Goal: Information Seeking & Learning: Learn about a topic

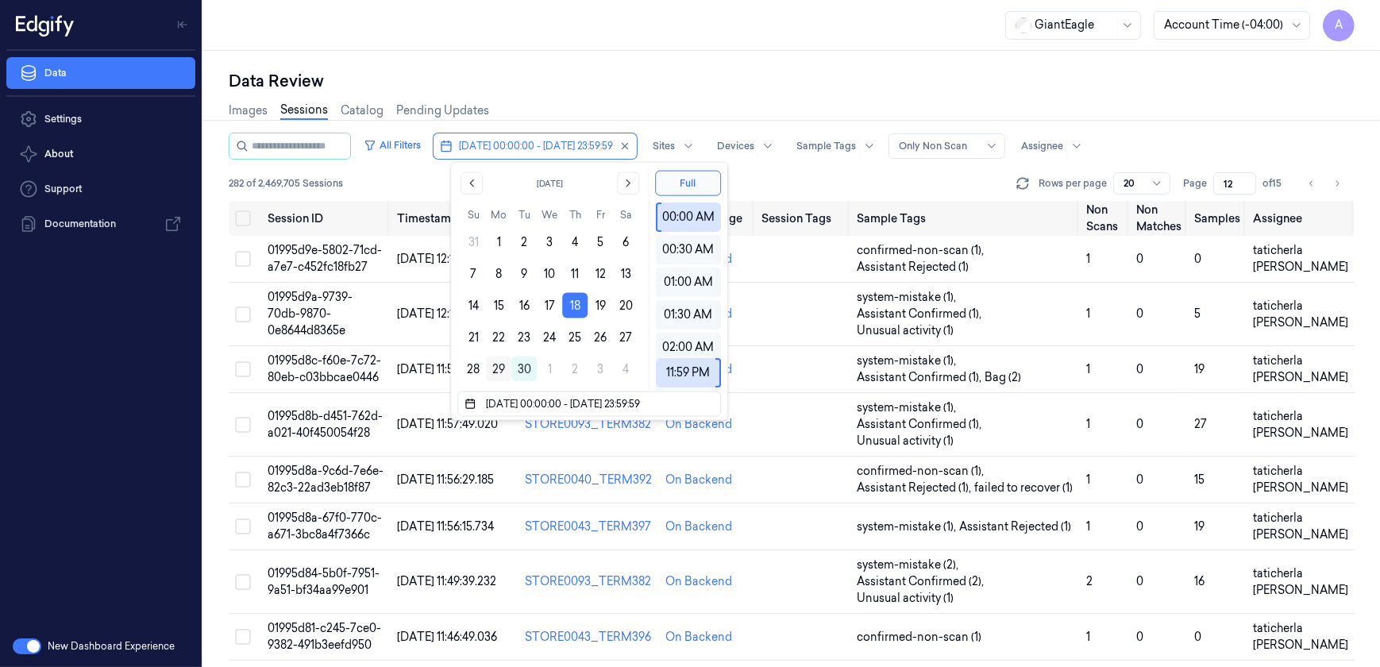
click at [501, 364] on button "29" at bounding box center [498, 368] width 25 height 25
type input "[DATE] 00:00:00 - [DATE] 23:59:59"
click at [560, 60] on div "Data Review Images Sessions Catalog Pending Updates All Filters [DATE] 00:00:00…" at bounding box center [791, 359] width 1176 height 616
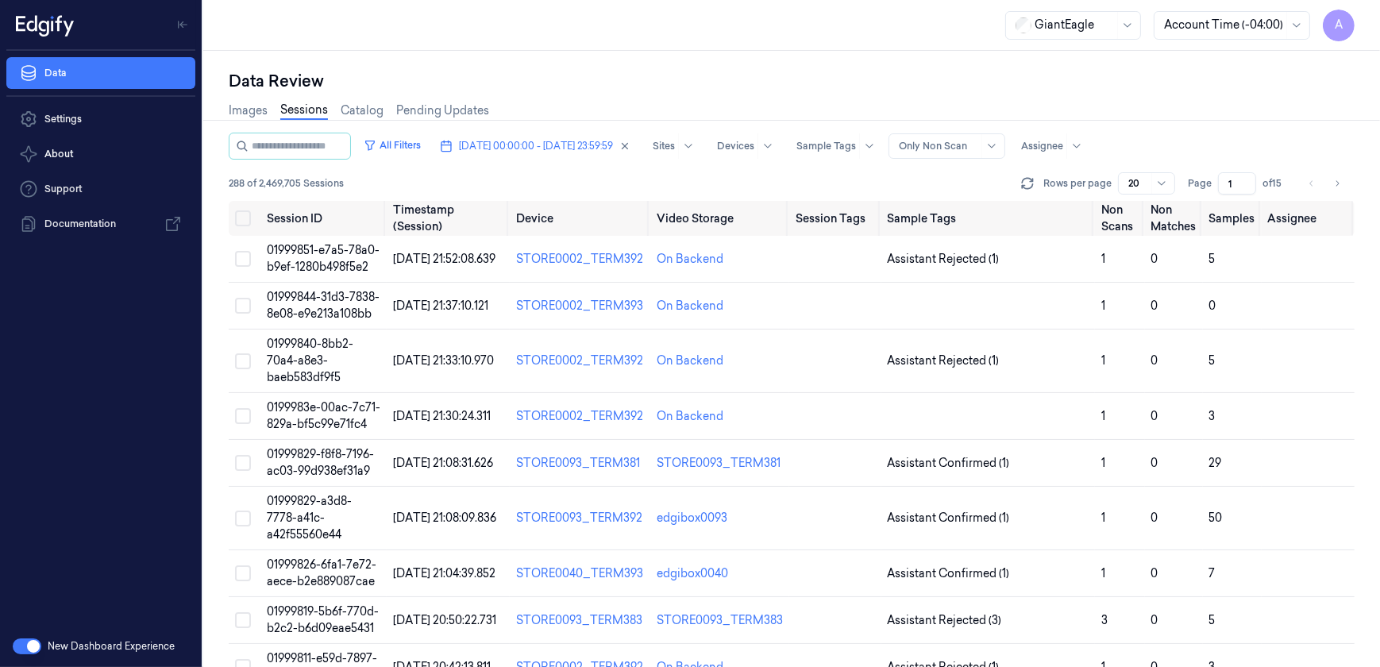
drag, startPoint x: 1240, startPoint y: 176, endPoint x: 1216, endPoint y: 190, distance: 27.4
click at [1218, 190] on input "1" at bounding box center [1237, 183] width 38 height 22
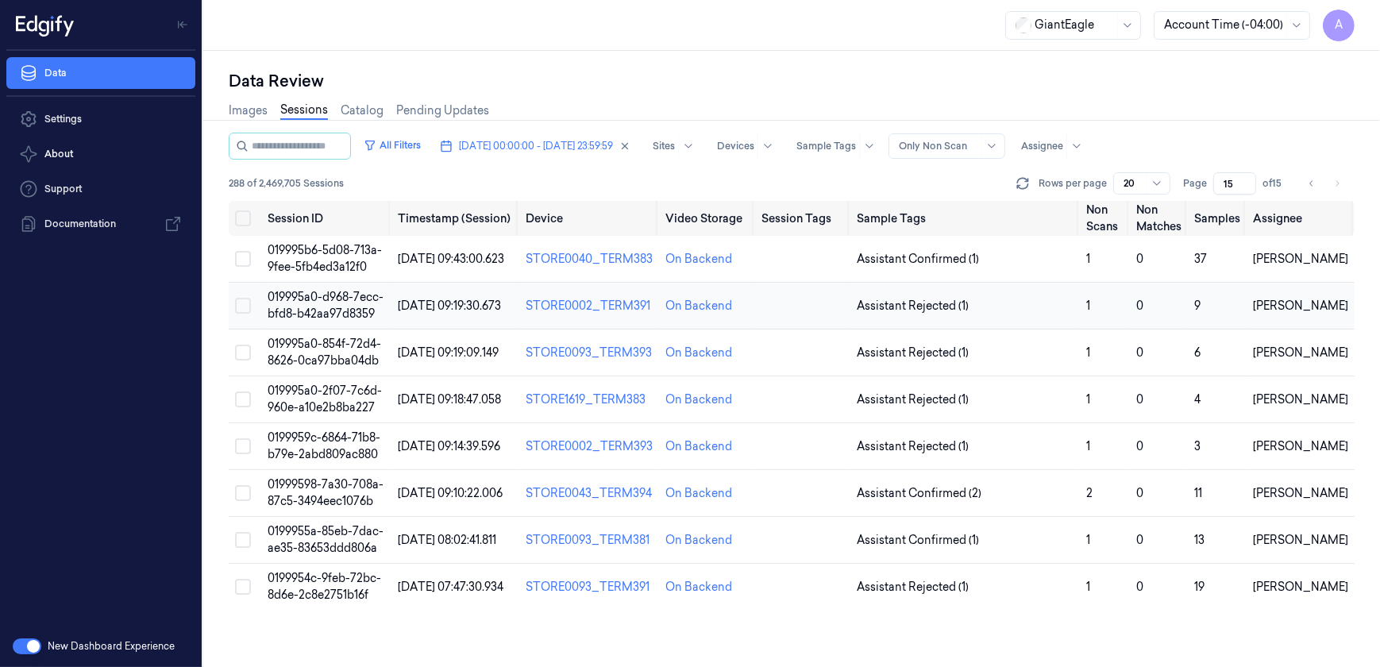
type input "15"
click at [284, 302] on span "019995a0-d968-7ecc-bfd8-b42aa97d8359" at bounding box center [325, 305] width 116 height 31
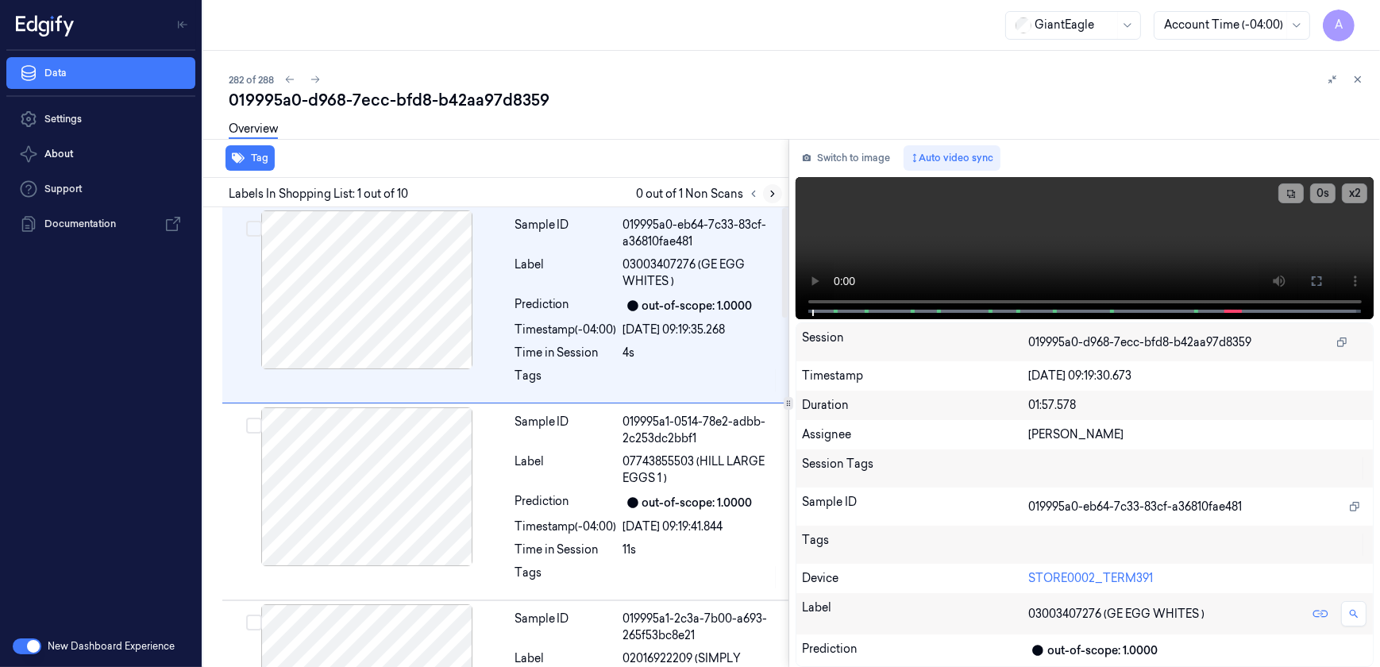
click at [774, 199] on button at bounding box center [772, 193] width 19 height 19
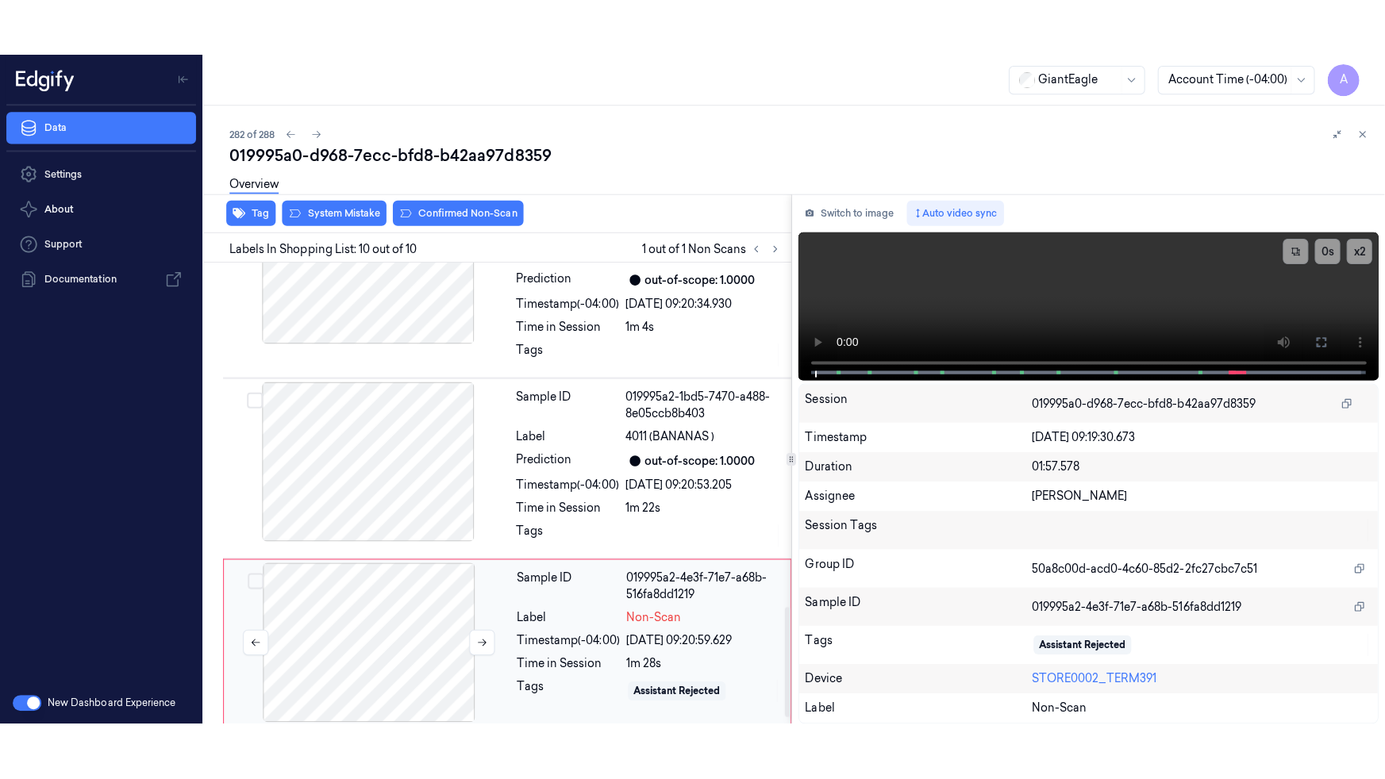
scroll to position [1465, 0]
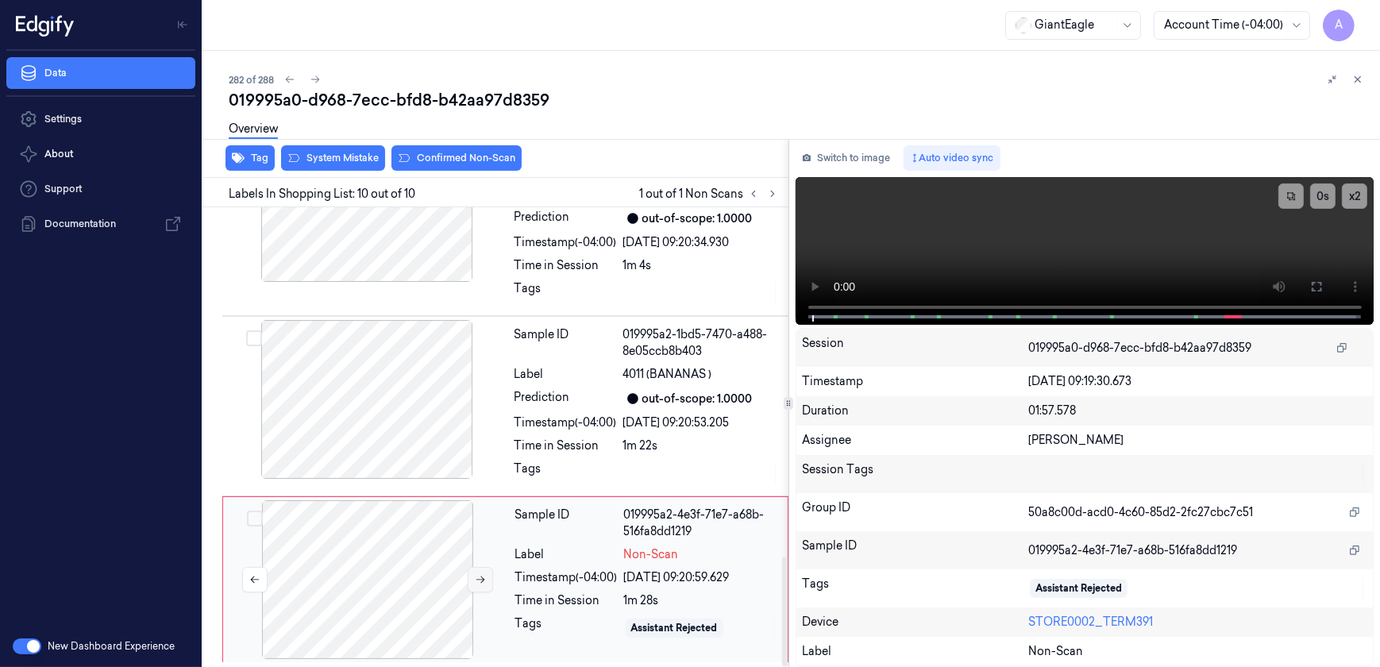
click at [483, 581] on icon at bounding box center [480, 579] width 11 height 11
click at [475, 579] on icon at bounding box center [480, 579] width 11 height 11
click at [1151, 258] on video at bounding box center [1084, 251] width 579 height 148
click at [1303, 283] on button at bounding box center [1315, 286] width 25 height 25
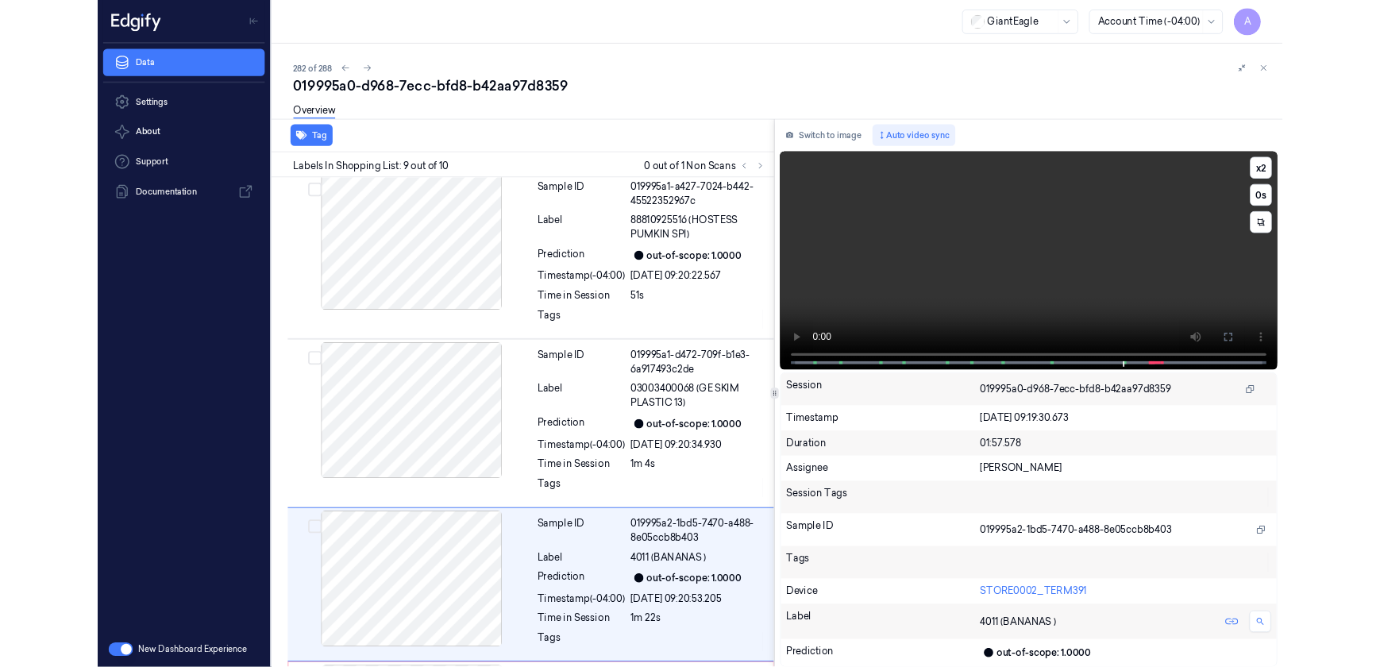
scroll to position [1352, 0]
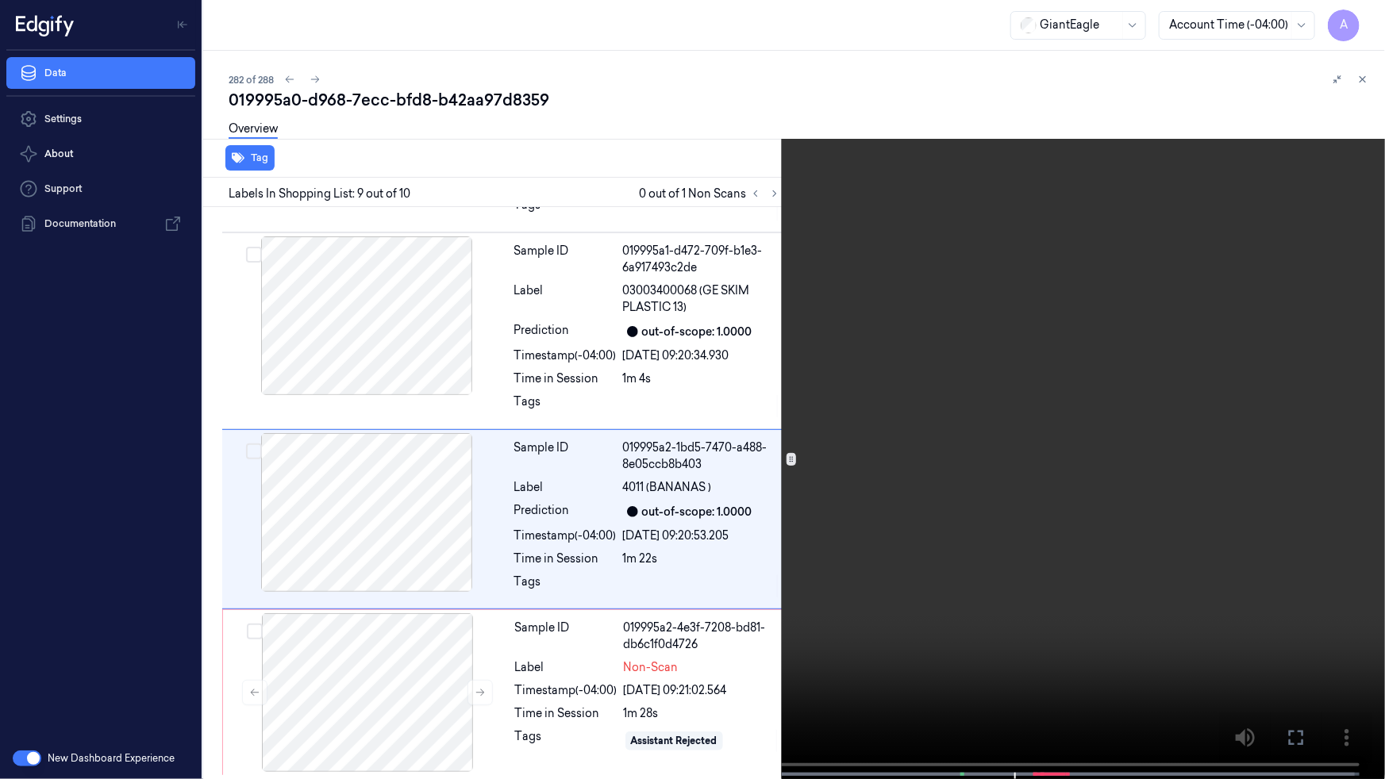
click at [0, 0] on button at bounding box center [0, 0] width 0 height 0
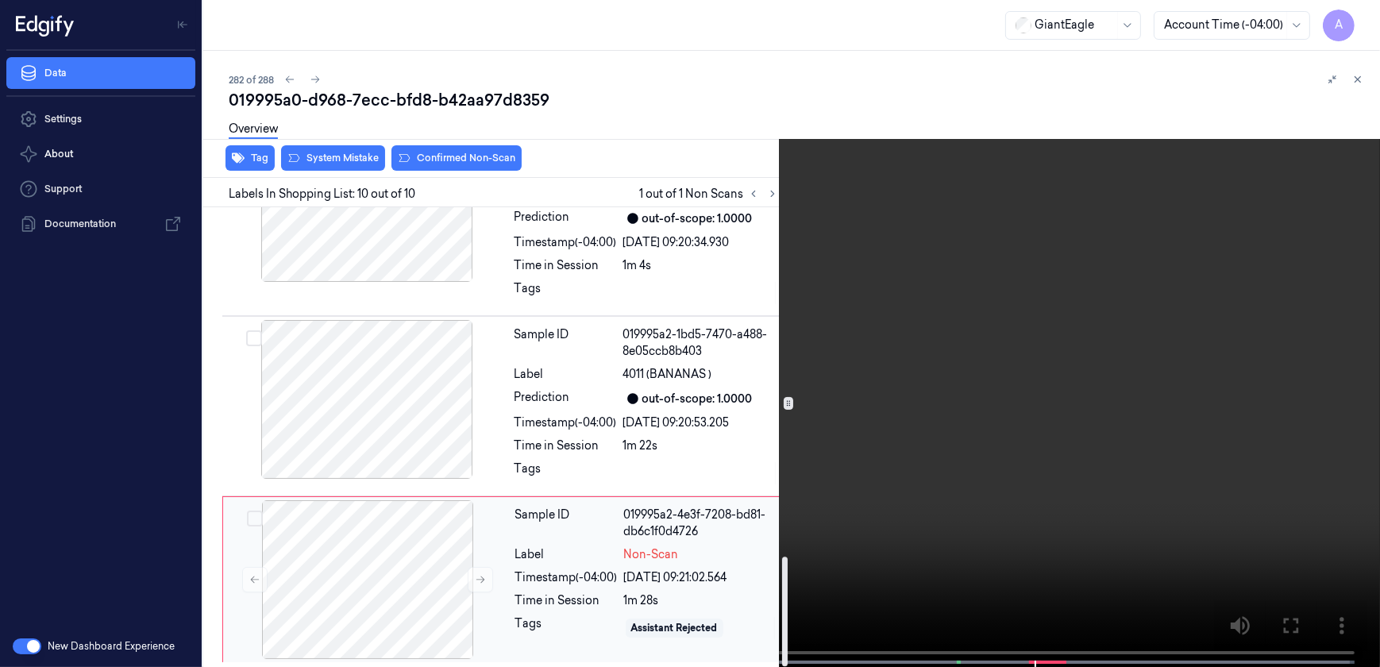
scroll to position [1464, 0]
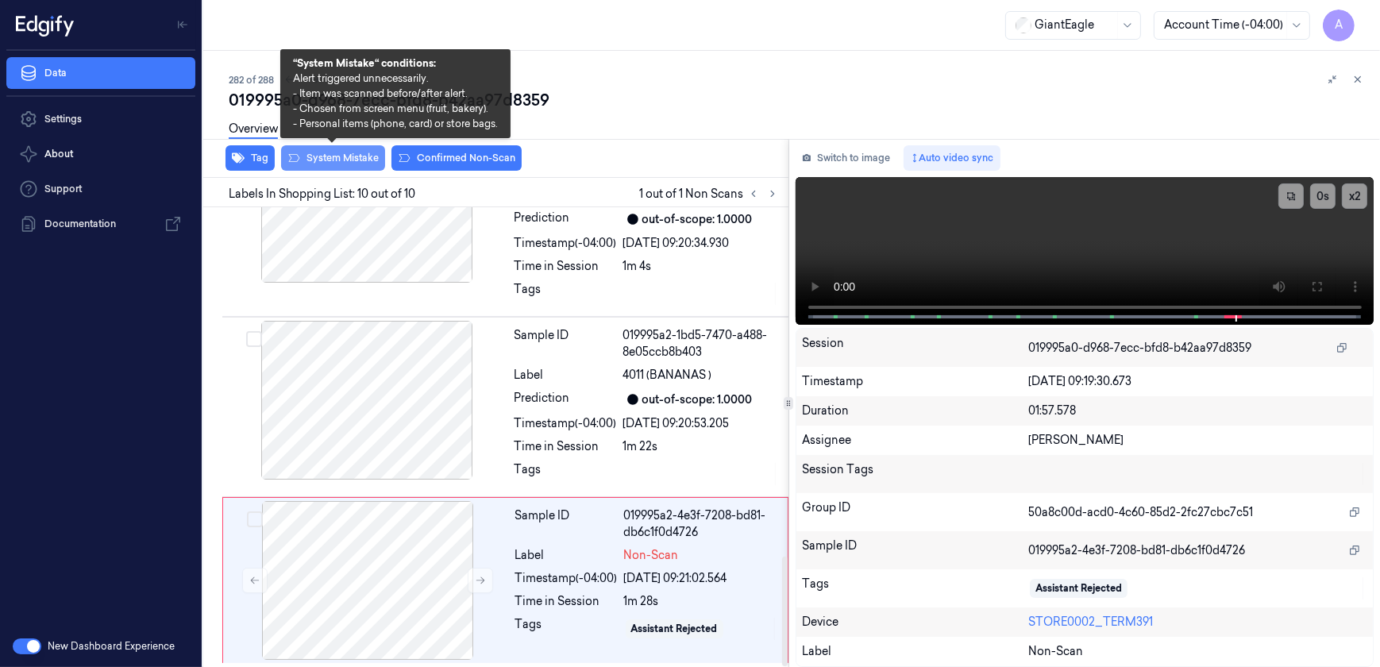
click at [330, 166] on button "System Mistake" at bounding box center [333, 157] width 104 height 25
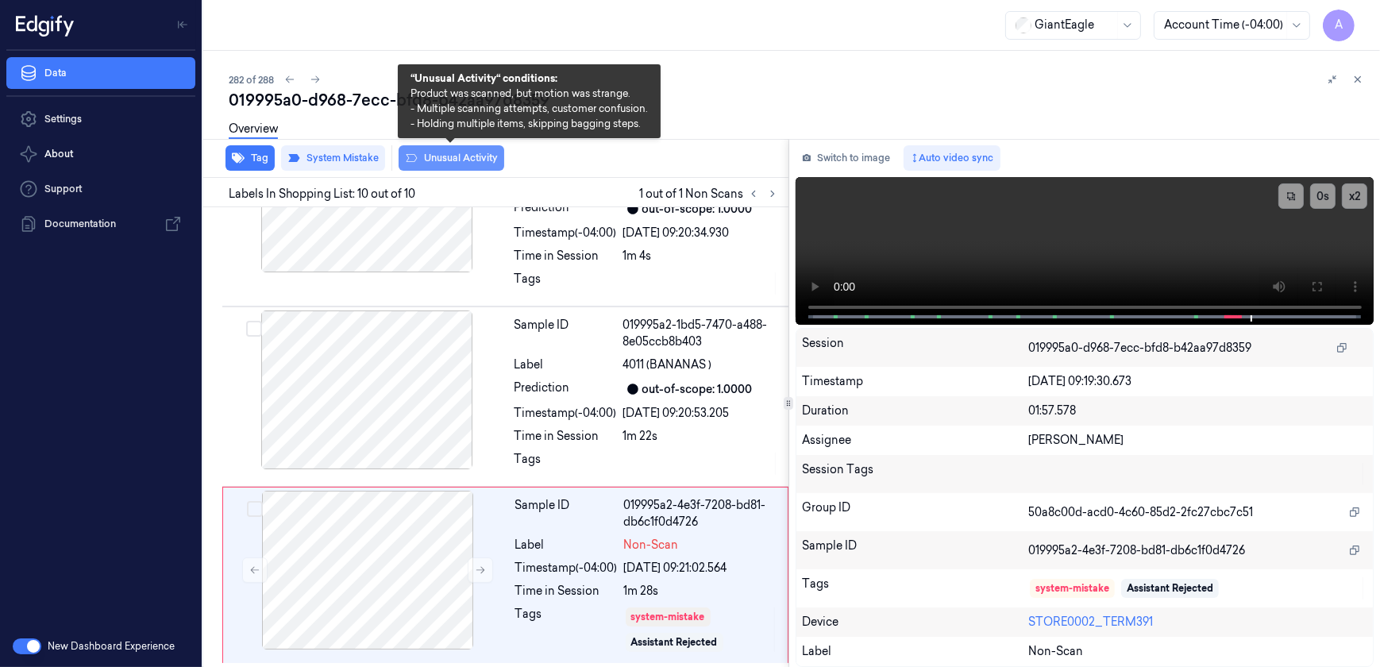
click at [441, 163] on button "Unusual Activity" at bounding box center [451, 157] width 106 height 25
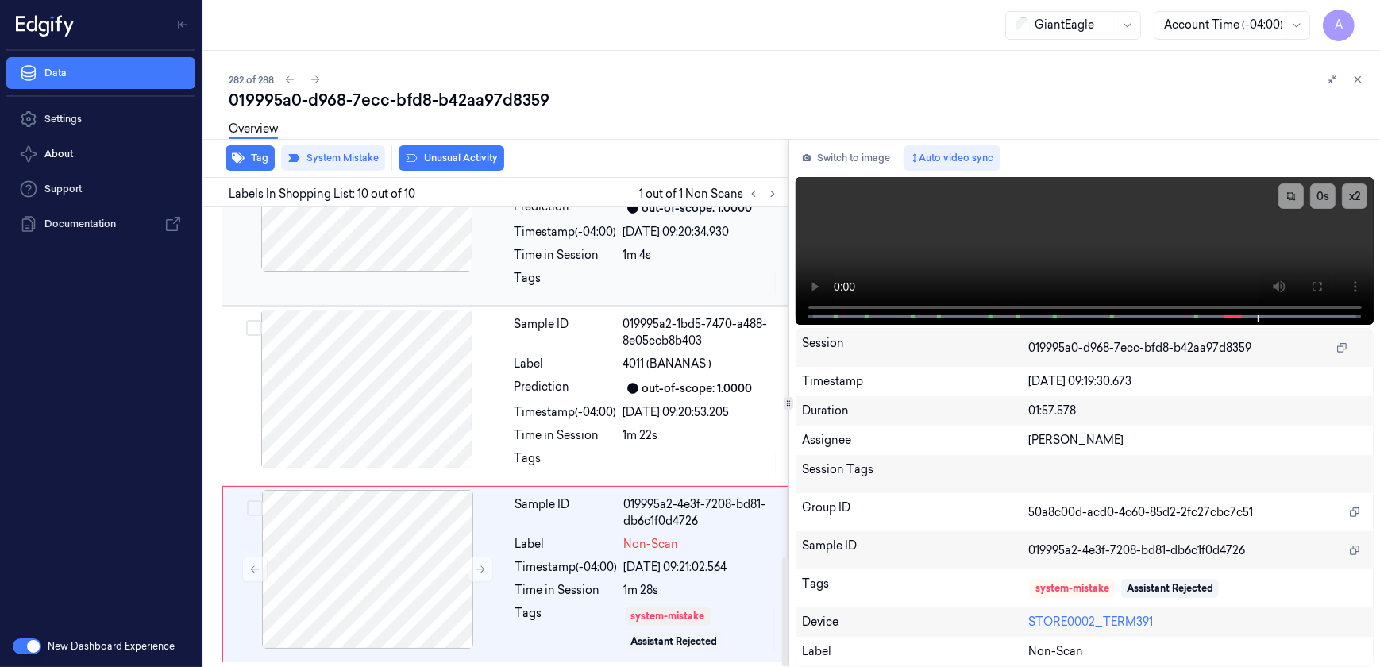
scroll to position [1494, 0]
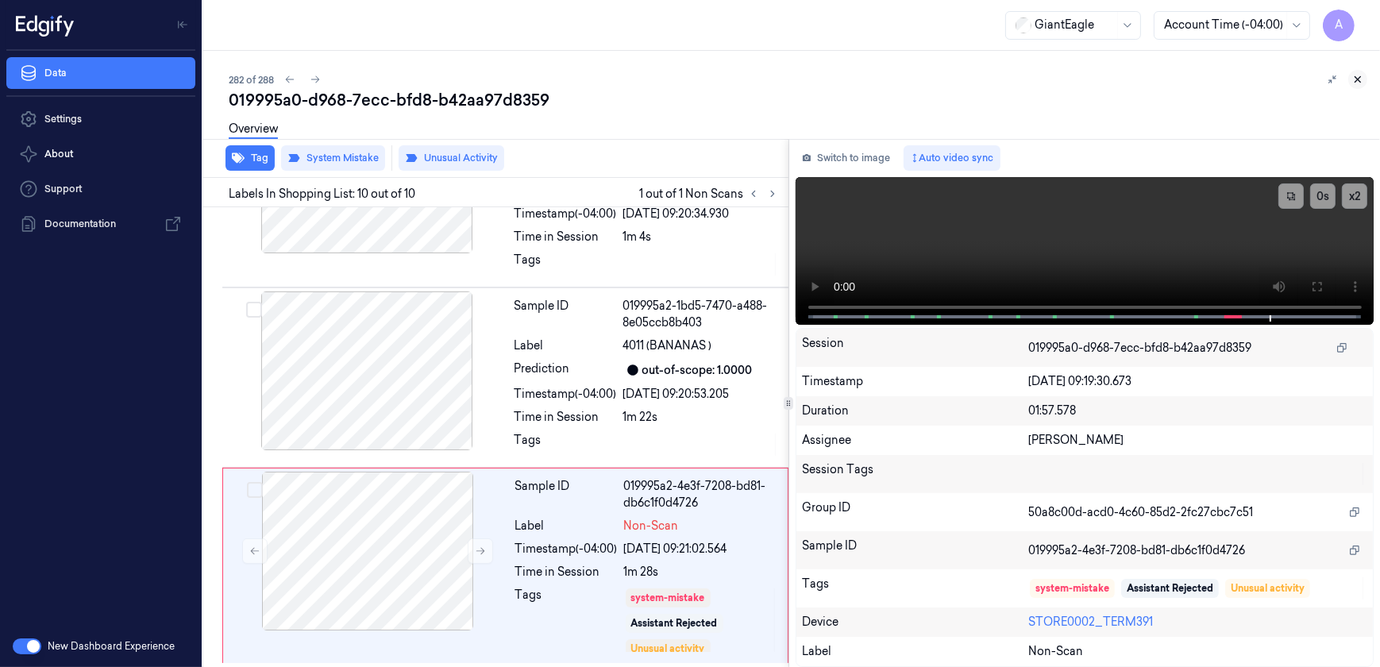
click at [1352, 75] on icon at bounding box center [1357, 79] width 11 height 11
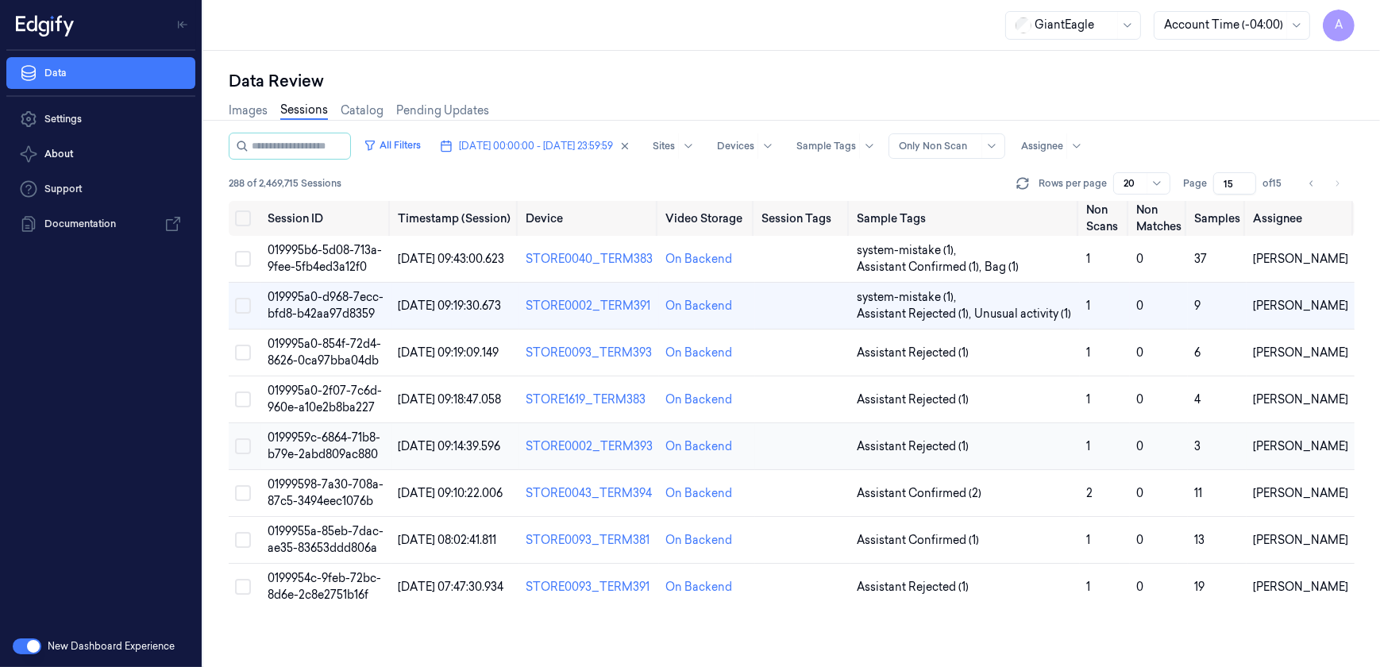
click at [348, 438] on span "0199959c-6864-71b8-b79e-2abd809ac880" at bounding box center [323, 445] width 113 height 31
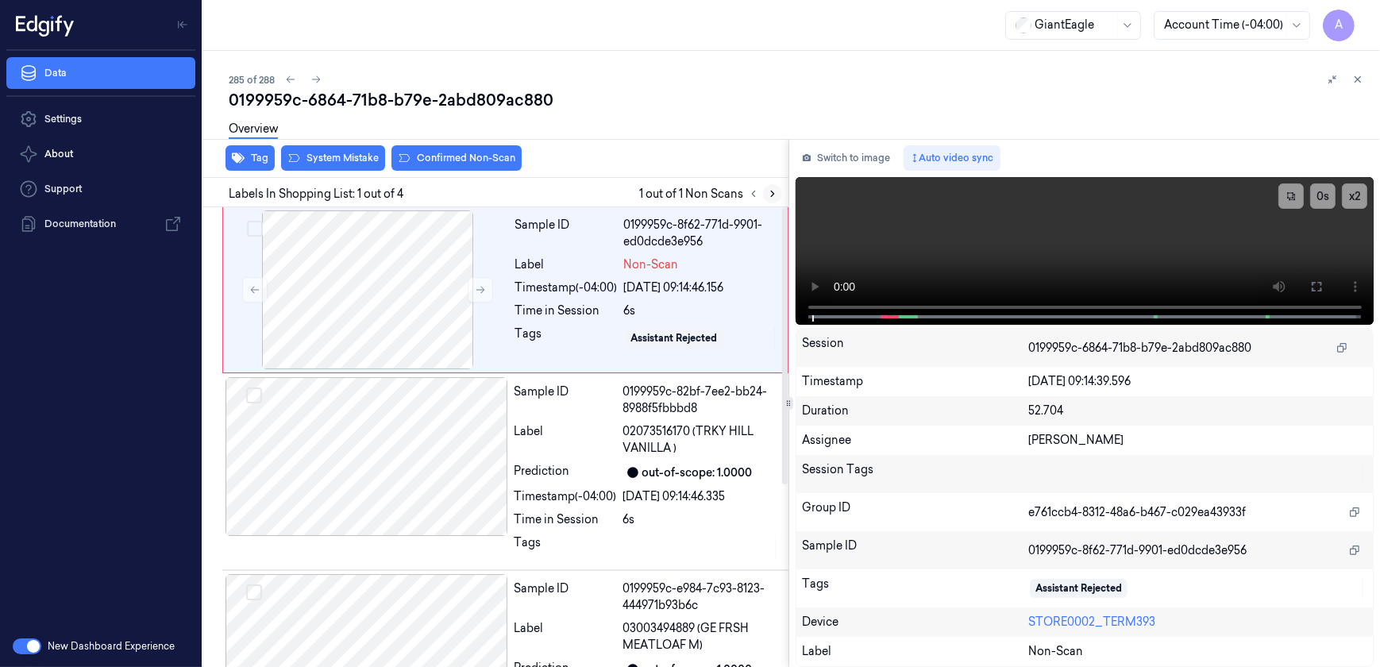
click at [771, 193] on icon at bounding box center [772, 193] width 11 height 11
click at [479, 287] on icon at bounding box center [480, 289] width 11 height 11
click at [472, 284] on button at bounding box center [480, 289] width 25 height 25
click at [475, 294] on icon at bounding box center [480, 289] width 11 height 11
click at [1326, 288] on button at bounding box center [1315, 286] width 25 height 25
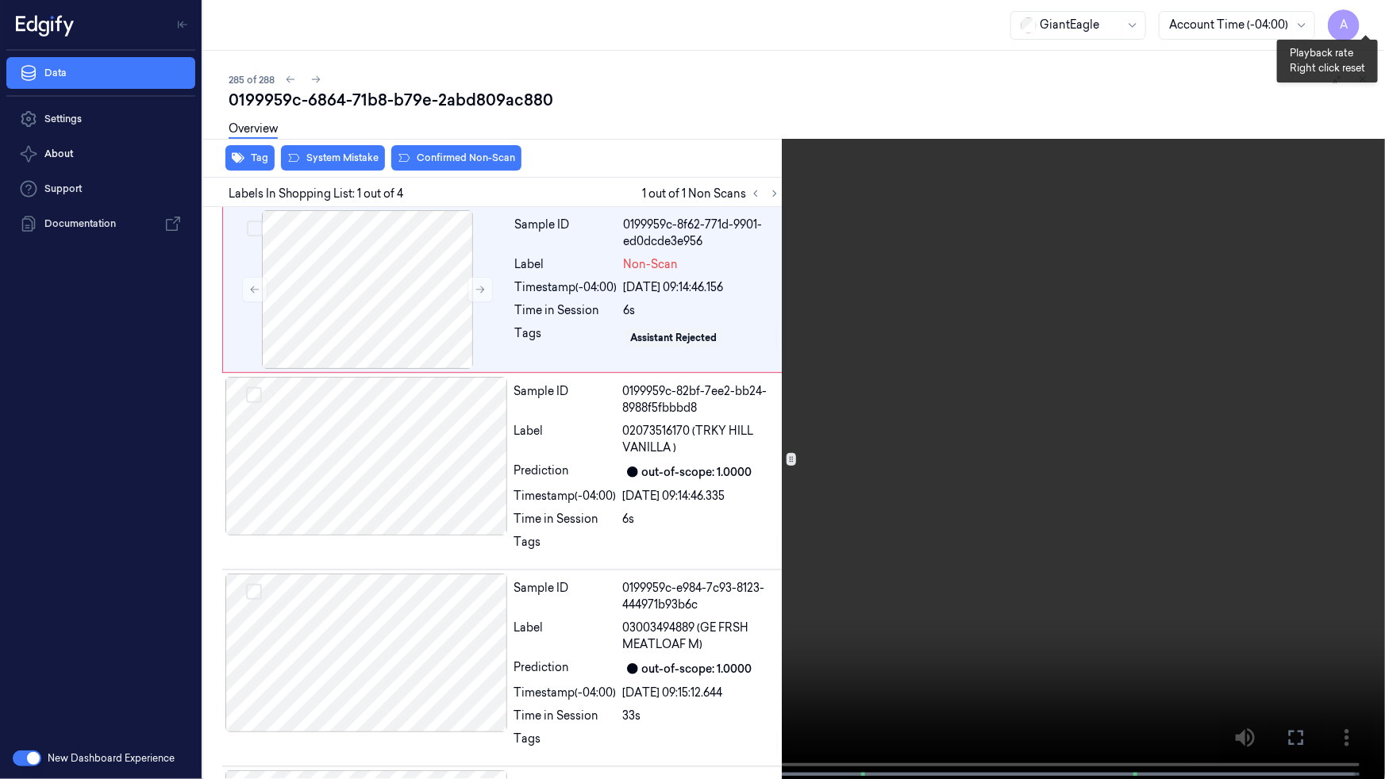
click at [1364, 14] on button "x 1" at bounding box center [1365, 18] width 25 height 25
click at [1103, 352] on video at bounding box center [692, 391] width 1385 height 783
click at [0, 0] on icon at bounding box center [0, 0] width 0 height 0
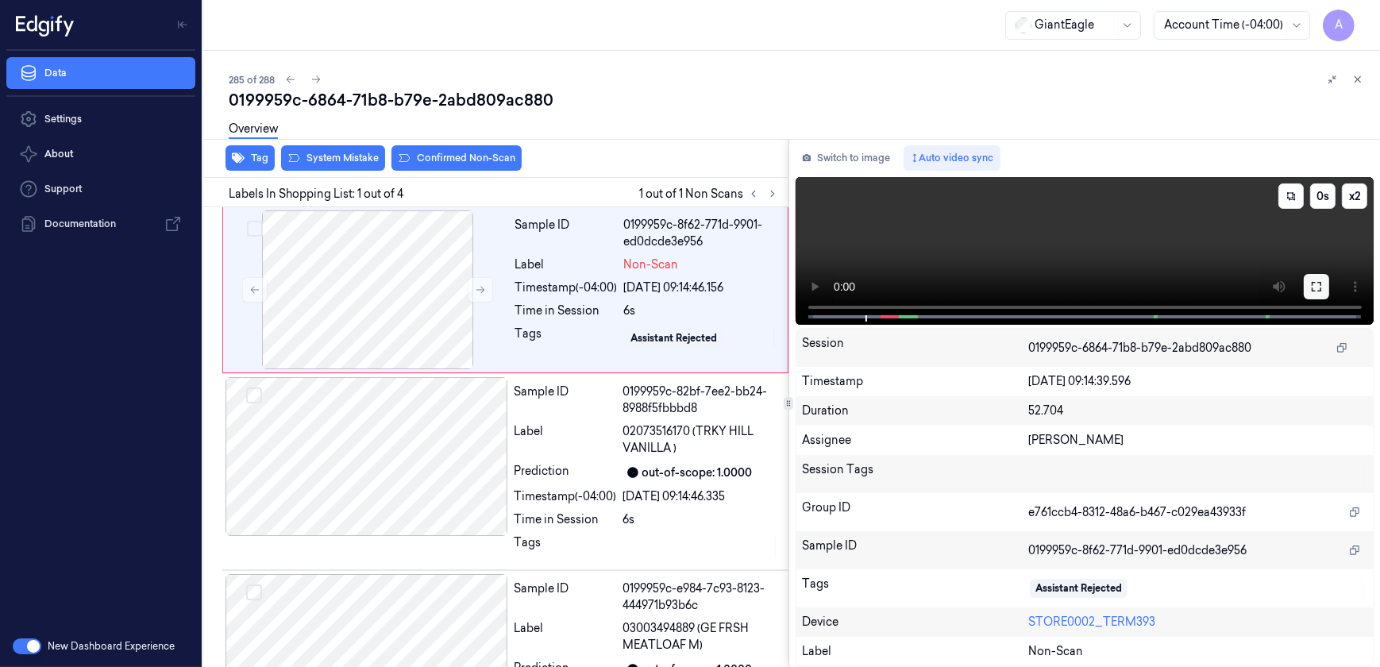
click at [1318, 289] on icon at bounding box center [1316, 286] width 13 height 13
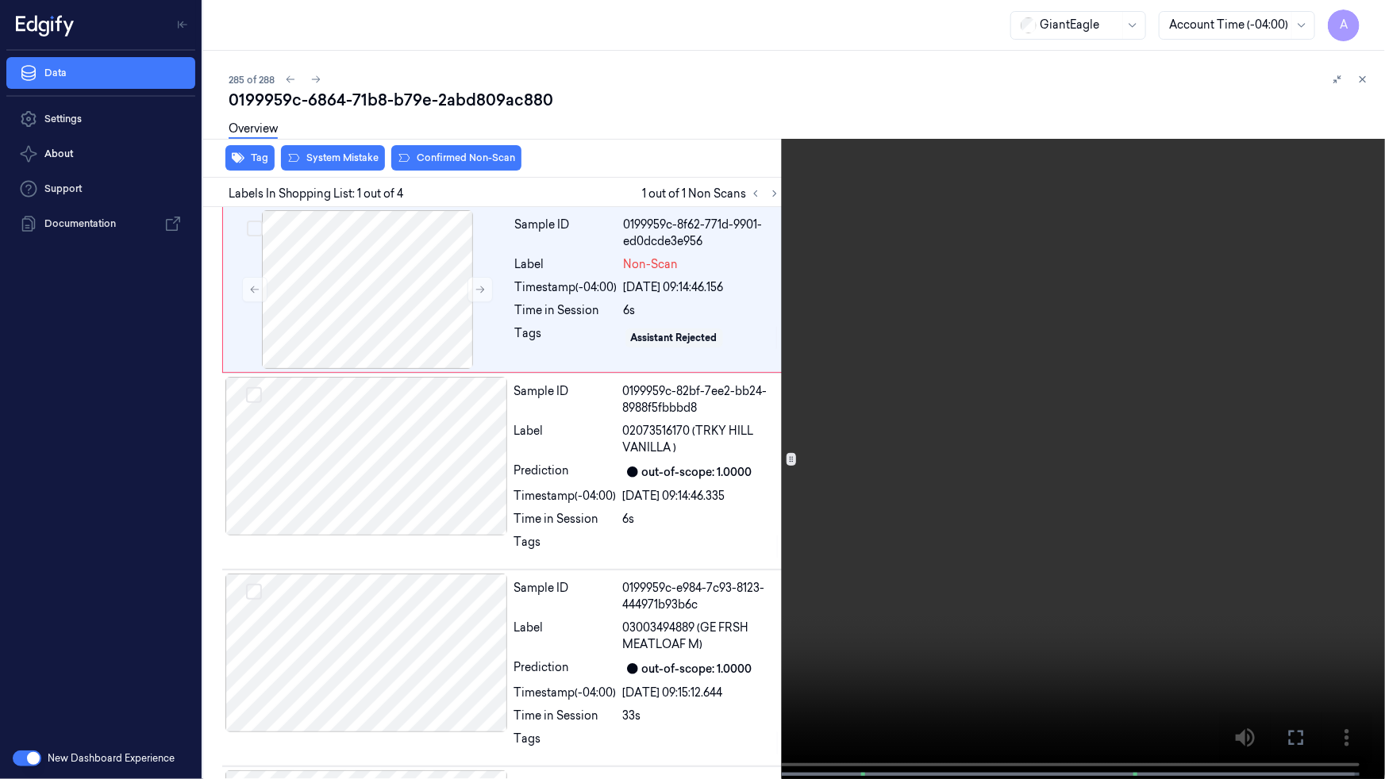
click at [1106, 484] on video at bounding box center [692, 391] width 1385 height 783
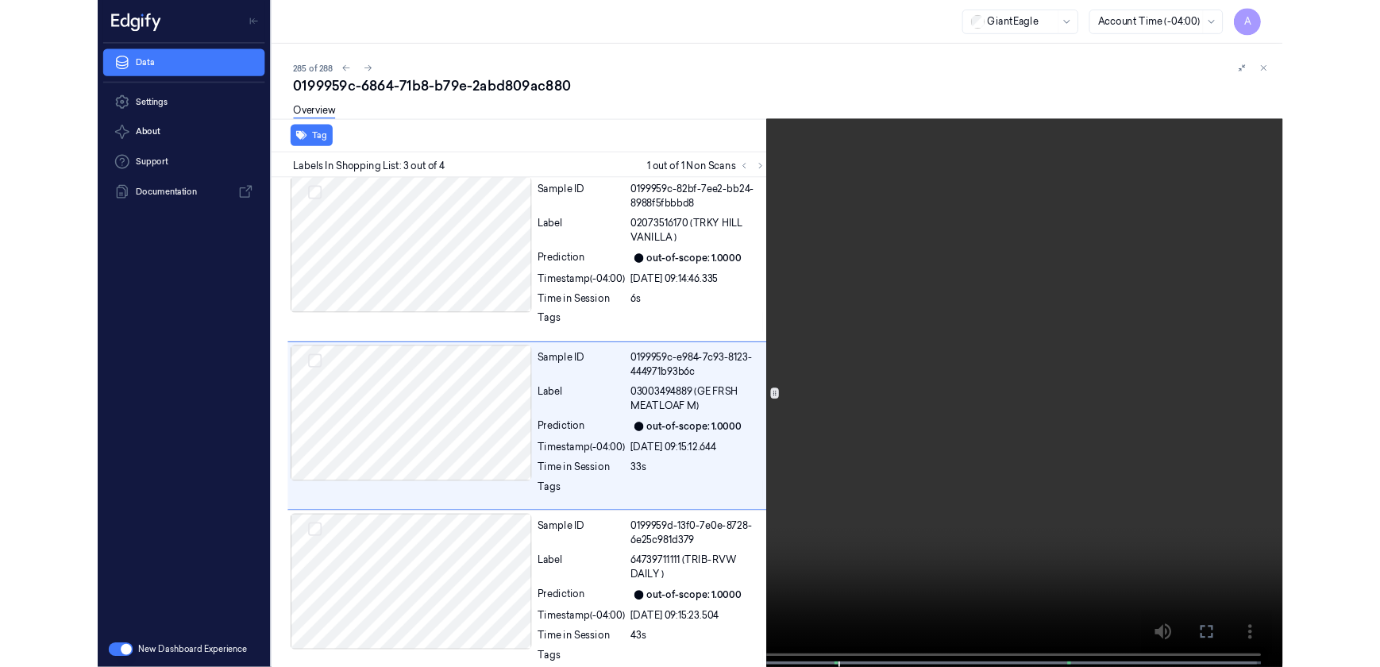
scroll to position [175, 0]
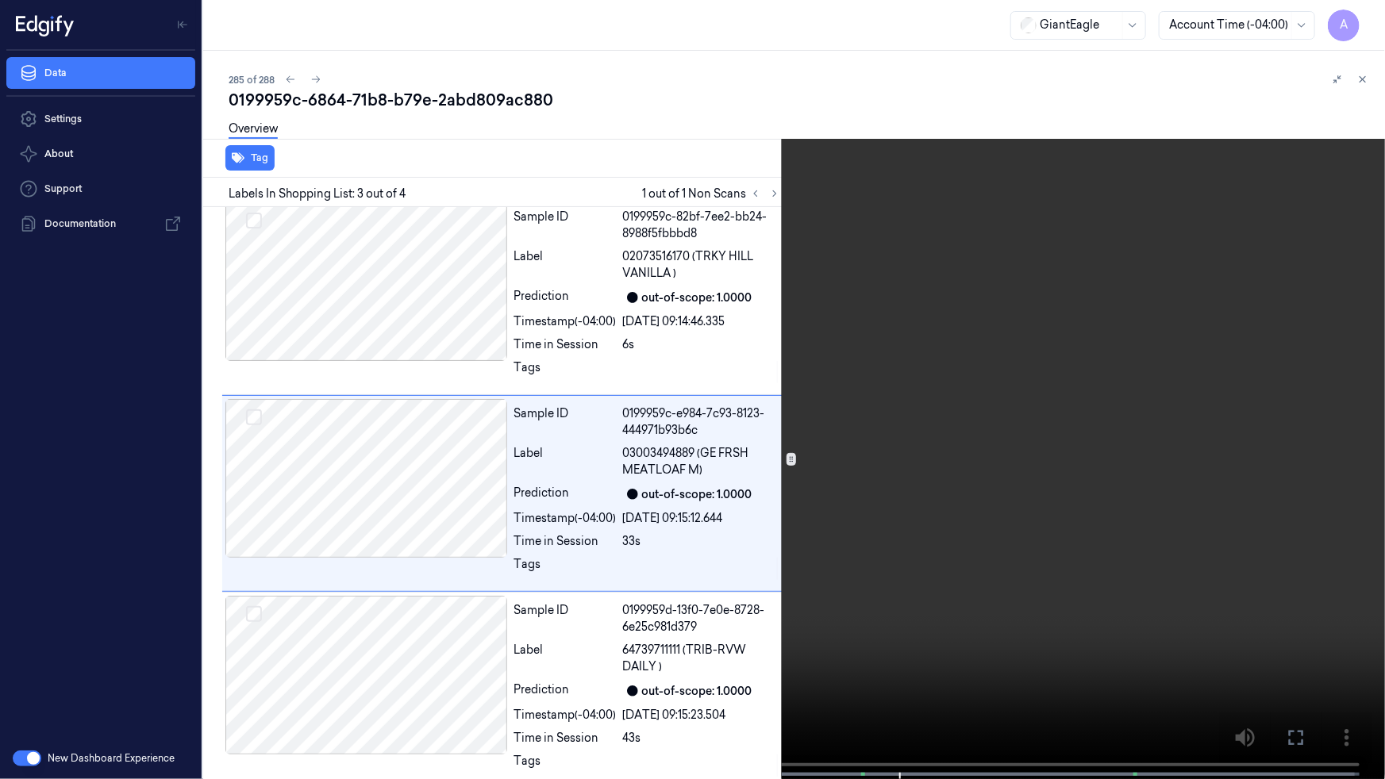
click at [0, 0] on icon at bounding box center [0, 0] width 0 height 0
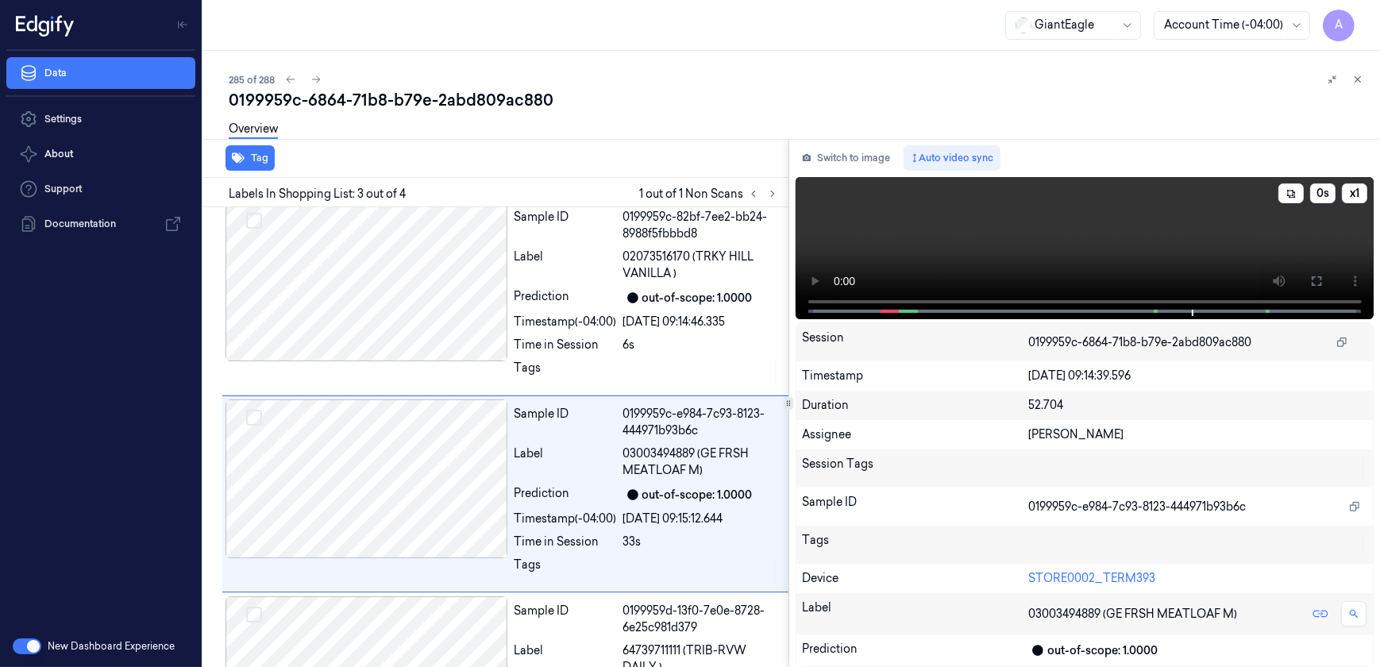
click at [822, 304] on video at bounding box center [1084, 248] width 579 height 142
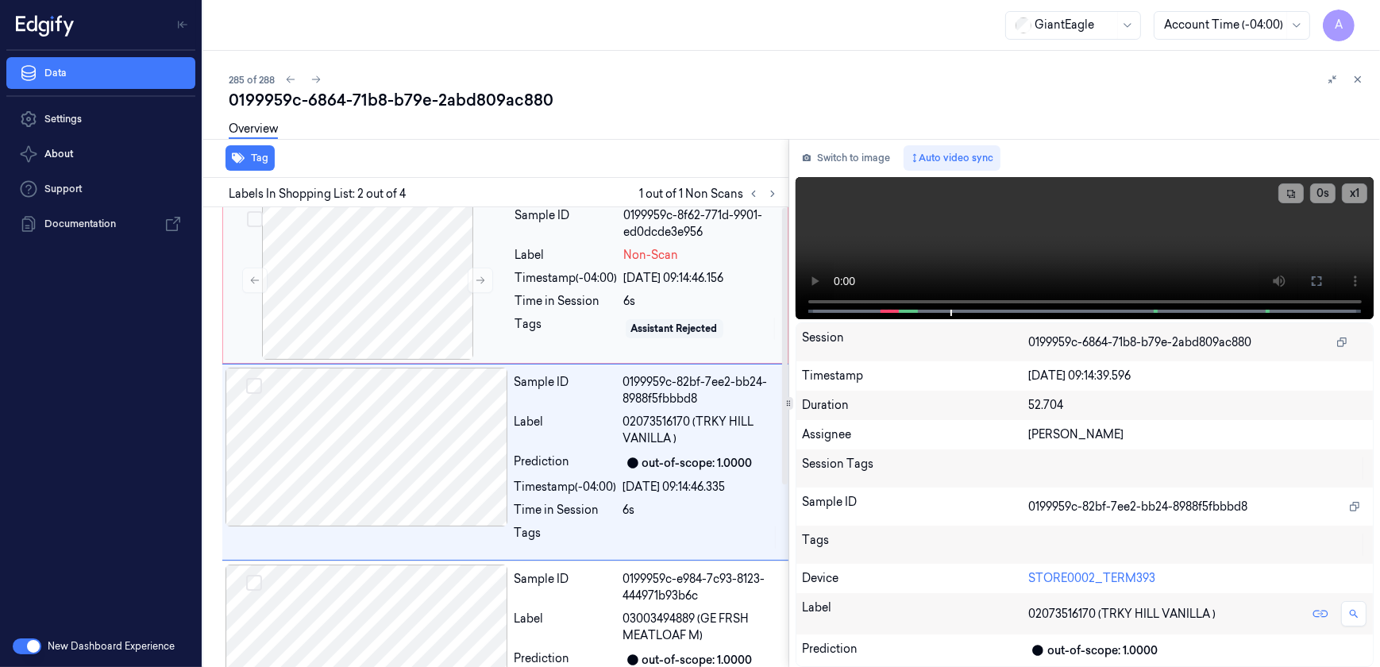
scroll to position [0, 0]
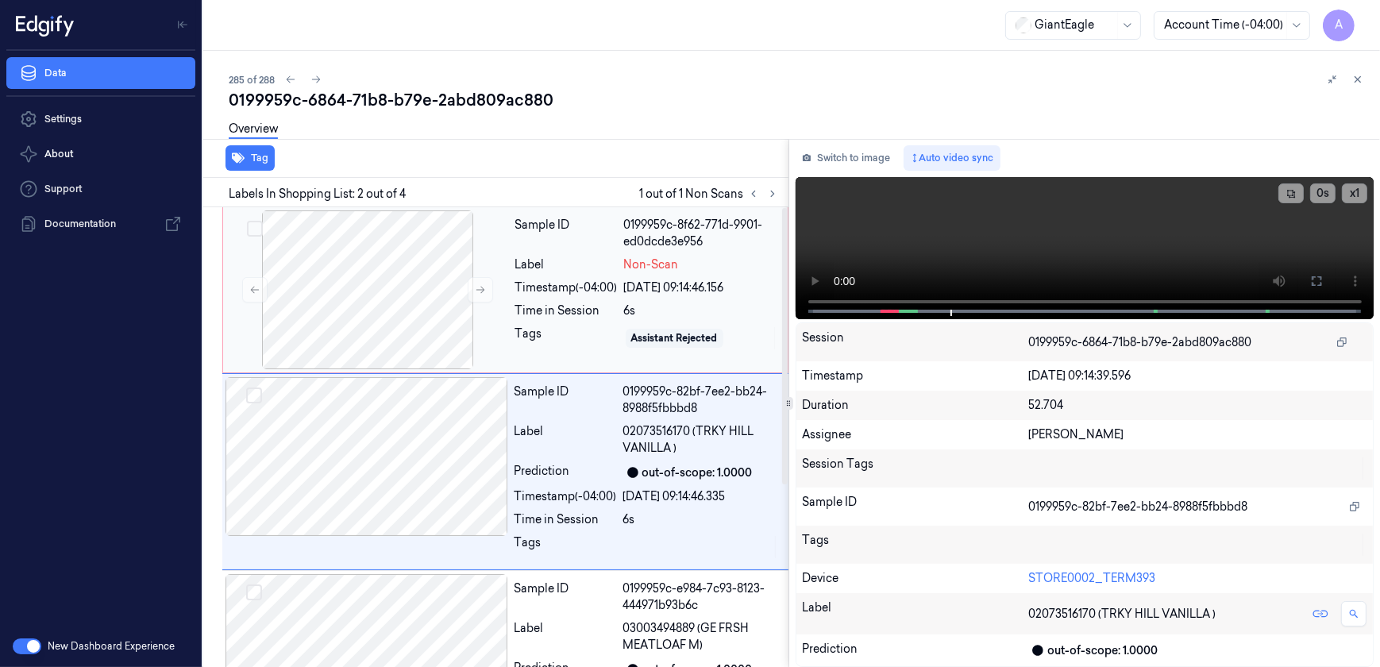
click at [584, 356] on div "Sample ID 0199959c-8f62-771d-9901-ed0dcde3e956 Label Non-Scan Timestamp (-04:00…" at bounding box center [646, 289] width 275 height 159
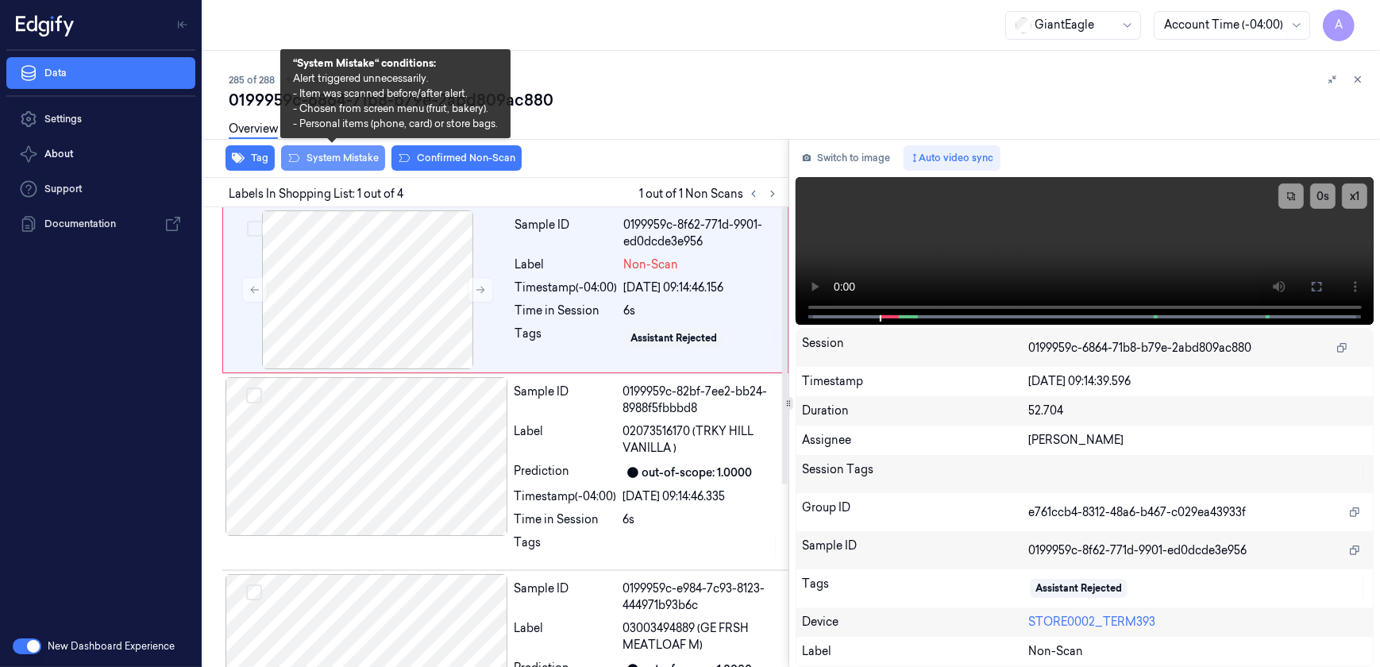
click at [344, 156] on button "System Mistake" at bounding box center [333, 157] width 104 height 25
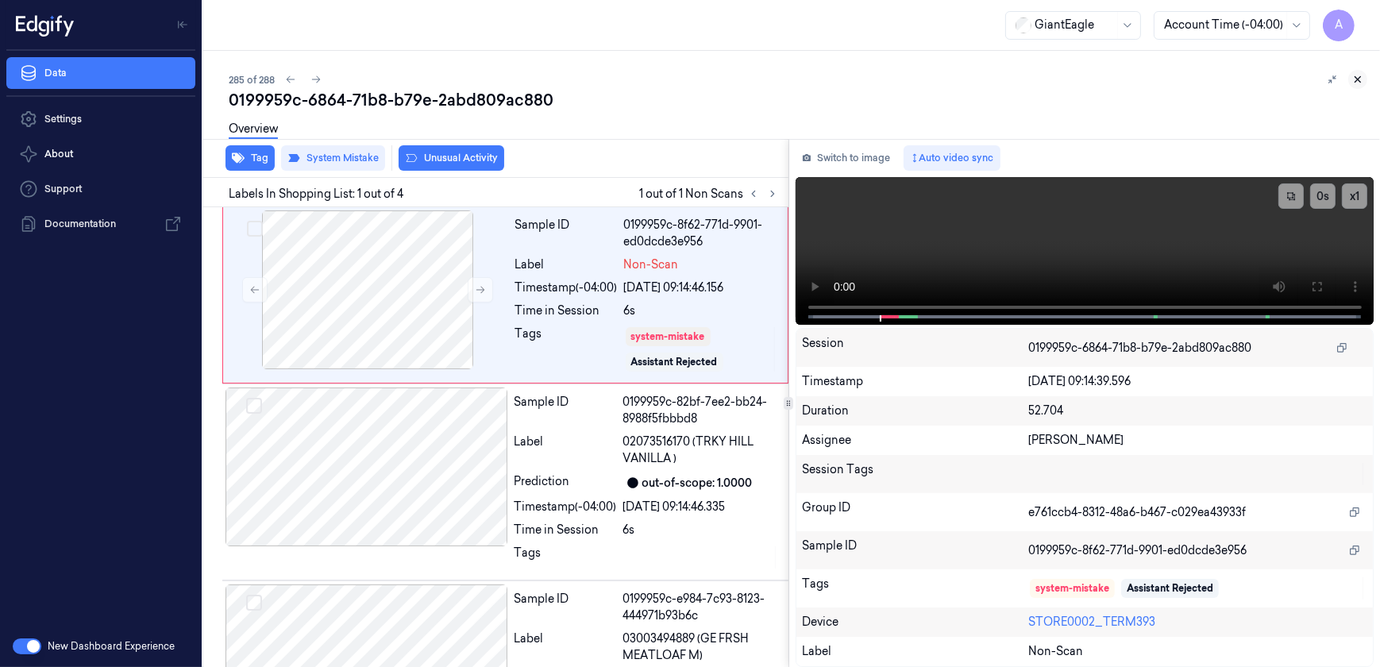
click at [1354, 78] on icon at bounding box center [1357, 79] width 11 height 11
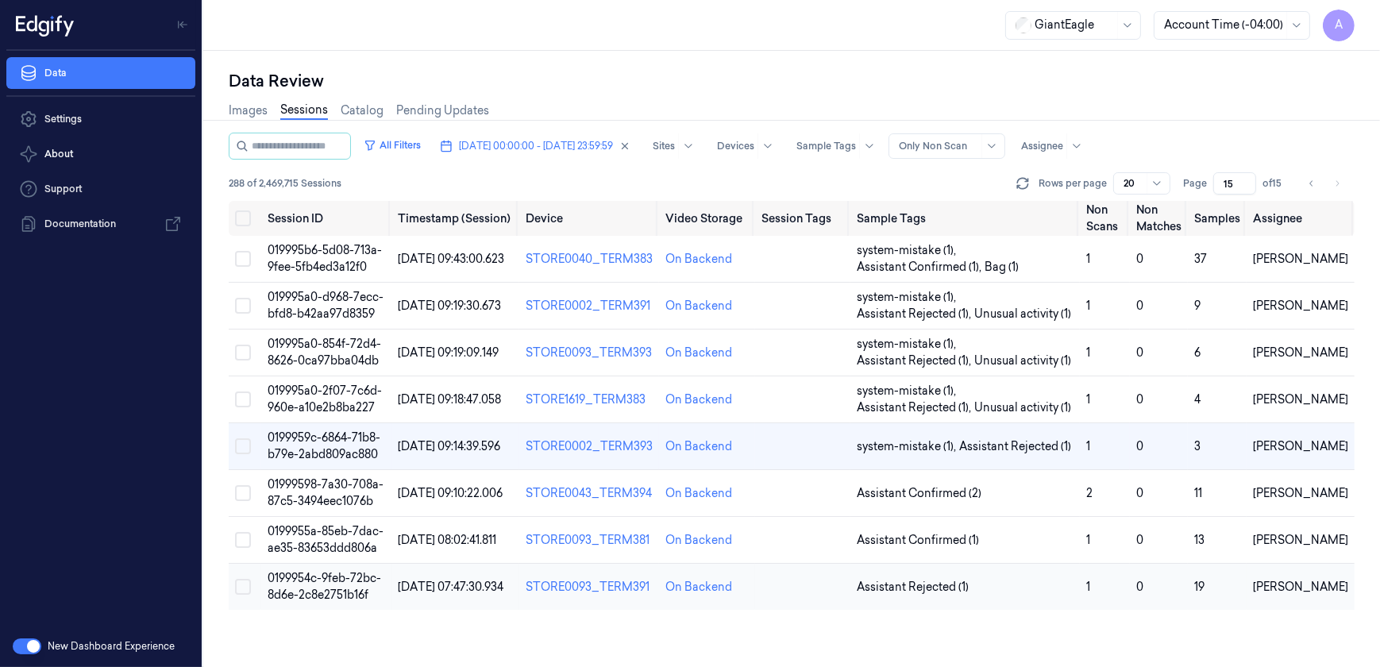
click at [319, 580] on span "0199954c-9feb-72bc-8d6e-2c8e2751b16f" at bounding box center [324, 586] width 114 height 31
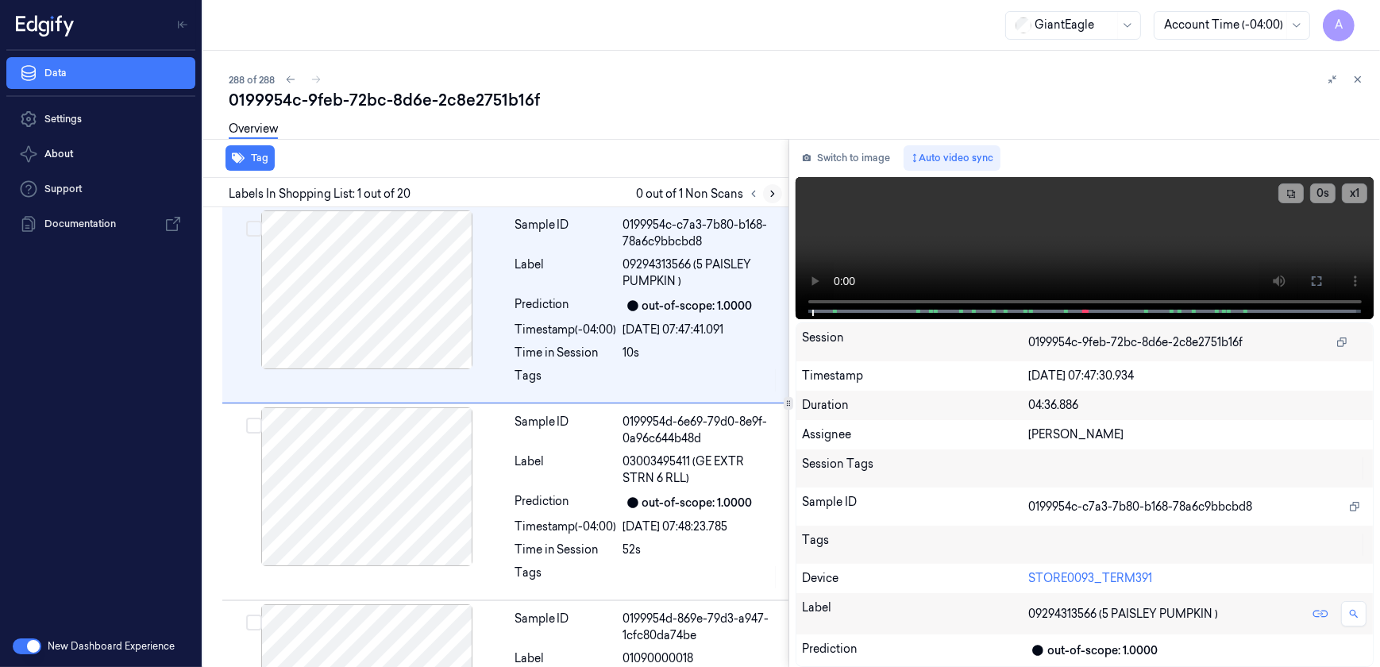
click at [764, 195] on button at bounding box center [772, 193] width 19 height 19
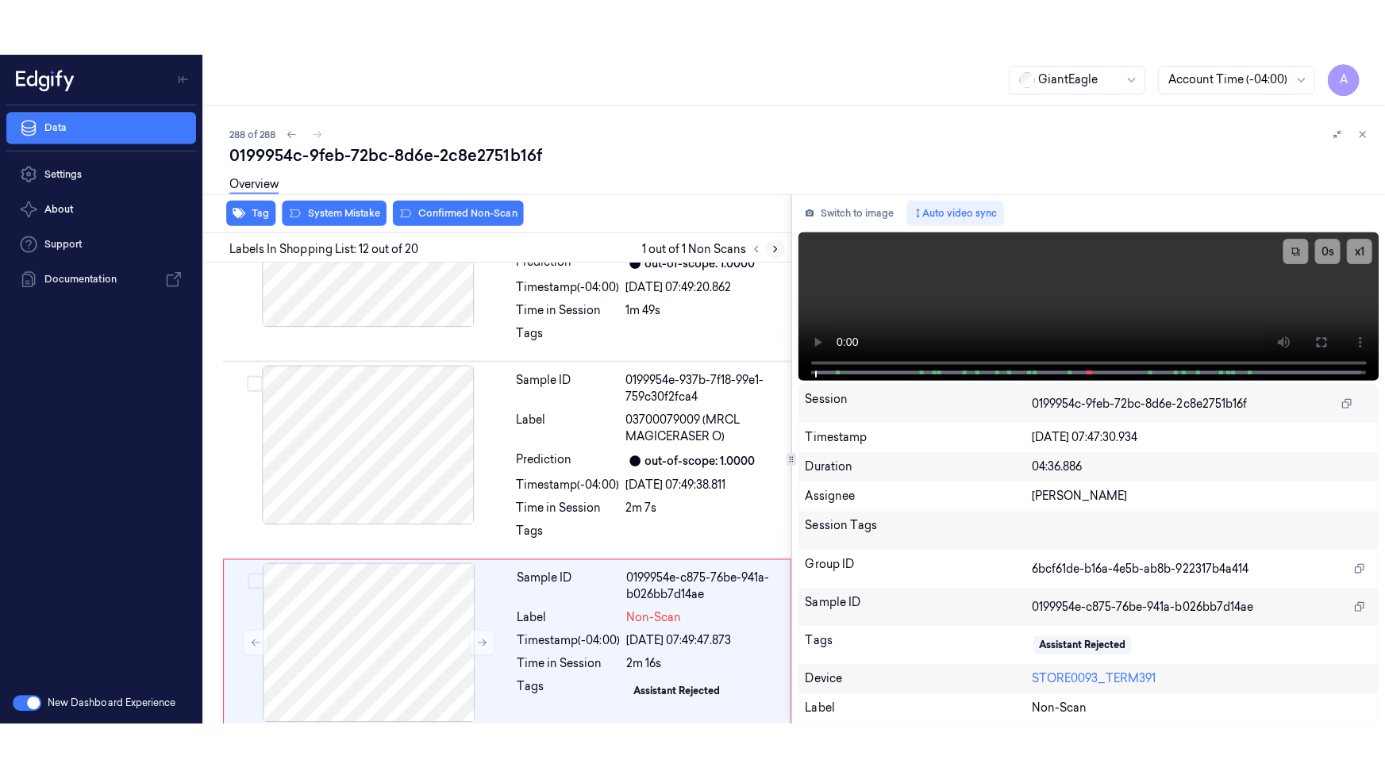
scroll to position [2016, 0]
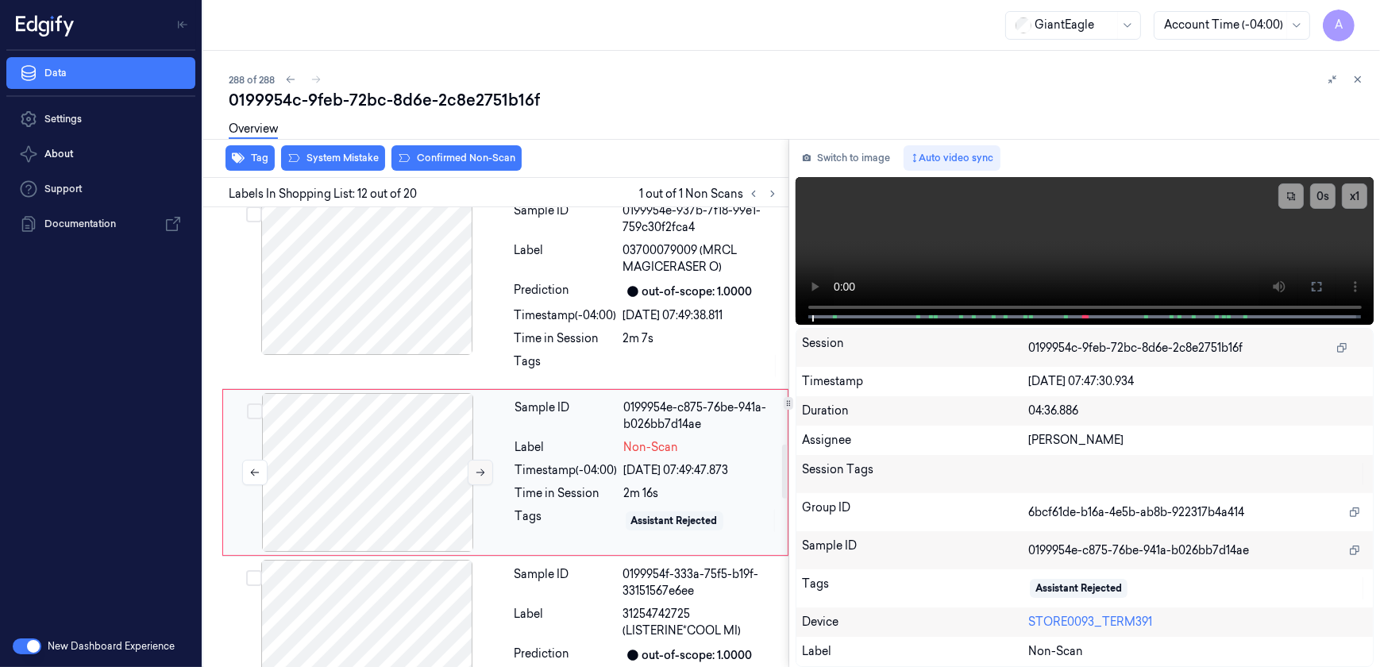
click at [481, 469] on icon at bounding box center [480, 472] width 9 height 7
click at [487, 460] on button at bounding box center [480, 472] width 25 height 25
click at [1318, 279] on button at bounding box center [1315, 286] width 25 height 25
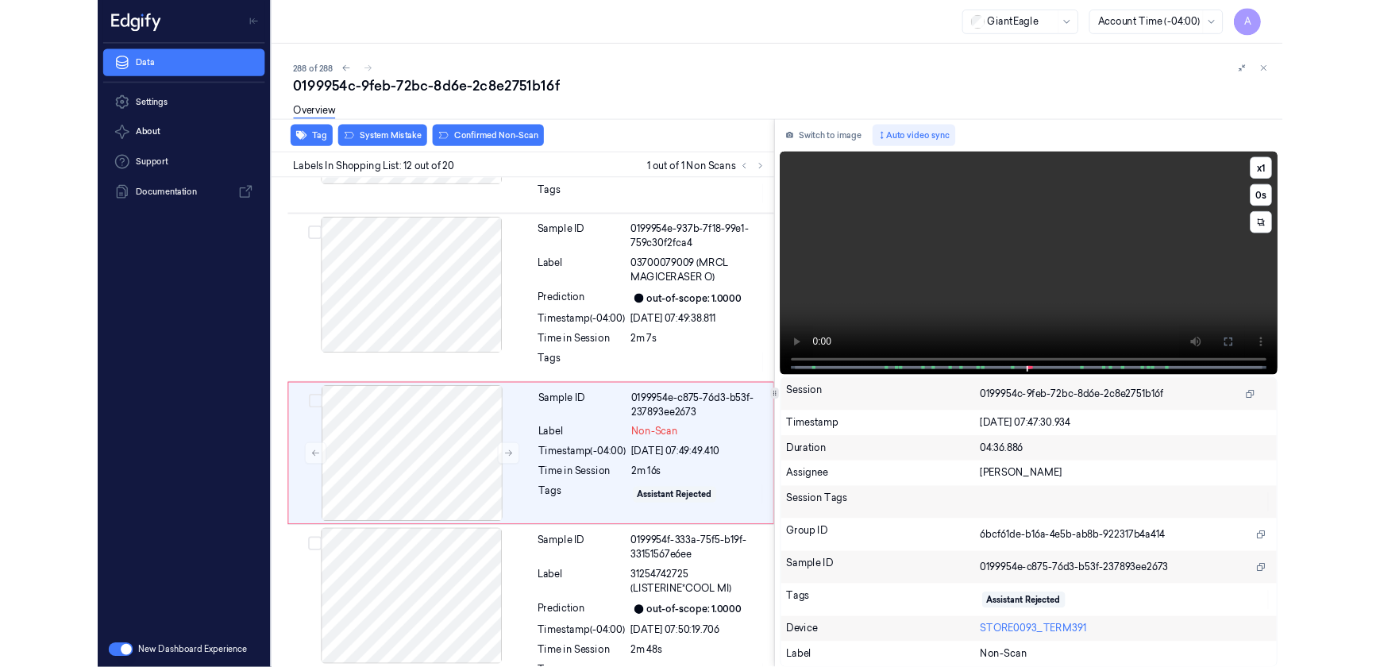
scroll to position [1960, 0]
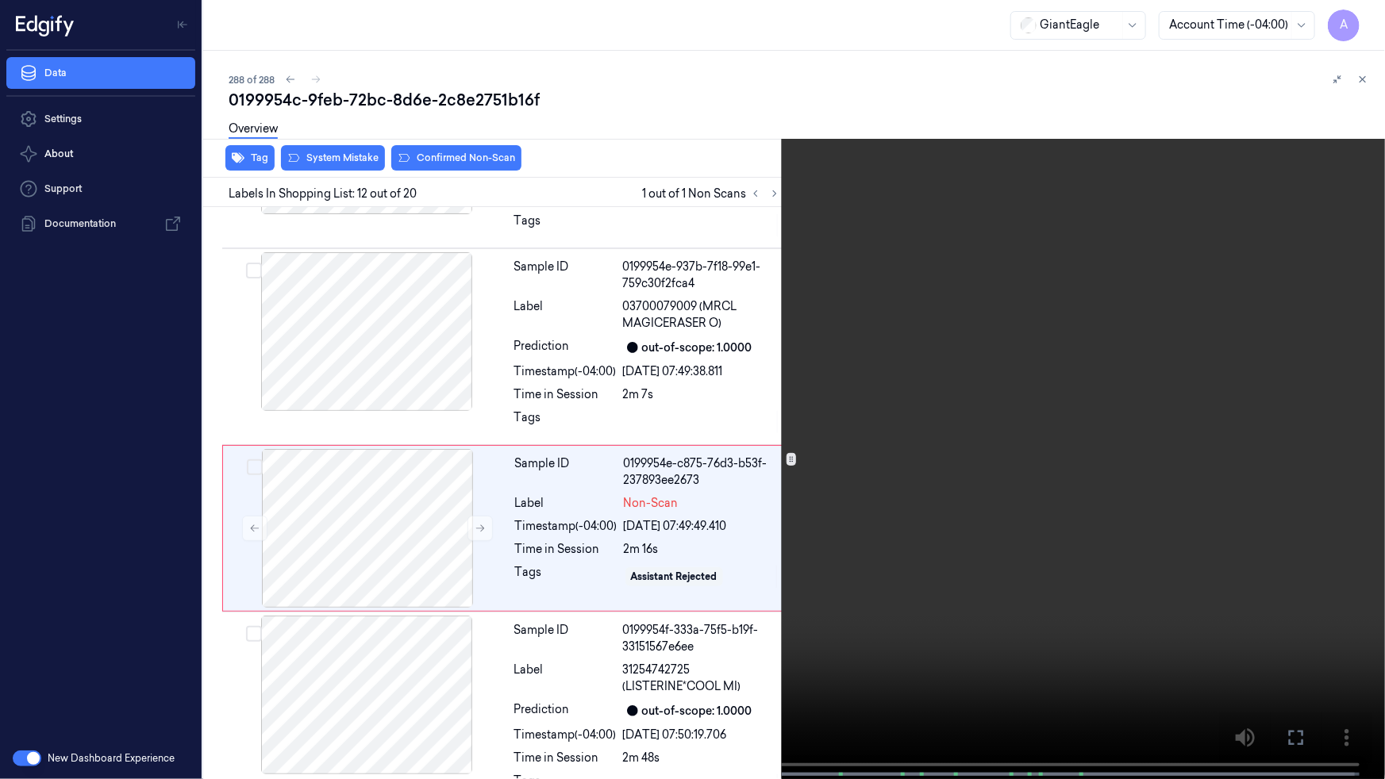
click at [0, 0] on icon at bounding box center [0, 0] width 0 height 0
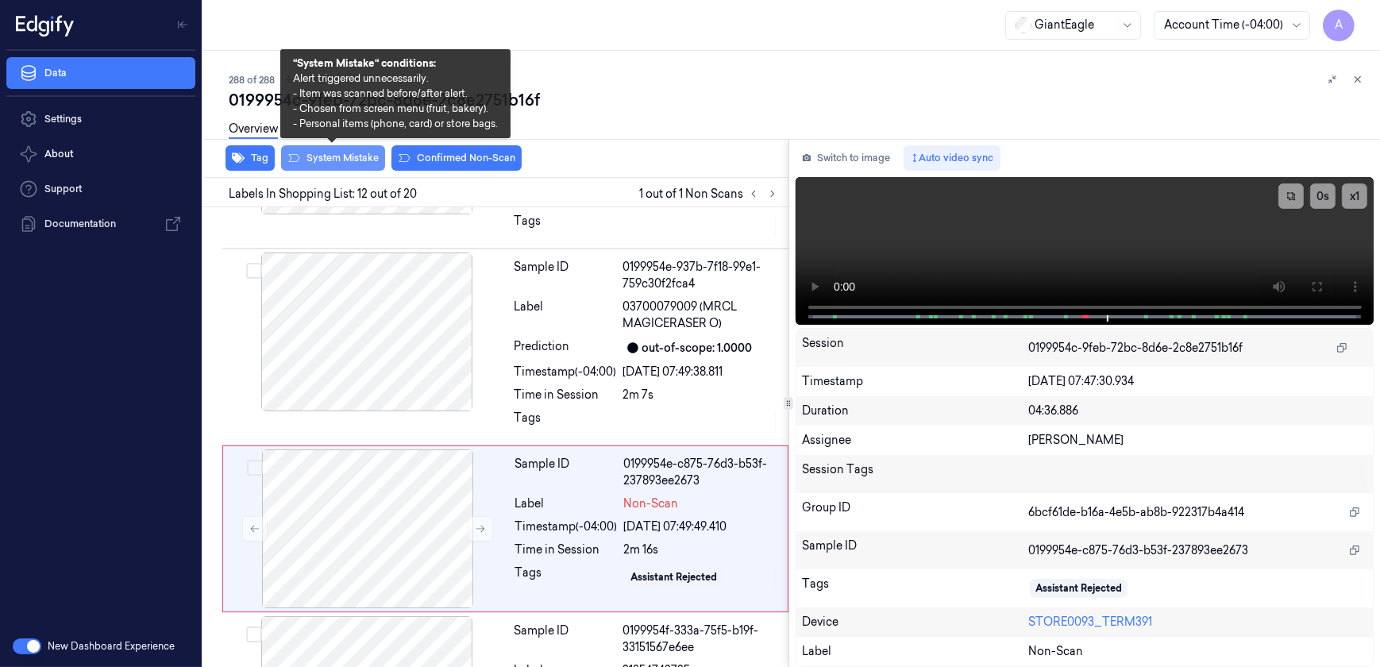
click at [340, 163] on button "System Mistake" at bounding box center [333, 157] width 104 height 25
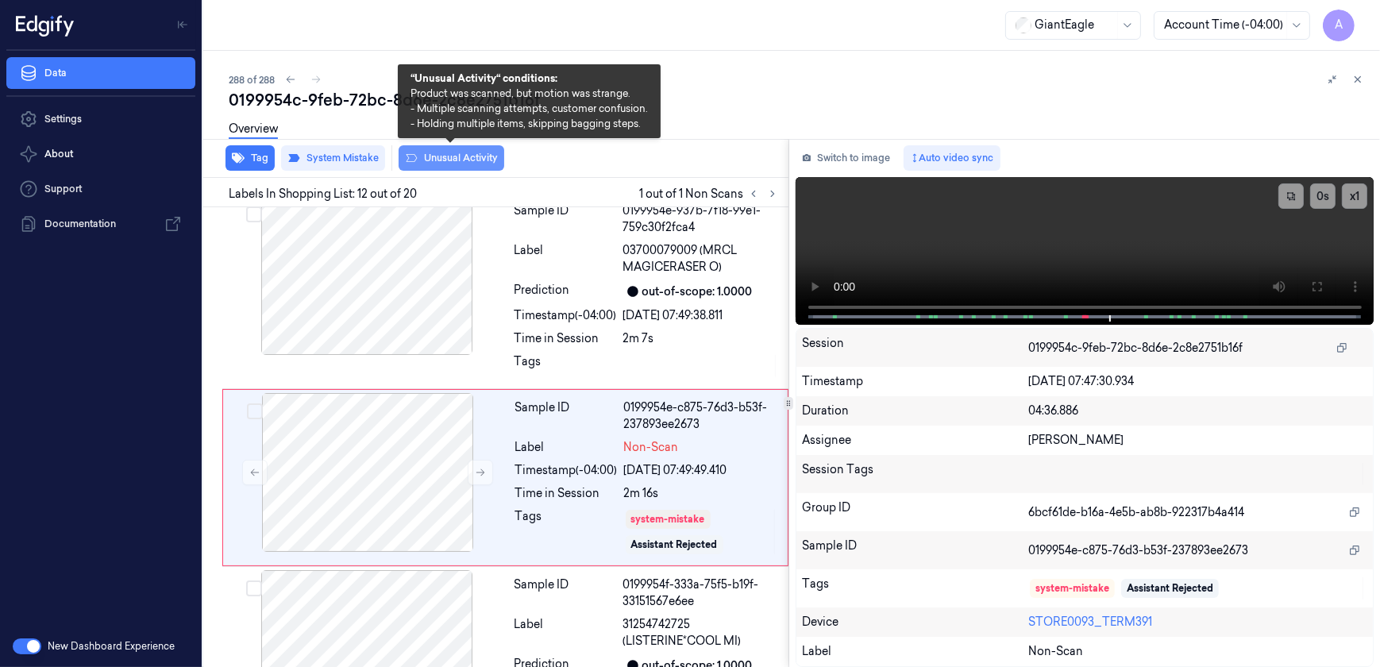
scroll to position [2021, 0]
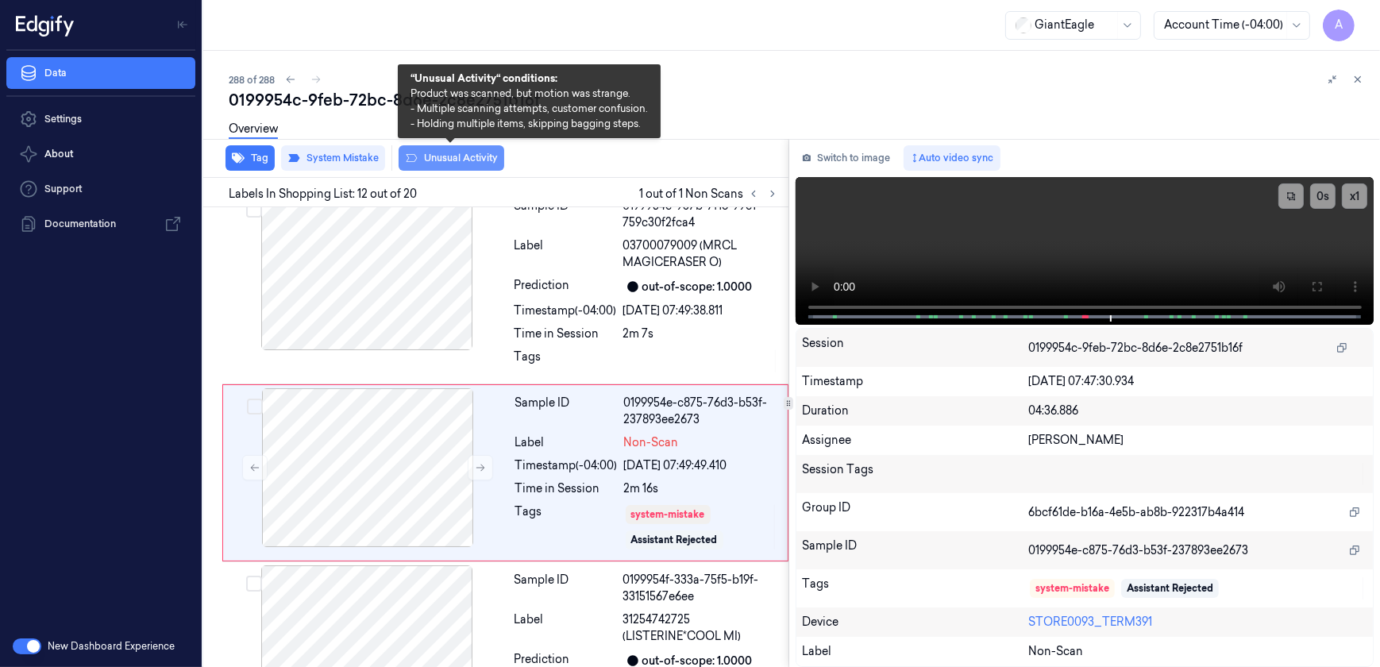
click at [442, 161] on button "Unusual Activity" at bounding box center [451, 157] width 106 height 25
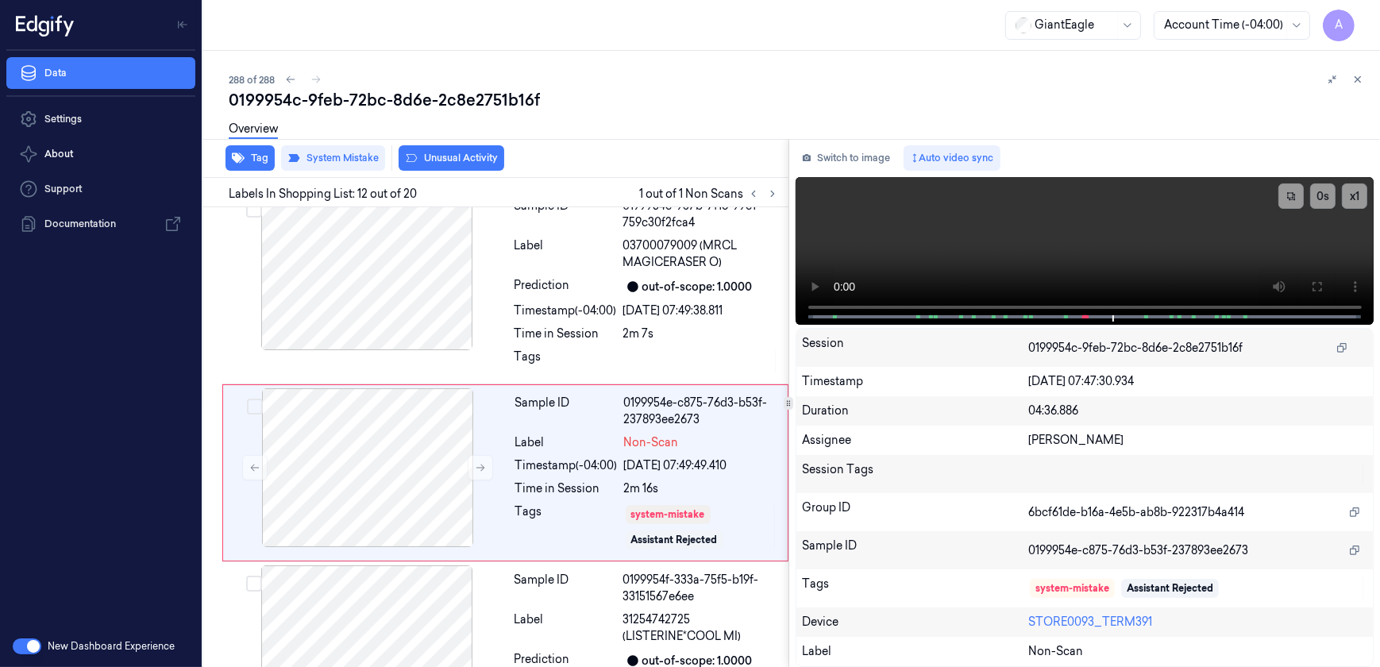
scroll to position [2030, 0]
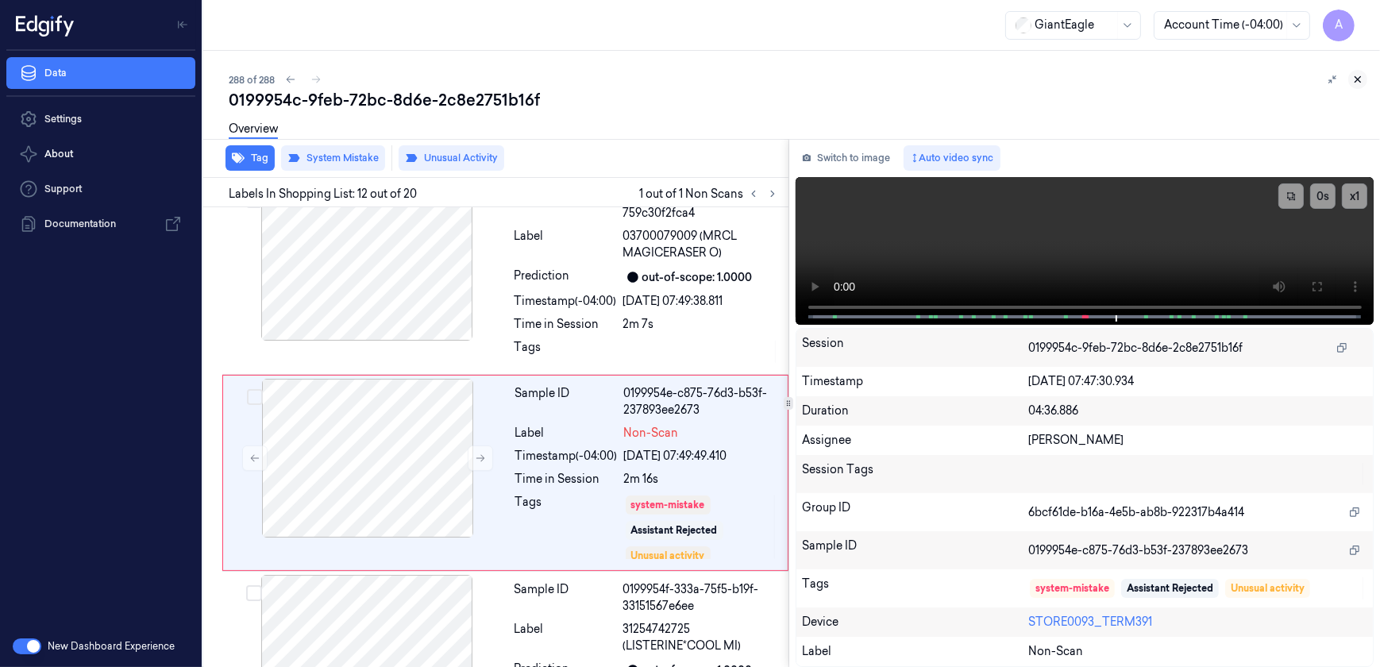
click at [1362, 78] on icon at bounding box center [1357, 79] width 11 height 11
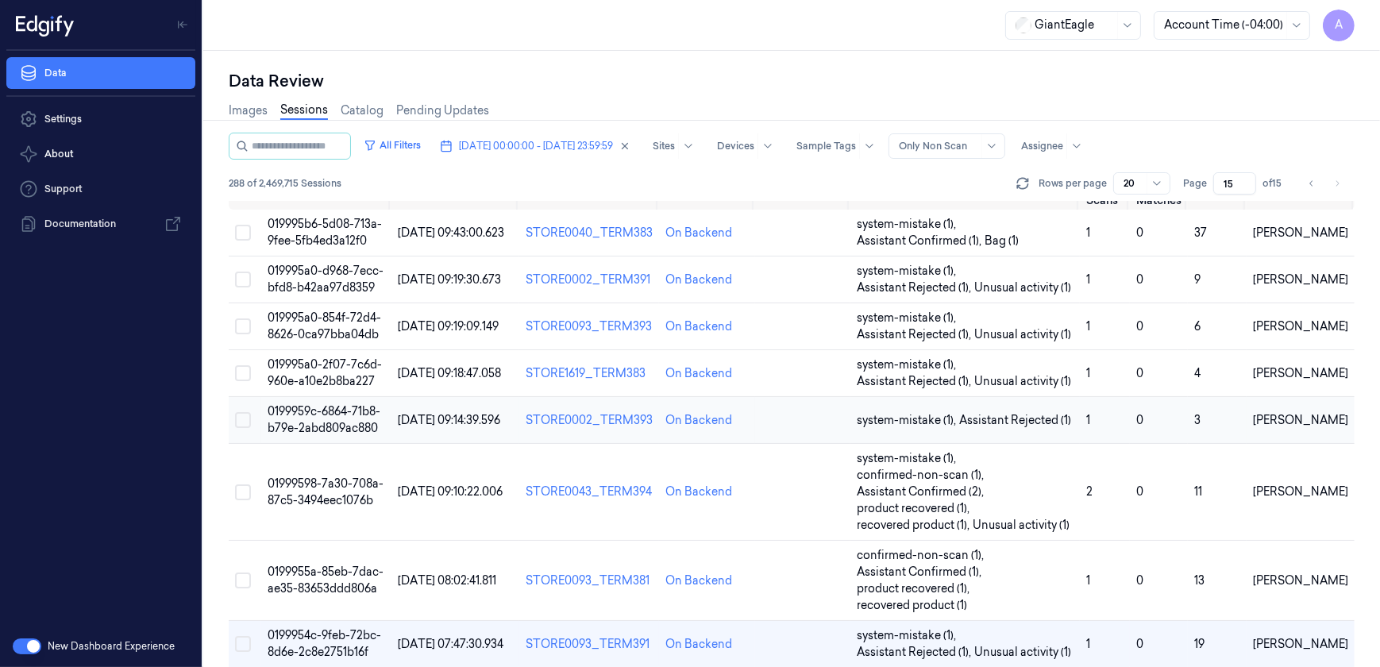
scroll to position [38, 0]
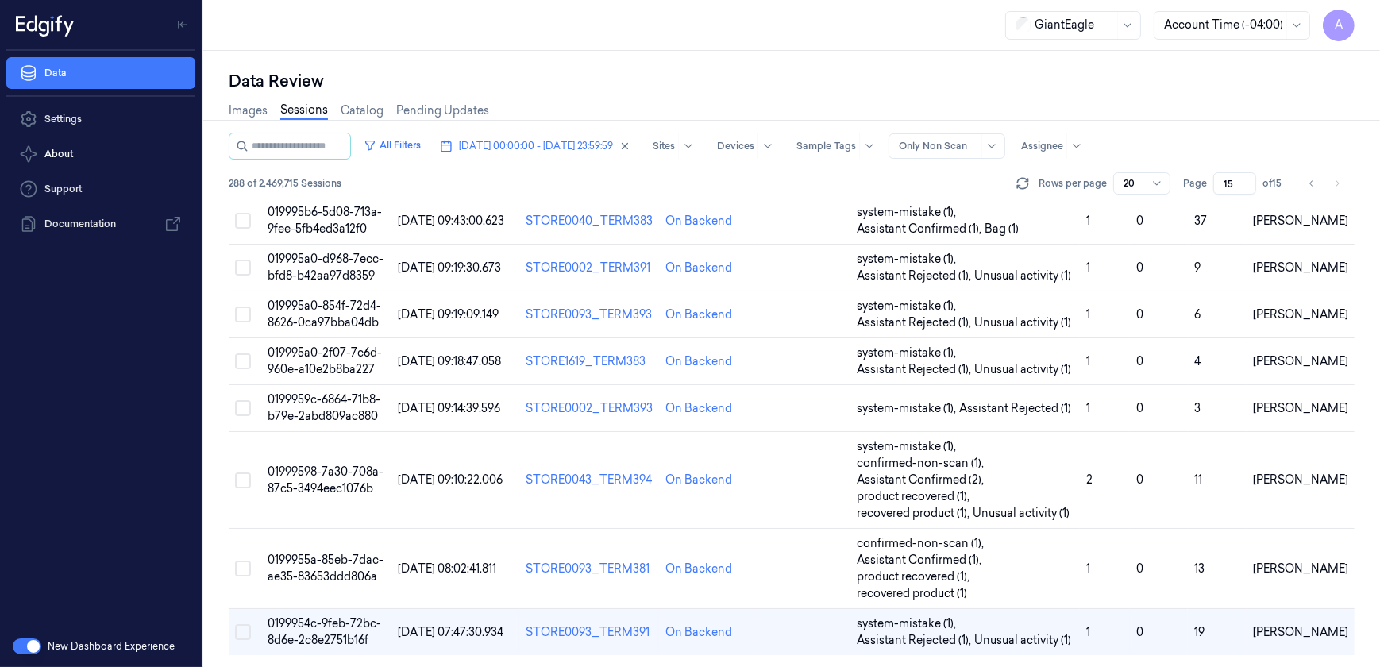
drag, startPoint x: 1237, startPoint y: 179, endPoint x: 1214, endPoint y: 190, distance: 25.2
click at [1214, 190] on input "15" at bounding box center [1234, 183] width 43 height 22
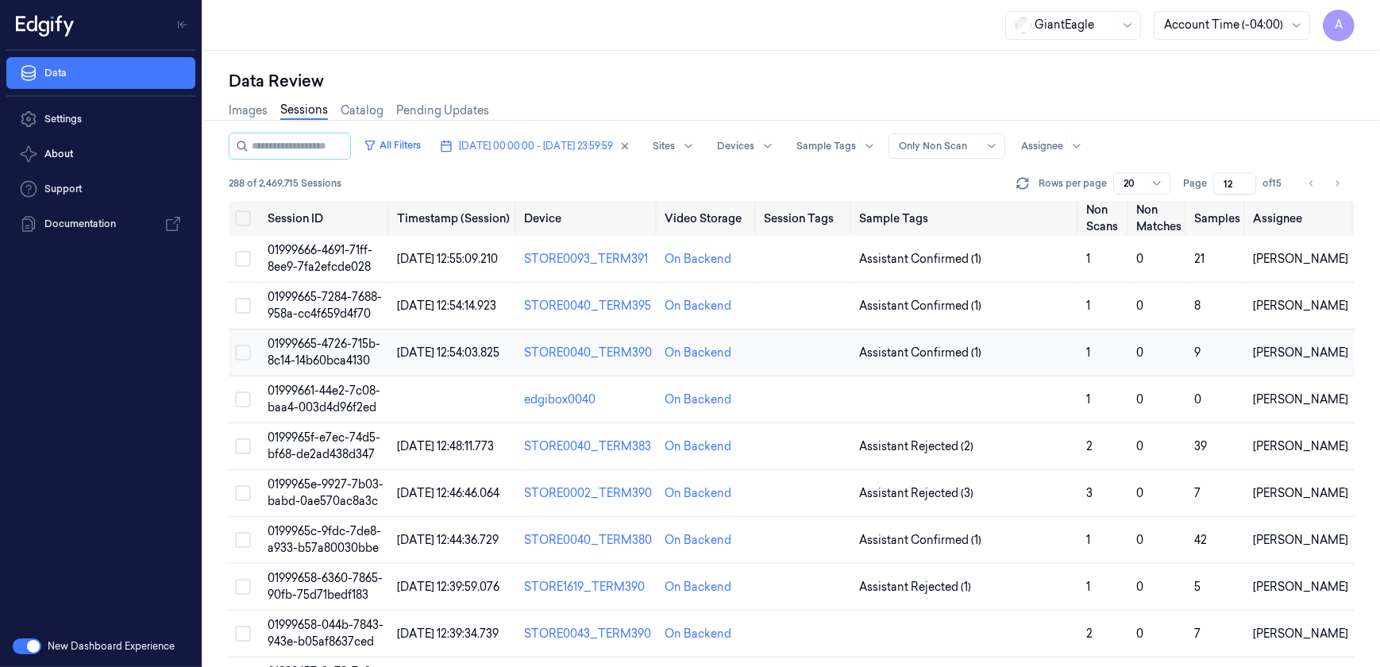
type input "12"
click at [339, 346] on span "01999665-4726-715b-8c14-14b60bca4130" at bounding box center [323, 352] width 113 height 31
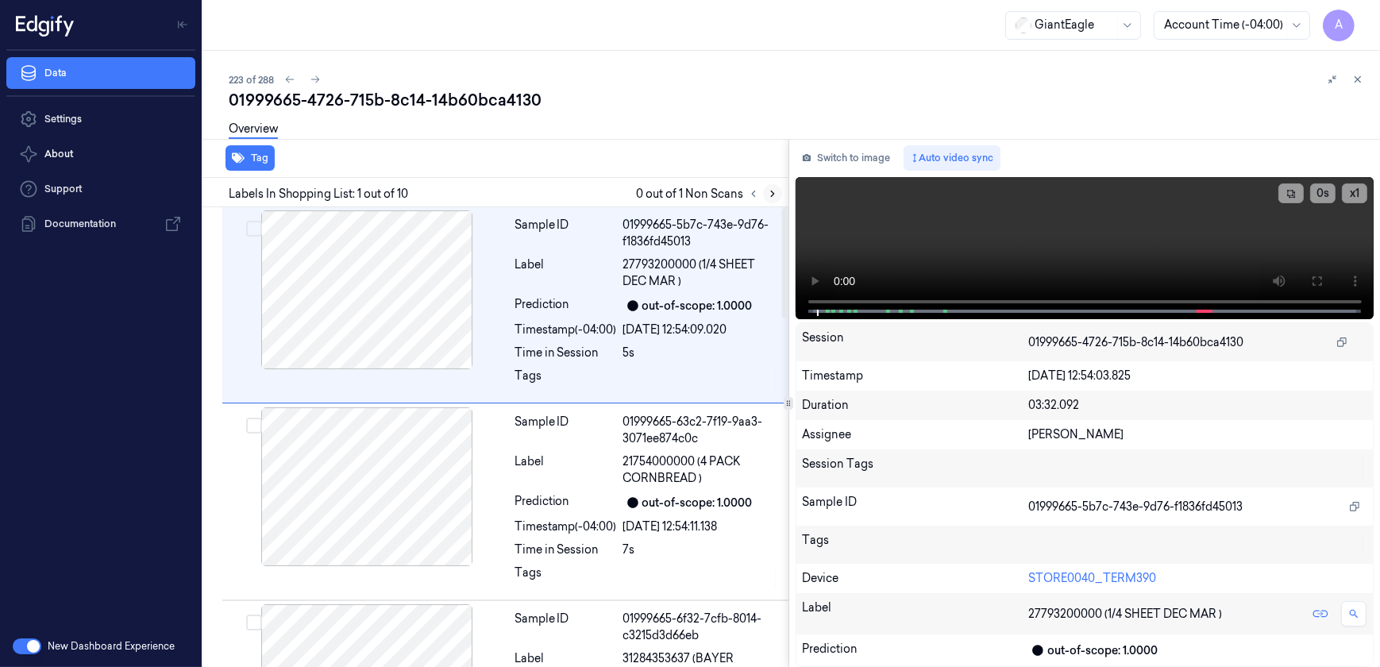
click at [773, 196] on icon at bounding box center [772, 193] width 11 height 11
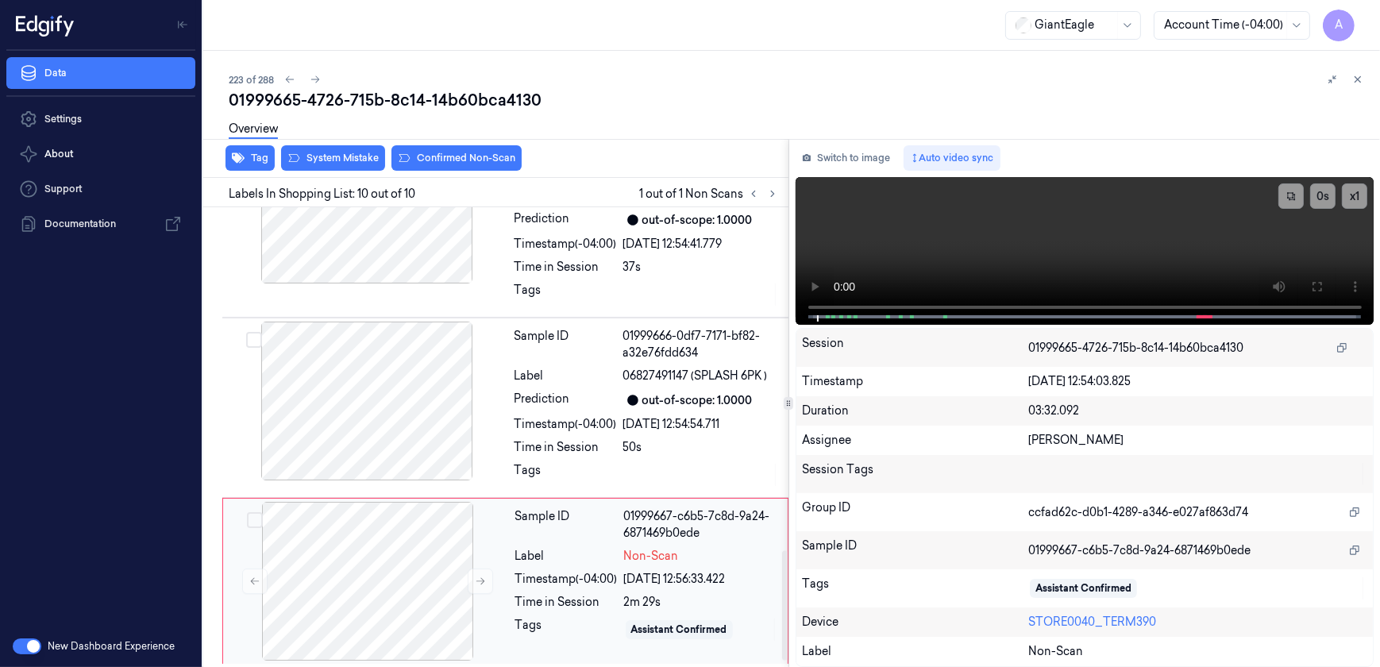
scroll to position [1464, 0]
click at [475, 584] on button at bounding box center [480, 580] width 25 height 25
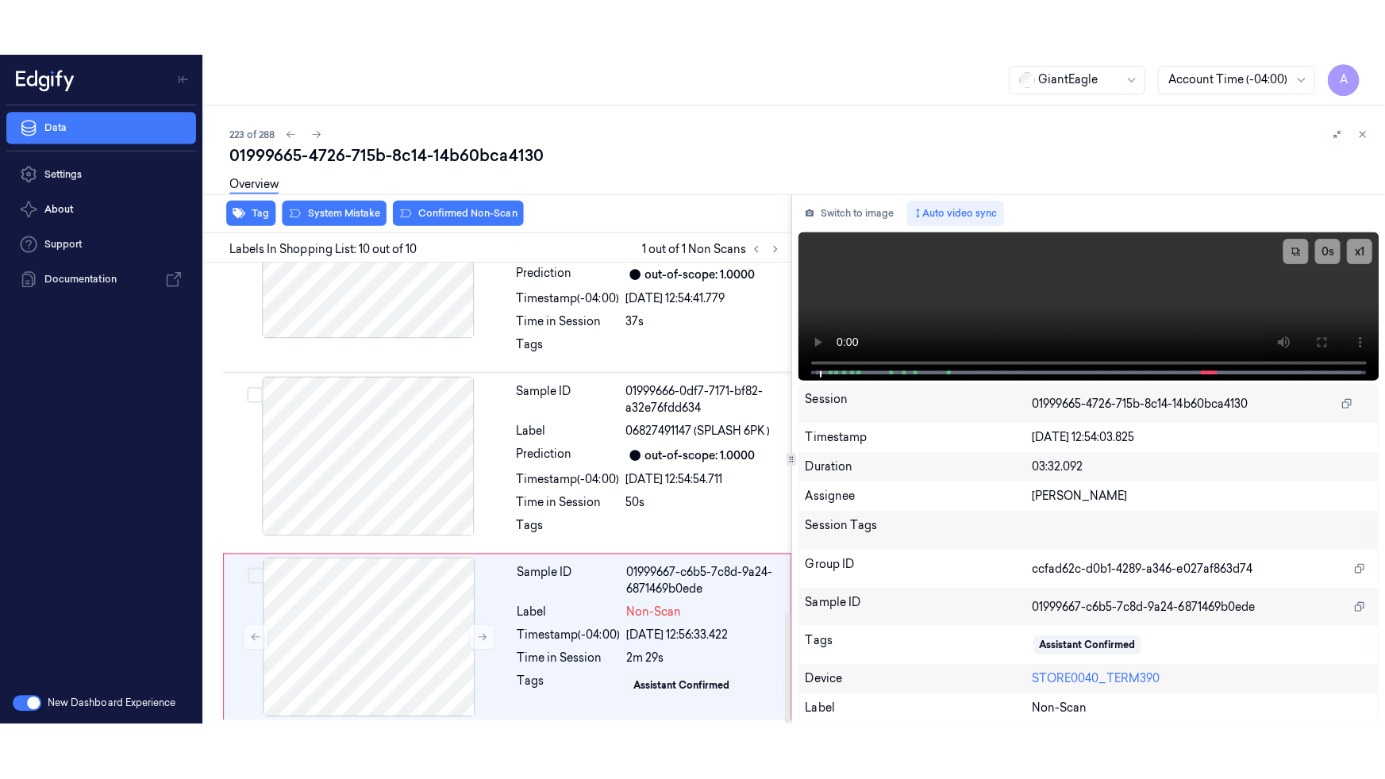
scroll to position [1465, 0]
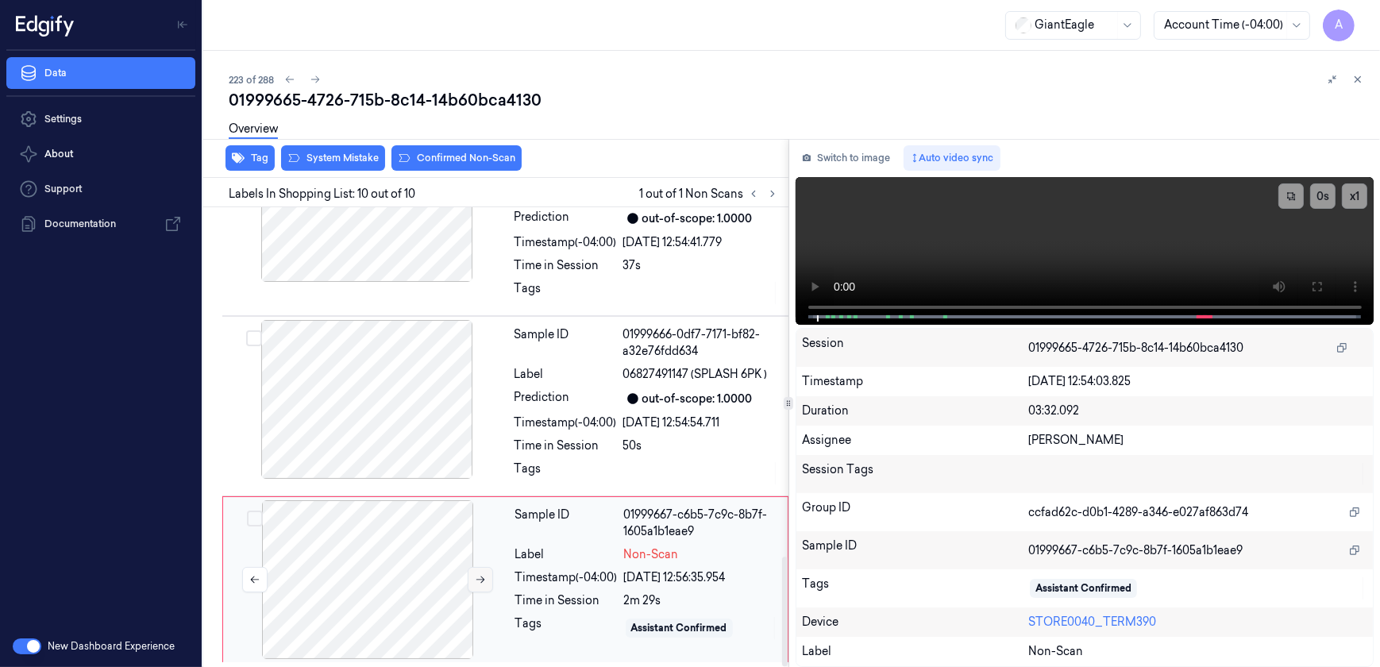
click at [480, 580] on icon at bounding box center [480, 579] width 11 height 11
click at [1074, 250] on video at bounding box center [1084, 251] width 579 height 148
click at [1318, 282] on icon at bounding box center [1316, 287] width 10 height 10
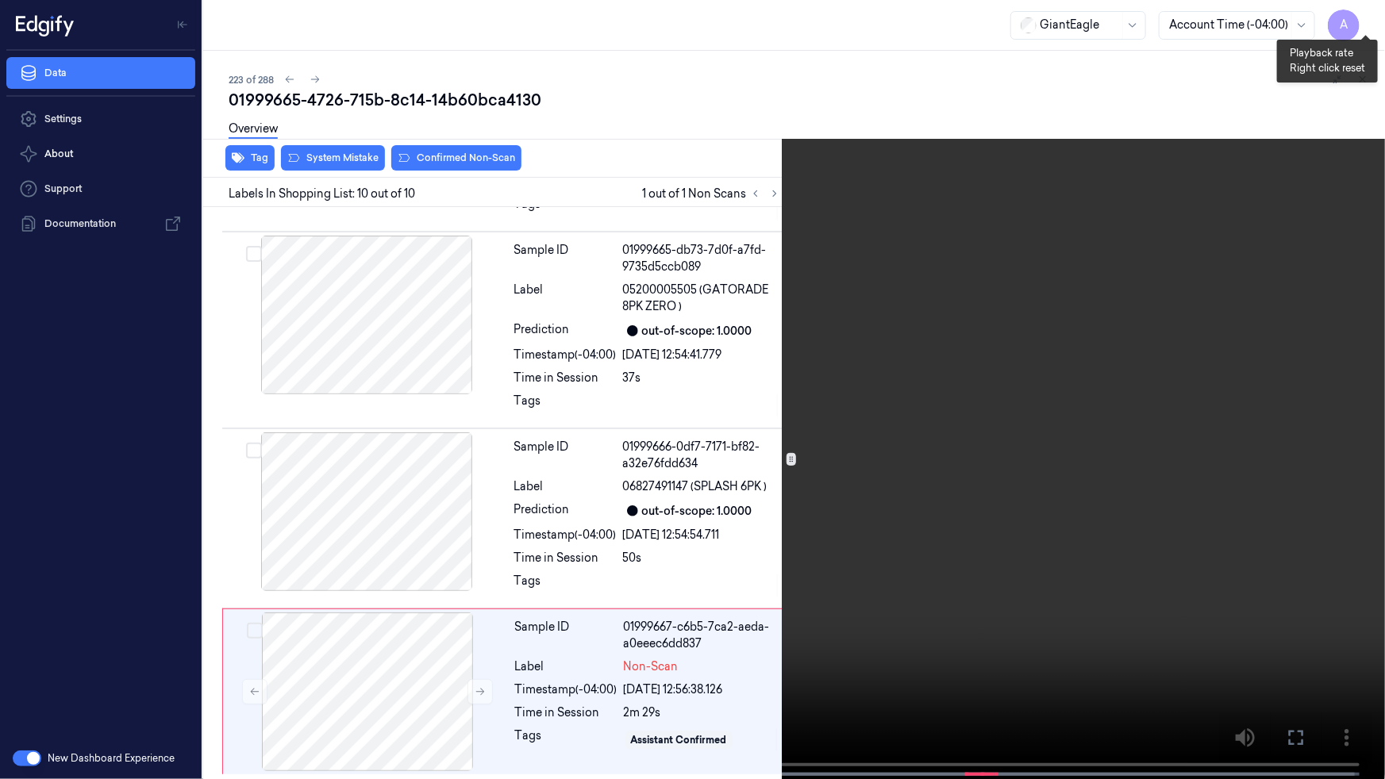
click at [1368, 16] on button "x 1" at bounding box center [1365, 18] width 25 height 25
click at [1368, 16] on button "x 2" at bounding box center [1365, 18] width 25 height 25
click at [1364, 21] on button "x 4" at bounding box center [1365, 18] width 25 height 25
click at [1364, 21] on button "x 1" at bounding box center [1365, 18] width 25 height 25
click at [1364, 21] on button "x 2" at bounding box center [1365, 18] width 25 height 25
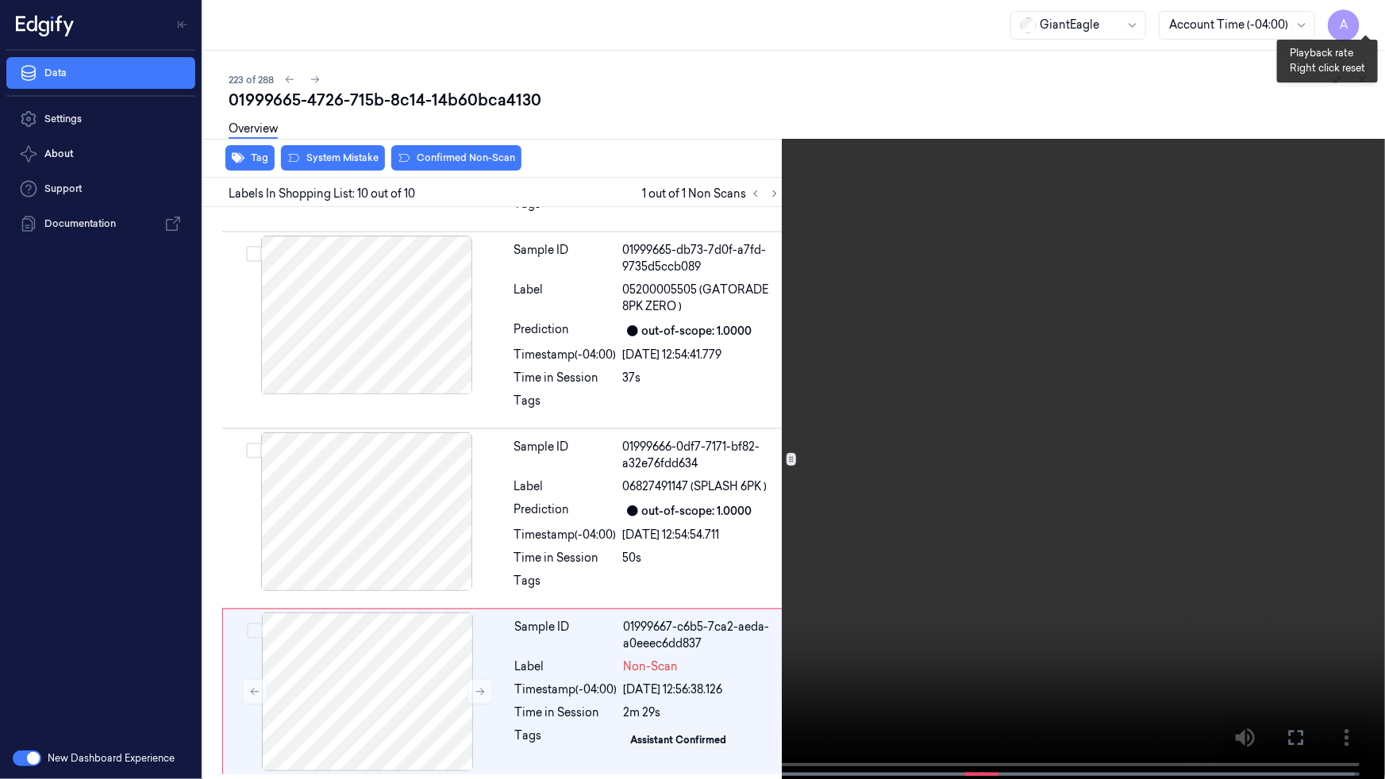
drag, startPoint x: 1364, startPoint y: 21, endPoint x: 1267, endPoint y: 151, distance: 162.1
click at [1267, 151] on video at bounding box center [692, 391] width 1385 height 783
click at [1137, 180] on video at bounding box center [692, 391] width 1385 height 783
click at [0, 0] on icon at bounding box center [0, 0] width 0 height 0
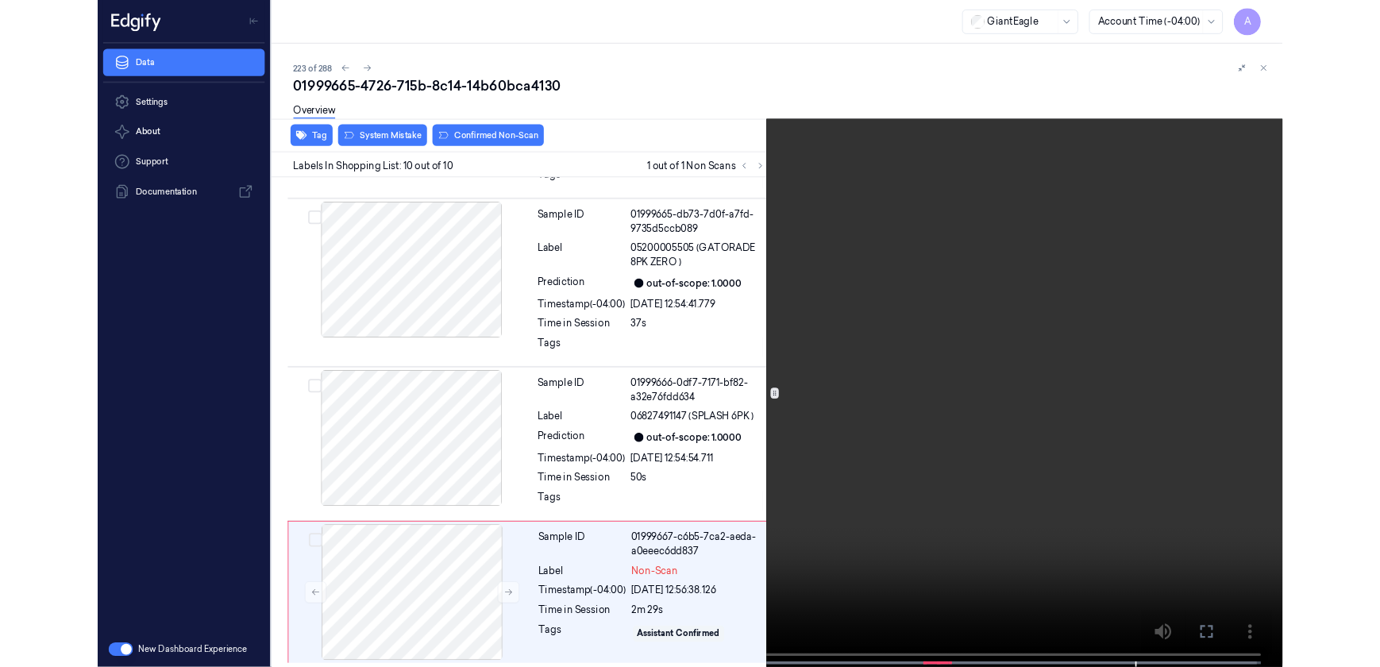
scroll to position [1465, 0]
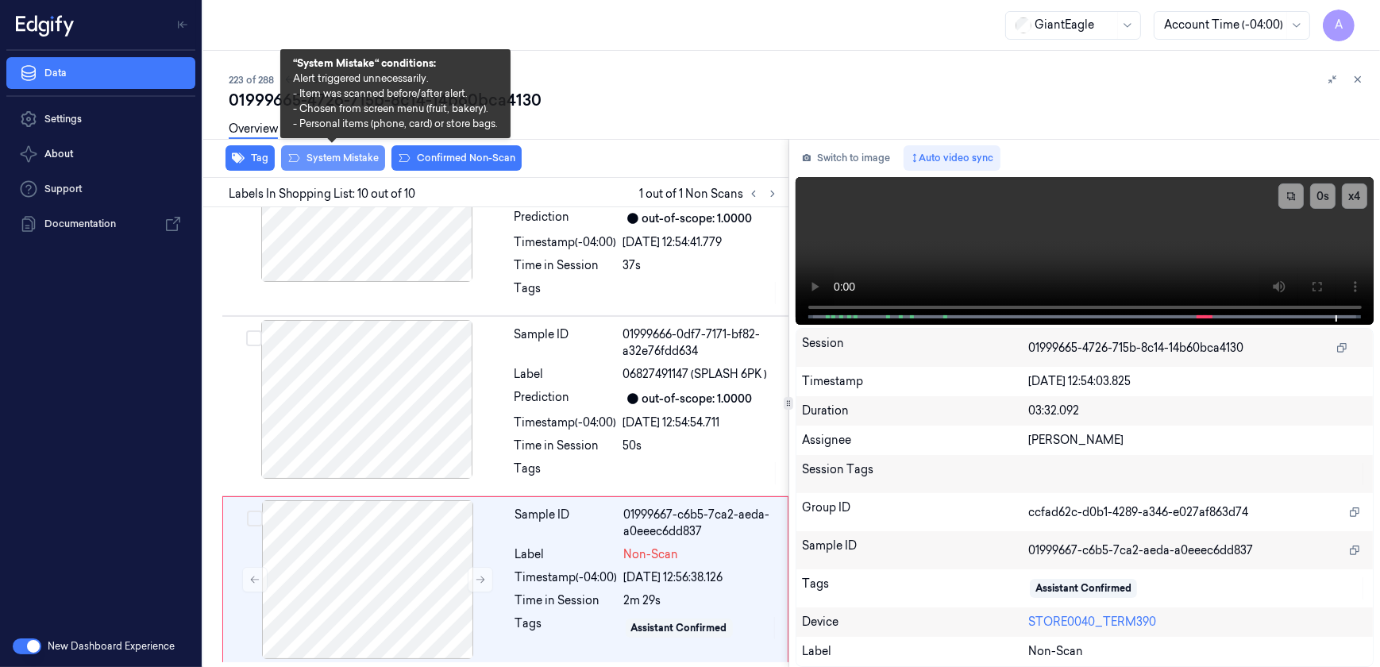
click at [330, 159] on button "System Mistake" at bounding box center [333, 157] width 104 height 25
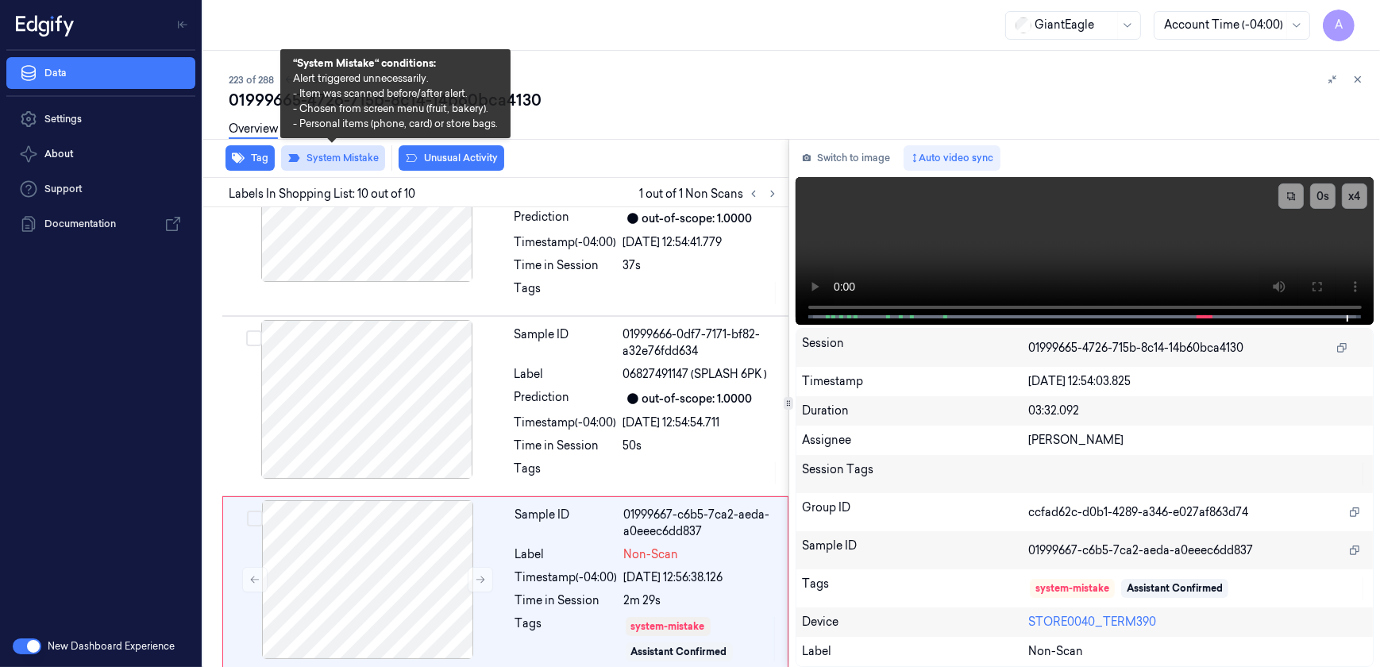
scroll to position [1475, 0]
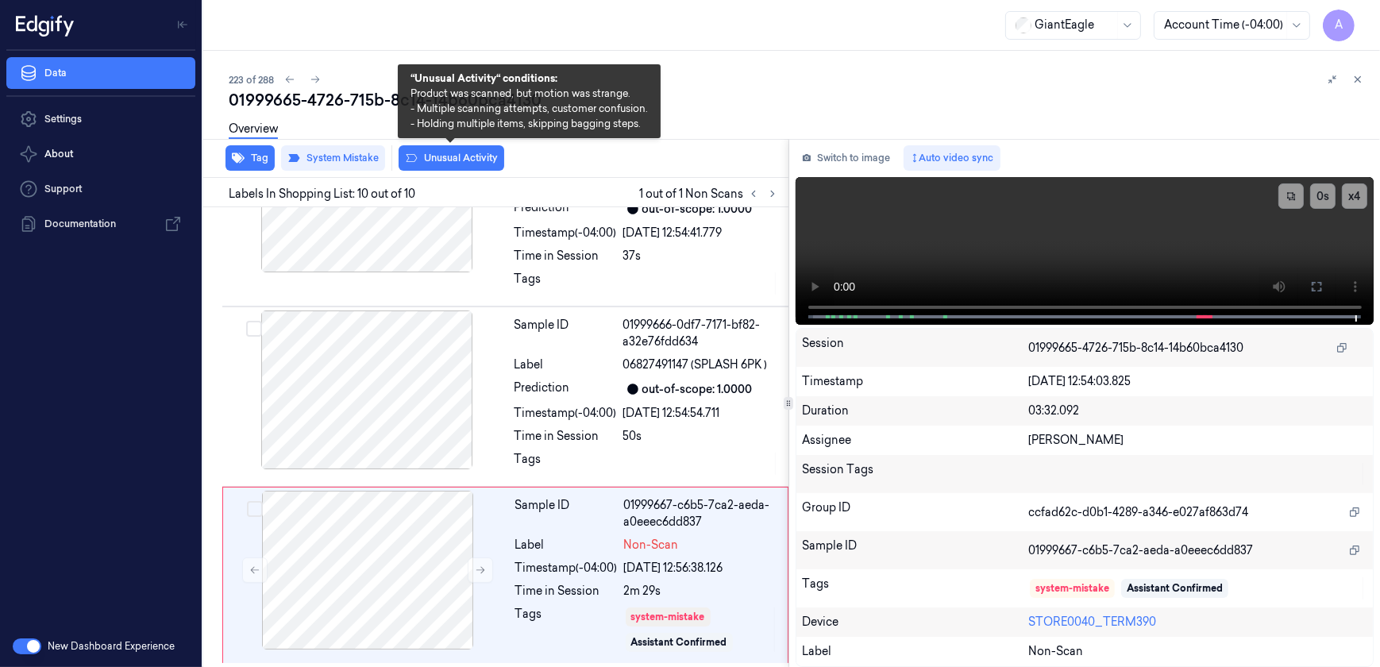
click at [464, 164] on button "Unusual Activity" at bounding box center [451, 157] width 106 height 25
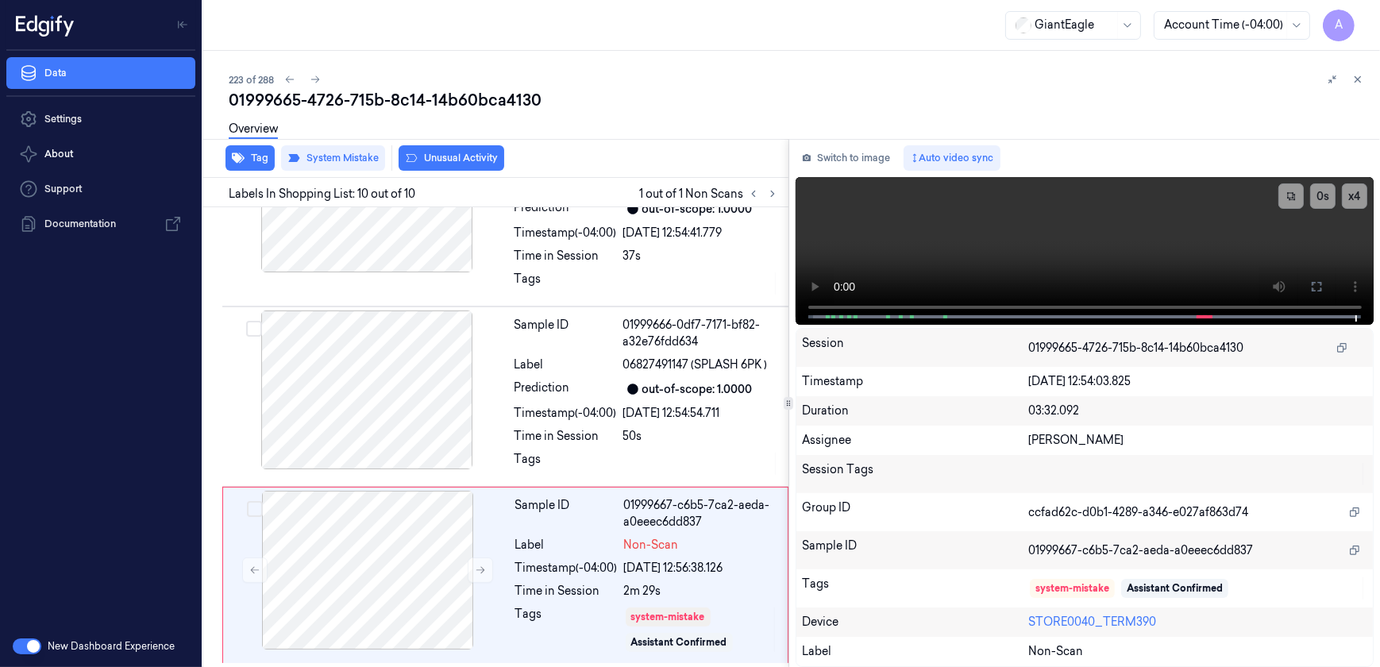
scroll to position [1494, 0]
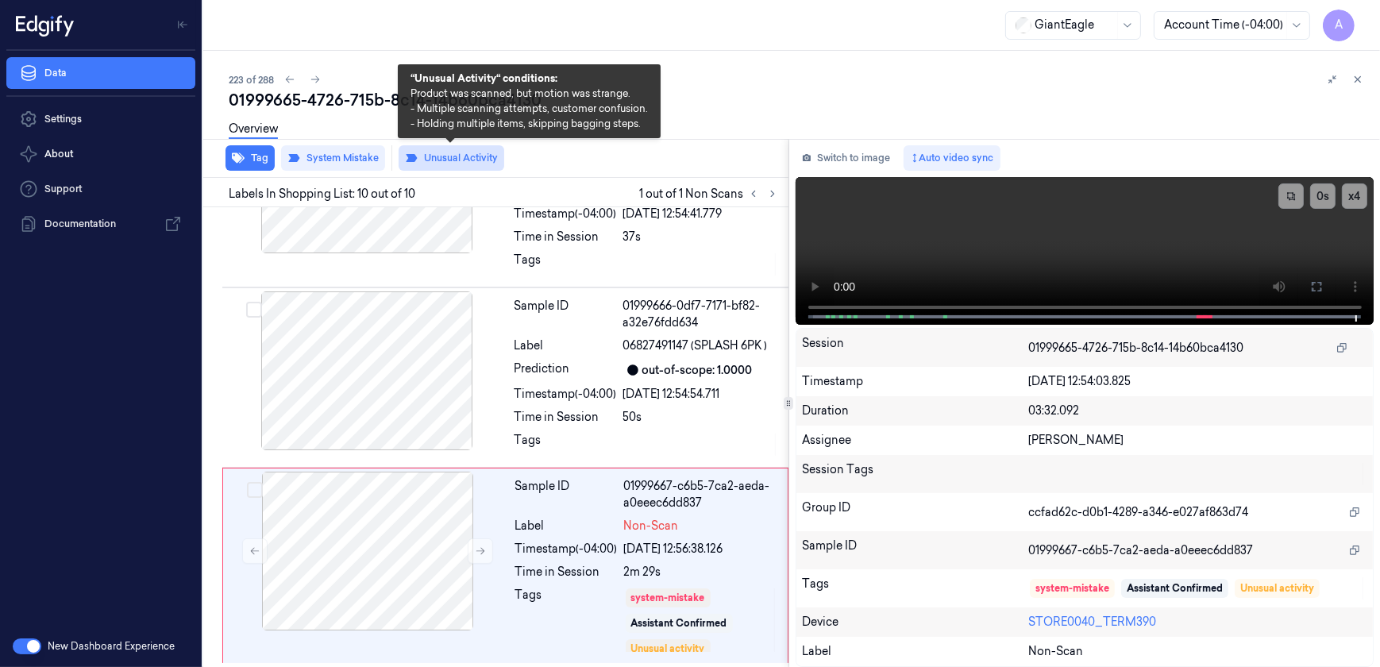
click at [471, 164] on button "Unusual Activity" at bounding box center [451, 157] width 106 height 25
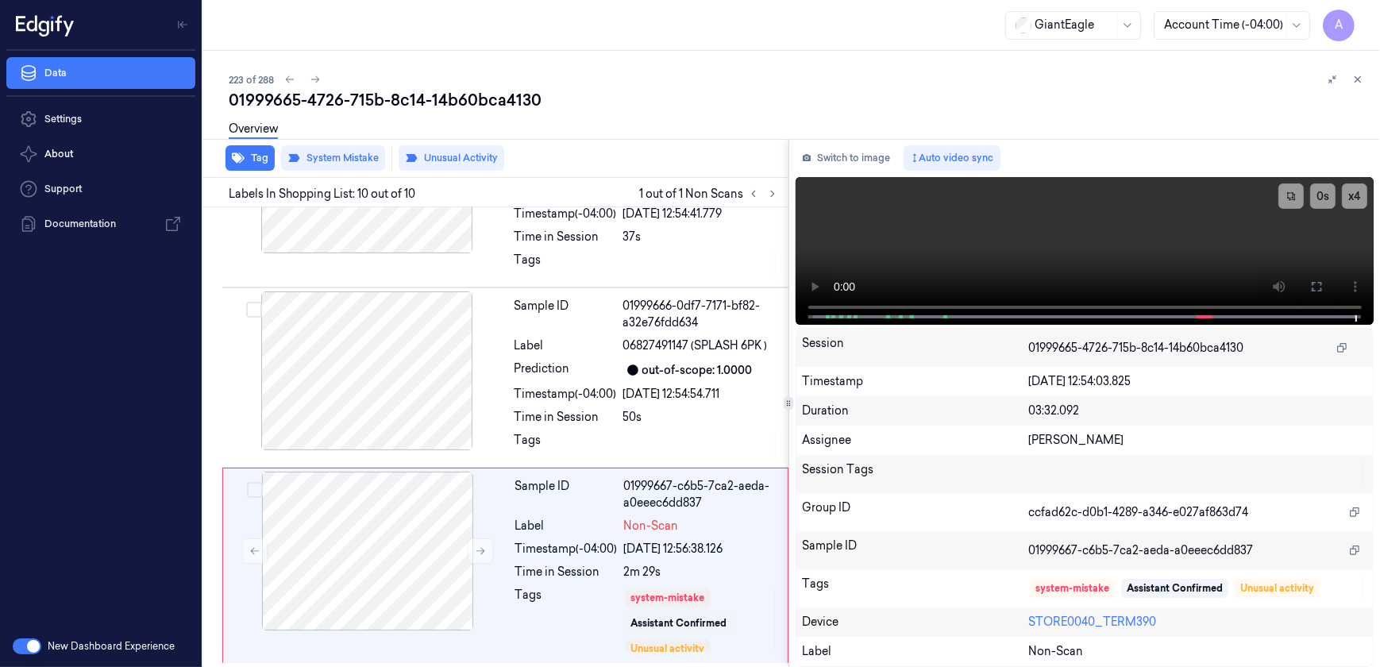
scroll to position [1476, 0]
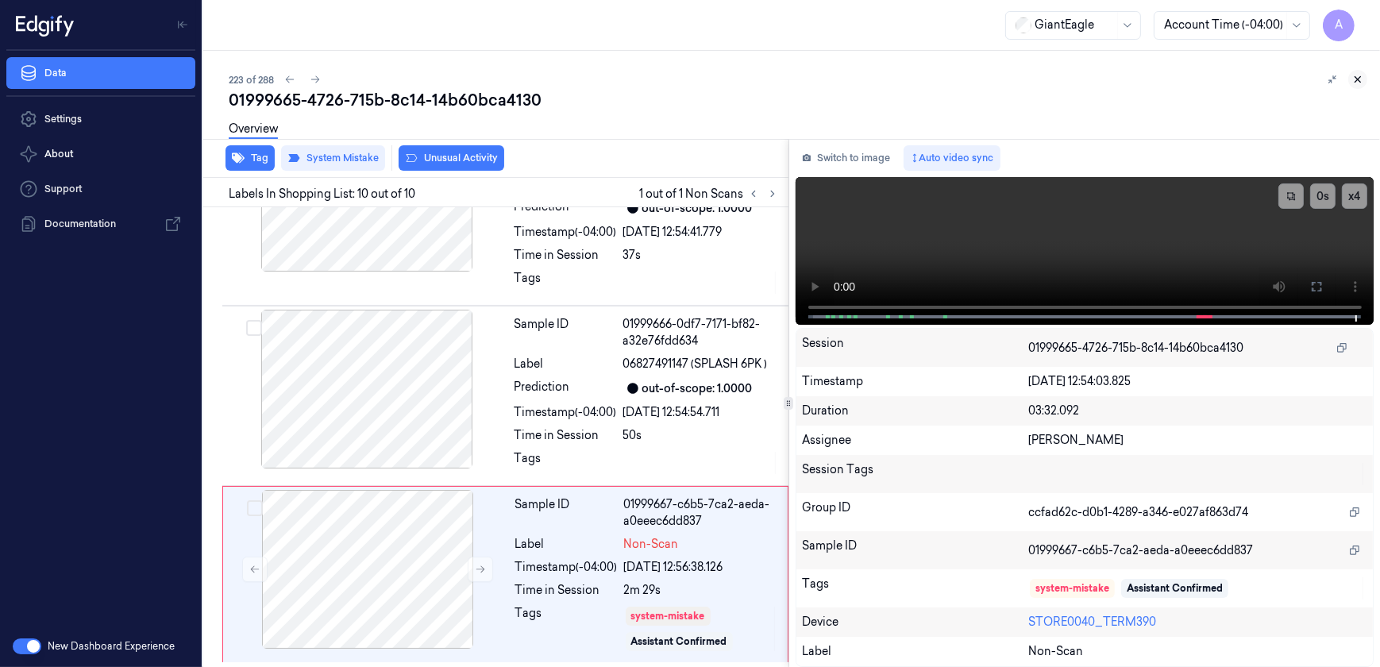
click at [1356, 80] on icon at bounding box center [1357, 79] width 11 height 11
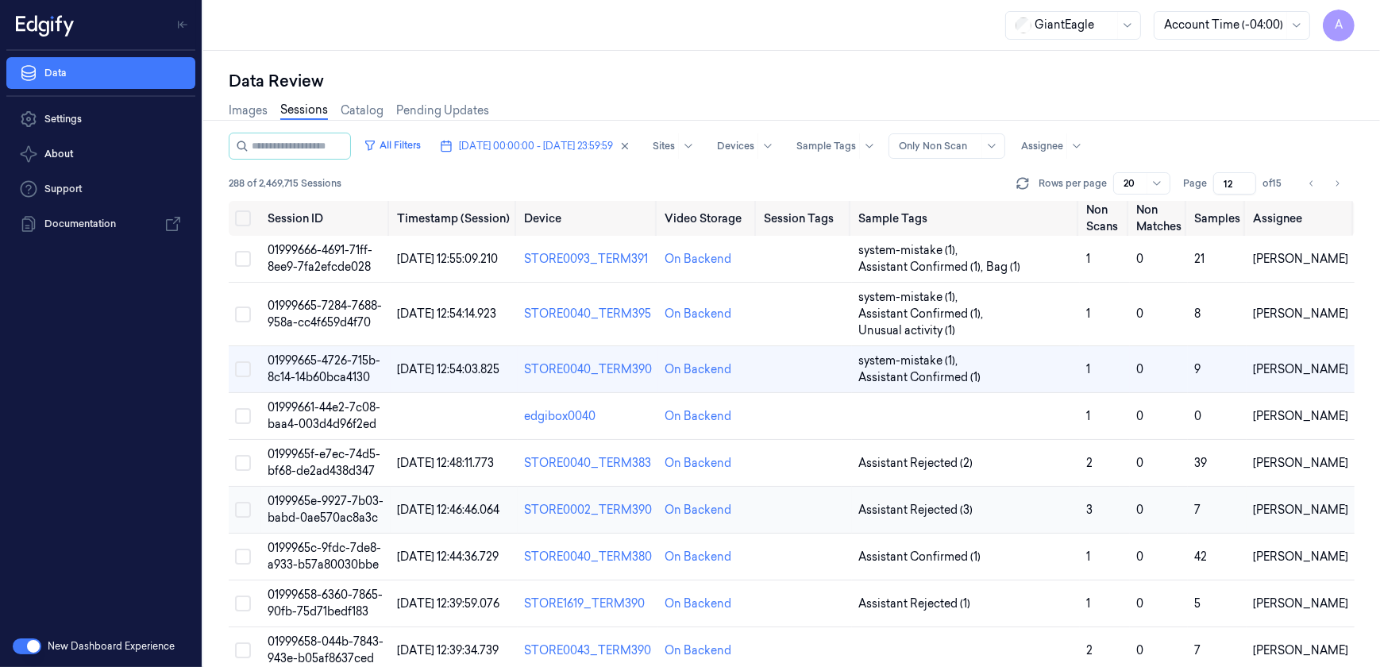
click at [333, 510] on span "0199965e-9927-7b03-babd-0ae570ac8a3c" at bounding box center [325, 509] width 116 height 31
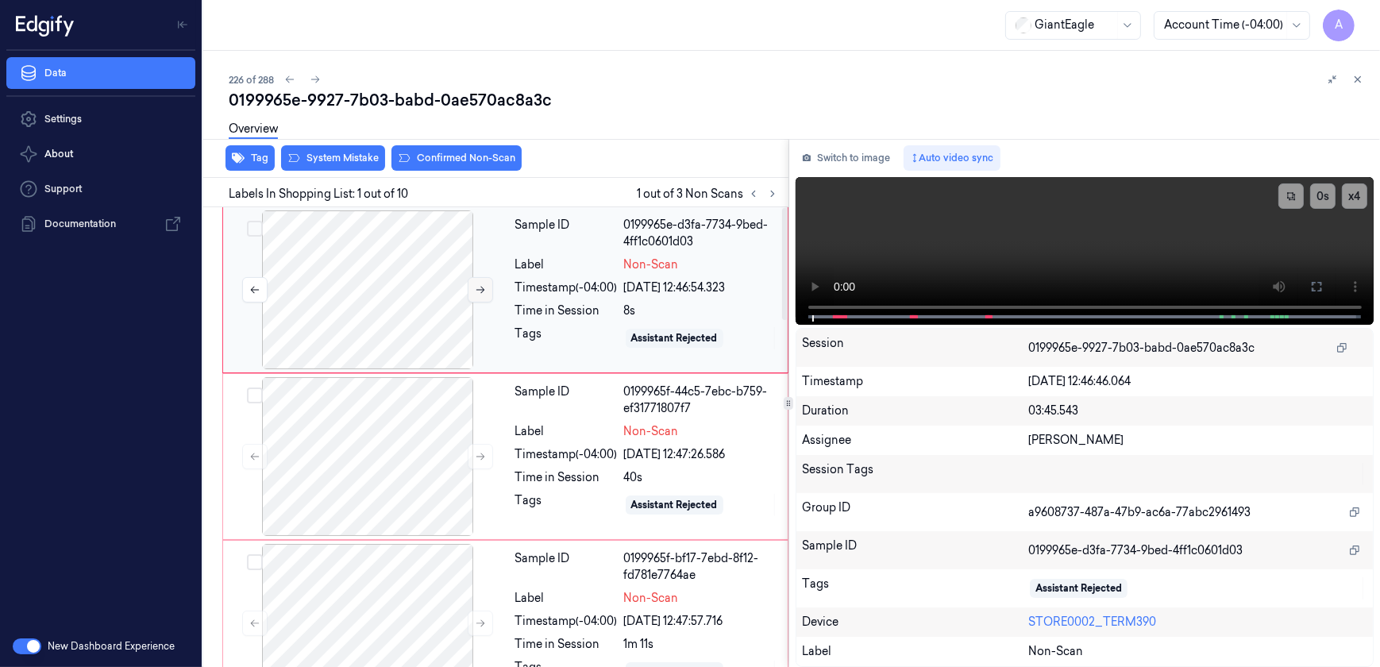
click at [476, 293] on icon at bounding box center [480, 289] width 11 height 11
click at [475, 292] on icon at bounding box center [480, 289] width 11 height 11
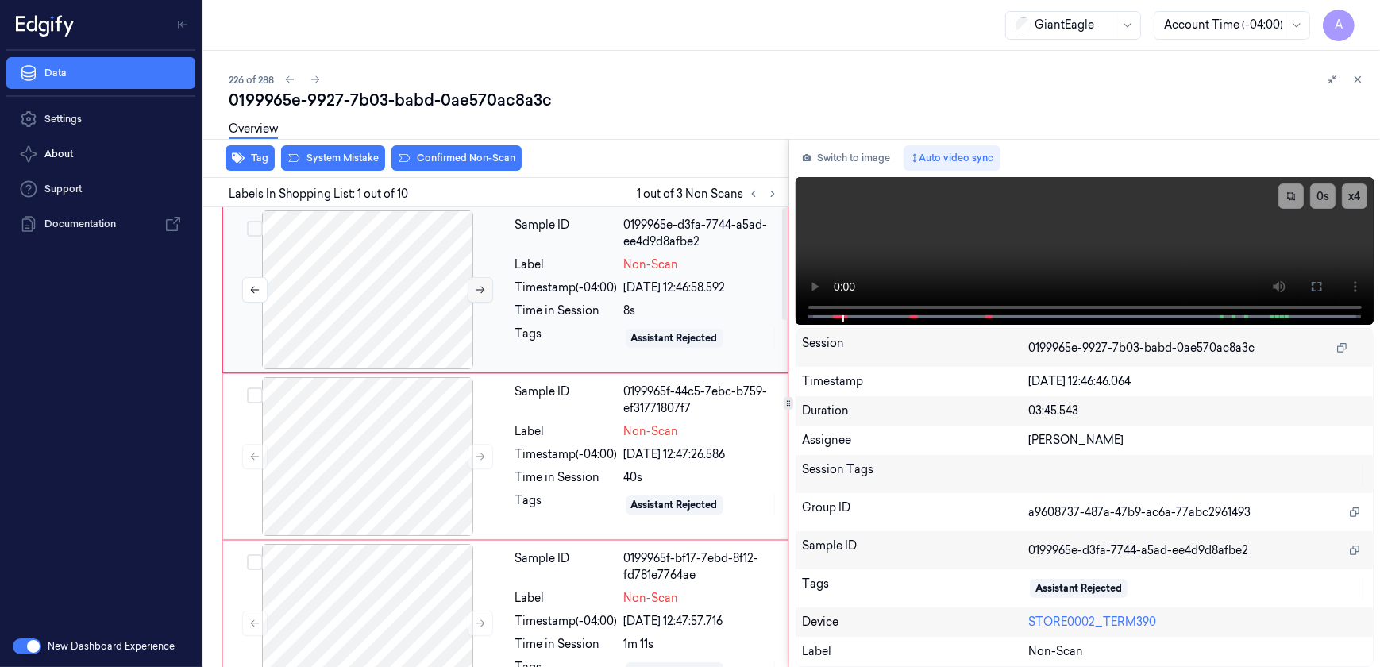
click at [475, 292] on icon at bounding box center [480, 289] width 11 height 11
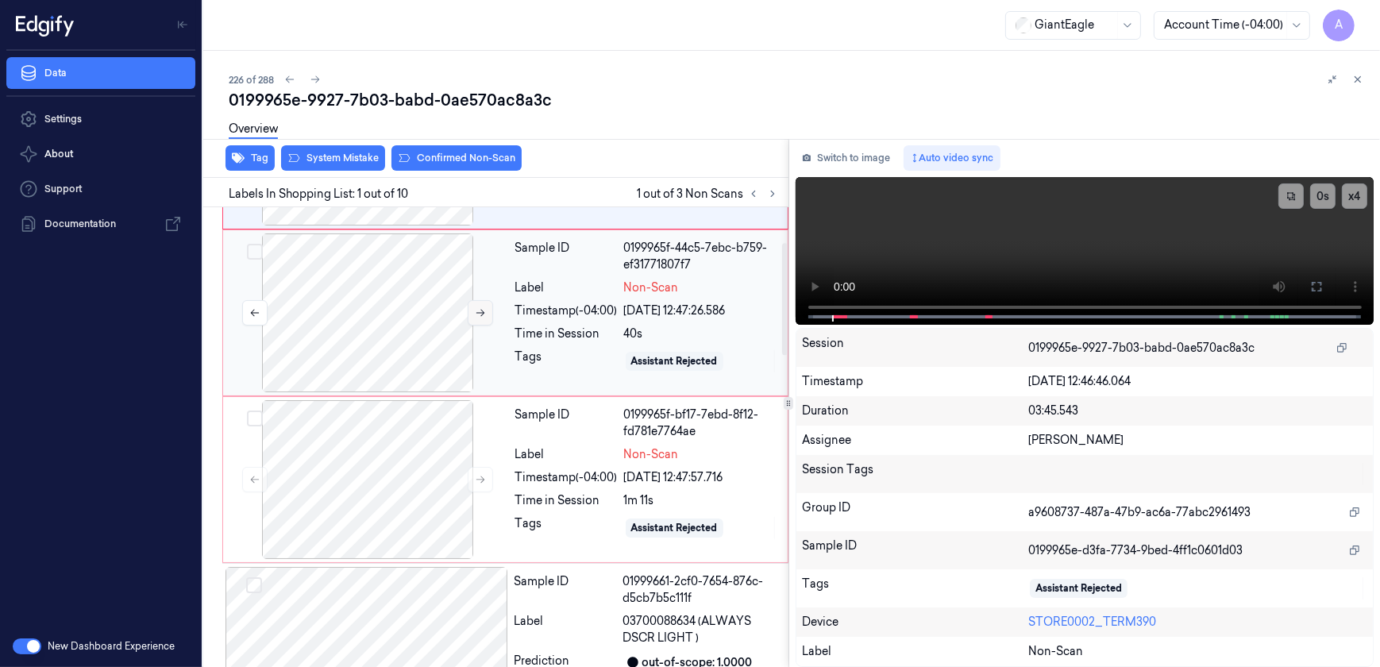
click at [478, 320] on button at bounding box center [480, 312] width 25 height 25
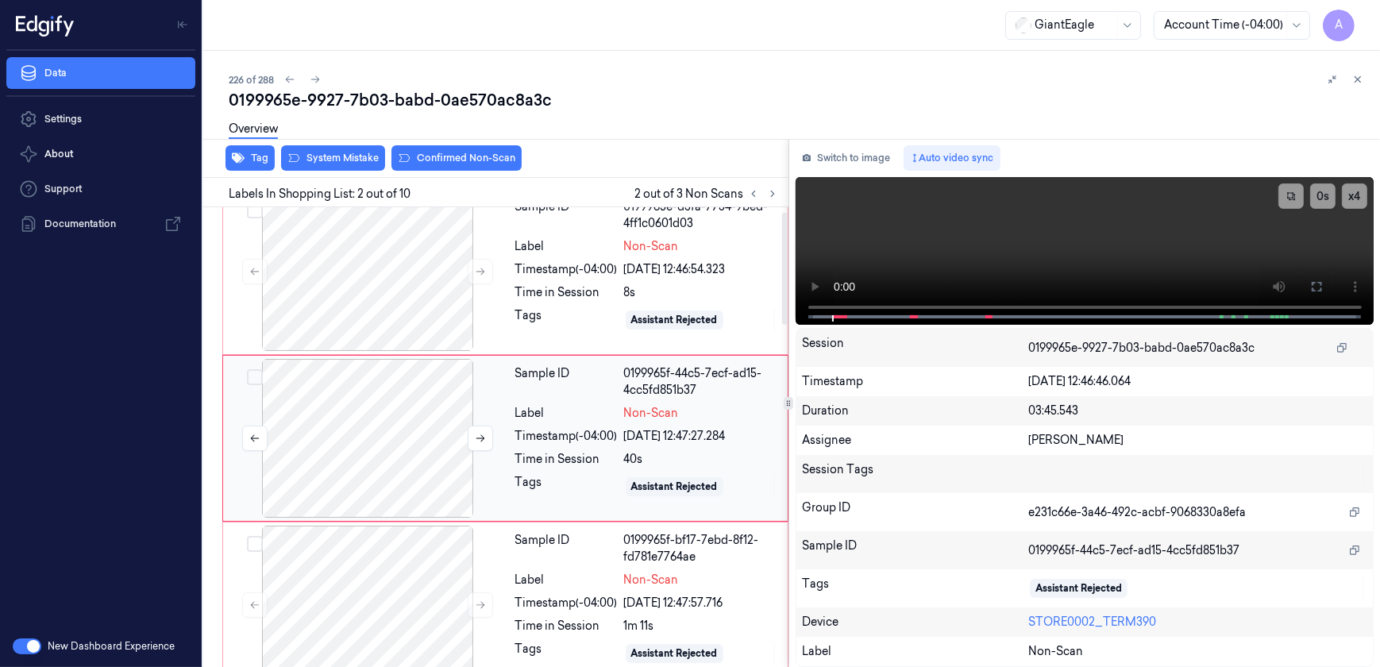
click at [464, 439] on div at bounding box center [367, 438] width 283 height 159
click at [478, 442] on icon at bounding box center [480, 438] width 11 height 11
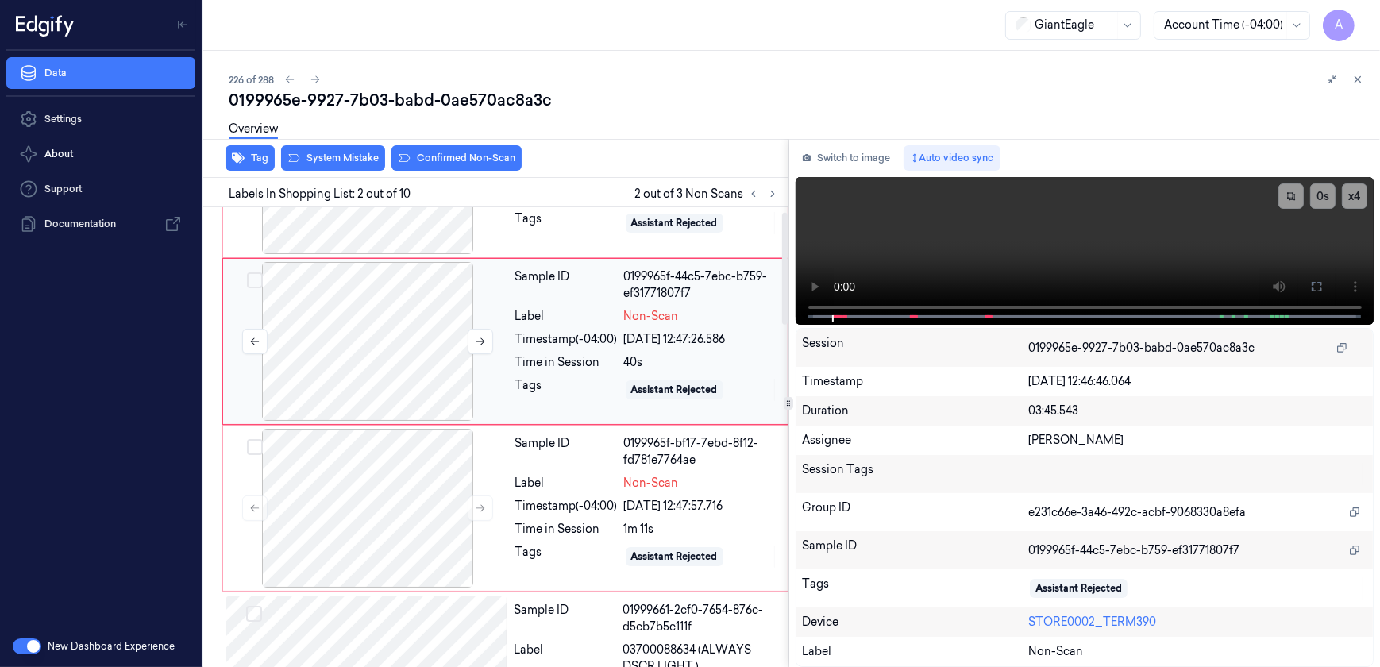
scroll to position [235, 0]
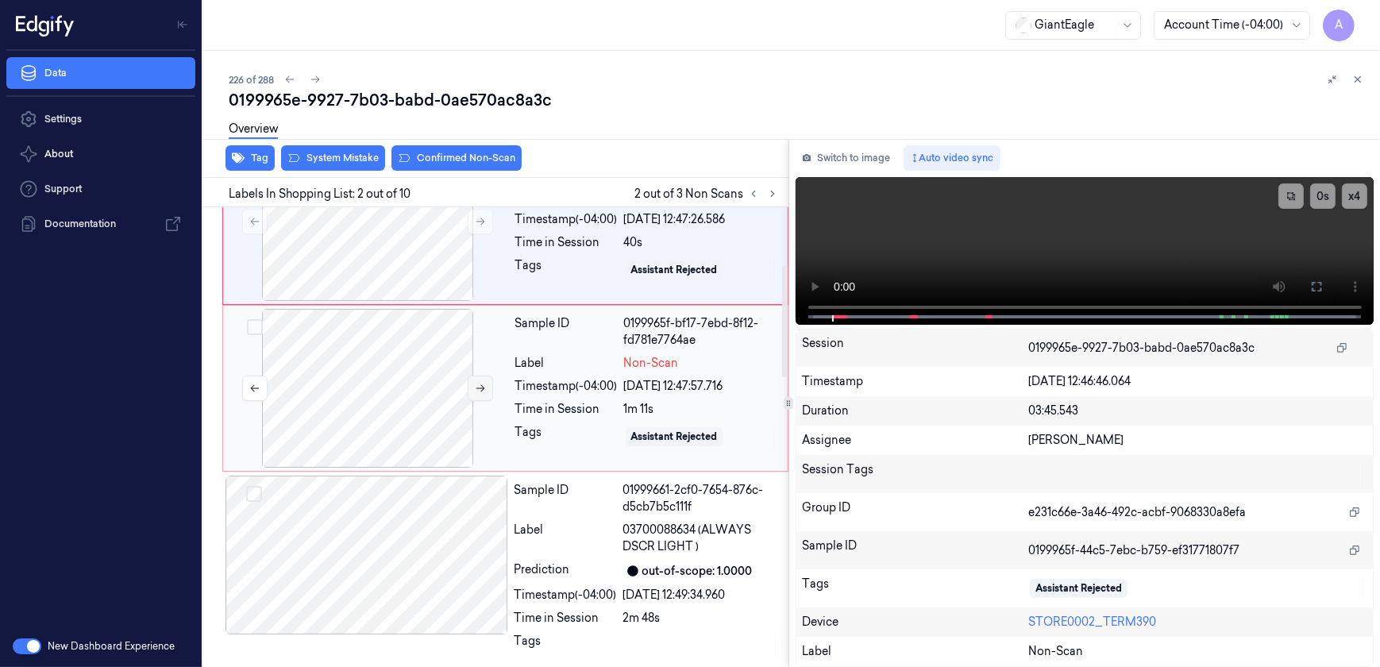
click at [479, 389] on icon at bounding box center [480, 388] width 11 height 11
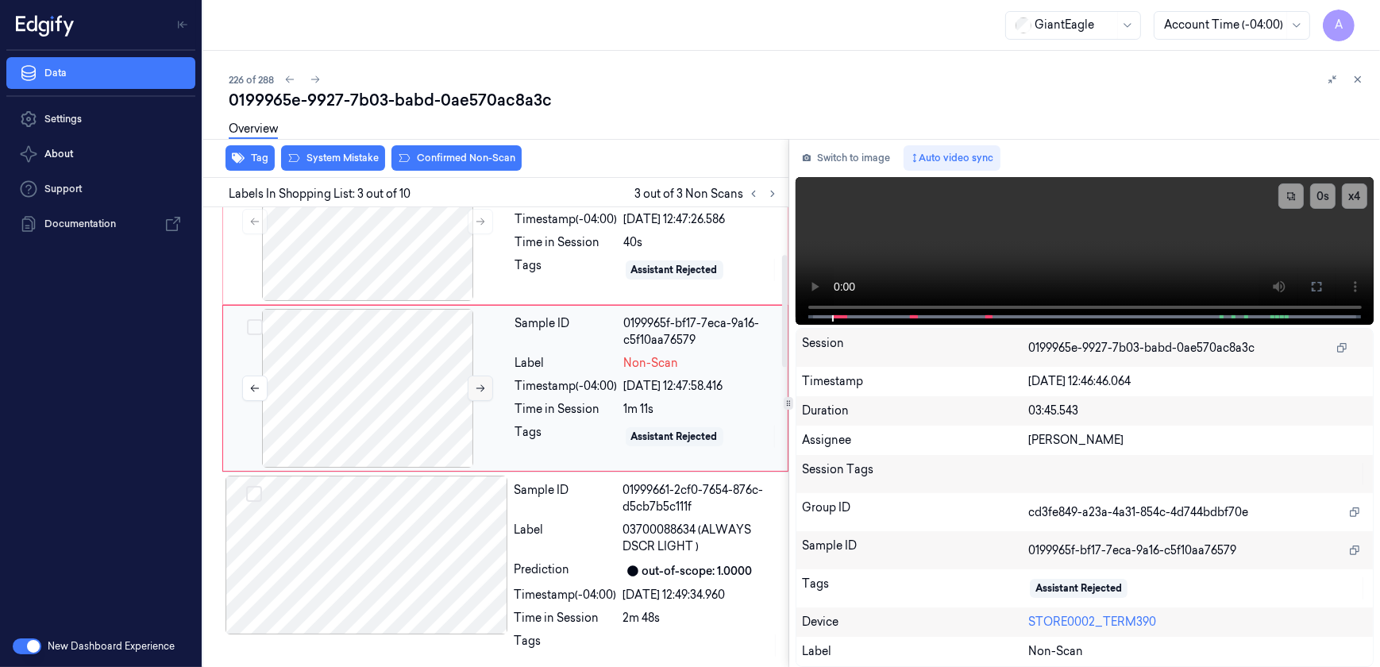
scroll to position [185, 0]
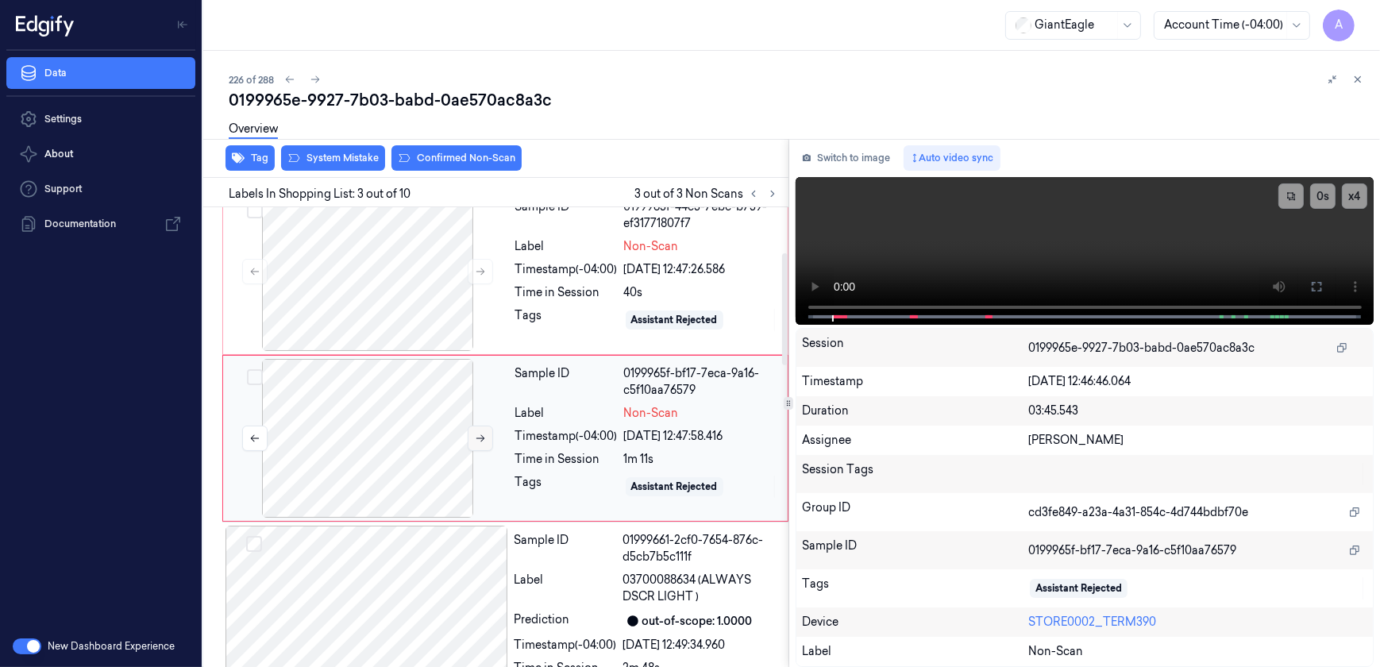
click at [477, 433] on icon at bounding box center [480, 438] width 11 height 11
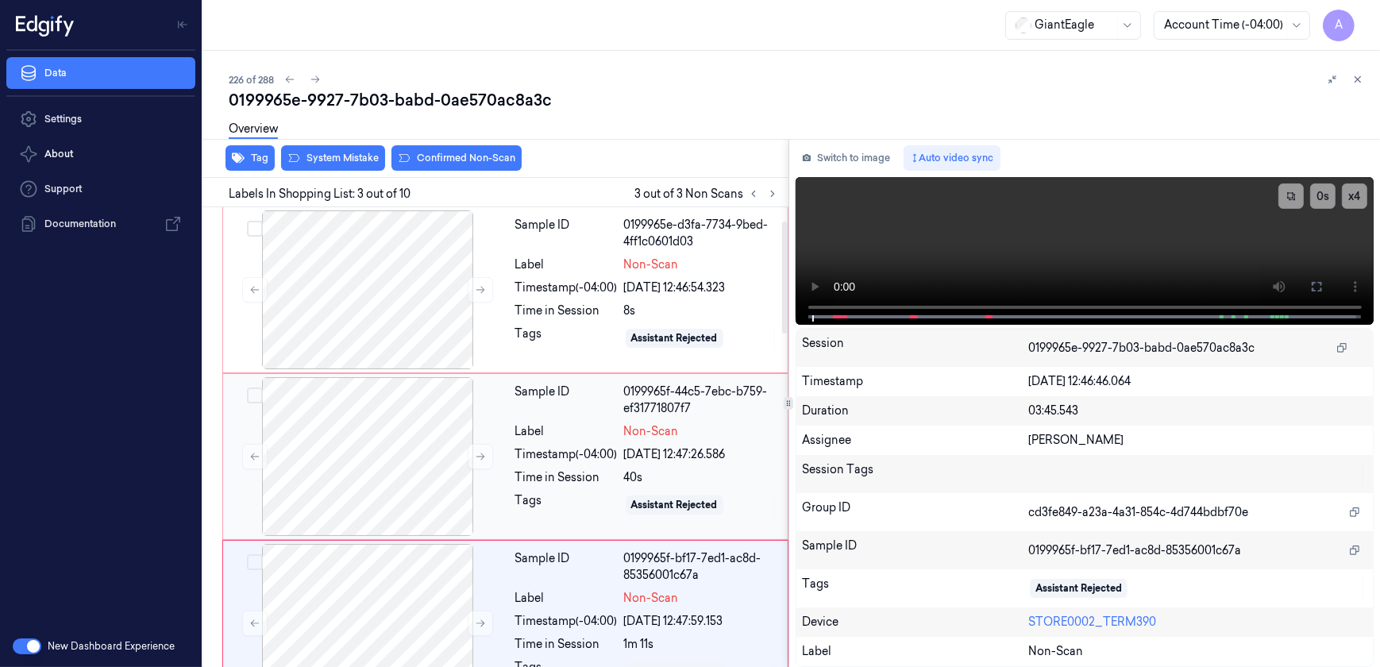
scroll to position [144, 0]
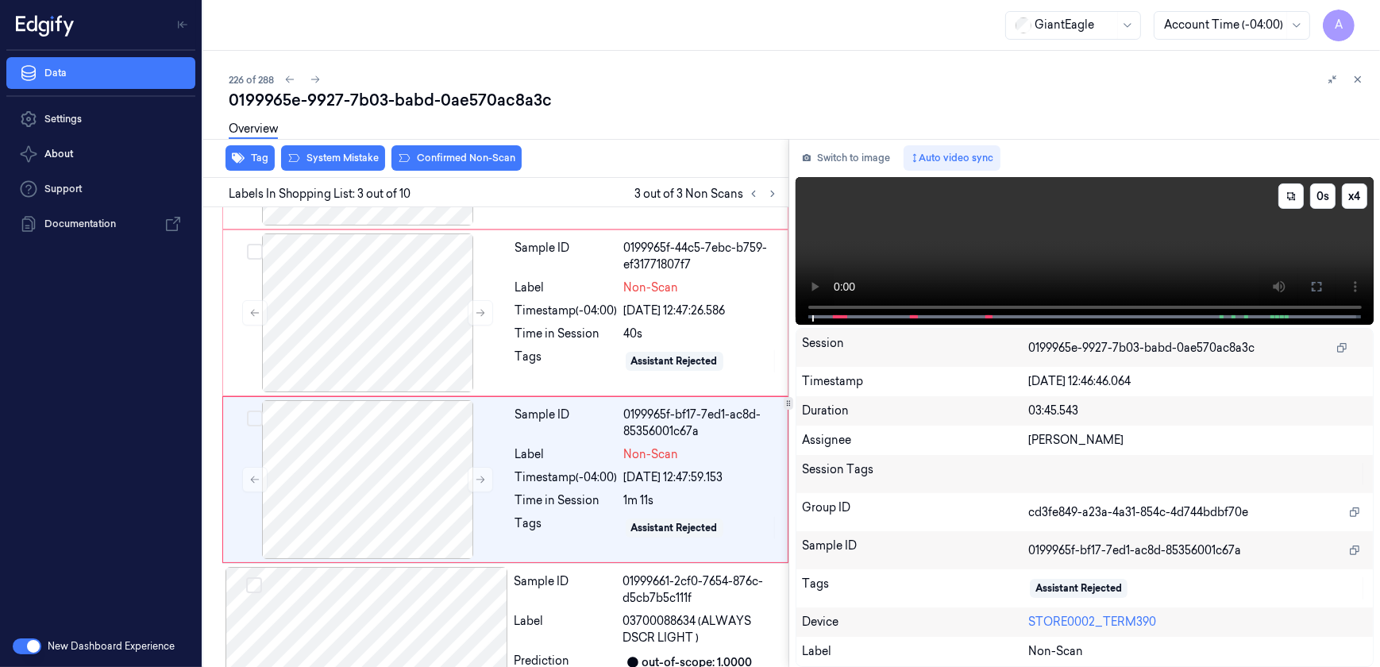
drag, startPoint x: 897, startPoint y: 243, endPoint x: 1006, endPoint y: 248, distance: 109.7
click at [897, 243] on video at bounding box center [1084, 251] width 579 height 148
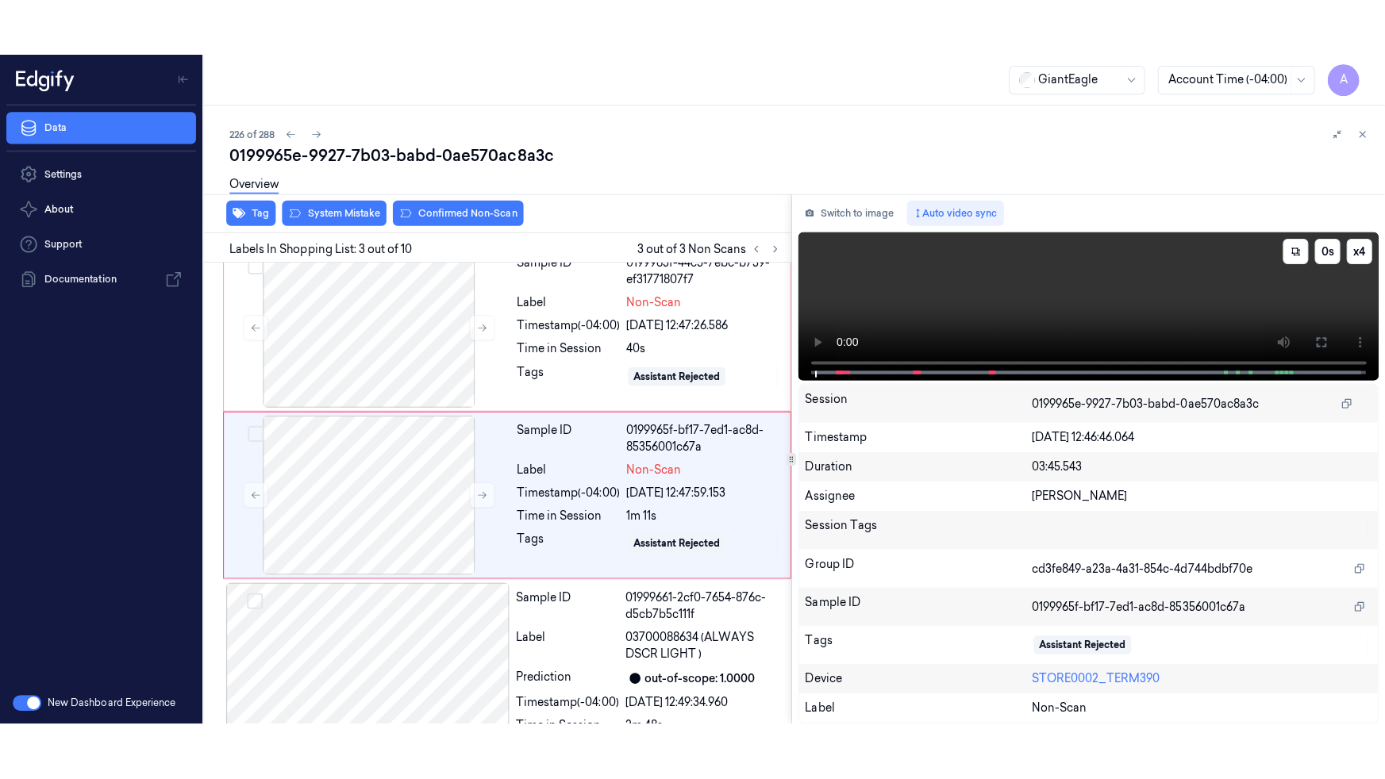
scroll to position [185, 0]
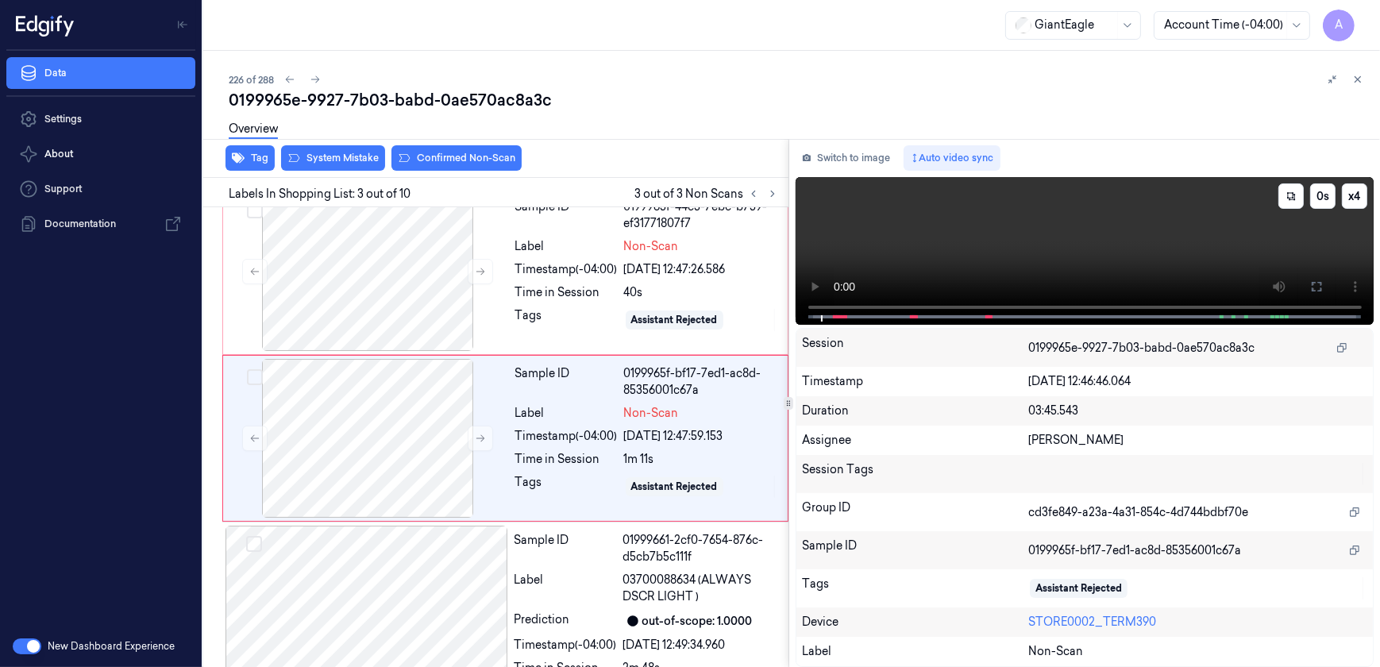
drag, startPoint x: 1312, startPoint y: 281, endPoint x: 1315, endPoint y: 356, distance: 75.5
click at [1312, 281] on icon at bounding box center [1316, 286] width 13 height 13
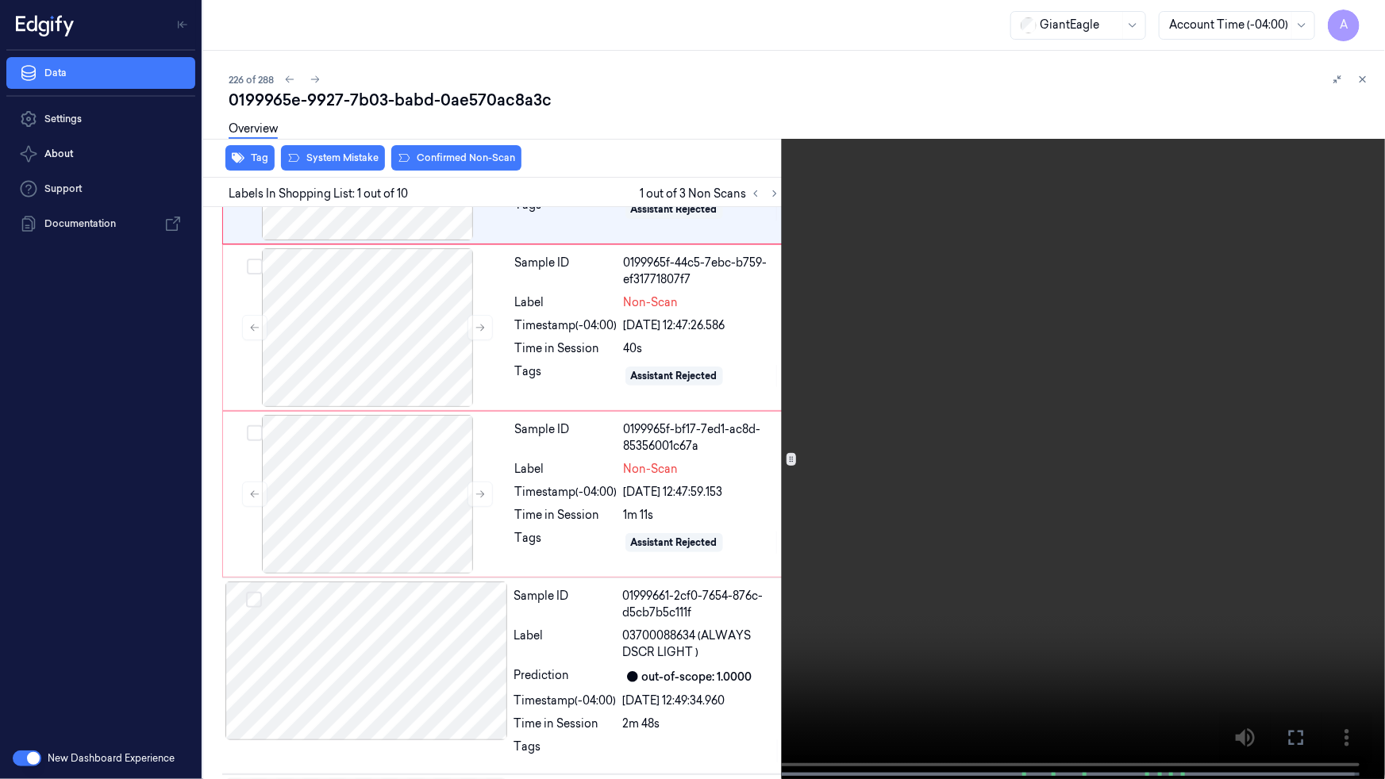
scroll to position [0, 0]
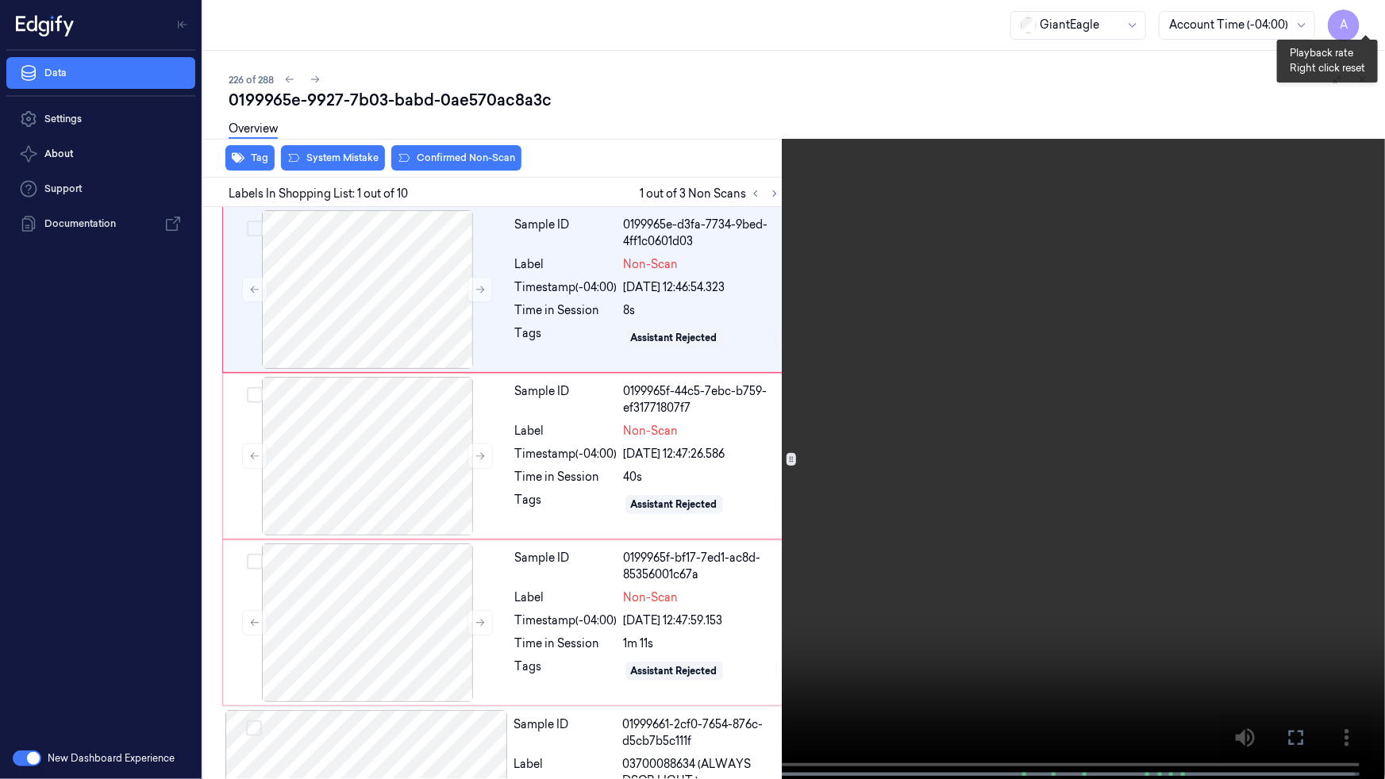
click at [1362, 11] on button "x 1" at bounding box center [1365, 18] width 25 height 25
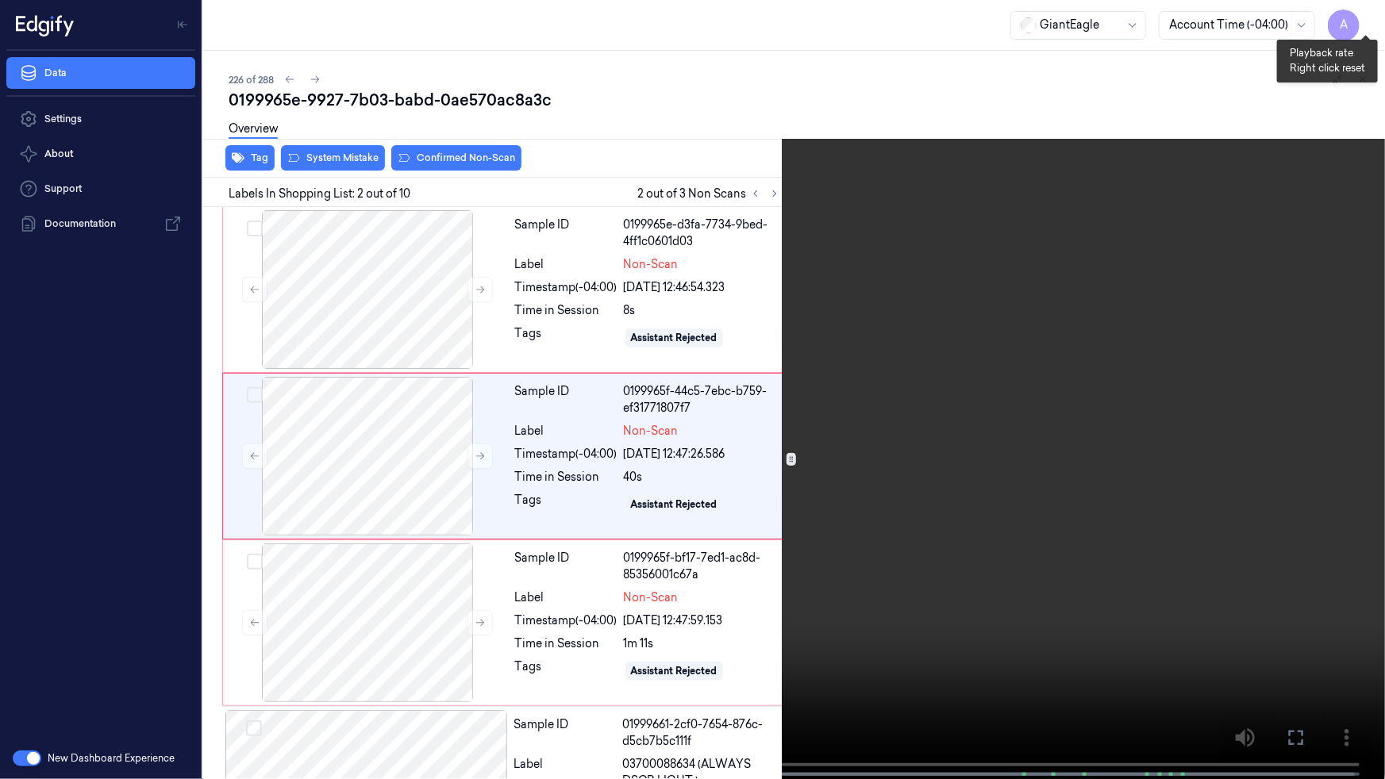
click at [1362, 19] on button "x 2" at bounding box center [1365, 18] width 25 height 25
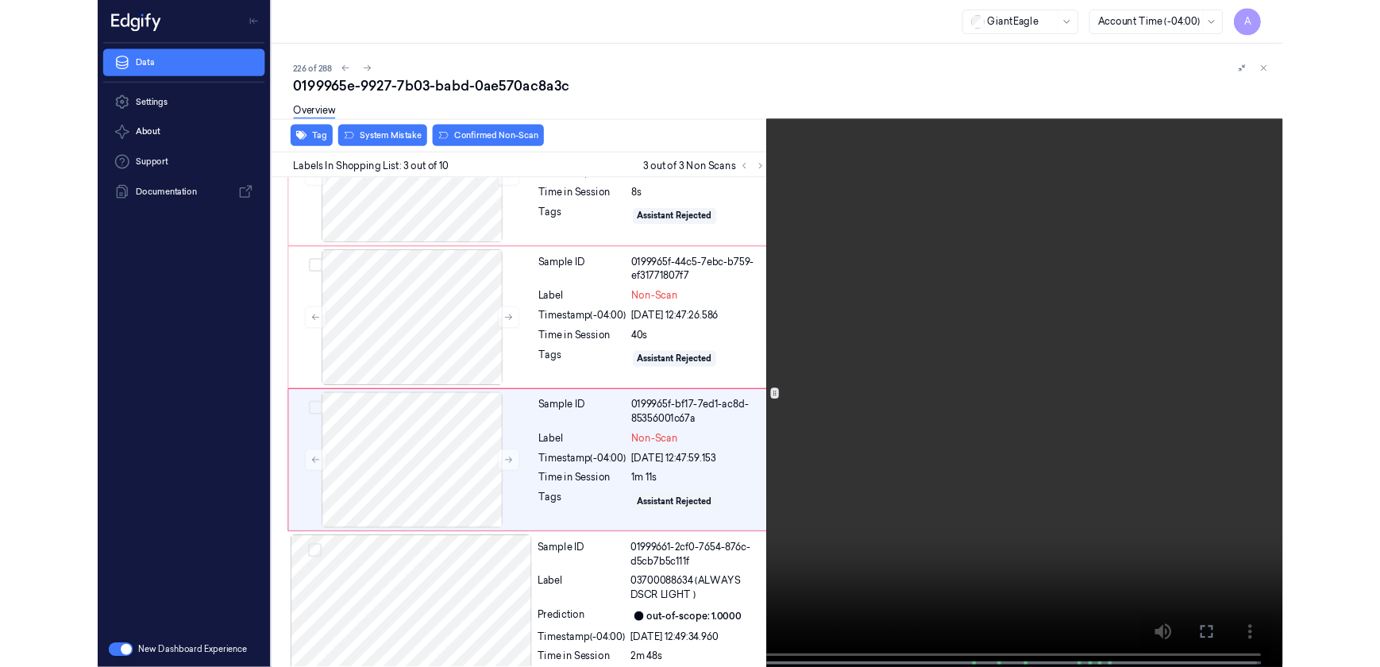
scroll to position [129, 0]
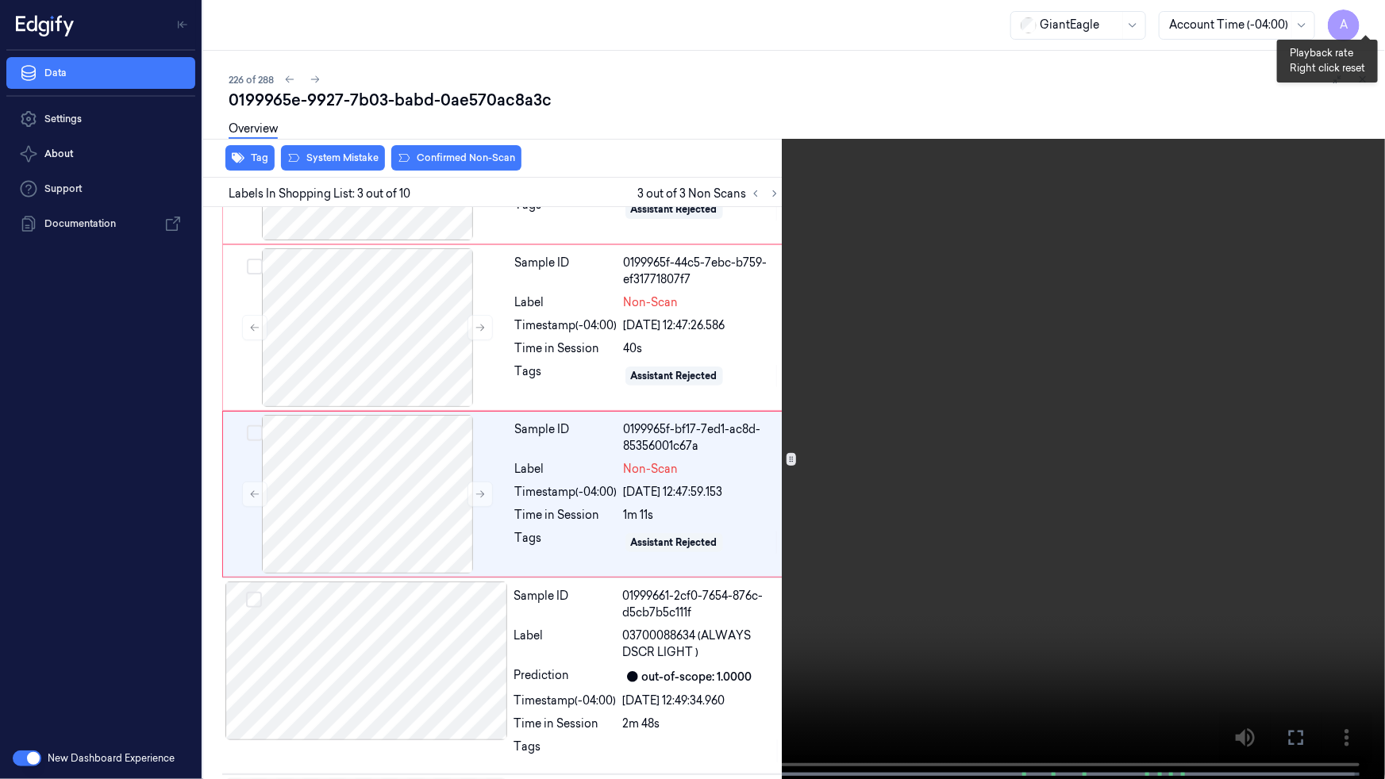
click at [1360, 15] on button "x 1" at bounding box center [1365, 18] width 25 height 25
click at [0, 0] on icon at bounding box center [0, 0] width 0 height 0
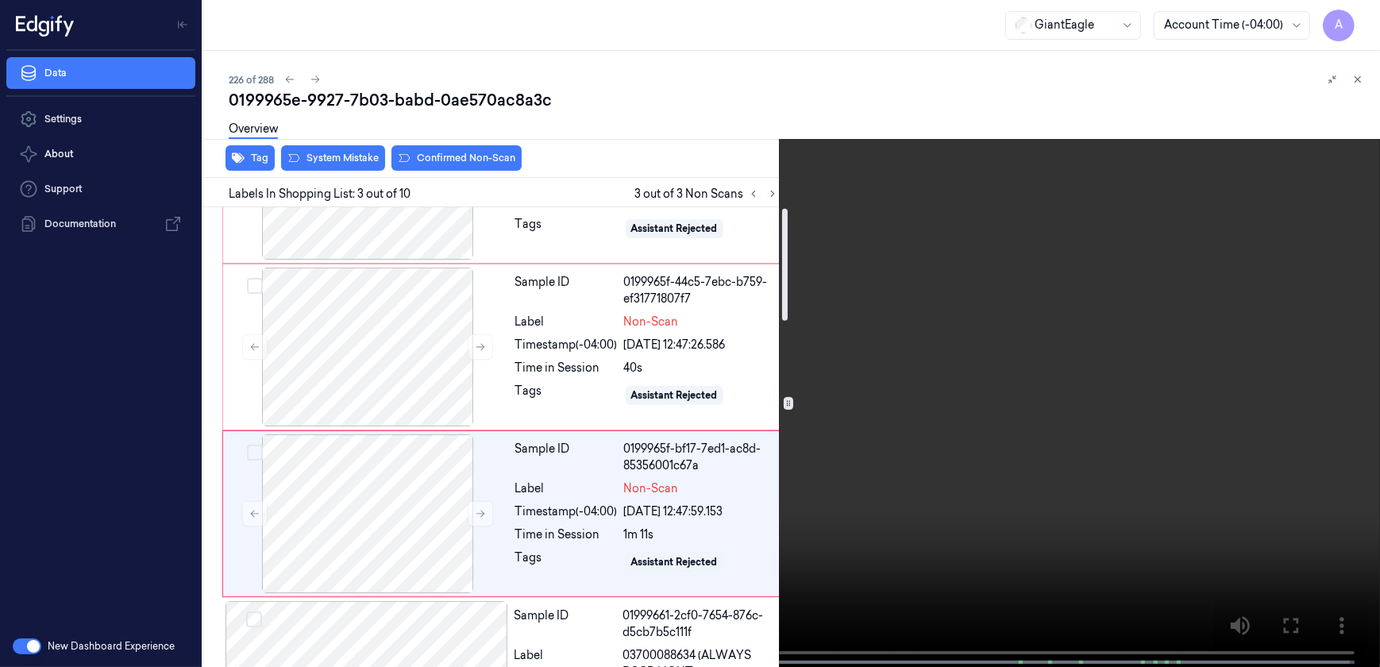
scroll to position [0, 0]
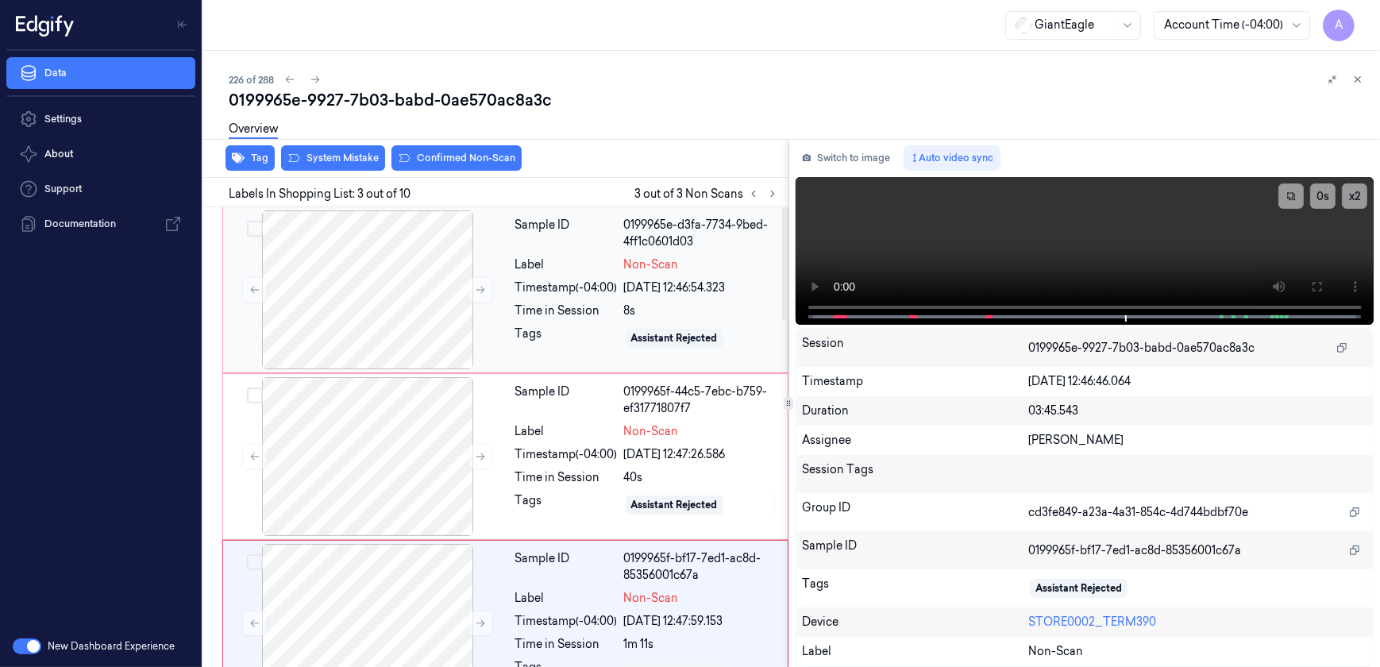
click at [579, 341] on div "Tags" at bounding box center [566, 337] width 102 height 25
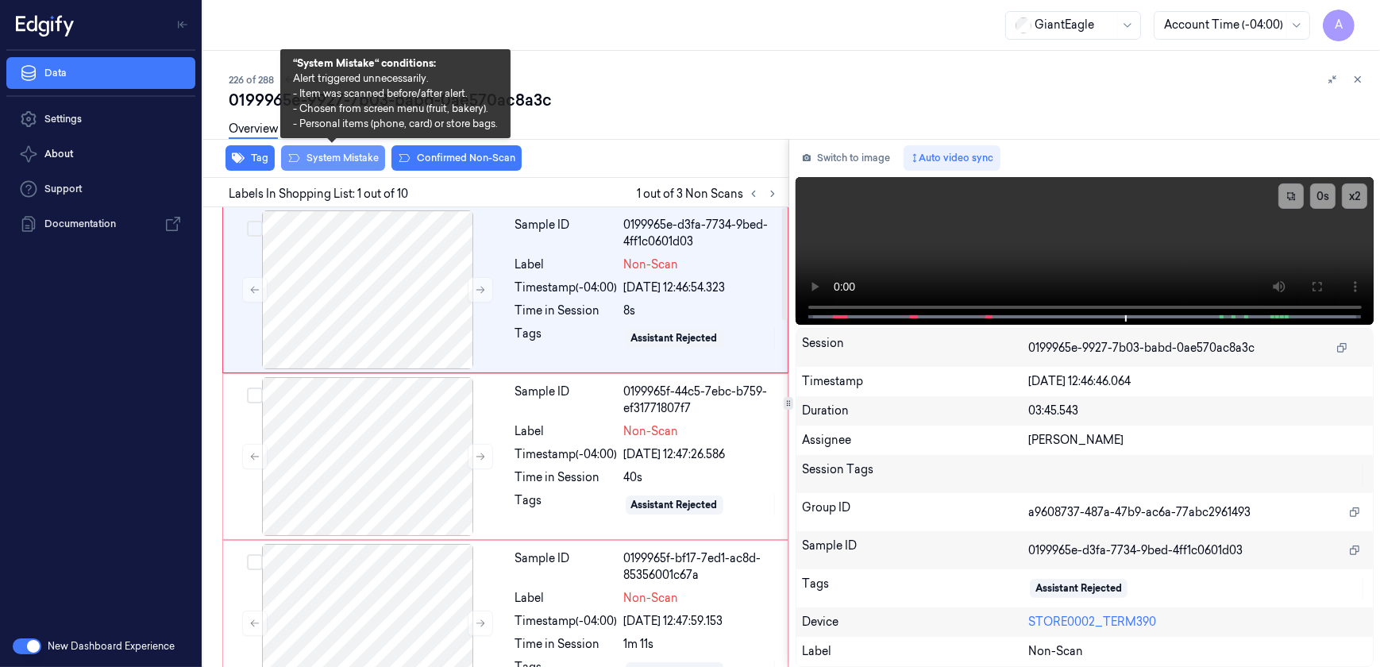
click at [336, 159] on button "System Mistake" at bounding box center [333, 157] width 104 height 25
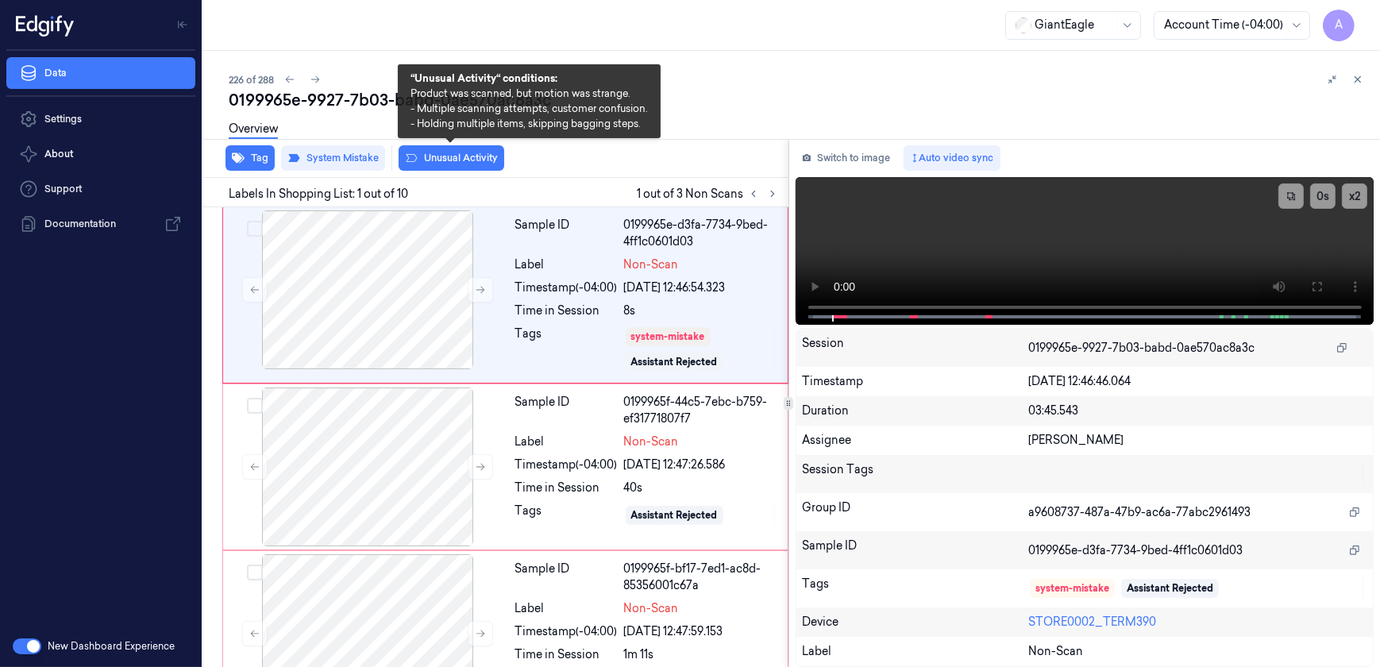
click at [441, 160] on button "Unusual Activity" at bounding box center [451, 157] width 106 height 25
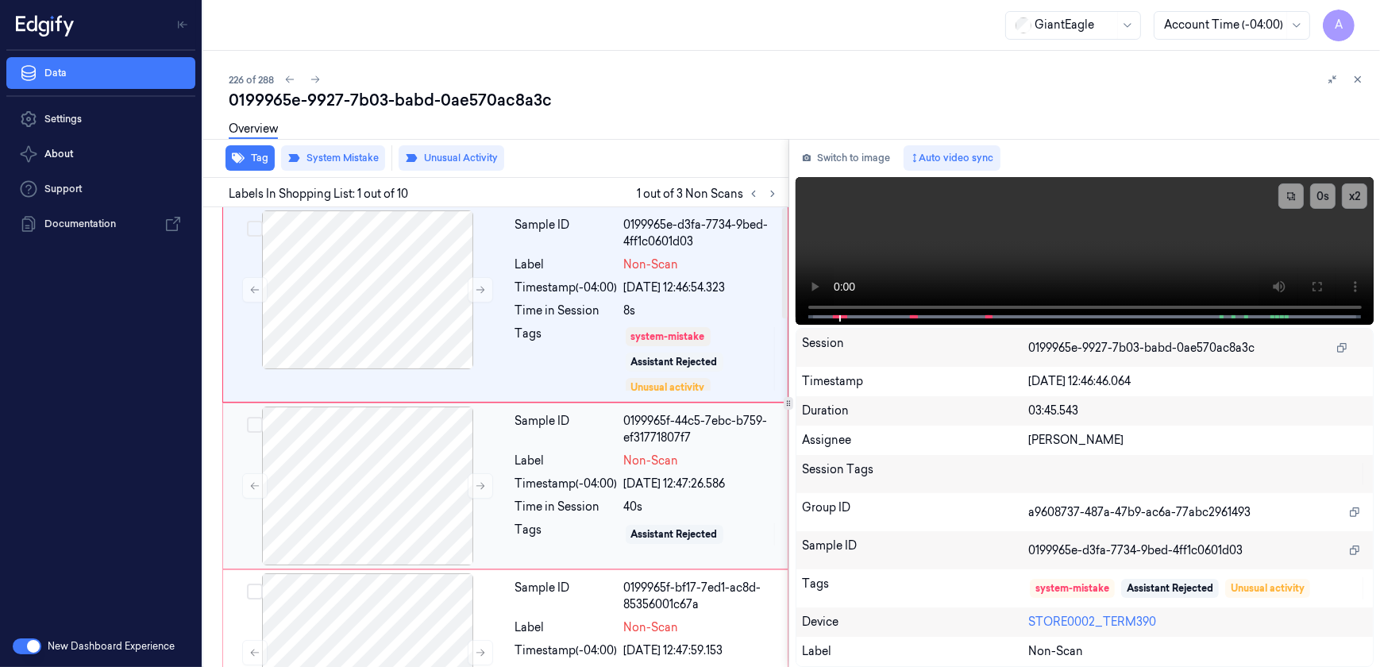
click at [516, 532] on div "Tags" at bounding box center [566, 533] width 102 height 25
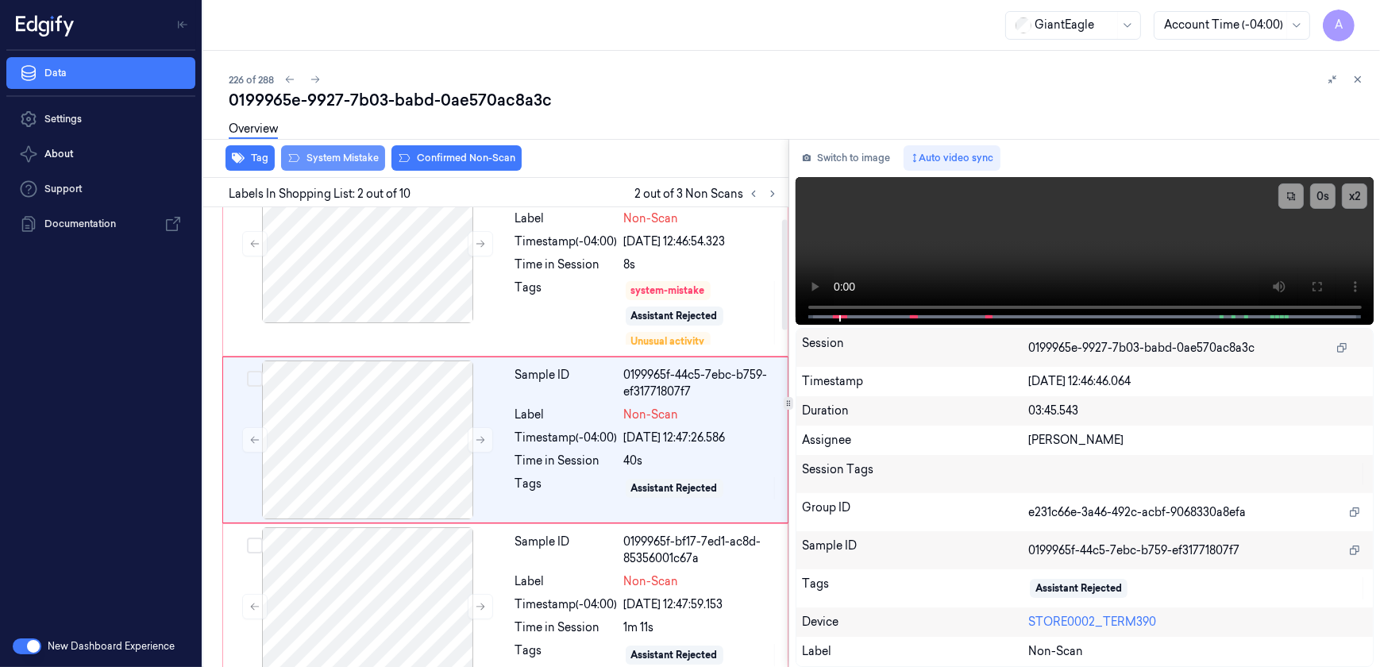
scroll to position [48, 0]
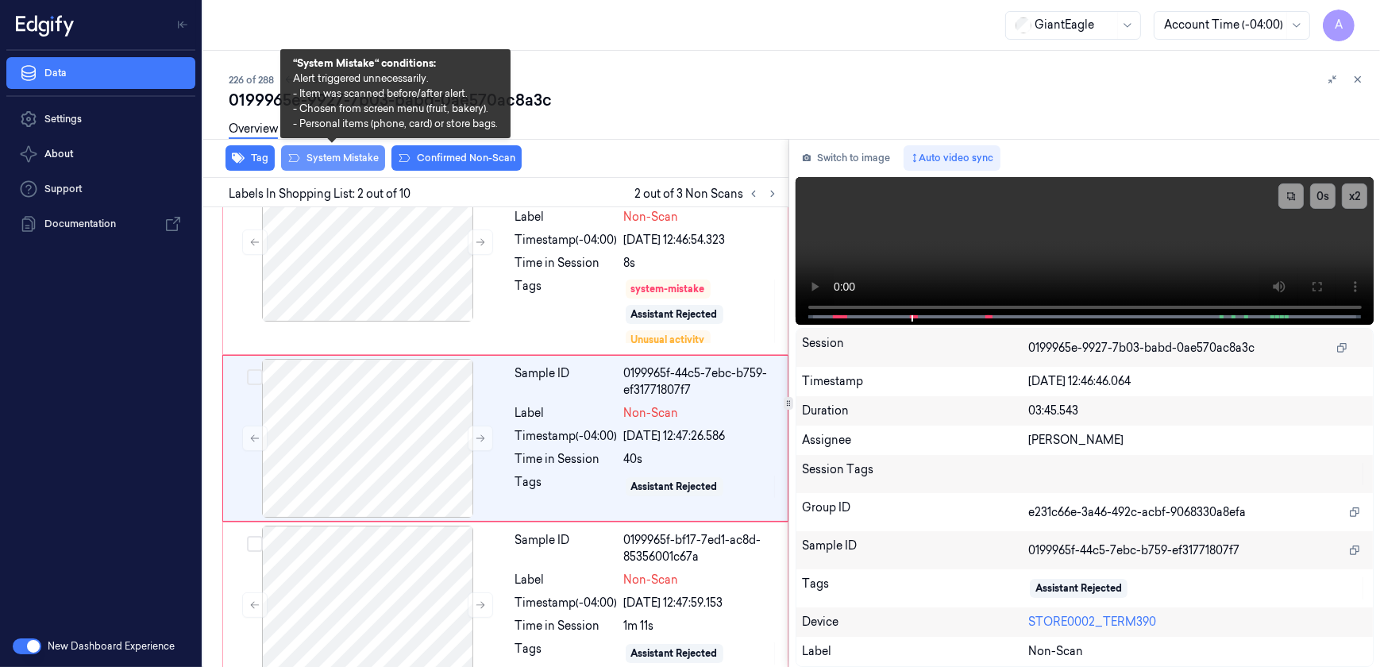
click at [343, 166] on button "System Mistake" at bounding box center [333, 157] width 104 height 25
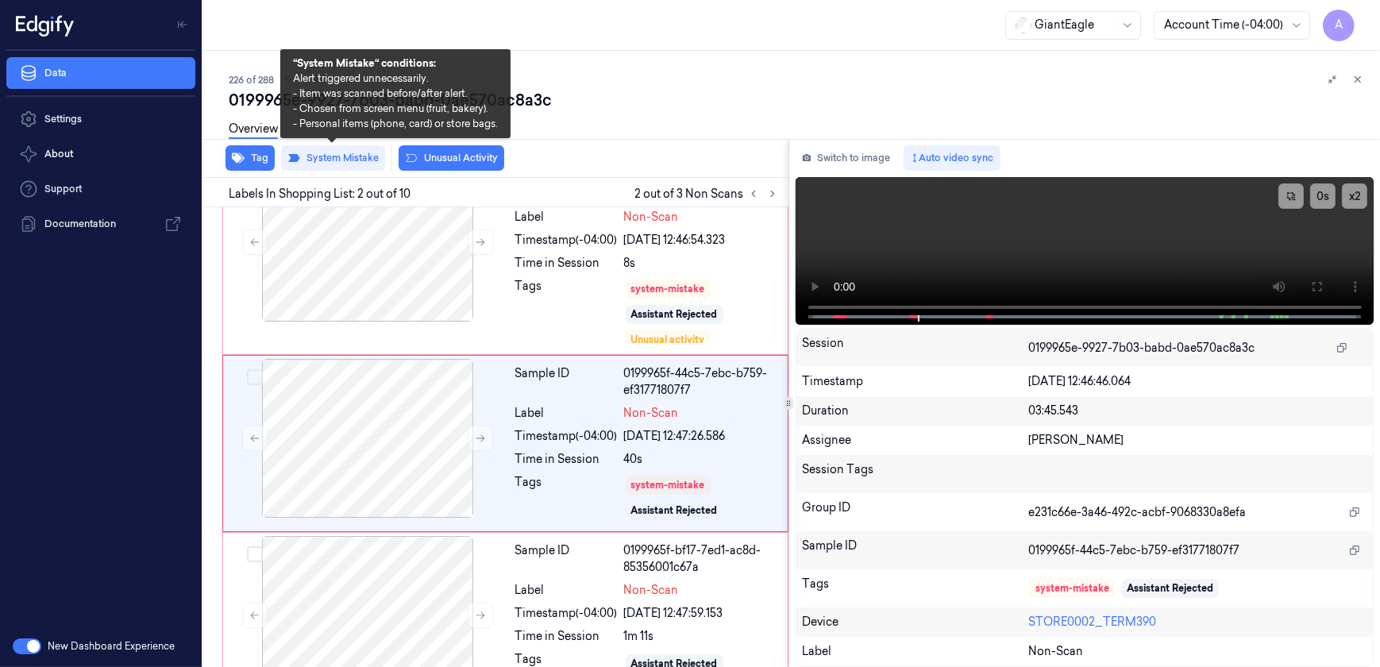
scroll to position [53, 0]
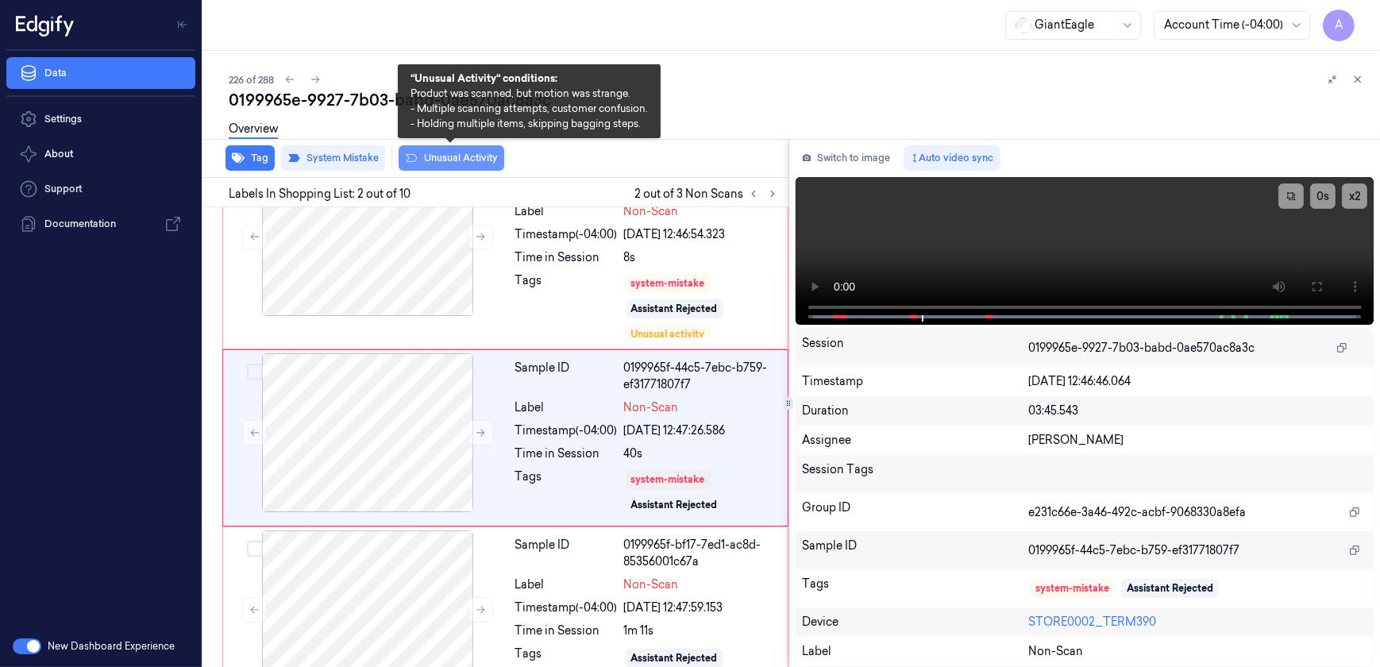
click at [428, 162] on button "Unusual Activity" at bounding box center [451, 157] width 106 height 25
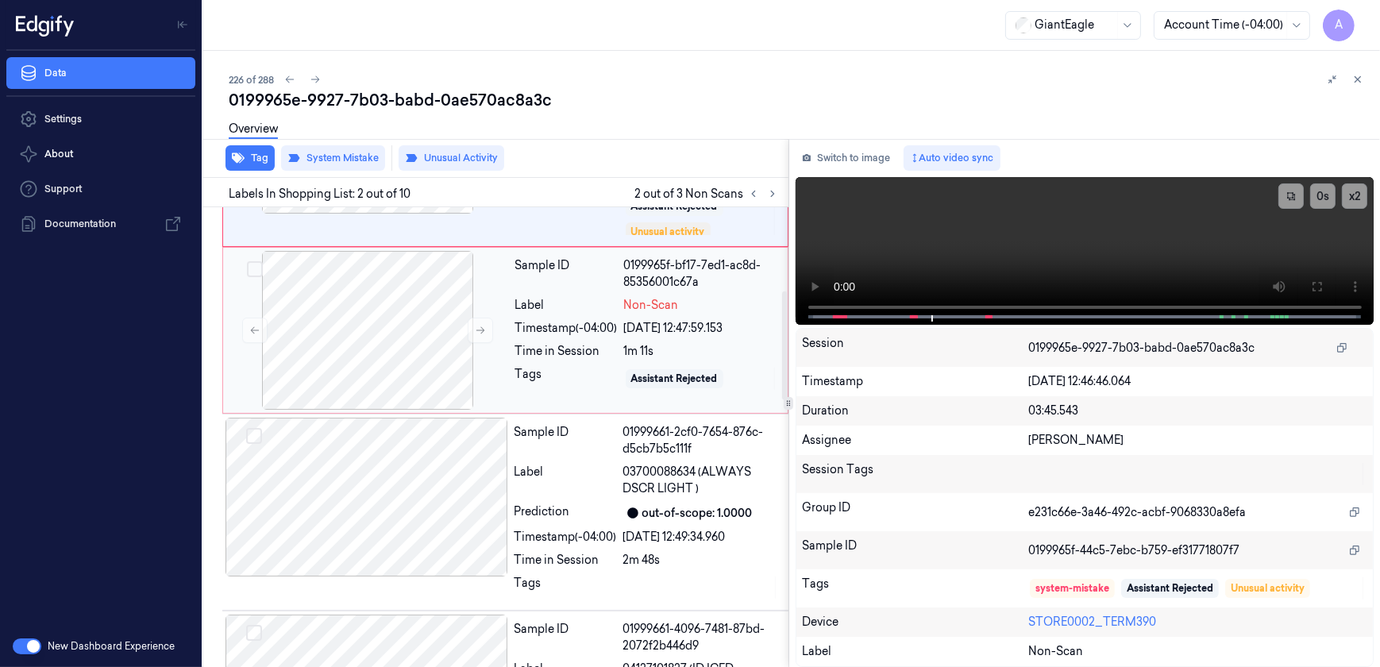
click at [555, 387] on div "Tags" at bounding box center [566, 378] width 102 height 25
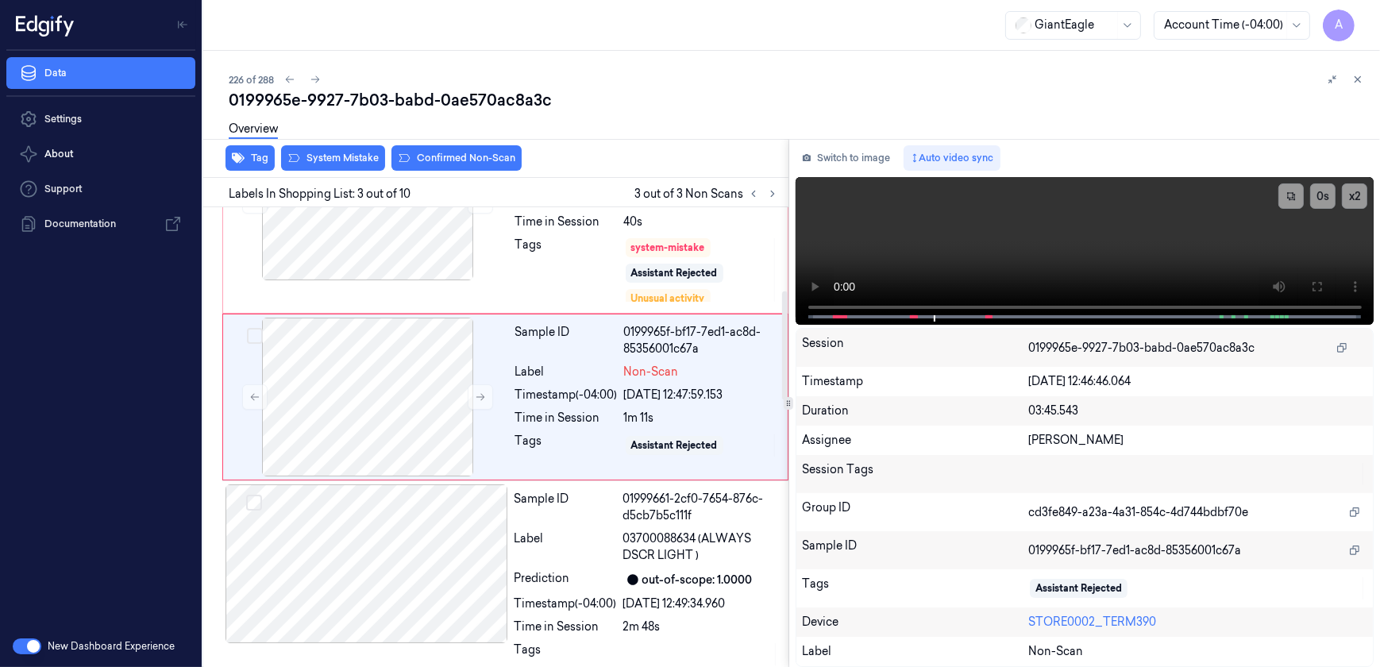
scroll to position [244, 0]
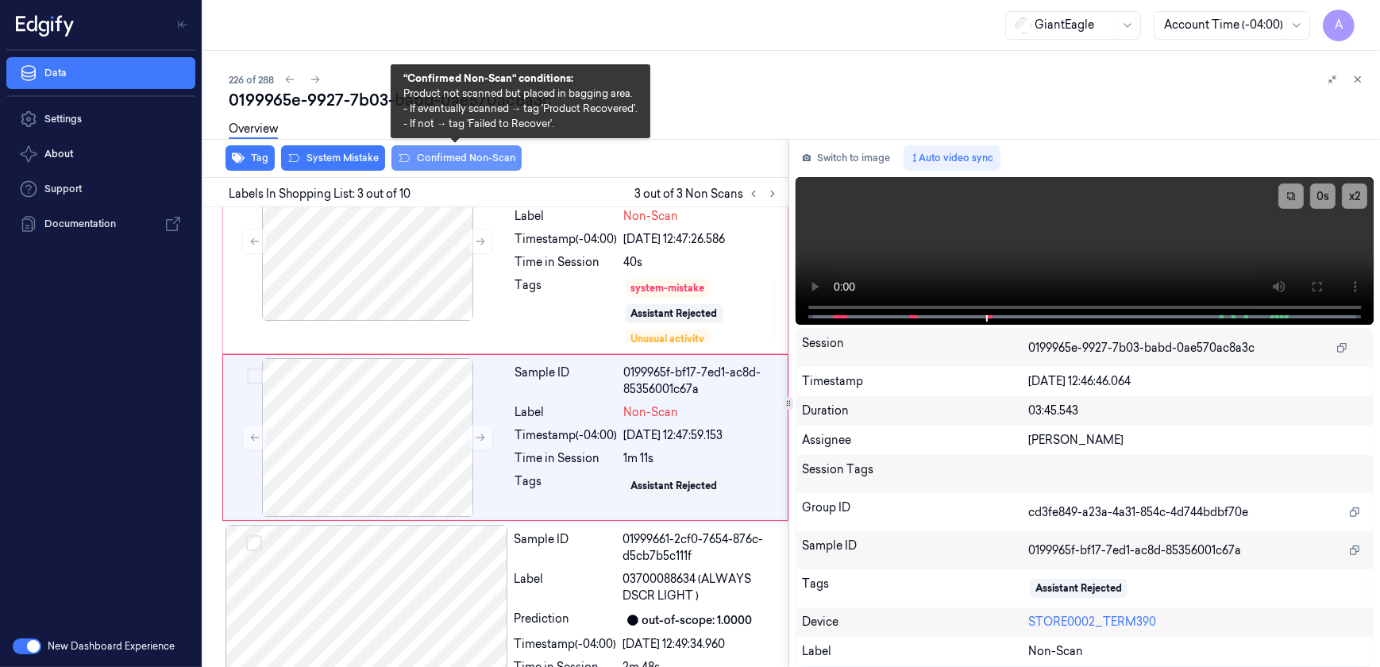
click at [423, 159] on button "Confirmed Non-Scan" at bounding box center [456, 157] width 130 height 25
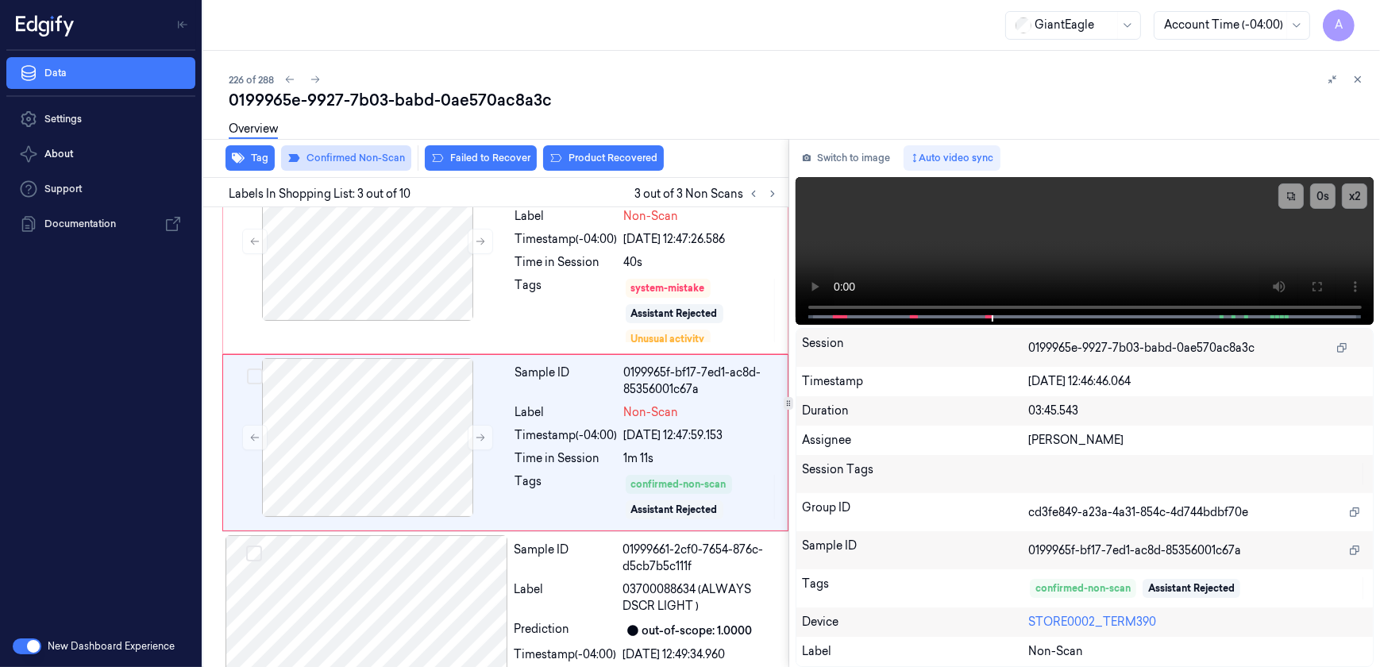
scroll to position [249, 0]
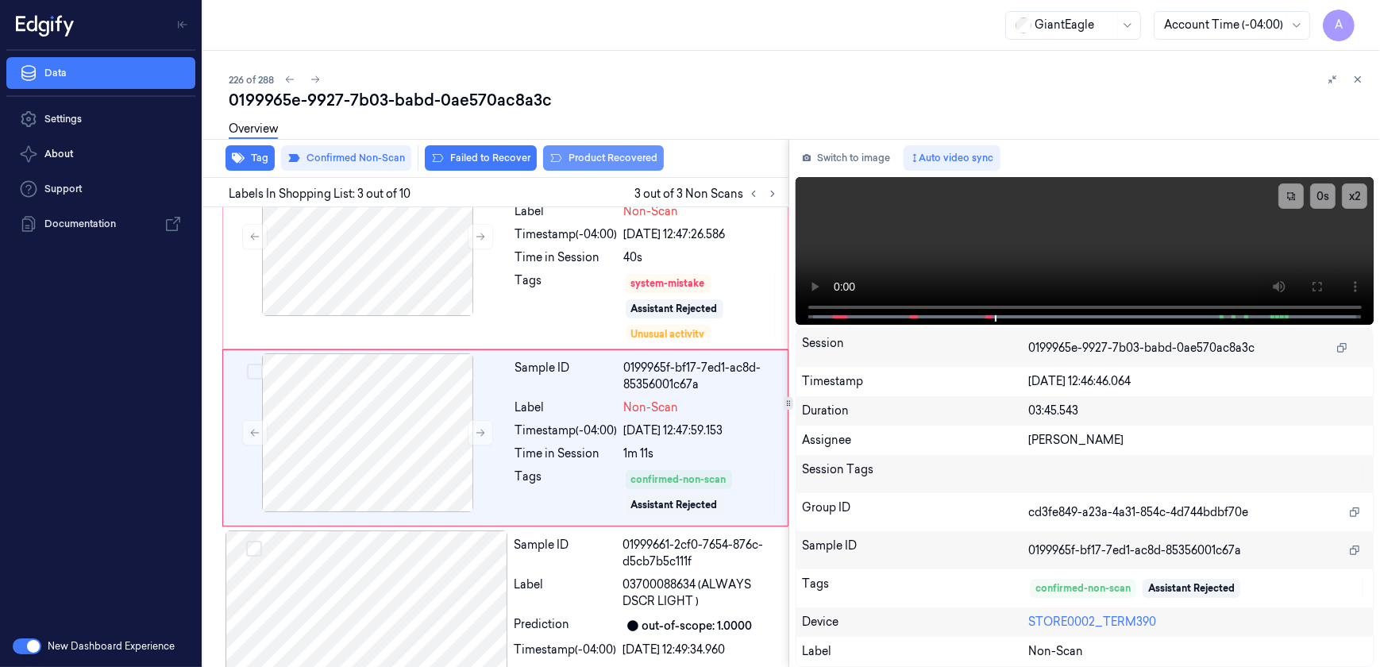
click at [573, 156] on button "Product Recovered" at bounding box center [603, 157] width 121 height 25
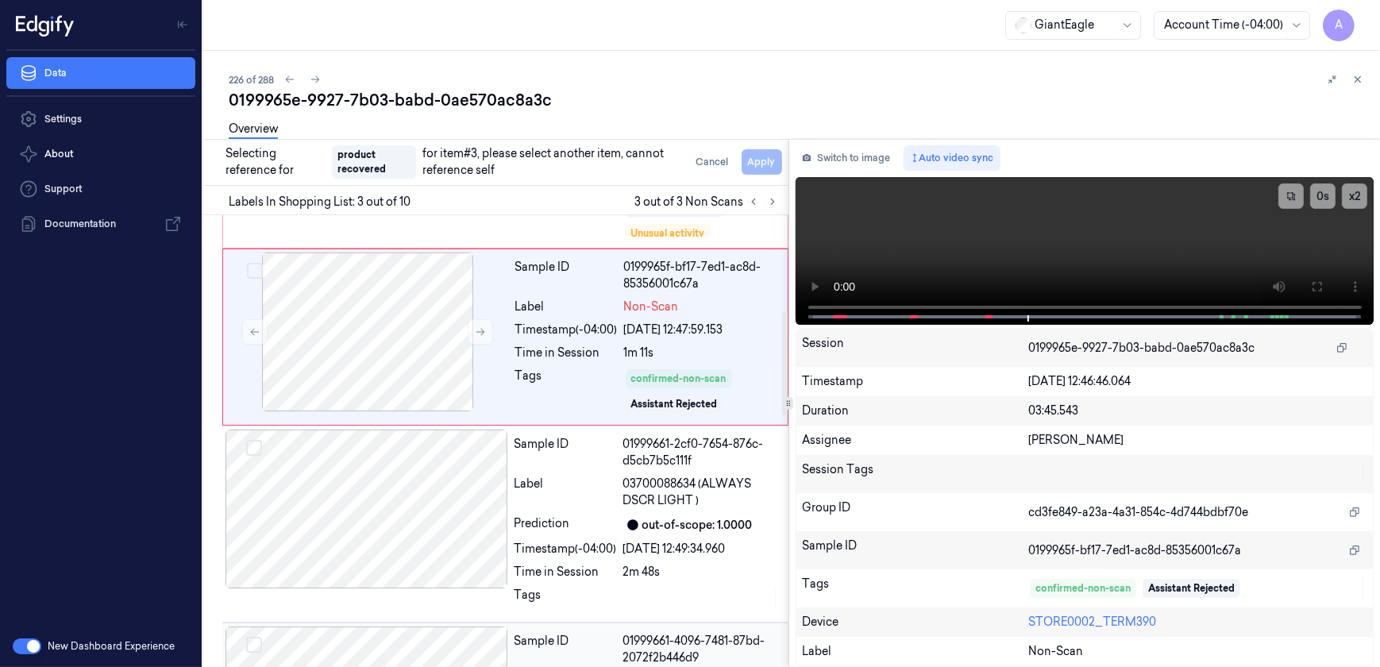
scroll to position [321, 0]
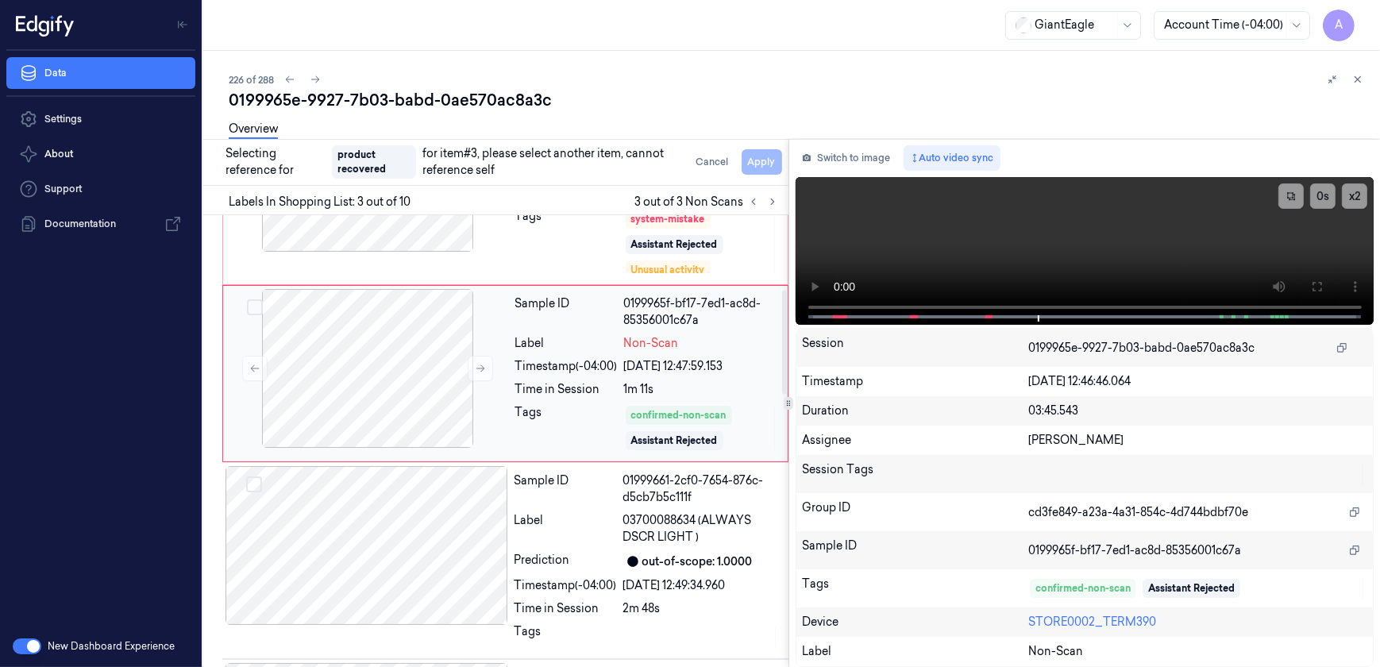
click at [521, 402] on div "Sample ID 0199965f-bf17-7ed1-ac8d-85356001c67a Label Non-Scan Timestamp (-04:00…" at bounding box center [646, 373] width 275 height 169
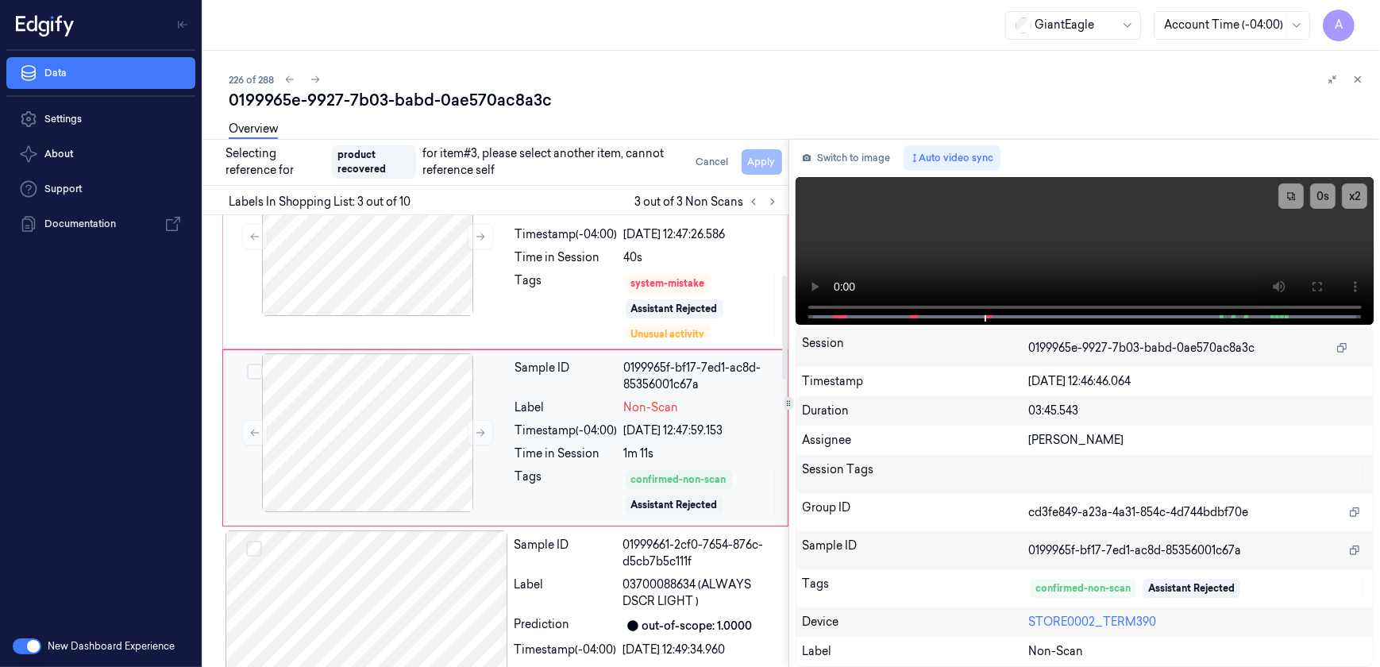
scroll to position [253, 0]
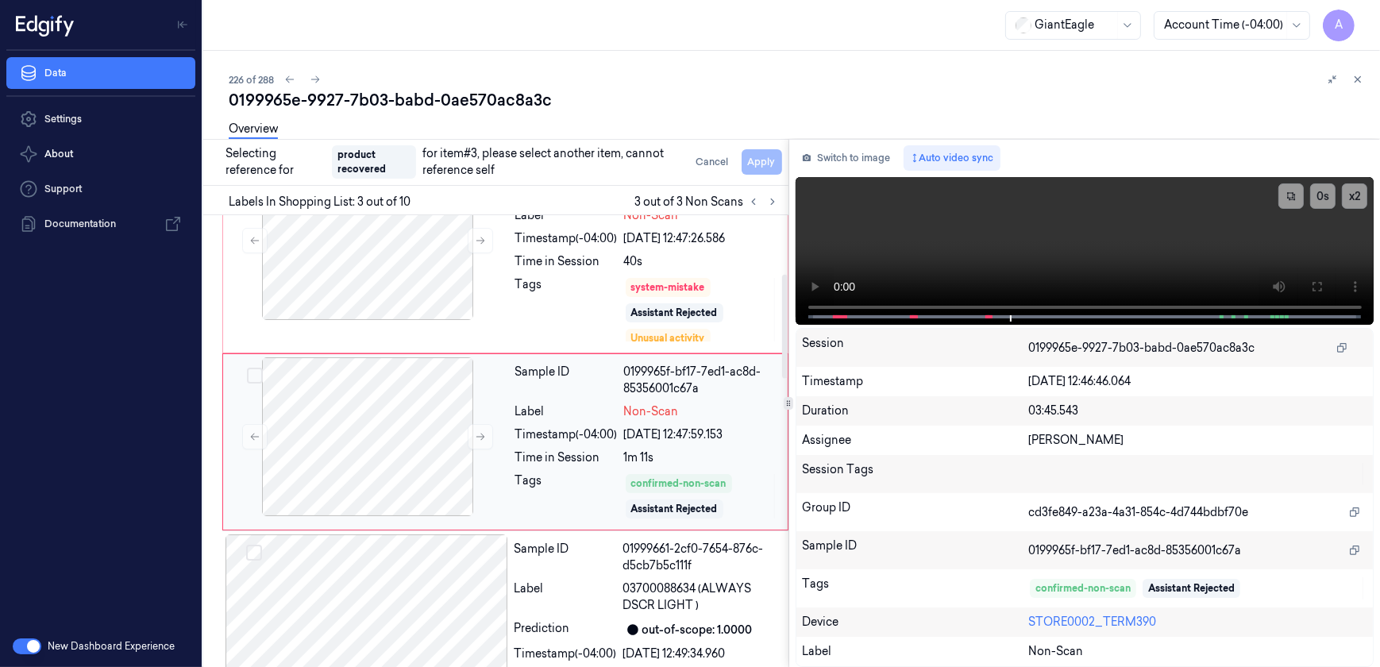
click at [548, 417] on div "Label" at bounding box center [566, 411] width 102 height 17
click at [706, 162] on button "Cancel" at bounding box center [712, 161] width 45 height 25
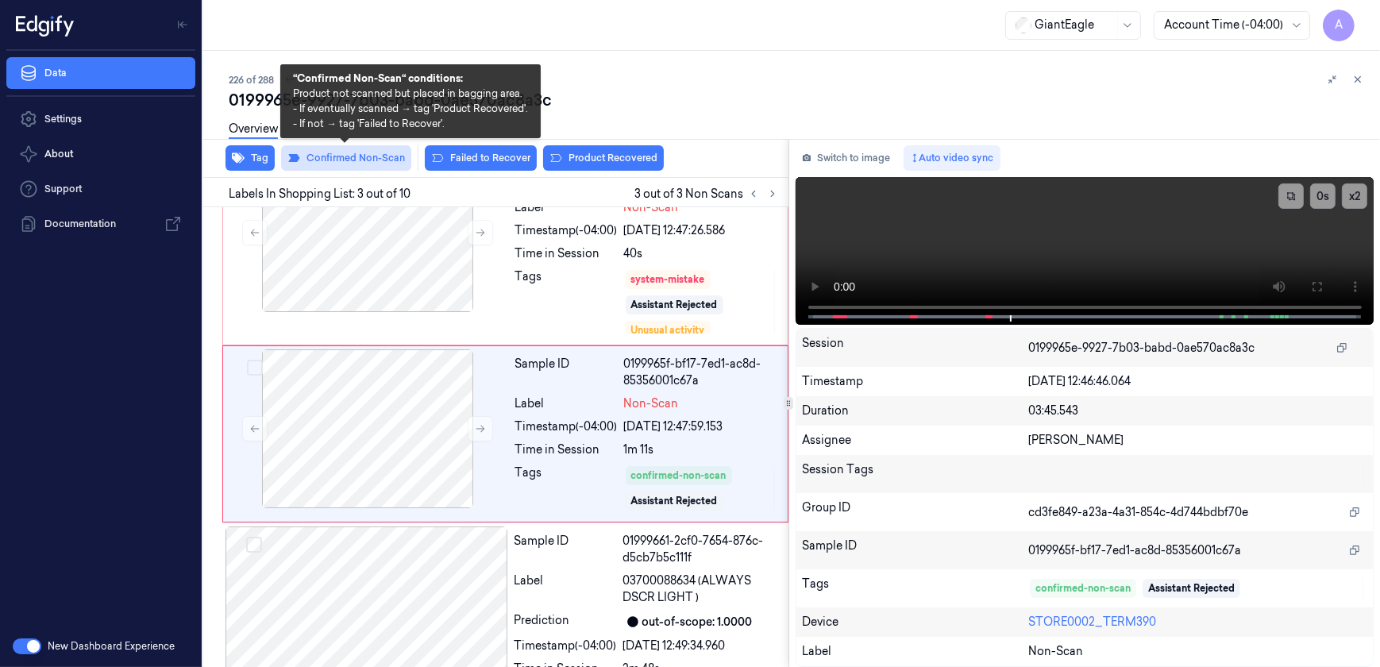
click at [376, 159] on button "Confirmed Non-Scan" at bounding box center [346, 157] width 130 height 25
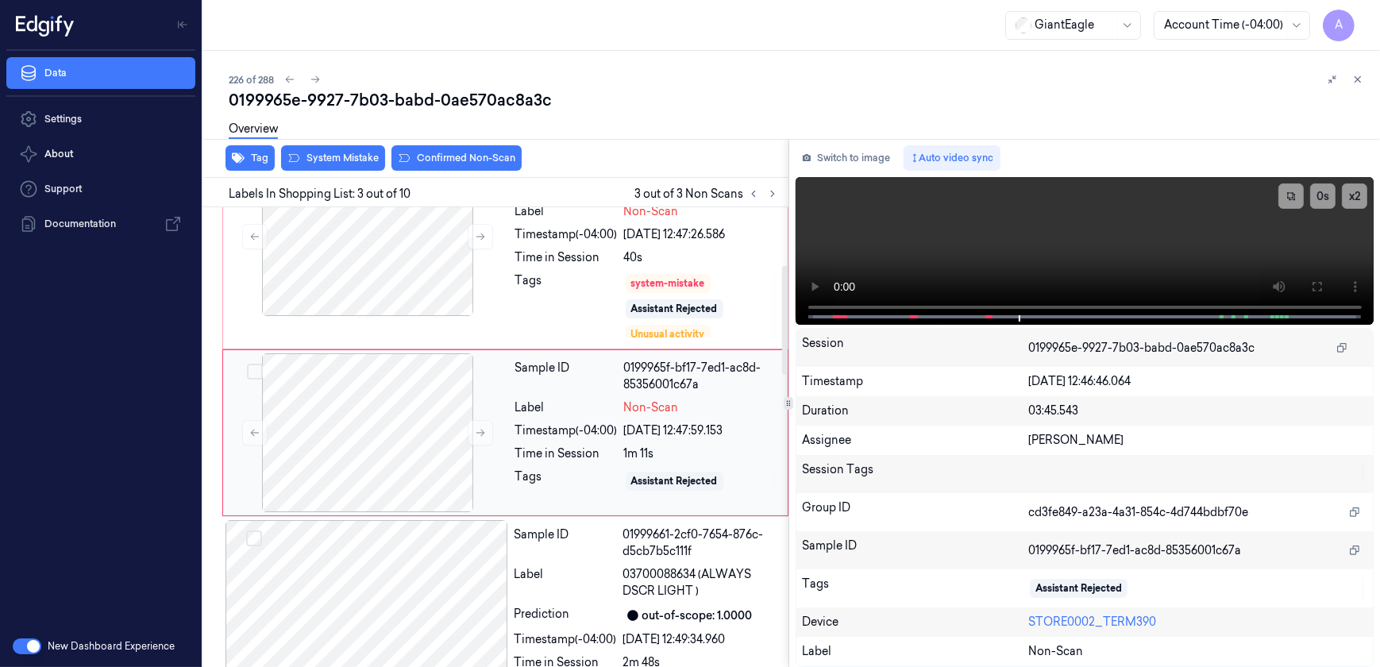
scroll to position [244, 0]
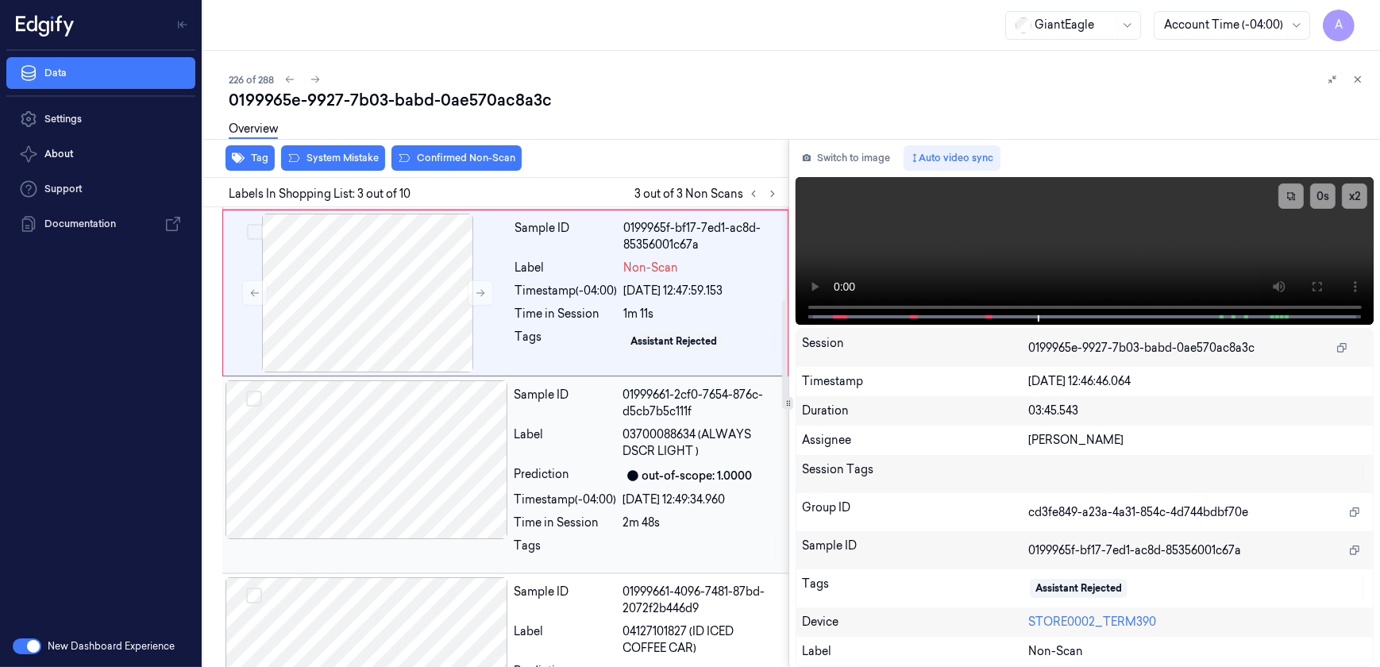
click at [564, 483] on div "Prediction" at bounding box center [565, 475] width 102 height 19
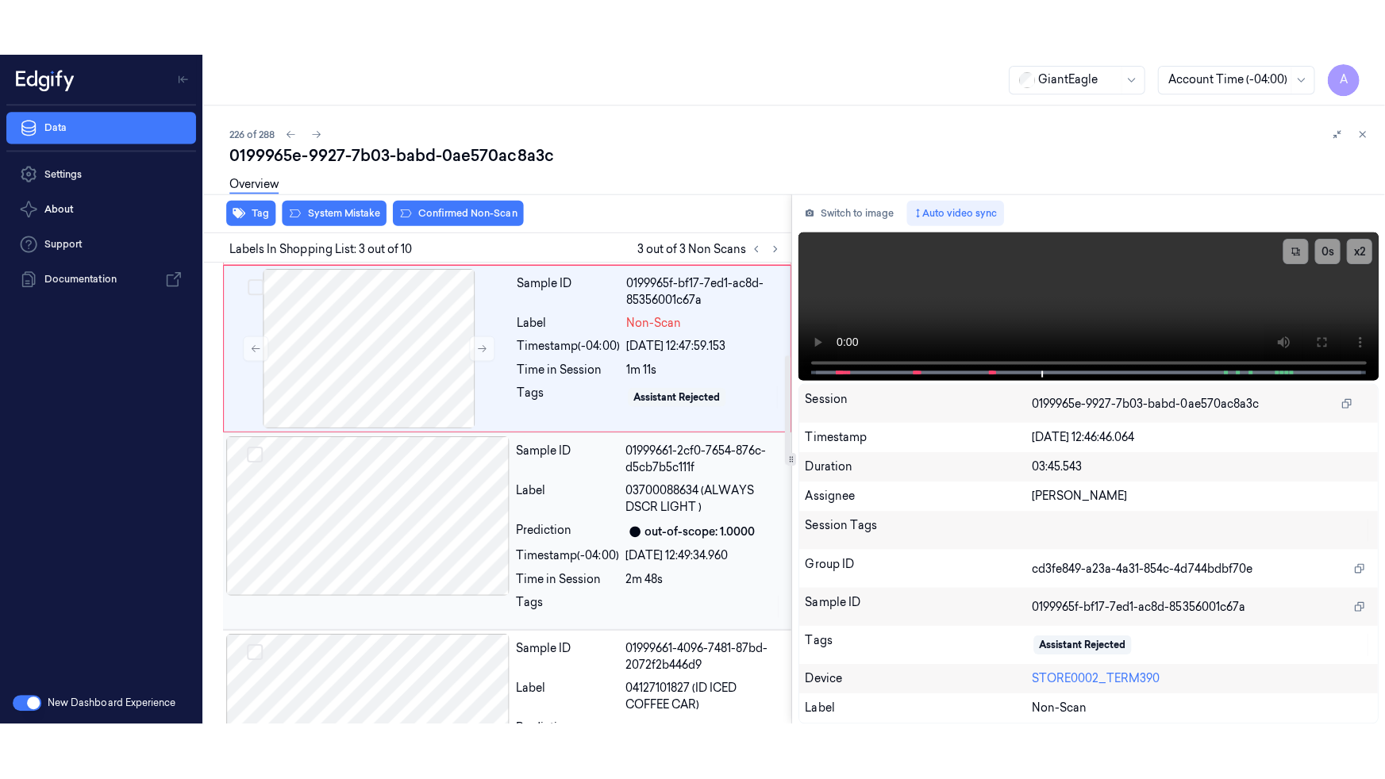
scroll to position [425, 0]
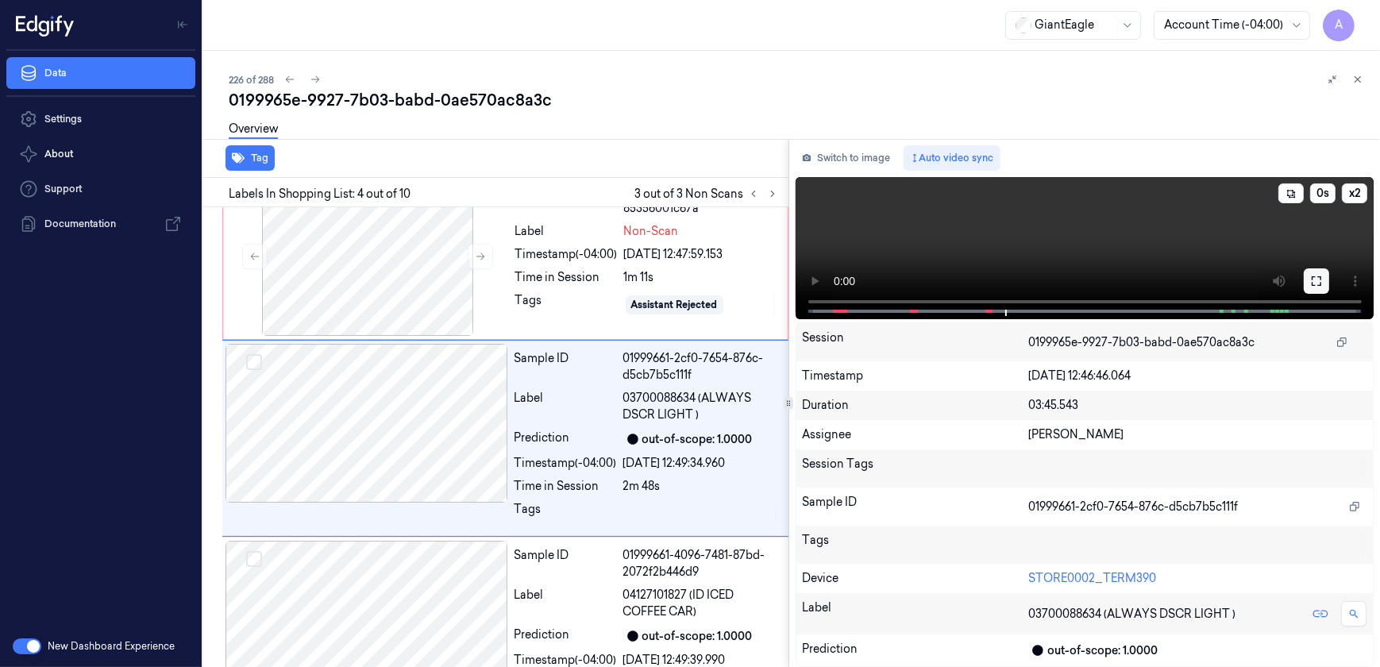
click at [1305, 278] on button at bounding box center [1315, 280] width 25 height 25
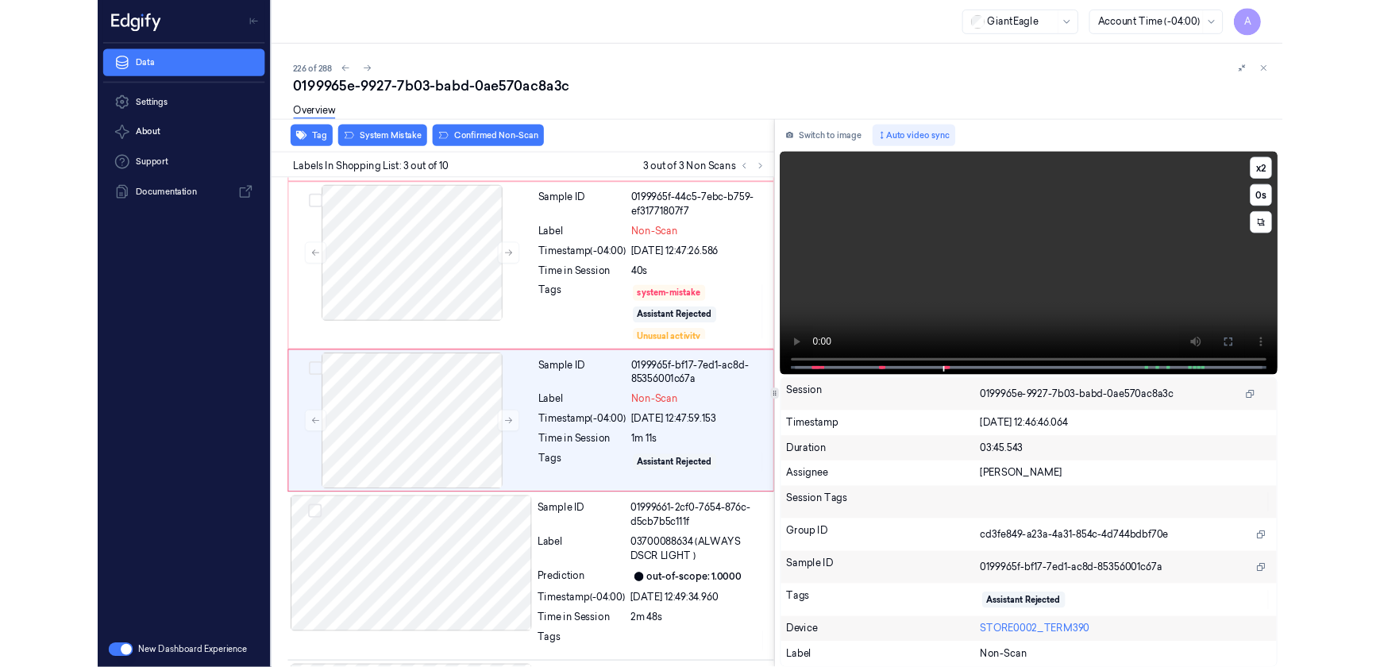
scroll to position [188, 0]
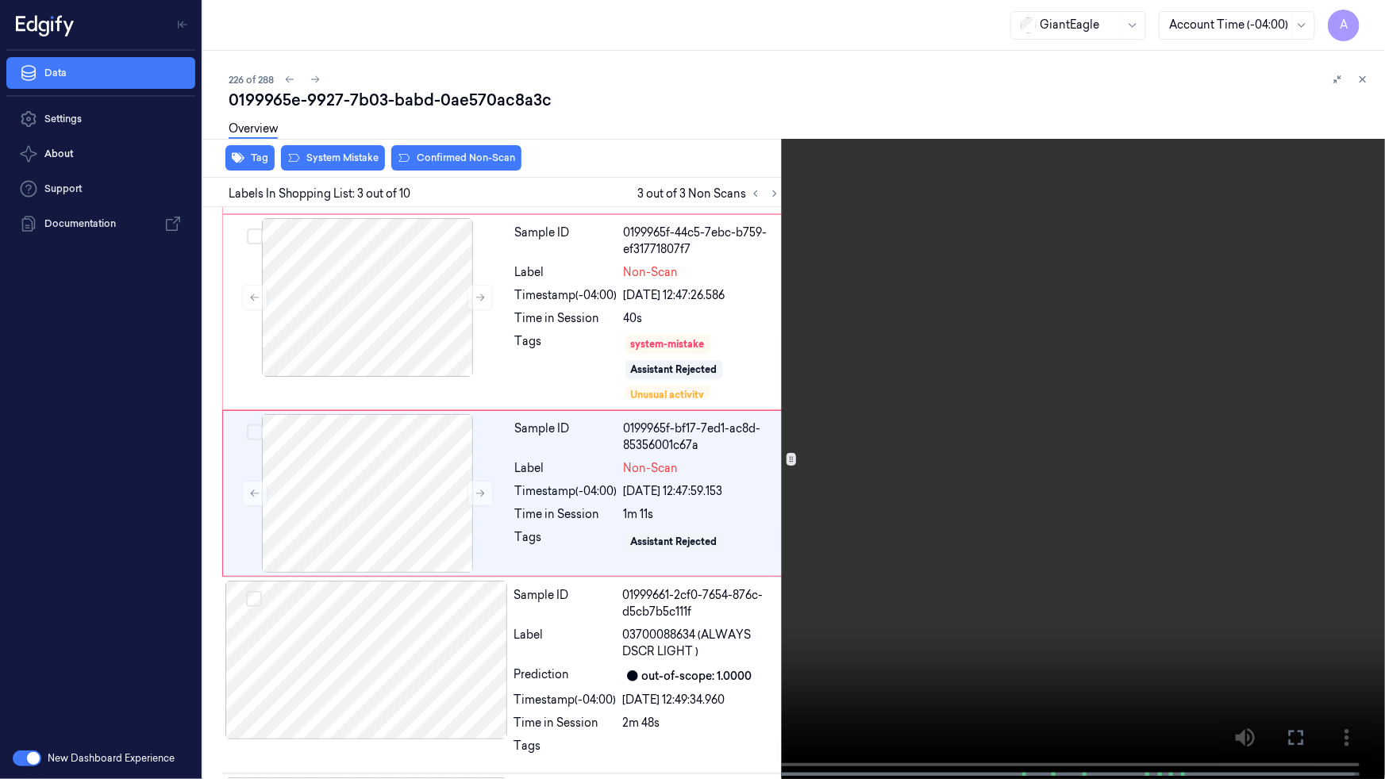
drag, startPoint x: 1290, startPoint y: 733, endPoint x: 1287, endPoint y: 658, distance: 74.7
click at [0, 0] on icon at bounding box center [0, 0] width 0 height 0
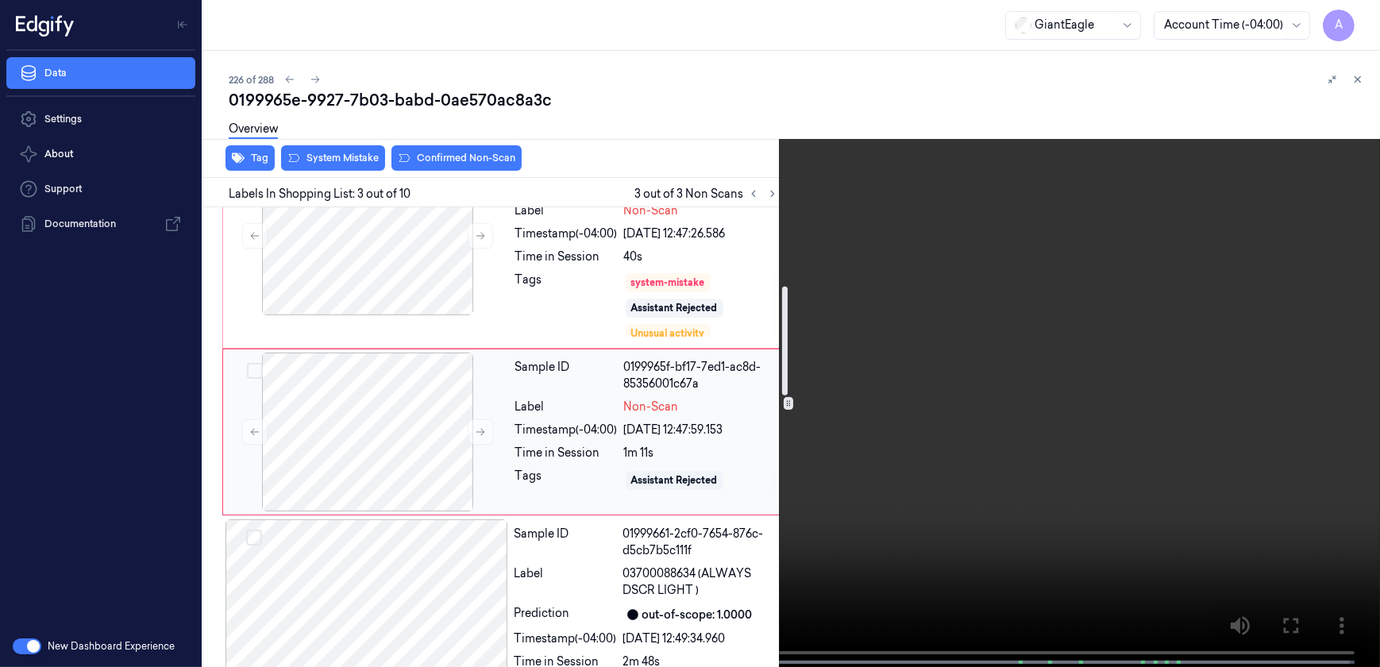
scroll to position [333, 0]
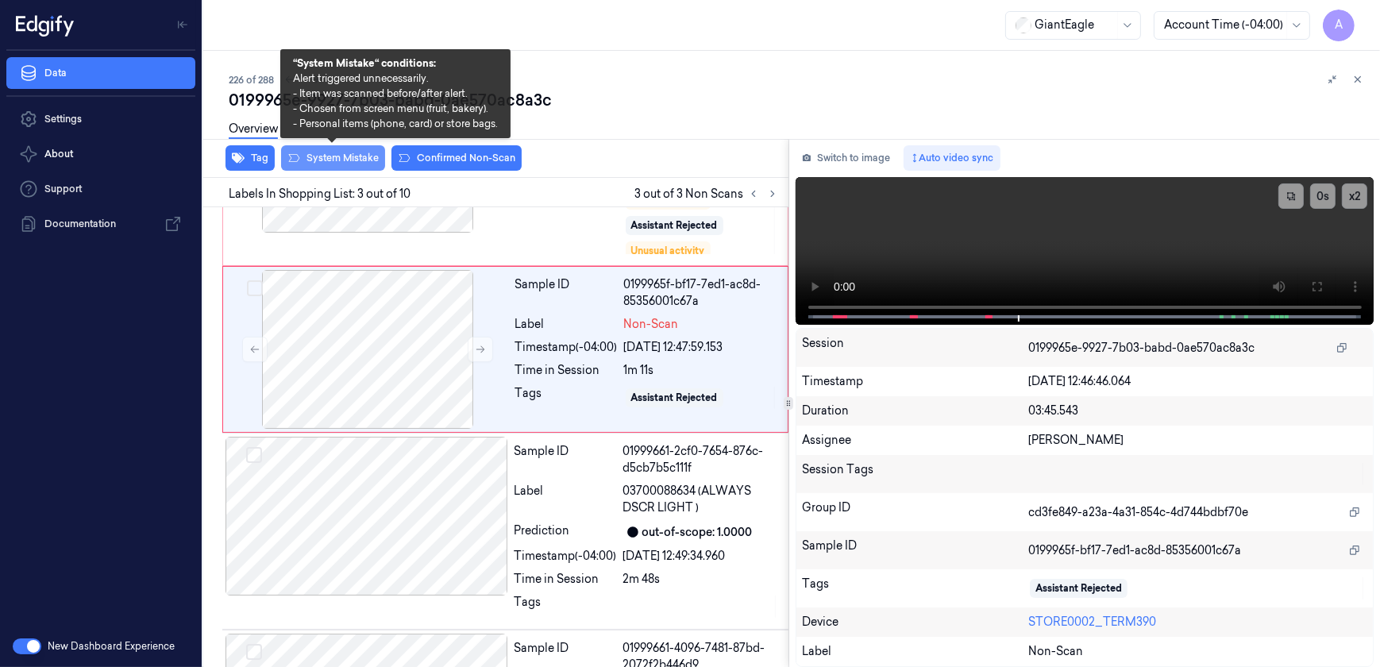
click at [327, 160] on button "System Mistake" at bounding box center [333, 157] width 104 height 25
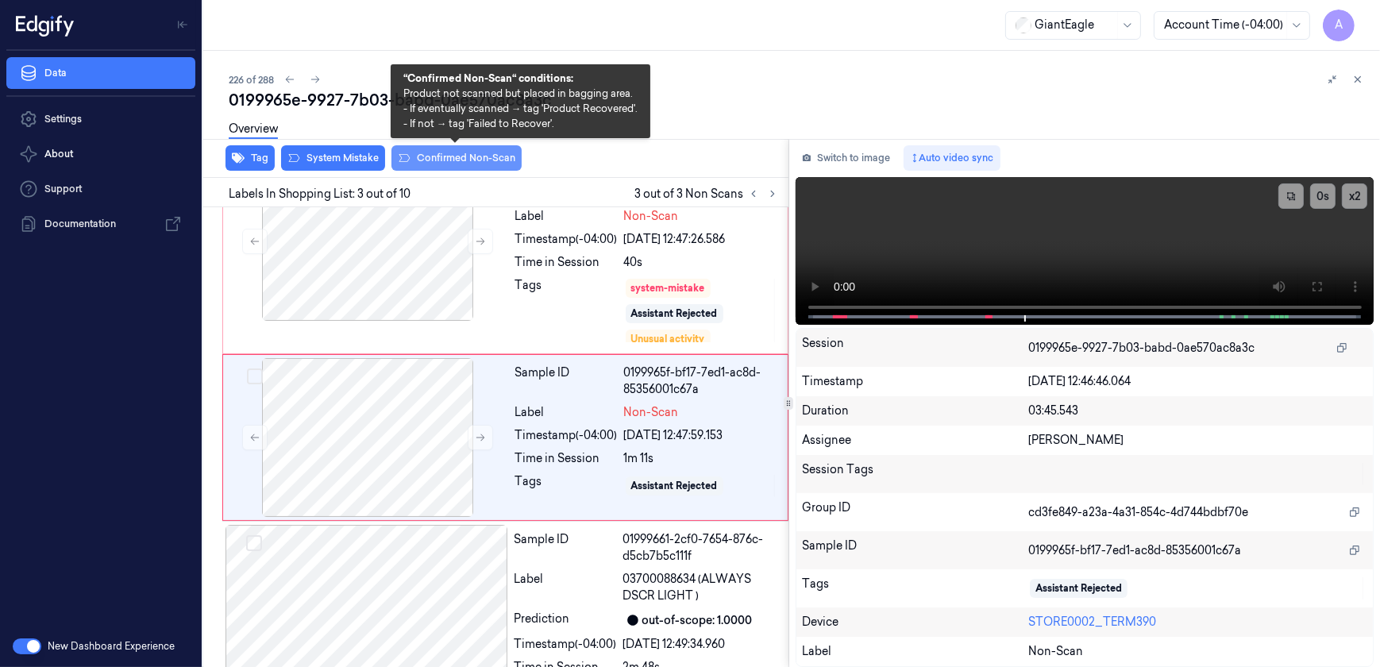
scroll to position [249, 0]
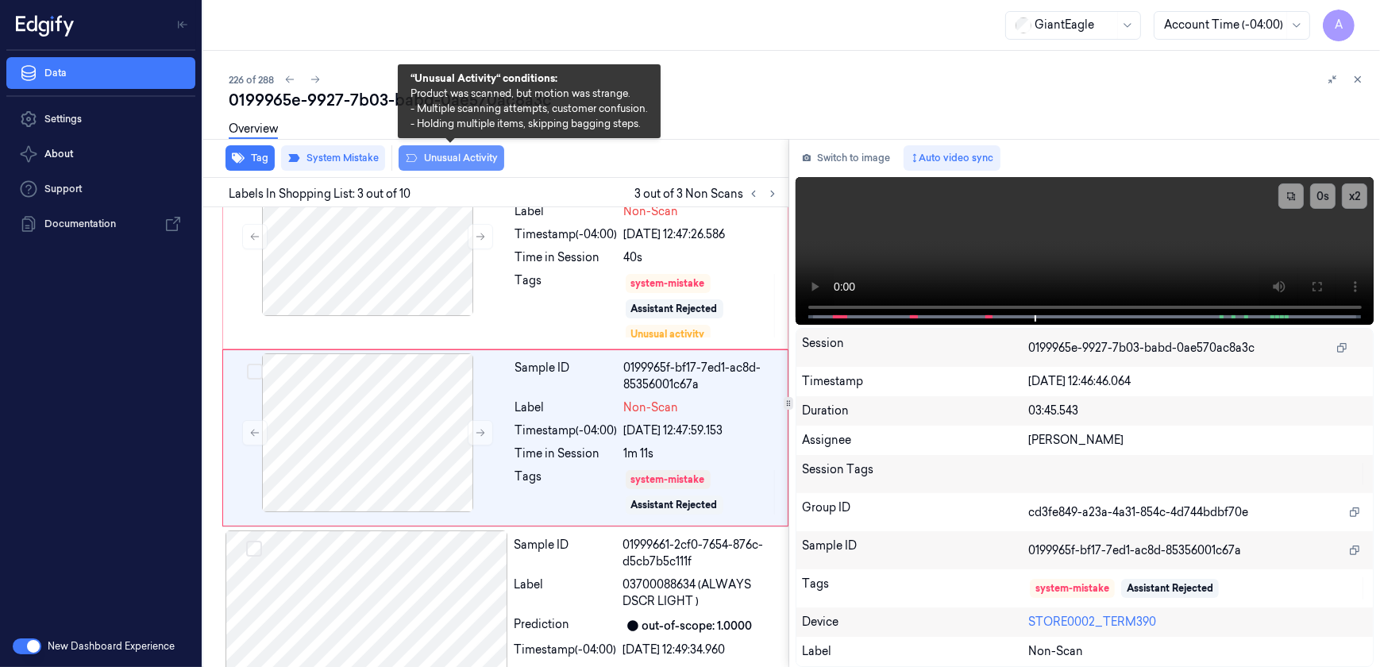
click at [456, 163] on button "Unusual Activity" at bounding box center [451, 157] width 106 height 25
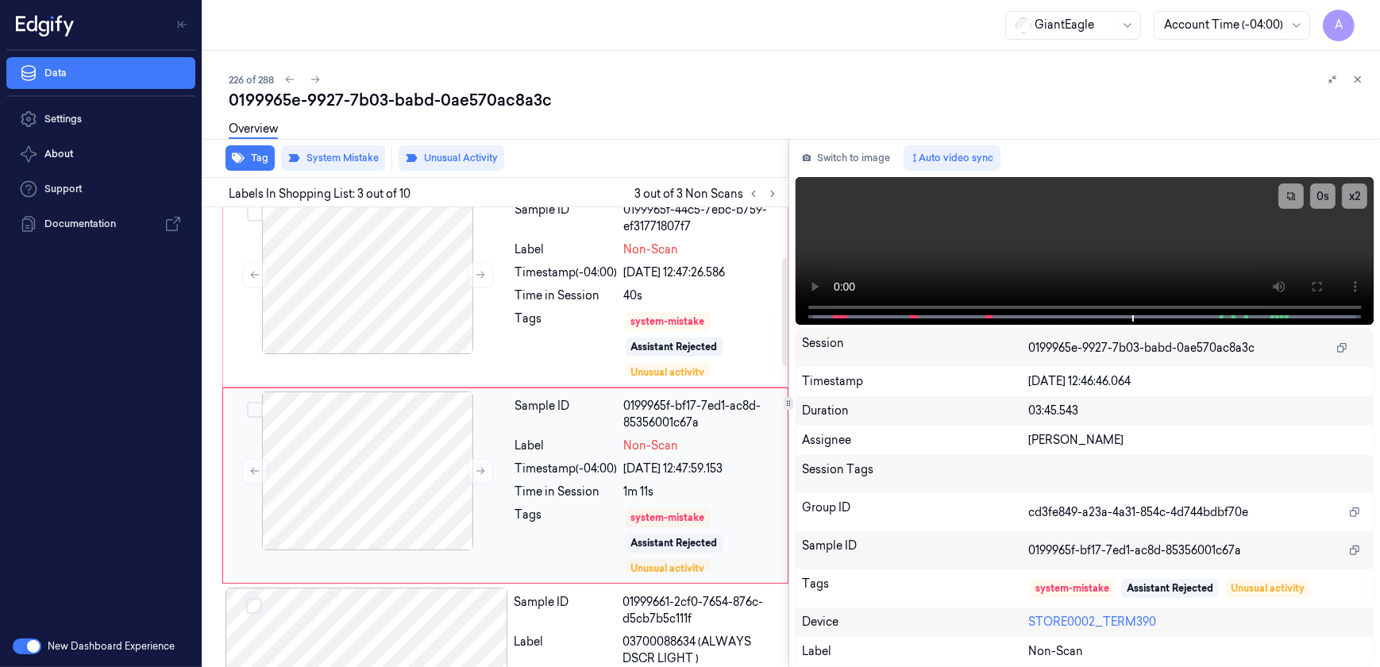
scroll to position [216, 0]
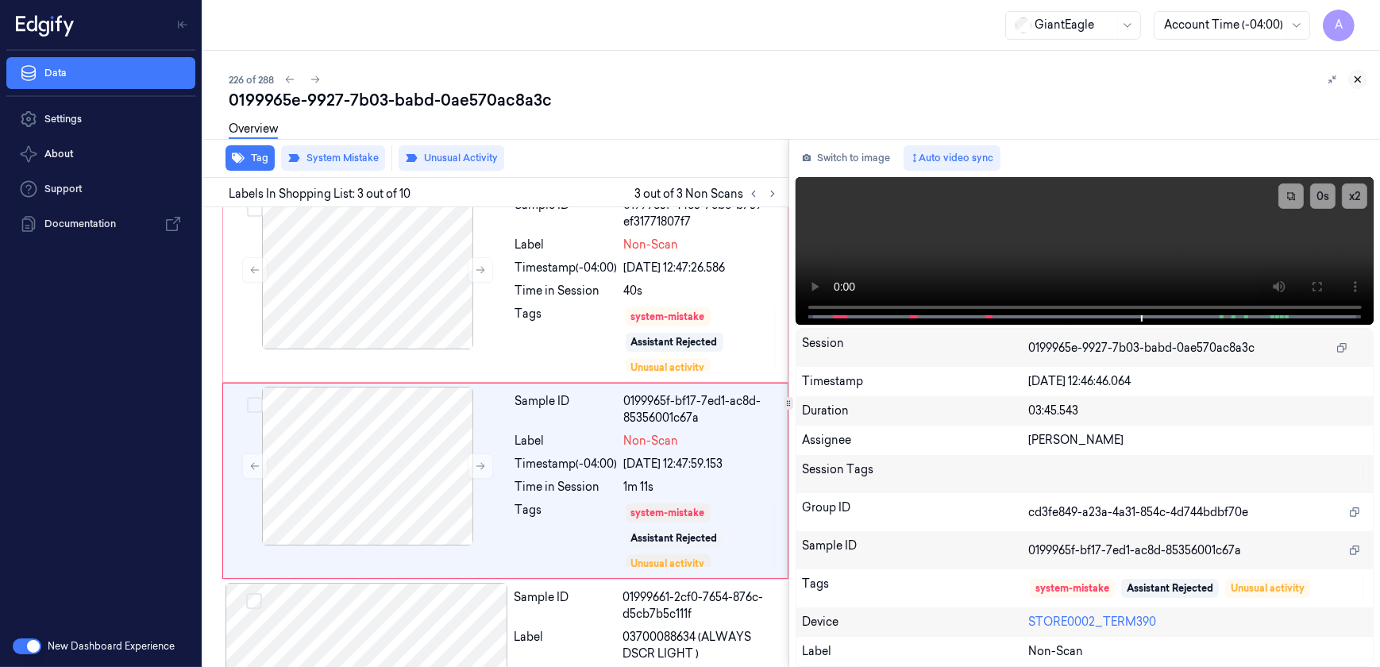
click at [1355, 83] on icon at bounding box center [1357, 79] width 11 height 11
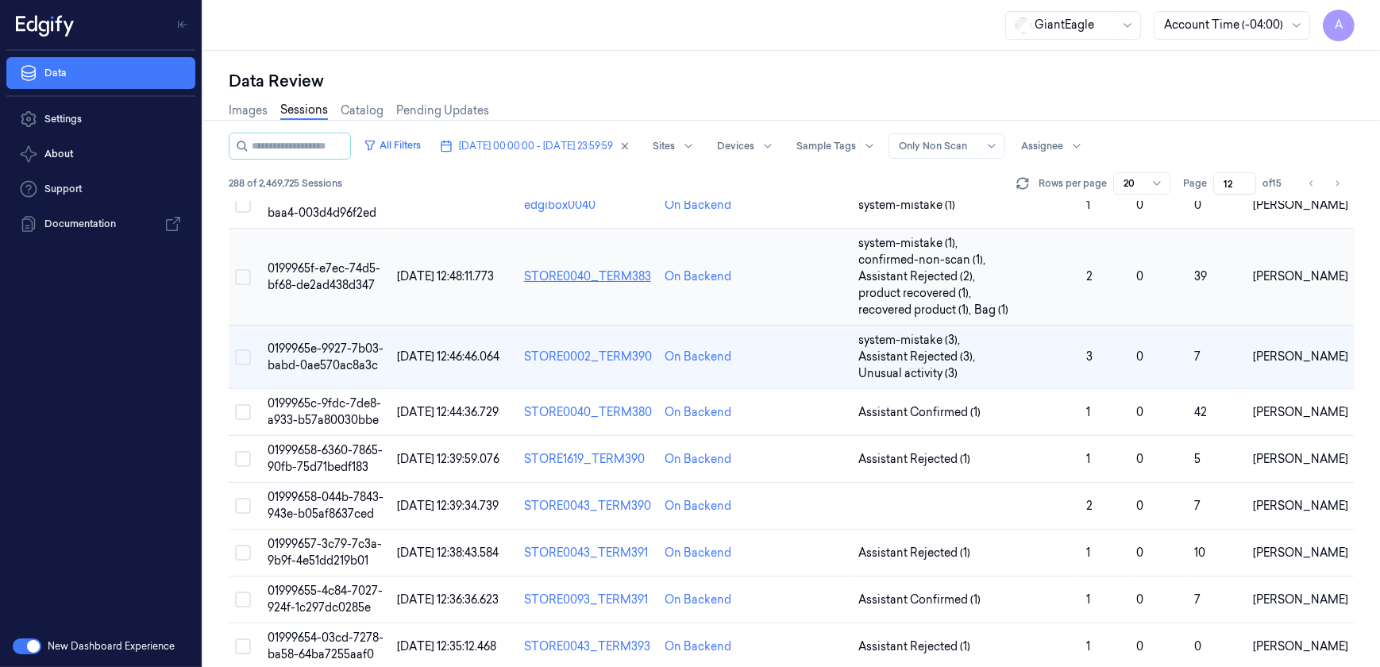
scroll to position [216, 0]
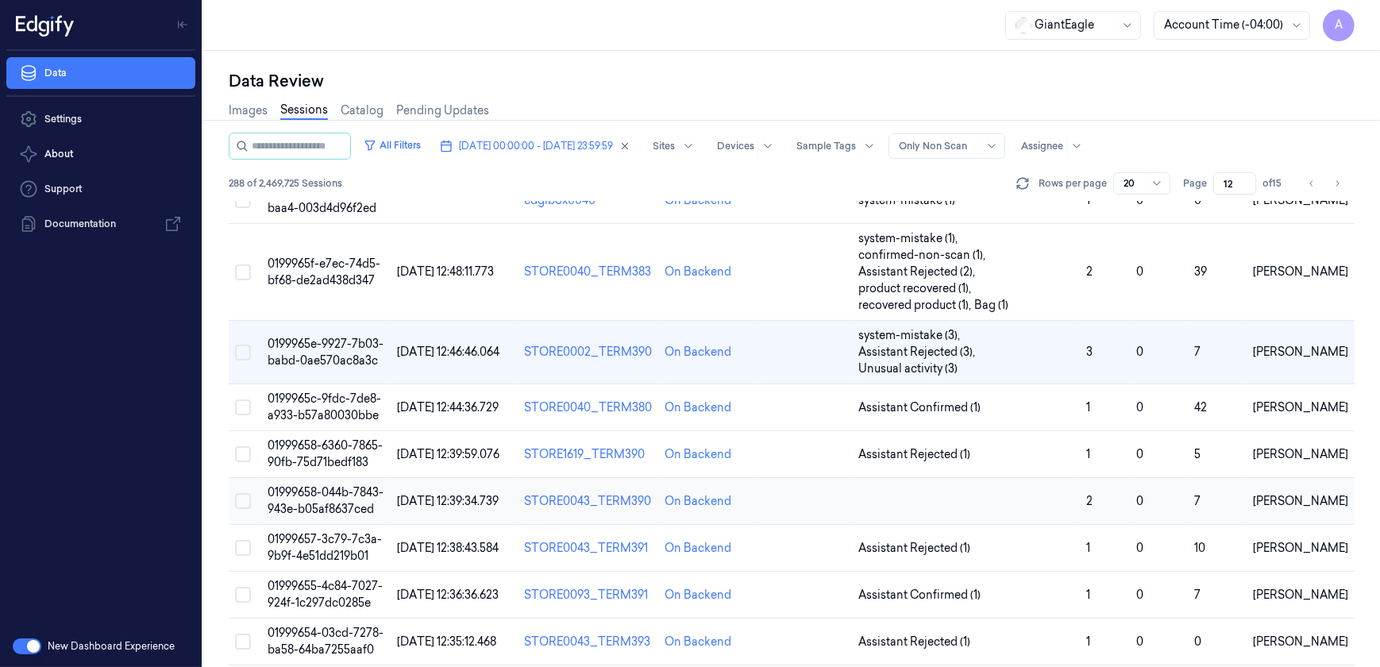
click at [337, 485] on span "01999658-044b-7843-943e-b05af8637ced" at bounding box center [325, 500] width 116 height 31
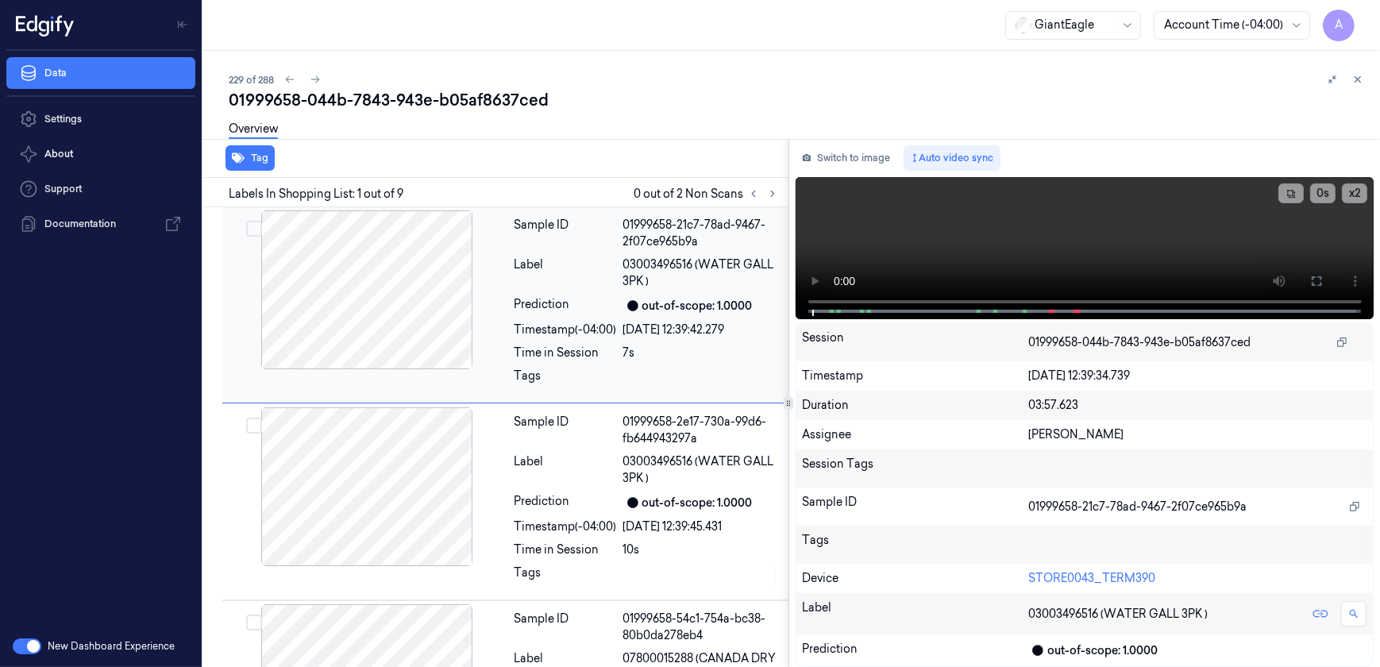
drag, startPoint x: 795, startPoint y: 0, endPoint x: 563, endPoint y: 251, distance: 342.0
click at [561, 306] on div "Prediction" at bounding box center [565, 305] width 102 height 19
click at [764, 195] on button at bounding box center [772, 193] width 19 height 19
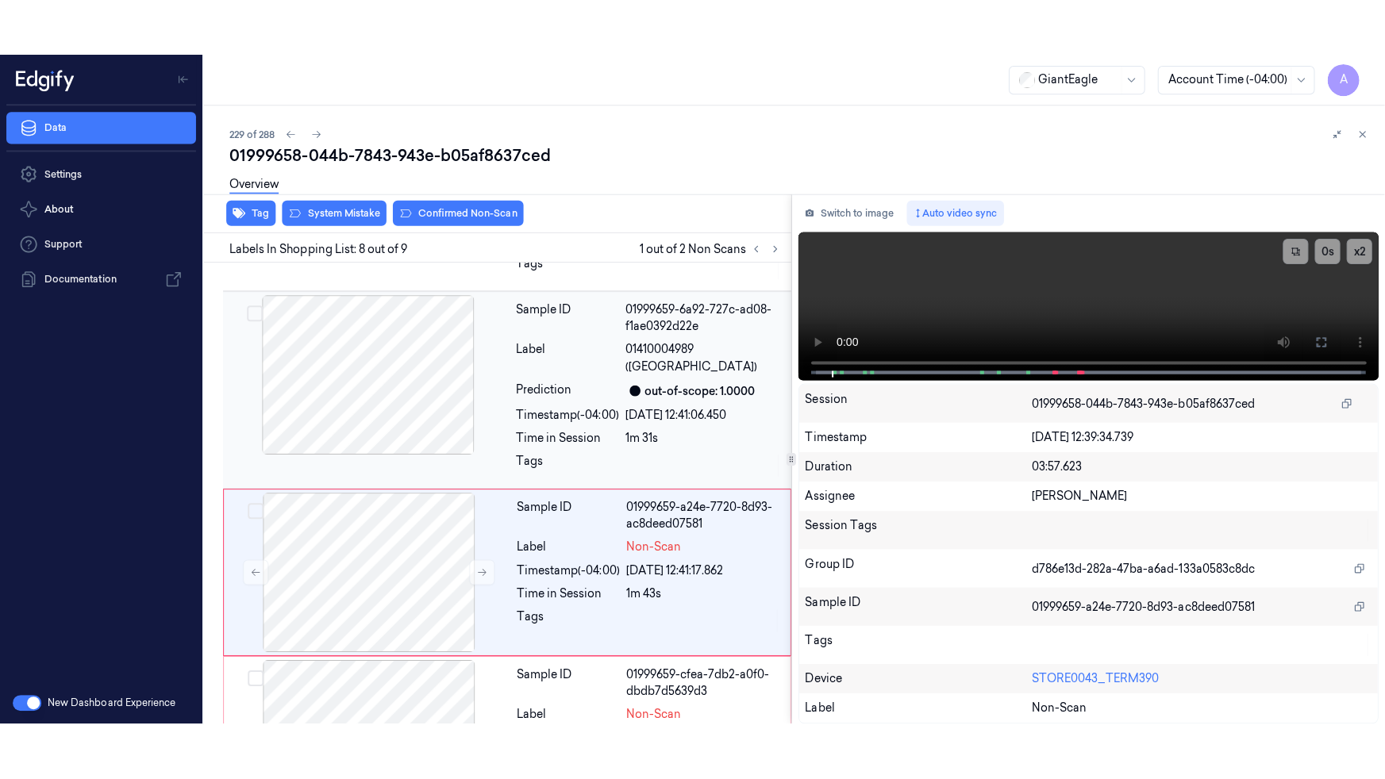
scroll to position [1229, 0]
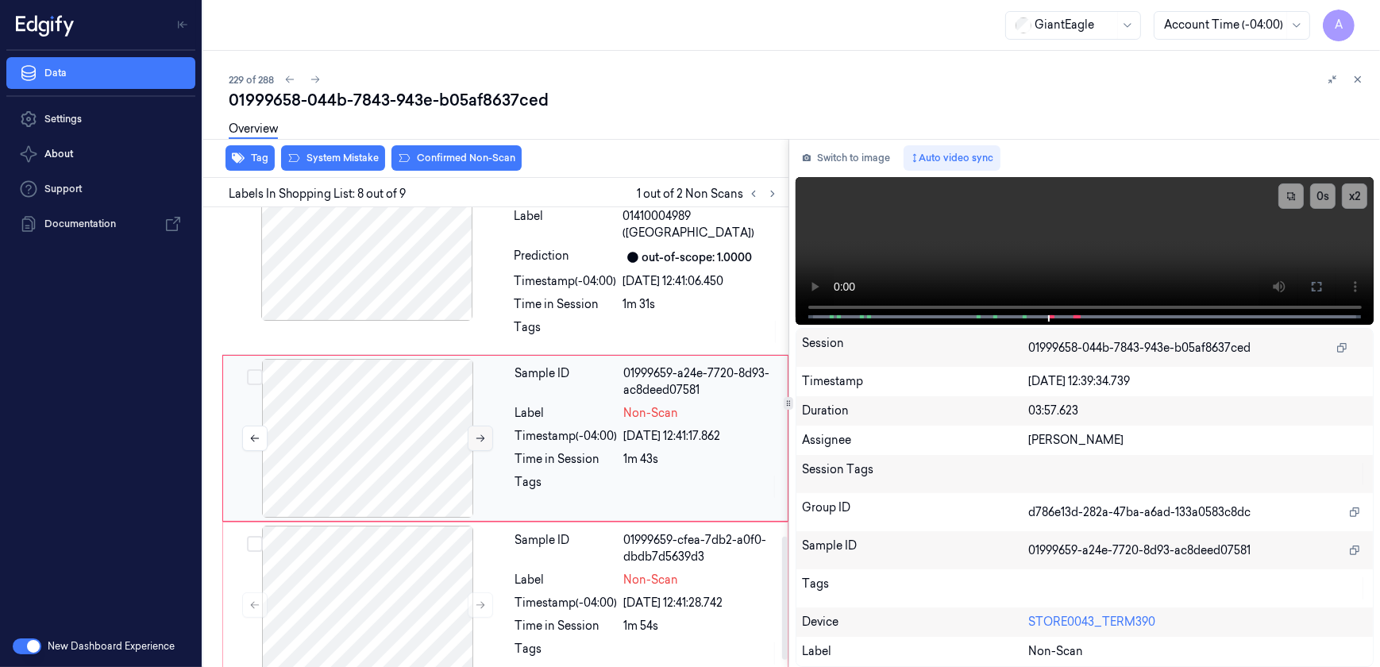
click at [478, 441] on icon at bounding box center [480, 438] width 11 height 11
click at [1348, 204] on button "x 2" at bounding box center [1353, 195] width 25 height 25
click at [1318, 287] on icon at bounding box center [1316, 286] width 13 height 13
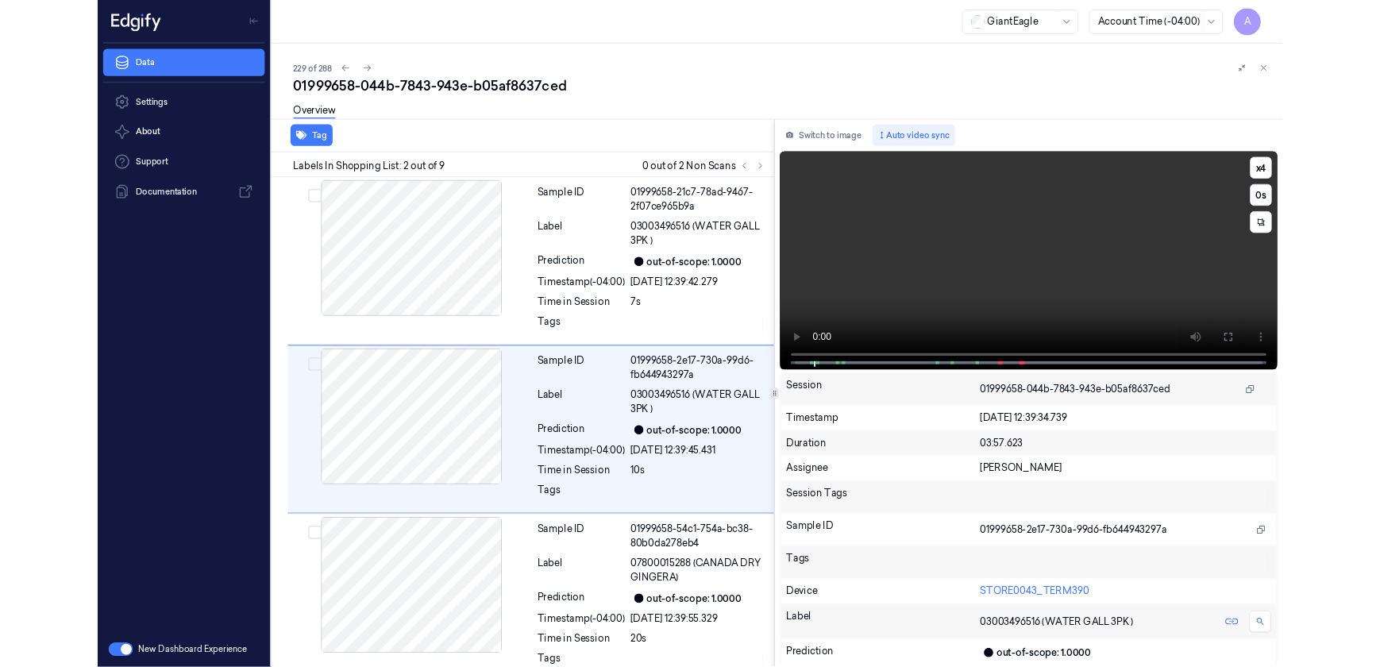
scroll to position [8, 0]
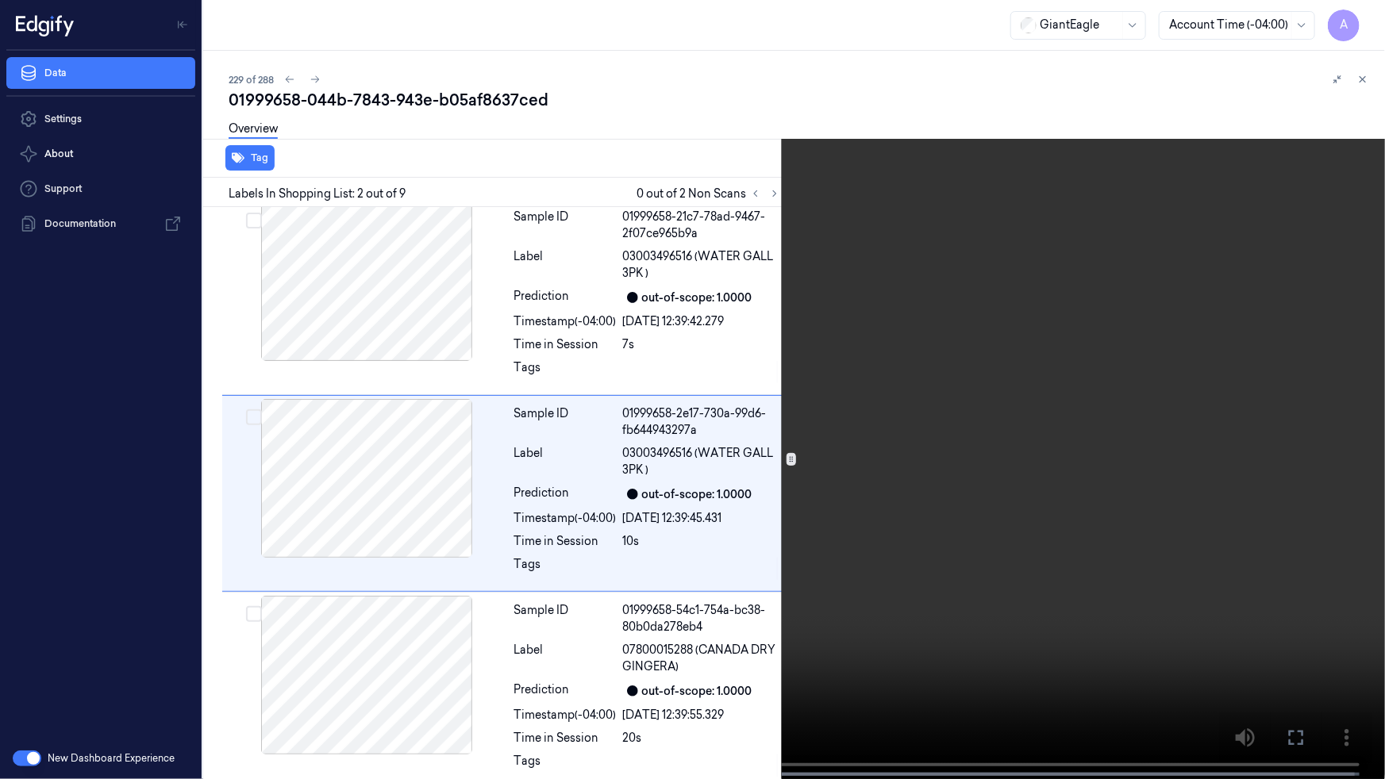
click at [718, 583] on video at bounding box center [692, 391] width 1385 height 783
click at [0, 0] on icon at bounding box center [0, 0] width 0 height 0
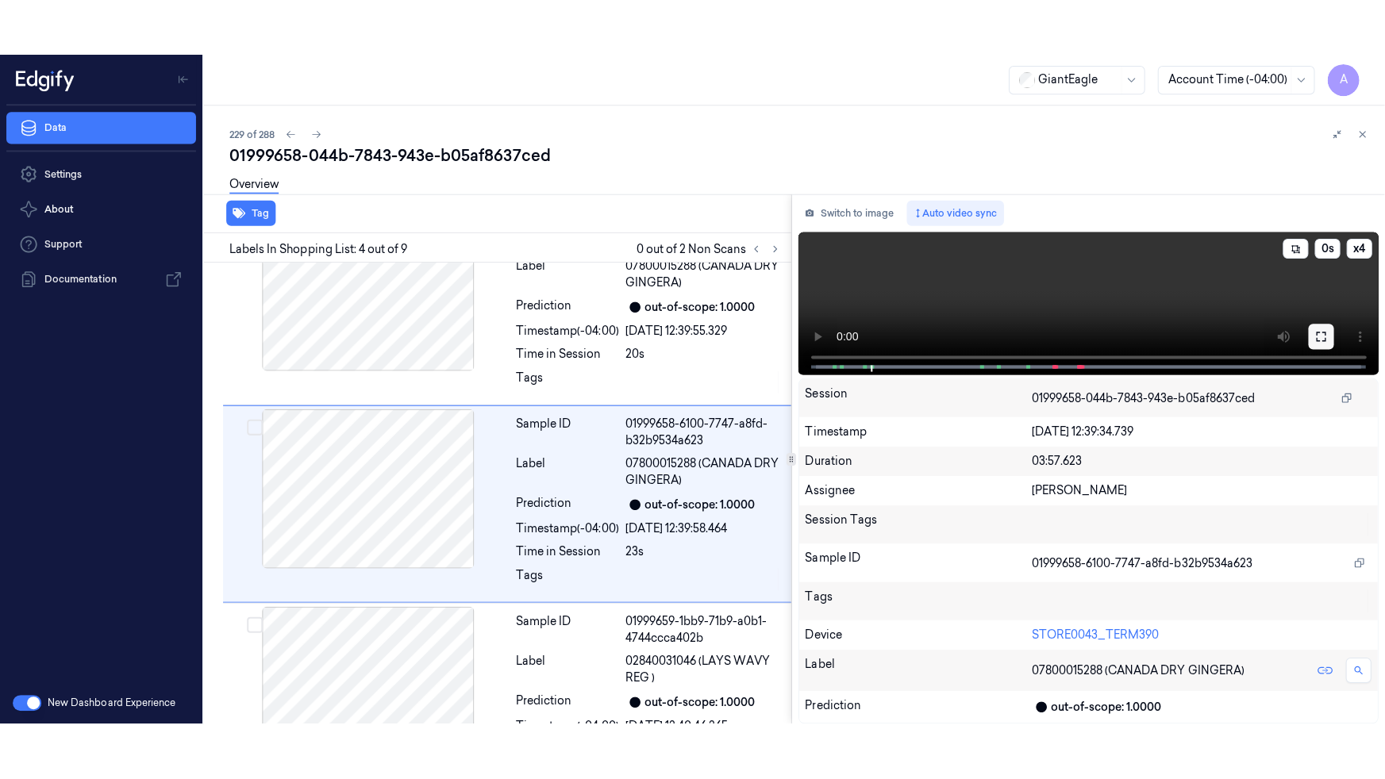
scroll to position [457, 0]
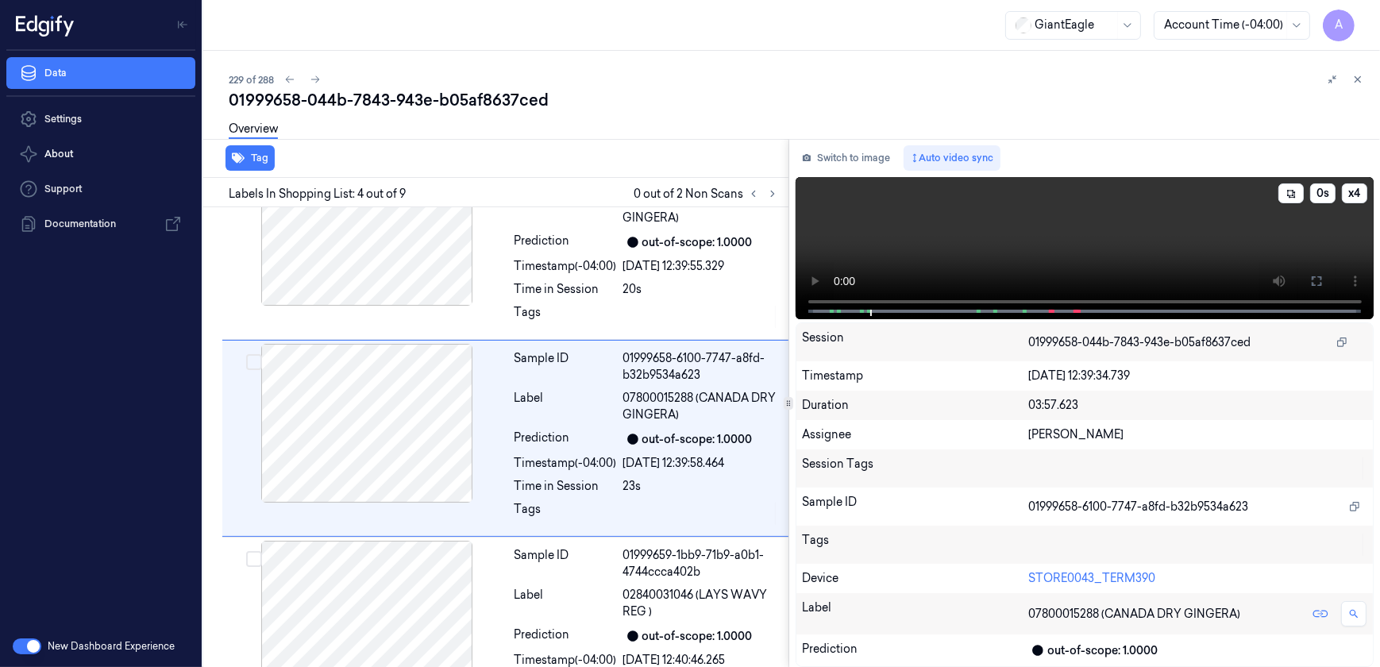
drag, startPoint x: 1307, startPoint y: 277, endPoint x: 1310, endPoint y: 352, distance: 74.6
click at [1307, 277] on button at bounding box center [1315, 280] width 25 height 25
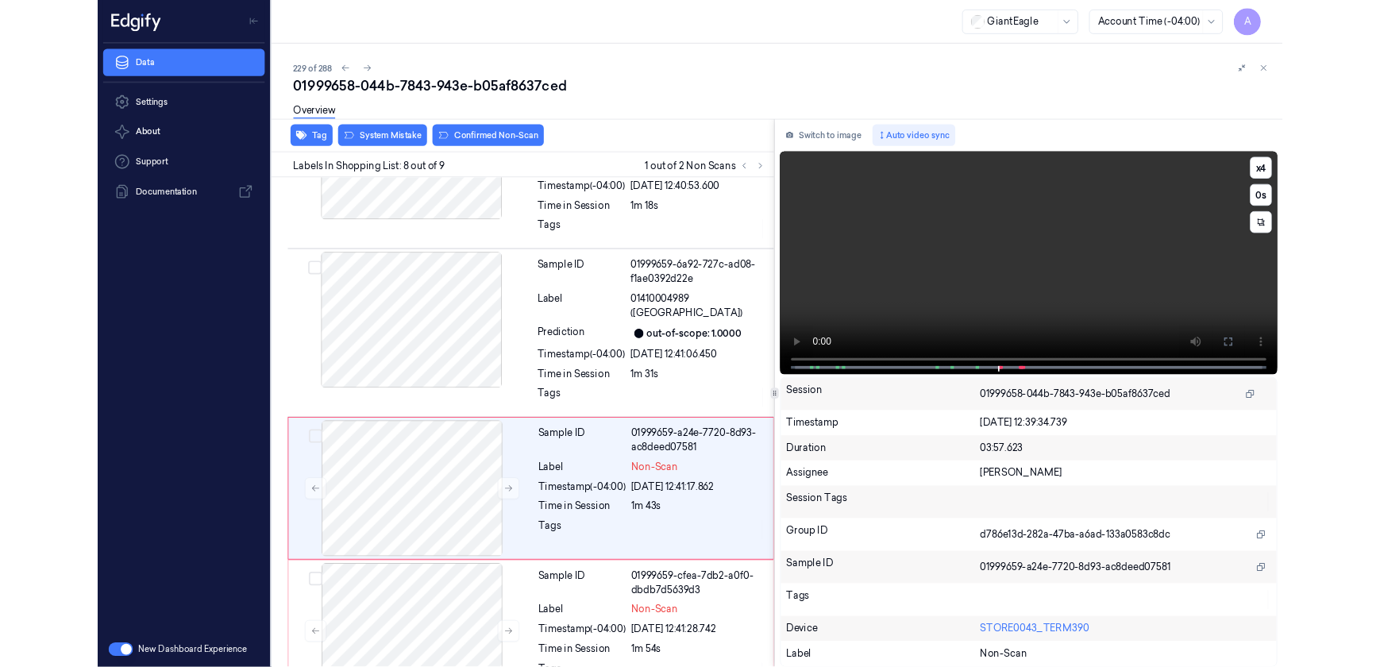
scroll to position [1142, 0]
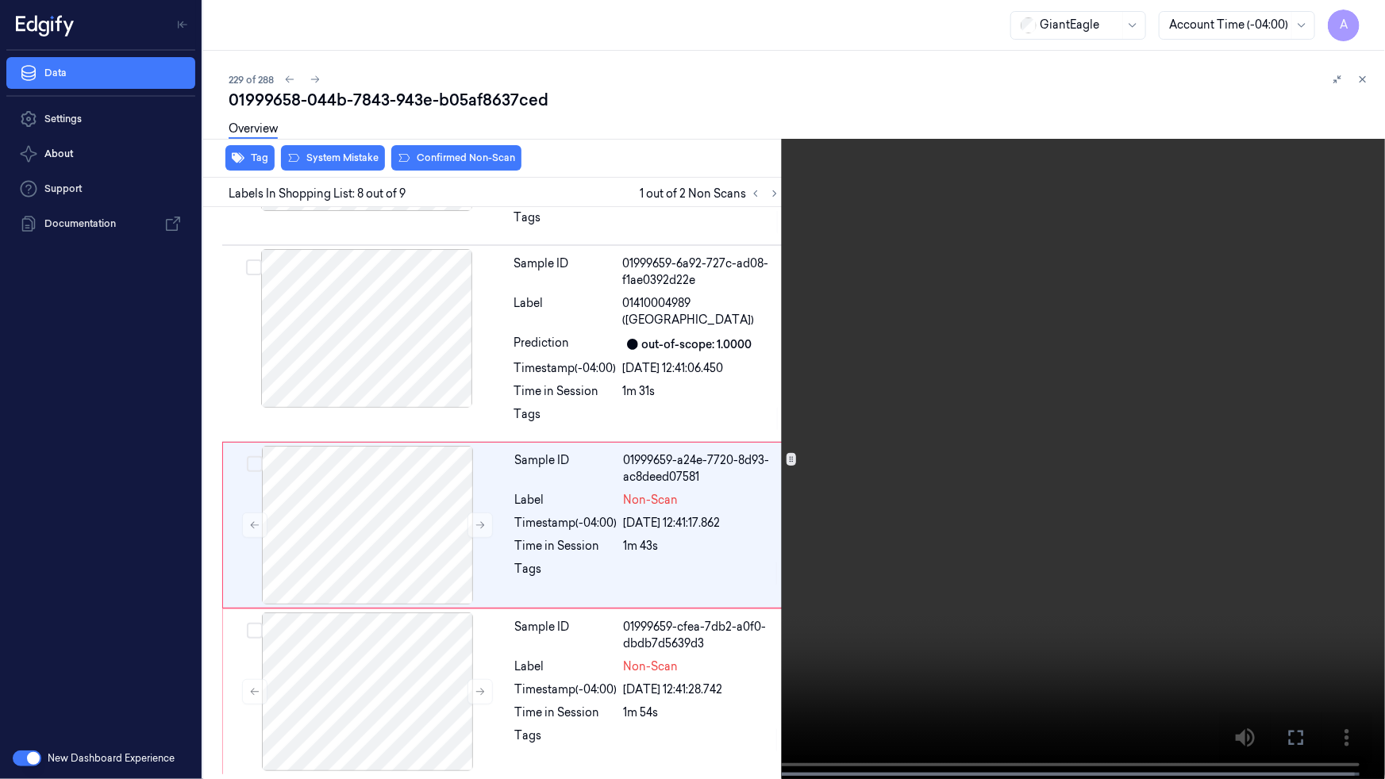
click at [0, 0] on icon at bounding box center [0, 0] width 0 height 0
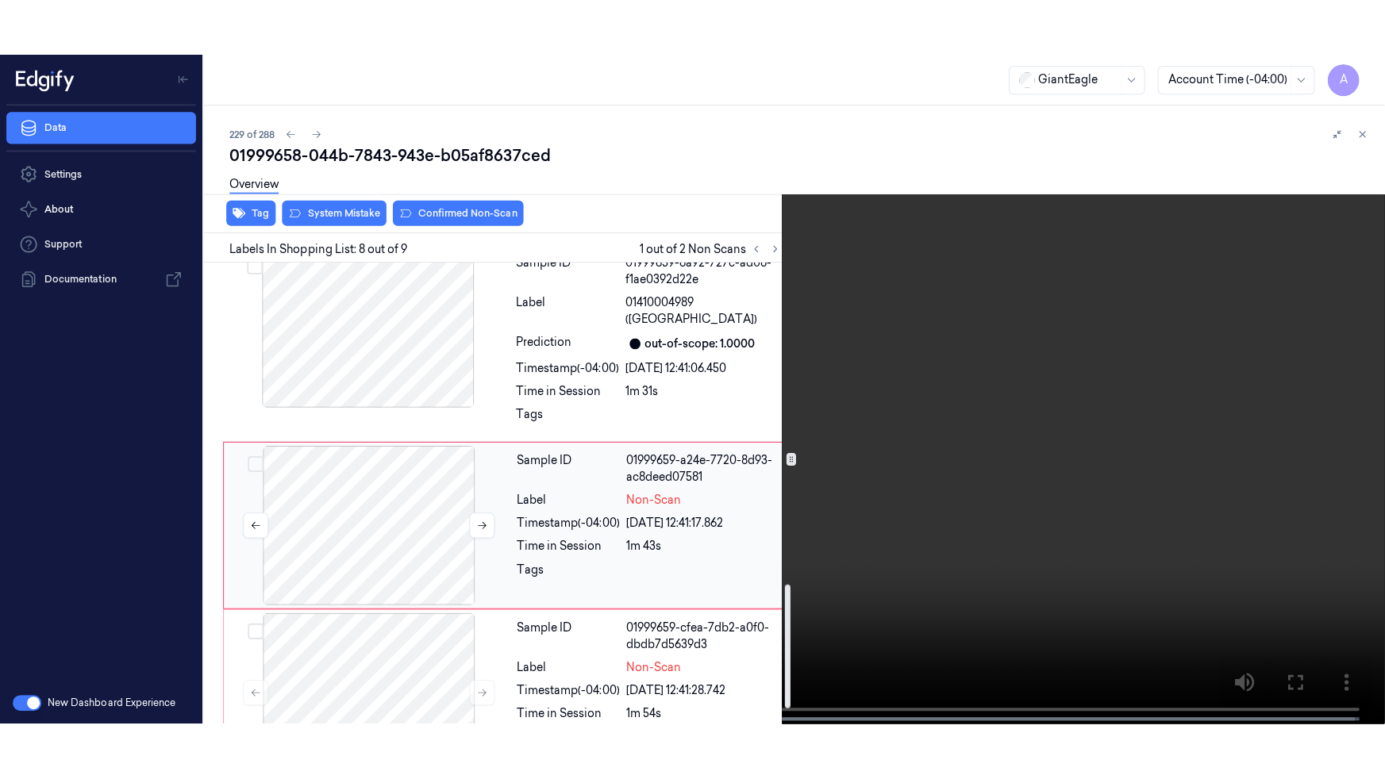
scroll to position [1254, 0]
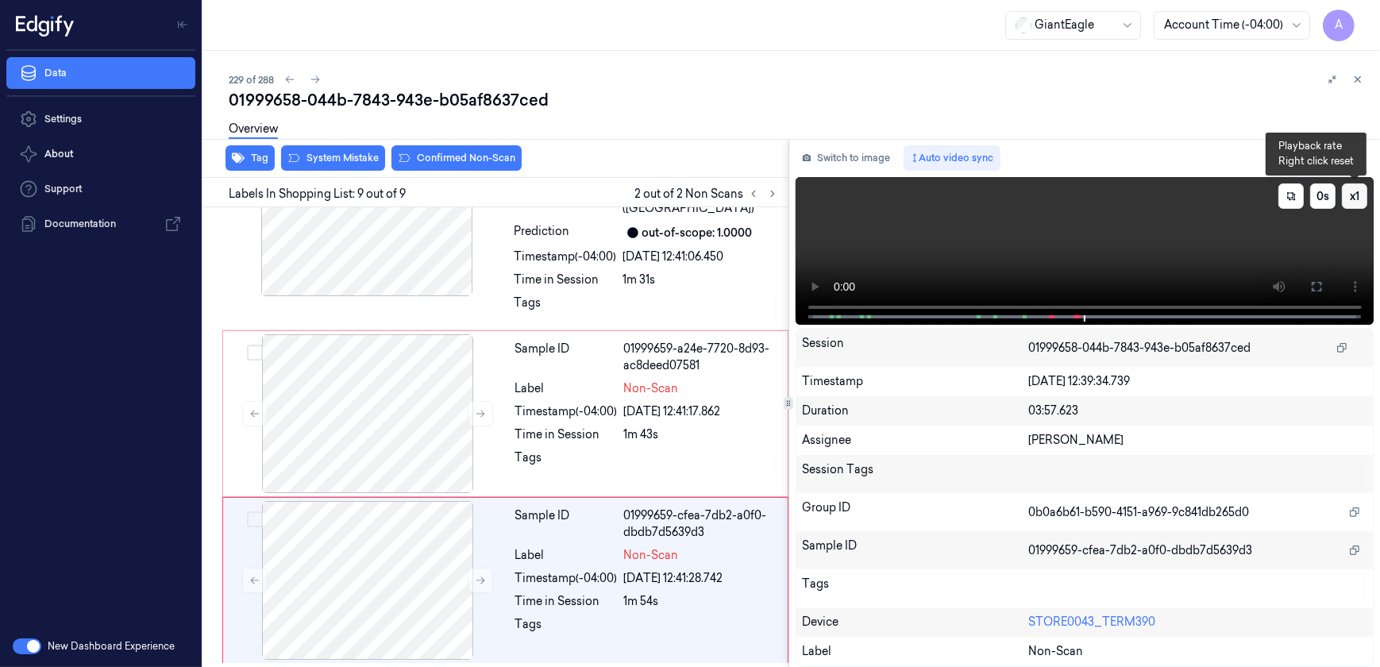
click at [1356, 199] on button "x 1" at bounding box center [1353, 195] width 25 height 25
click at [1356, 199] on button "x 2" at bounding box center [1353, 195] width 25 height 25
drag, startPoint x: 1314, startPoint y: 286, endPoint x: 1317, endPoint y: 360, distance: 74.7
click at [1314, 286] on icon at bounding box center [1316, 286] width 13 height 13
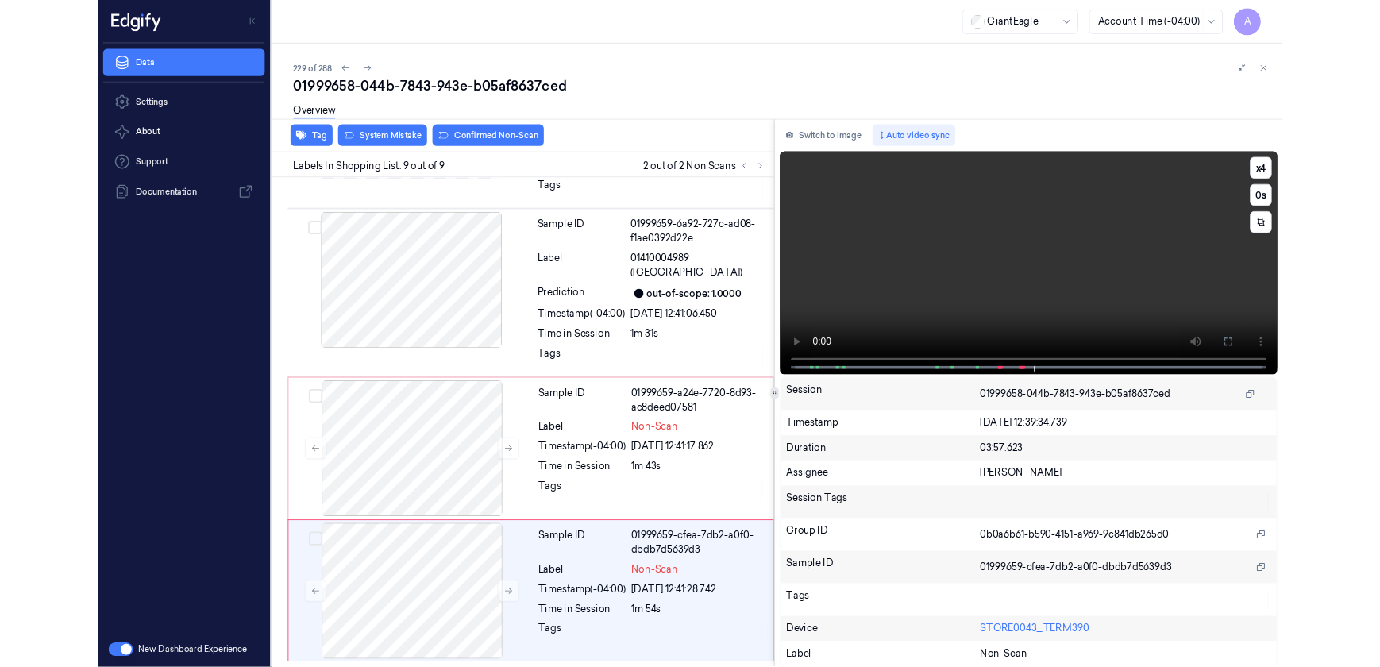
scroll to position [1142, 0]
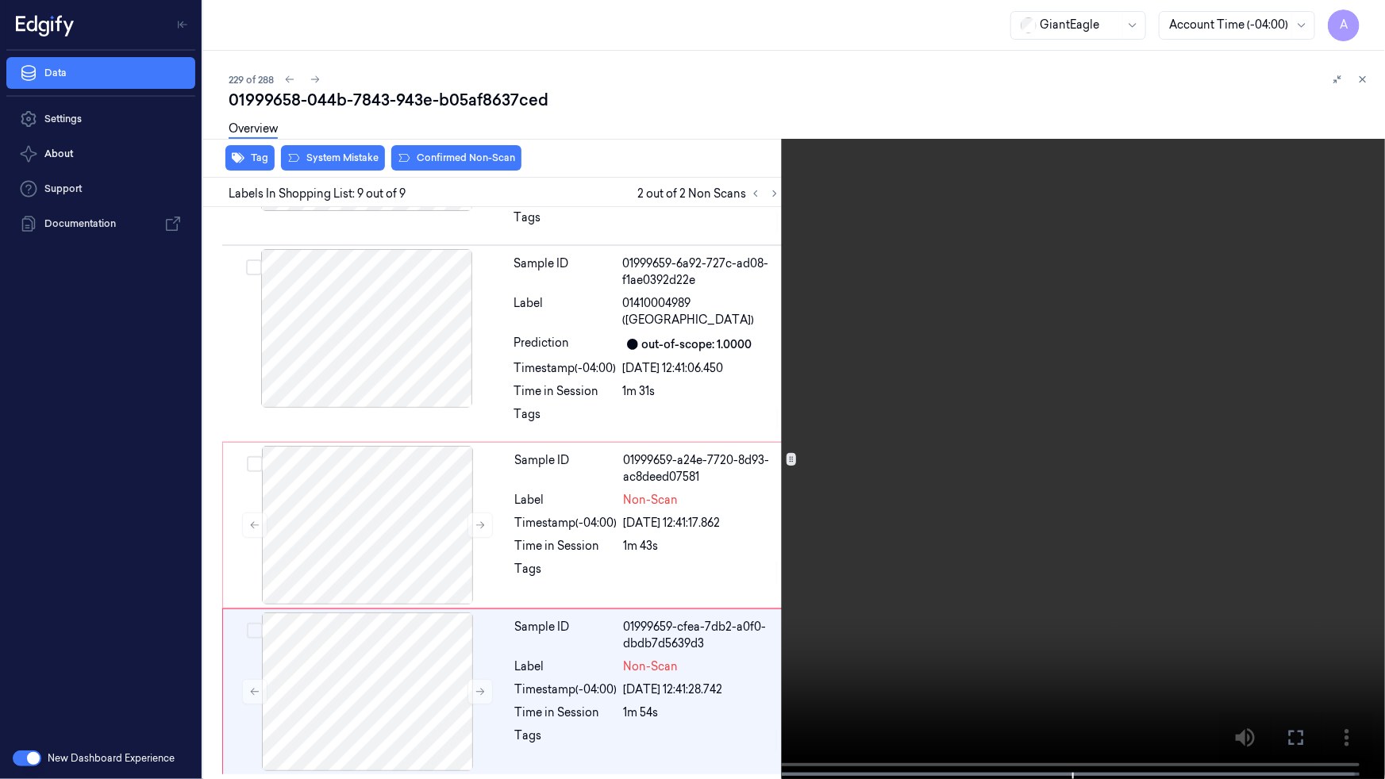
drag, startPoint x: 1301, startPoint y: 730, endPoint x: 1295, endPoint y: 655, distance: 75.6
click at [0, 0] on icon at bounding box center [0, 0] width 0 height 0
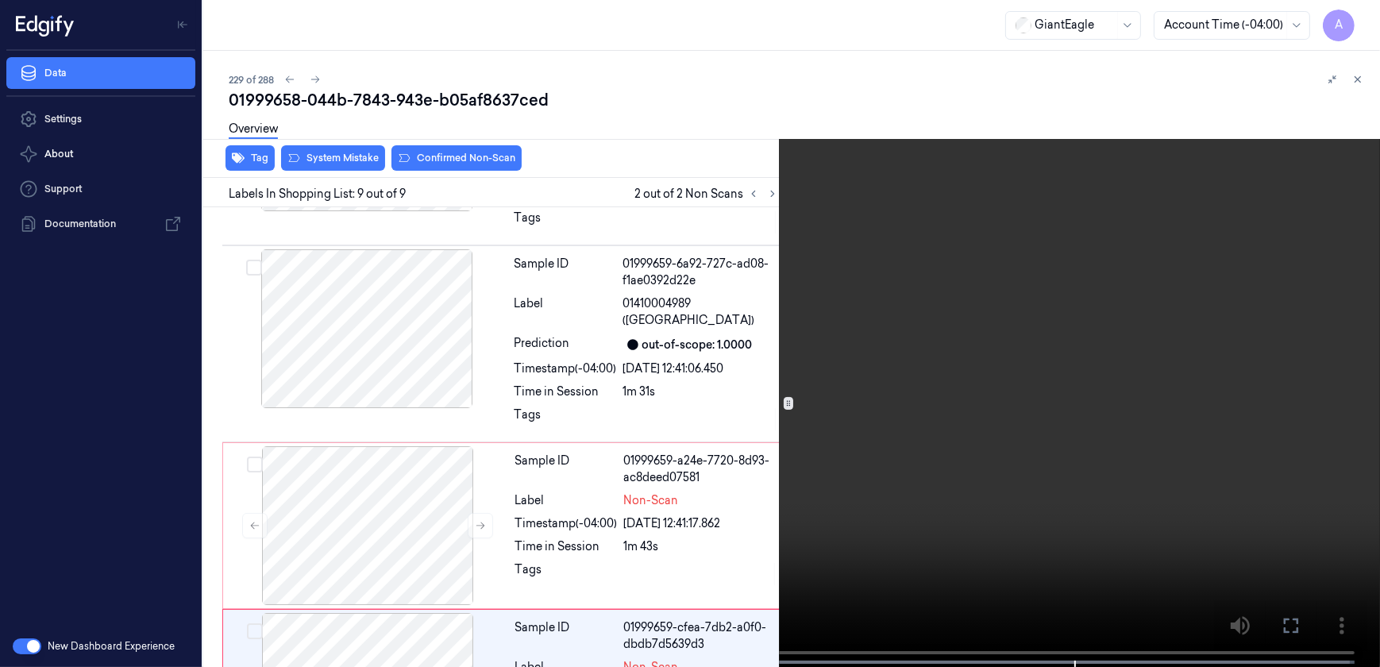
scroll to position [1254, 0]
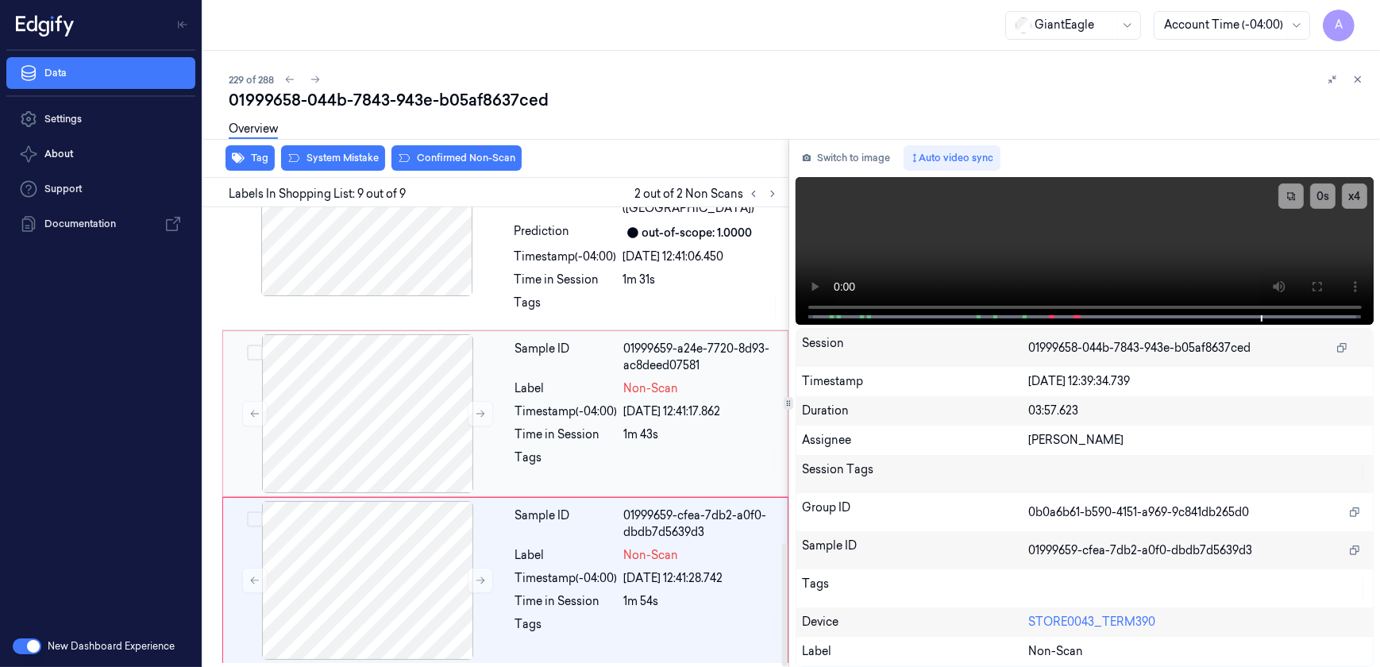
click at [575, 468] on div "Tags" at bounding box center [566, 461] width 102 height 25
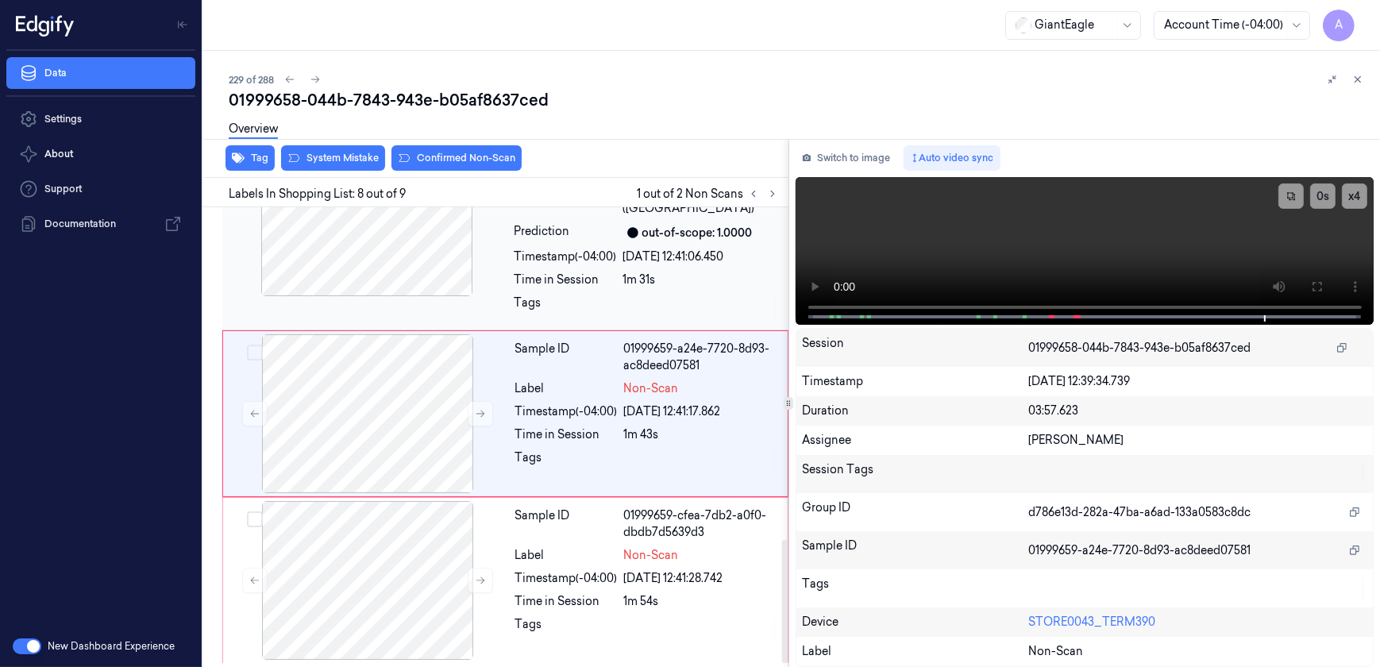
scroll to position [1229, 0]
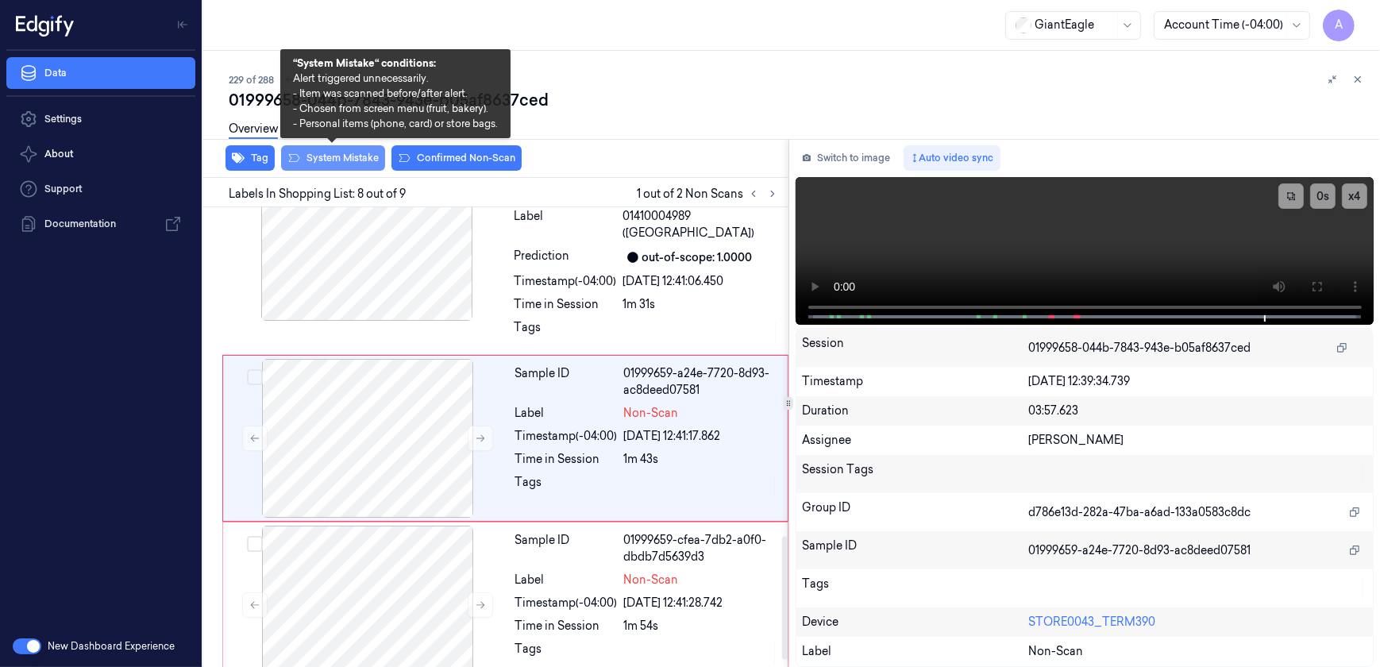
click at [327, 168] on button "System Mistake" at bounding box center [333, 157] width 104 height 25
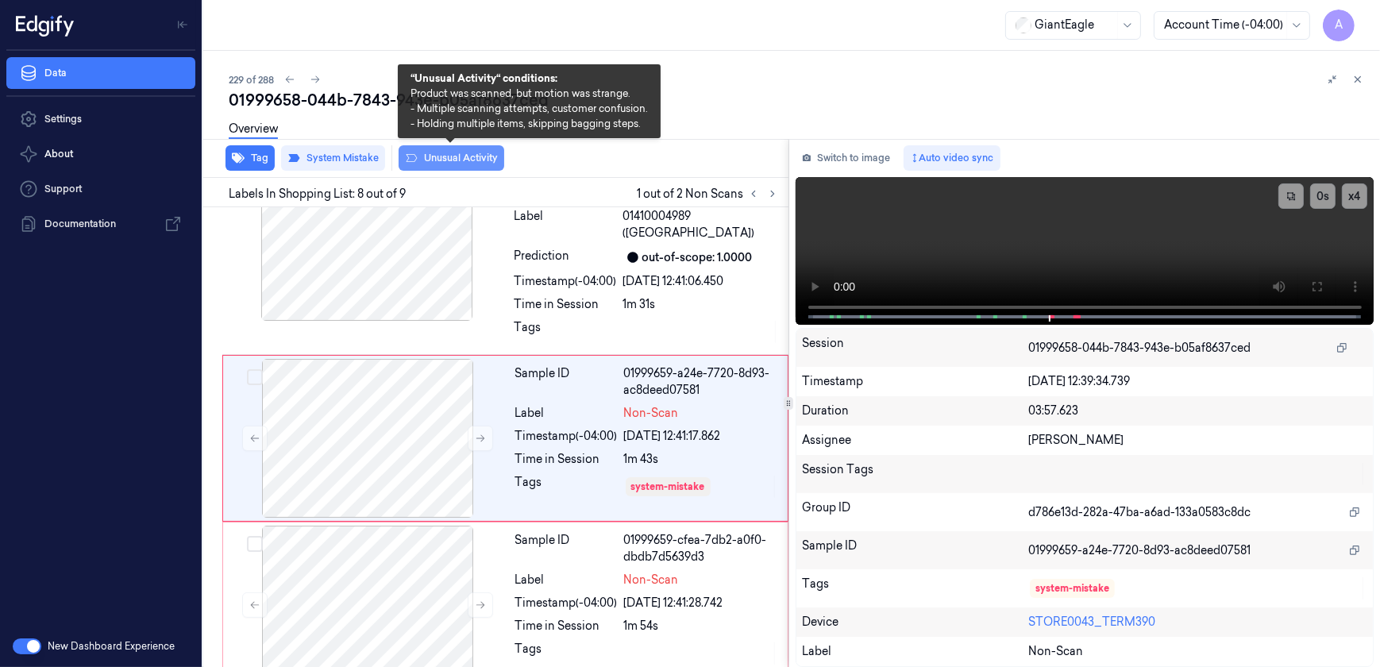
click at [447, 163] on button "Unusual Activity" at bounding box center [451, 157] width 106 height 25
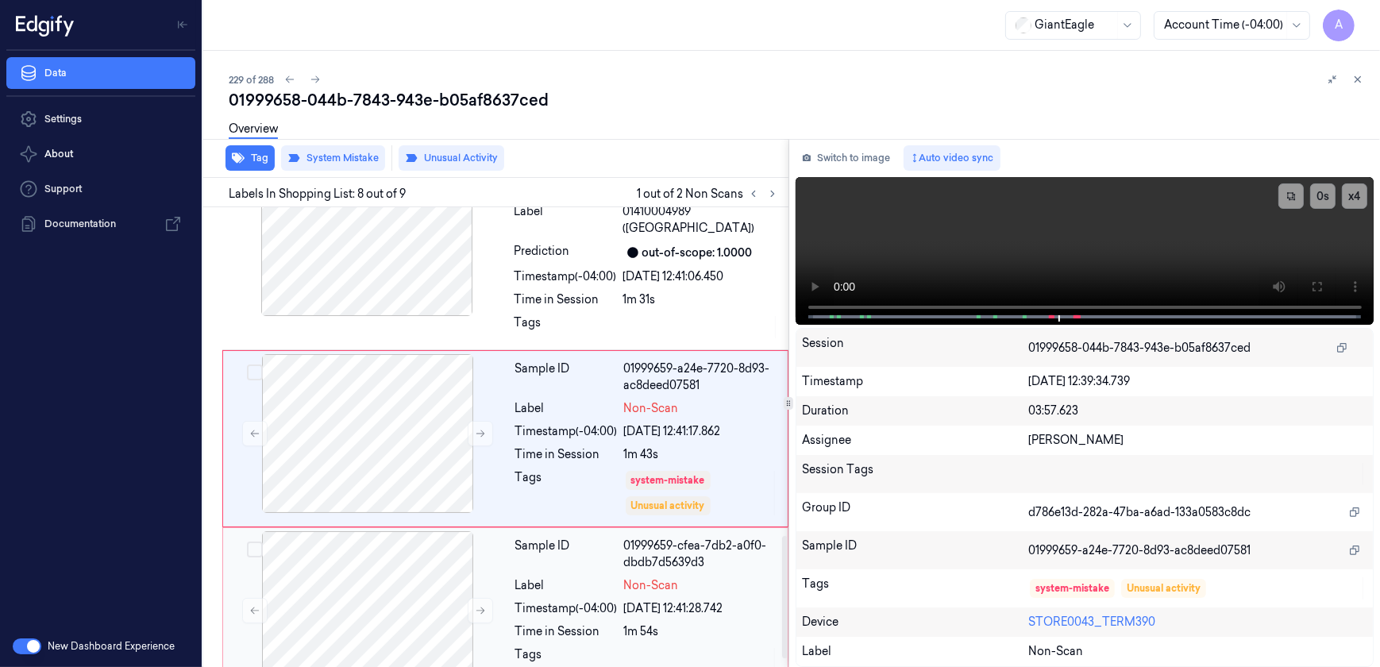
click at [594, 584] on div "Label" at bounding box center [566, 585] width 102 height 17
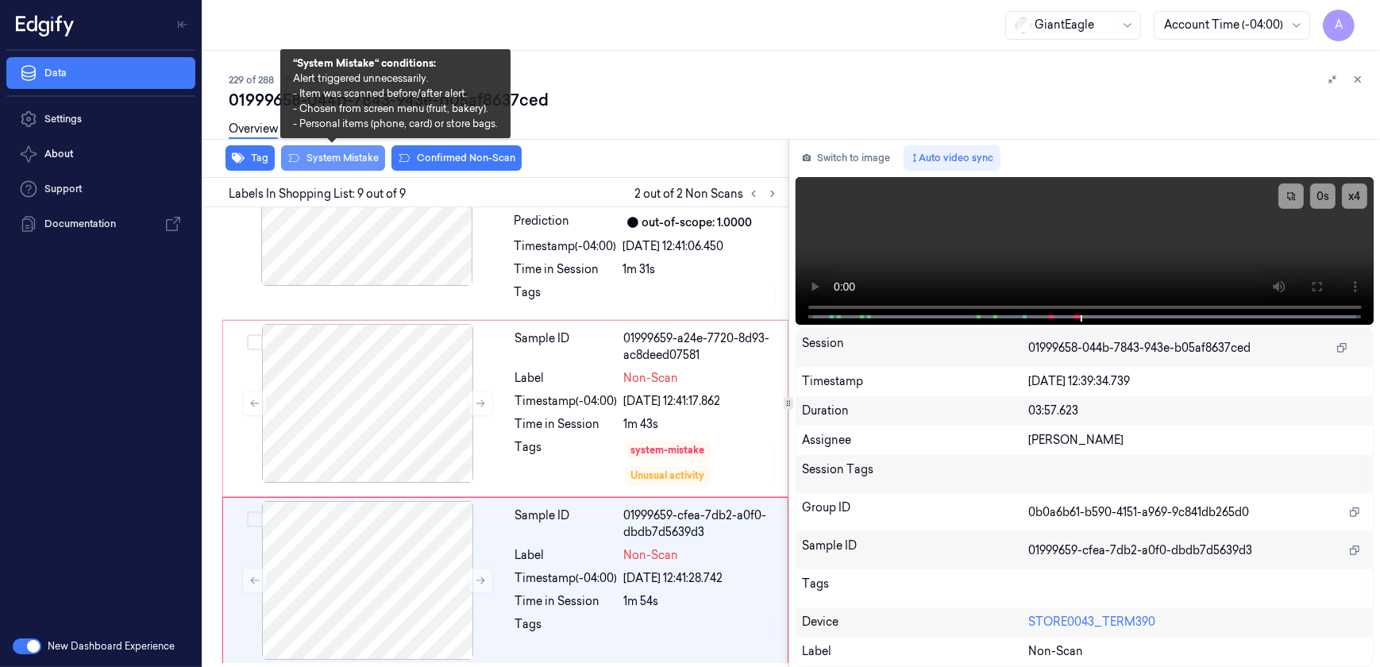
click at [341, 168] on button "System Mistake" at bounding box center [333, 157] width 104 height 25
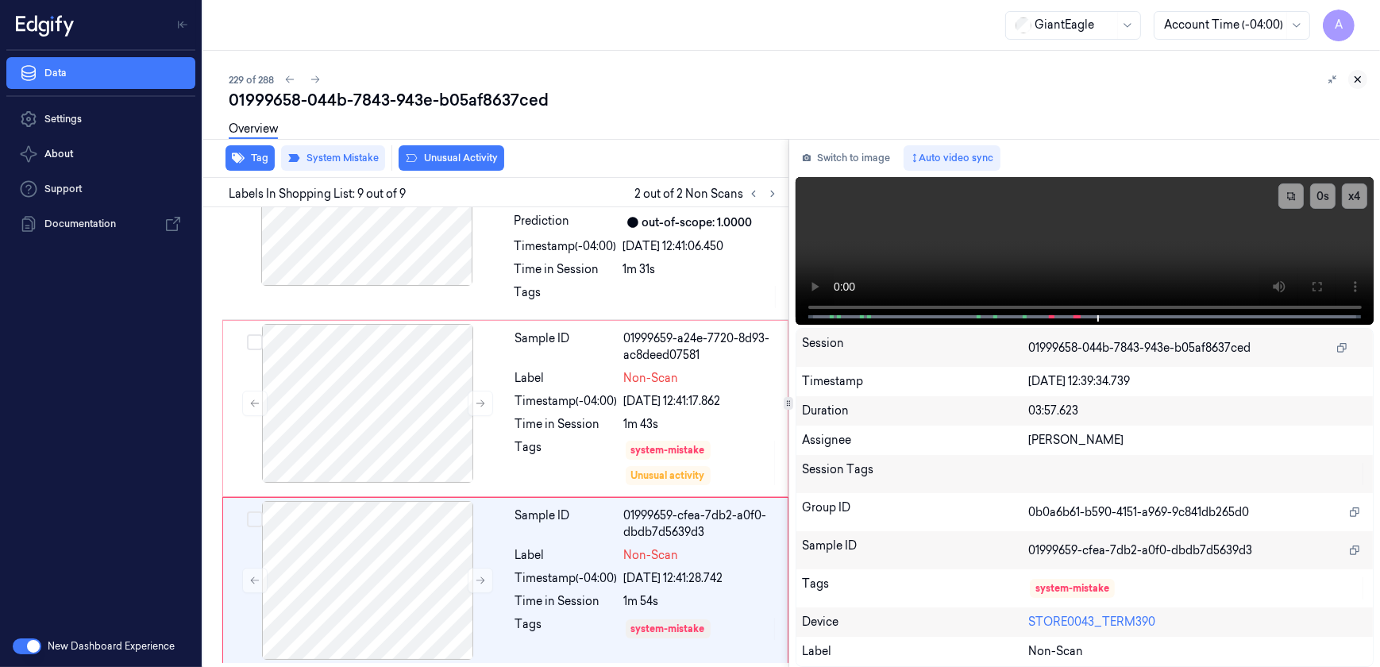
click at [1361, 74] on icon at bounding box center [1357, 79] width 11 height 11
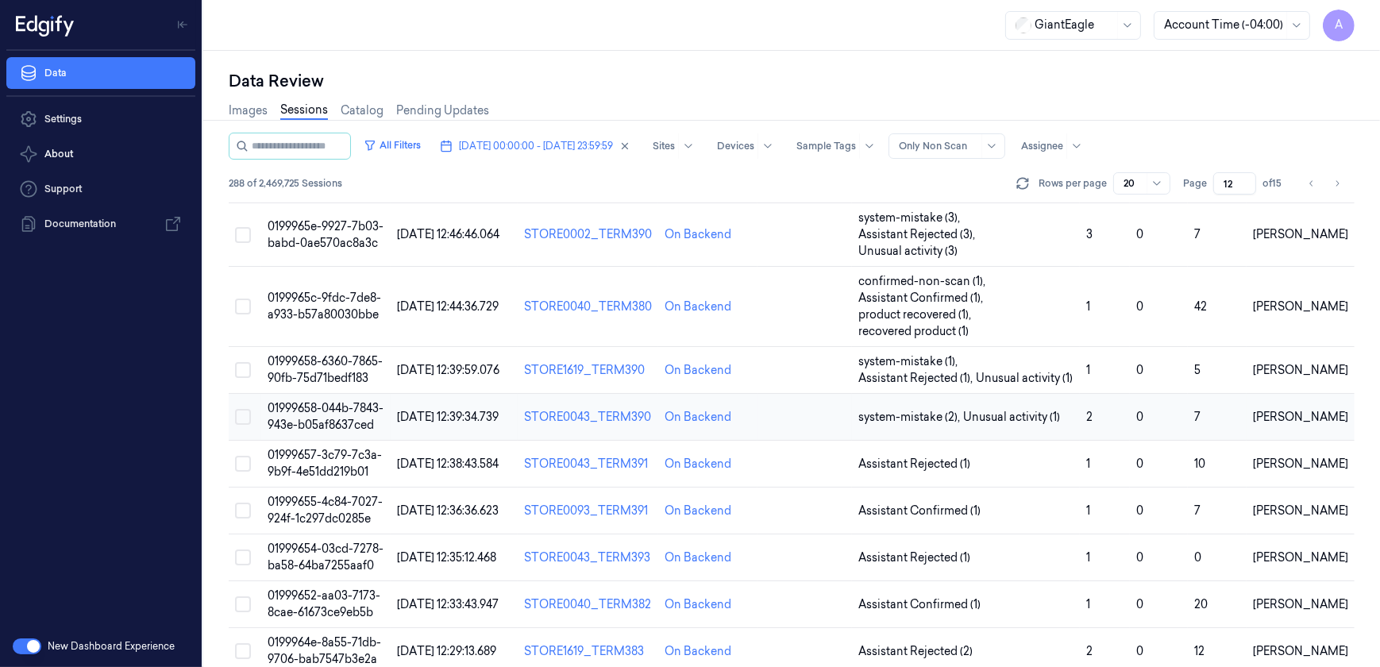
scroll to position [327, 0]
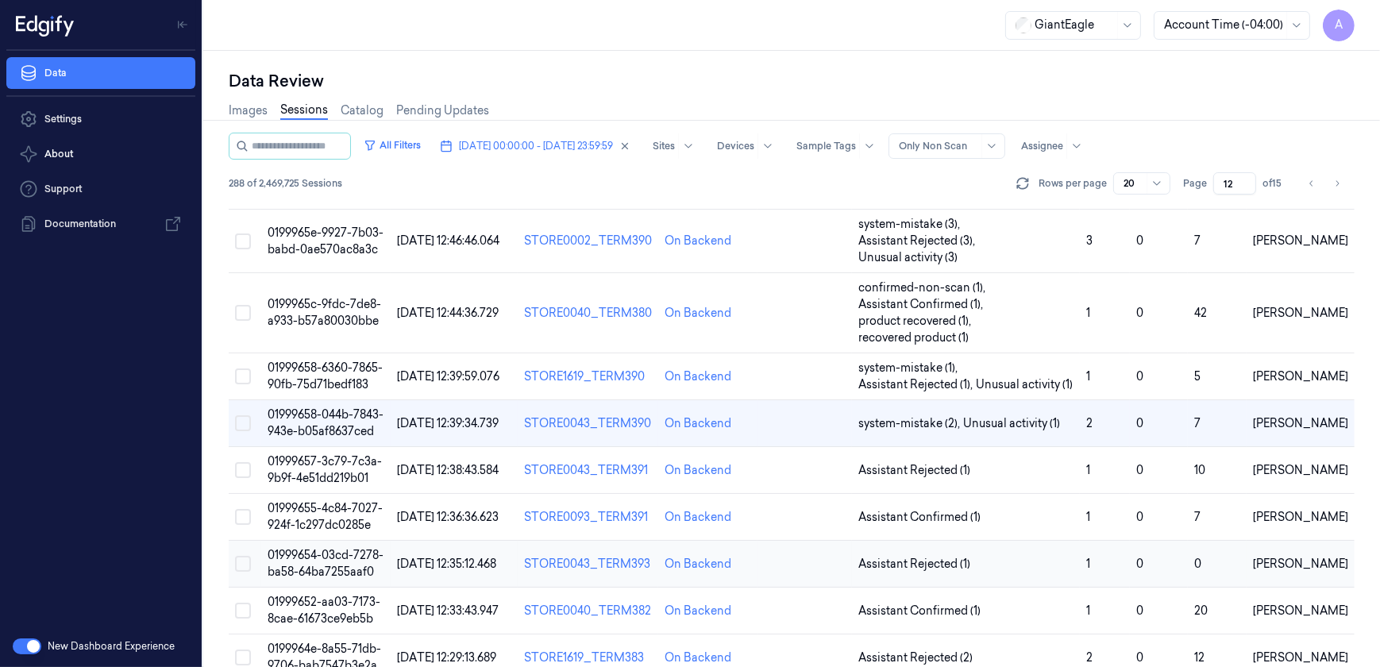
click at [334, 548] on span "01999654-03cd-7278-ba58-64ba7255aaf0" at bounding box center [325, 563] width 116 height 31
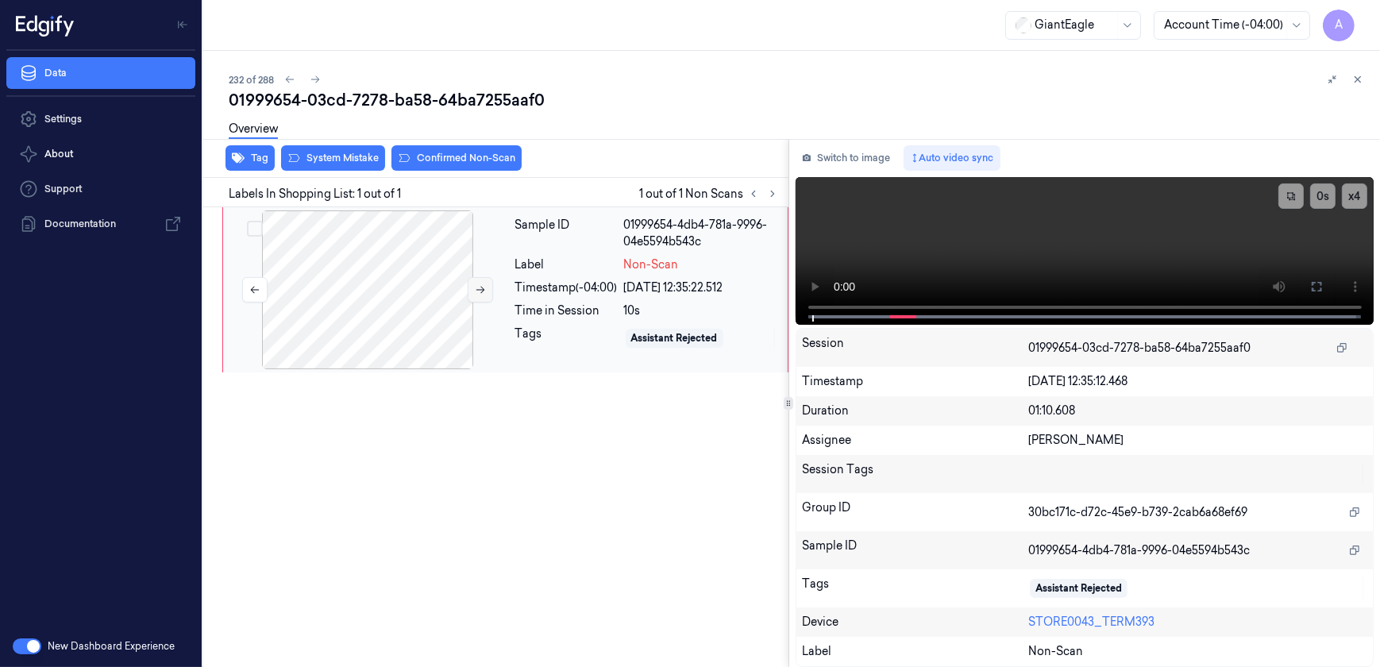
click at [478, 289] on icon at bounding box center [480, 290] width 9 height 7
click at [483, 294] on icon at bounding box center [480, 289] width 11 height 11
drag, startPoint x: 1305, startPoint y: 285, endPoint x: 1308, endPoint y: 359, distance: 73.9
click at [1305, 285] on button at bounding box center [1315, 286] width 25 height 25
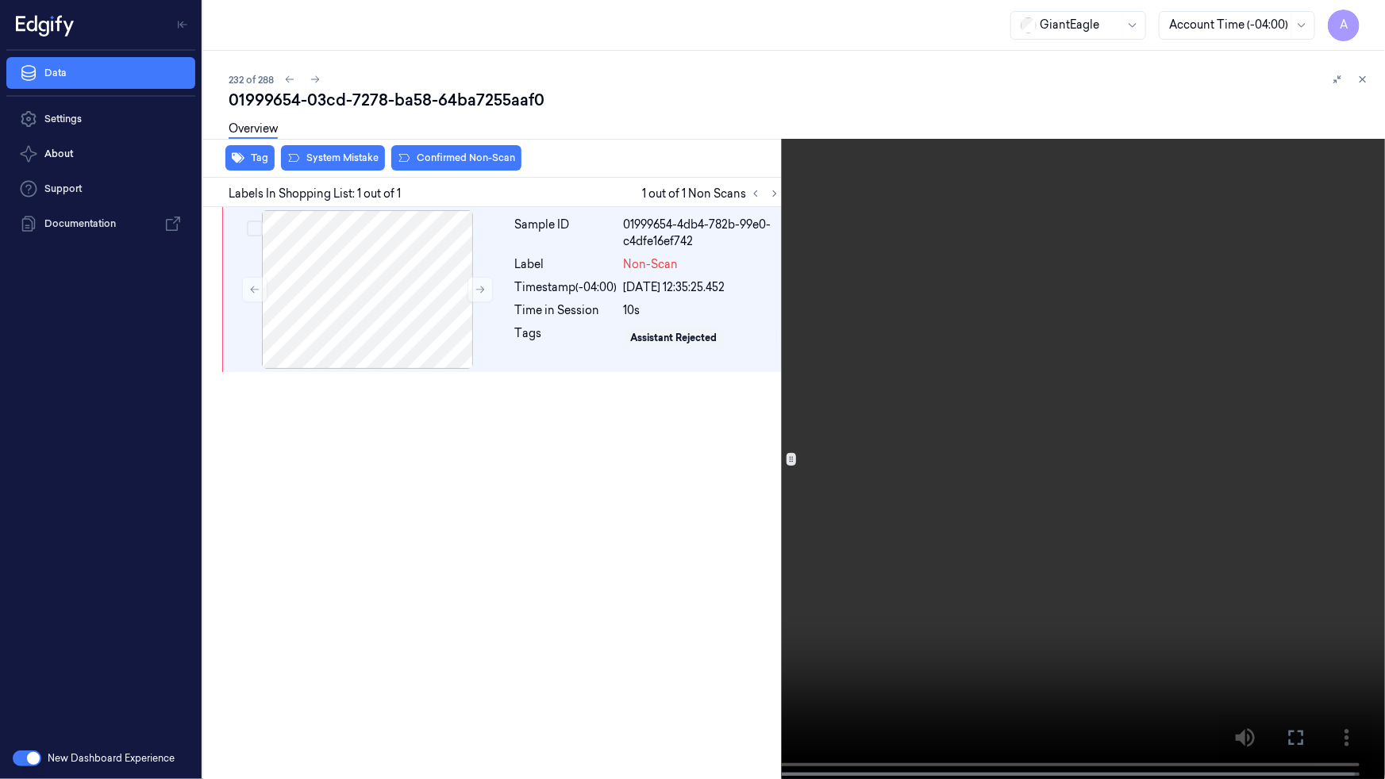
click at [0, 0] on button at bounding box center [0, 0] width 0 height 0
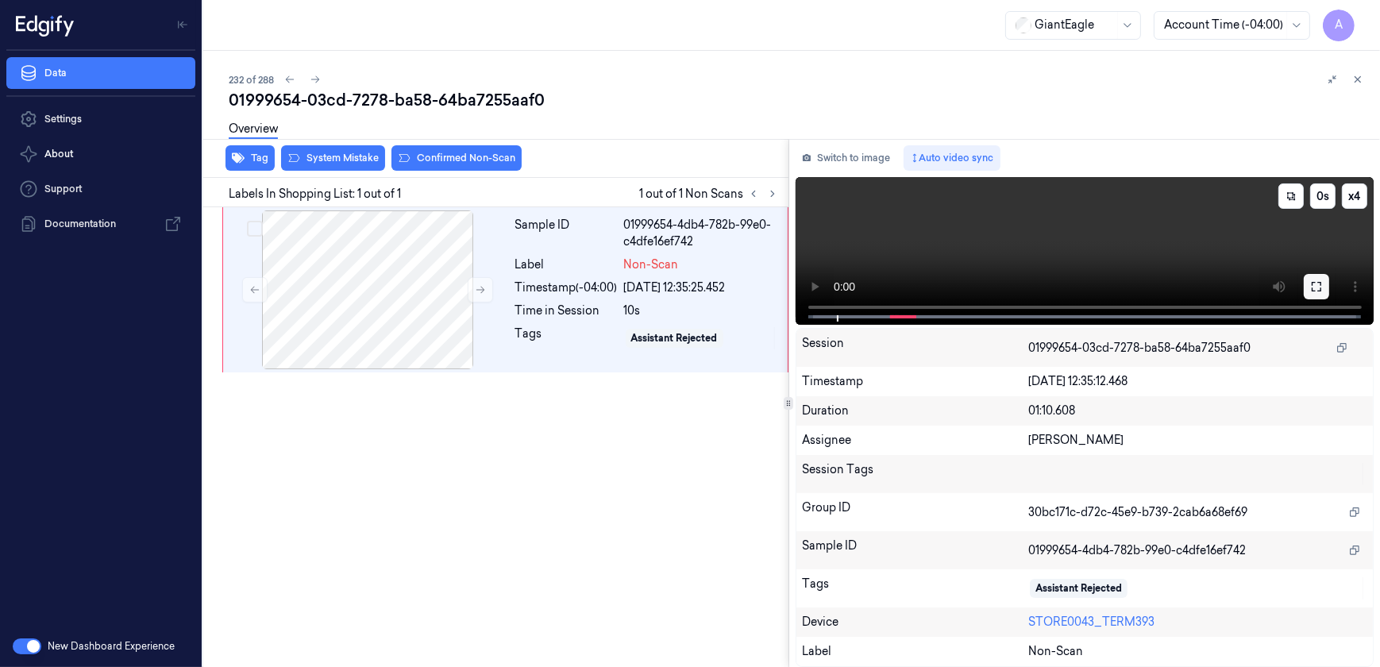
click at [1319, 294] on button at bounding box center [1315, 286] width 25 height 25
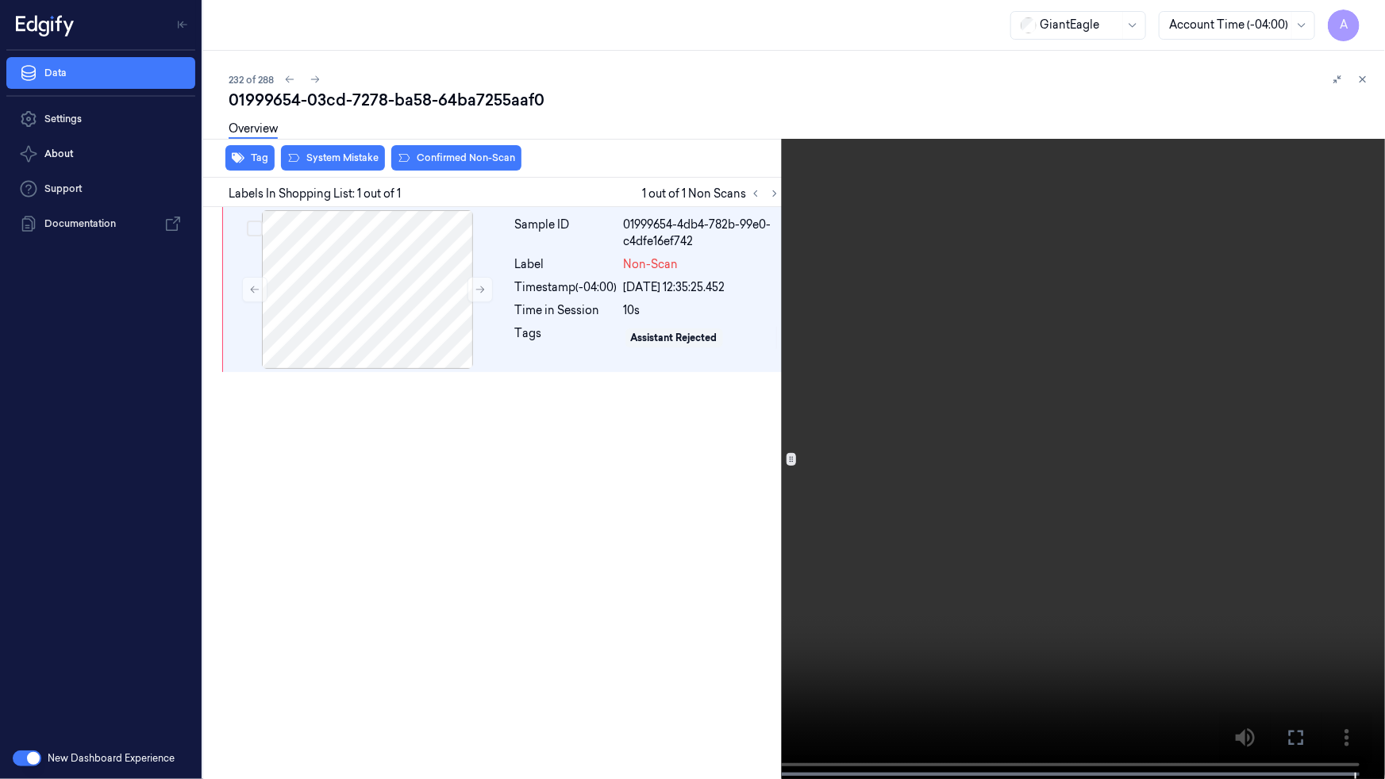
drag, startPoint x: 1301, startPoint y: 743, endPoint x: 1298, endPoint y: 666, distance: 77.1
click at [0, 0] on icon at bounding box center [0, 0] width 0 height 0
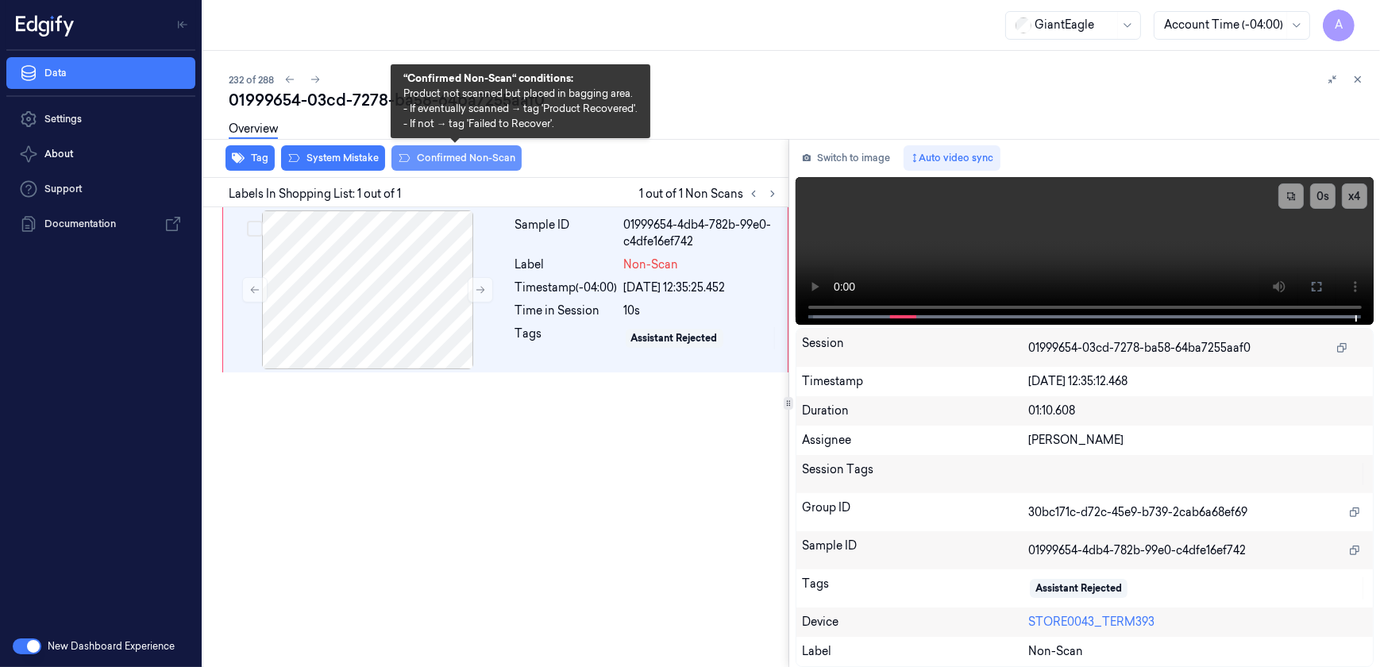
click at [437, 162] on button "Confirmed Non-Scan" at bounding box center [456, 157] width 130 height 25
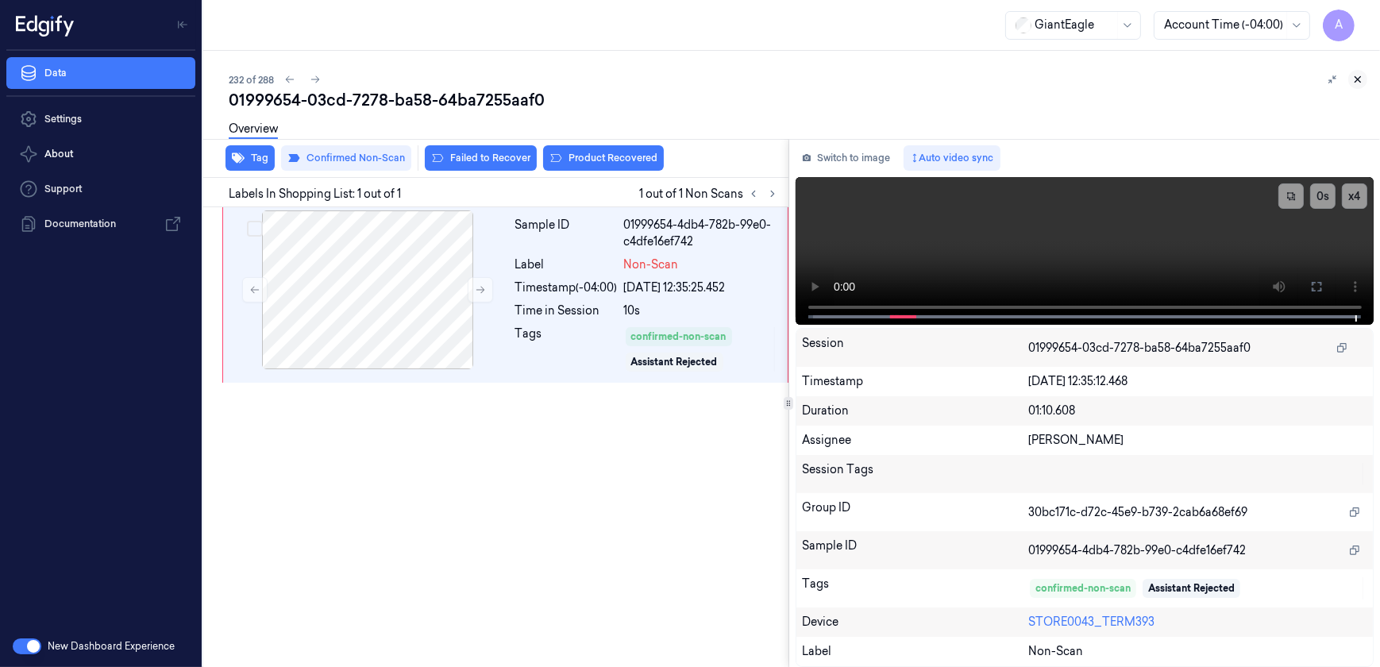
click at [1358, 79] on icon at bounding box center [1358, 80] width 6 height 6
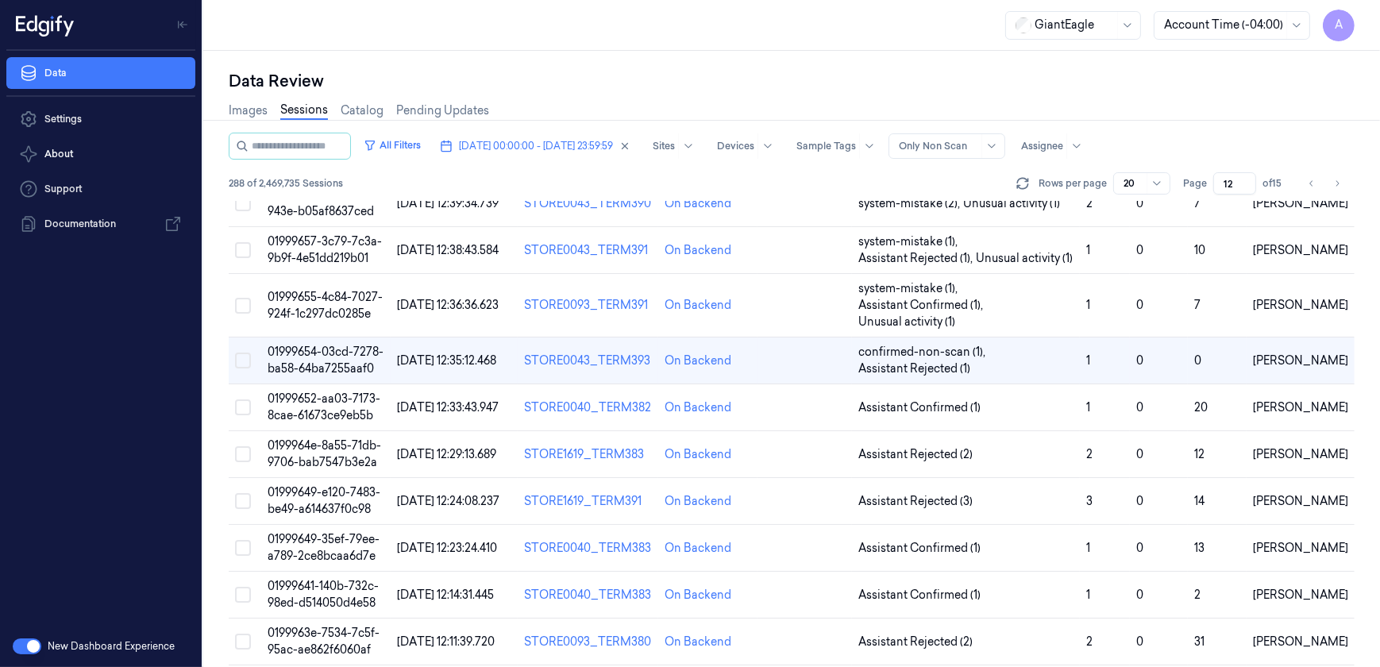
scroll to position [514, 0]
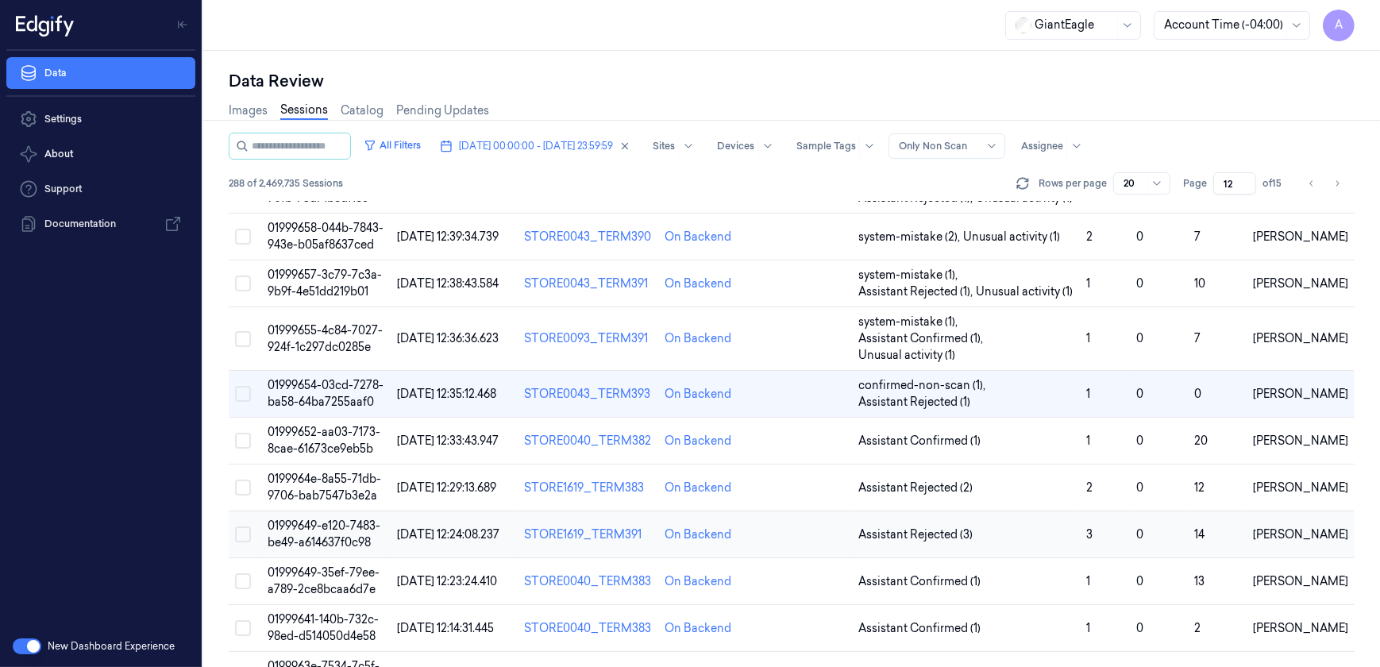
click at [329, 518] on span "01999649-e120-7483-be49-a614637f0c98" at bounding box center [323, 533] width 113 height 31
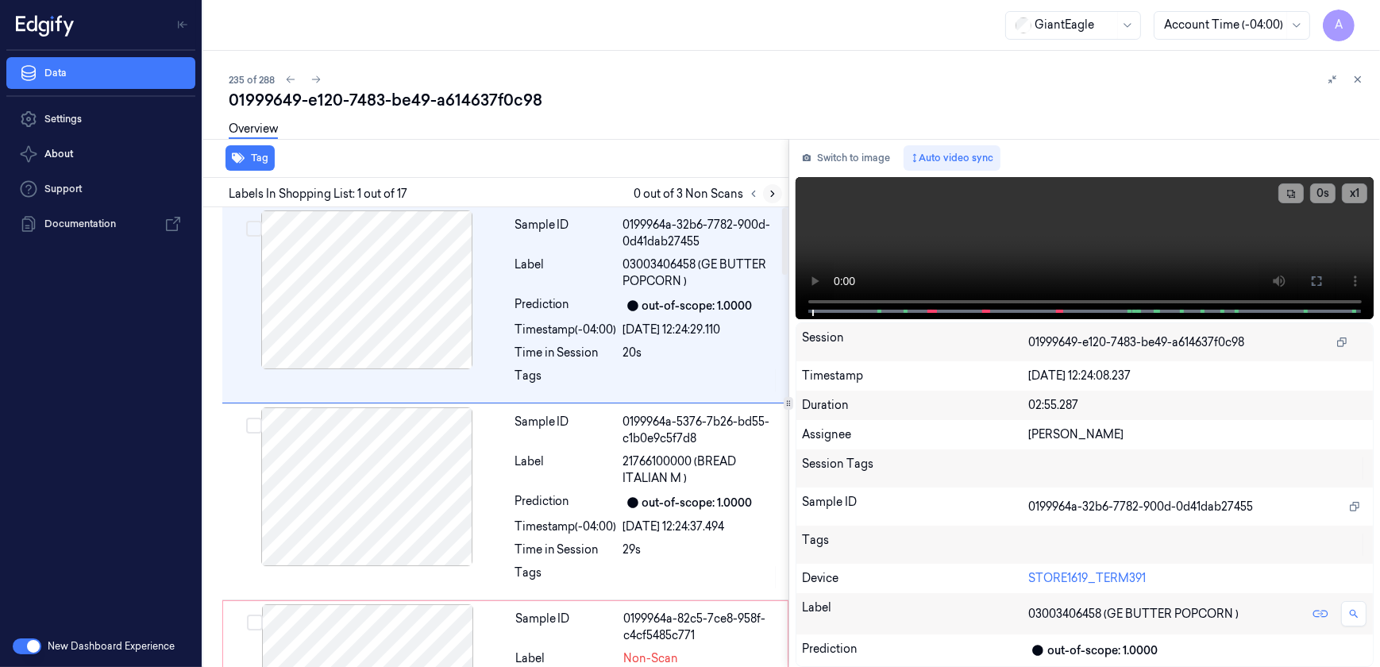
click at [769, 202] on button at bounding box center [772, 193] width 19 height 19
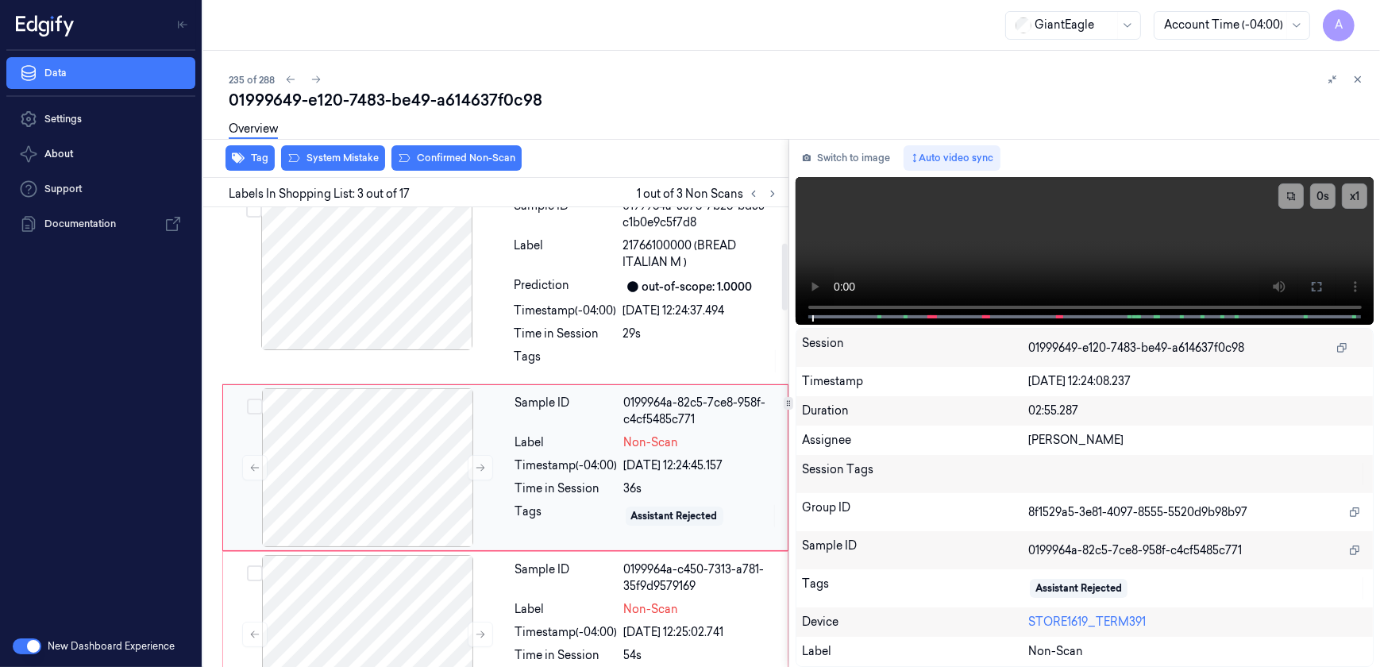
scroll to position [246, 0]
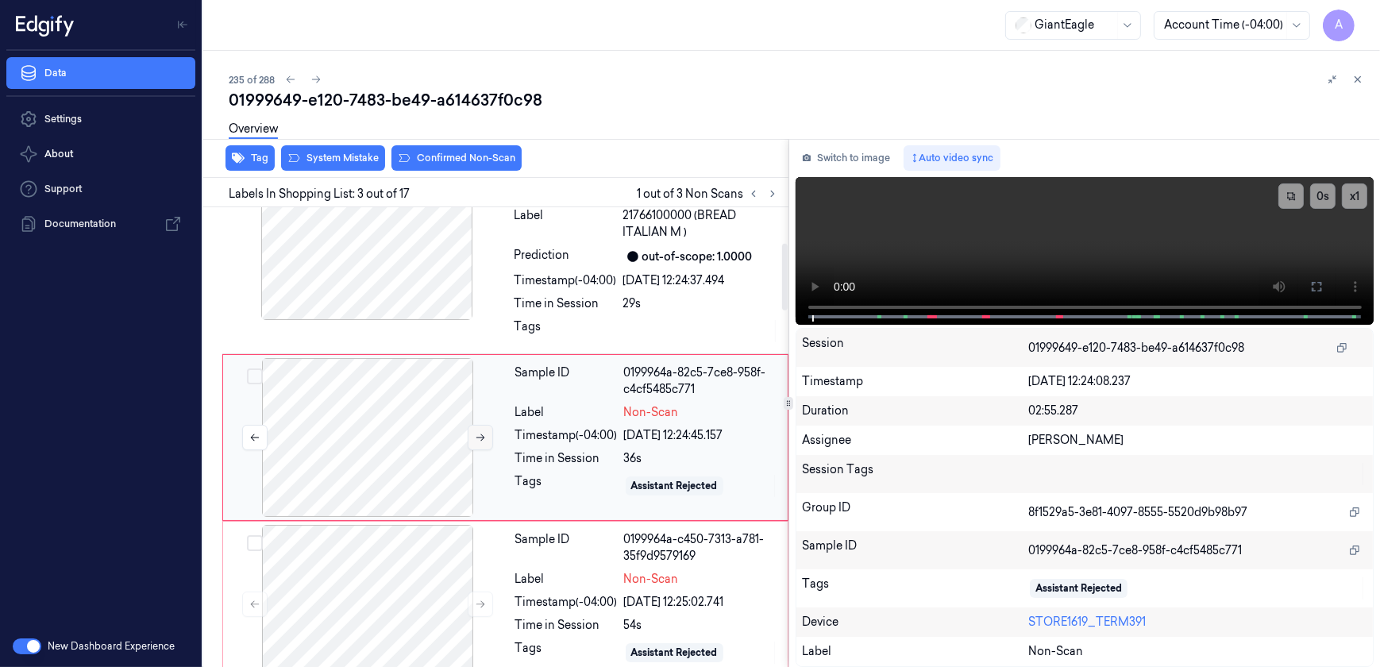
click at [469, 436] on button at bounding box center [480, 437] width 25 height 25
click at [480, 435] on icon at bounding box center [480, 437] width 11 height 11
click at [471, 437] on button at bounding box center [480, 437] width 25 height 25
click at [489, 439] on button at bounding box center [480, 437] width 25 height 25
click at [1307, 294] on button at bounding box center [1315, 286] width 25 height 25
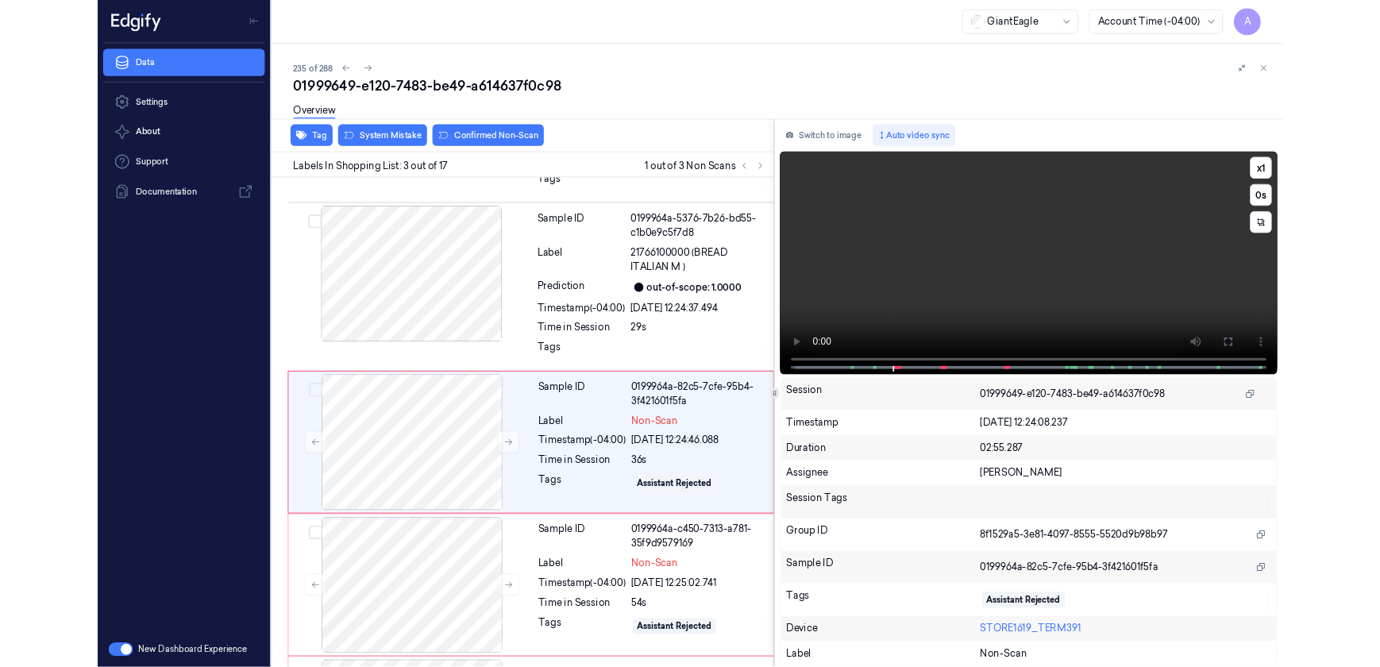
scroll to position [190, 0]
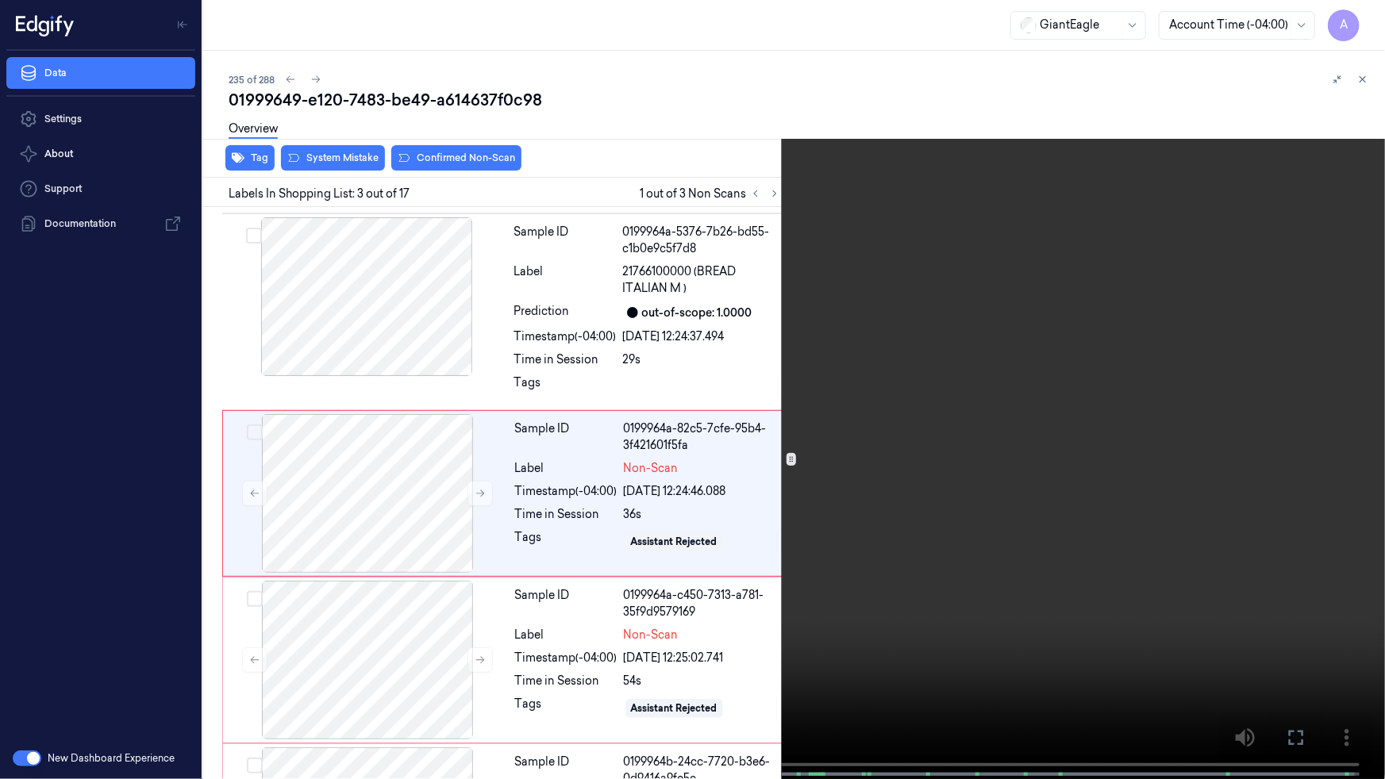
click at [0, 0] on icon at bounding box center [0, 0] width 0 height 0
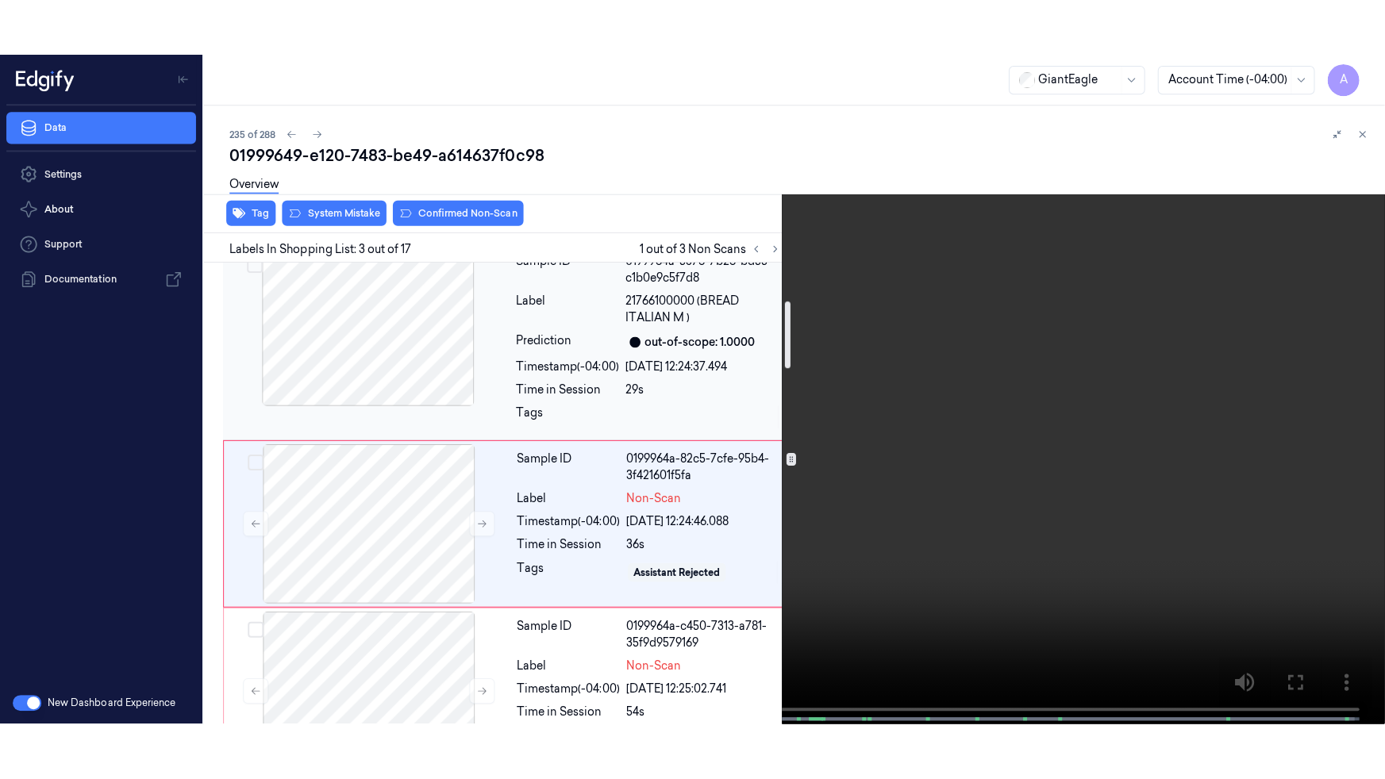
scroll to position [433, 0]
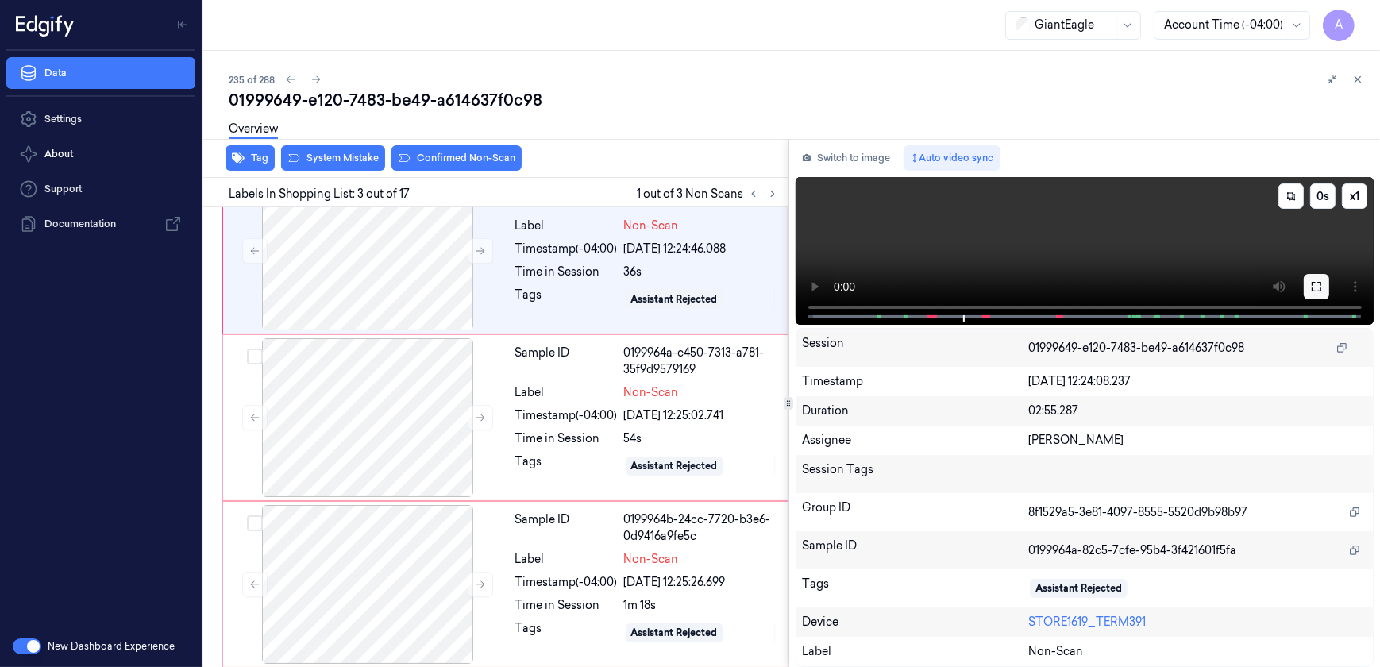
click at [1310, 287] on icon at bounding box center [1316, 286] width 13 height 13
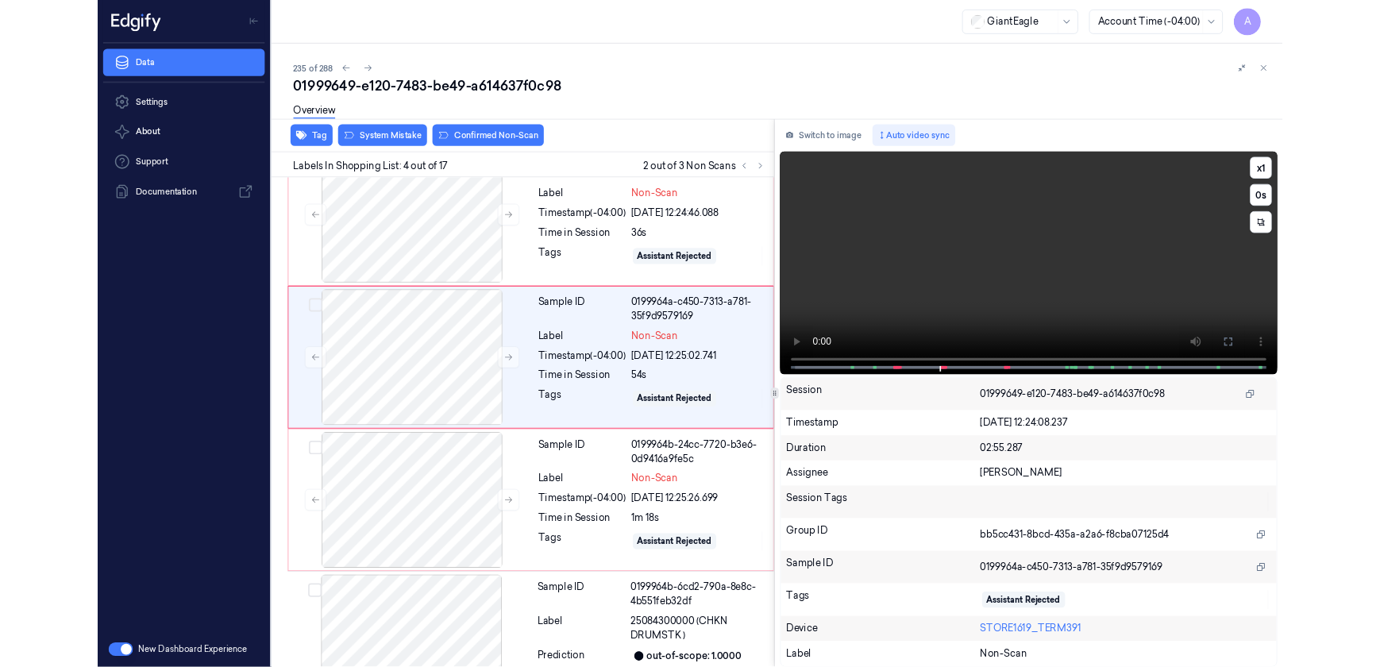
scroll to position [356, 0]
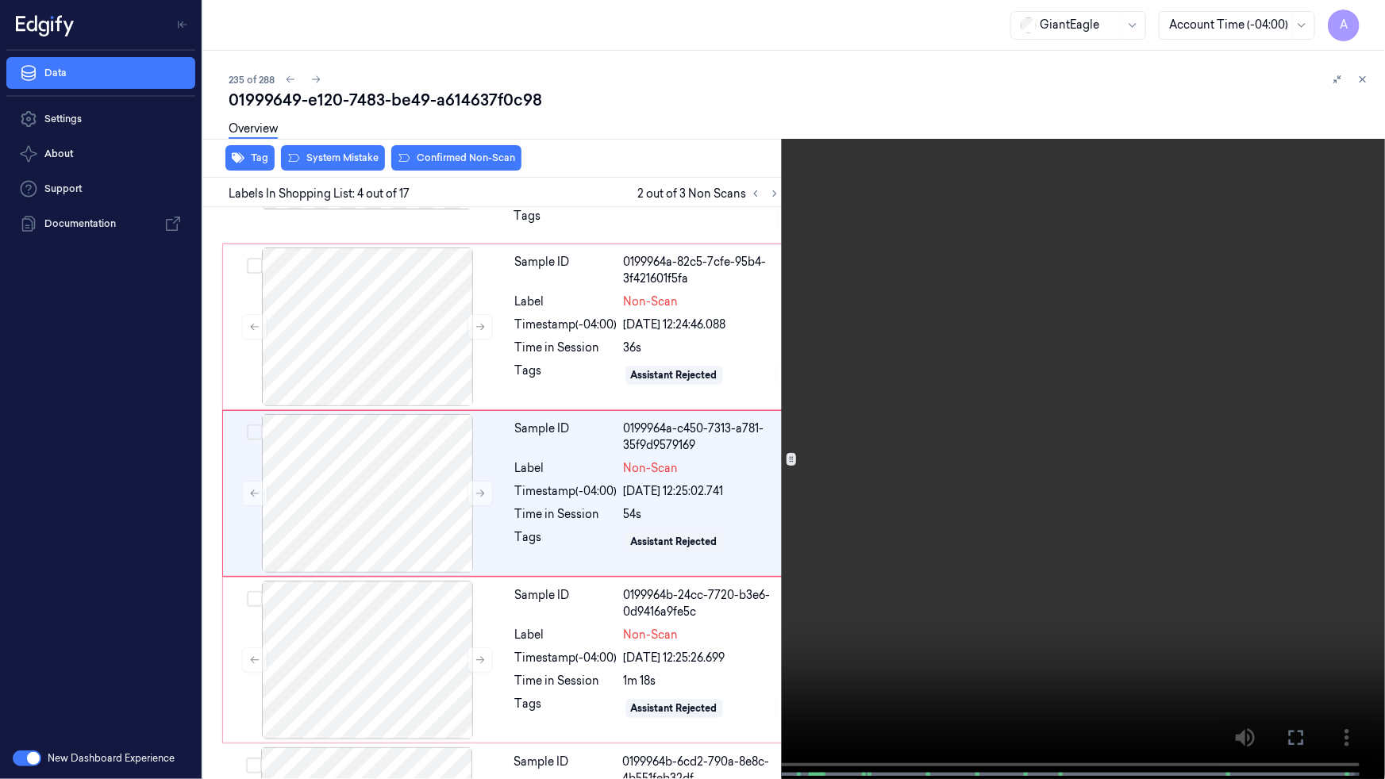
click at [0, 0] on icon at bounding box center [0, 0] width 0 height 0
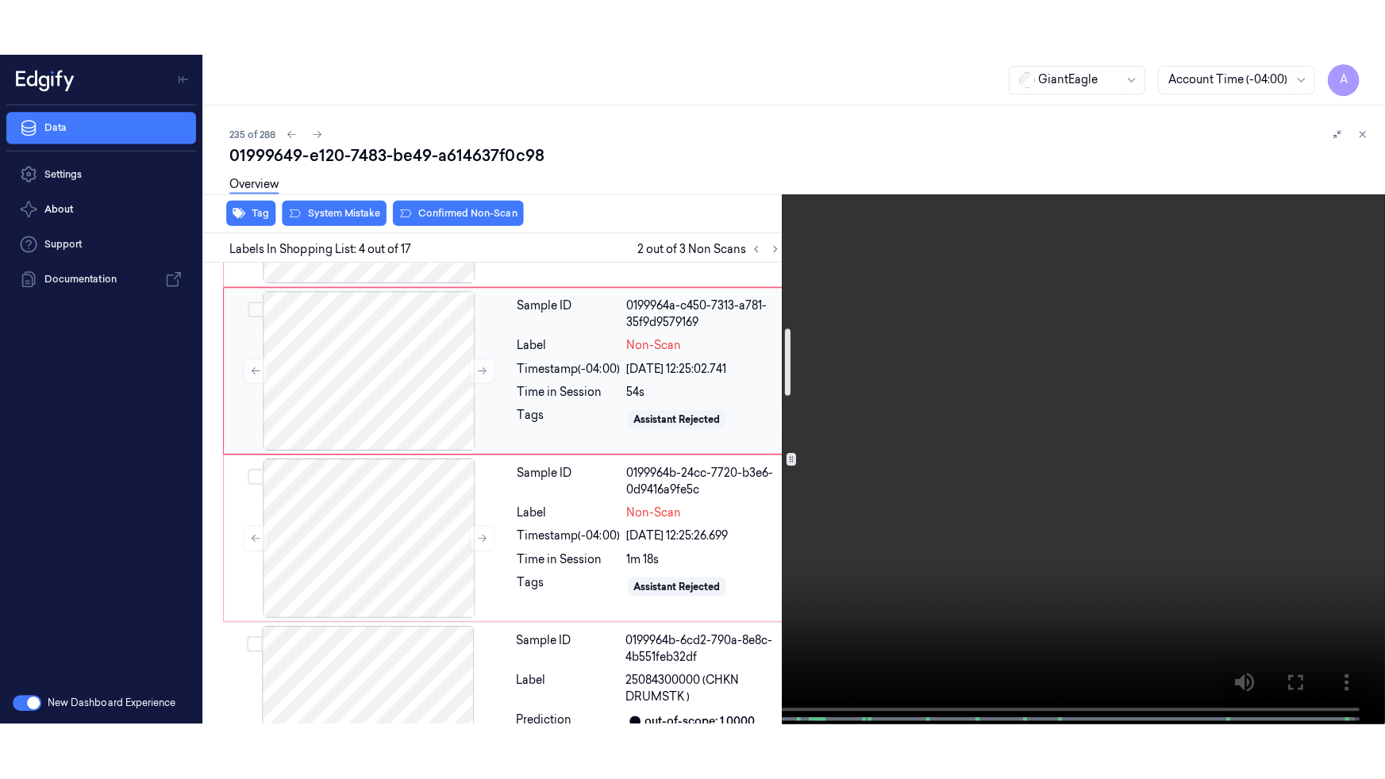
scroll to position [572, 0]
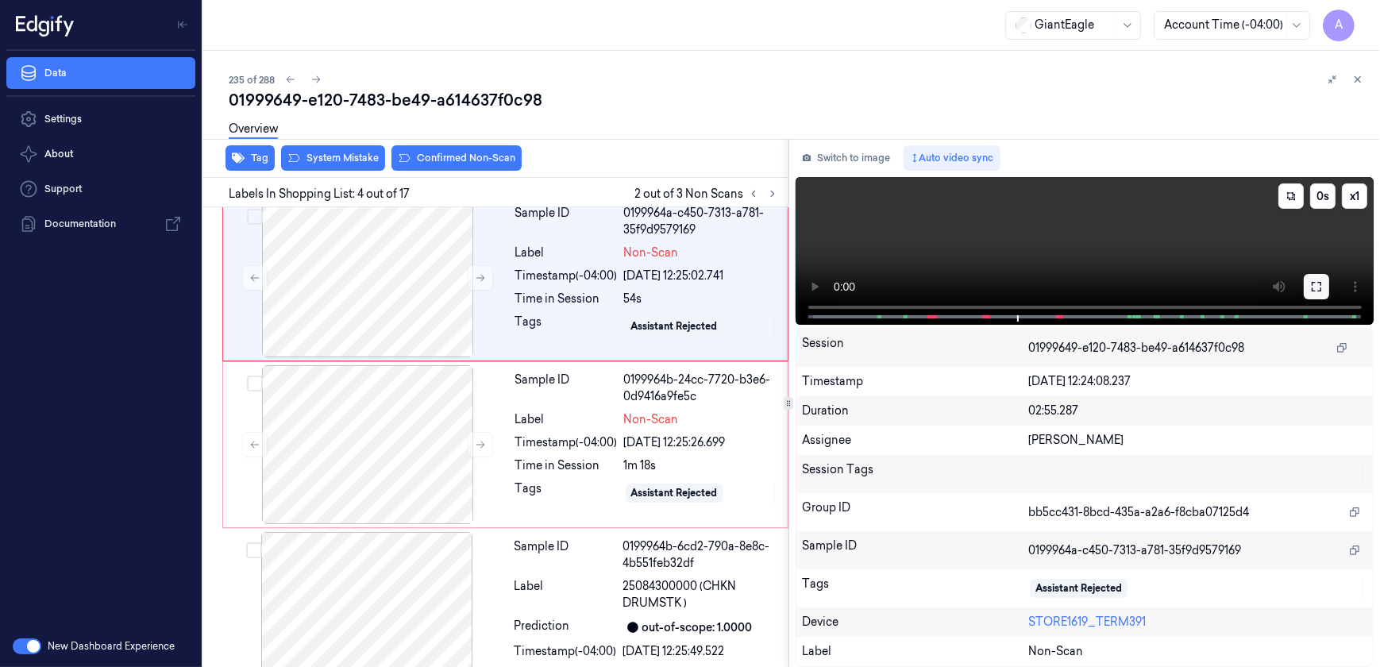
click at [1311, 284] on icon at bounding box center [1316, 287] width 10 height 10
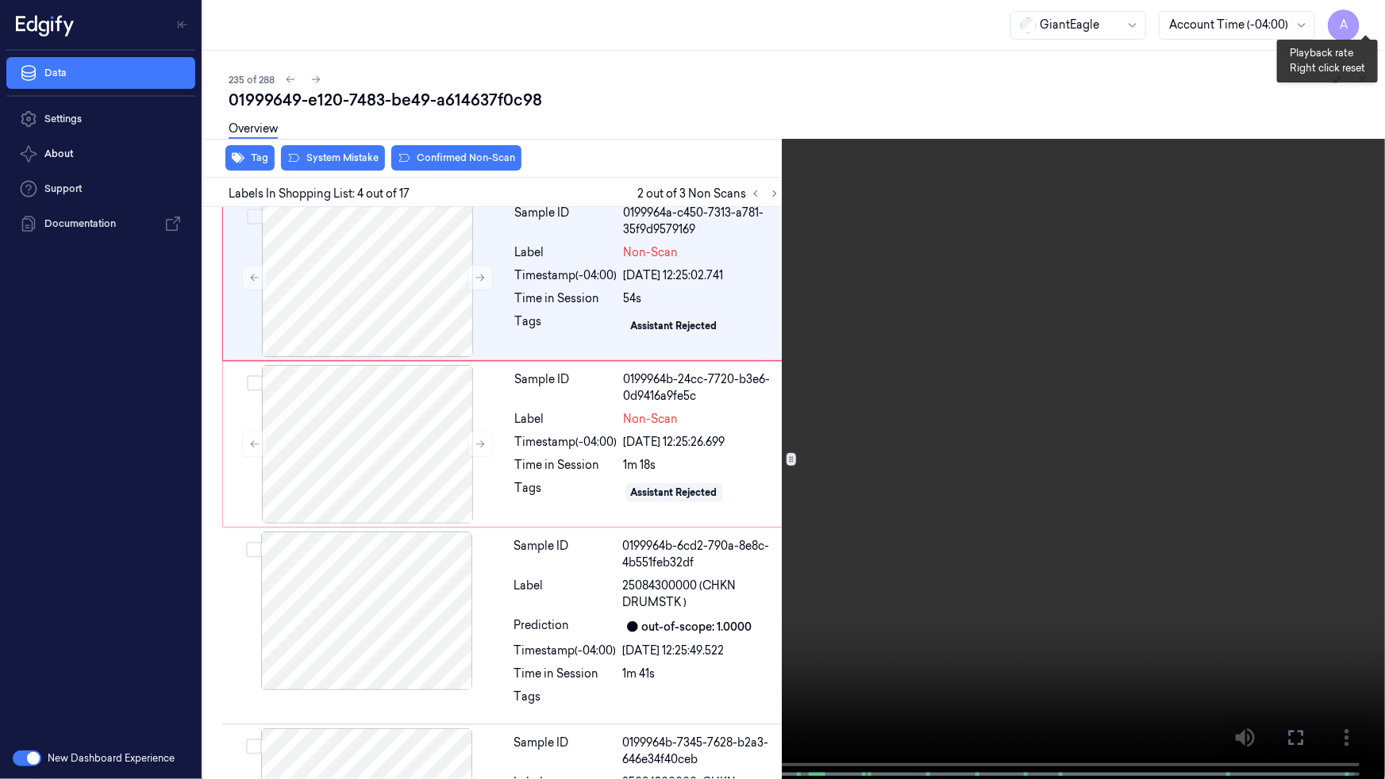
click at [1363, 14] on button "x 1" at bounding box center [1365, 18] width 25 height 25
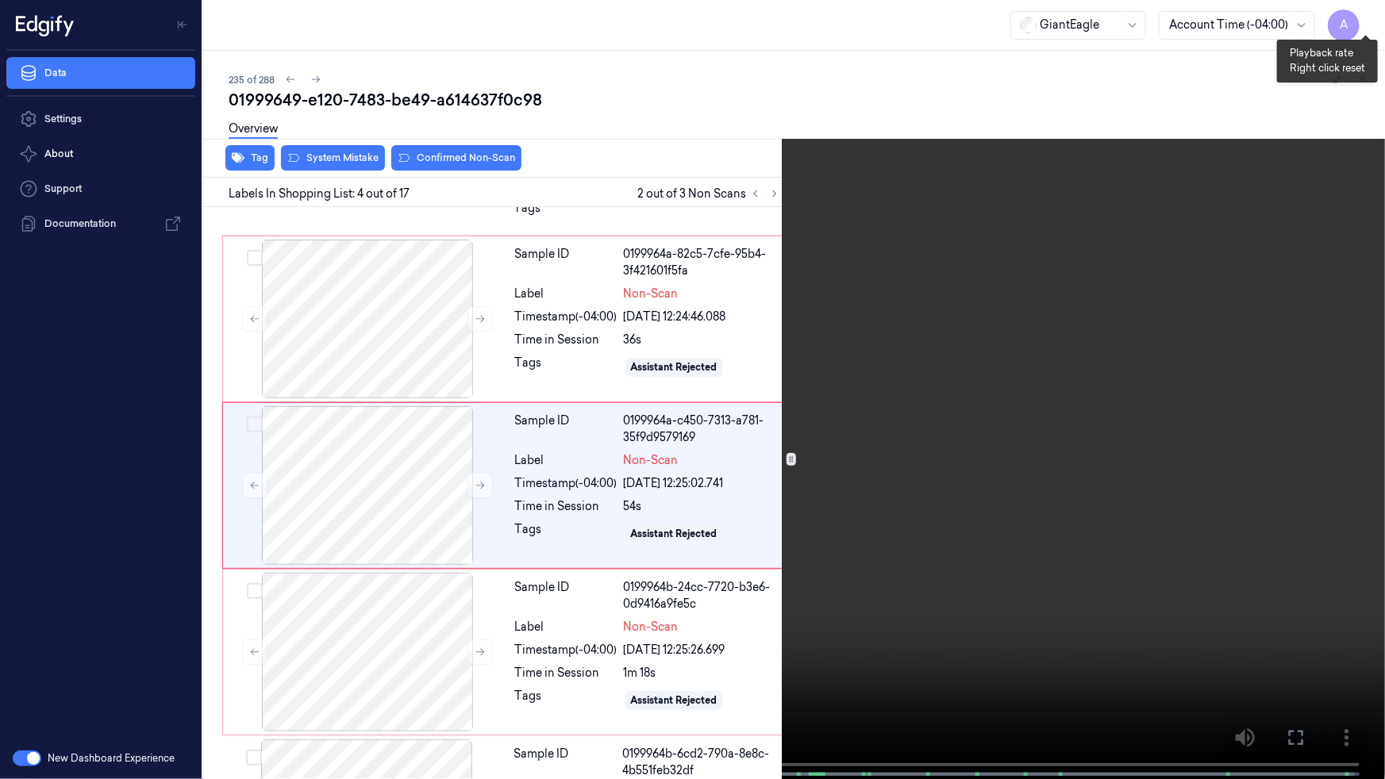
scroll to position [356, 0]
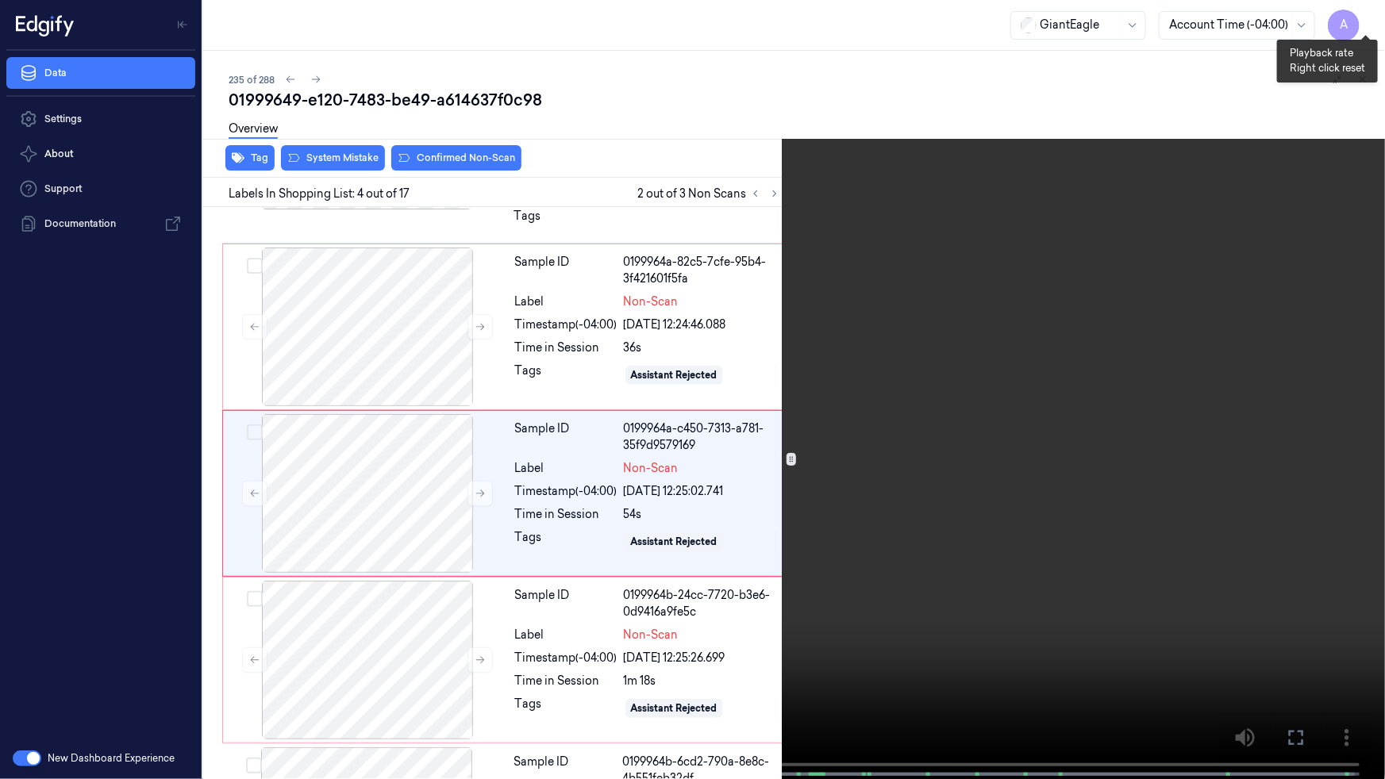
click at [1363, 14] on button "x 2" at bounding box center [1365, 18] width 25 height 25
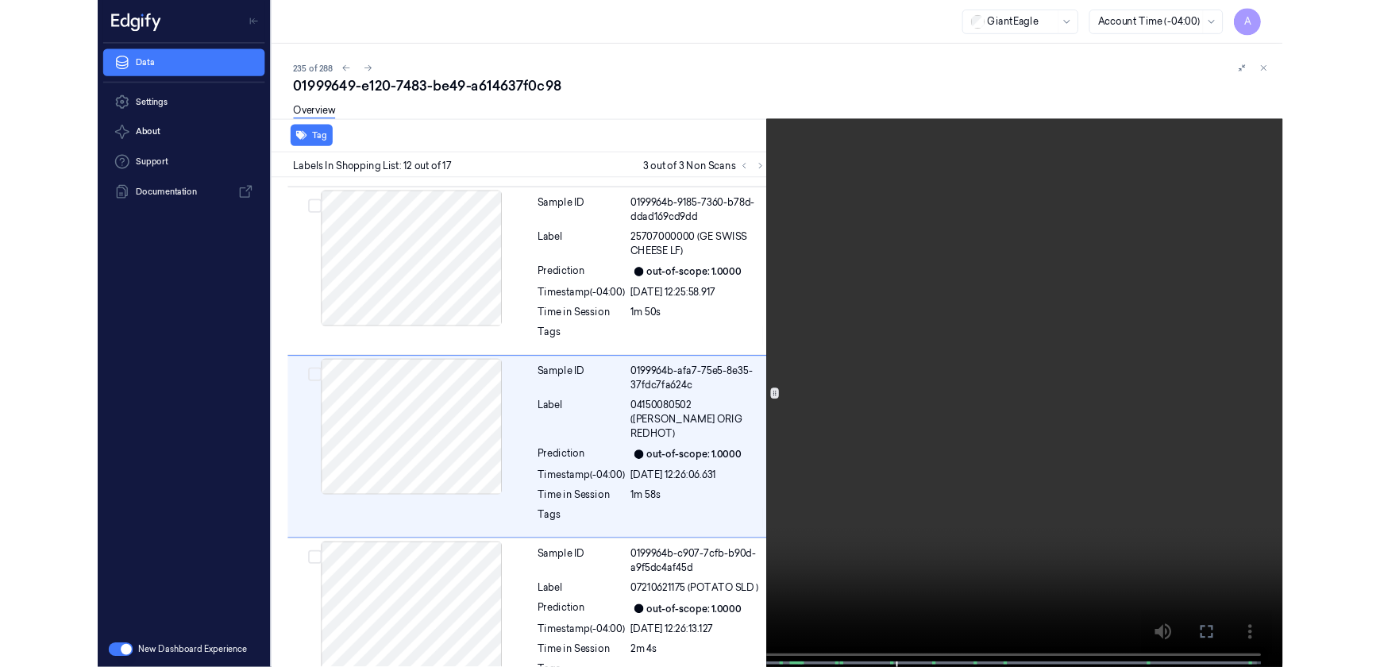
scroll to position [1867, 0]
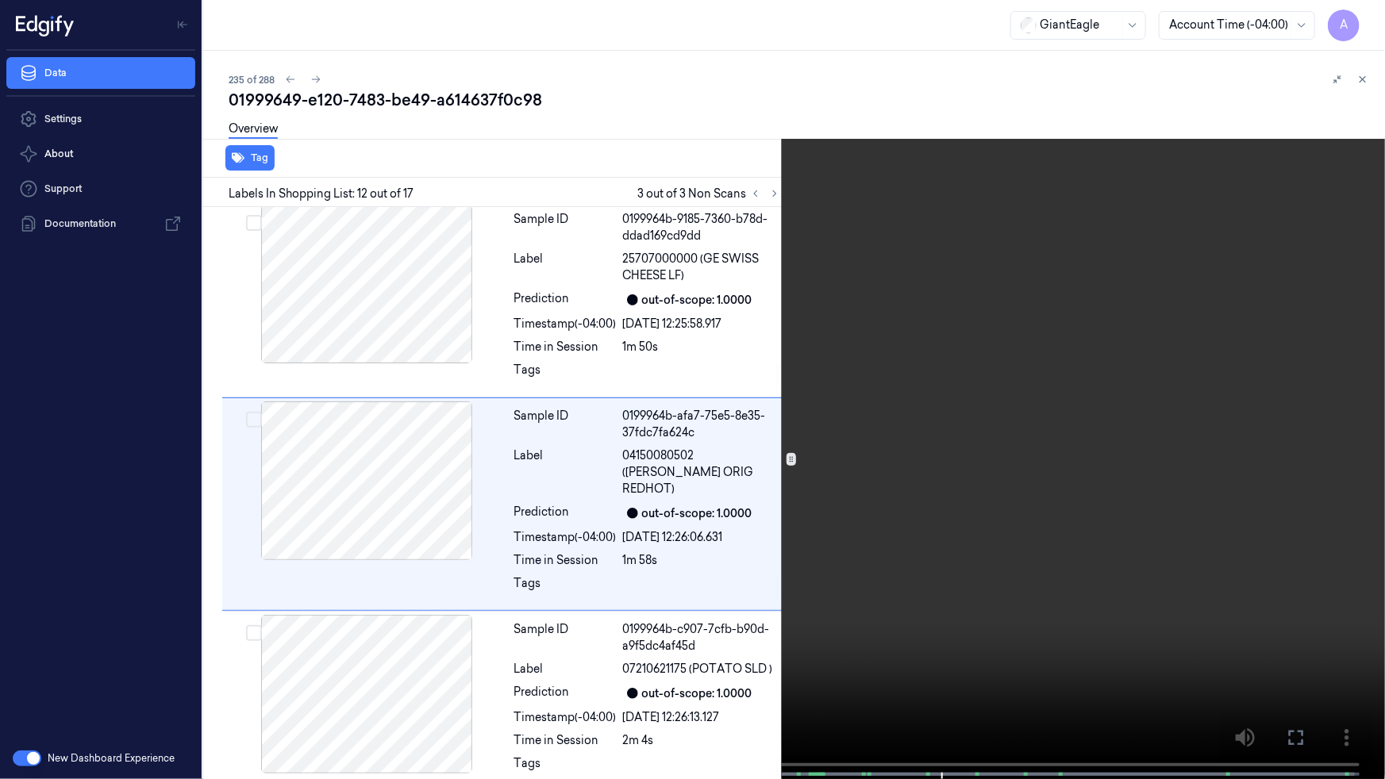
click at [0, 0] on button at bounding box center [0, 0] width 0 height 0
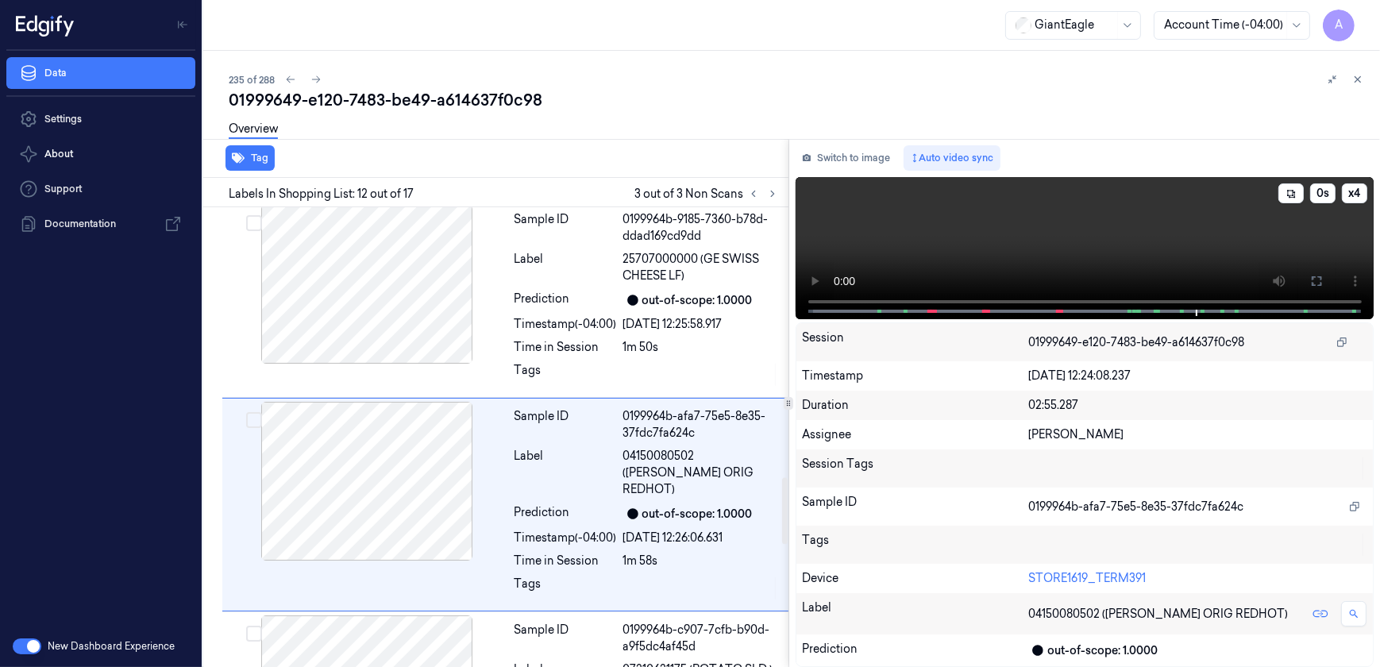
drag, startPoint x: 1022, startPoint y: 228, endPoint x: 984, endPoint y: 260, distance: 49.0
click at [1022, 228] on video at bounding box center [1084, 248] width 579 height 142
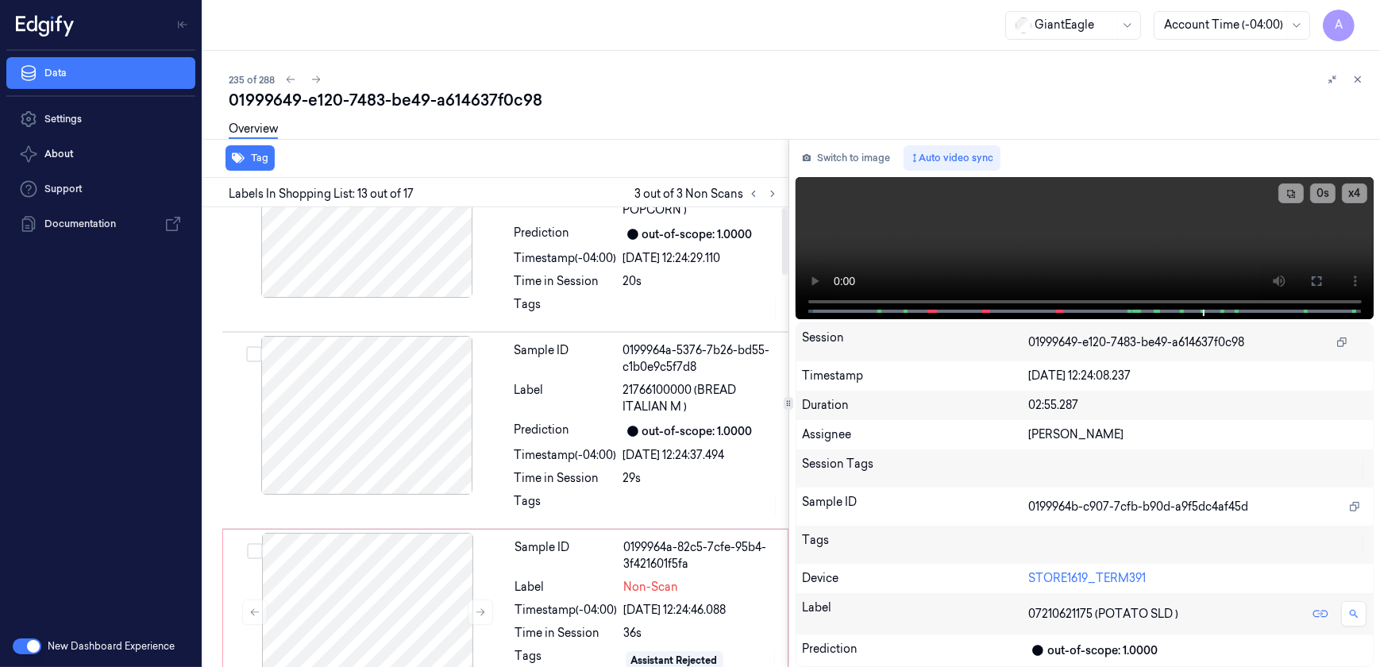
scroll to position [0, 0]
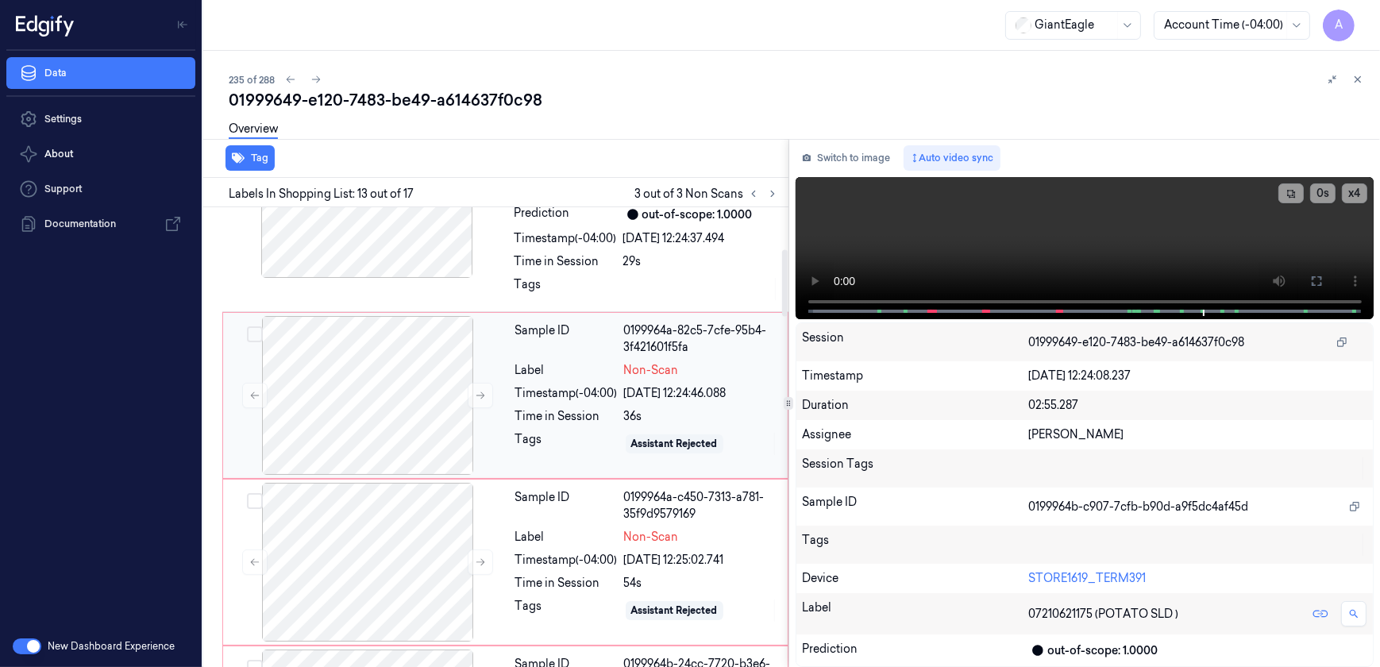
click at [535, 408] on div "Time in Session" at bounding box center [566, 416] width 102 height 17
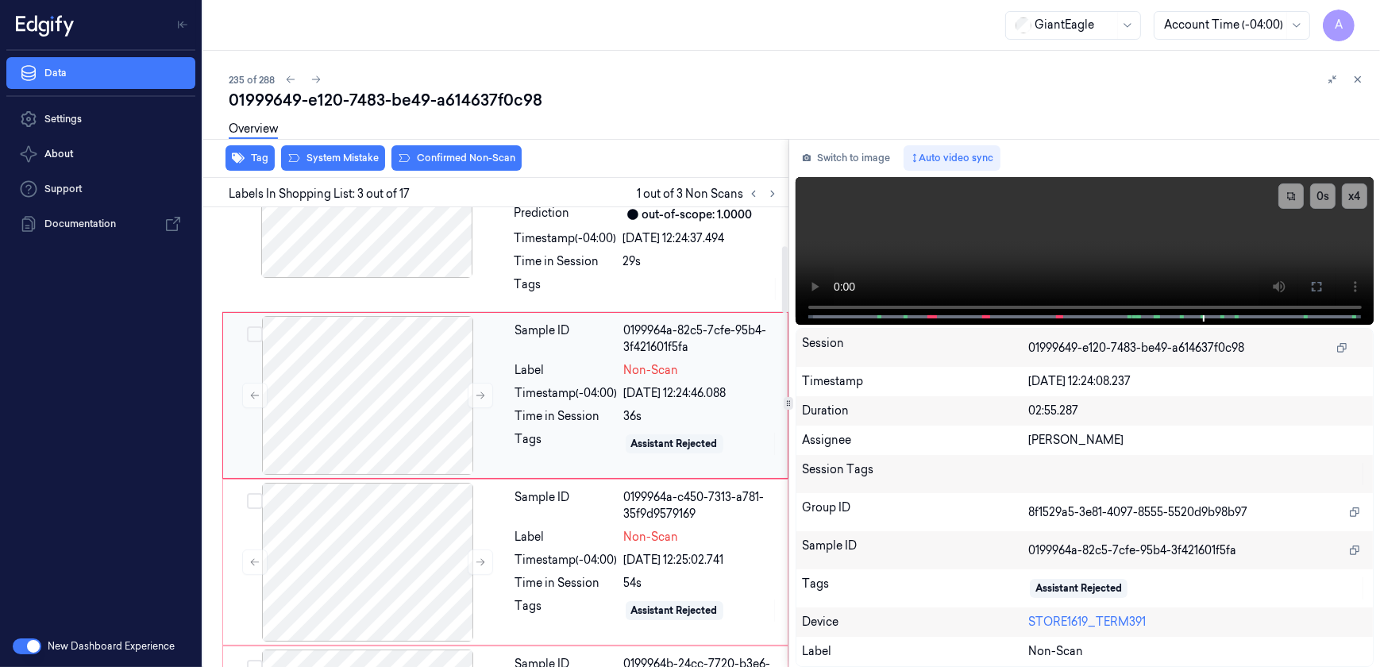
scroll to position [246, 0]
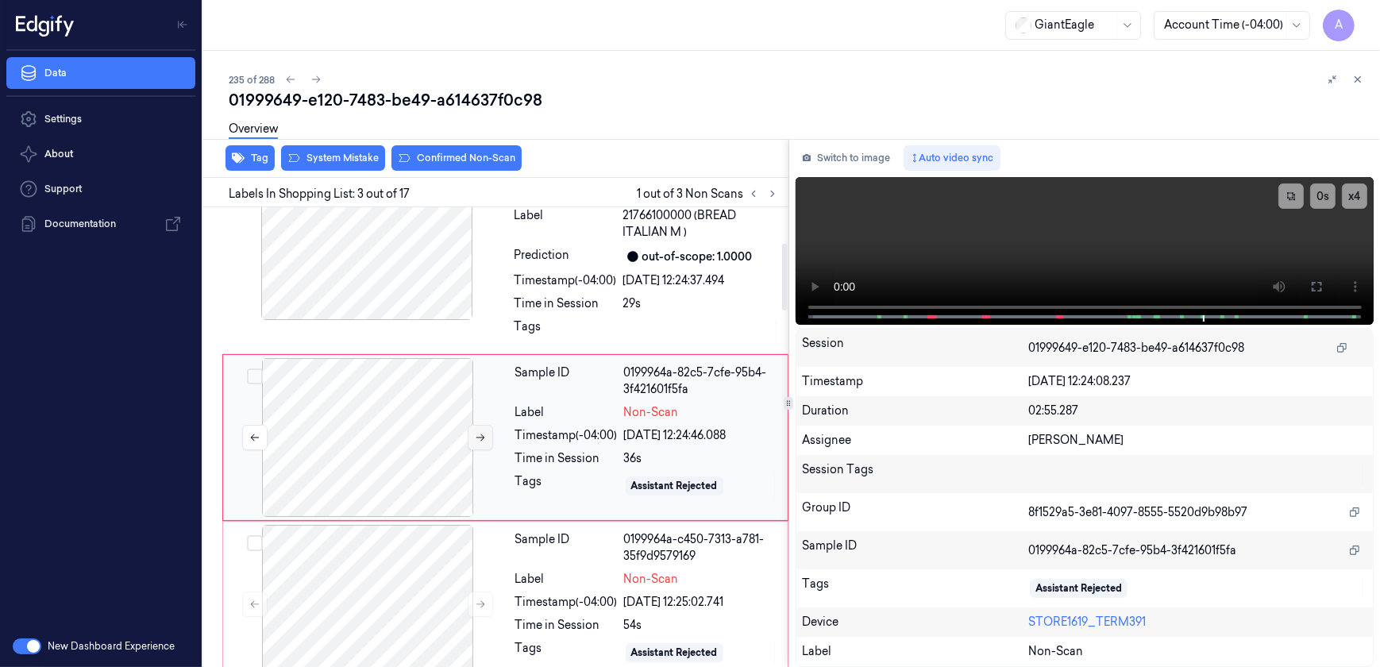
click at [483, 432] on icon at bounding box center [480, 437] width 11 height 11
click at [479, 433] on icon at bounding box center [480, 437] width 11 height 11
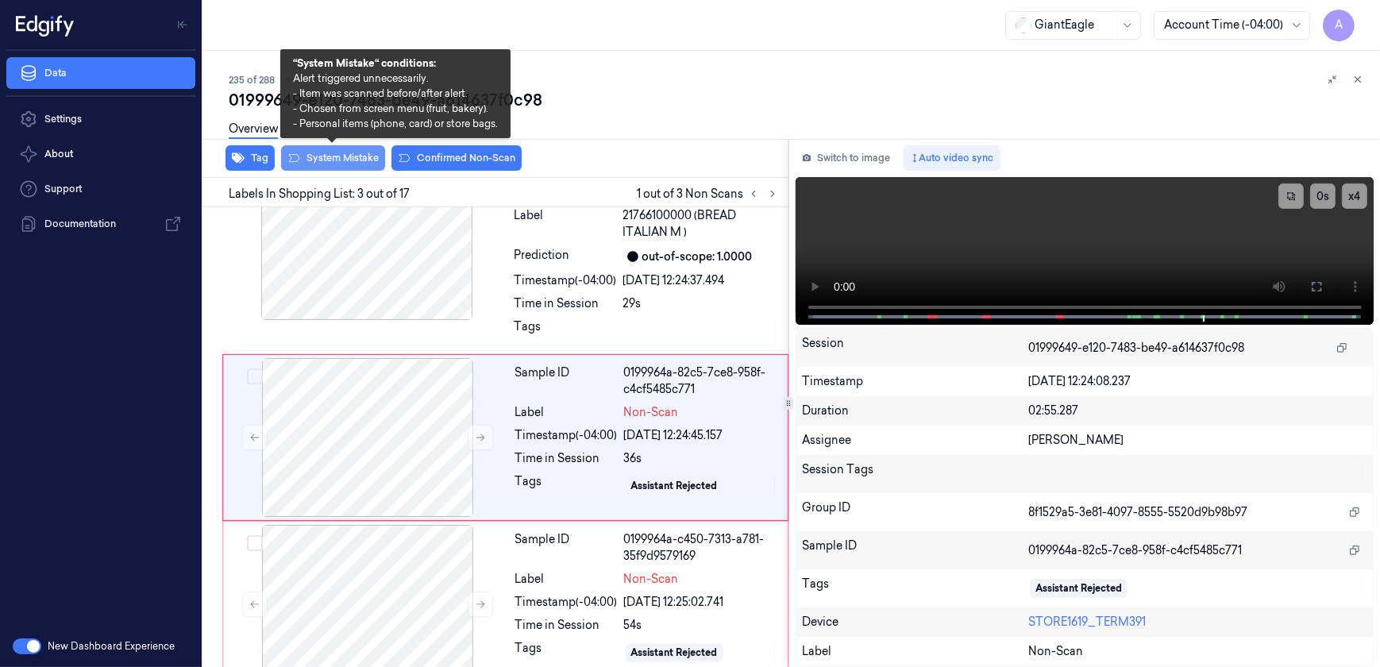
click at [336, 166] on button "System Mistake" at bounding box center [333, 157] width 104 height 25
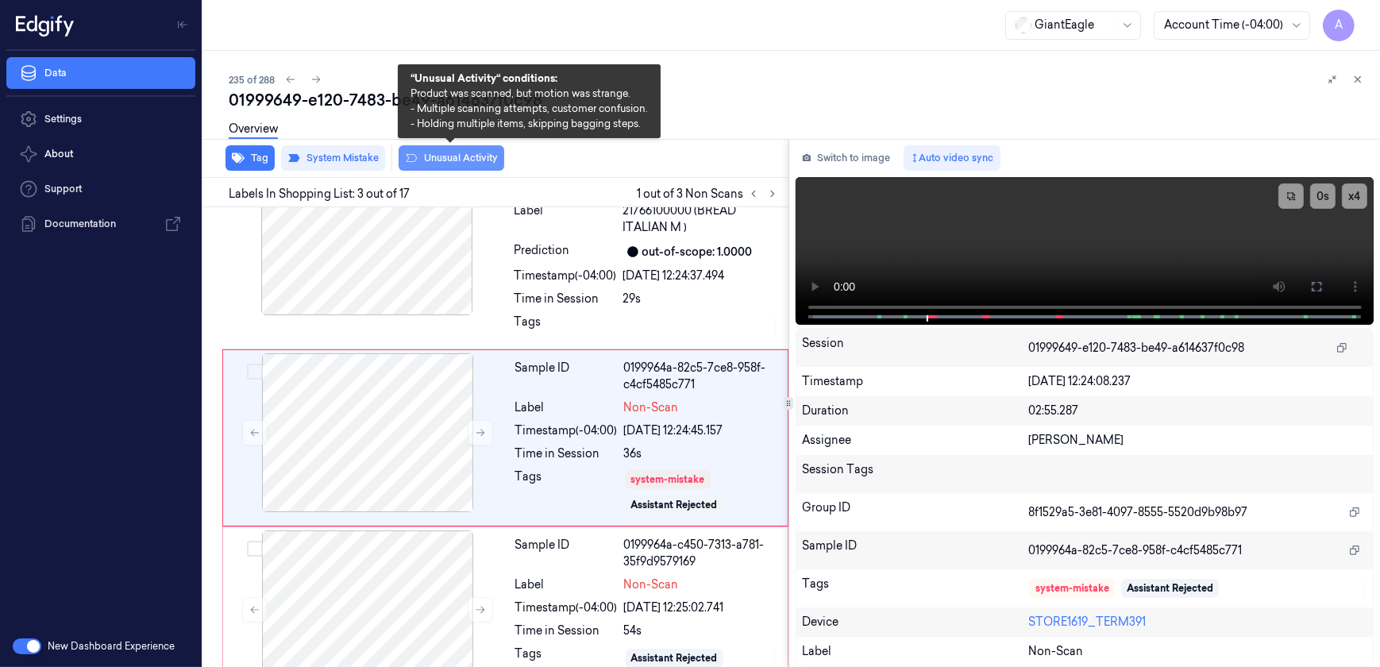
click at [437, 160] on button "Unusual Activity" at bounding box center [451, 157] width 106 height 25
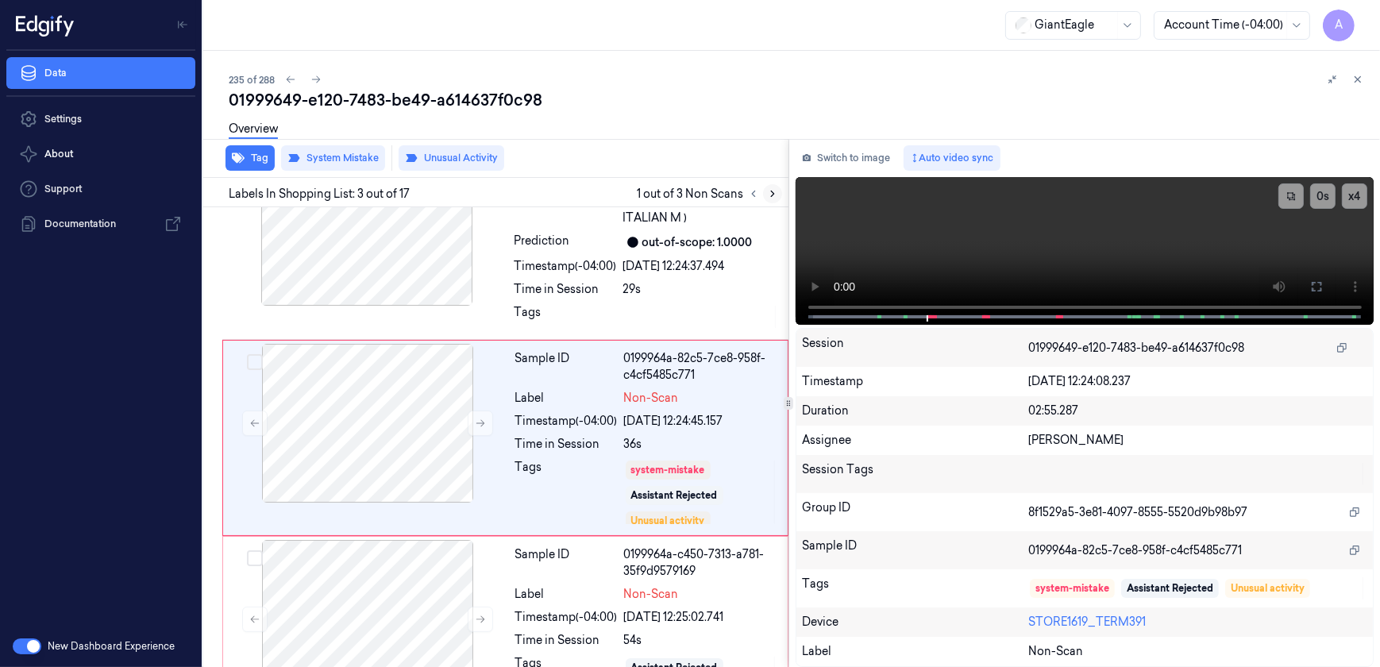
click at [768, 191] on icon at bounding box center [772, 193] width 11 height 11
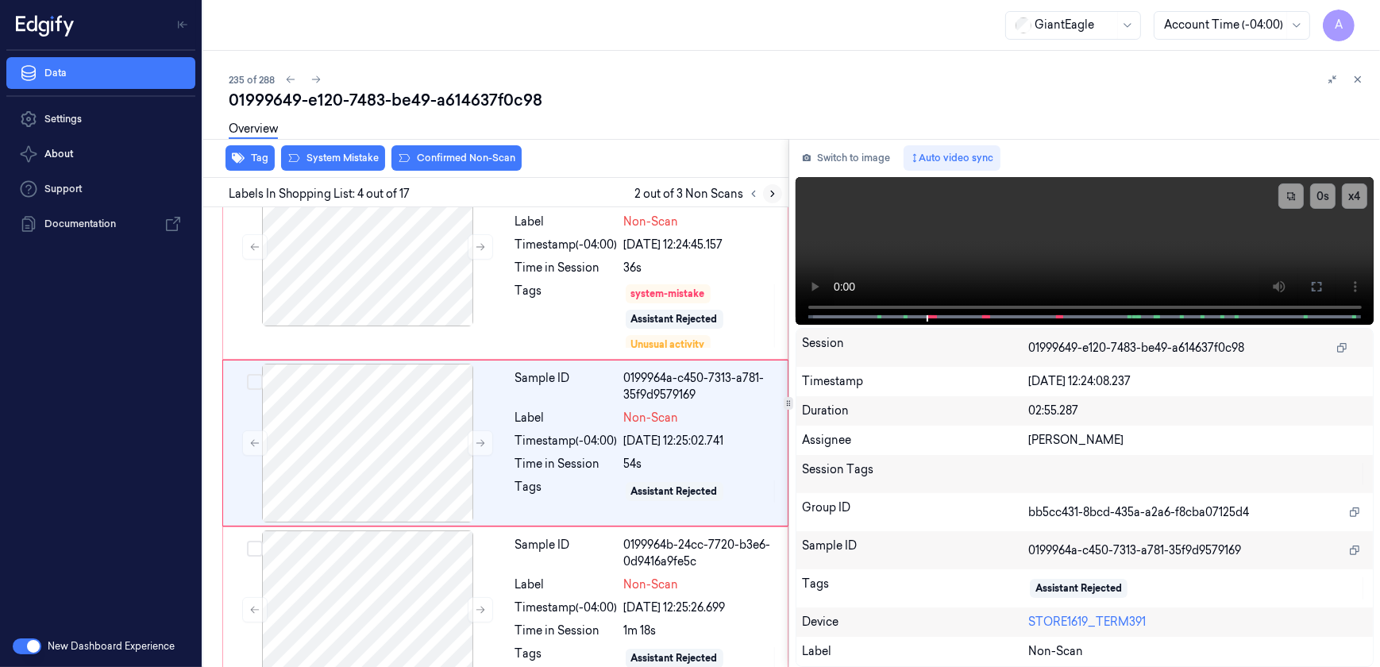
scroll to position [441, 0]
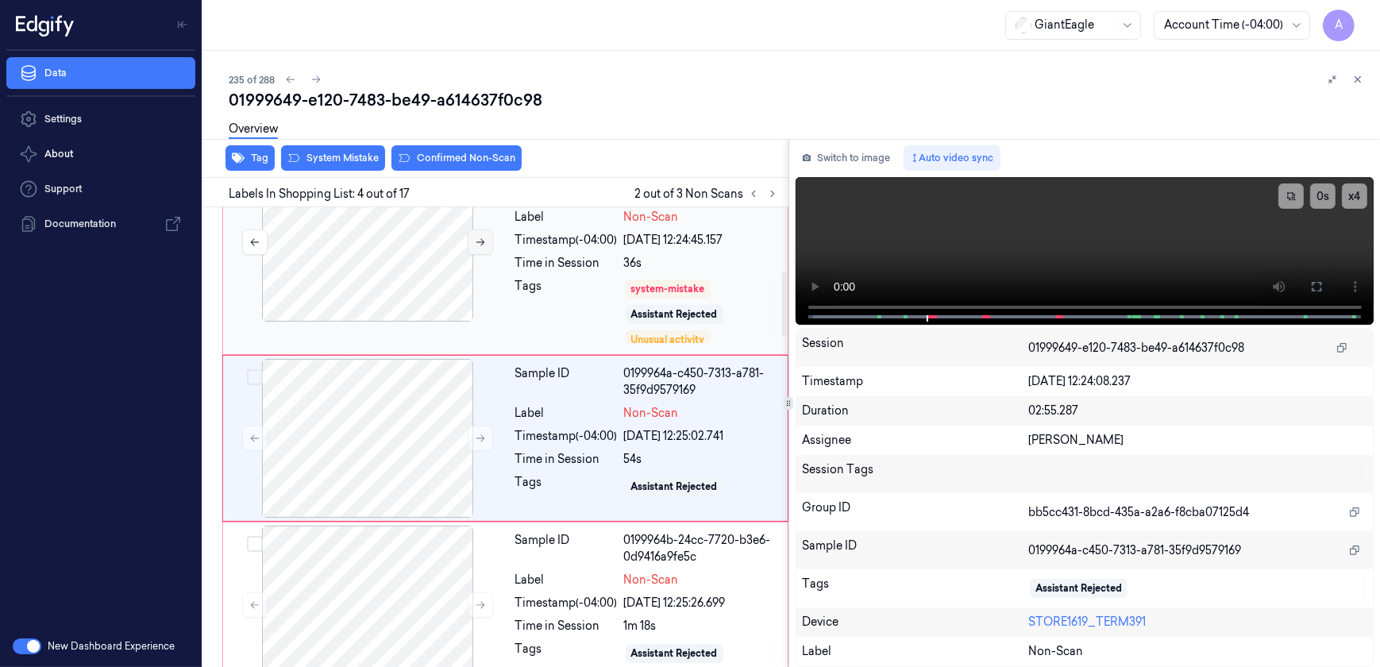
click at [476, 239] on icon at bounding box center [480, 242] width 11 height 11
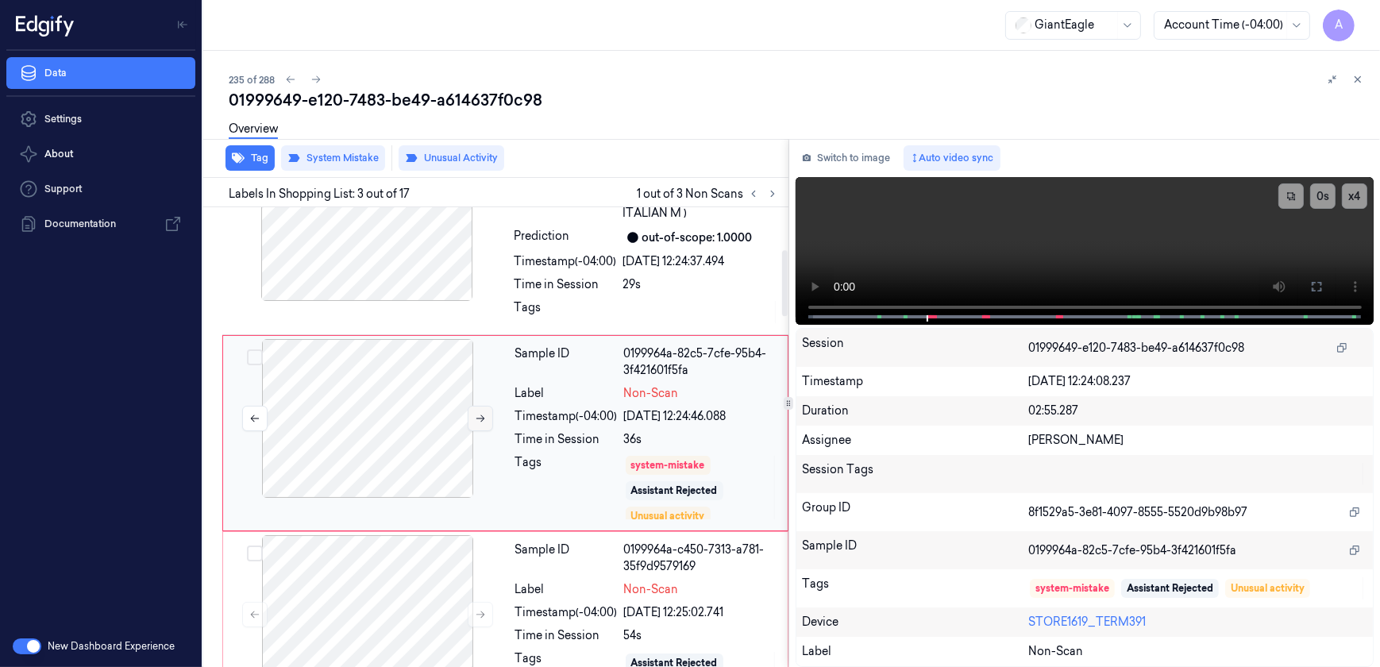
scroll to position [260, 0]
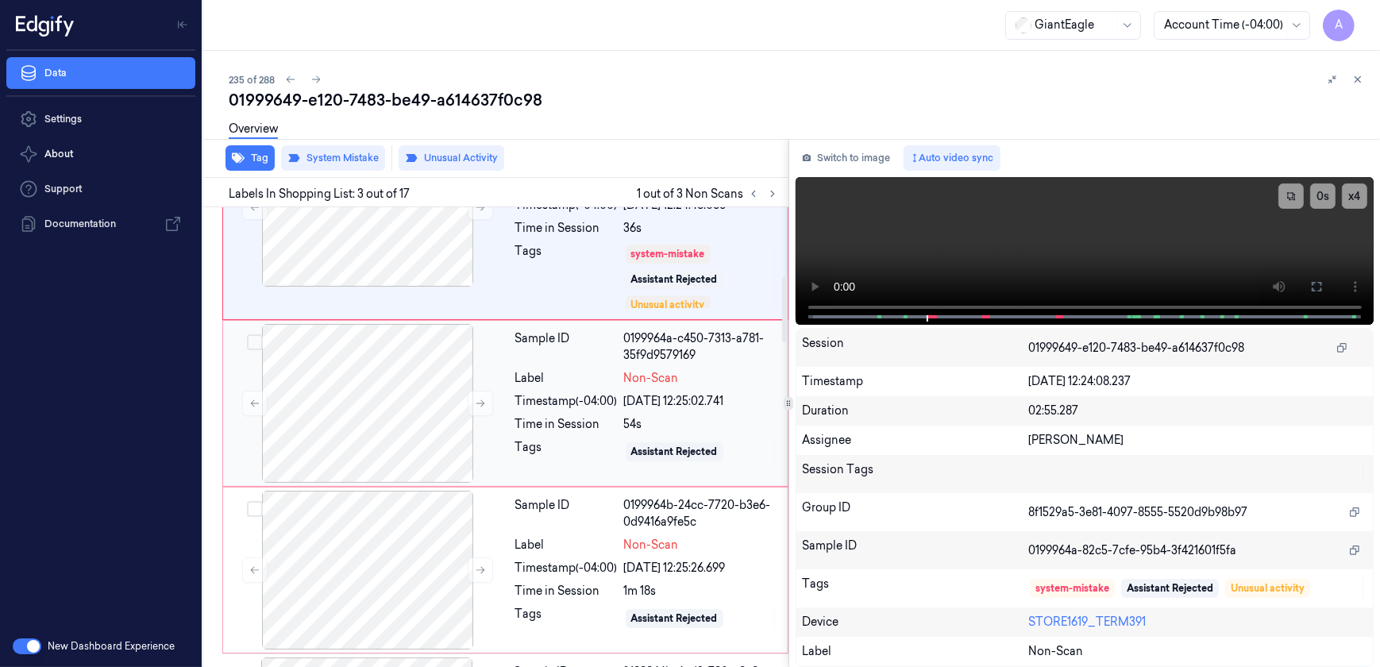
click at [540, 402] on div "Timestamp (-04:00)" at bounding box center [566, 401] width 102 height 17
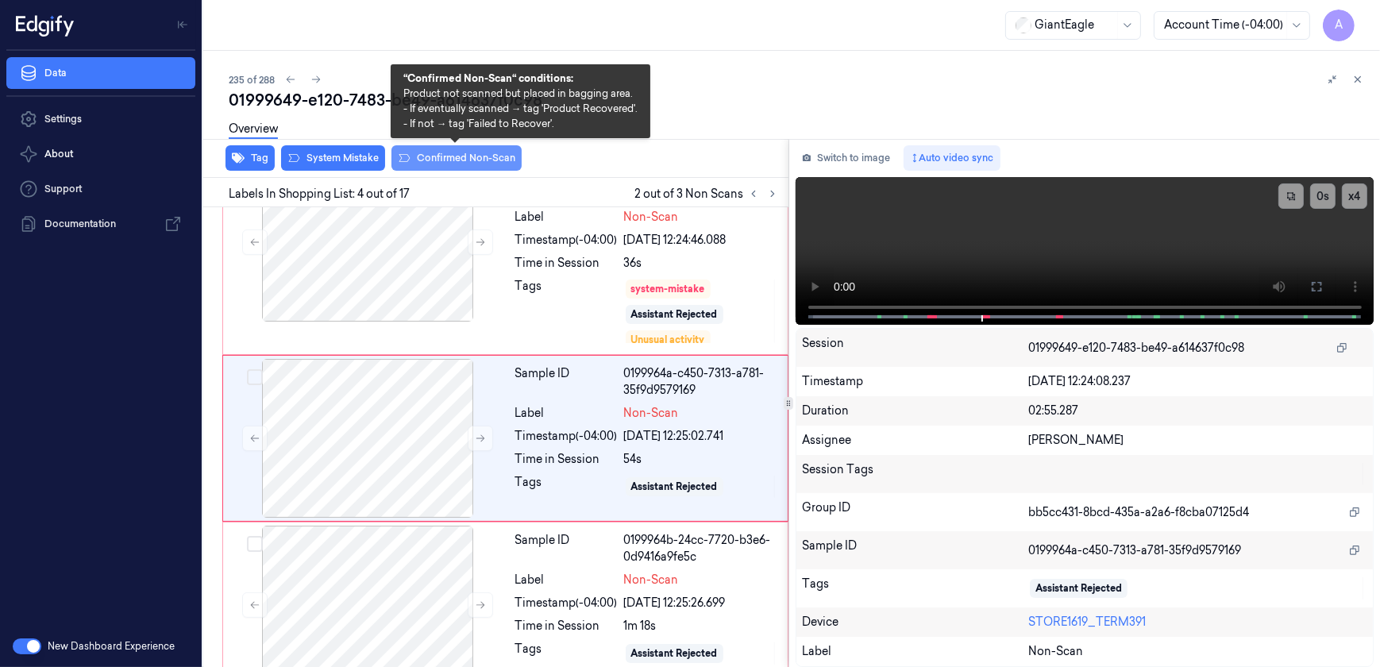
click at [437, 161] on button "Confirmed Non-Scan" at bounding box center [456, 157] width 130 height 25
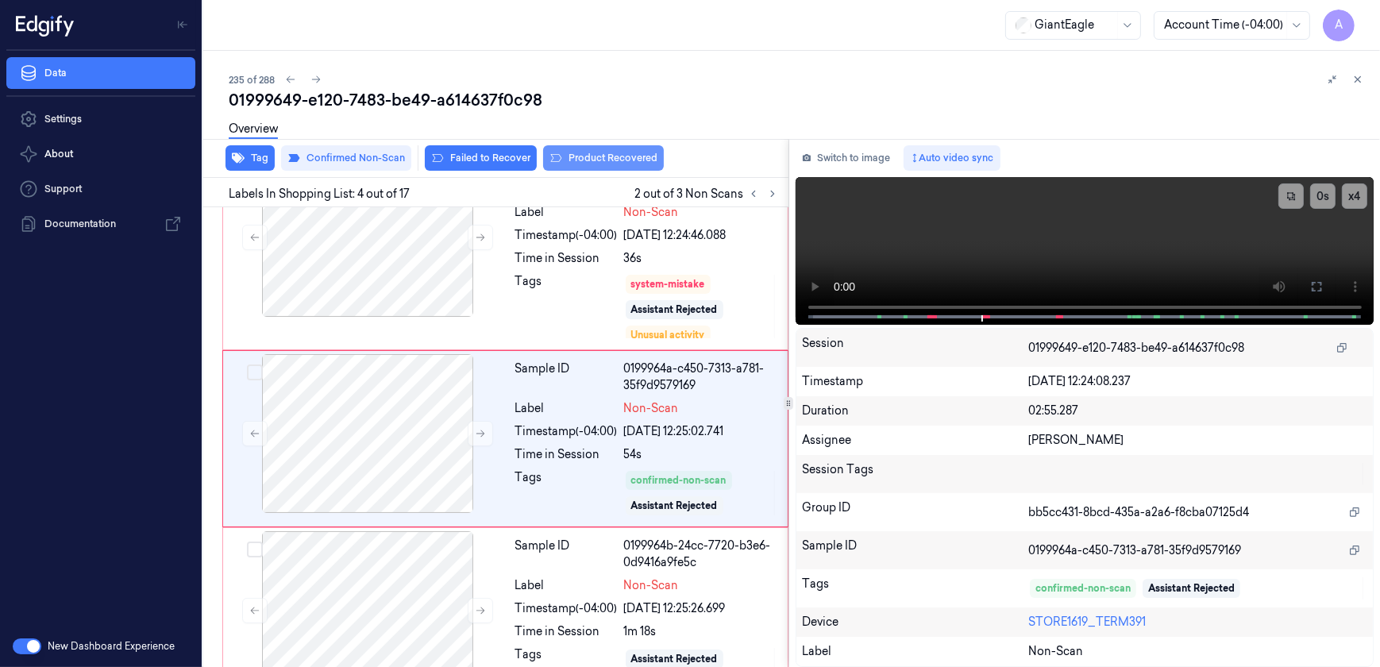
click at [565, 165] on button "Product Recovered" at bounding box center [603, 157] width 121 height 25
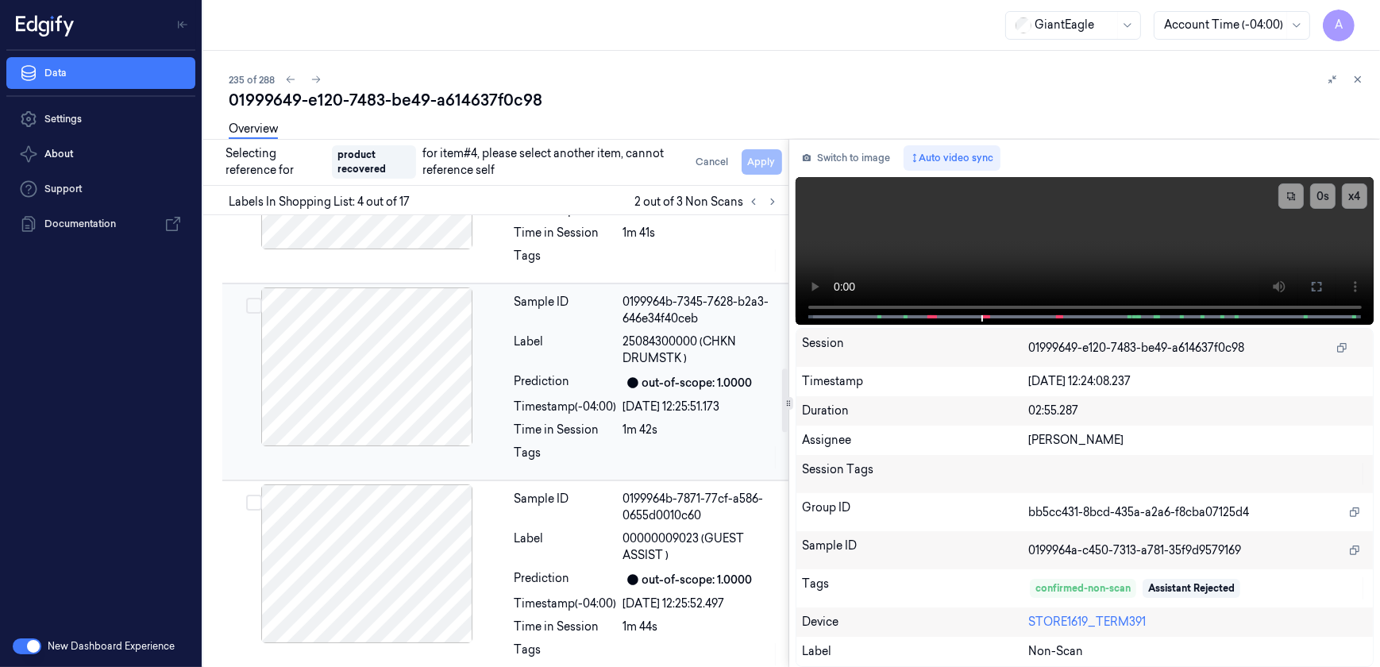
scroll to position [1095, 0]
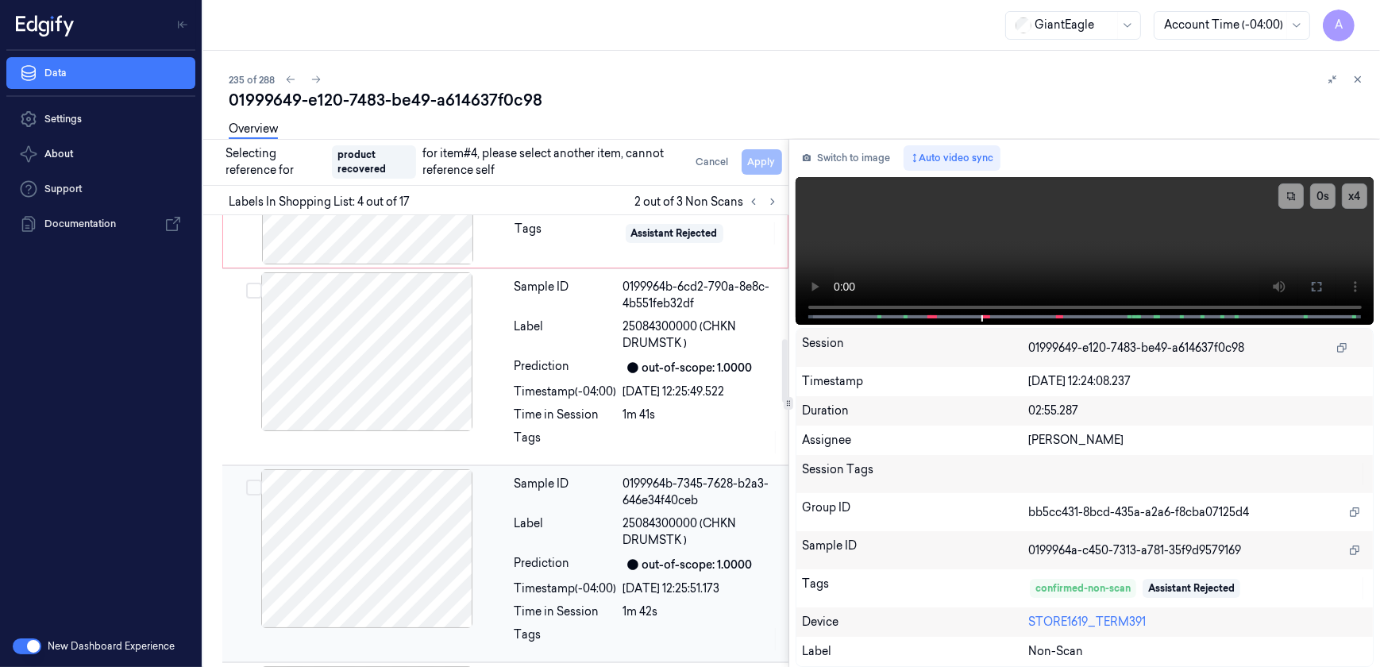
click at [571, 375] on div "Prediction" at bounding box center [565, 367] width 102 height 19
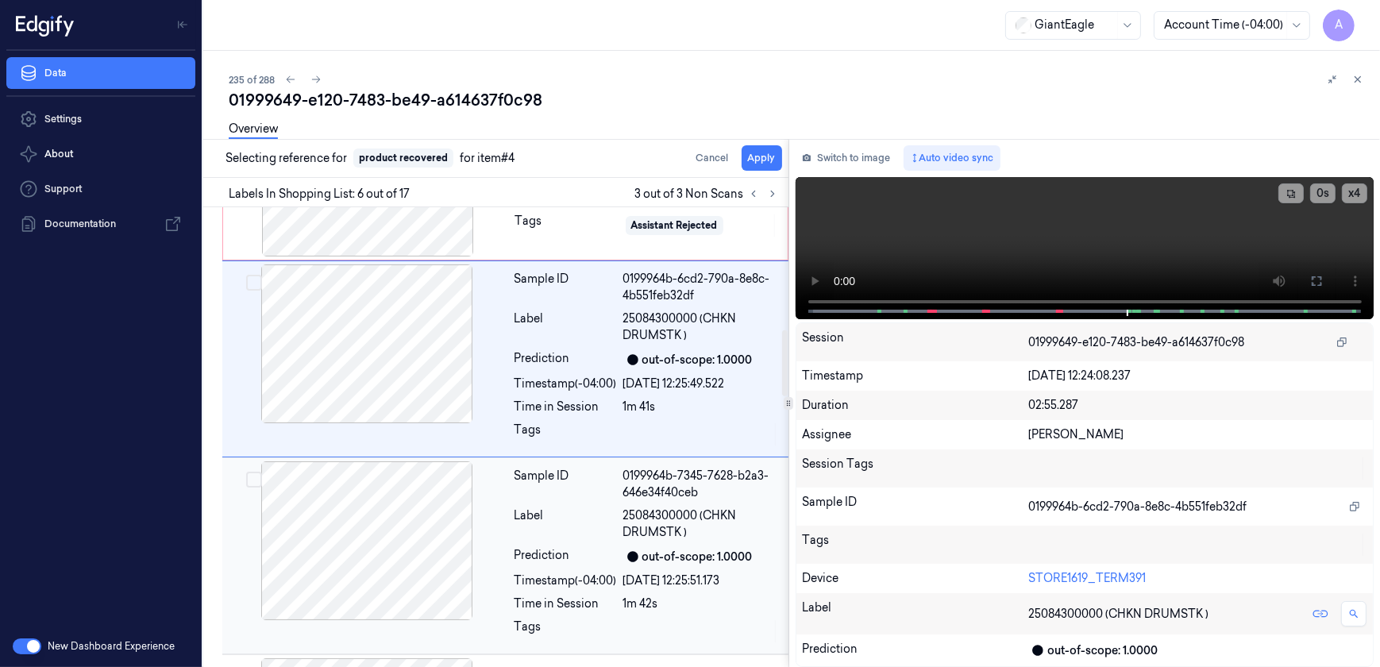
scroll to position [800, 0]
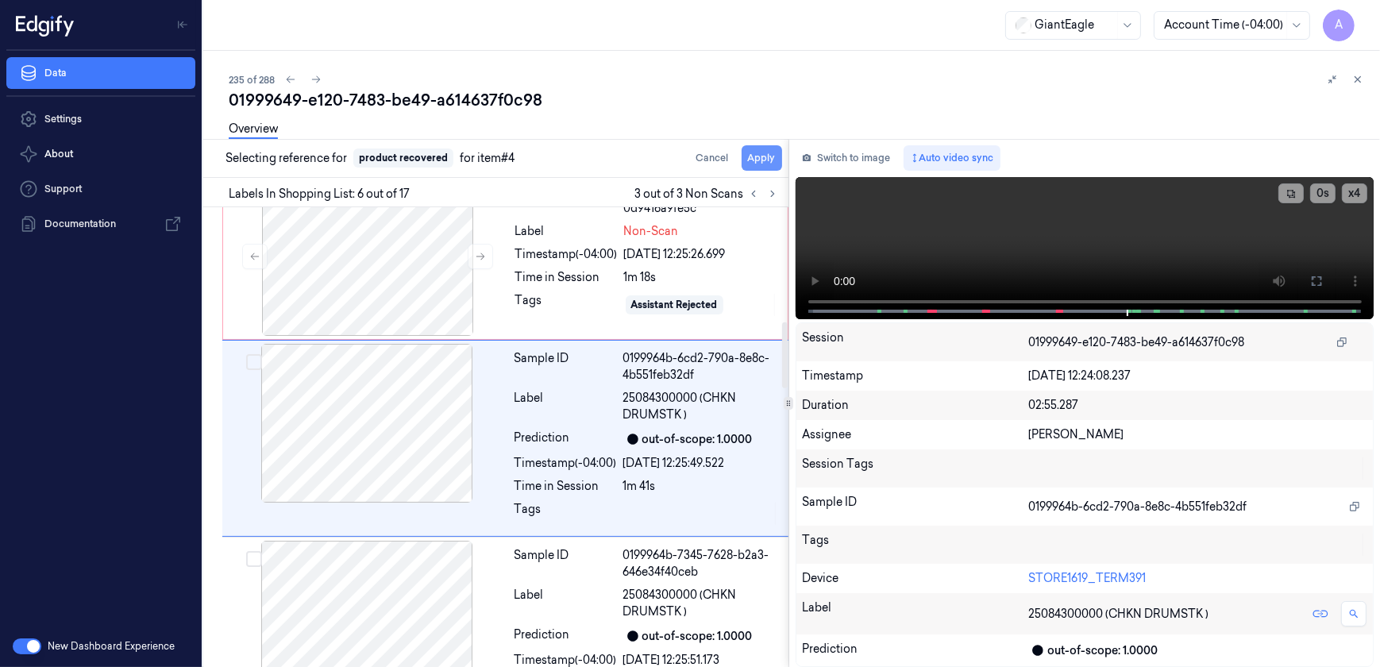
click at [759, 155] on button "Apply" at bounding box center [761, 157] width 40 height 25
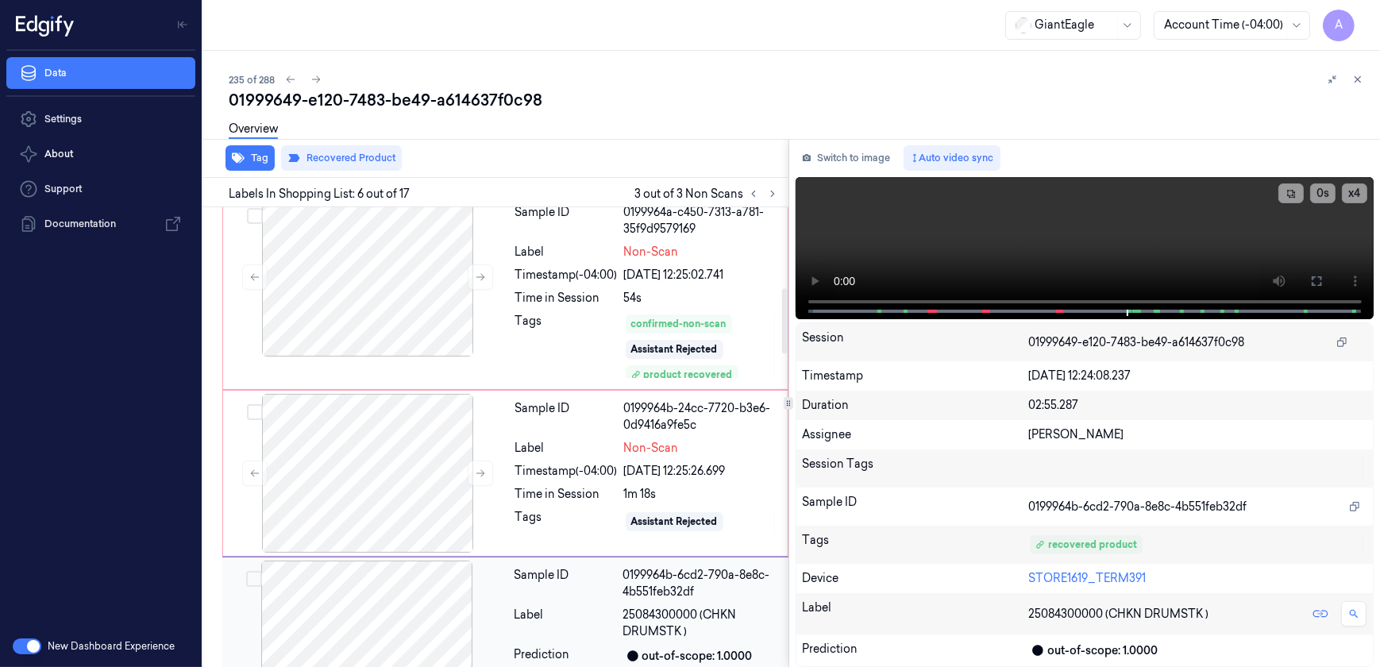
scroll to position [531, 0]
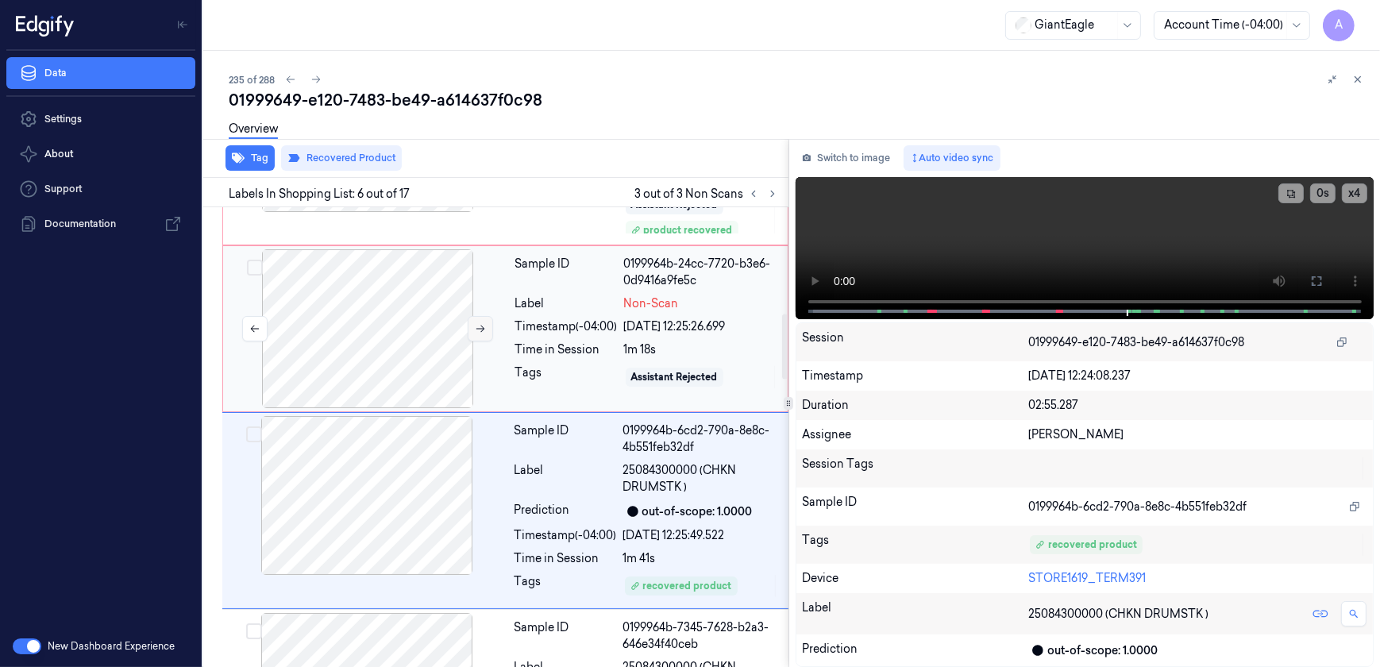
click at [472, 333] on button at bounding box center [480, 328] width 25 height 25
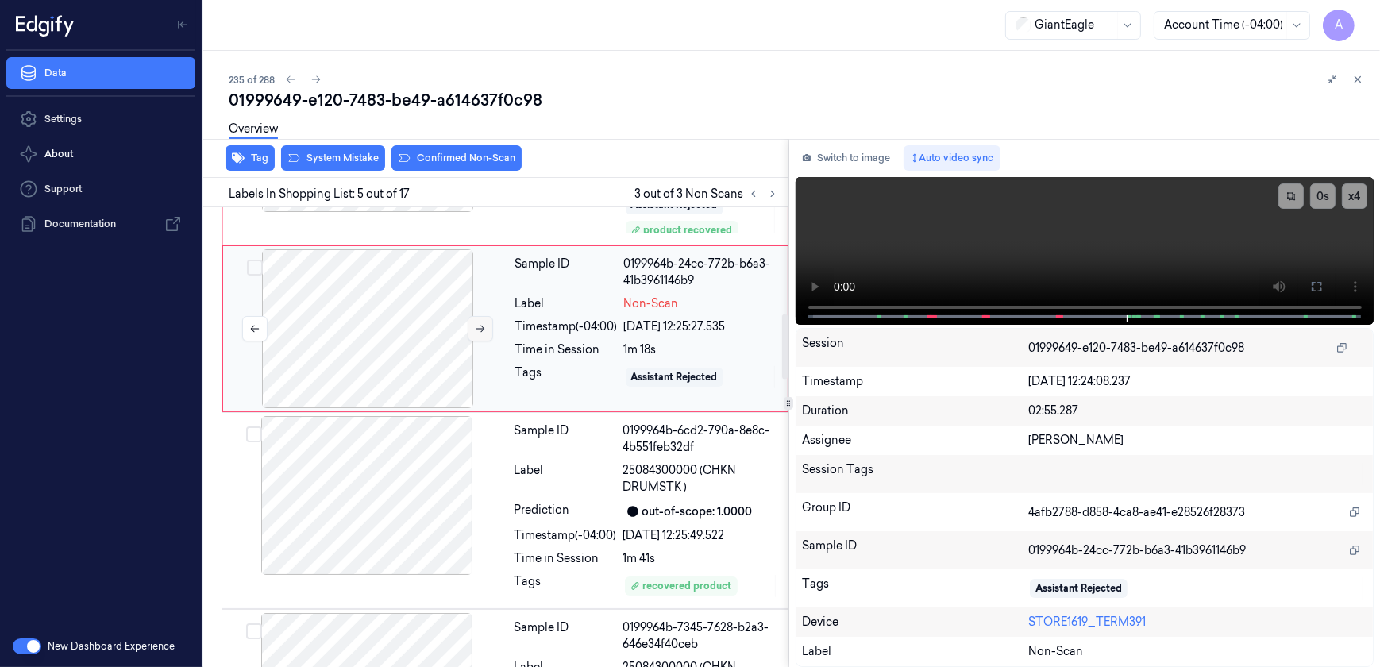
scroll to position [637, 0]
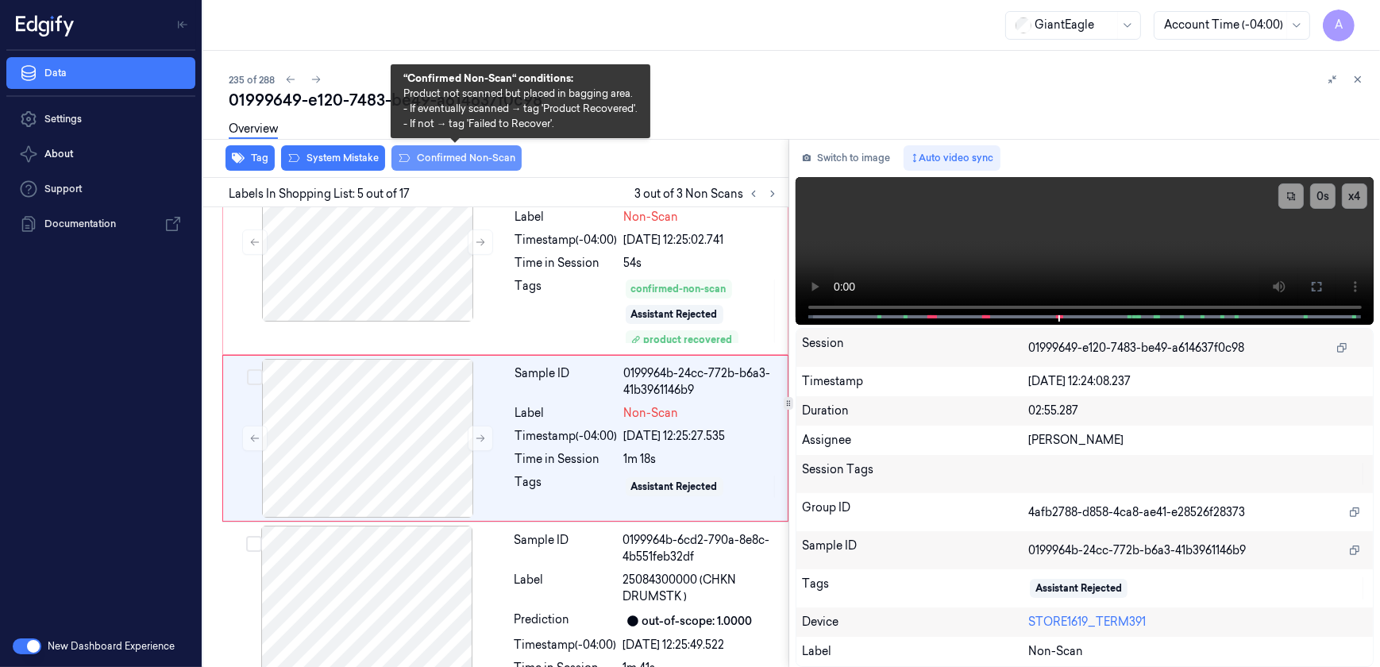
click at [443, 164] on button "Confirmed Non-Scan" at bounding box center [456, 157] width 130 height 25
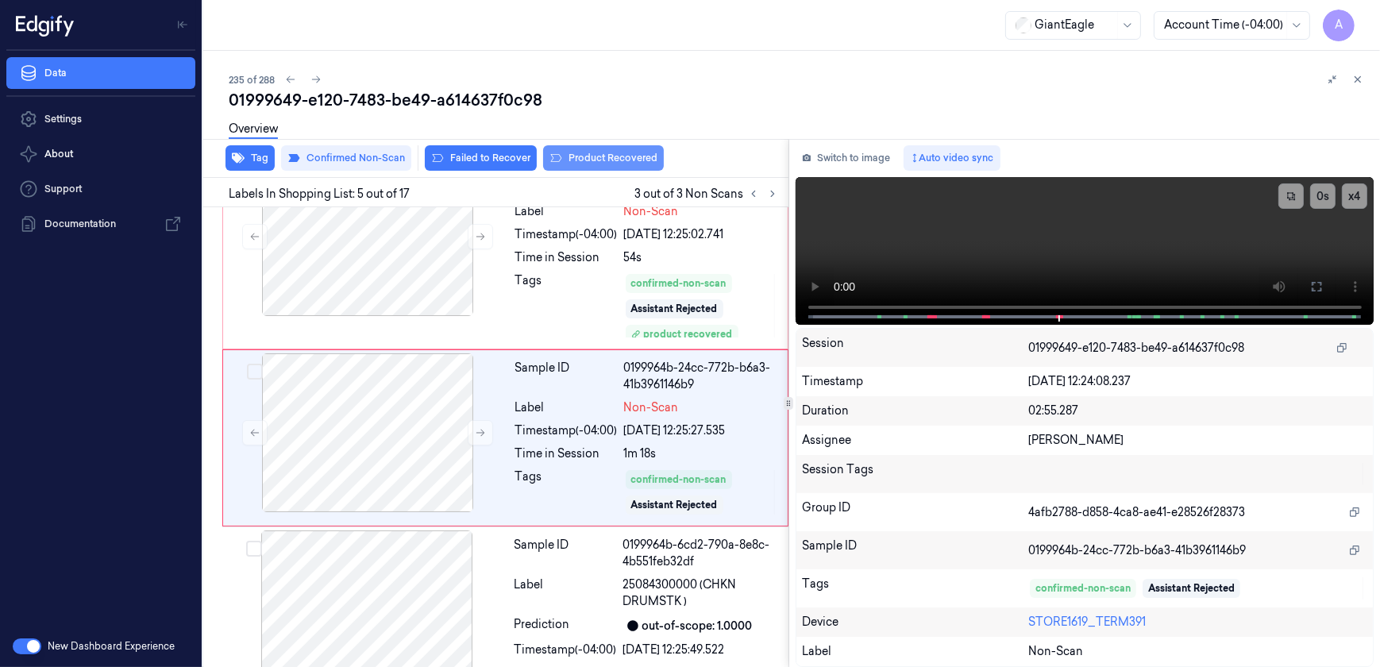
click at [583, 162] on button "Product Recovered" at bounding box center [603, 157] width 121 height 25
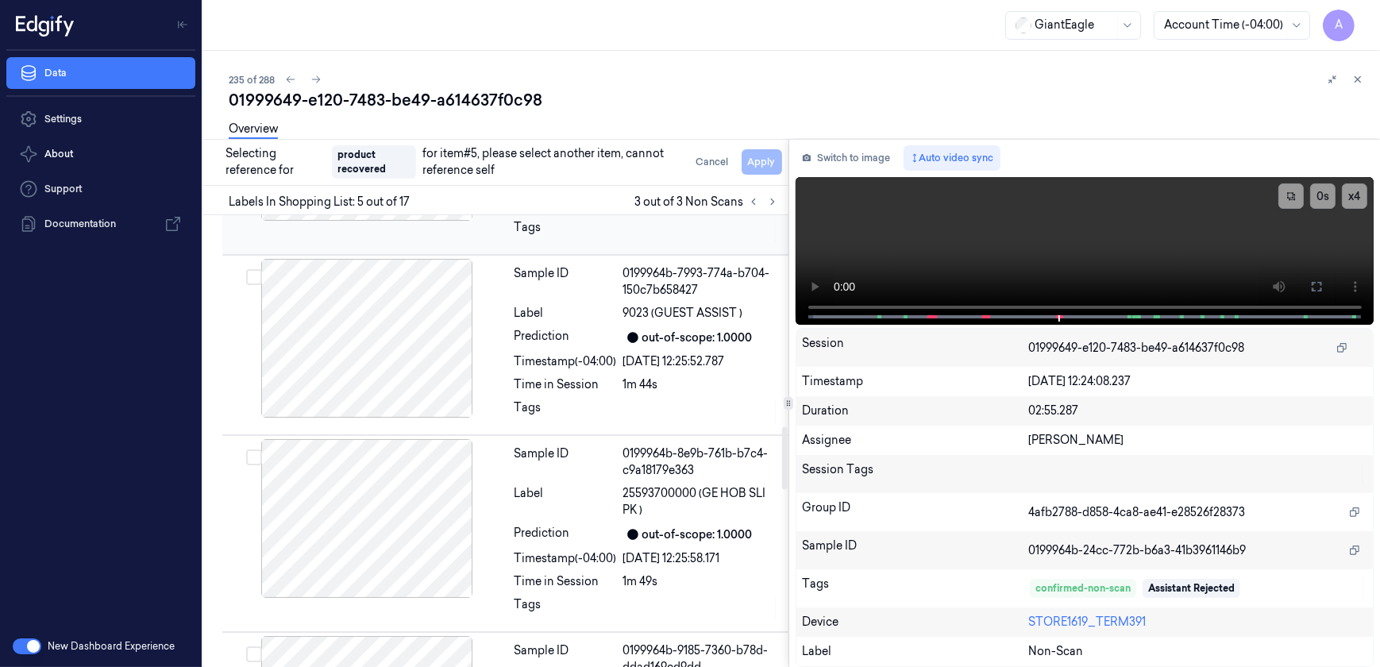
scroll to position [1580, 0]
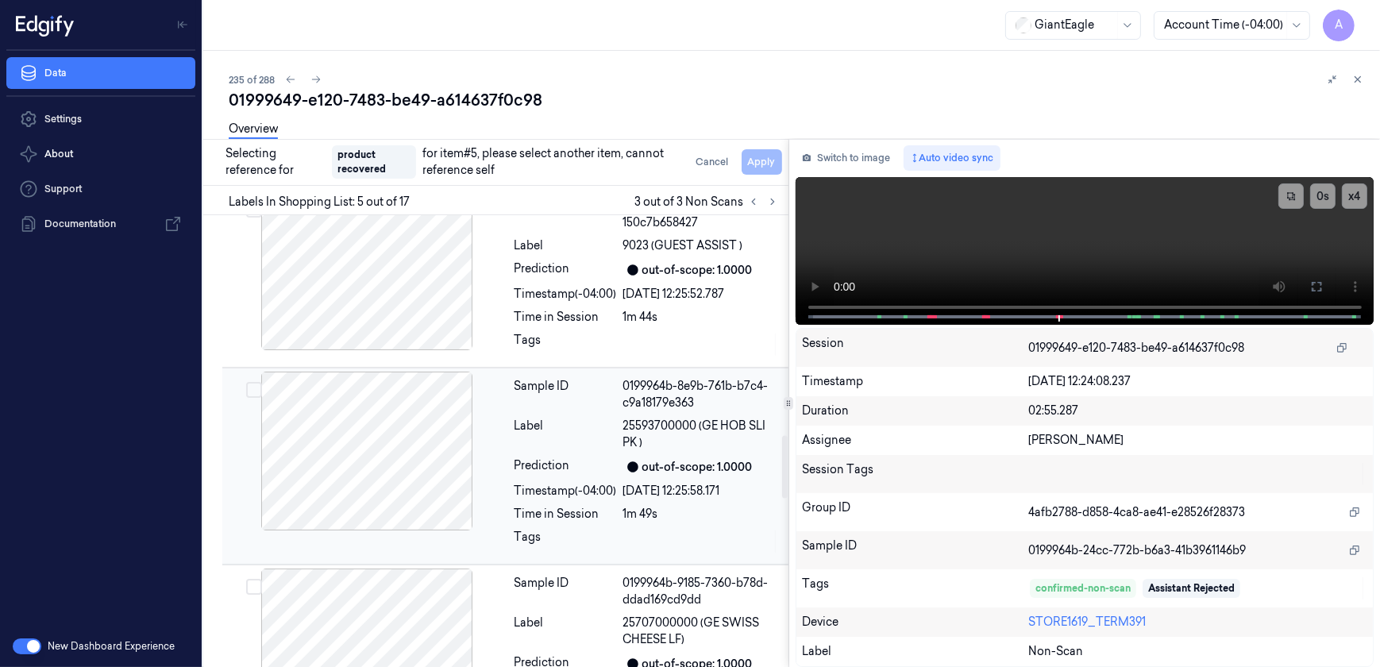
click at [536, 450] on div "Sample ID 0199964b-8e9b-761b-b7c4-c9a18179e363 Label 25593700000 (GE HOB SLI PK…" at bounding box center [646, 465] width 277 height 189
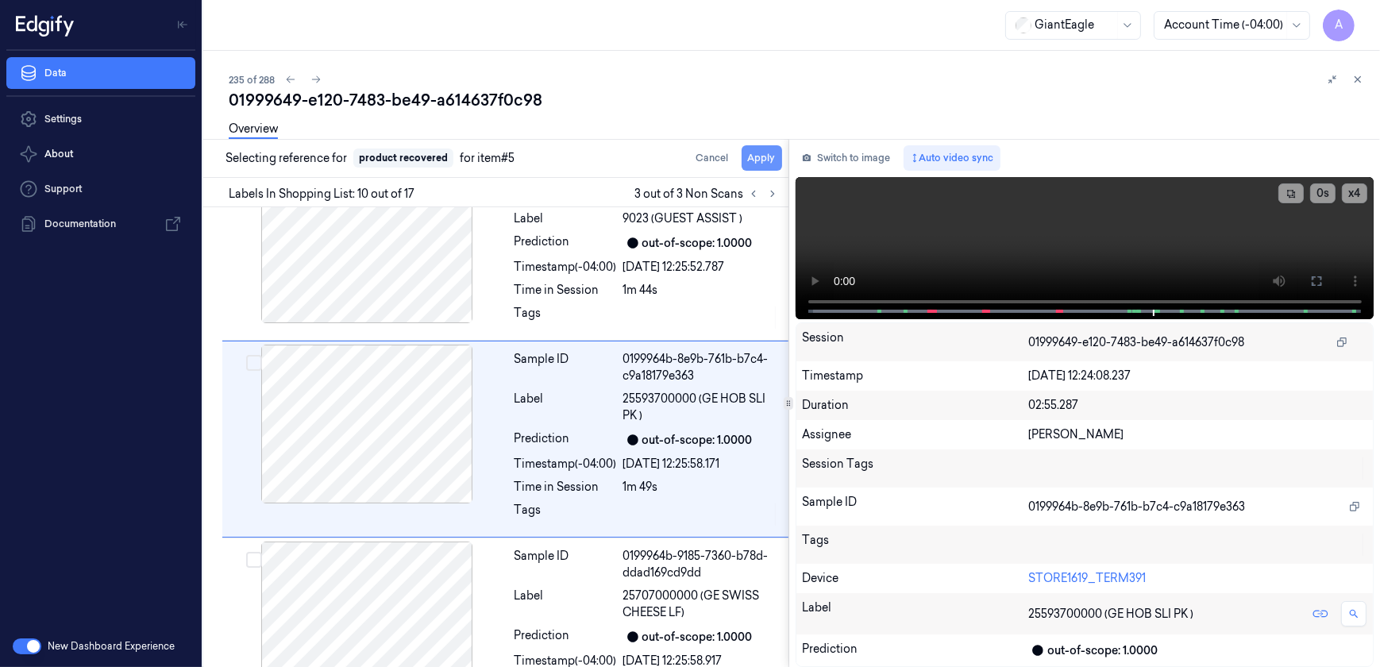
click at [760, 166] on button "Apply" at bounding box center [761, 157] width 40 height 25
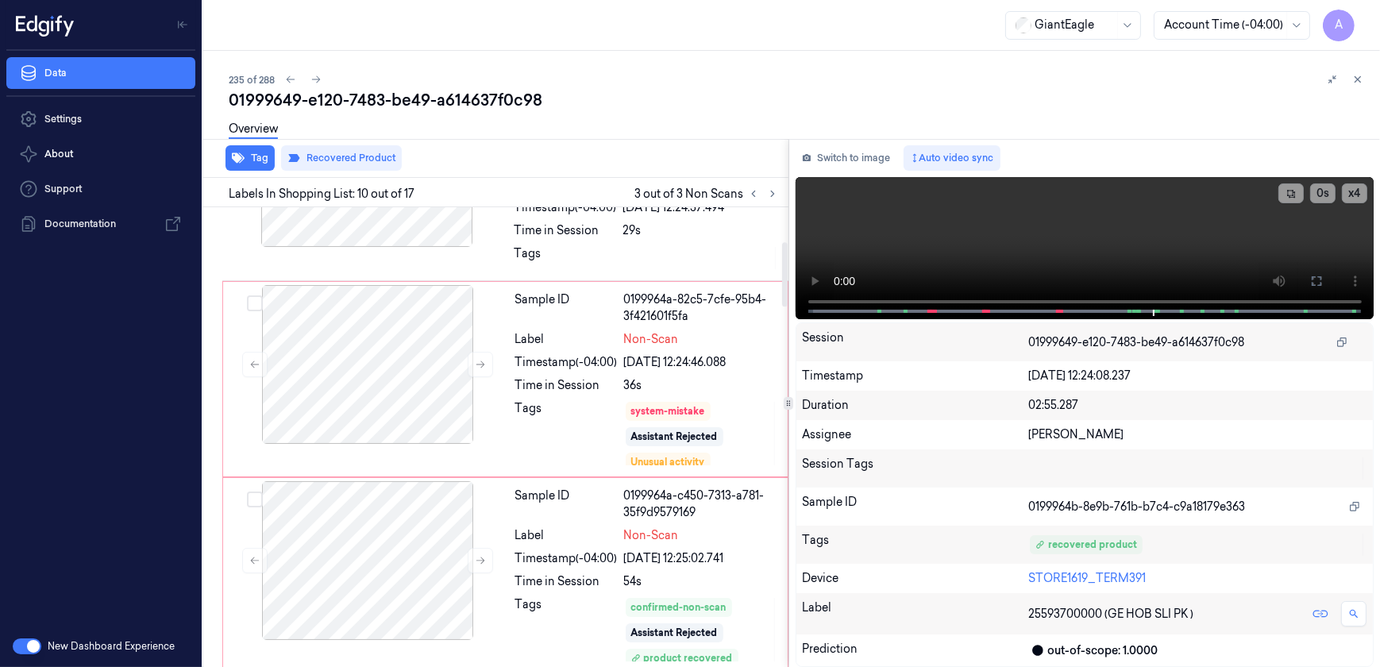
scroll to position [103, 0]
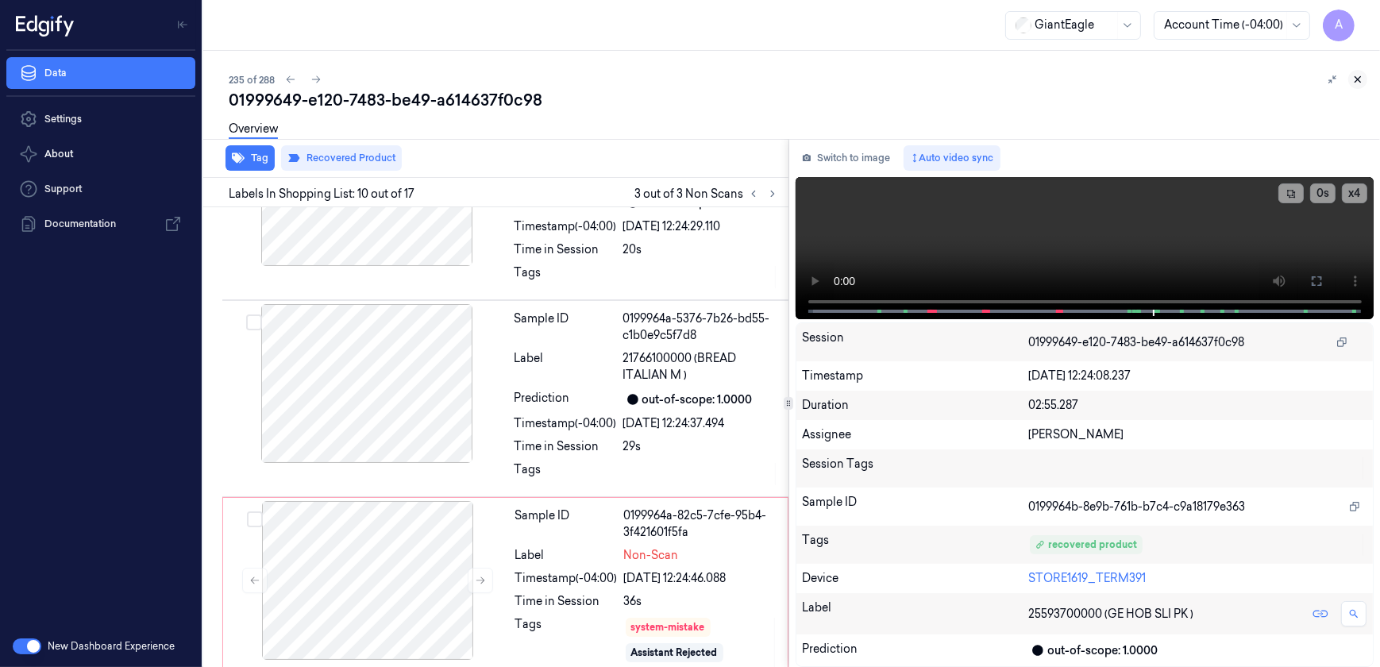
click at [1353, 76] on icon at bounding box center [1357, 79] width 11 height 11
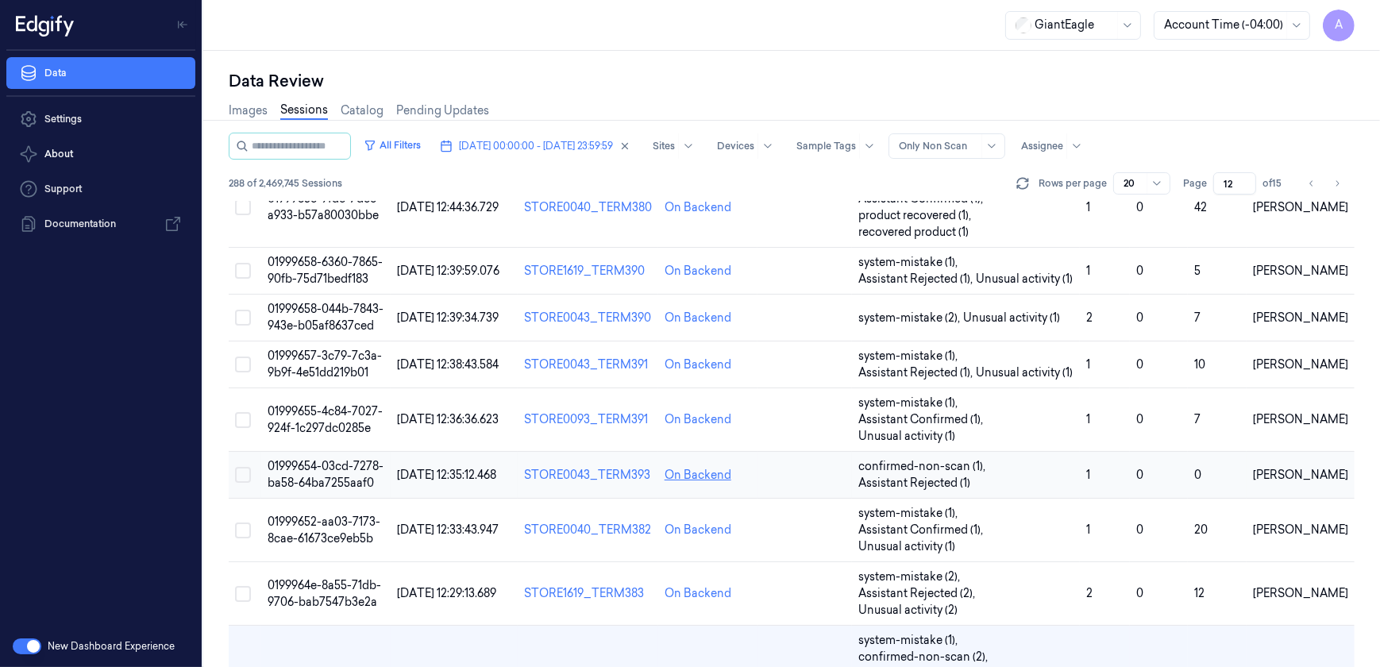
scroll to position [698, 0]
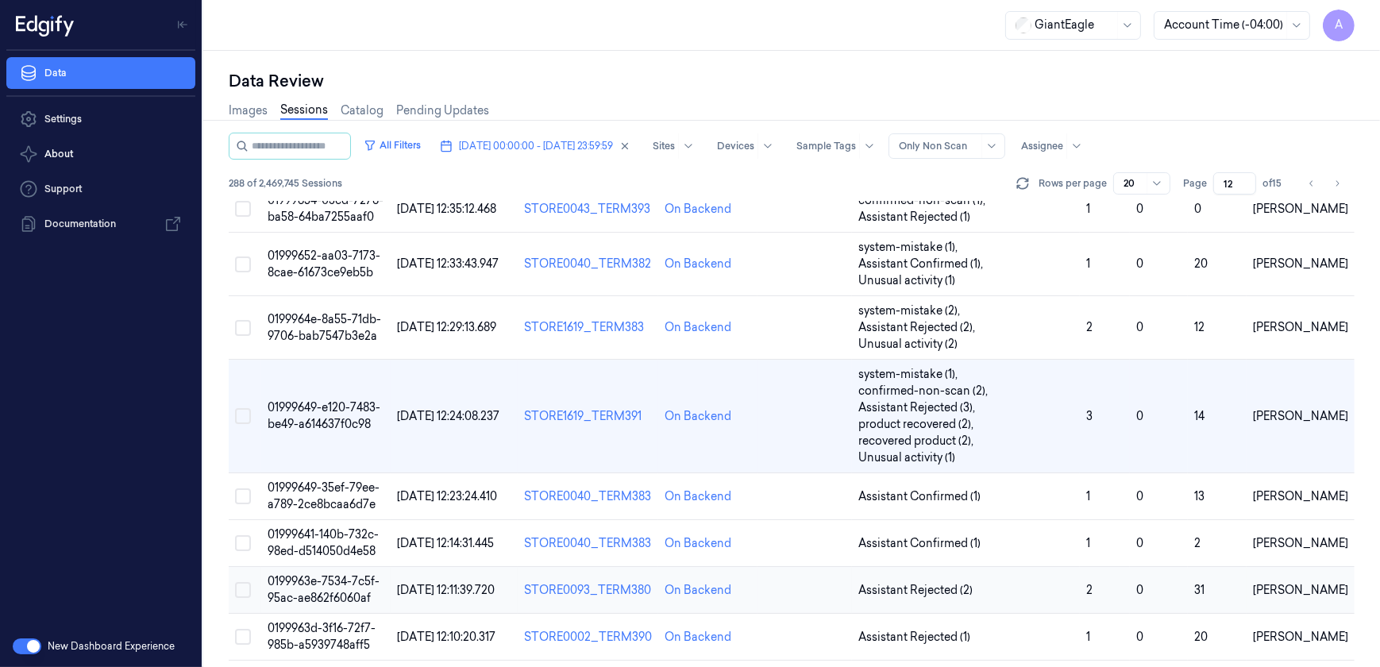
click at [314, 574] on span "0199963e-7534-7c5f-95ac-ae862f6060af" at bounding box center [323, 589] width 112 height 31
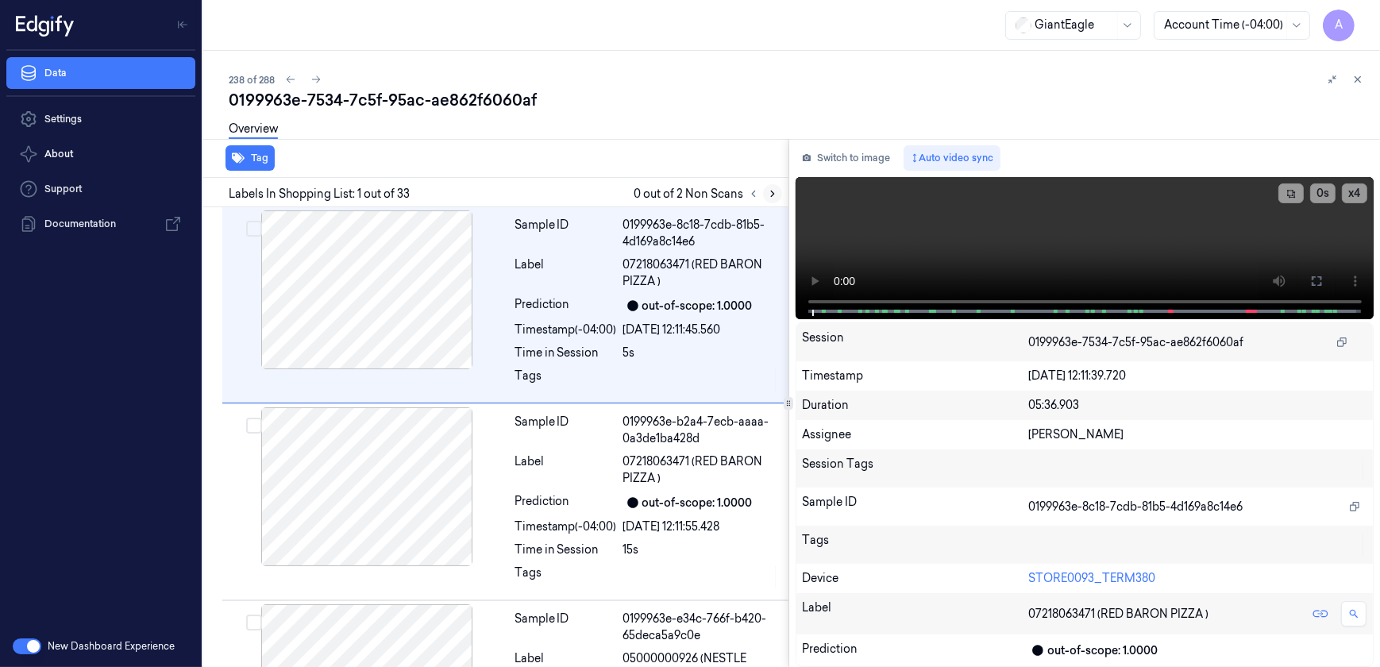
click at [765, 195] on button at bounding box center [772, 193] width 19 height 19
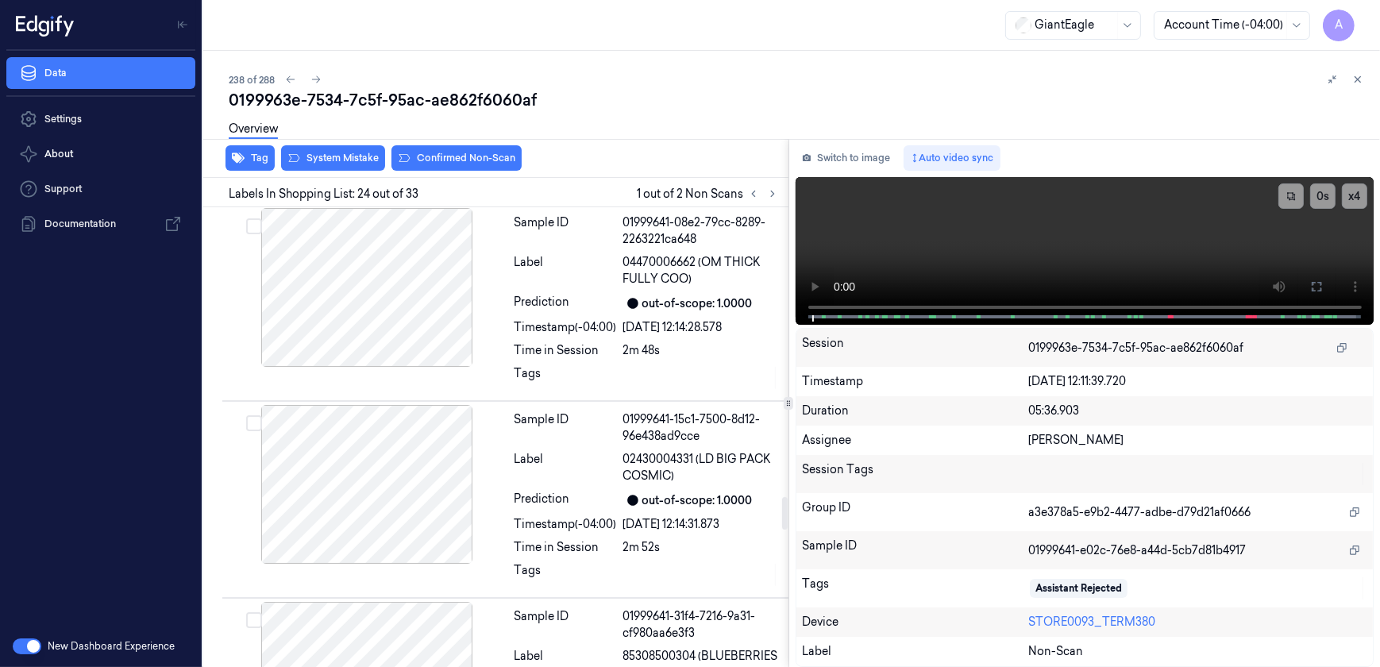
scroll to position [4359, 0]
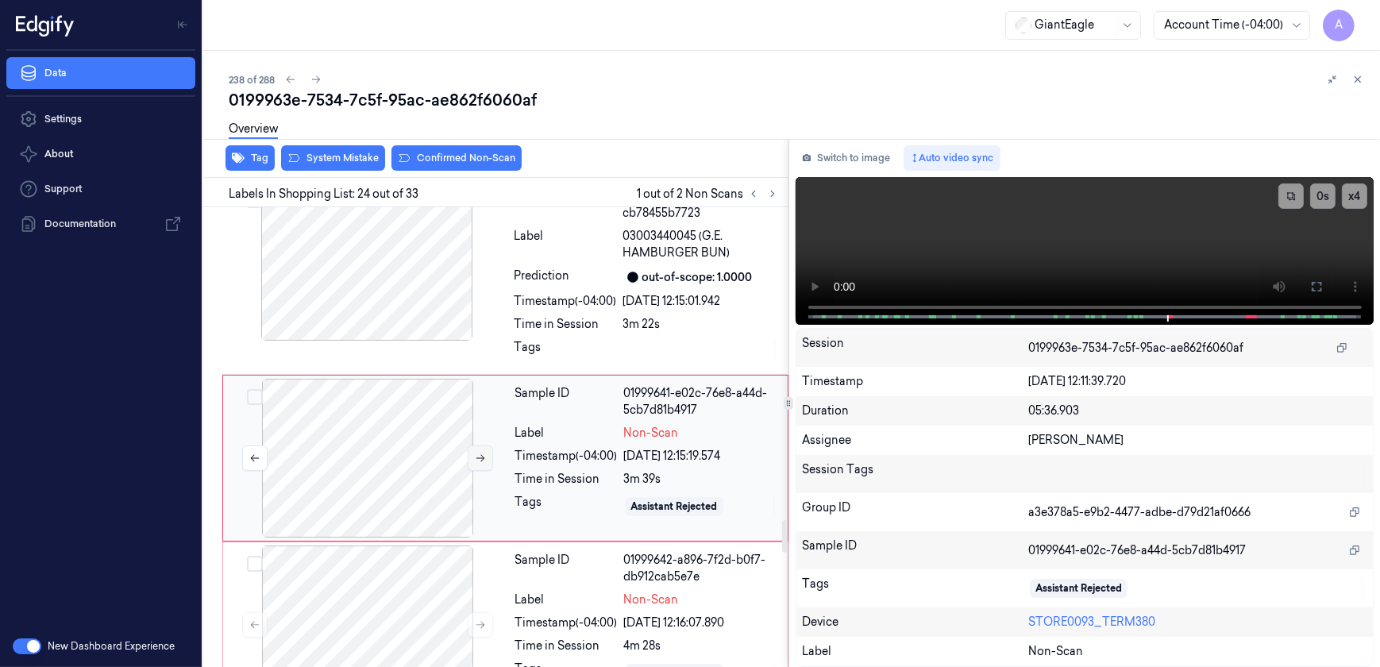
click at [475, 452] on icon at bounding box center [480, 457] width 11 height 11
click at [480, 445] on button at bounding box center [480, 457] width 25 height 25
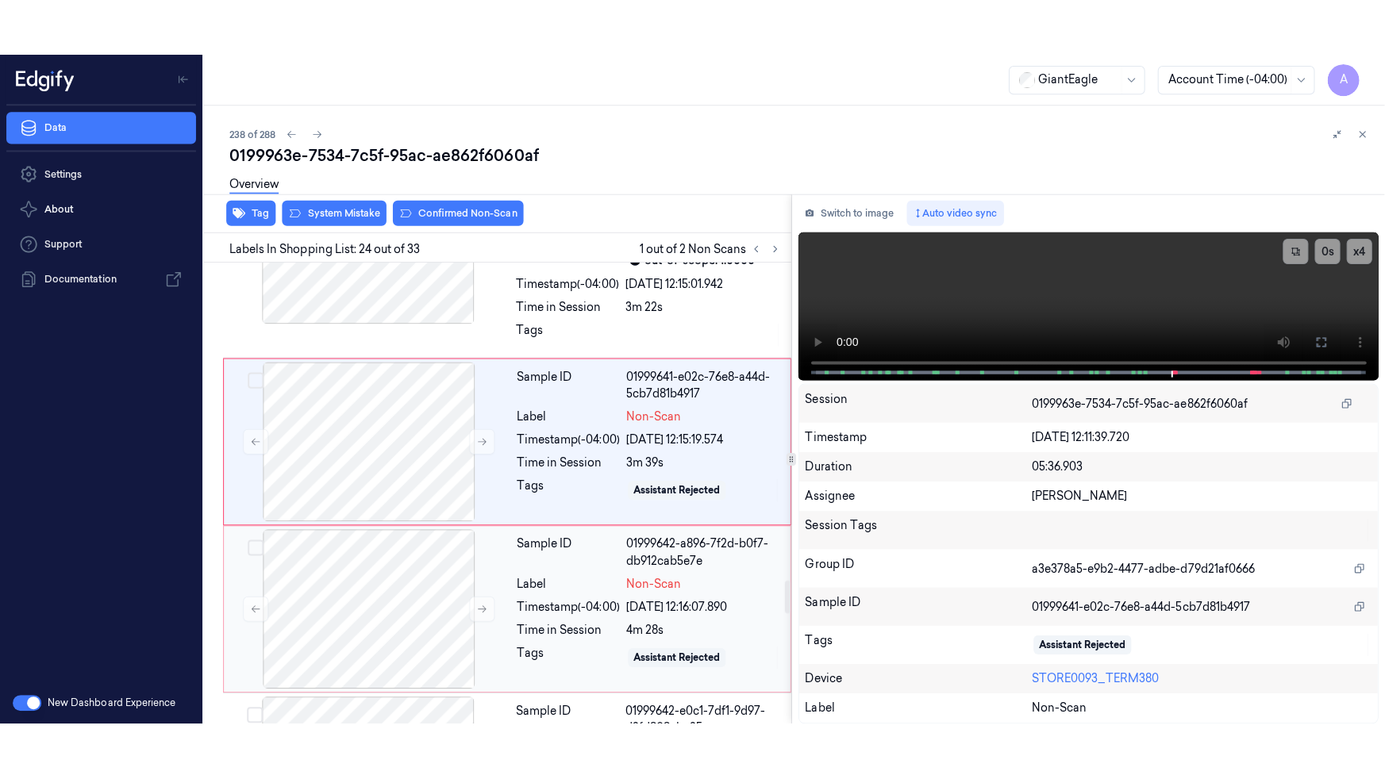
scroll to position [4287, 0]
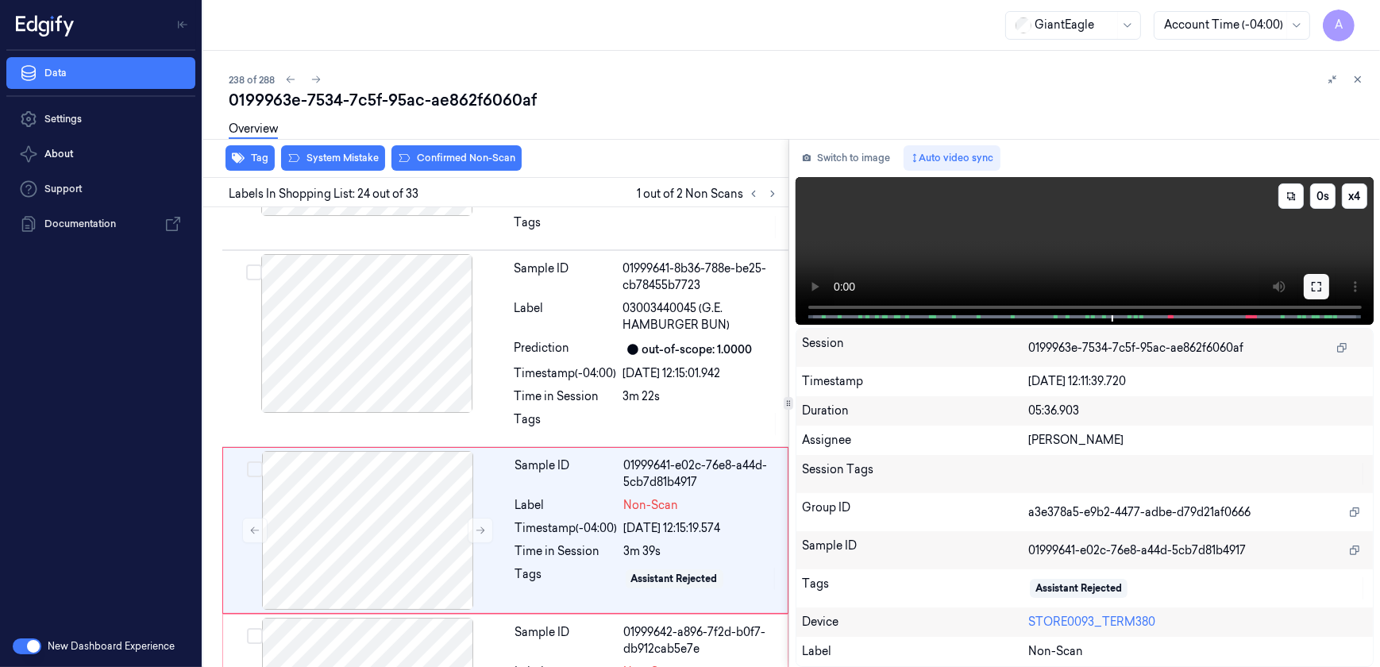
click at [1315, 287] on icon at bounding box center [1316, 286] width 13 height 13
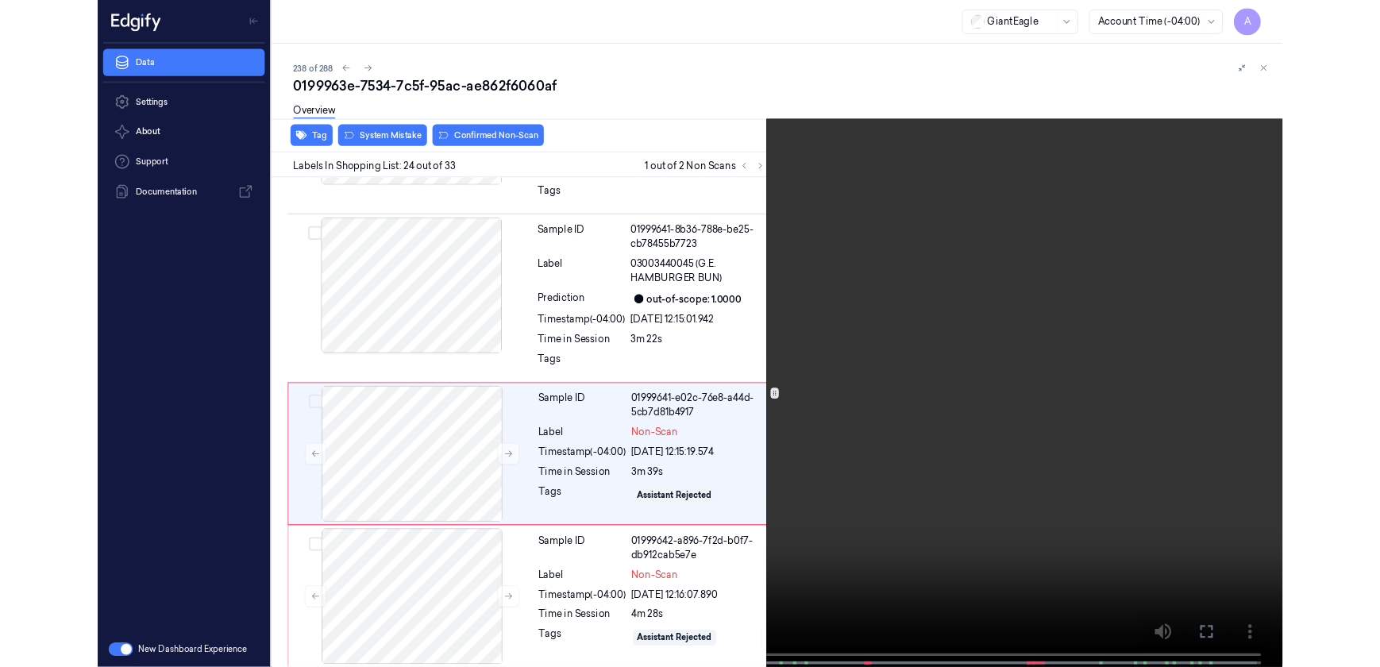
scroll to position [4286, 0]
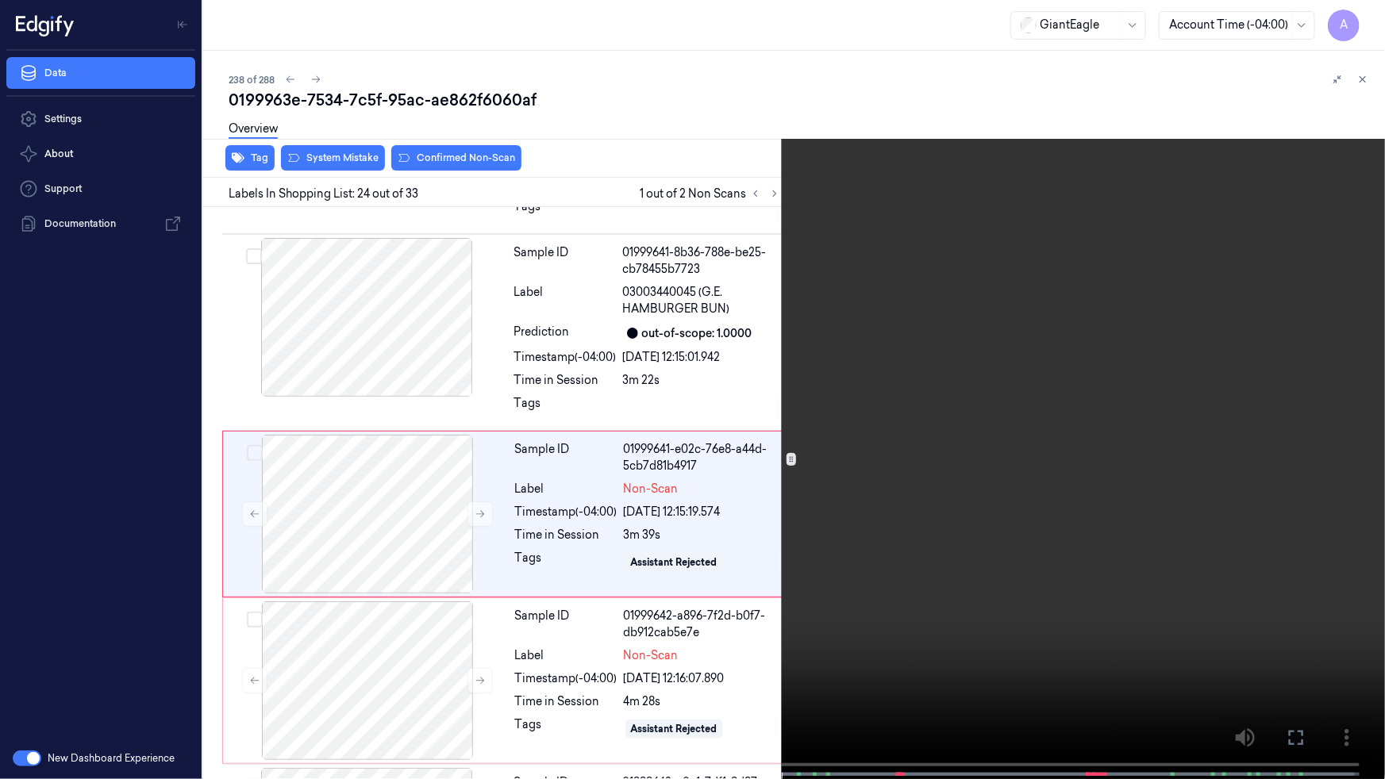
click at [918, 610] on video at bounding box center [692, 391] width 1385 height 783
click at [0, 0] on icon at bounding box center [0, 0] width 0 height 0
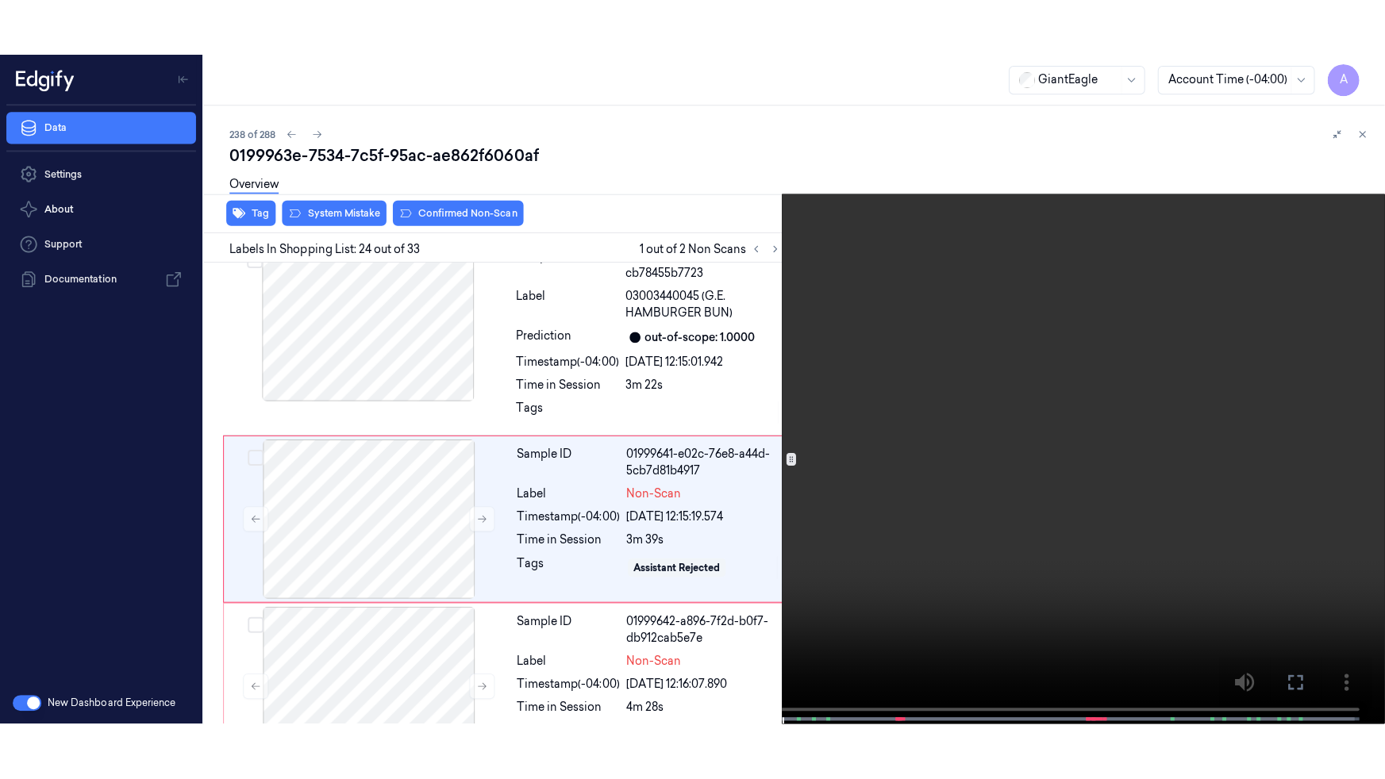
scroll to position [4359, 0]
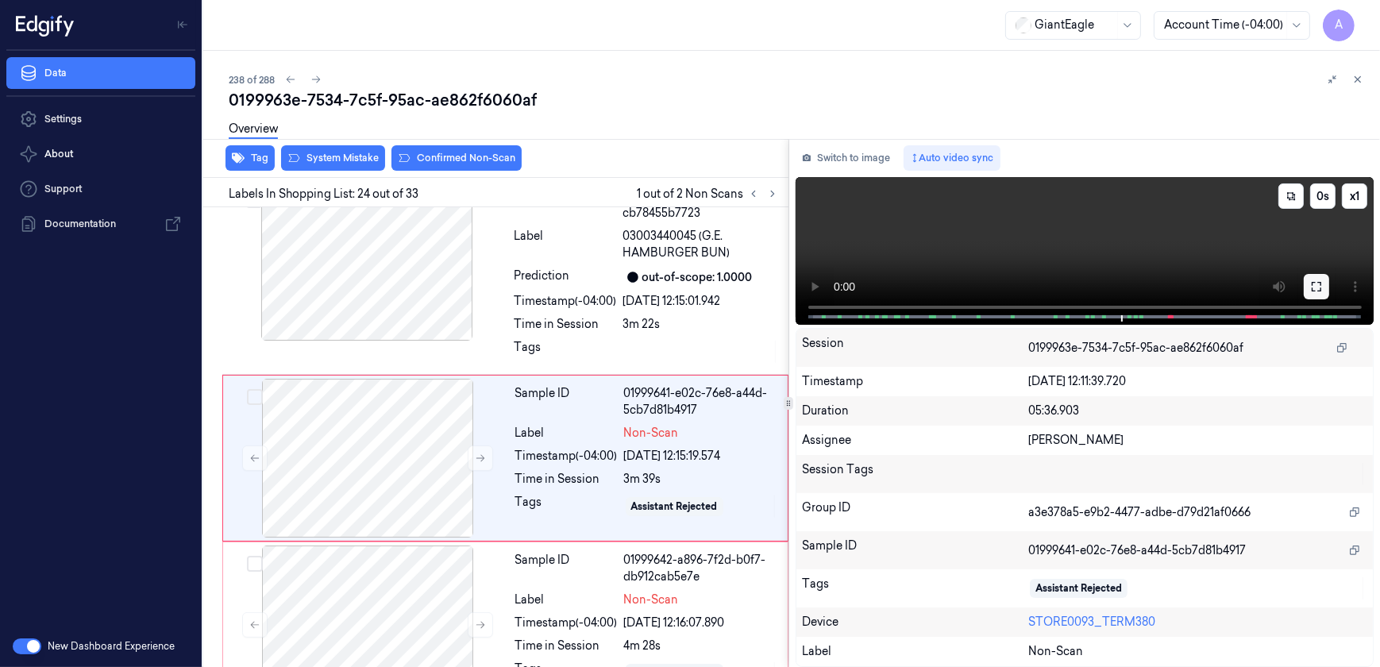
click at [1316, 291] on icon at bounding box center [1316, 286] width 13 height 13
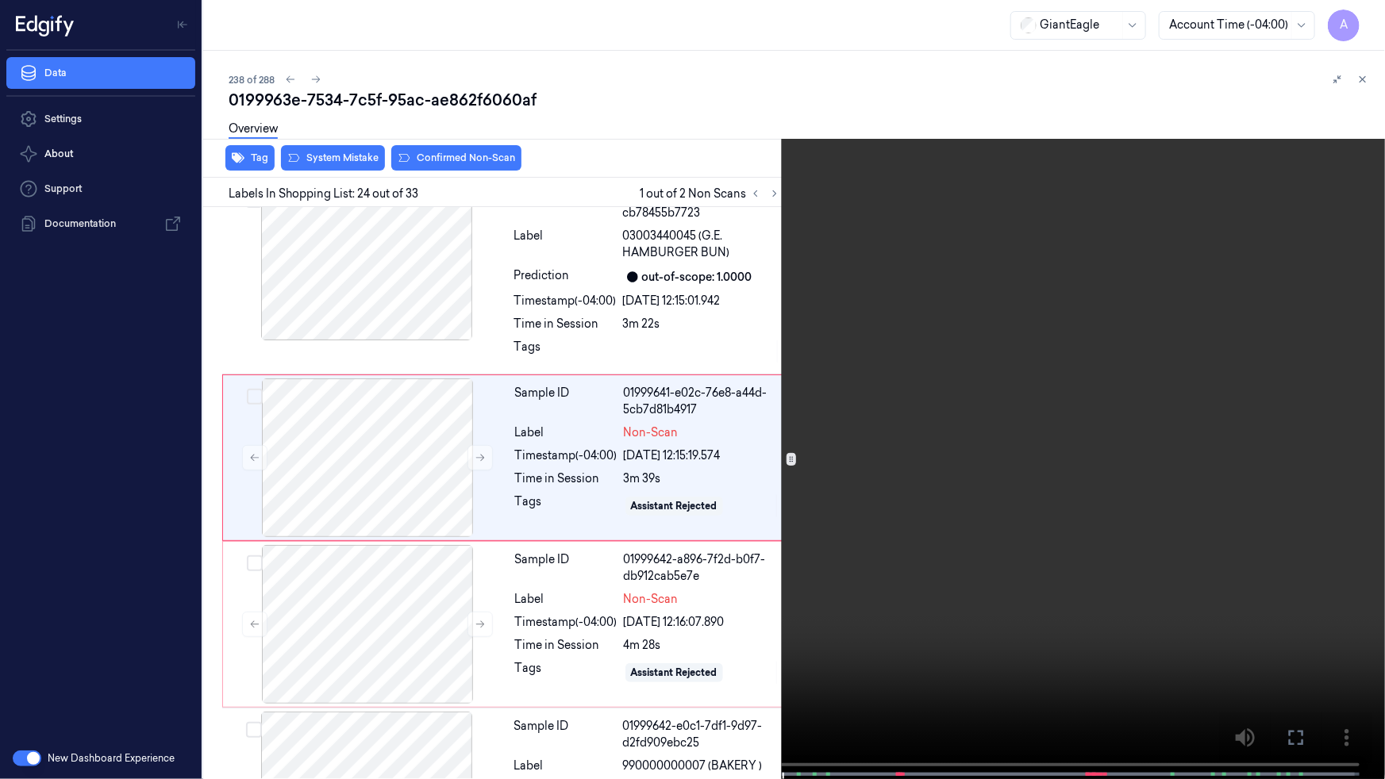
click at [1083, 389] on video at bounding box center [692, 391] width 1385 height 783
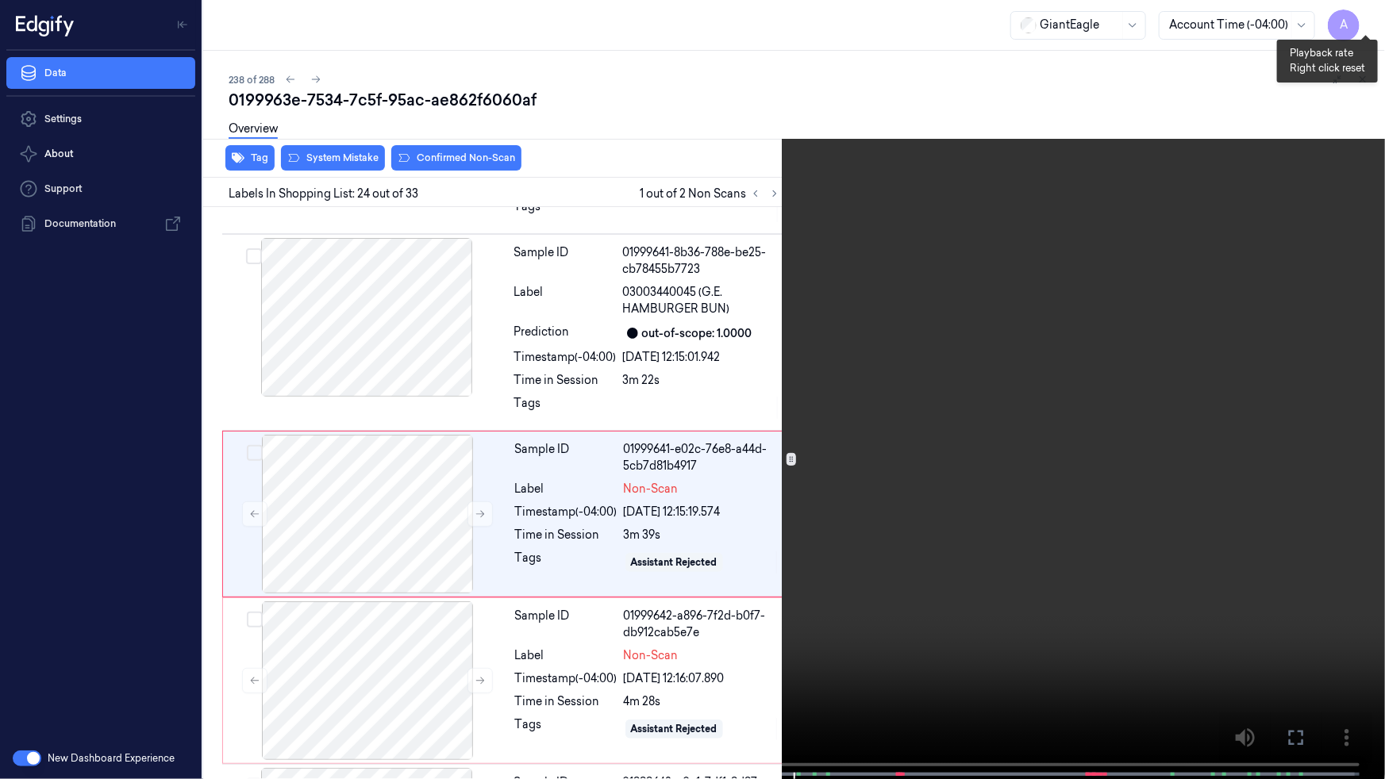
click at [1365, 17] on button "x 1" at bounding box center [1365, 18] width 25 height 25
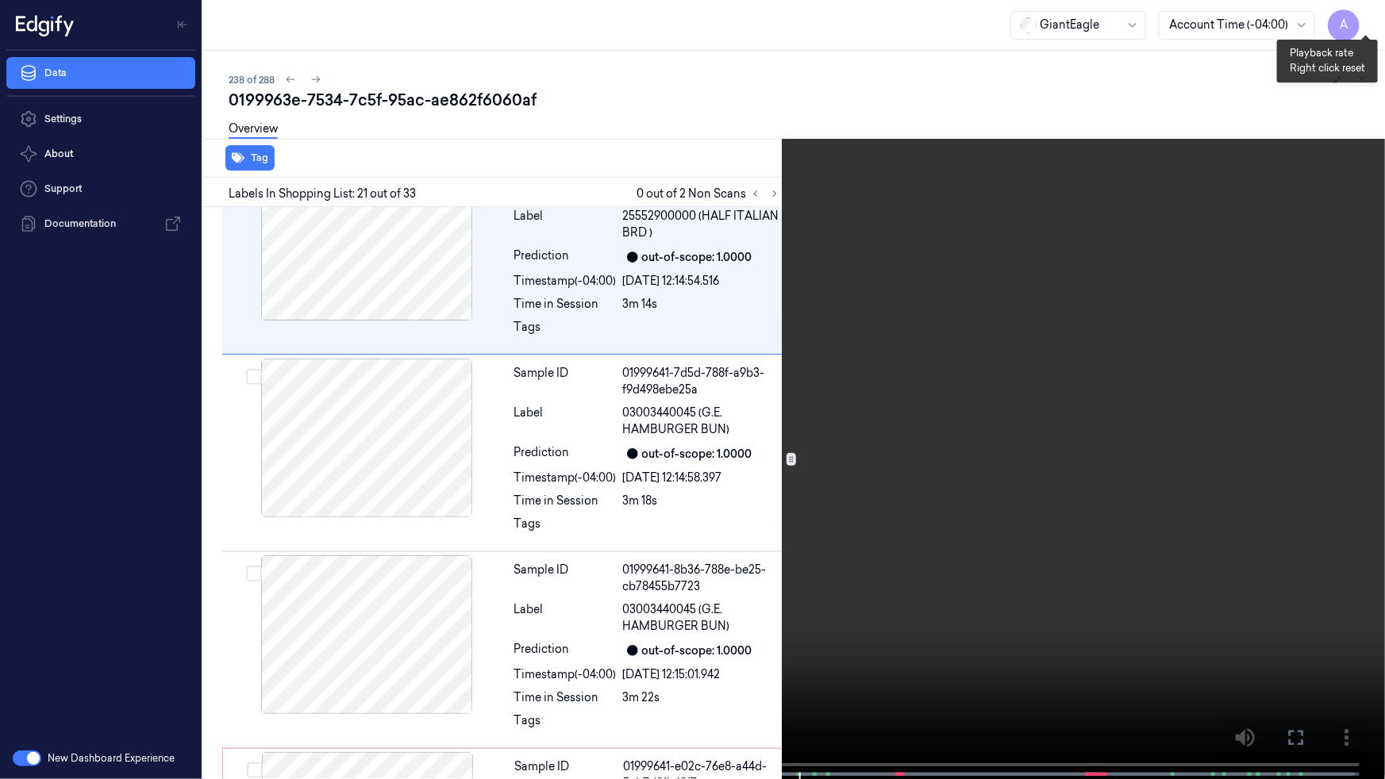
scroll to position [3711, 0]
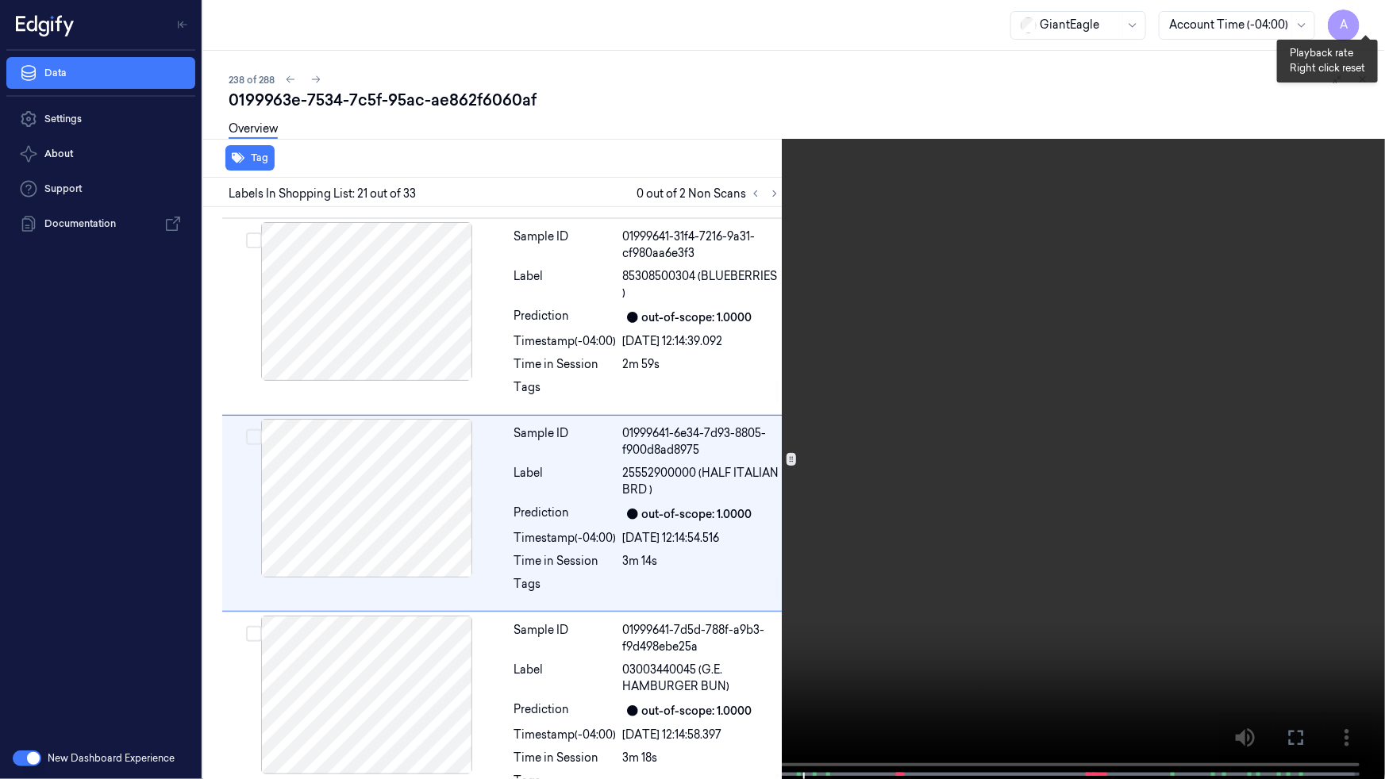
click at [1365, 17] on button "x 2" at bounding box center [1365, 18] width 25 height 25
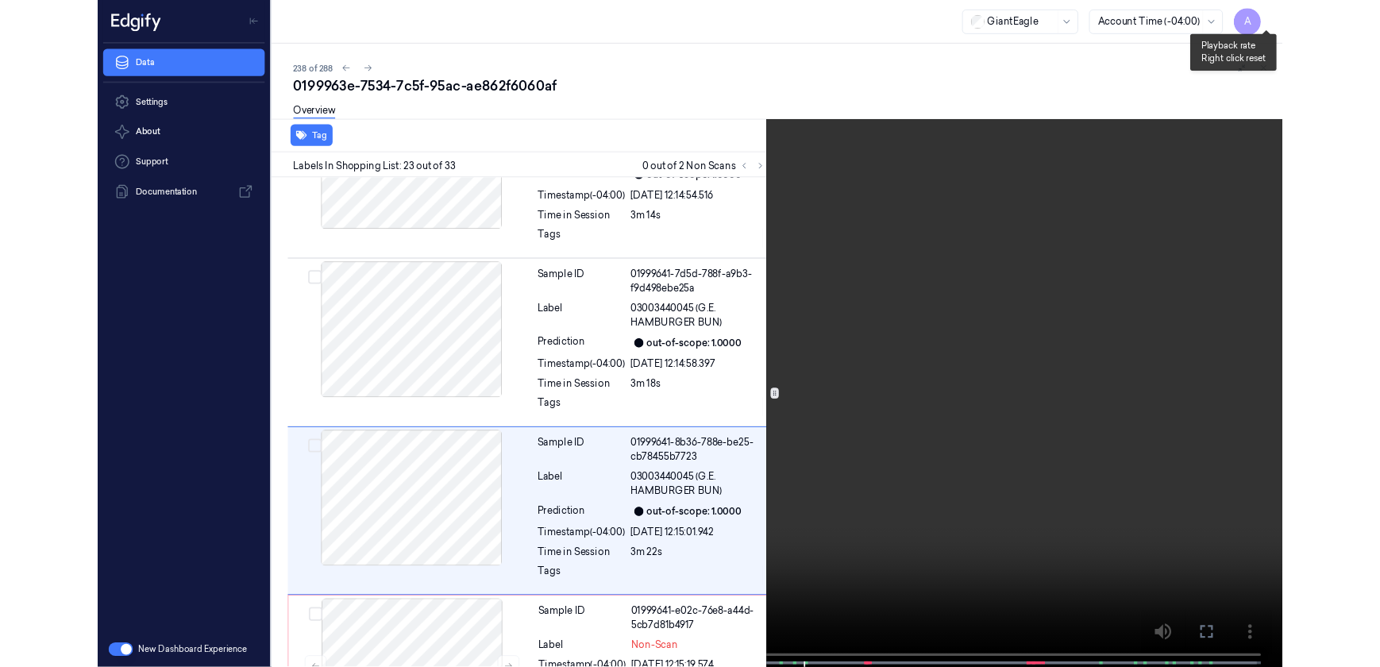
scroll to position [4104, 0]
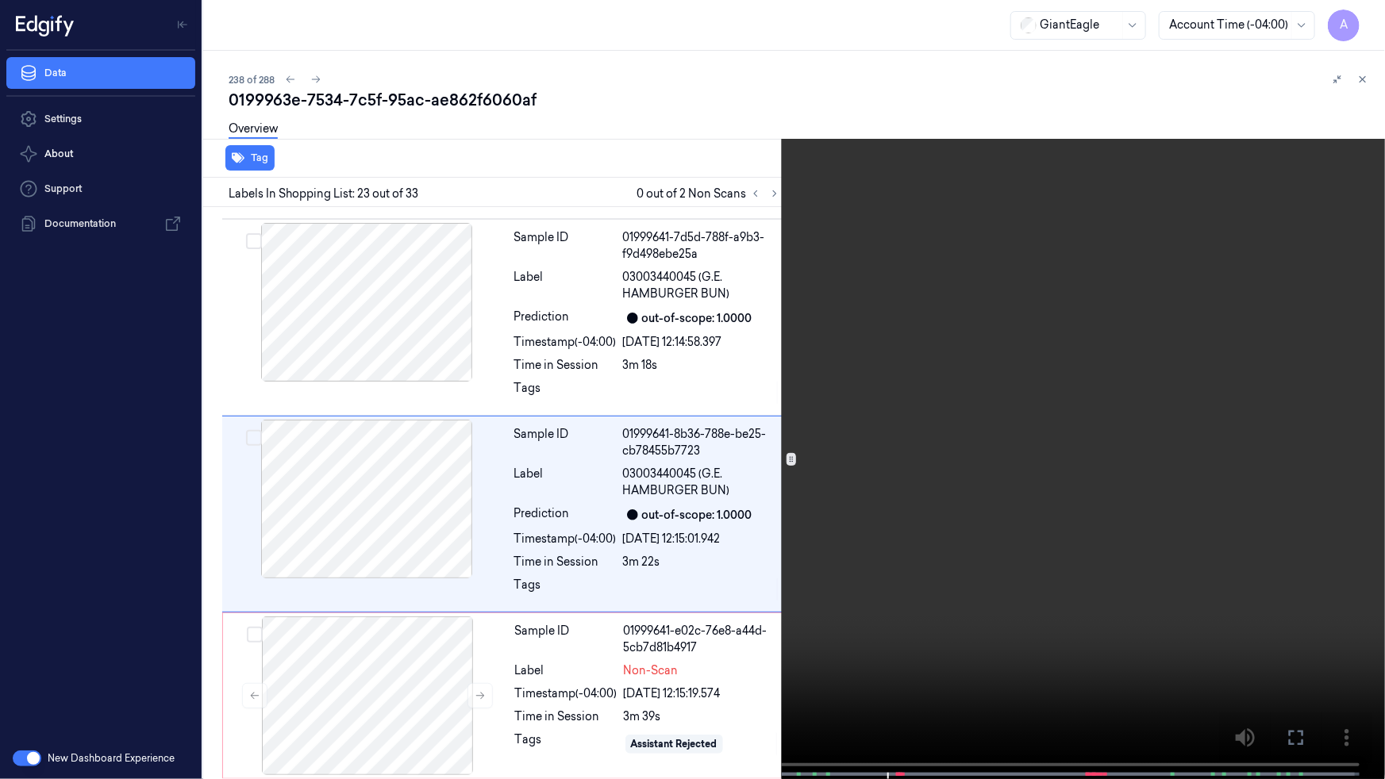
click at [0, 0] on icon at bounding box center [0, 0] width 0 height 0
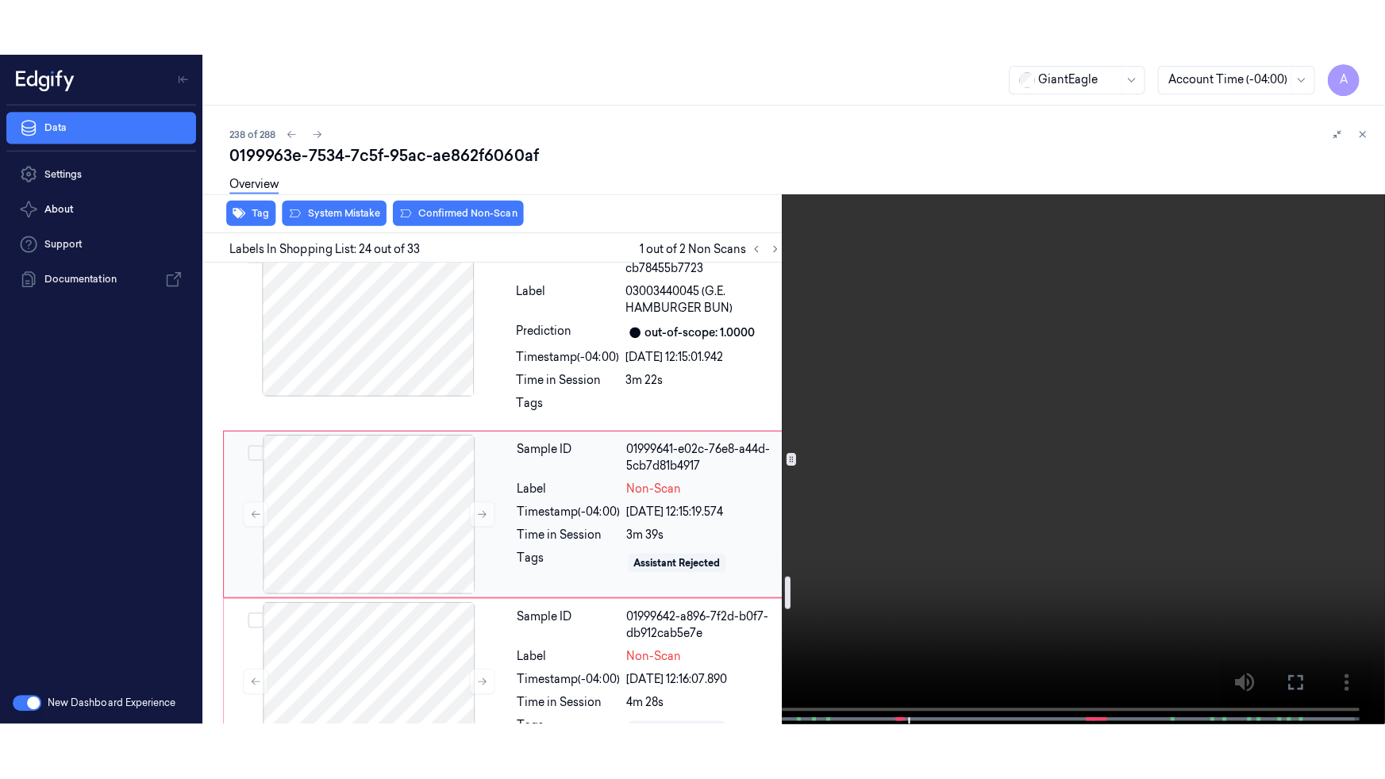
scroll to position [4504, 0]
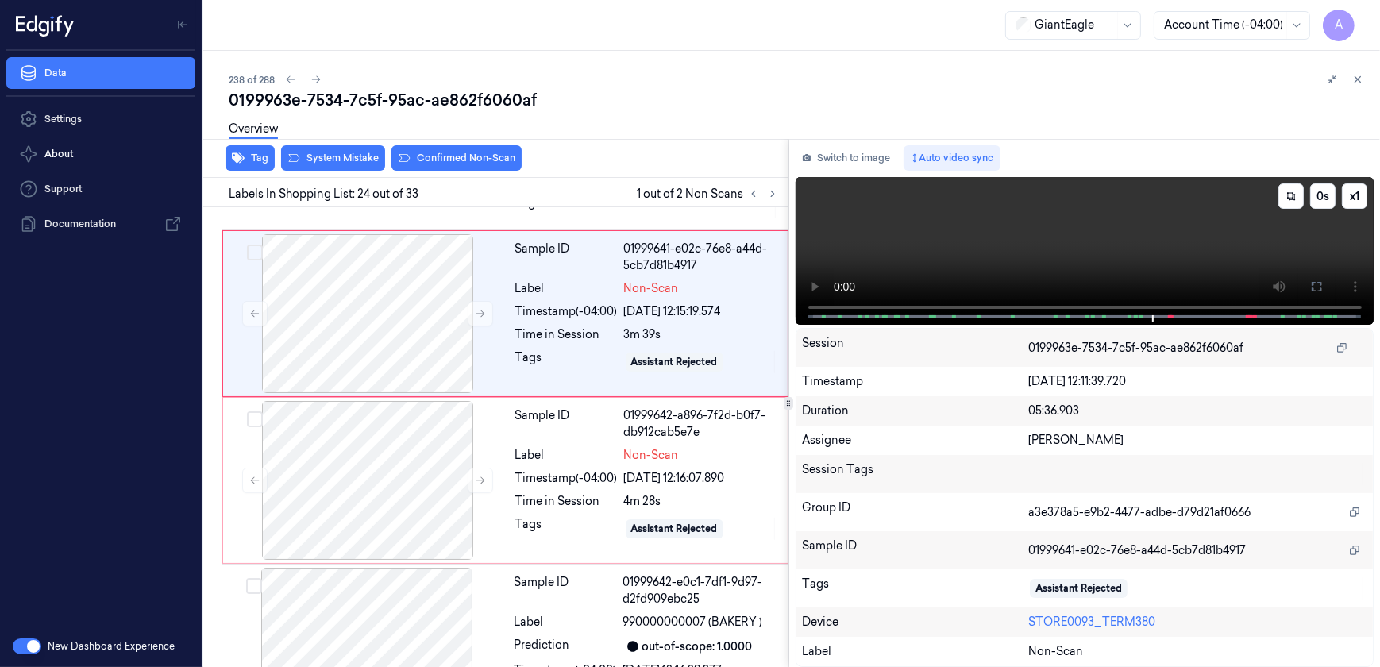
drag, startPoint x: 1318, startPoint y: 291, endPoint x: 1321, endPoint y: 365, distance: 74.7
click at [1318, 291] on icon at bounding box center [1316, 287] width 10 height 10
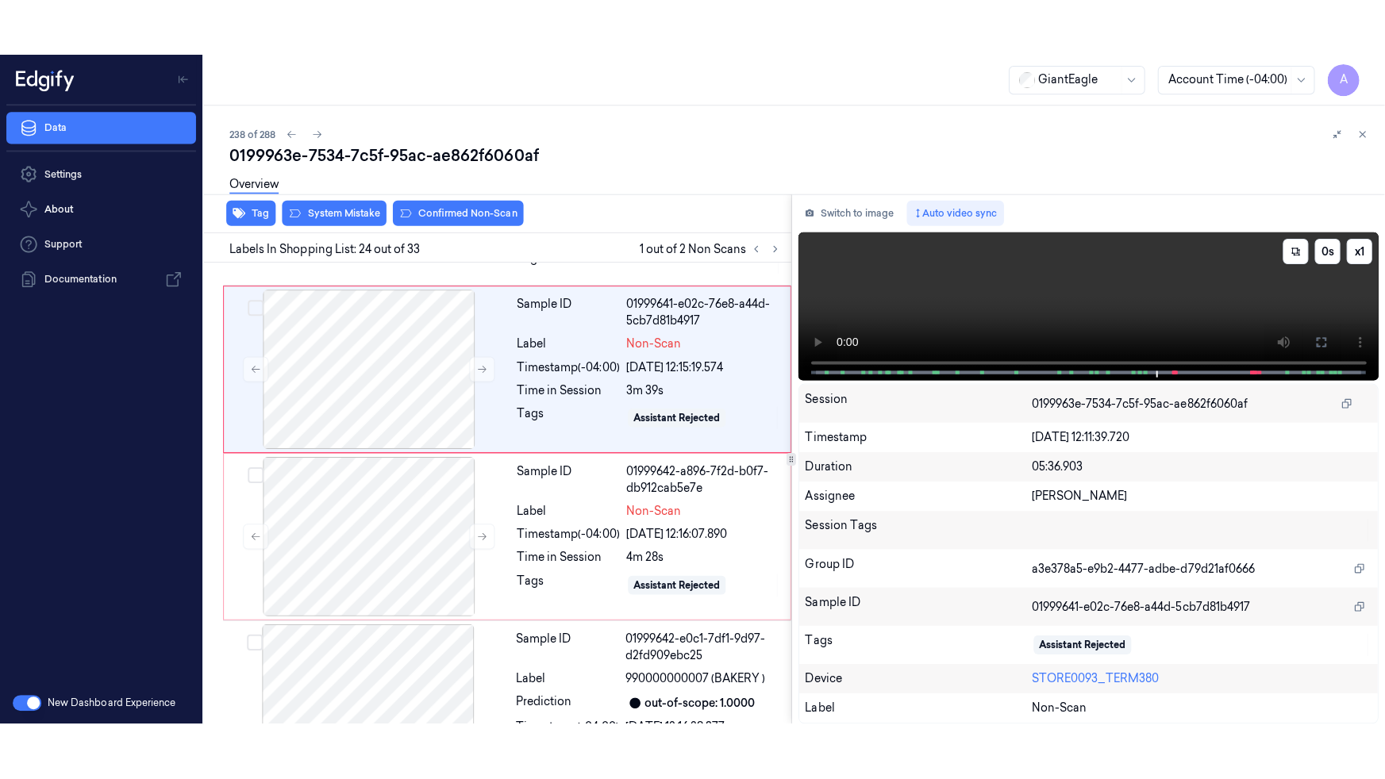
scroll to position [4487, 0]
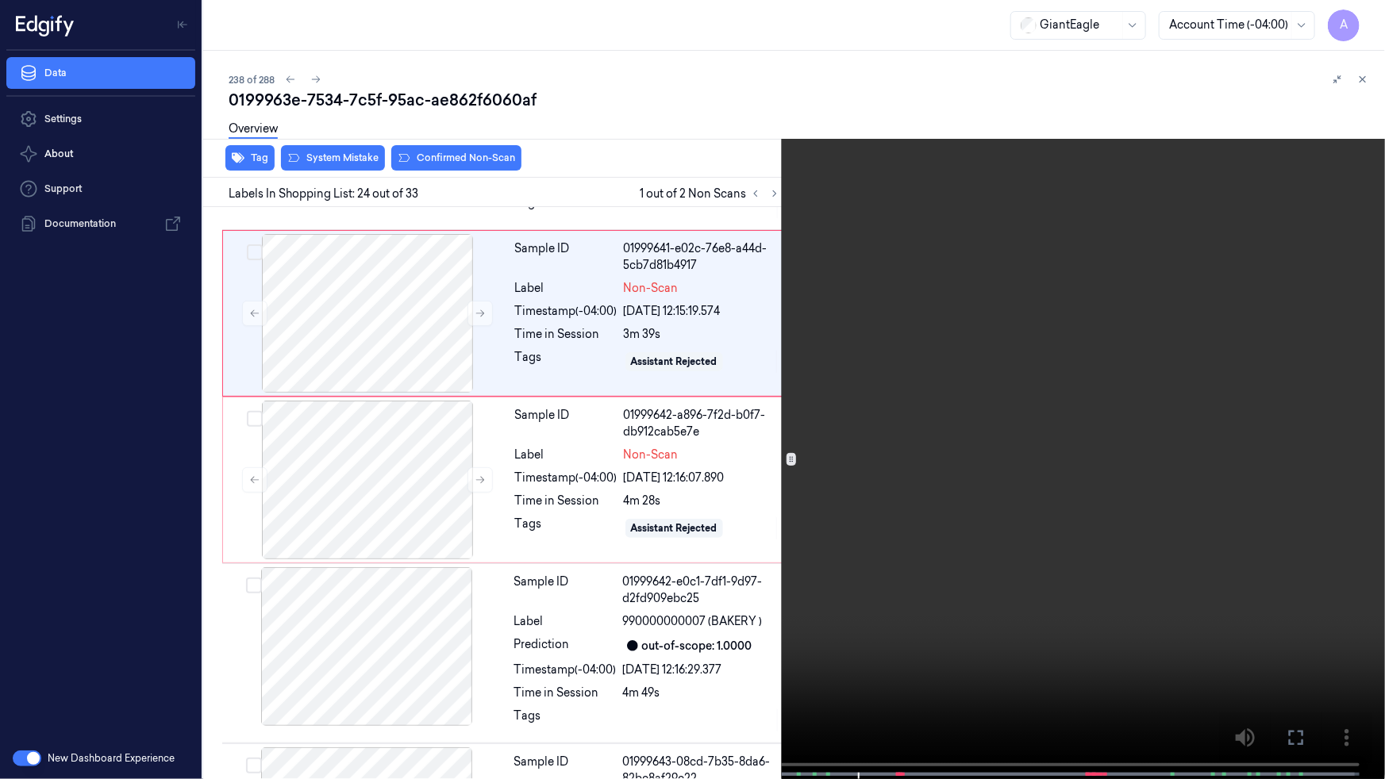
click at [682, 464] on video at bounding box center [692, 391] width 1385 height 783
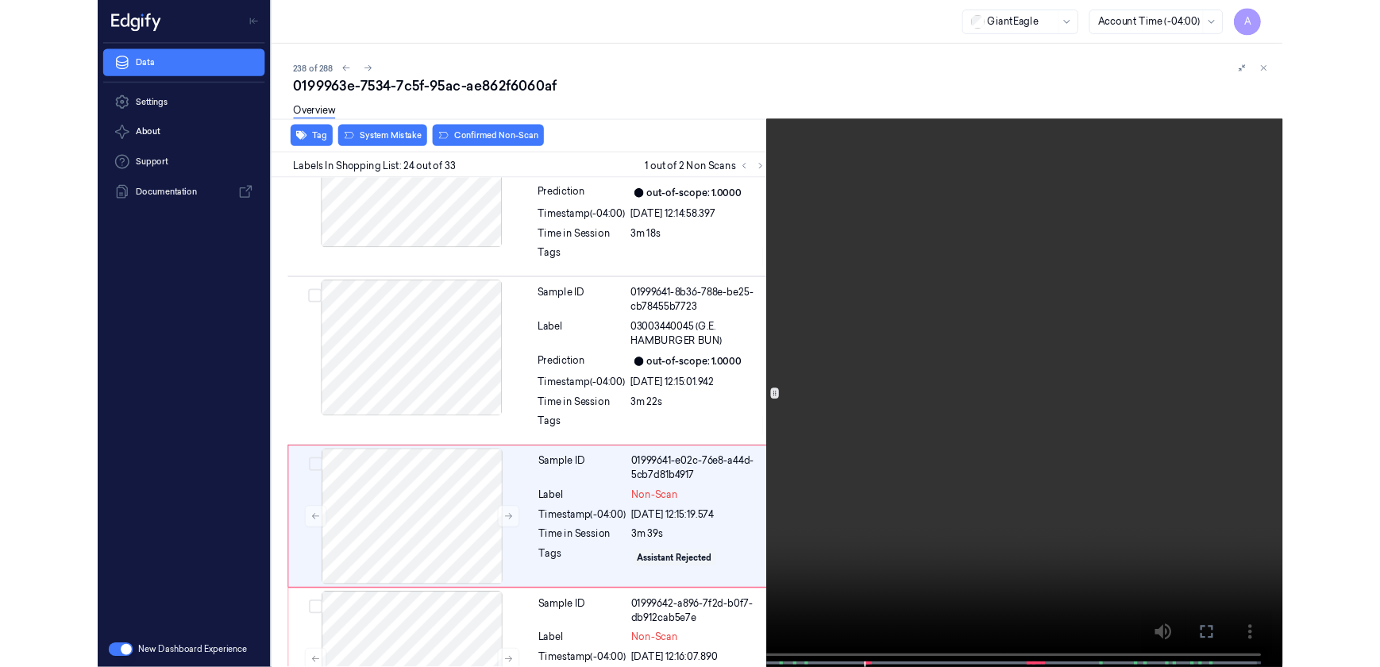
scroll to position [4286, 0]
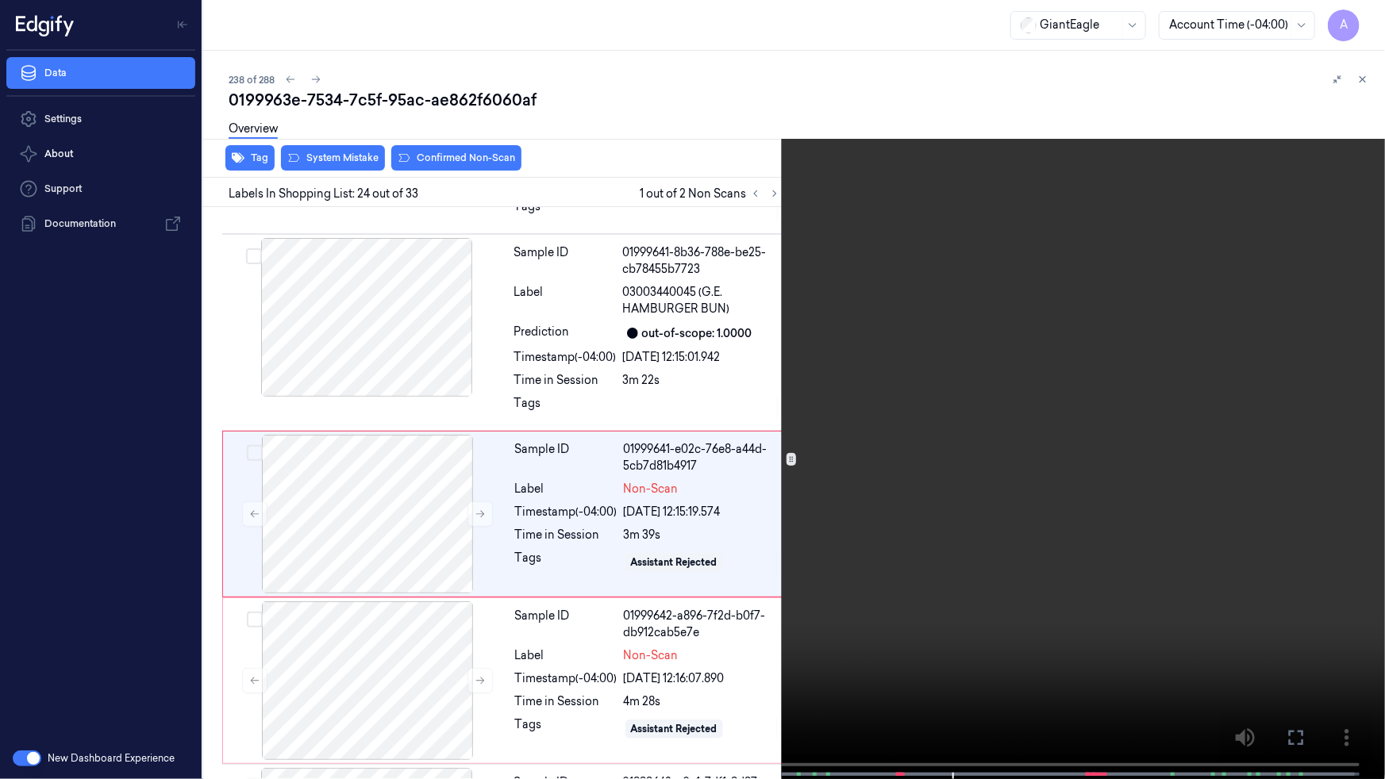
click at [0, 0] on icon at bounding box center [0, 0] width 0 height 0
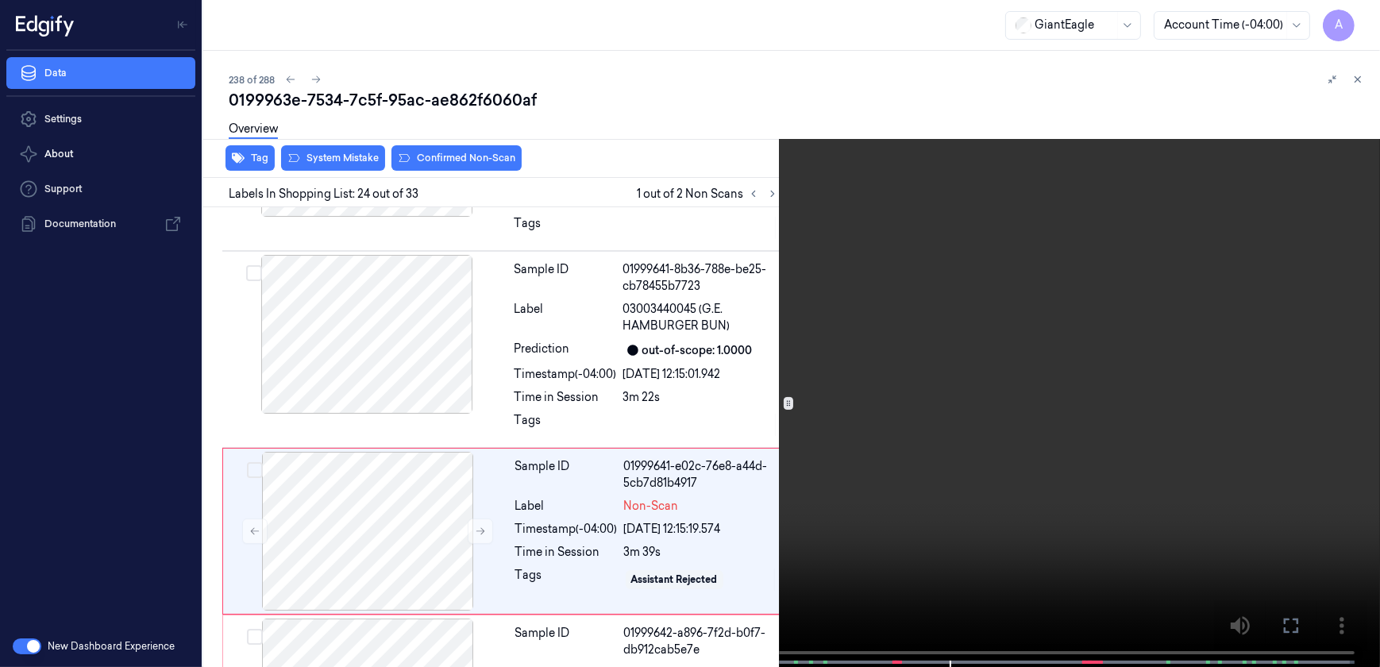
scroll to position [4303, 0]
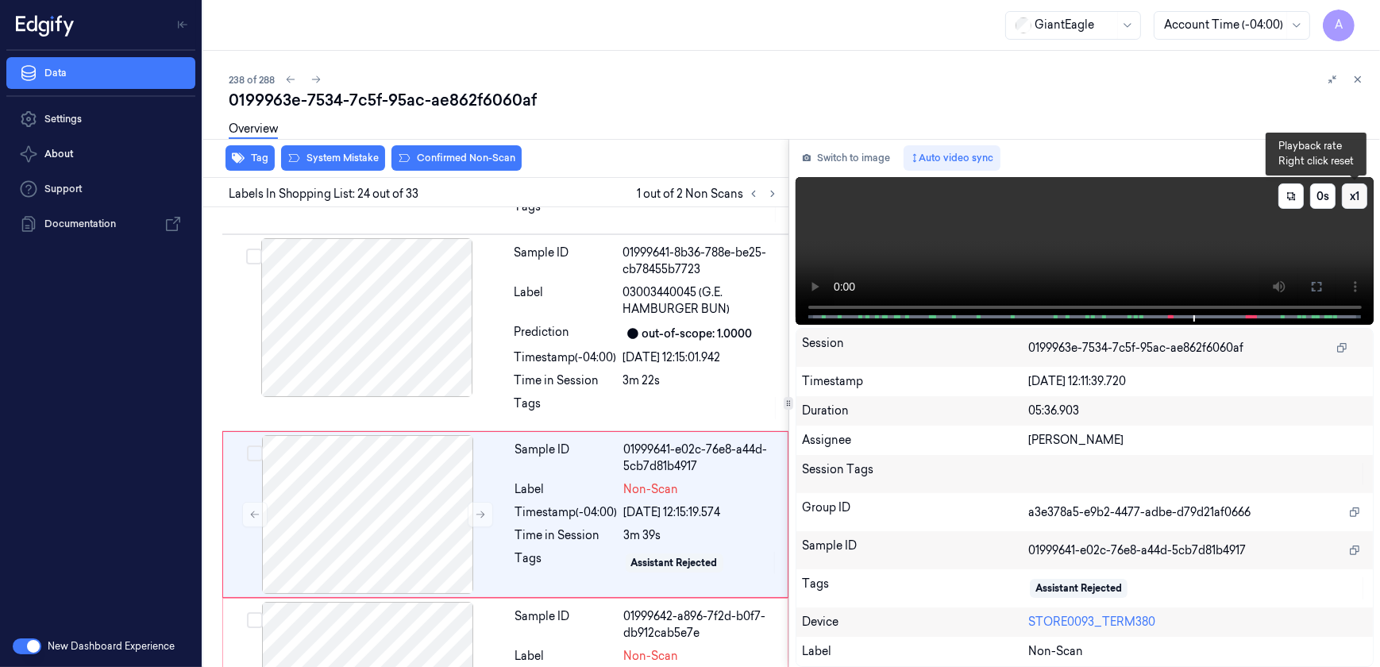
click at [1356, 197] on button "x 1" at bounding box center [1353, 195] width 25 height 25
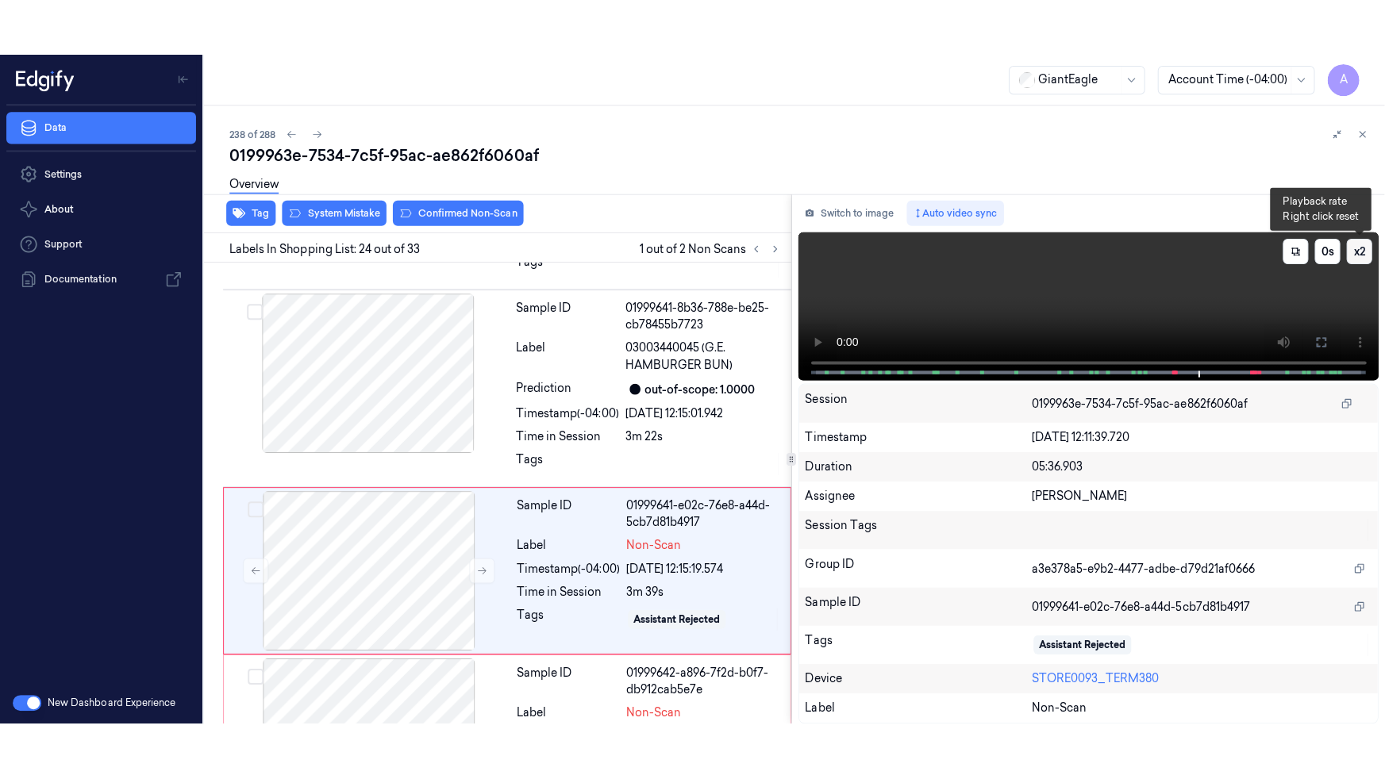
scroll to position [4359, 0]
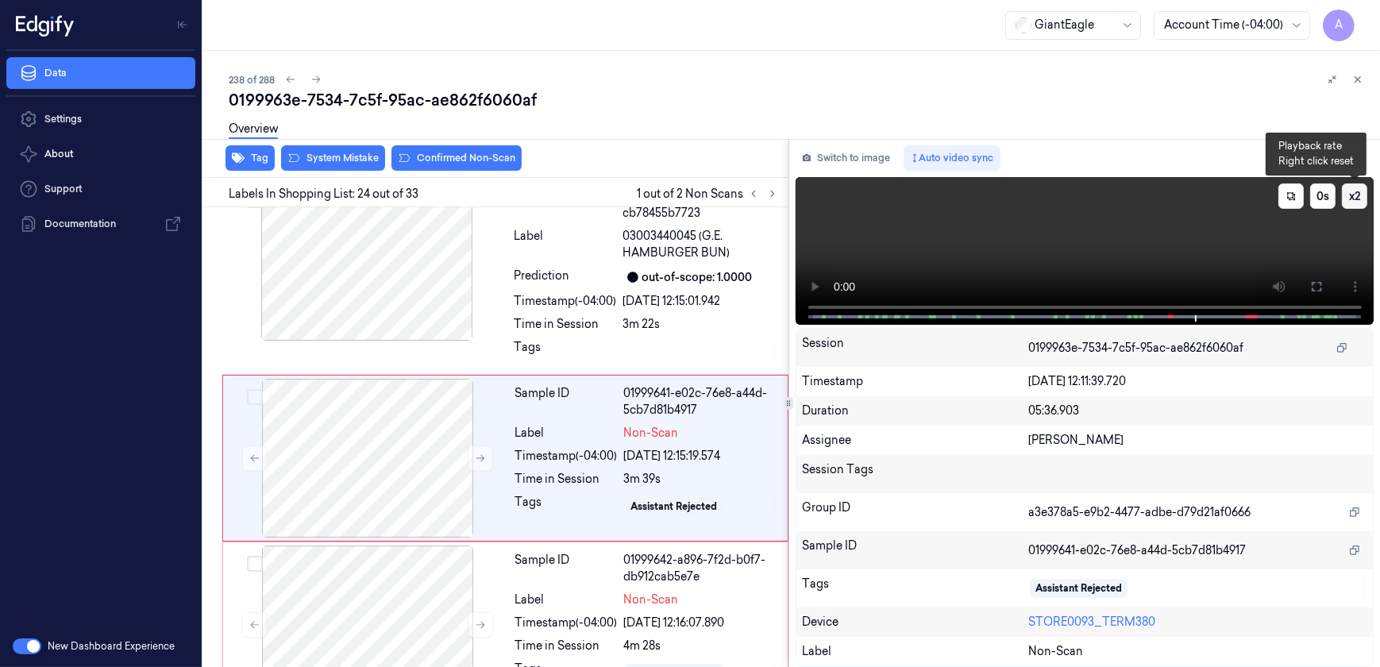
click at [1356, 197] on button "x 2" at bounding box center [1353, 195] width 25 height 25
click at [1312, 286] on icon at bounding box center [1316, 286] width 13 height 13
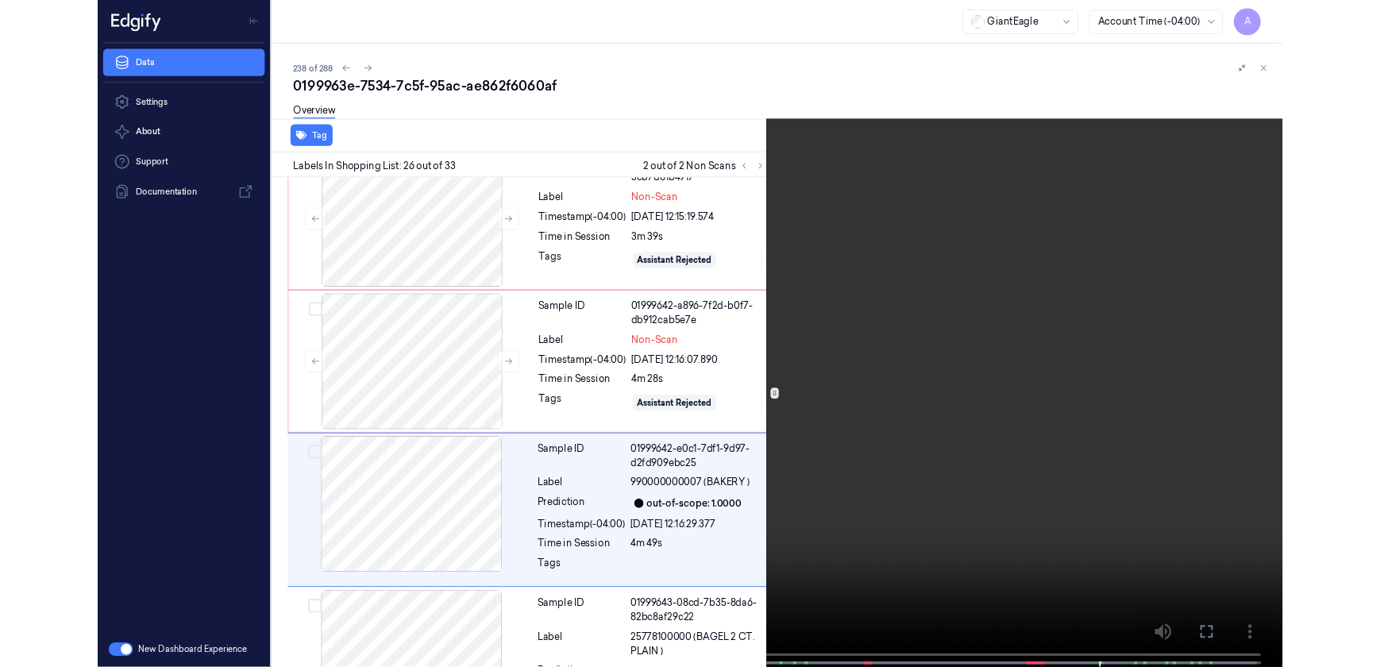
scroll to position [4627, 0]
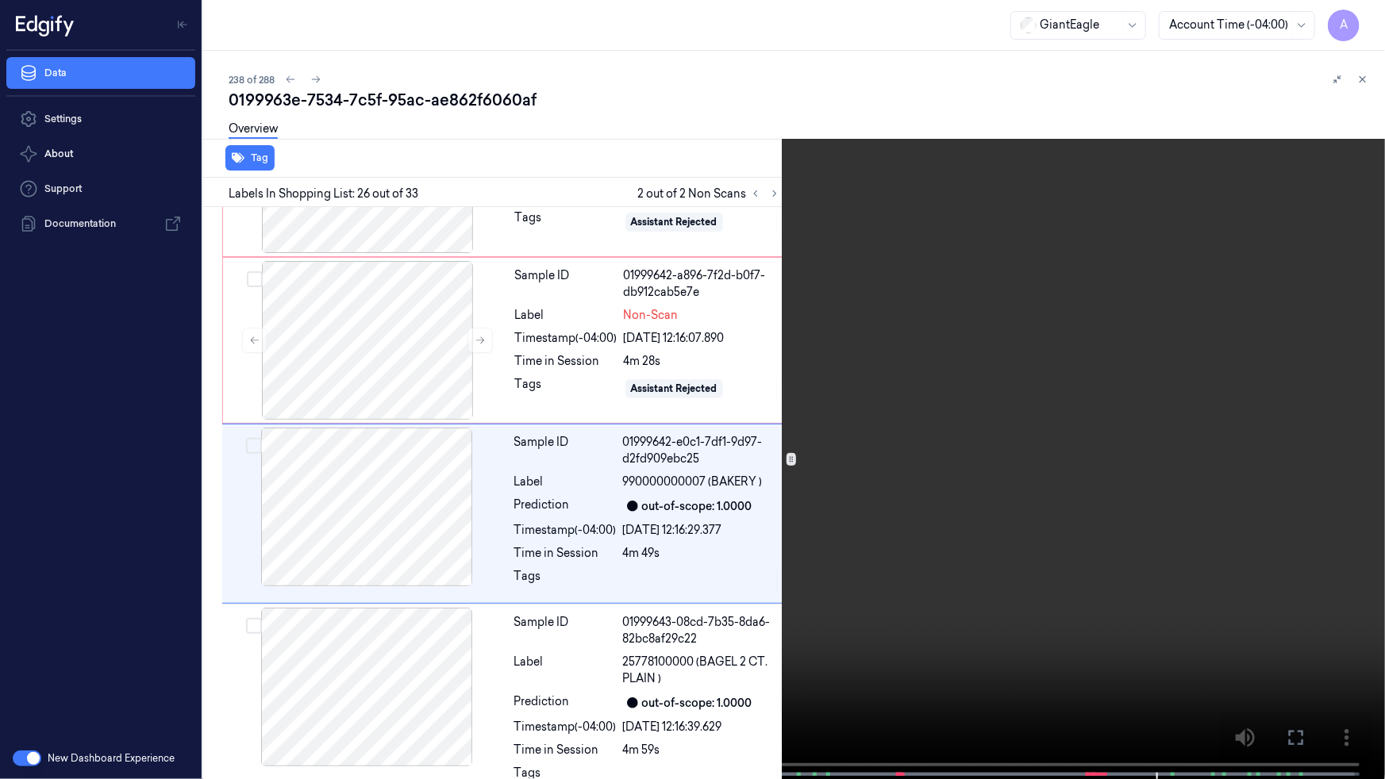
click at [0, 0] on icon at bounding box center [0, 0] width 0 height 0
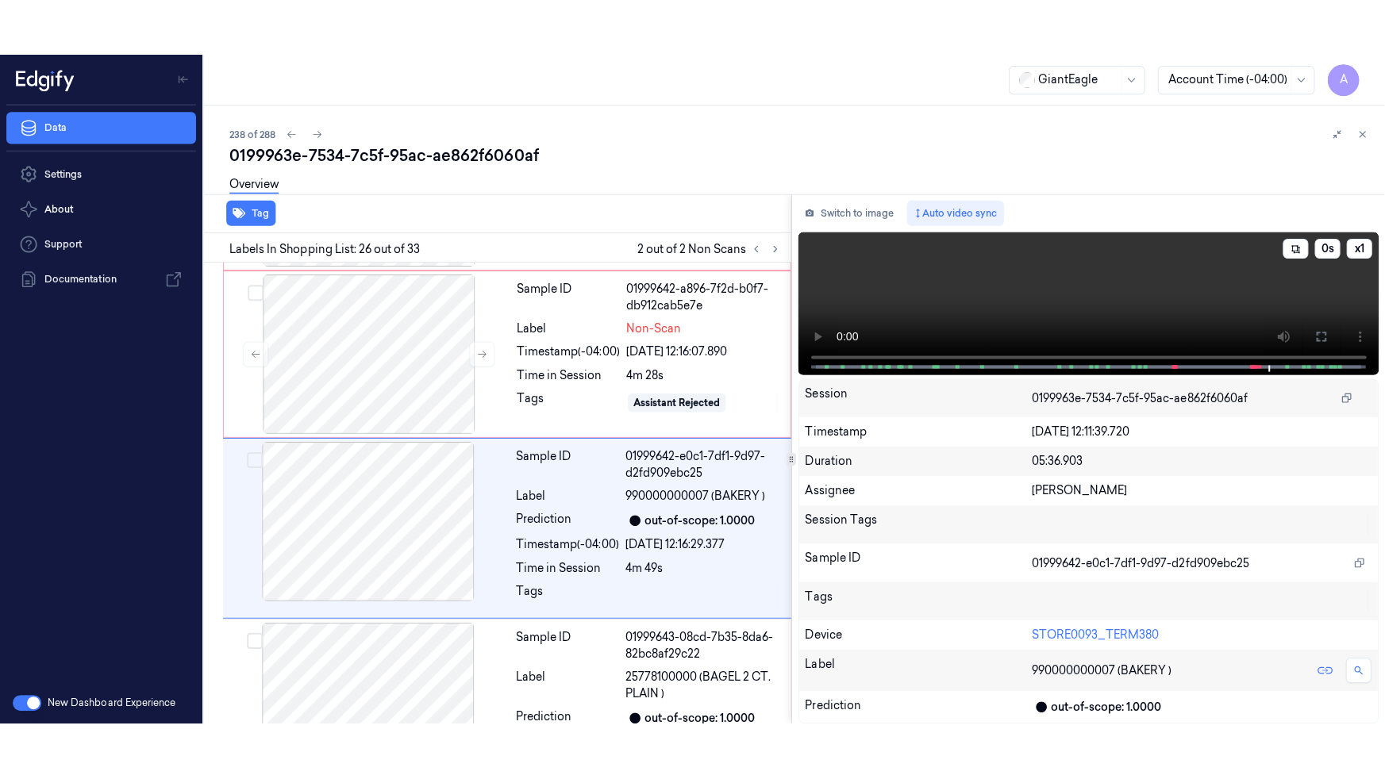
scroll to position [4699, 0]
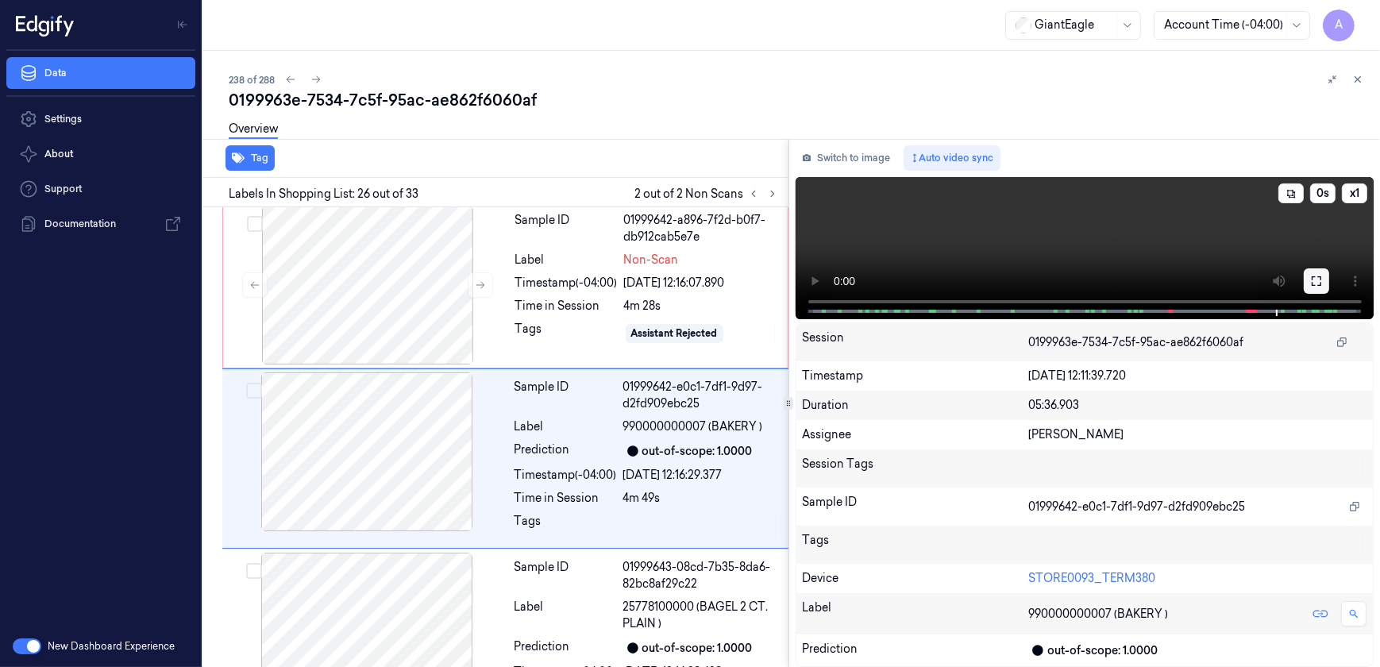
click at [1315, 279] on icon at bounding box center [1316, 281] width 13 height 13
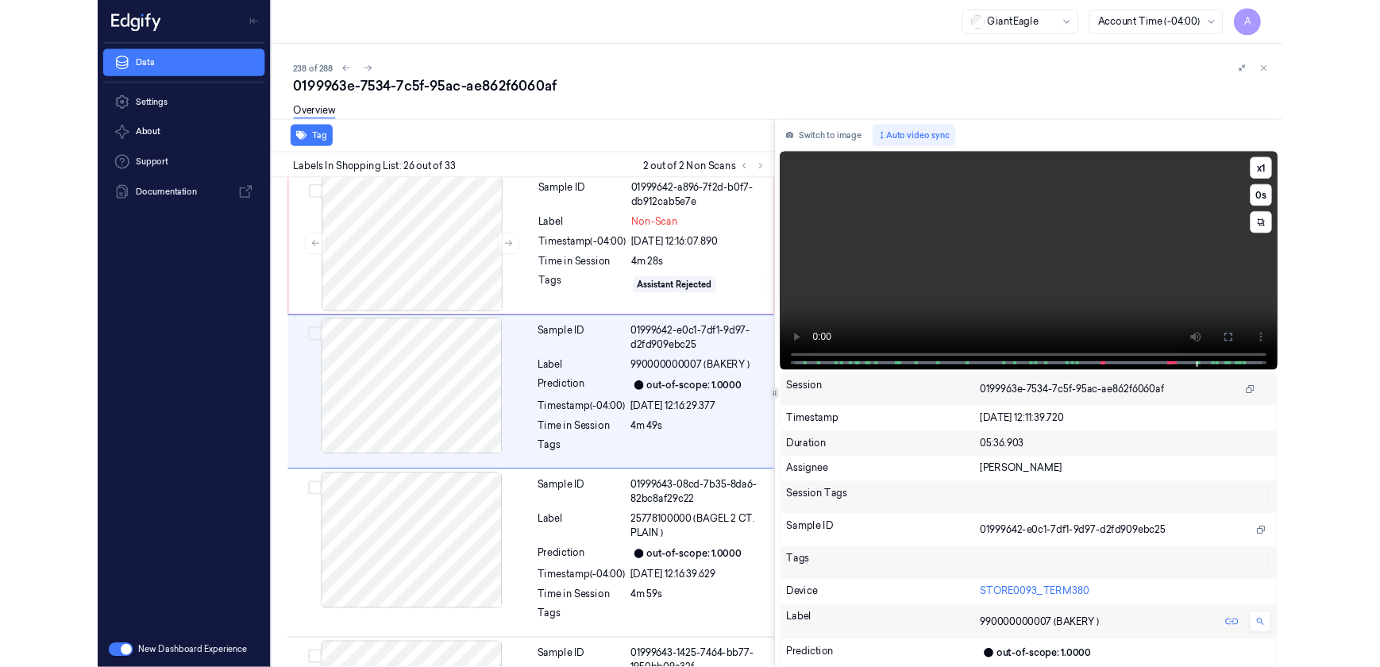
scroll to position [4627, 0]
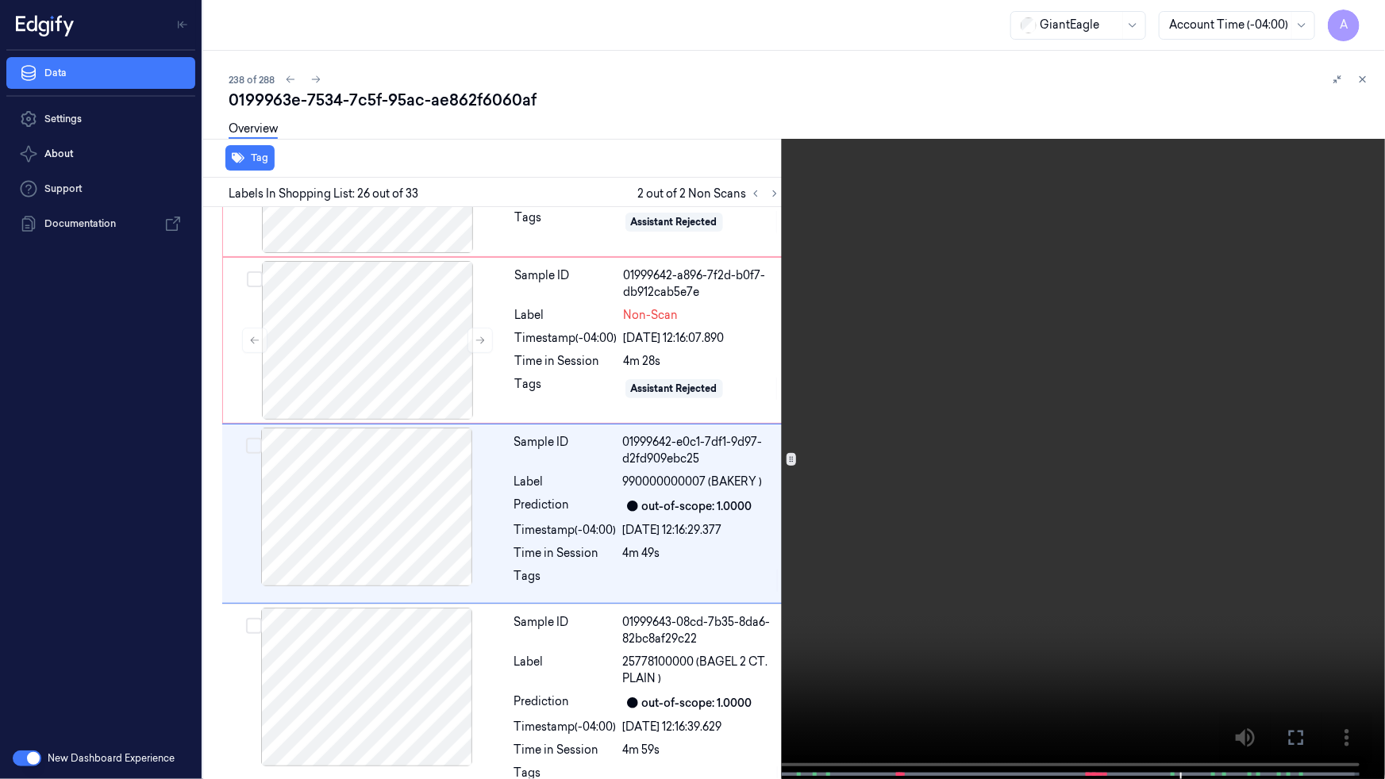
click at [0, 0] on icon at bounding box center [0, 0] width 0 height 0
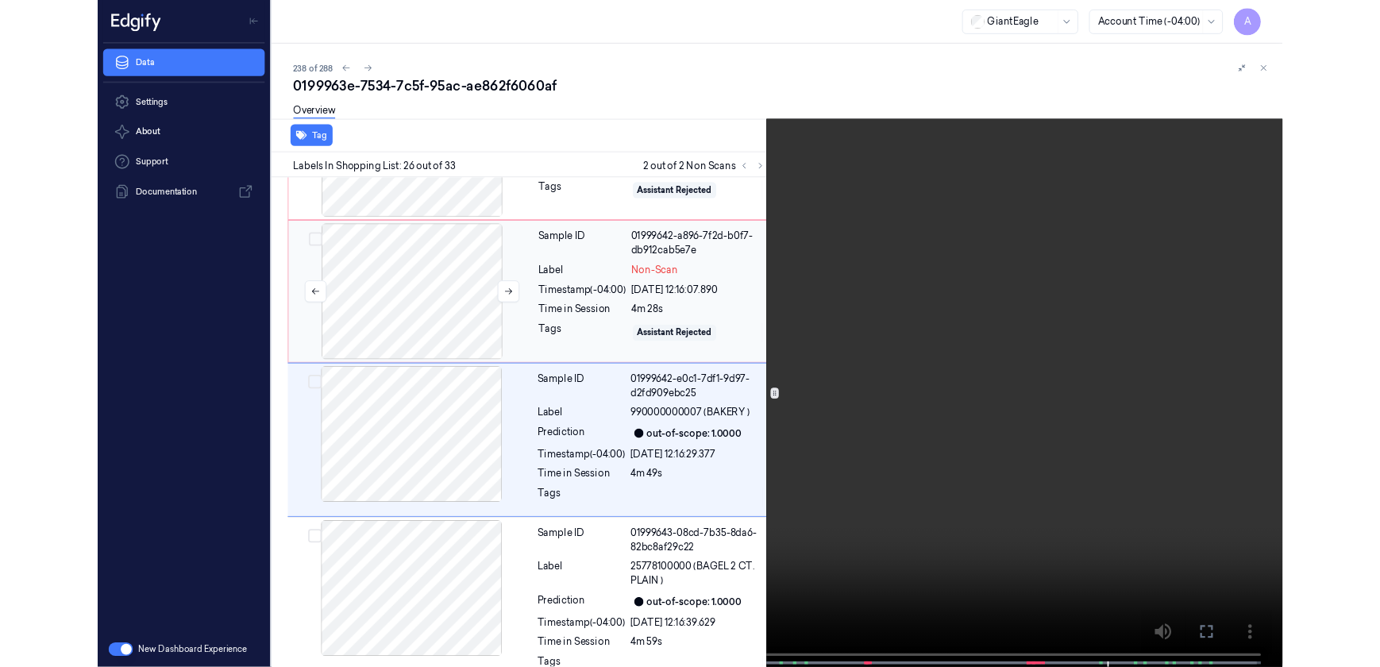
scroll to position [4643, 0]
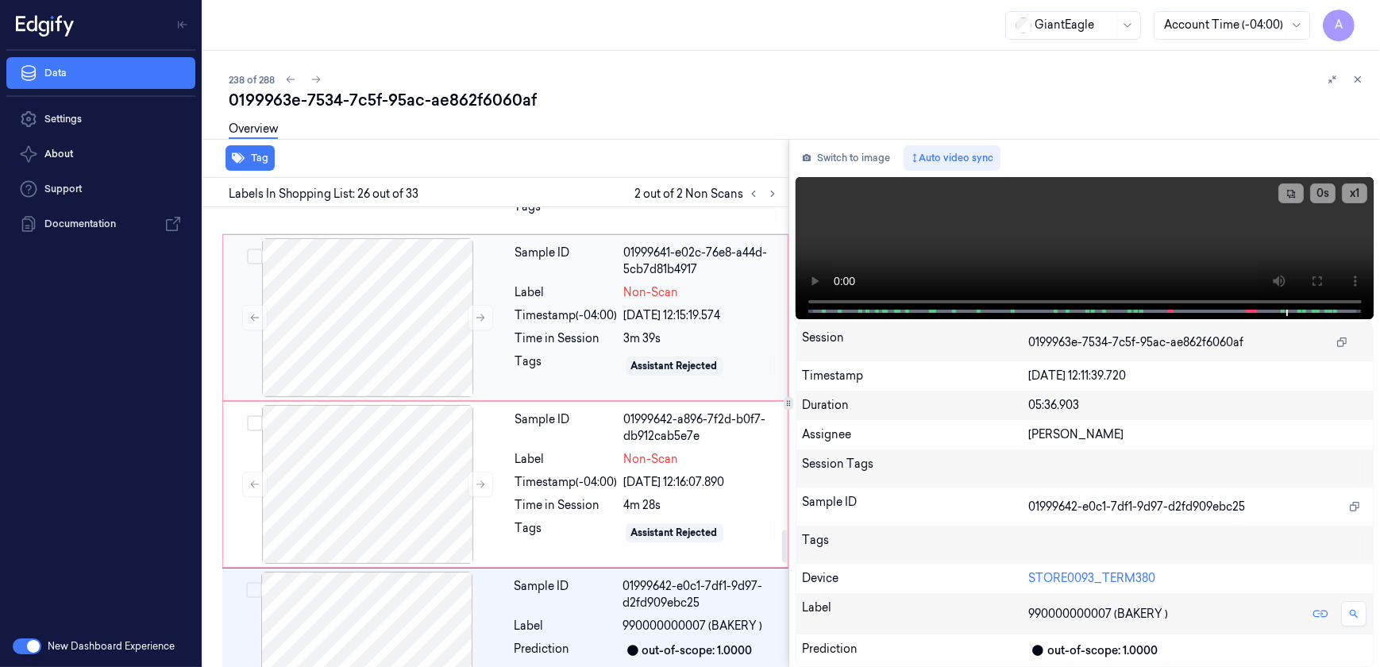
click at [561, 353] on div "Tags" at bounding box center [566, 365] width 102 height 25
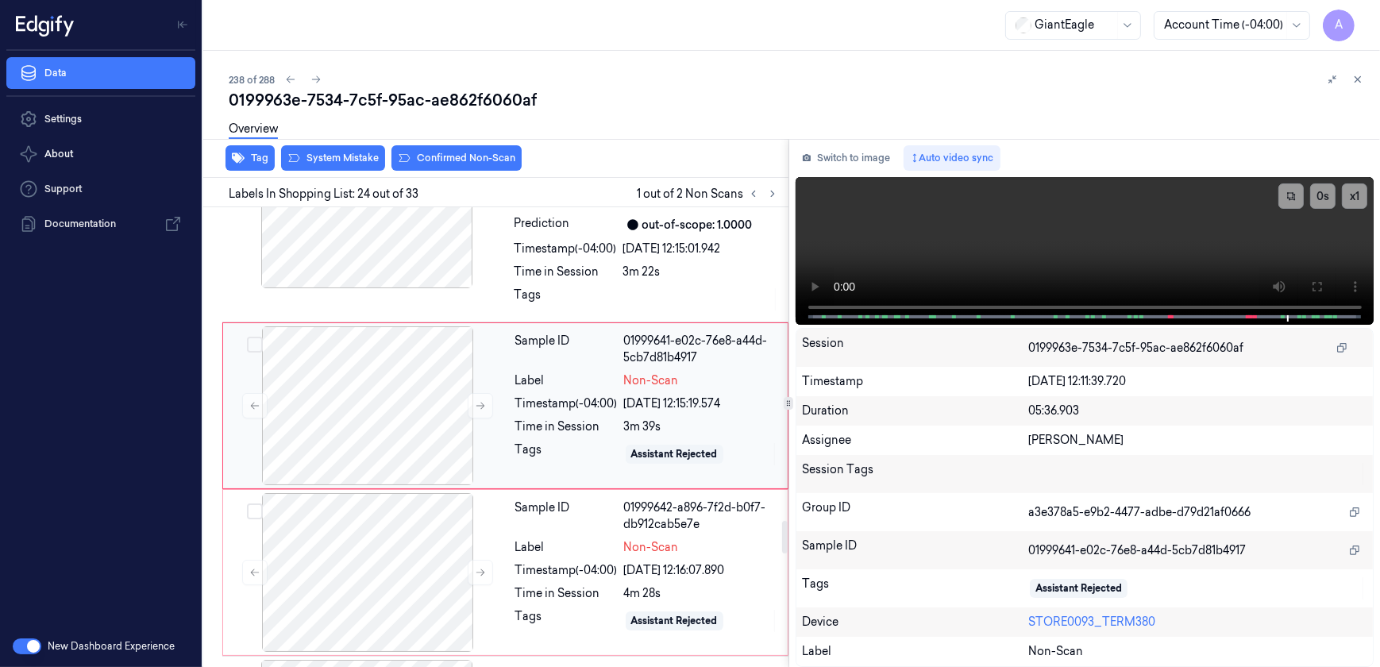
scroll to position [4359, 0]
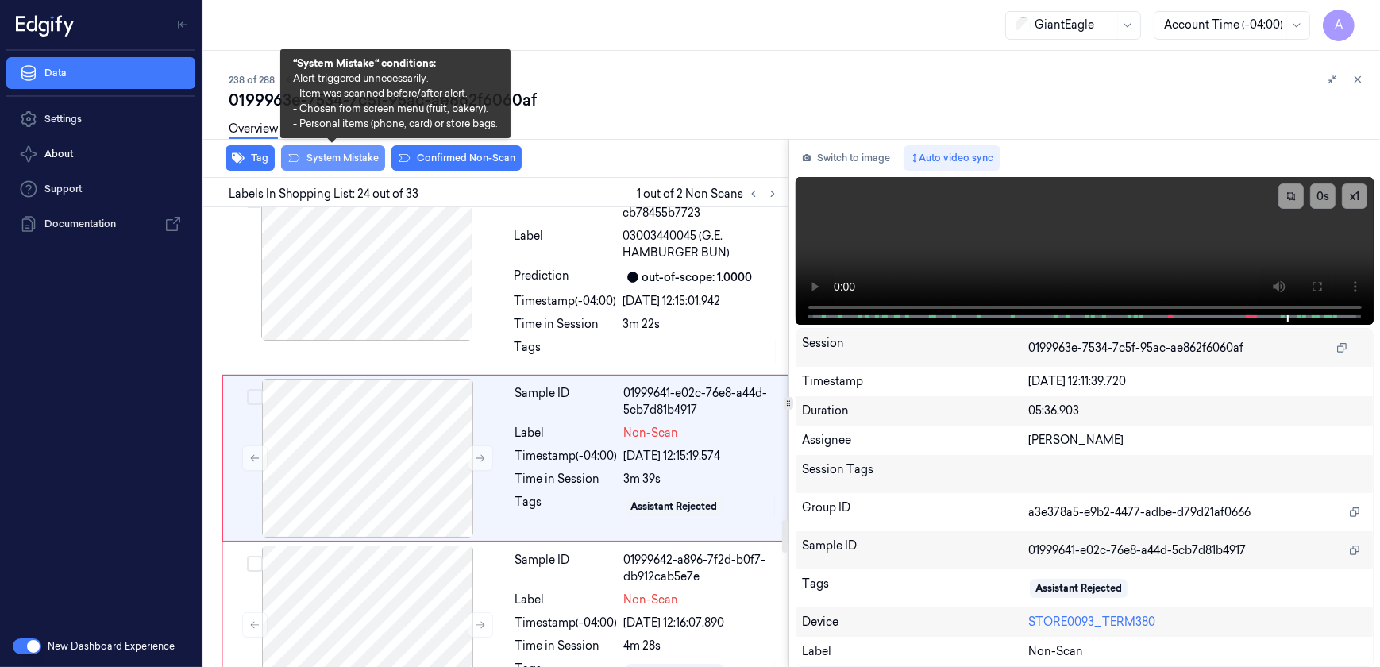
click at [314, 163] on button "System Mistake" at bounding box center [333, 157] width 104 height 25
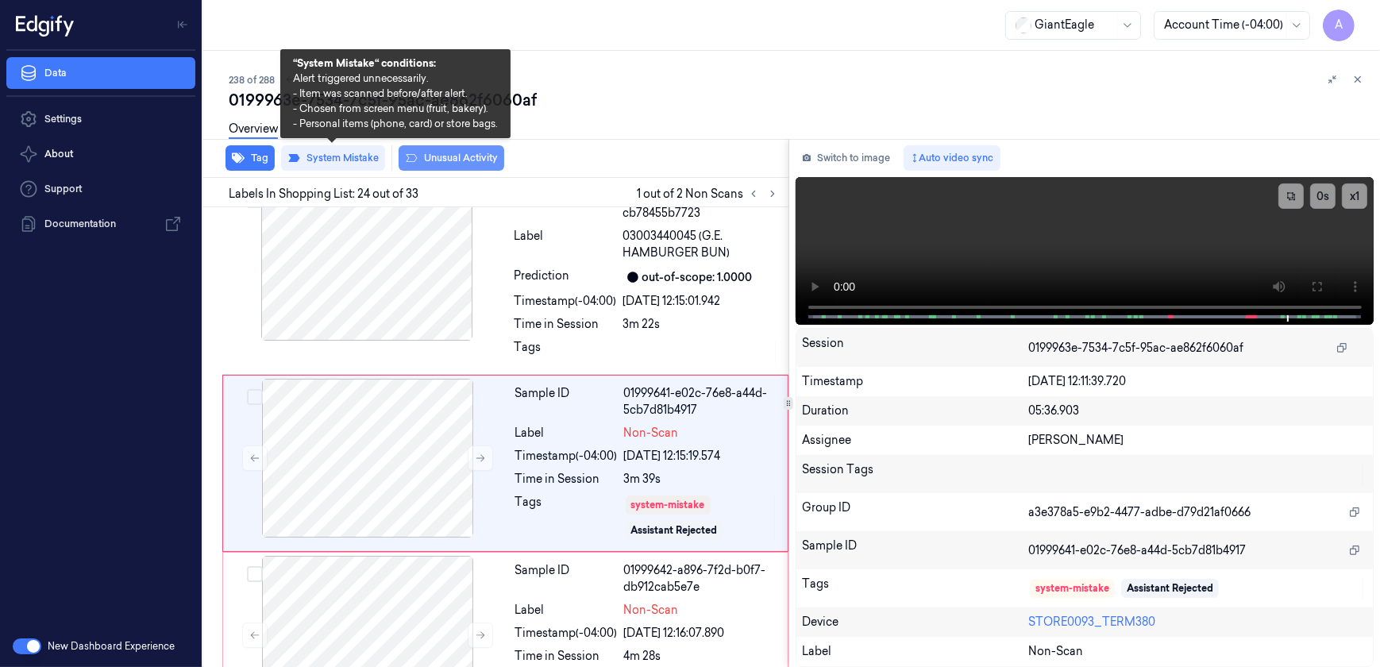
scroll to position [4365, 0]
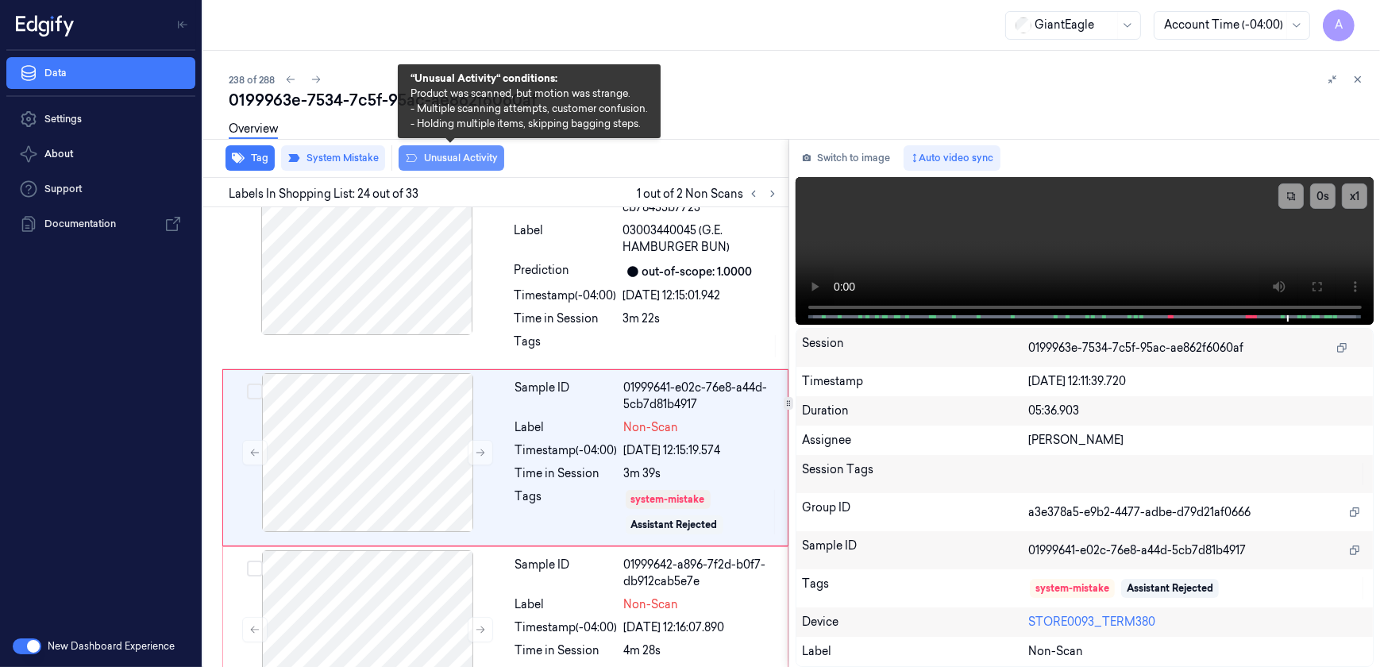
click at [448, 165] on button "Unusual Activity" at bounding box center [451, 157] width 106 height 25
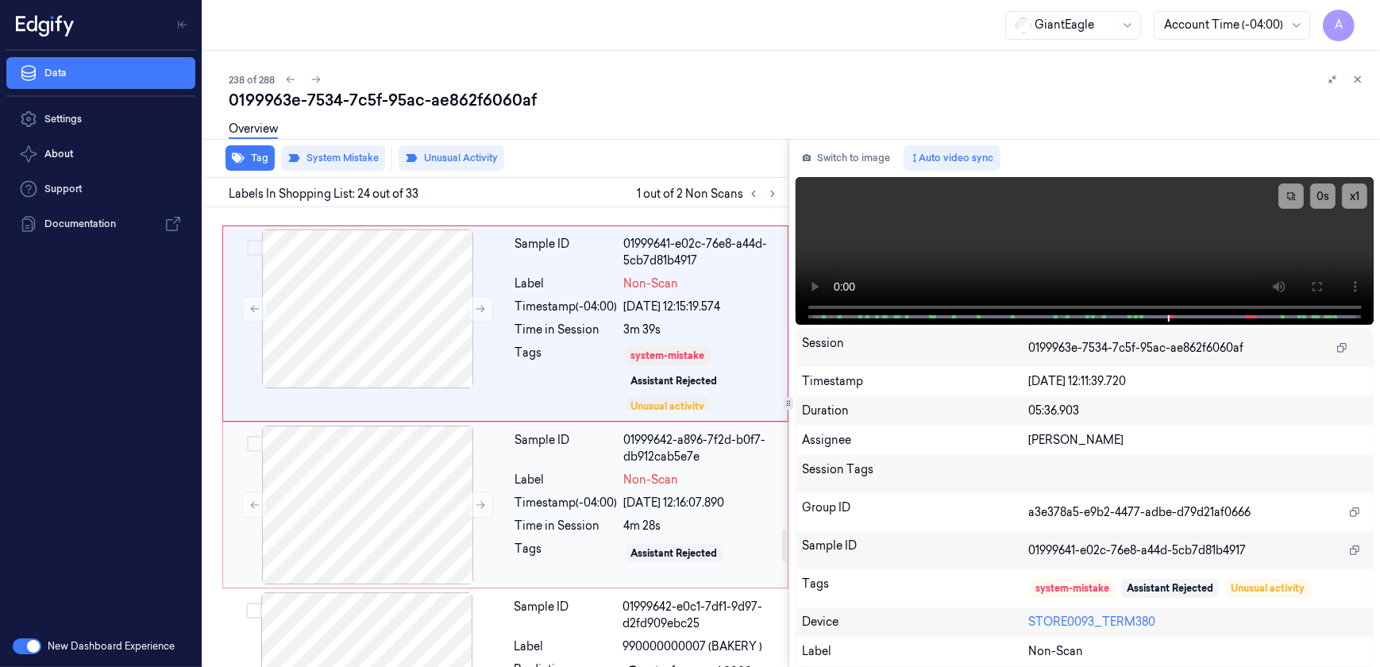
click at [572, 541] on div "Tags" at bounding box center [566, 553] width 102 height 25
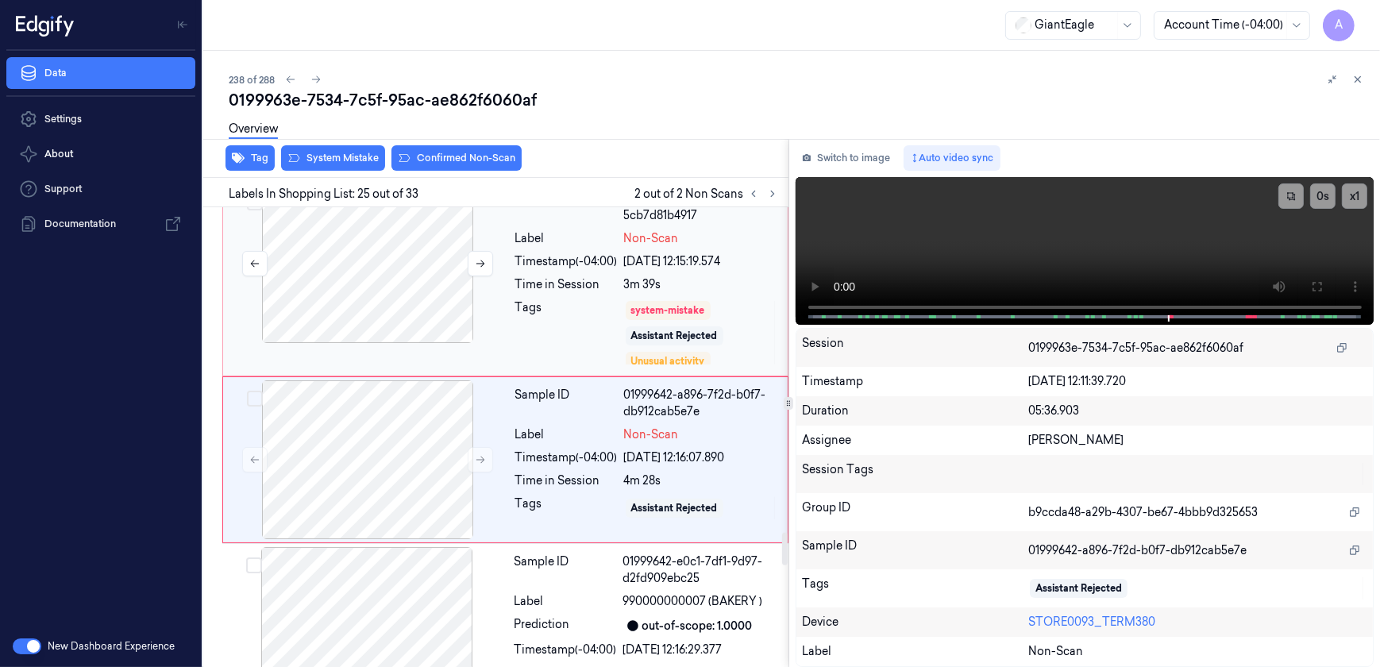
scroll to position [4555, 0]
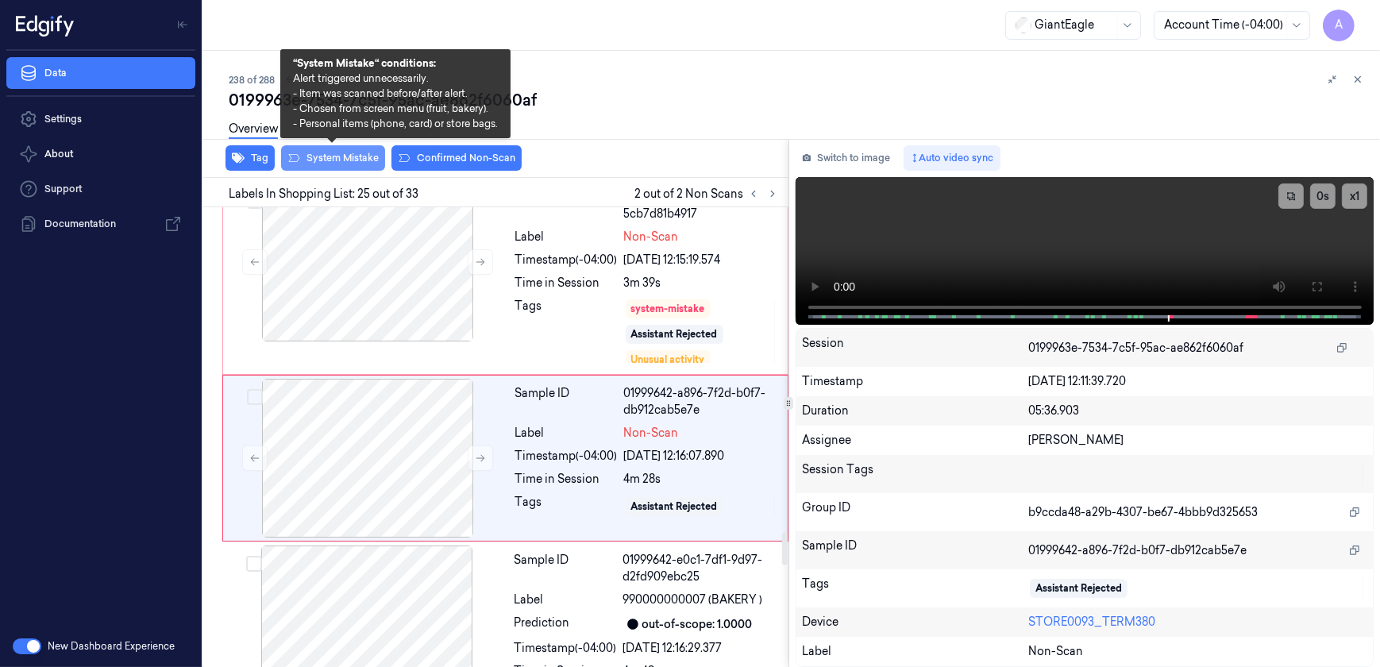
click at [325, 167] on button "System Mistake" at bounding box center [333, 157] width 104 height 25
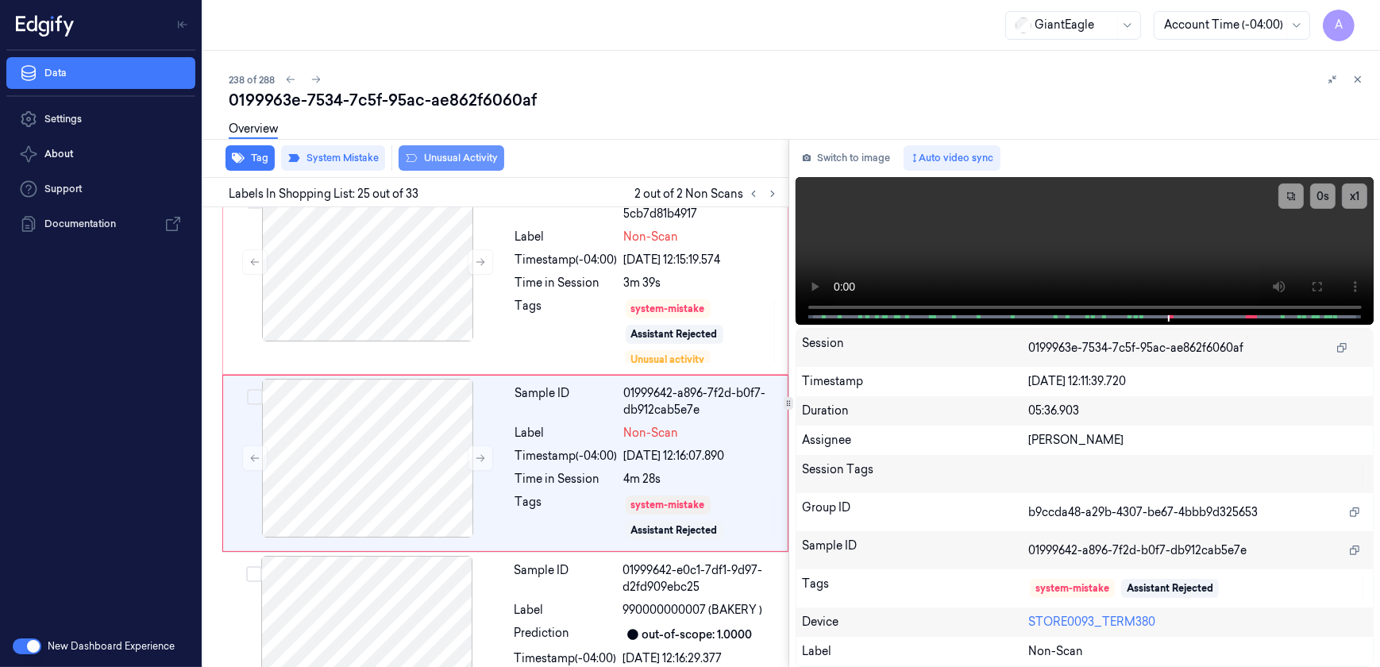
scroll to position [4560, 0]
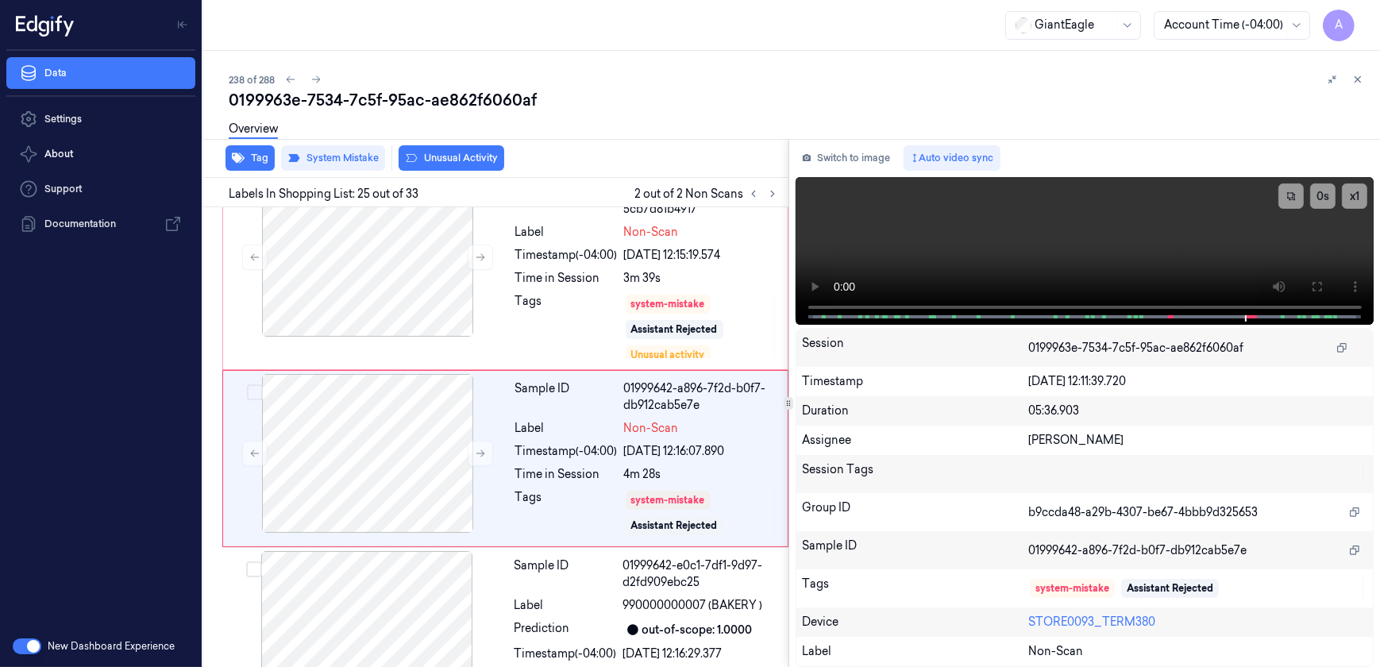
click at [448, 161] on button "Unusual Activity" at bounding box center [451, 157] width 106 height 25
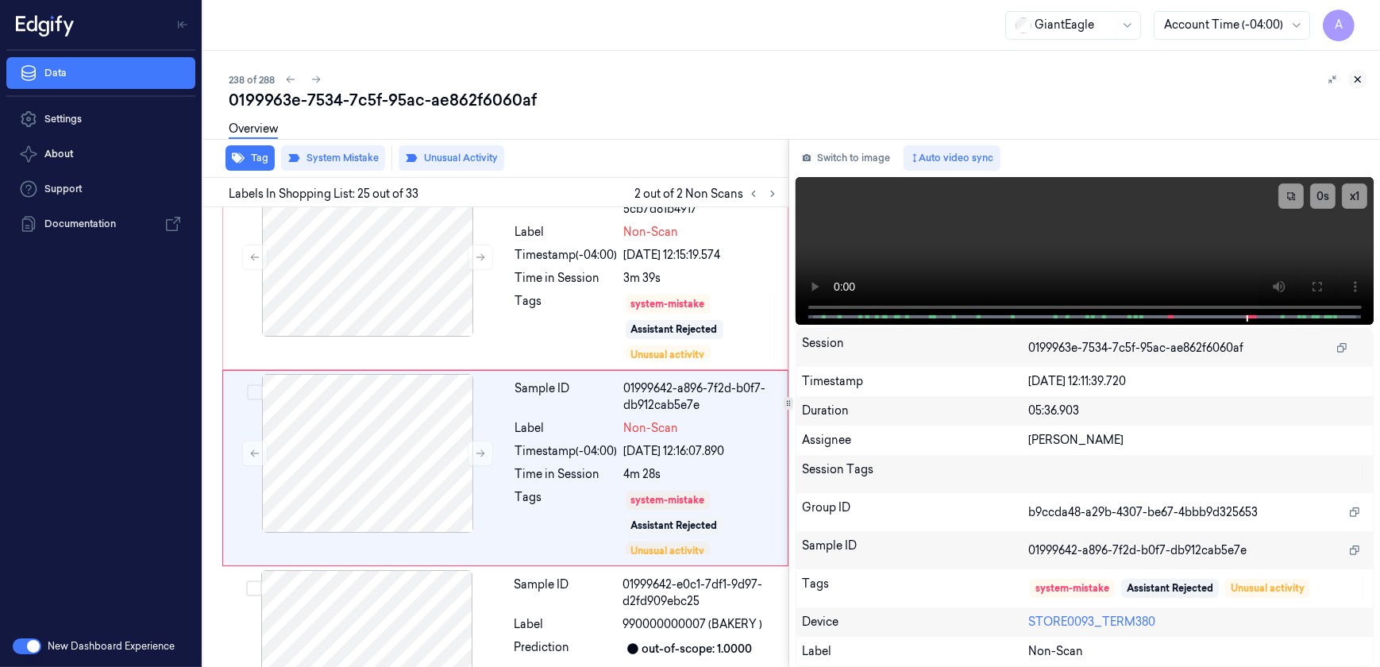
scroll to position [4570, 0]
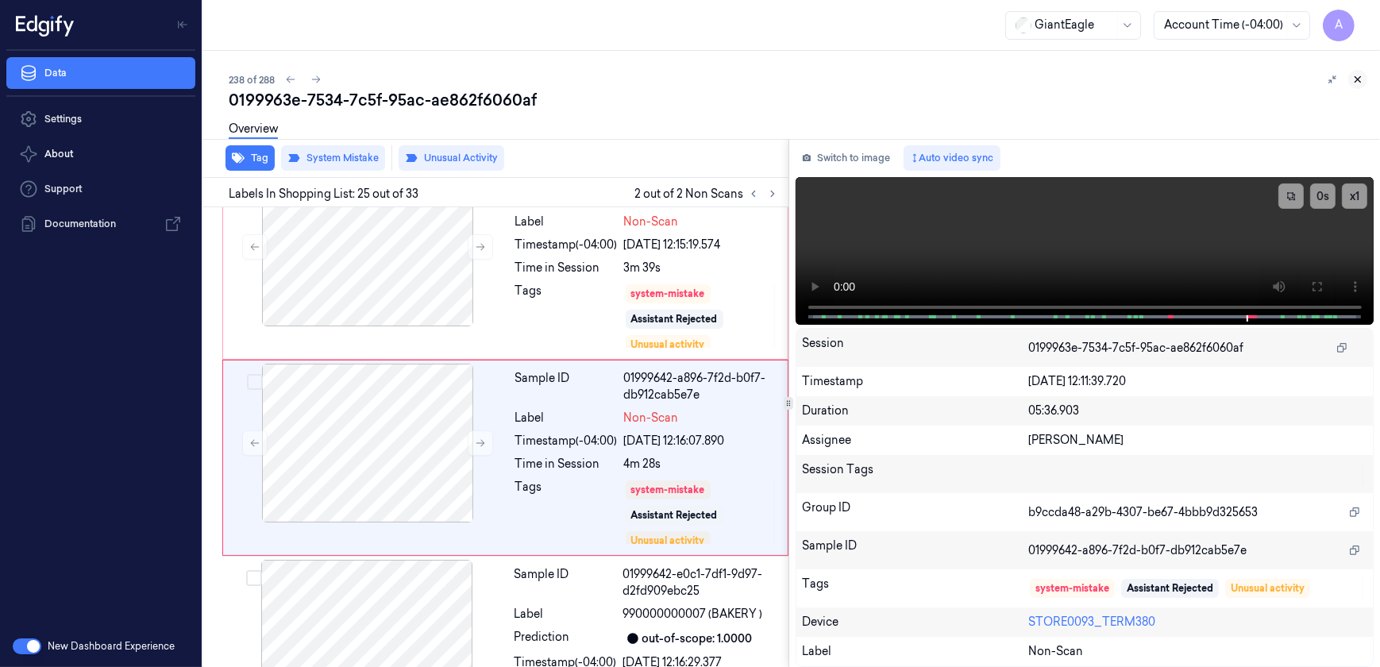
click at [1360, 82] on icon at bounding box center [1358, 80] width 6 height 6
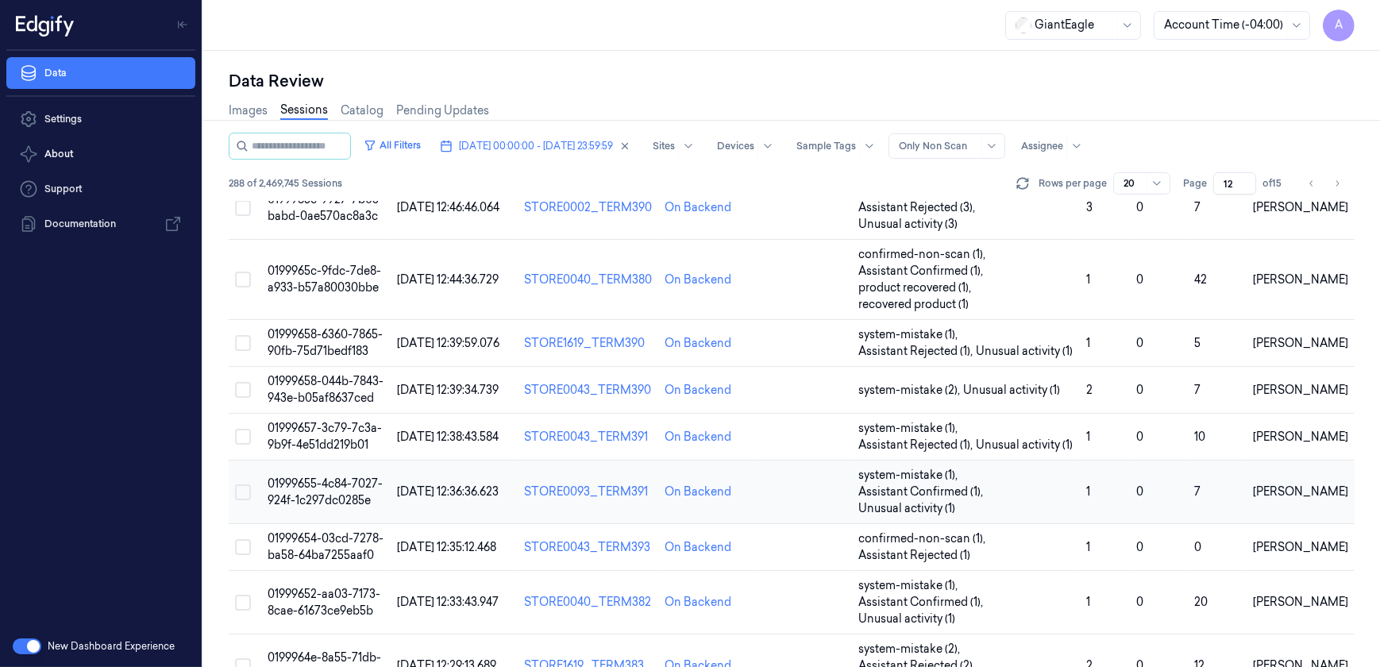
scroll to position [715, 0]
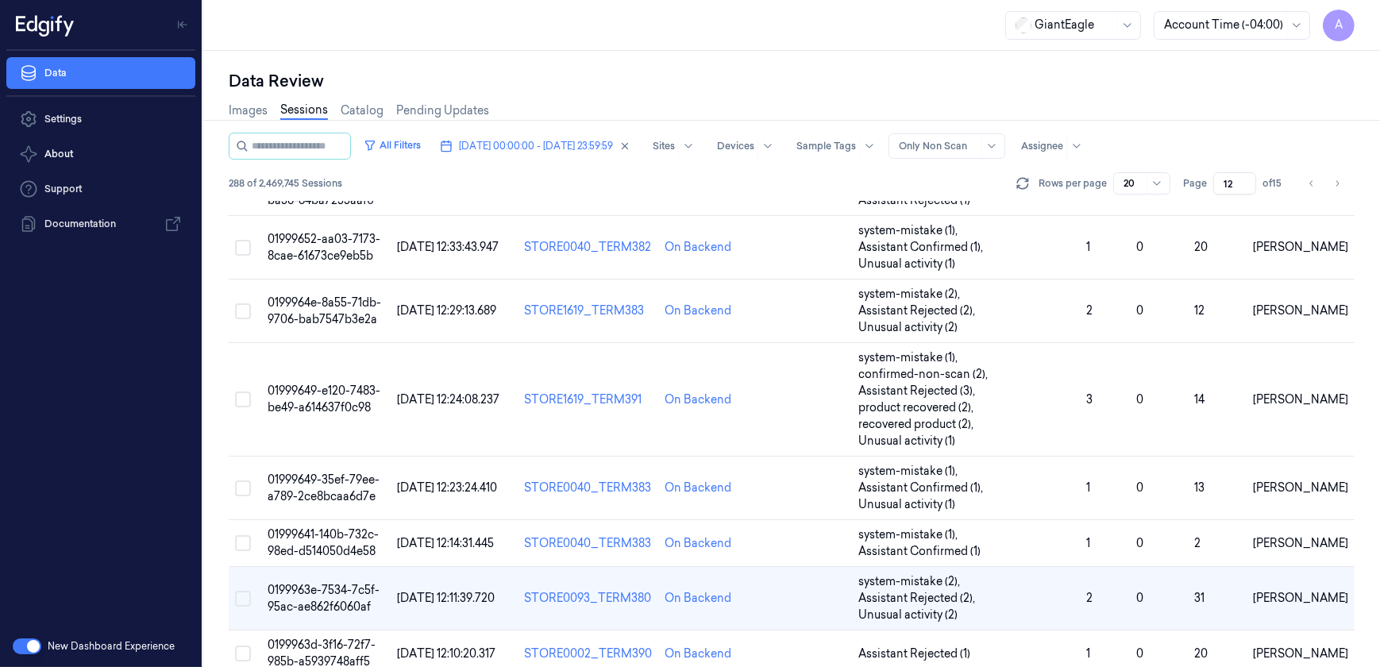
drag, startPoint x: 1234, startPoint y: 183, endPoint x: 1218, endPoint y: 183, distance: 15.9
click at [1218, 183] on input "12" at bounding box center [1234, 183] width 43 height 22
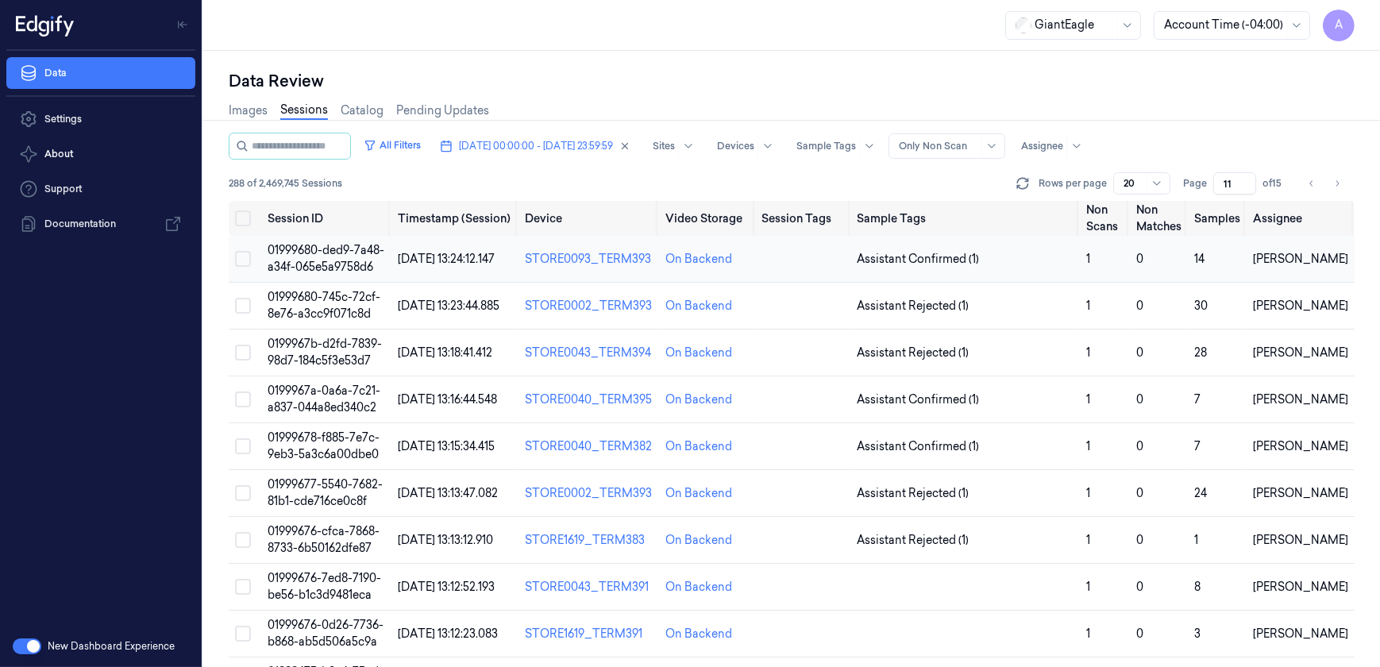
type input "11"
click at [320, 253] on span "01999680-ded9-7a48-a34f-065e5a9758d6" at bounding box center [325, 258] width 117 height 31
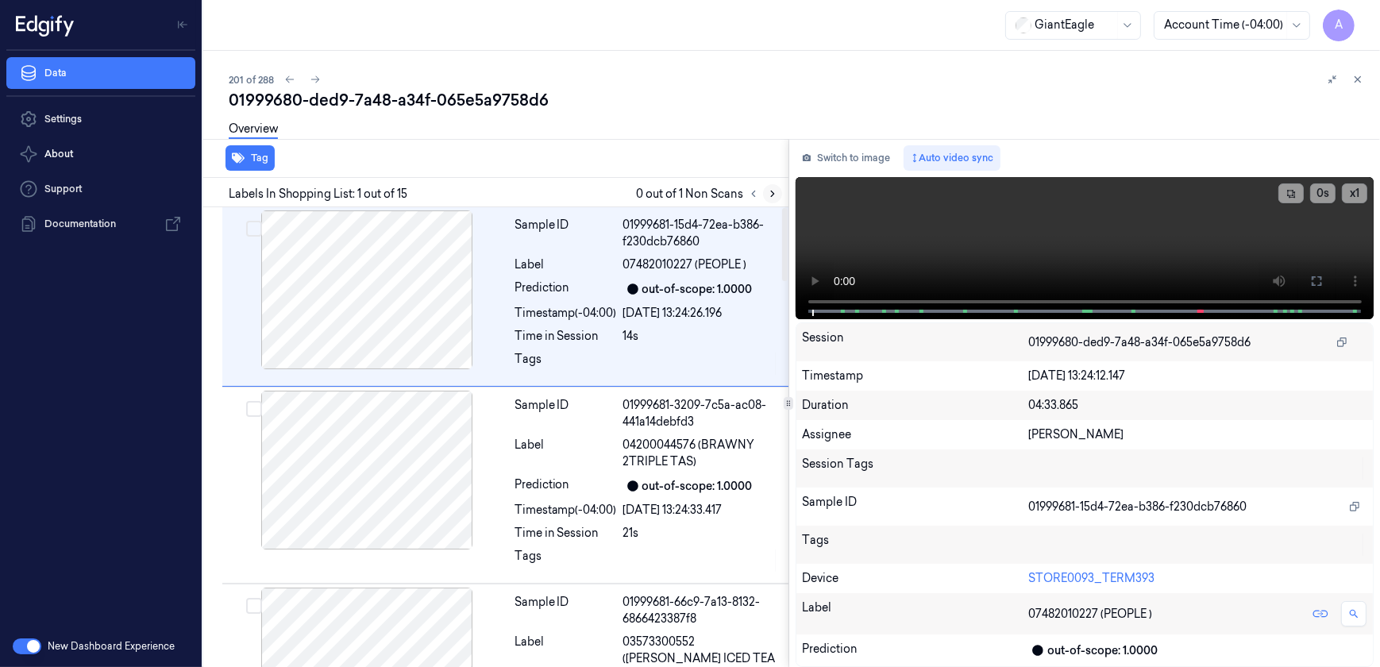
click at [772, 196] on icon at bounding box center [772, 193] width 11 height 11
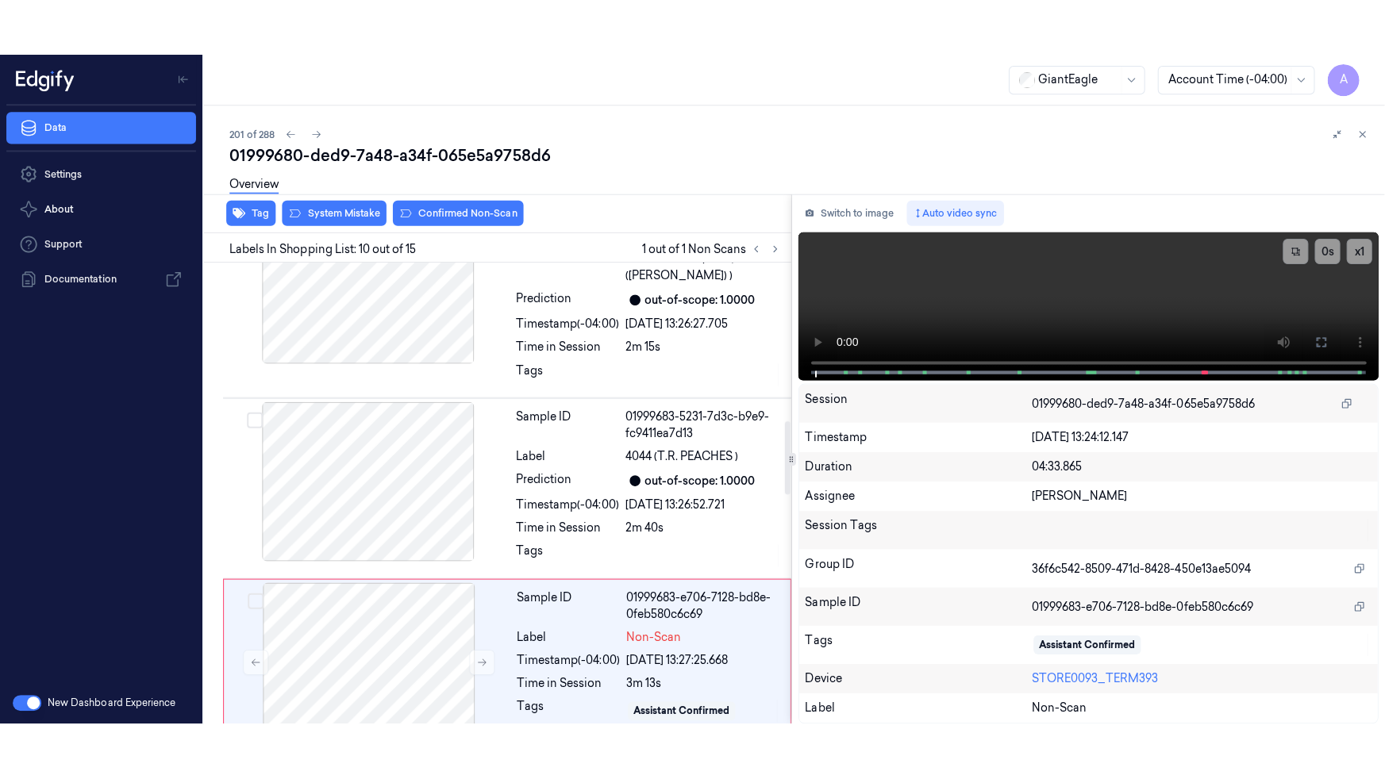
scroll to position [1589, 0]
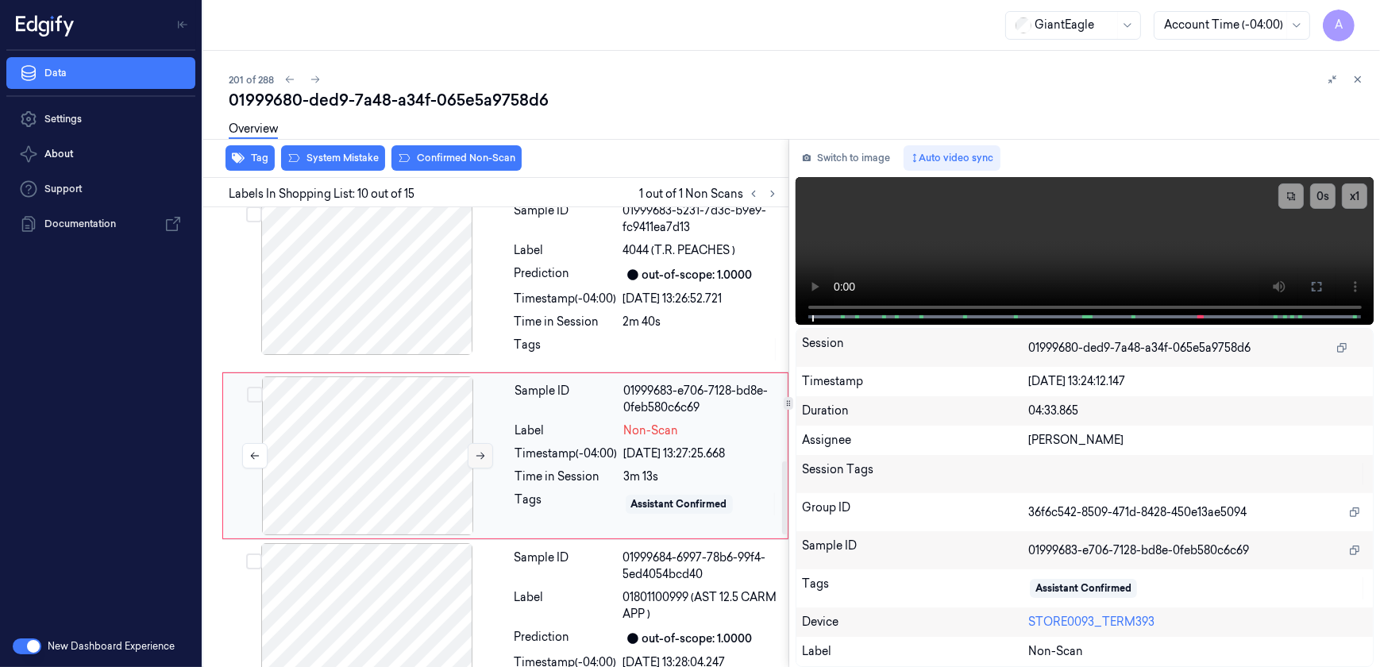
click at [470, 443] on button at bounding box center [480, 455] width 25 height 25
click at [475, 450] on icon at bounding box center [480, 455] width 11 height 11
click at [1059, 266] on video at bounding box center [1084, 251] width 579 height 148
click at [1328, 281] on button at bounding box center [1315, 286] width 25 height 25
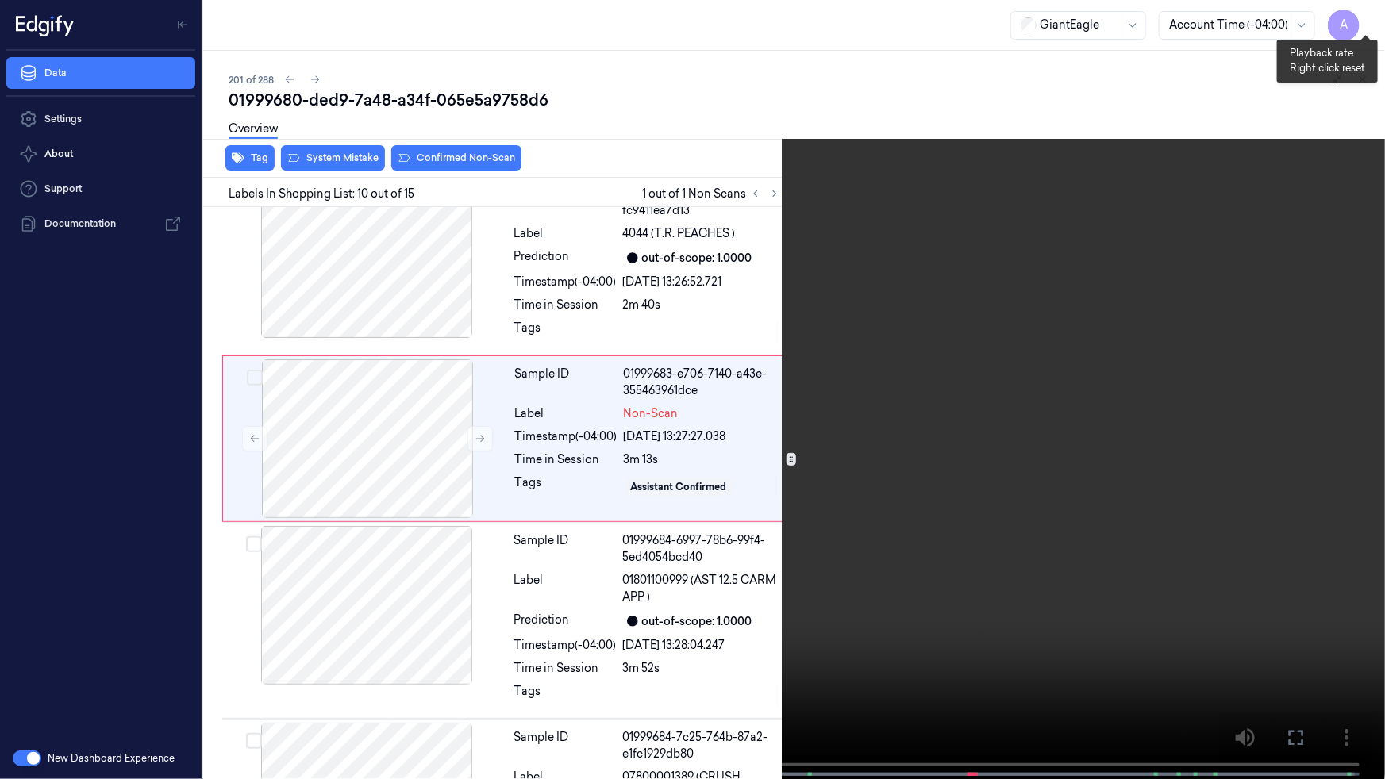
click at [1360, 21] on button "x 1" at bounding box center [1365, 18] width 25 height 25
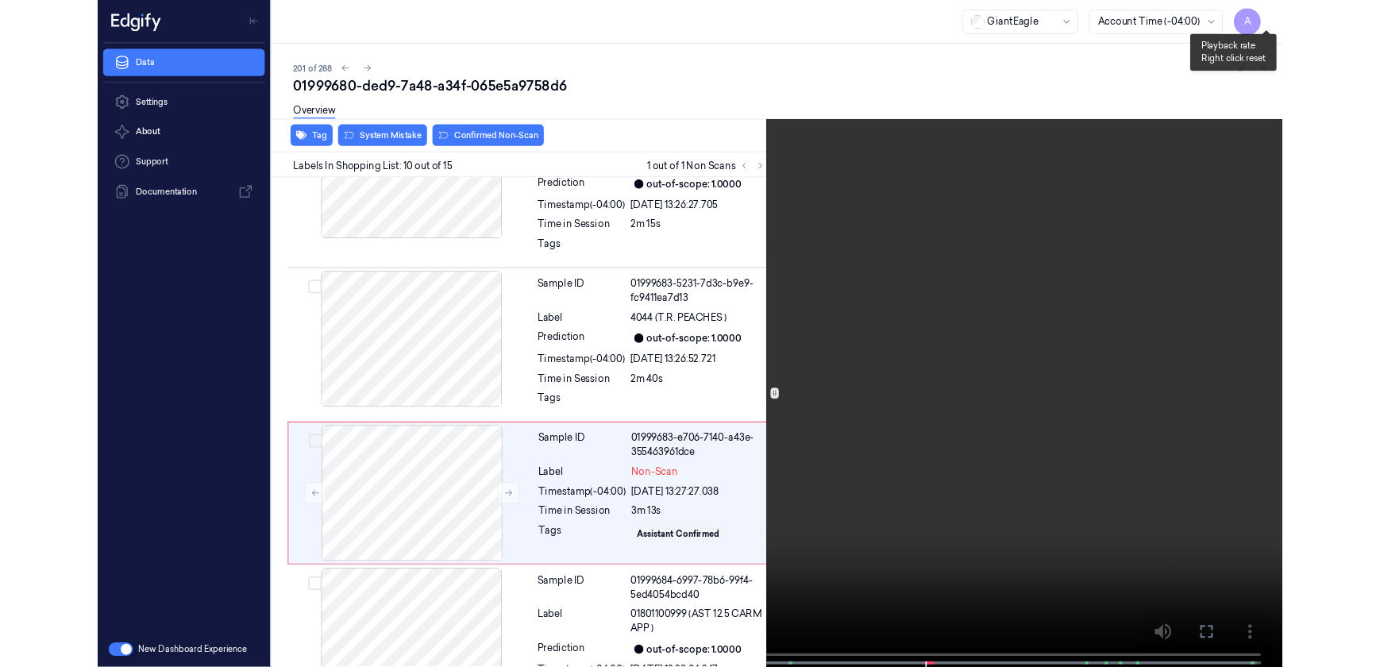
scroll to position [1533, 0]
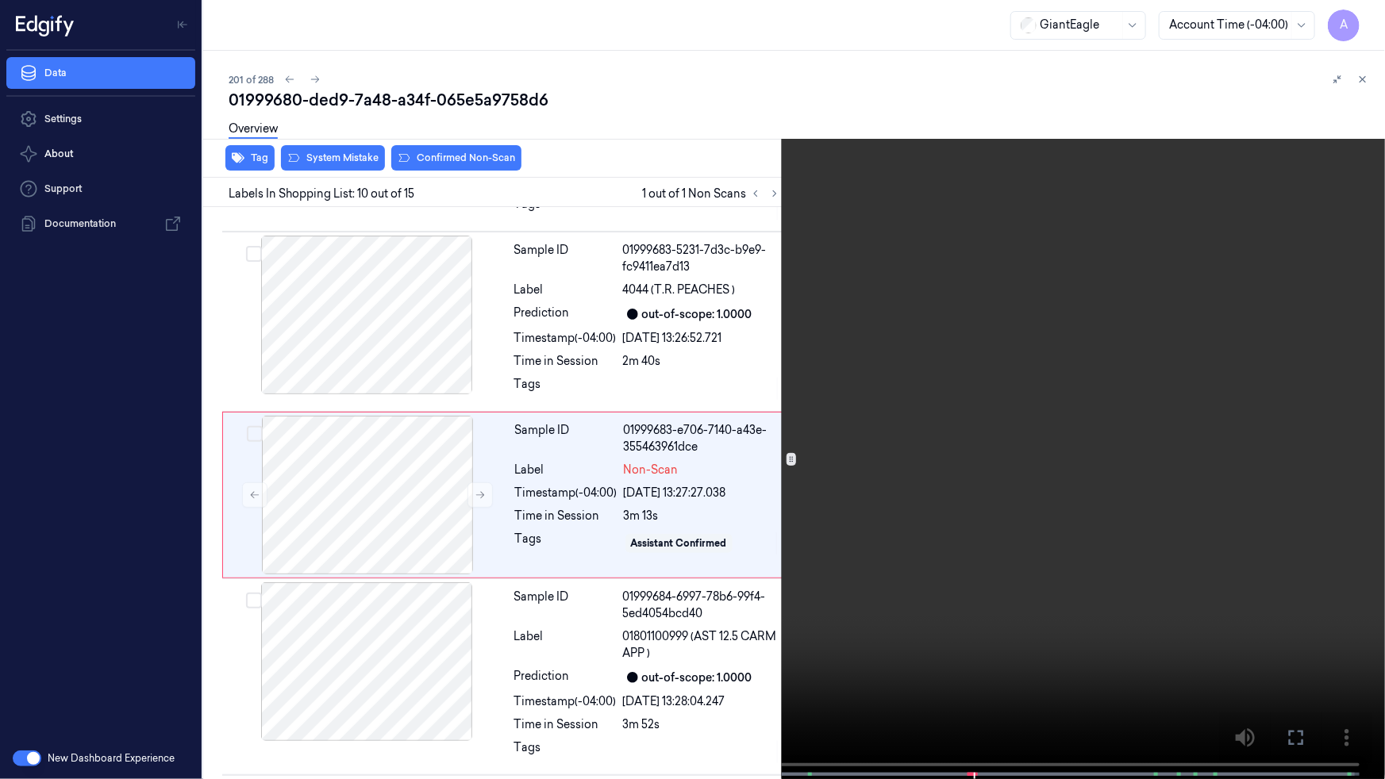
click at [0, 0] on icon at bounding box center [0, 0] width 0 height 0
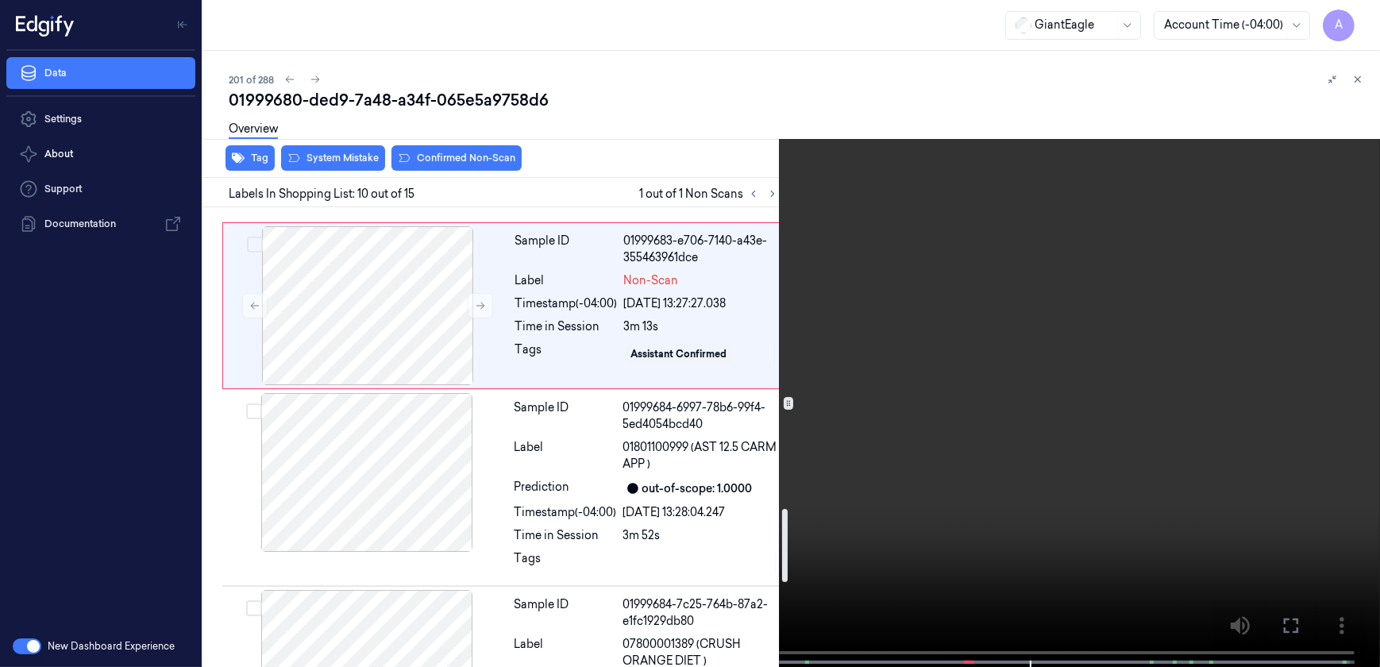
scroll to position [1948, 0]
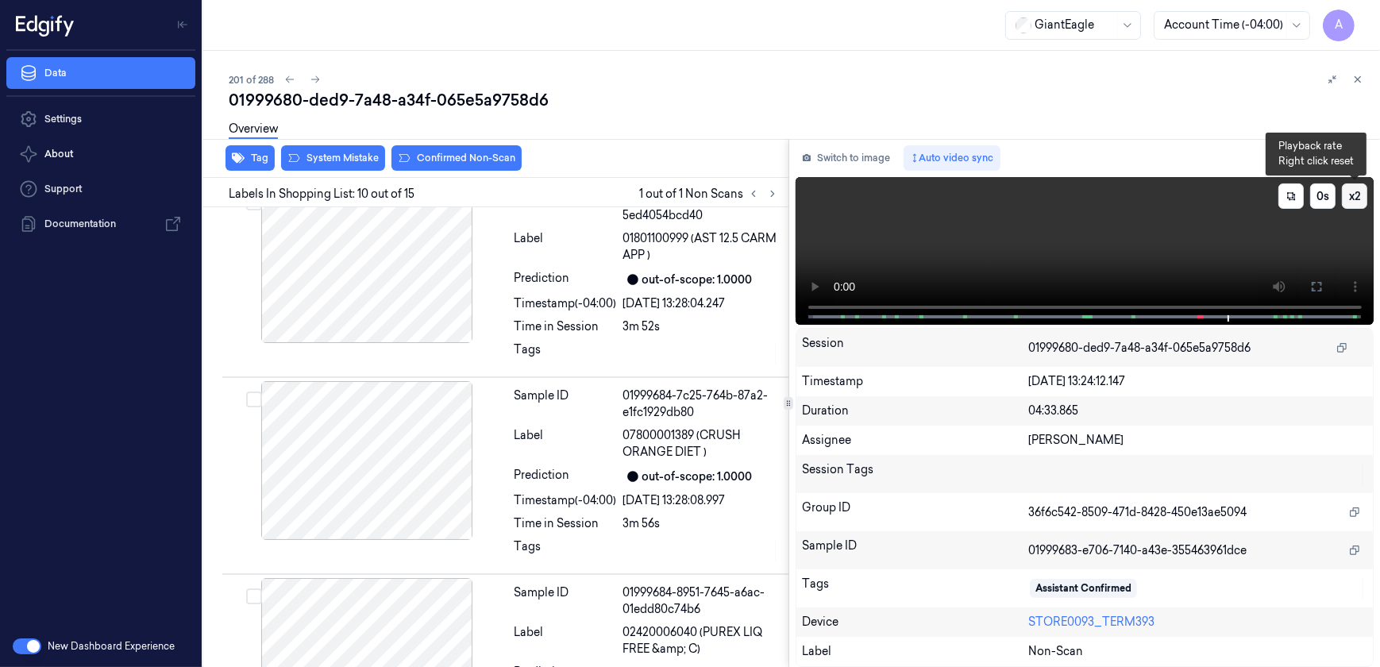
click at [1356, 202] on button "x 2" at bounding box center [1353, 195] width 25 height 25
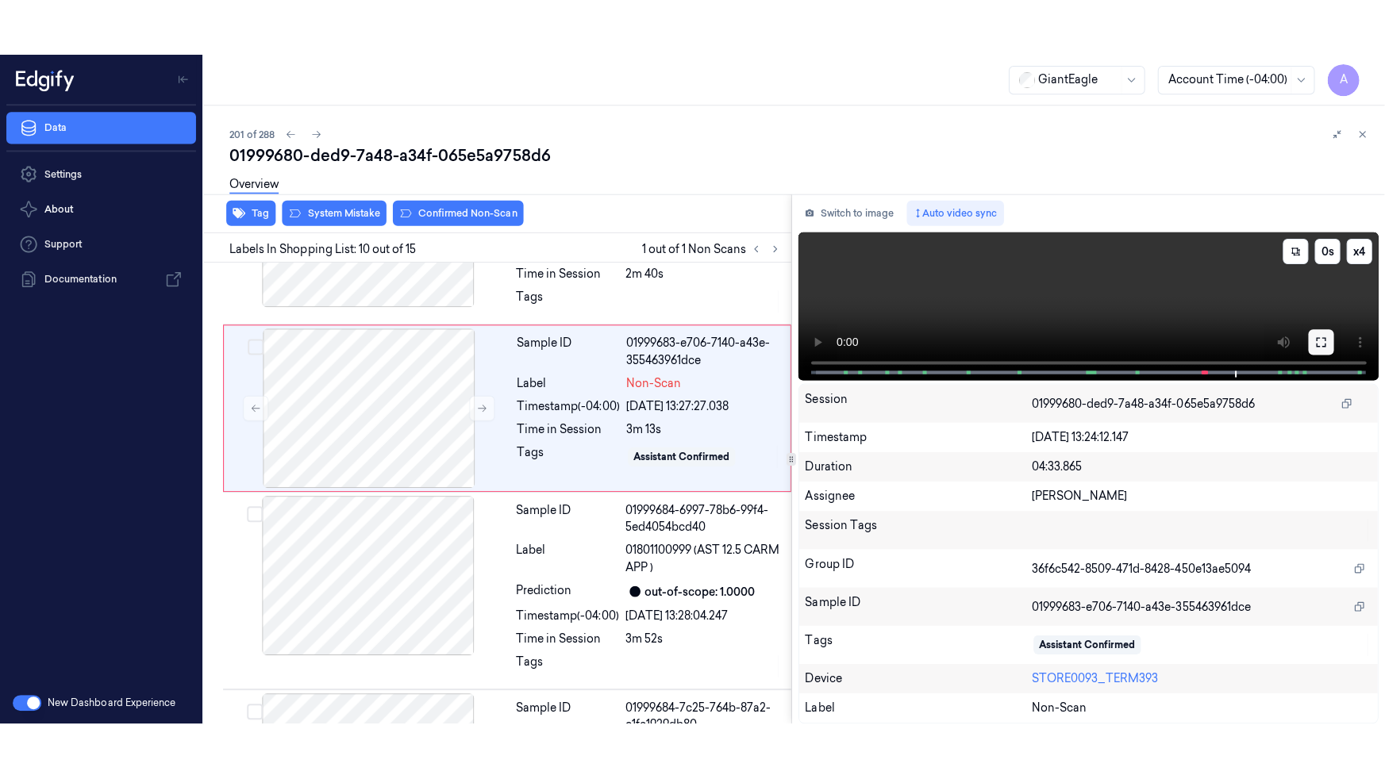
scroll to position [1589, 0]
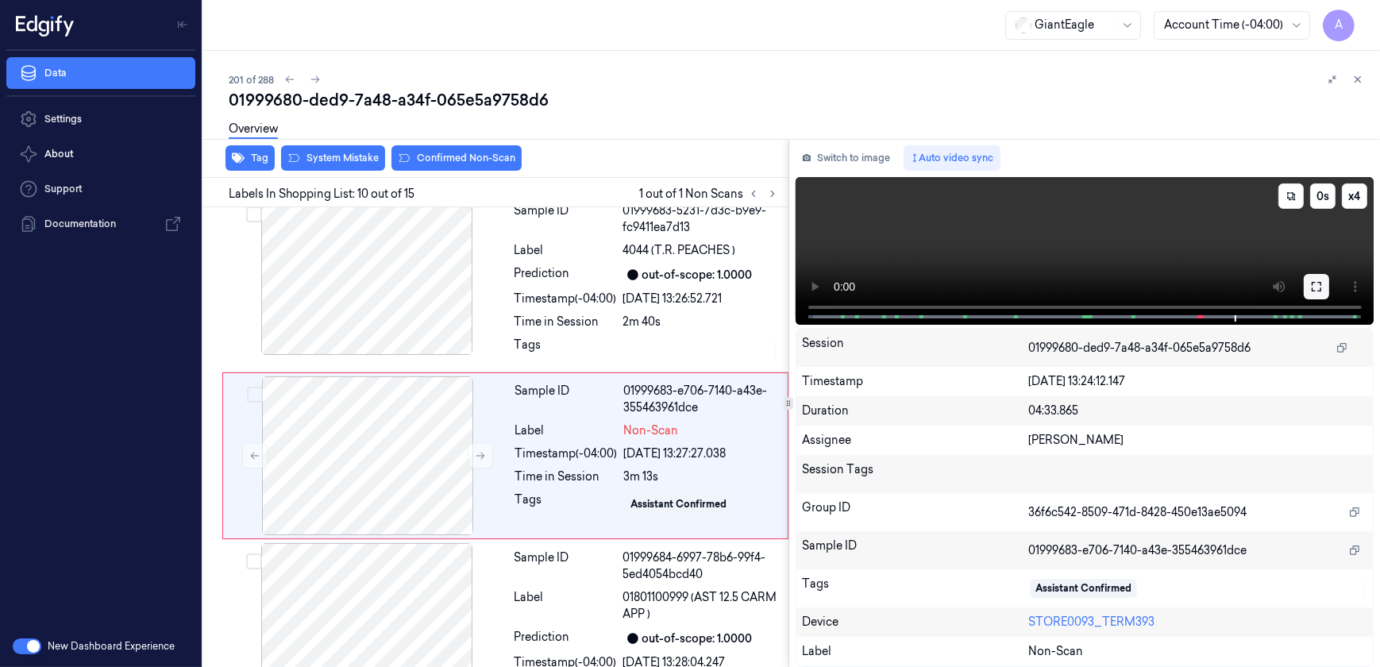
click at [1310, 283] on icon at bounding box center [1316, 286] width 13 height 13
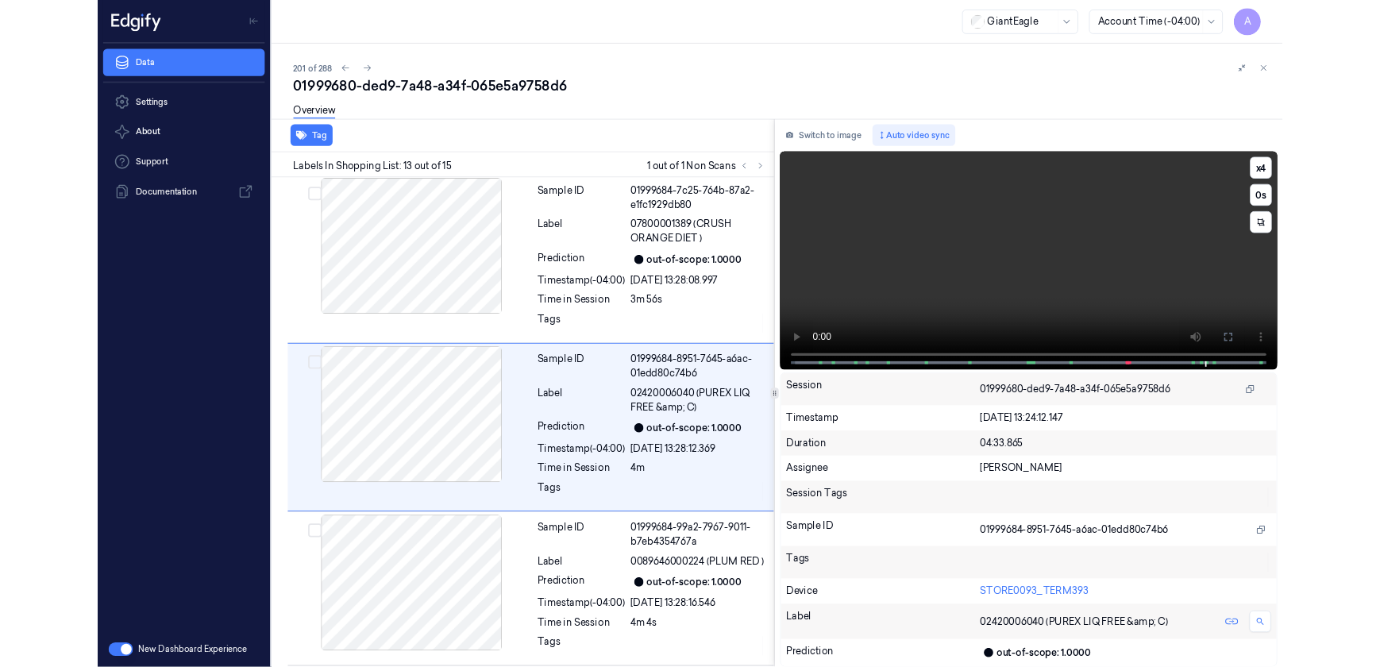
scroll to position [2108, 0]
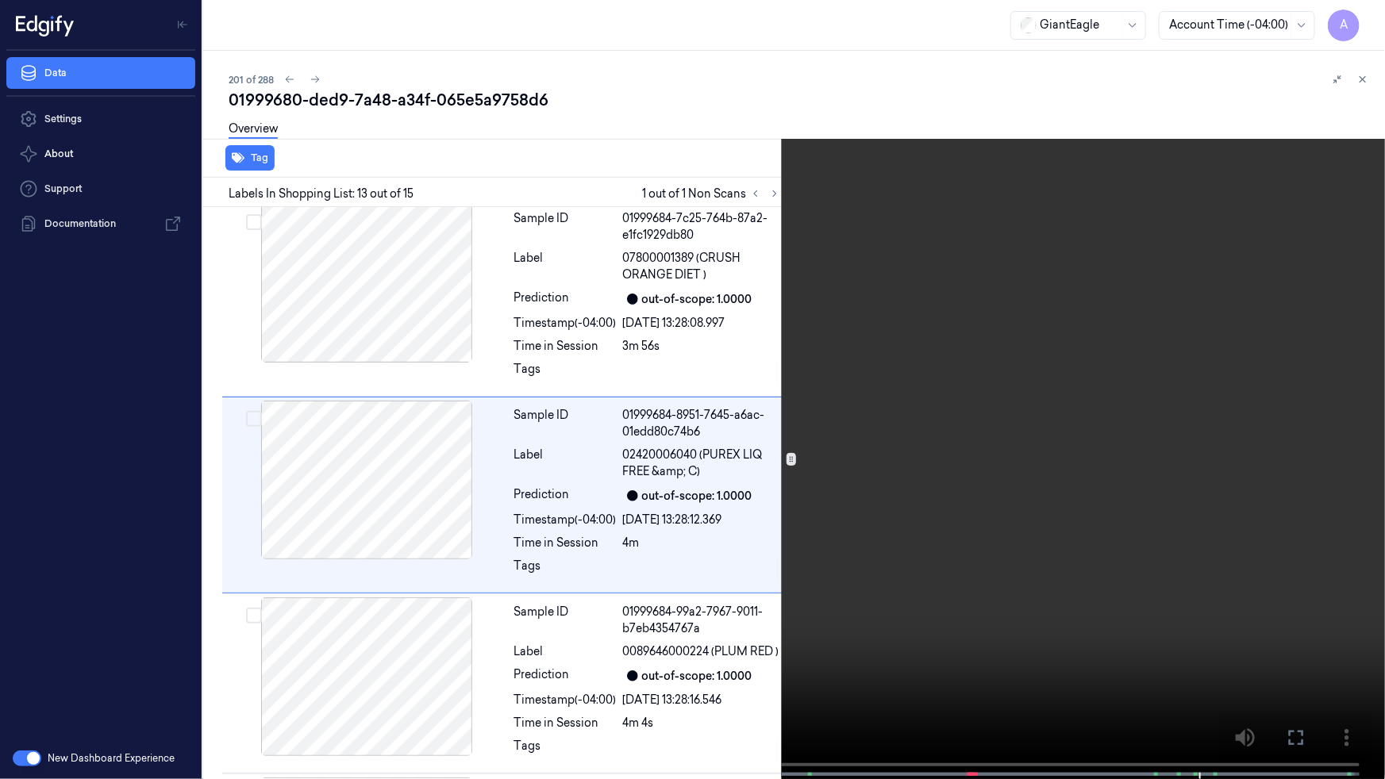
click at [1157, 453] on video at bounding box center [692, 391] width 1385 height 783
click at [0, 0] on button at bounding box center [0, 0] width 0 height 0
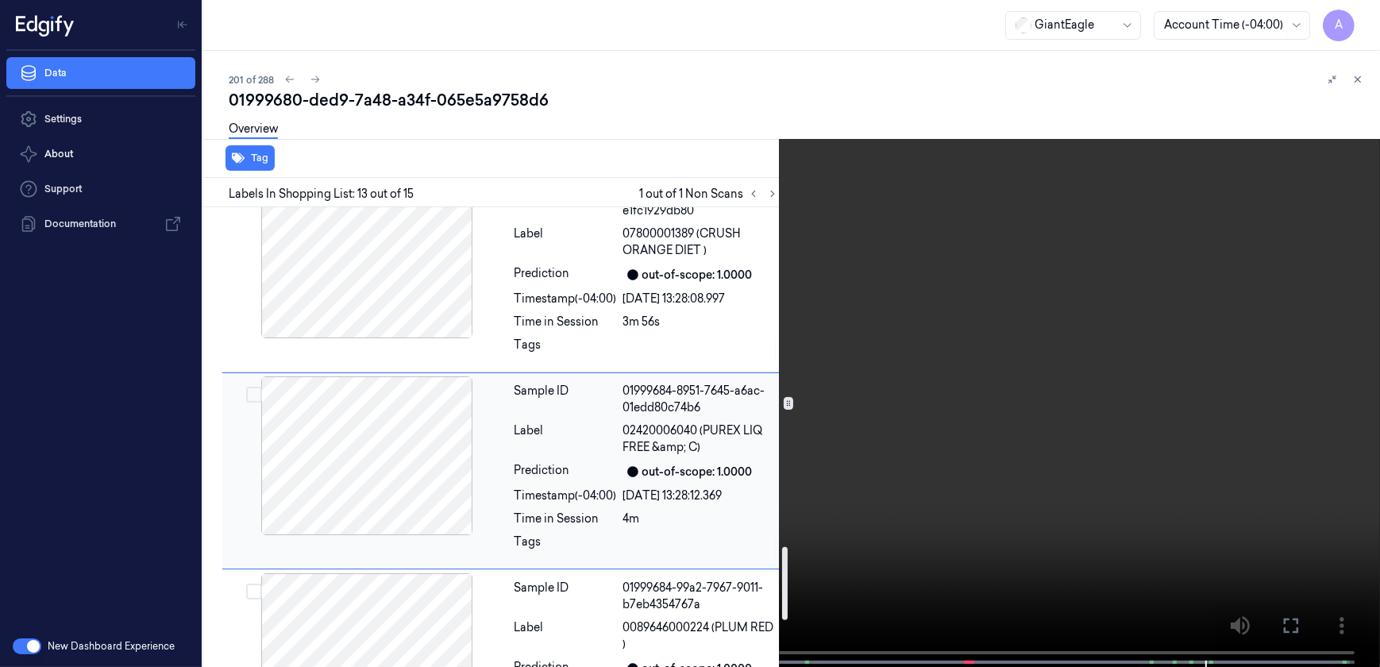
scroll to position [2126, 0]
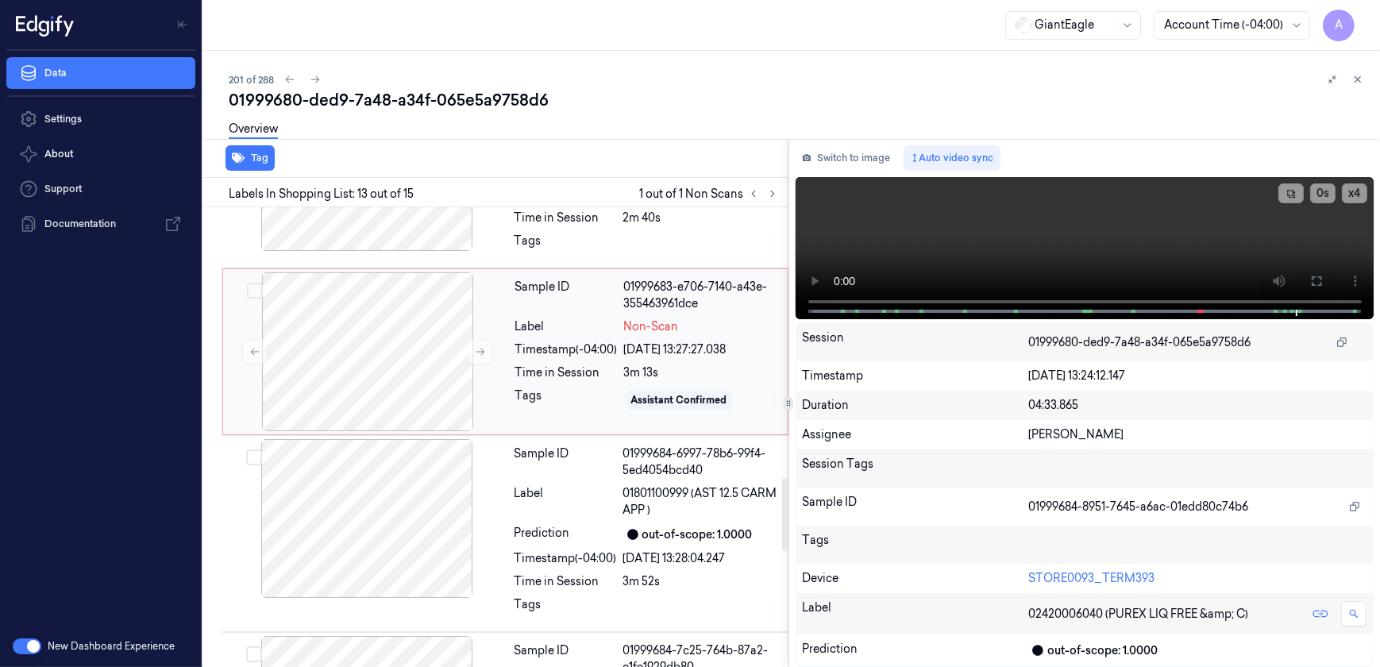
click at [542, 341] on div "Sample ID 01999683-e706-7140-a43e-355463961dce Label Non-Scan Timestamp (-04:00…" at bounding box center [646, 351] width 275 height 159
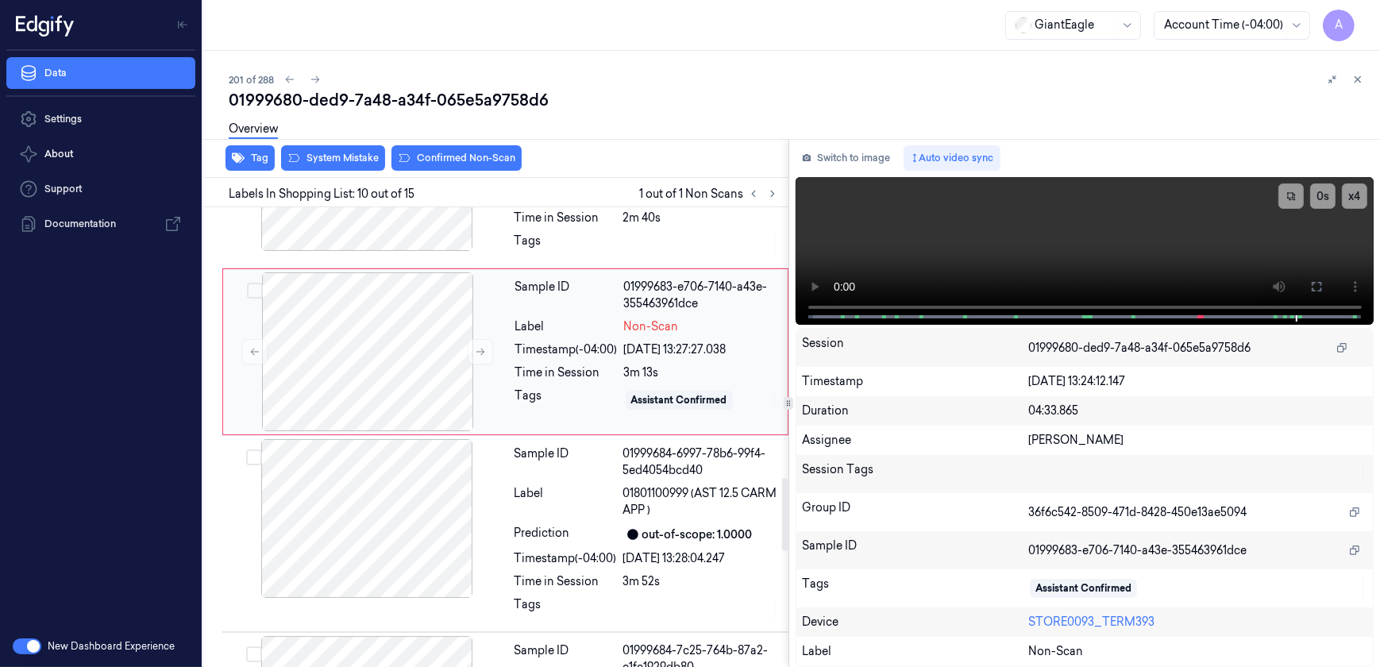
scroll to position [1589, 0]
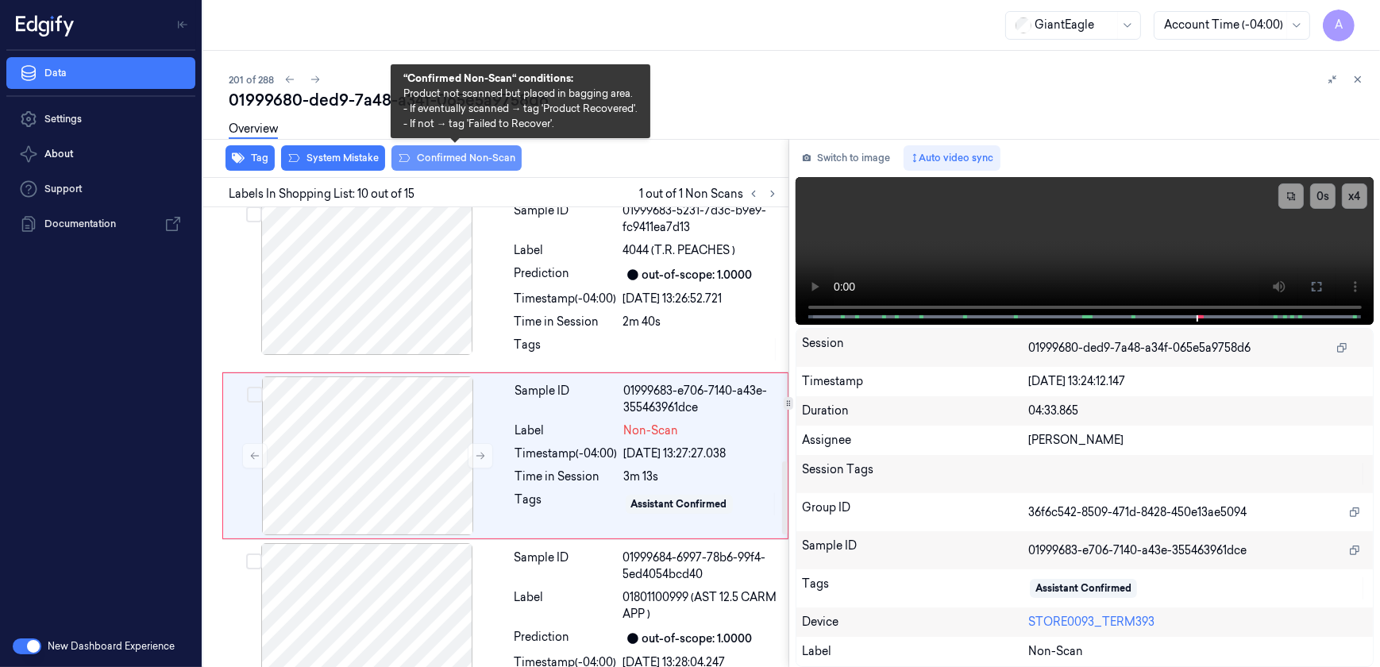
click at [452, 165] on button "Confirmed Non-Scan" at bounding box center [456, 157] width 130 height 25
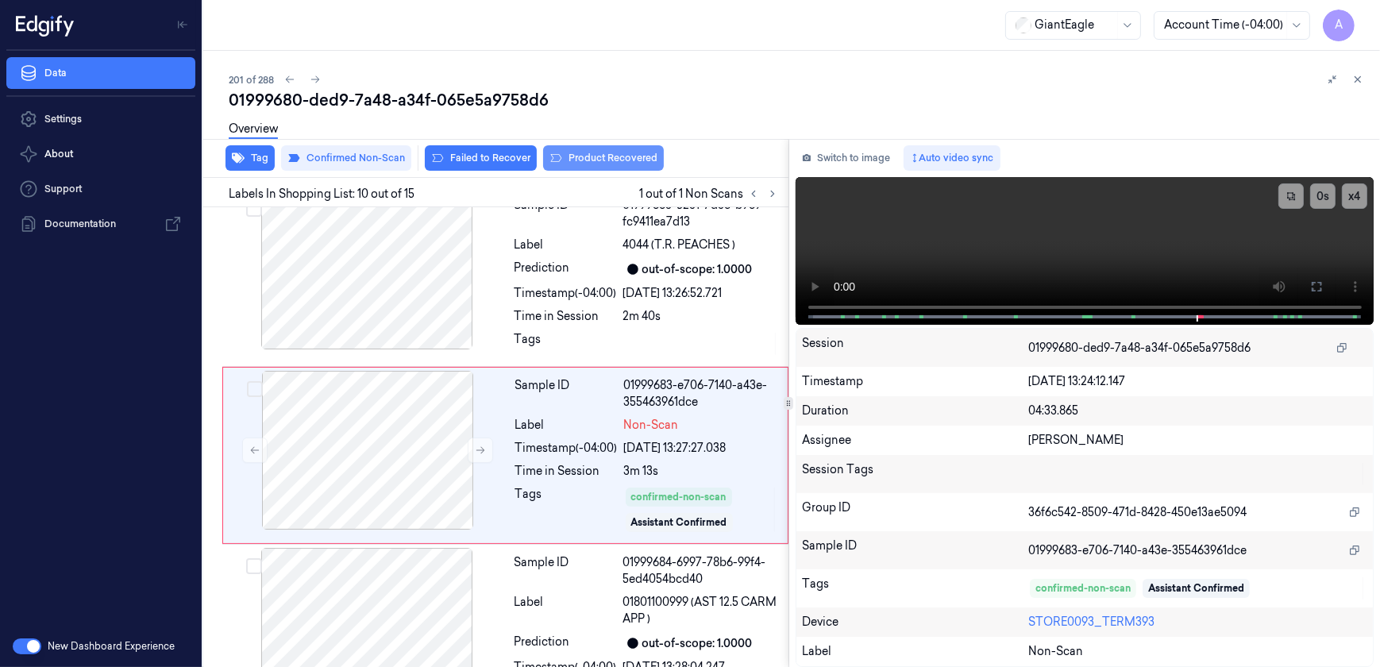
click at [596, 170] on button "Product Recovered" at bounding box center [603, 157] width 121 height 25
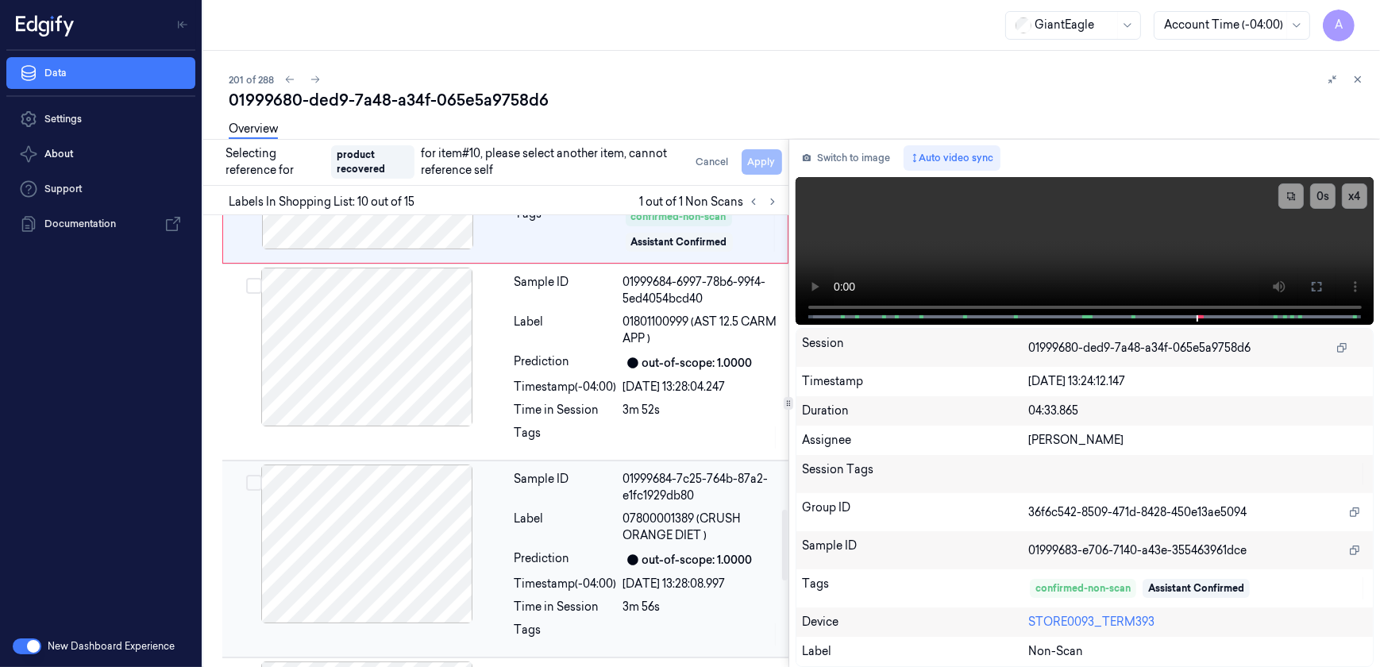
click at [621, 550] on div "Prediction out-of-scope: 1.0000" at bounding box center [646, 559] width 264 height 19
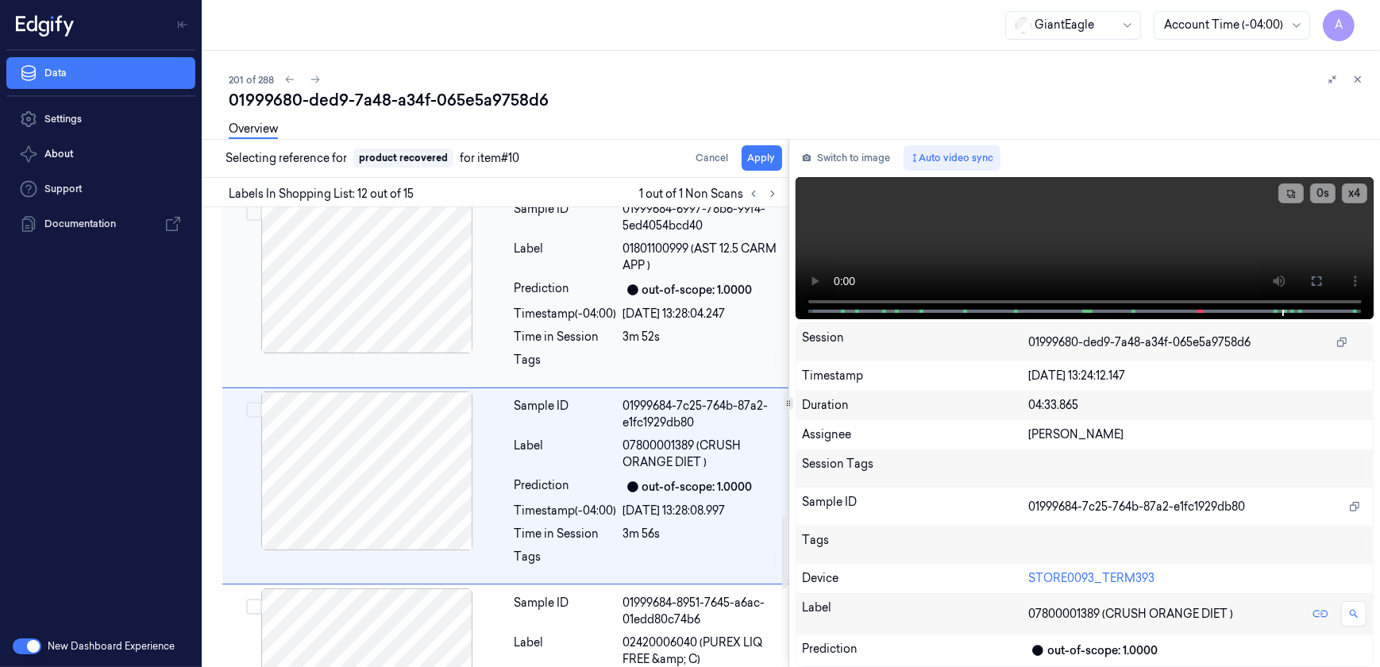
scroll to position [1977, 0]
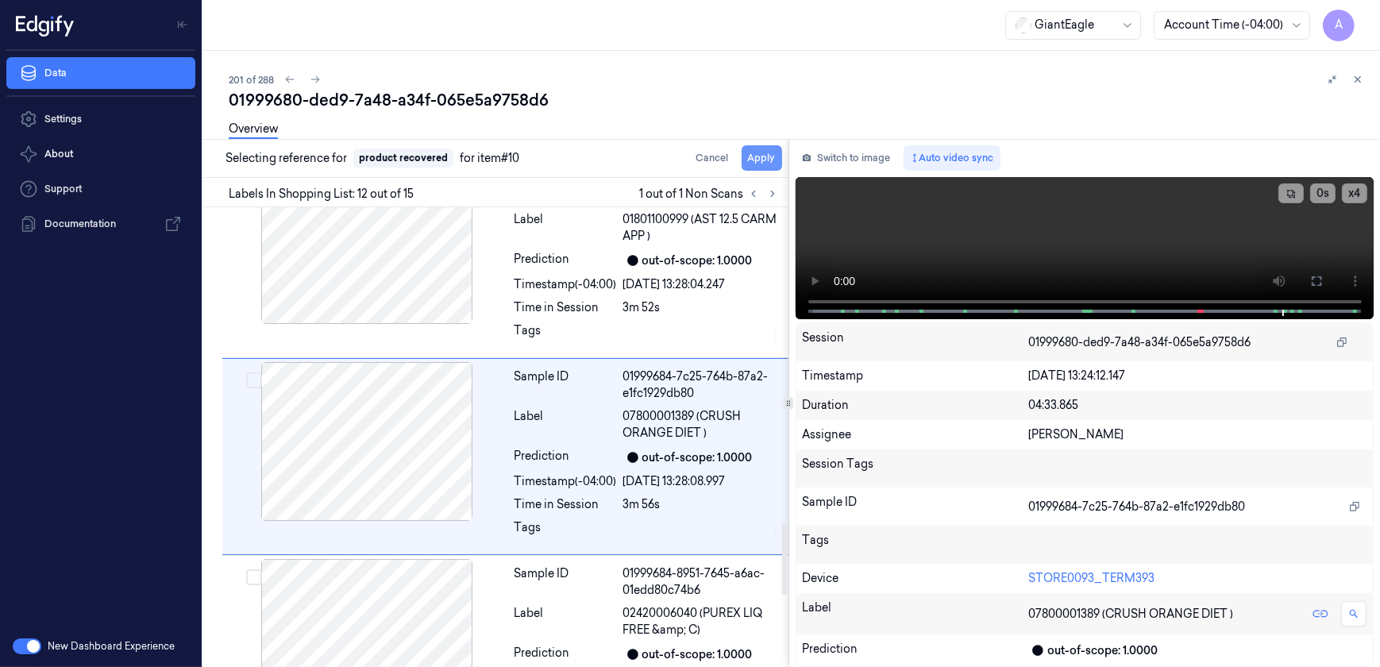
click at [766, 167] on button "Apply" at bounding box center [761, 157] width 40 height 25
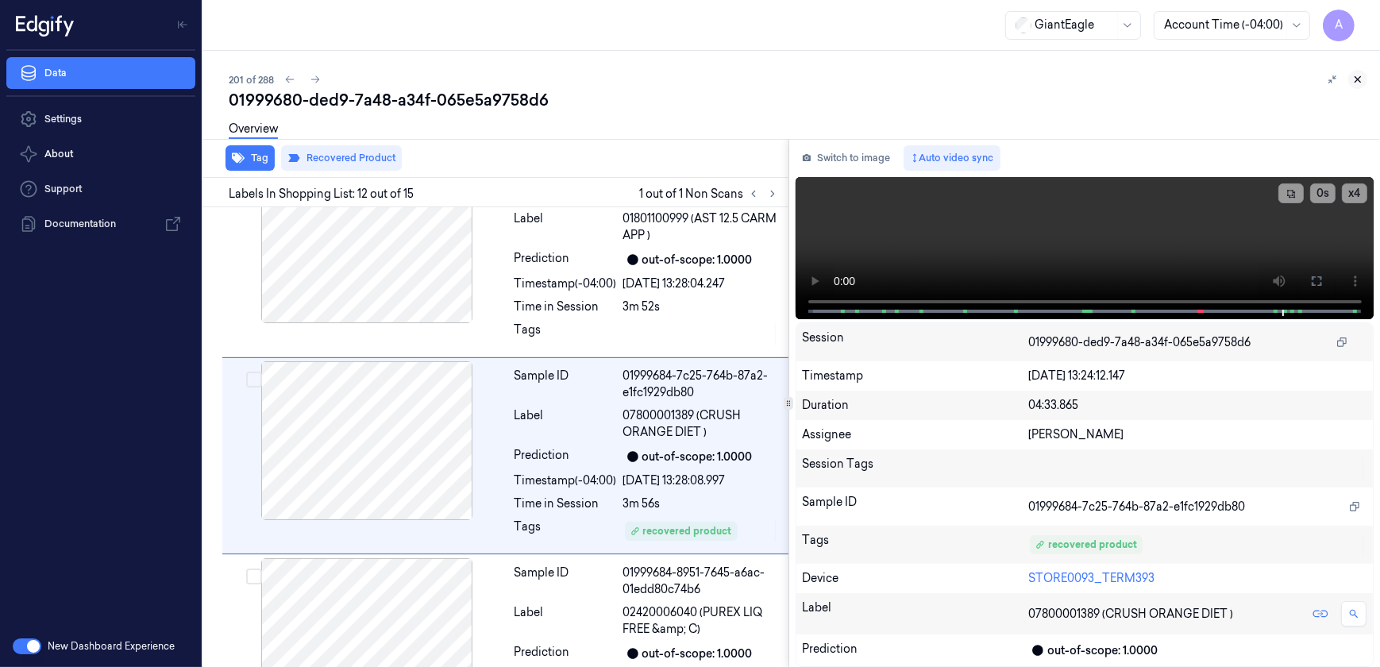
click at [1363, 79] on button at bounding box center [1357, 79] width 19 height 19
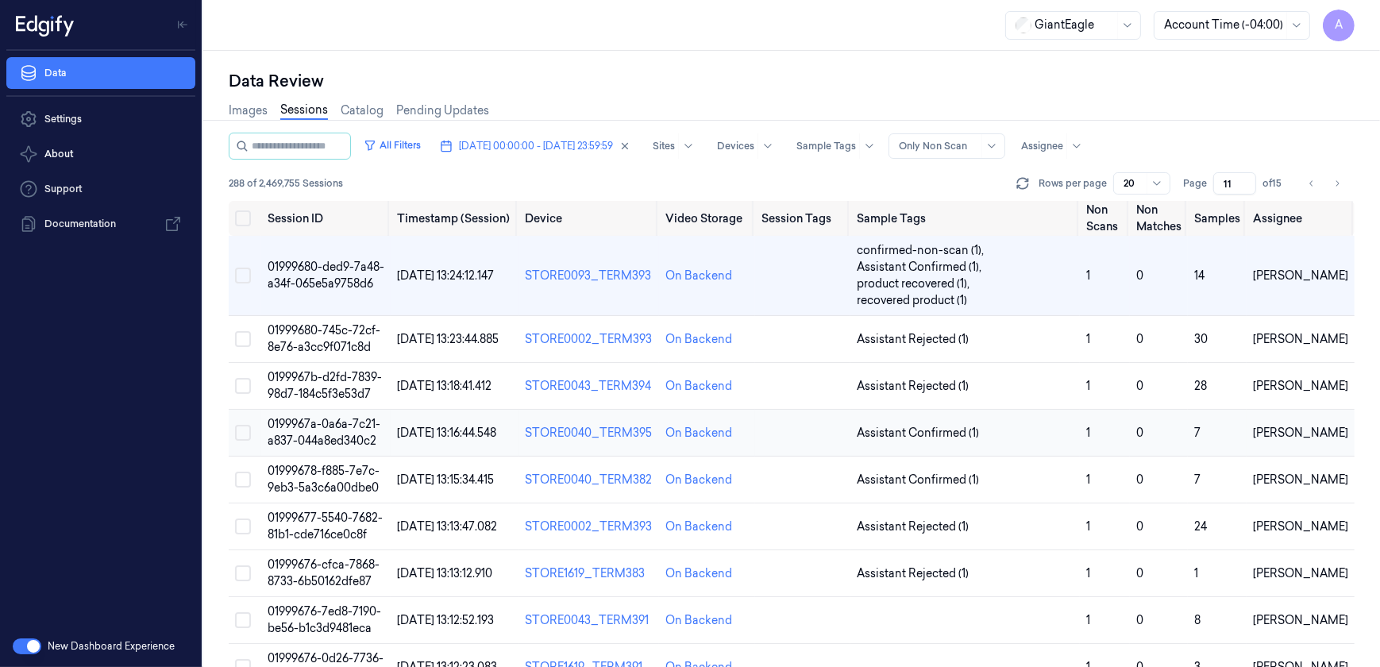
click at [325, 431] on td "0199967a-0a6a-7c21-a837-044a8ed340c2" at bounding box center [326, 433] width 130 height 47
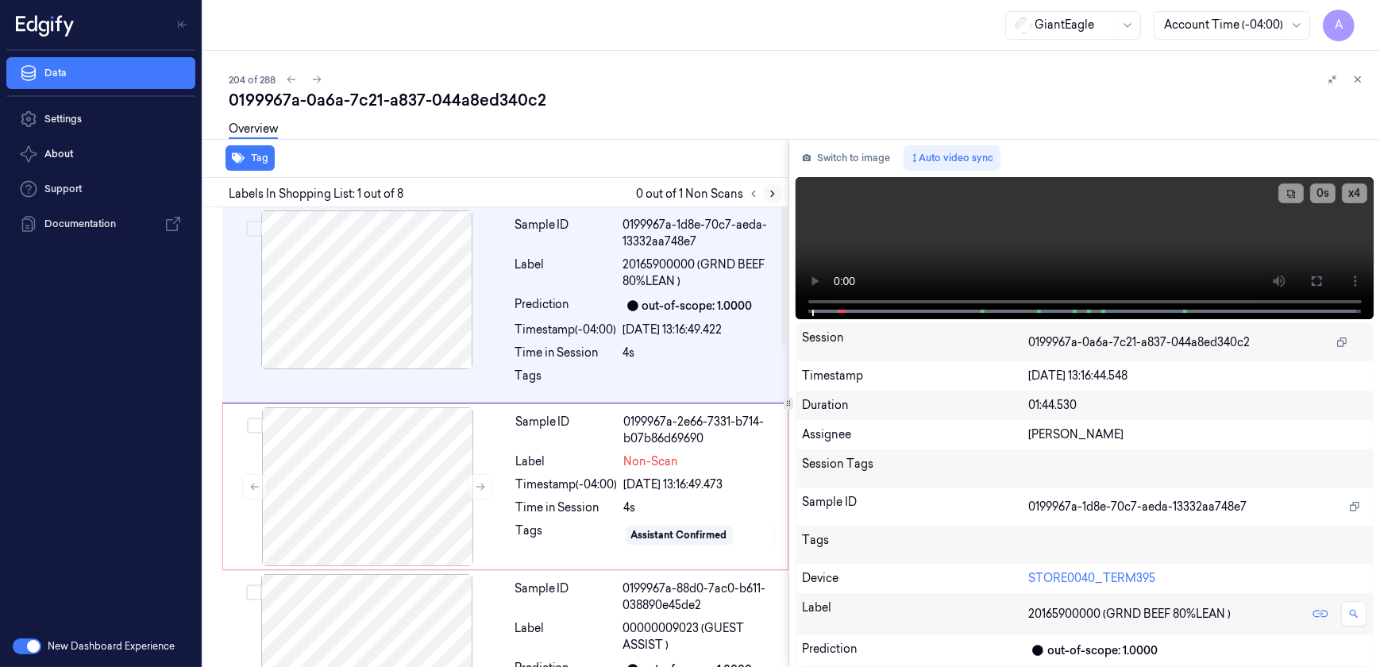
click at [769, 201] on button at bounding box center [772, 193] width 19 height 19
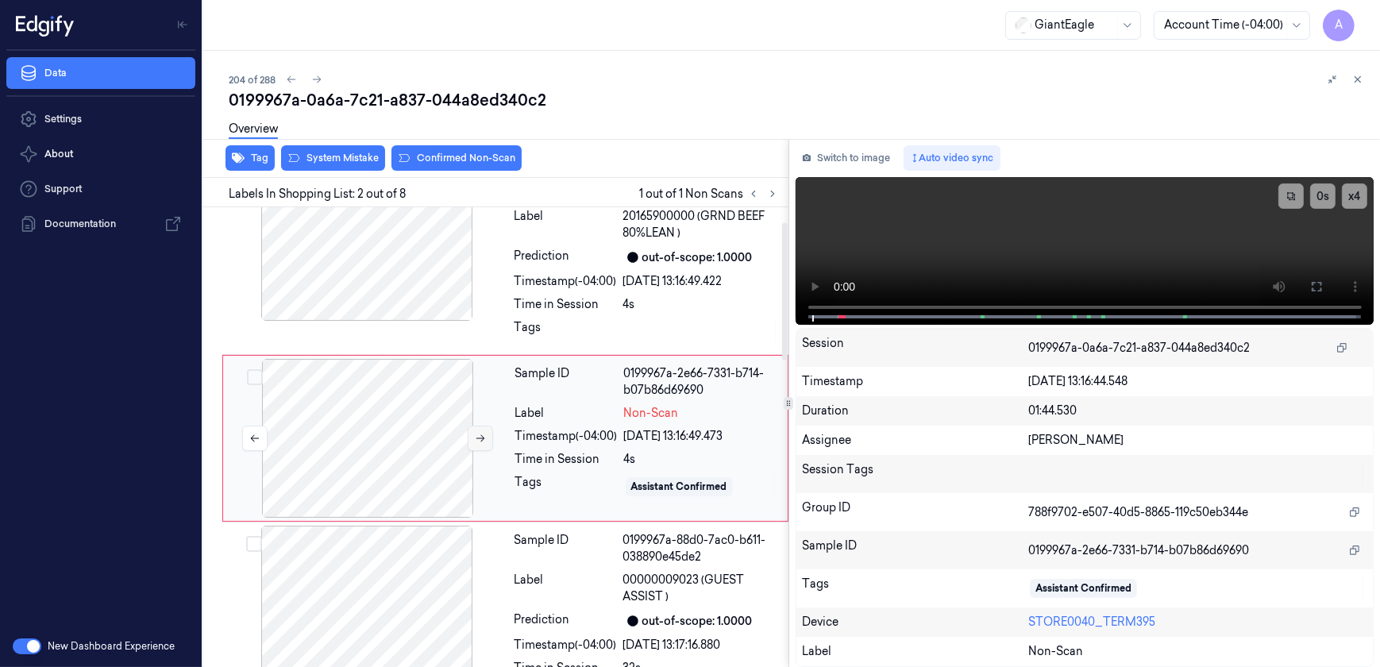
click at [468, 437] on button at bounding box center [480, 437] width 25 height 25
click at [476, 434] on icon at bounding box center [480, 438] width 11 height 11
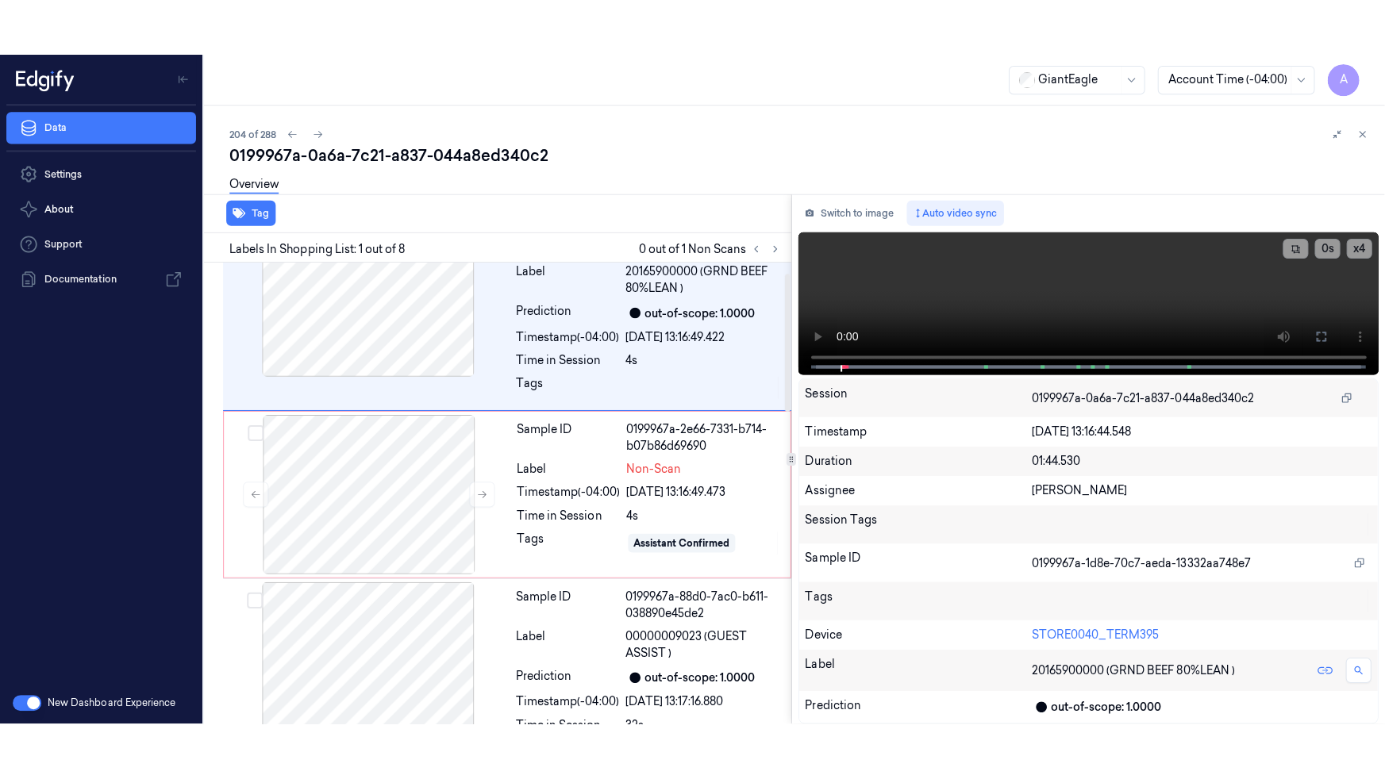
scroll to position [0, 0]
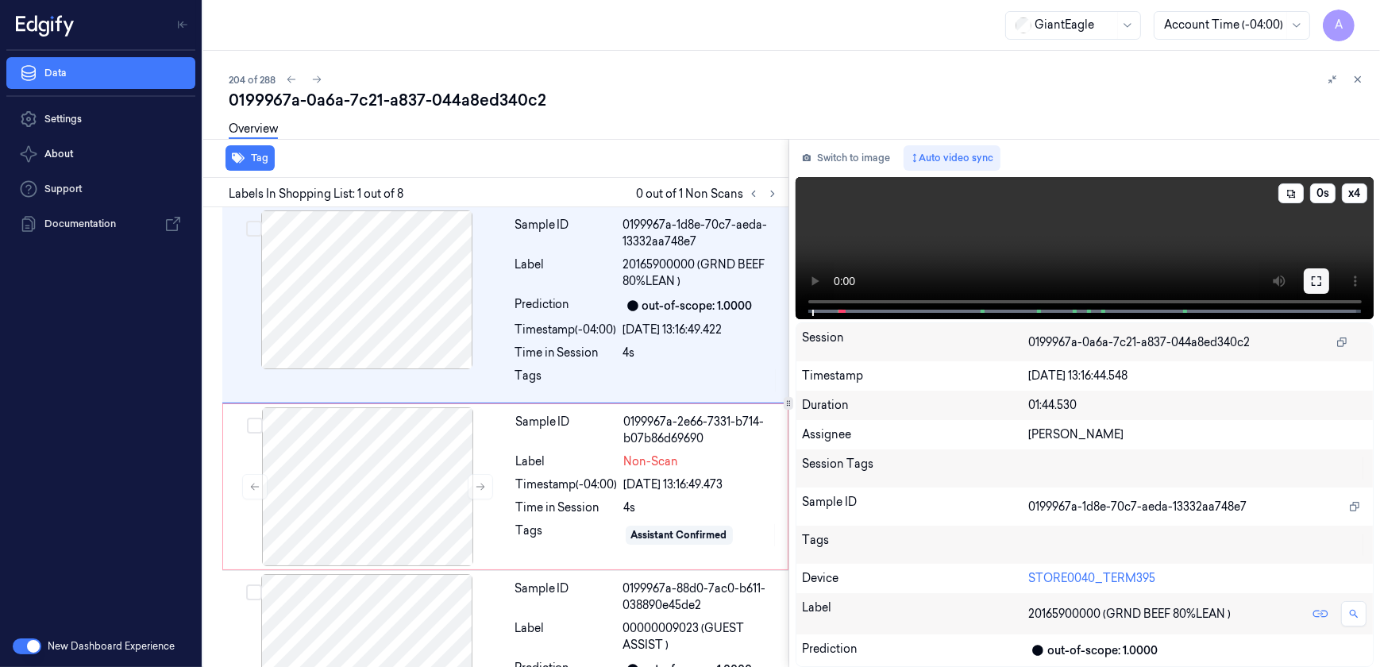
click at [1306, 280] on button at bounding box center [1315, 280] width 25 height 25
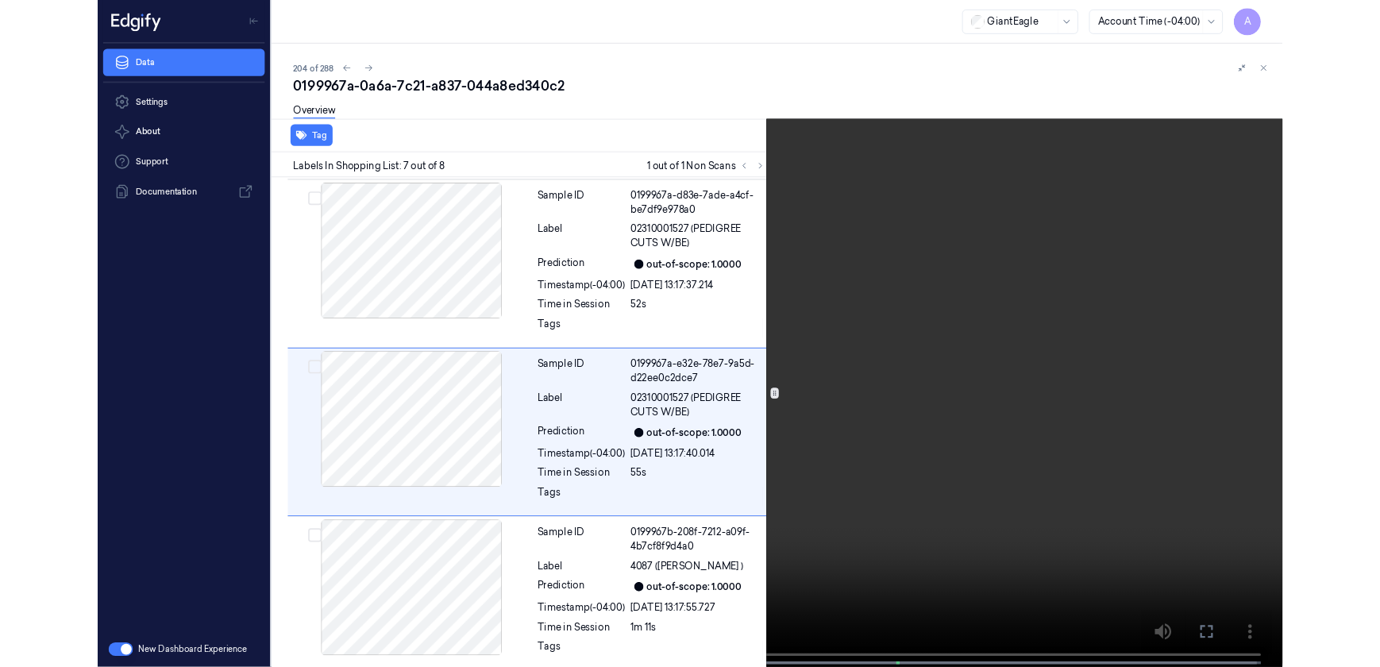
scroll to position [959, 0]
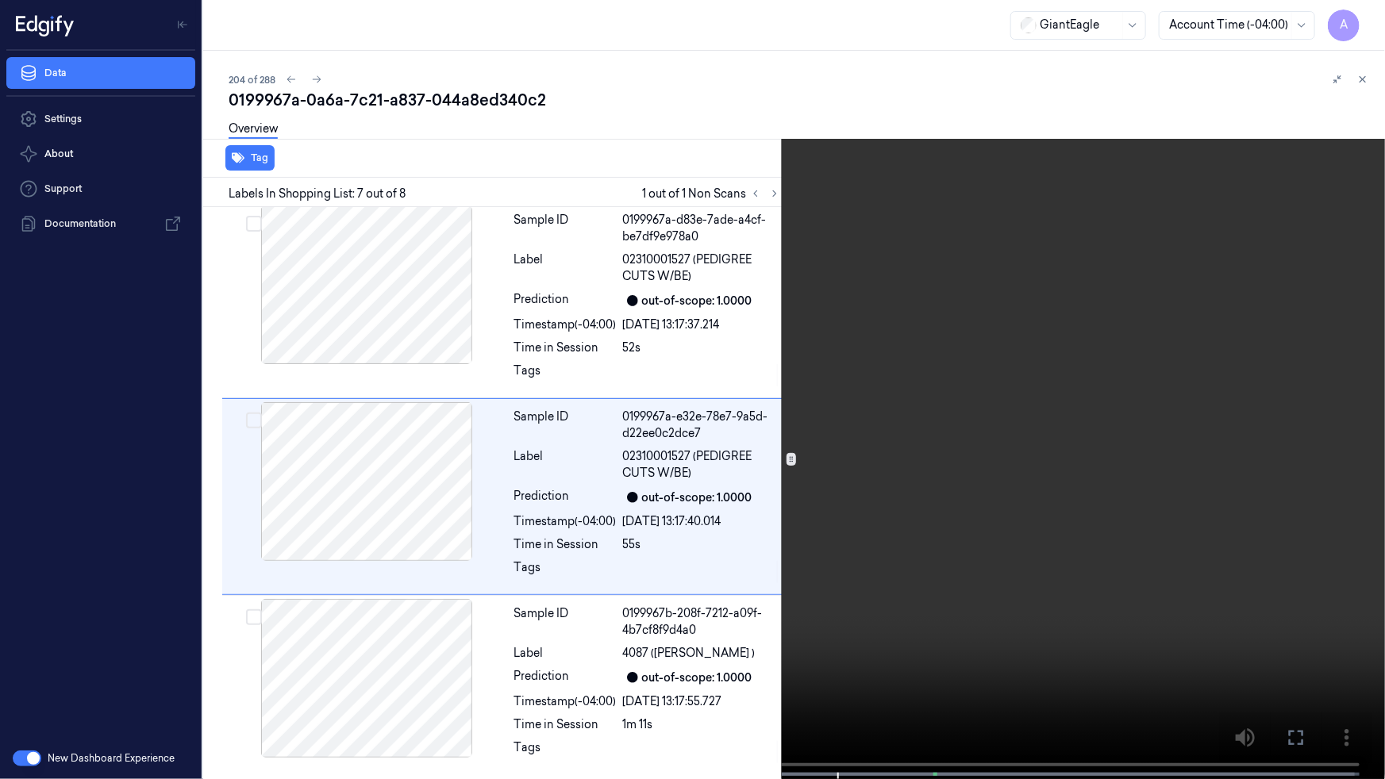
click at [0, 0] on icon at bounding box center [0, 0] width 0 height 0
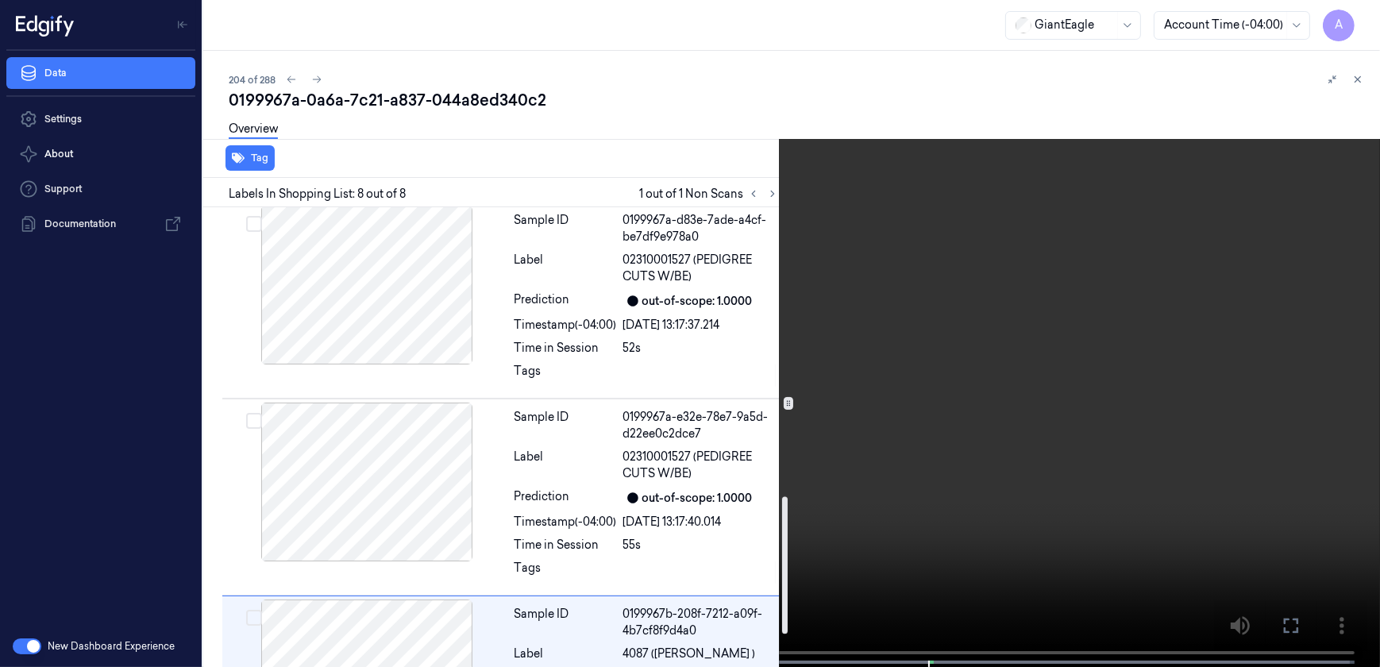
scroll to position [1072, 0]
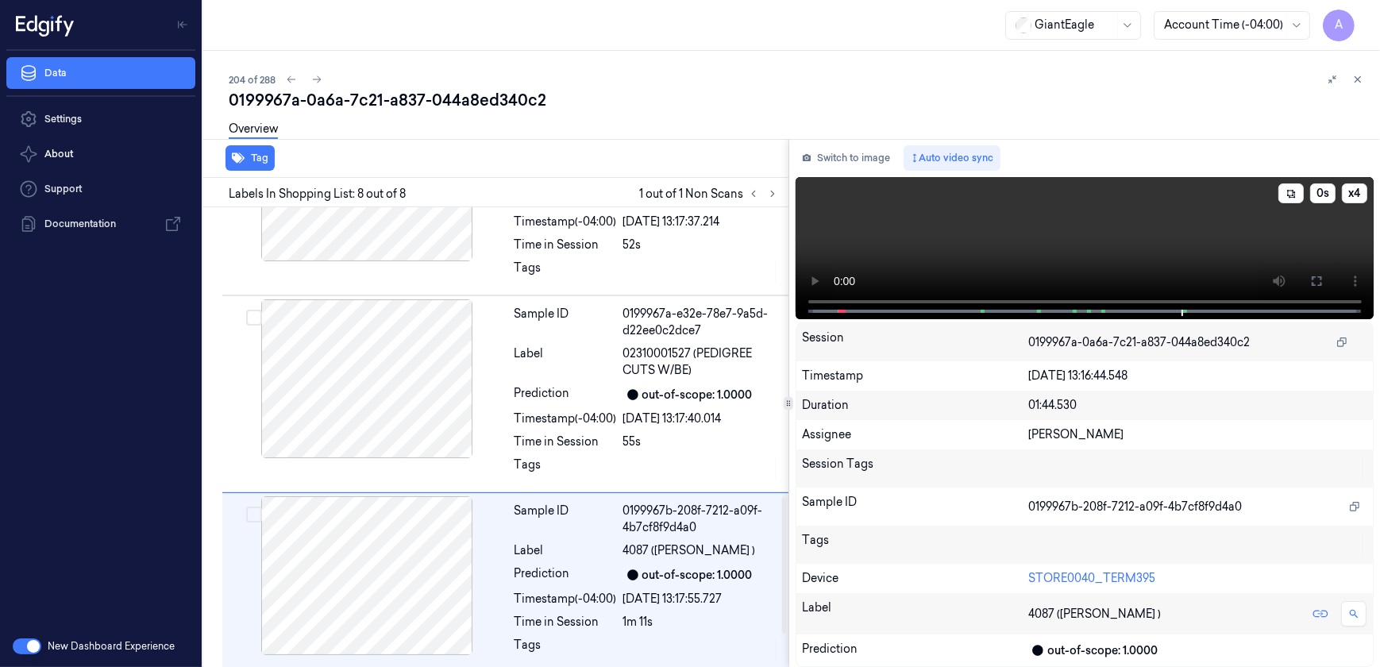
click at [927, 210] on video at bounding box center [1084, 248] width 579 height 142
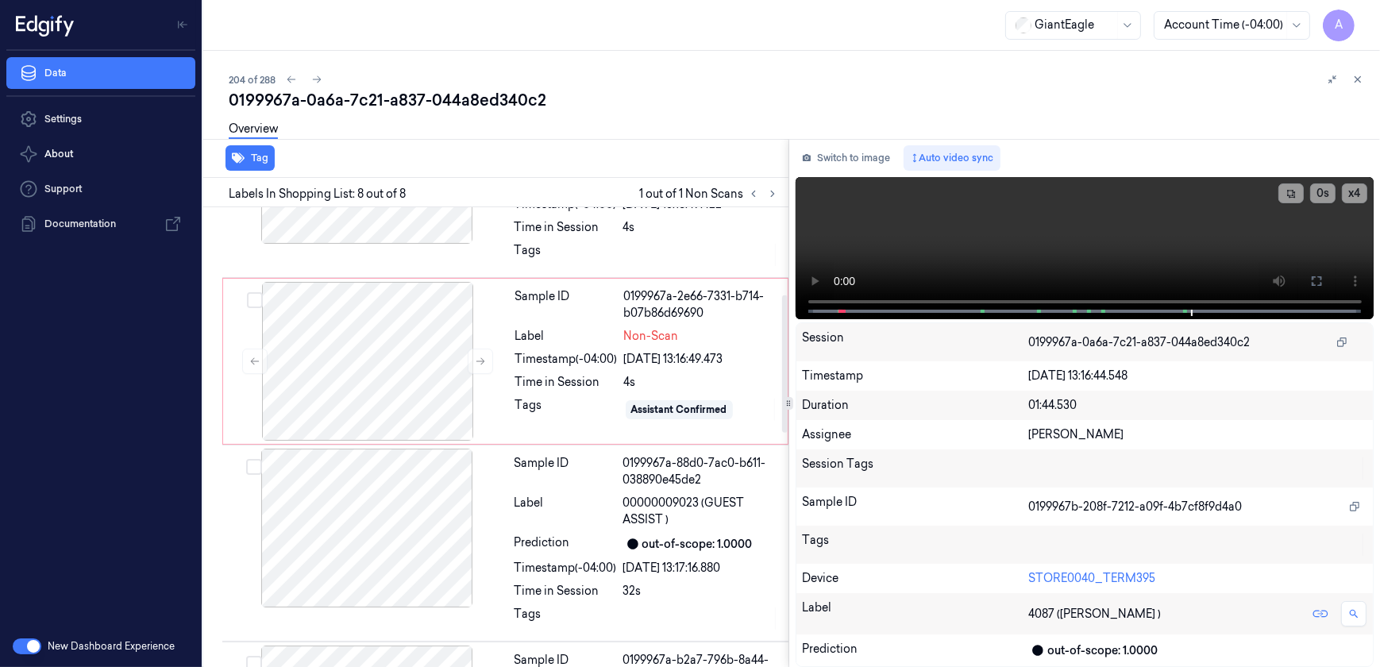
scroll to position [0, 0]
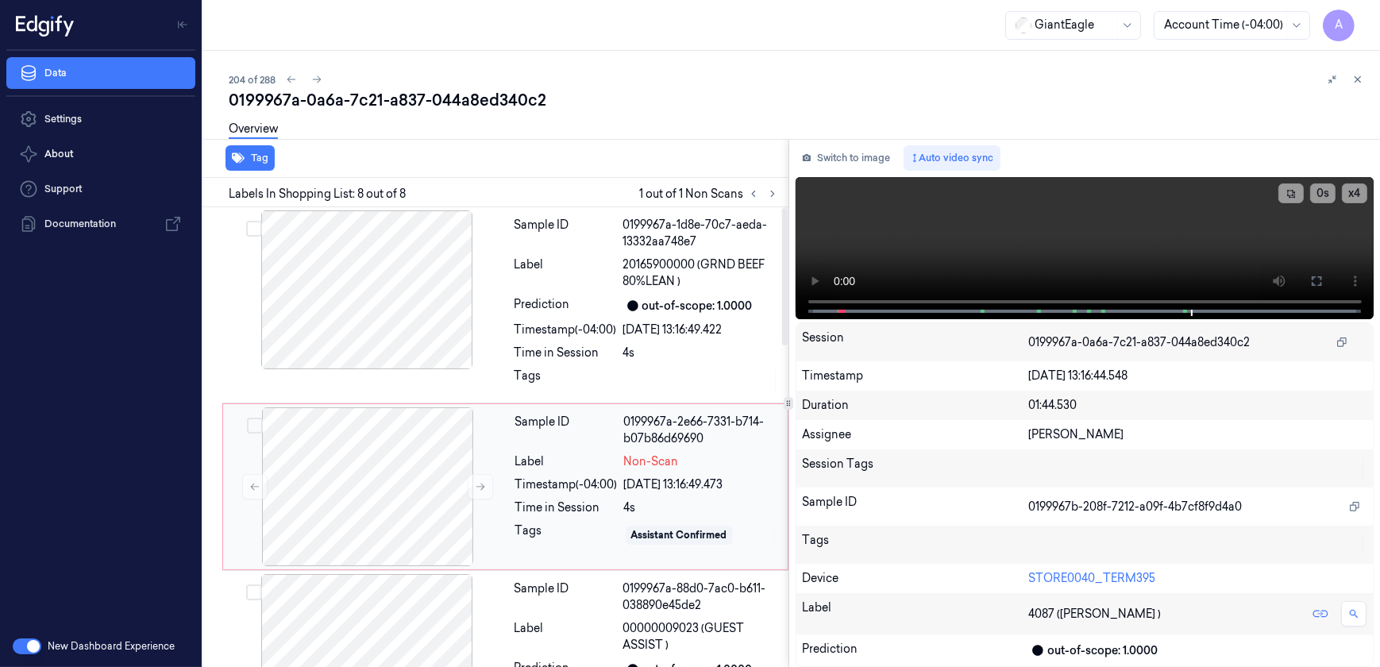
click at [595, 475] on div "Sample ID 0199967a-2e66-7331-b714-b07b86d69690 Label Non-Scan Timestamp (-04:00…" at bounding box center [646, 486] width 275 height 159
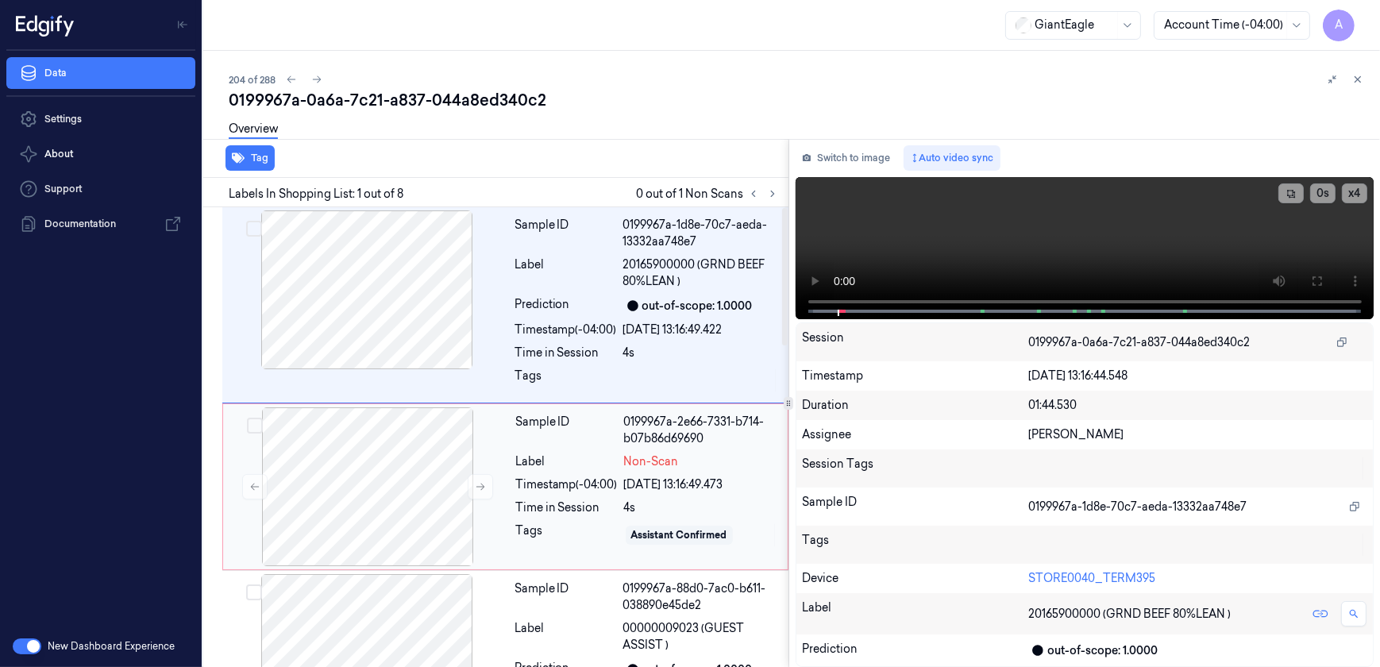
click at [619, 492] on div "Timestamp (-04:00) [DATE] 13:16:49.473" at bounding box center [646, 484] width 263 height 17
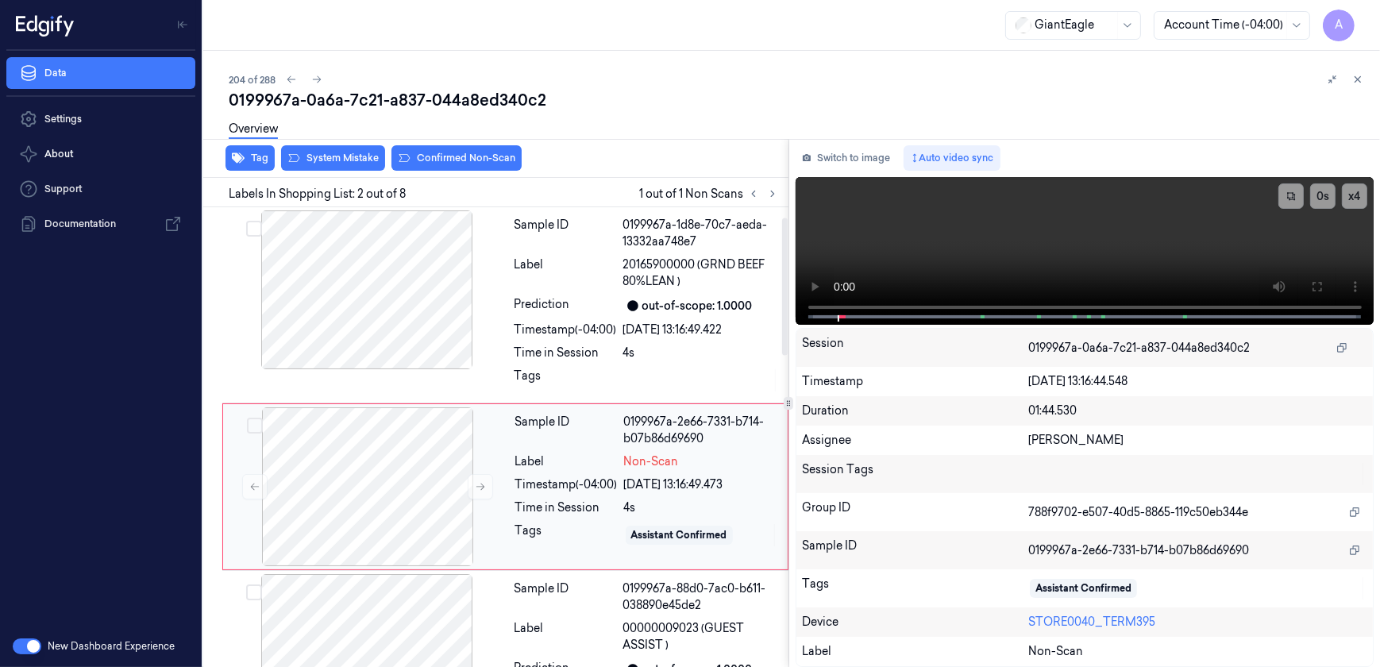
scroll to position [48, 0]
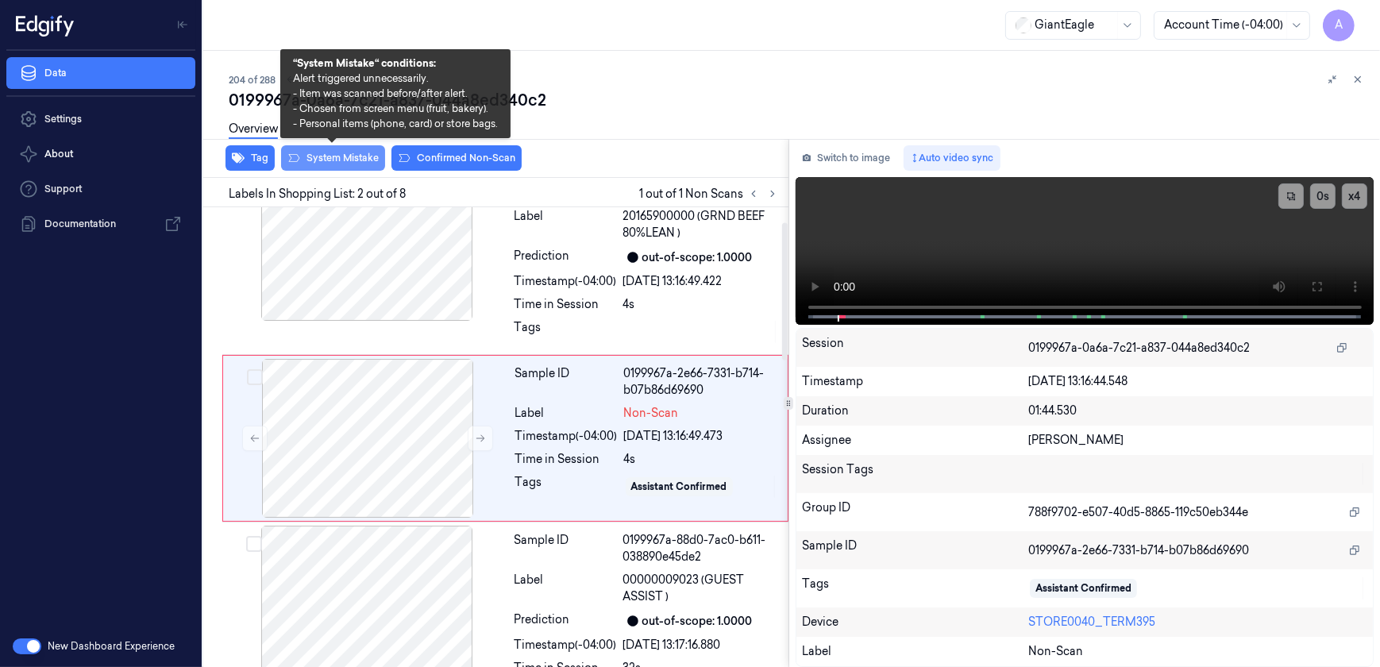
click at [328, 164] on button "System Mistake" at bounding box center [333, 157] width 104 height 25
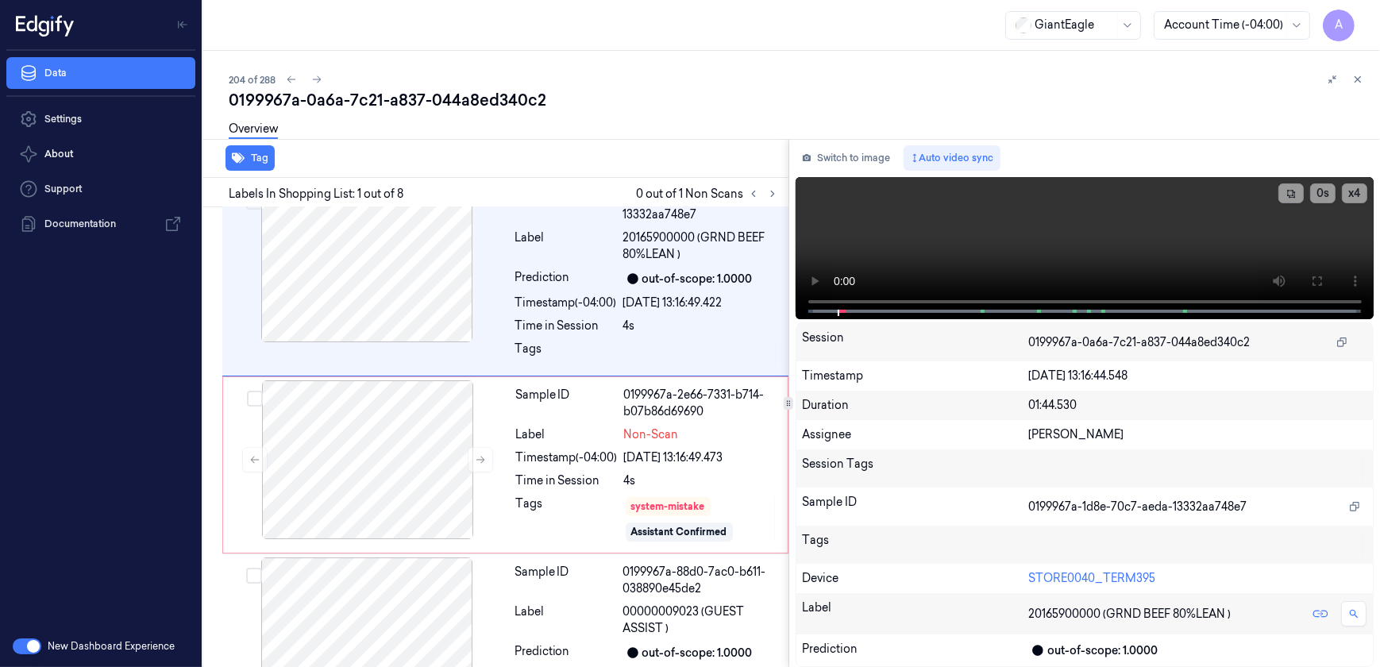
scroll to position [0, 0]
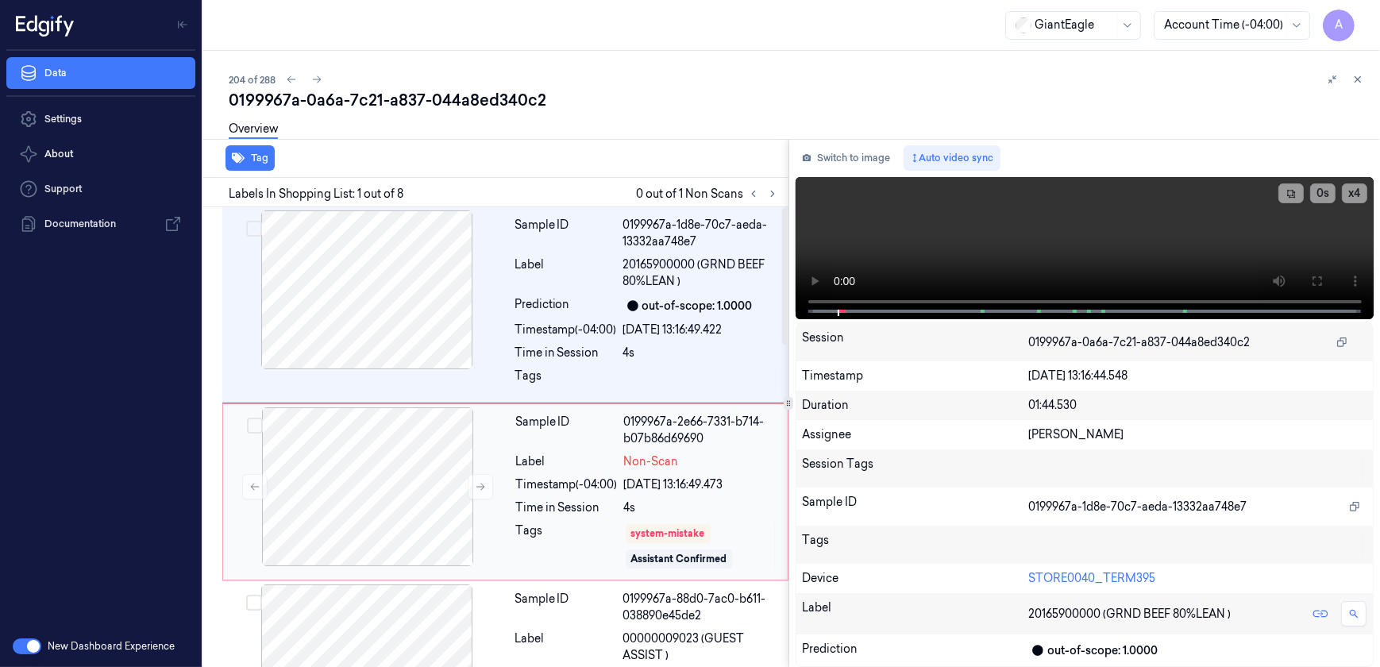
click at [559, 516] on div "Sample ID 0199967a-2e66-7331-b714-b07b86d69690 Label Non-Scan Timestamp (-04:00…" at bounding box center [646, 491] width 275 height 169
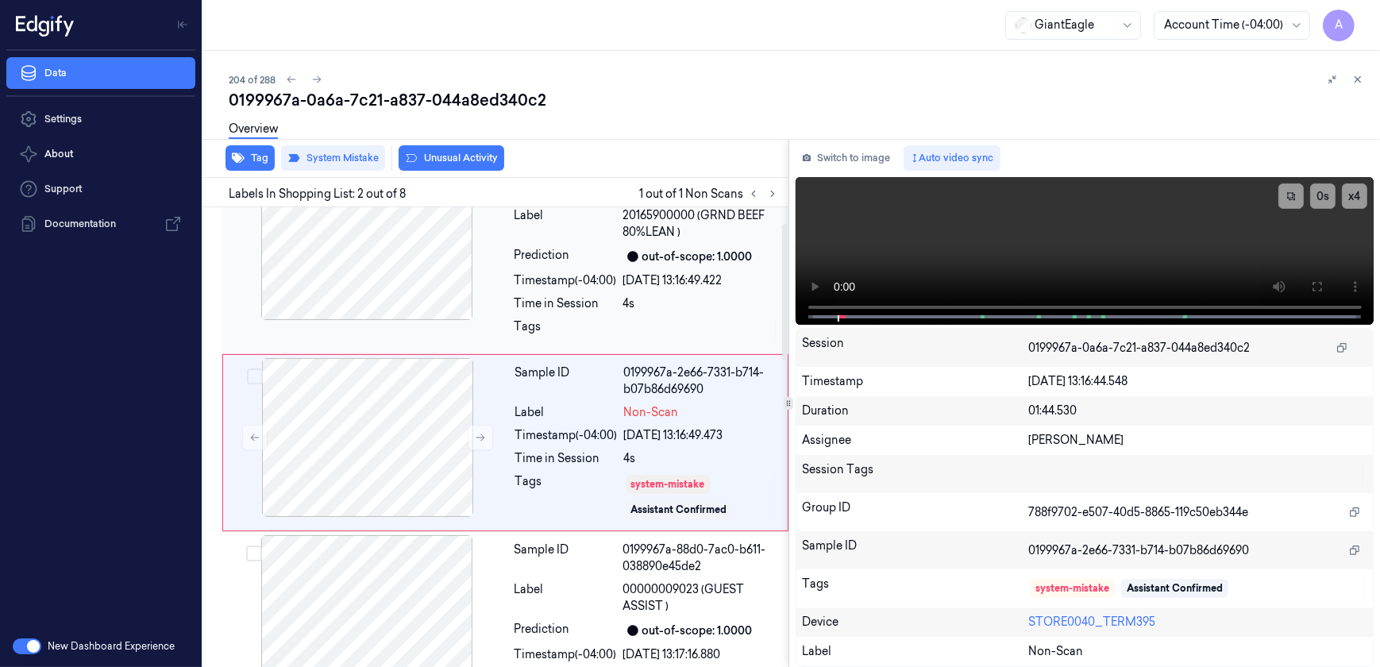
scroll to position [54, 0]
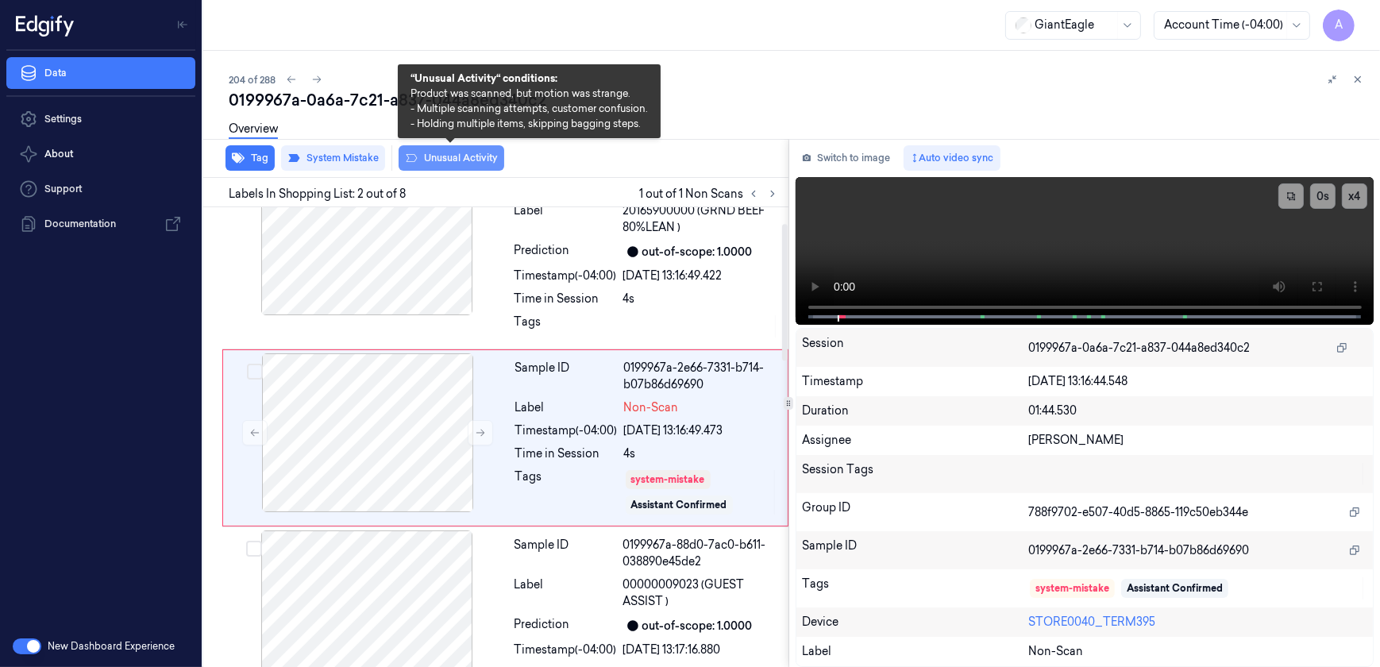
click at [452, 160] on button "Unusual Activity" at bounding box center [451, 157] width 106 height 25
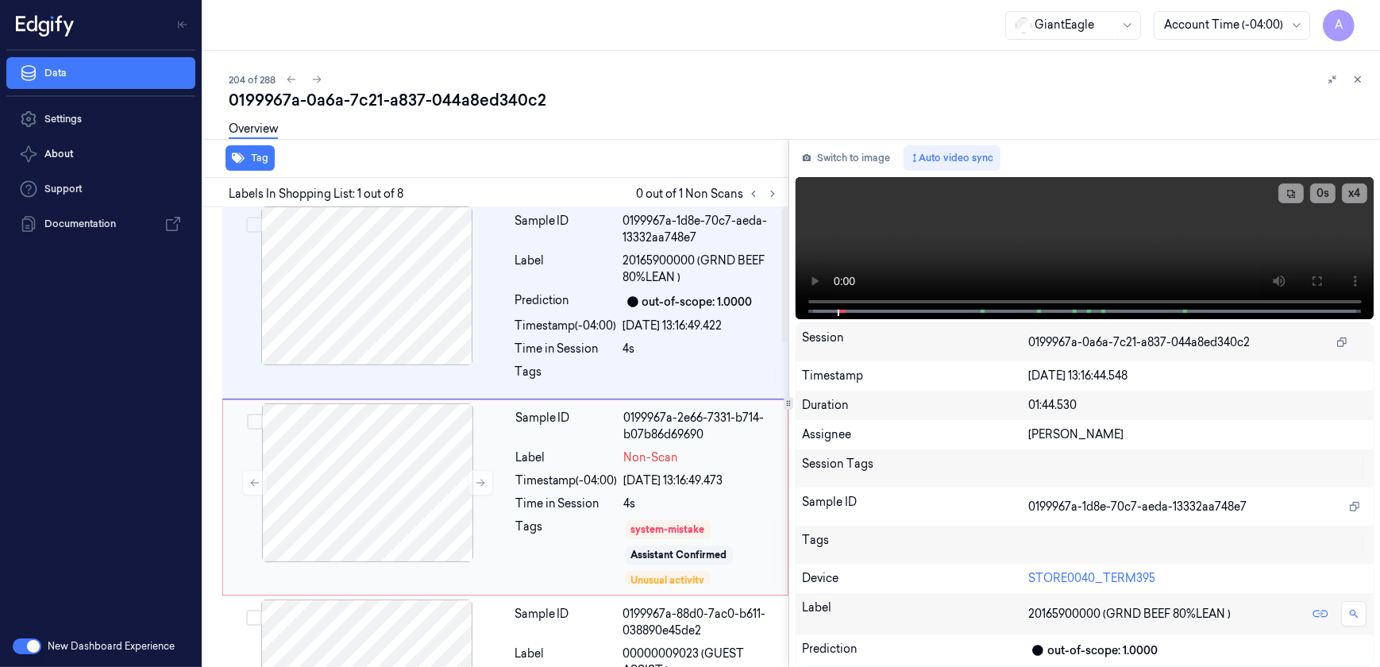
scroll to position [0, 0]
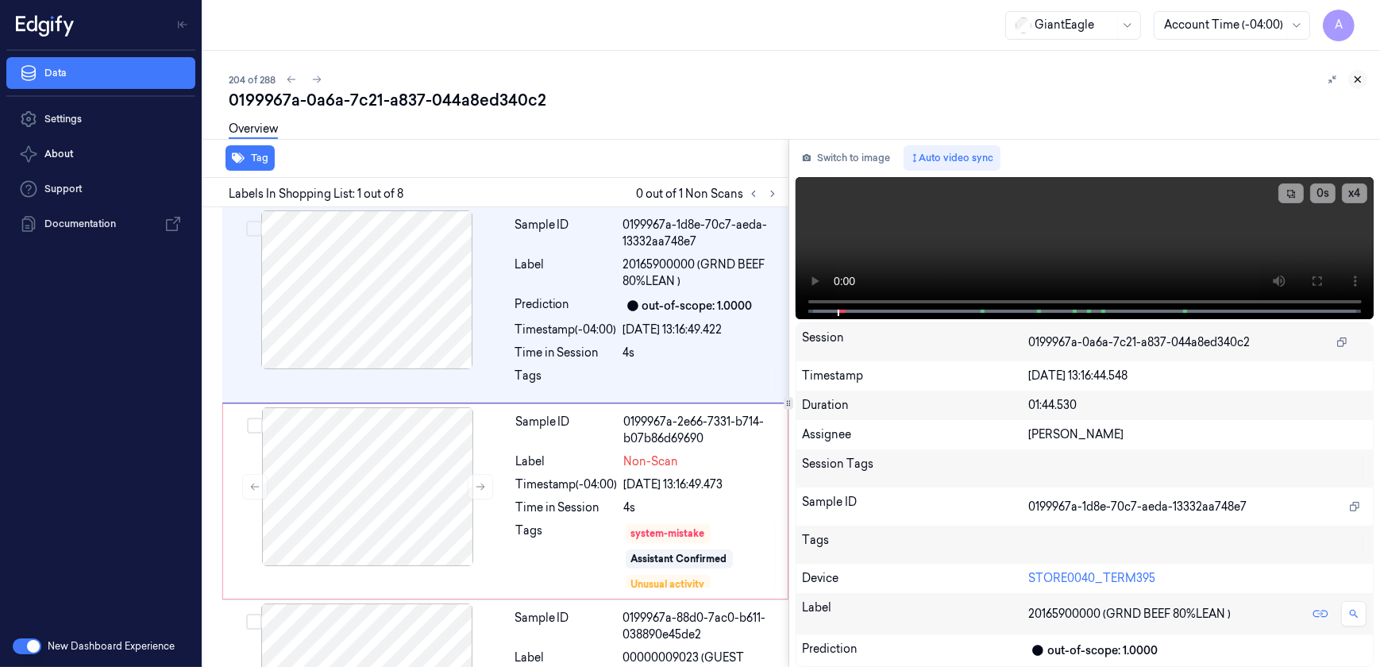
click at [1355, 86] on button at bounding box center [1357, 79] width 19 height 19
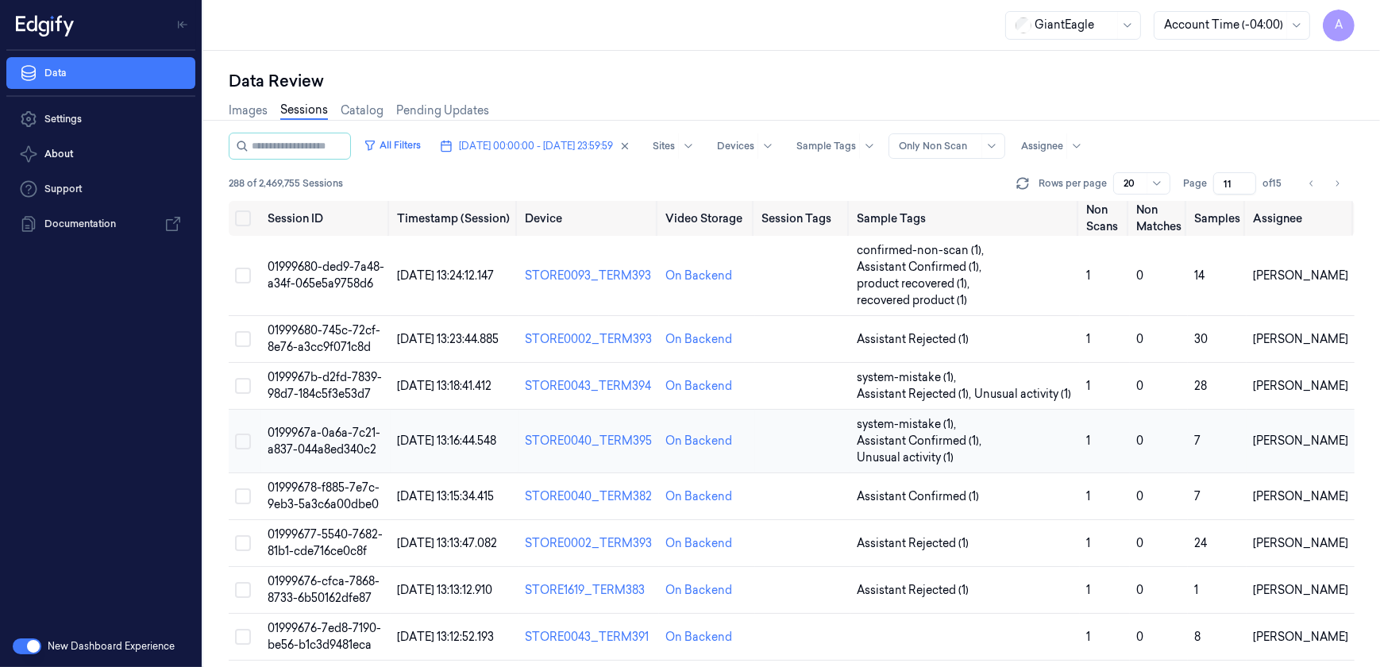
scroll to position [71, 0]
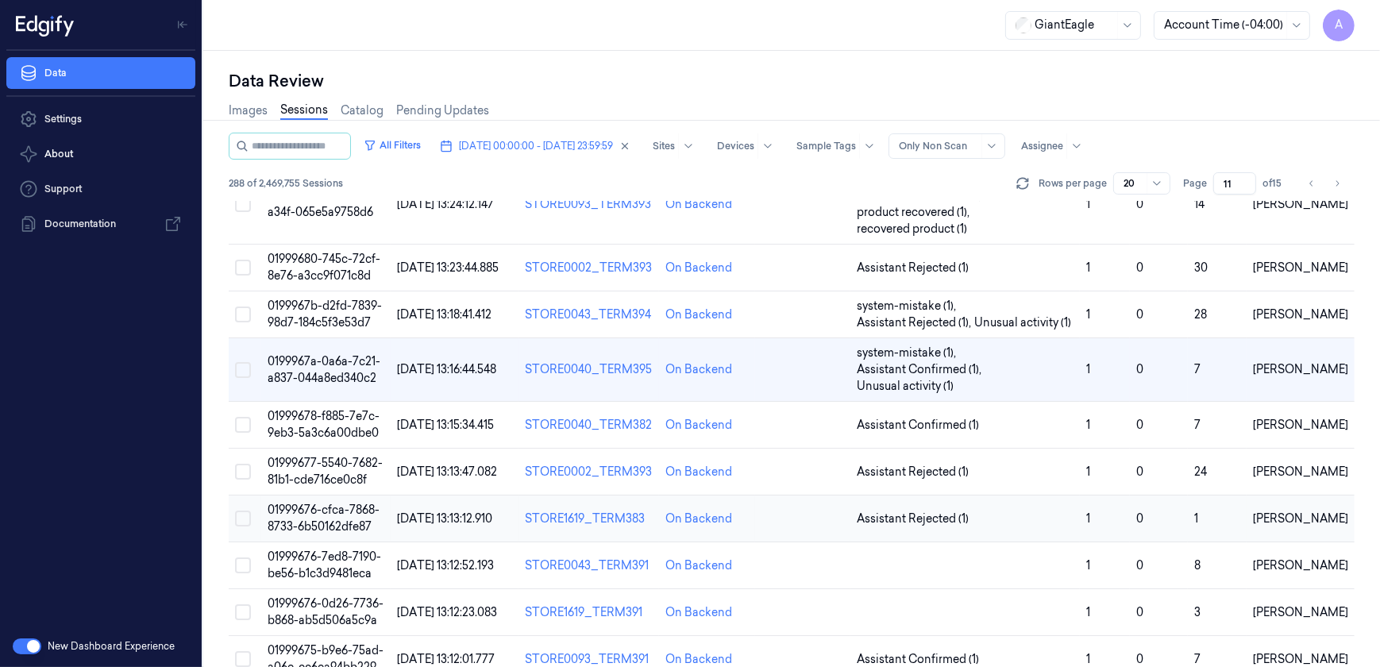
click at [323, 506] on span "01999676-cfca-7868-8733-6b50162dfe87" at bounding box center [323, 517] width 112 height 31
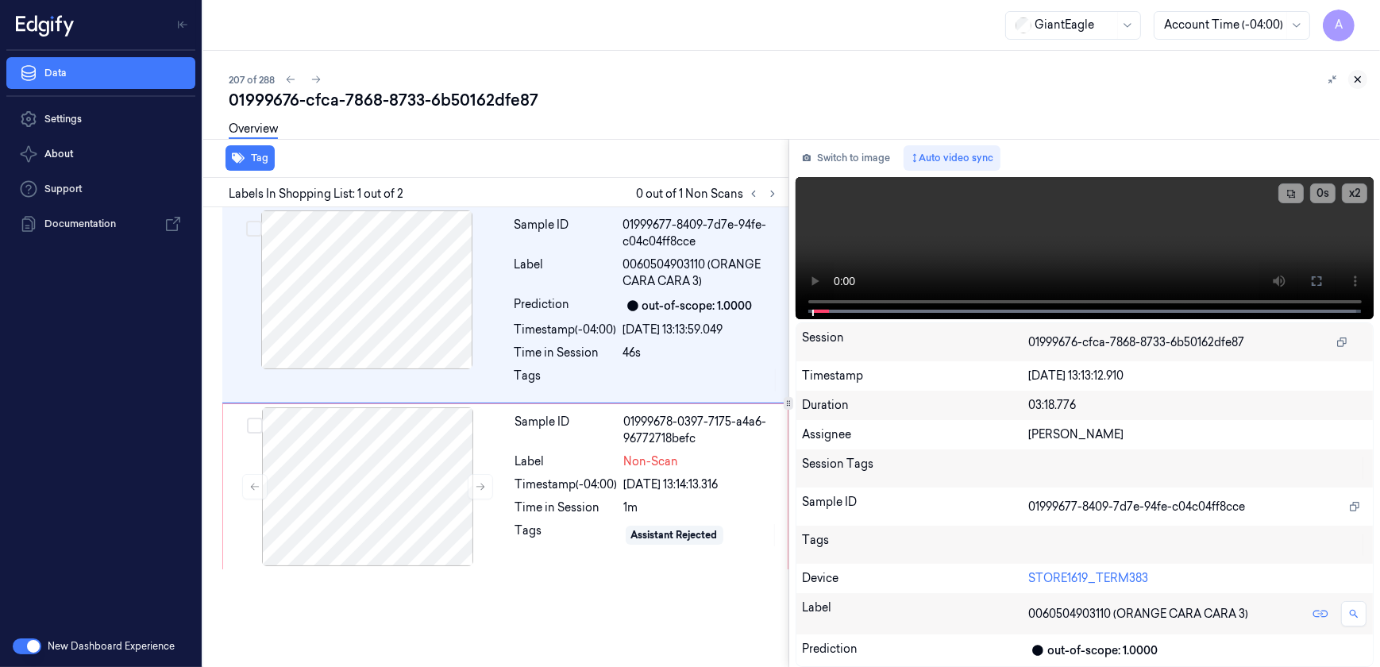
click at [1353, 79] on icon at bounding box center [1357, 79] width 11 height 11
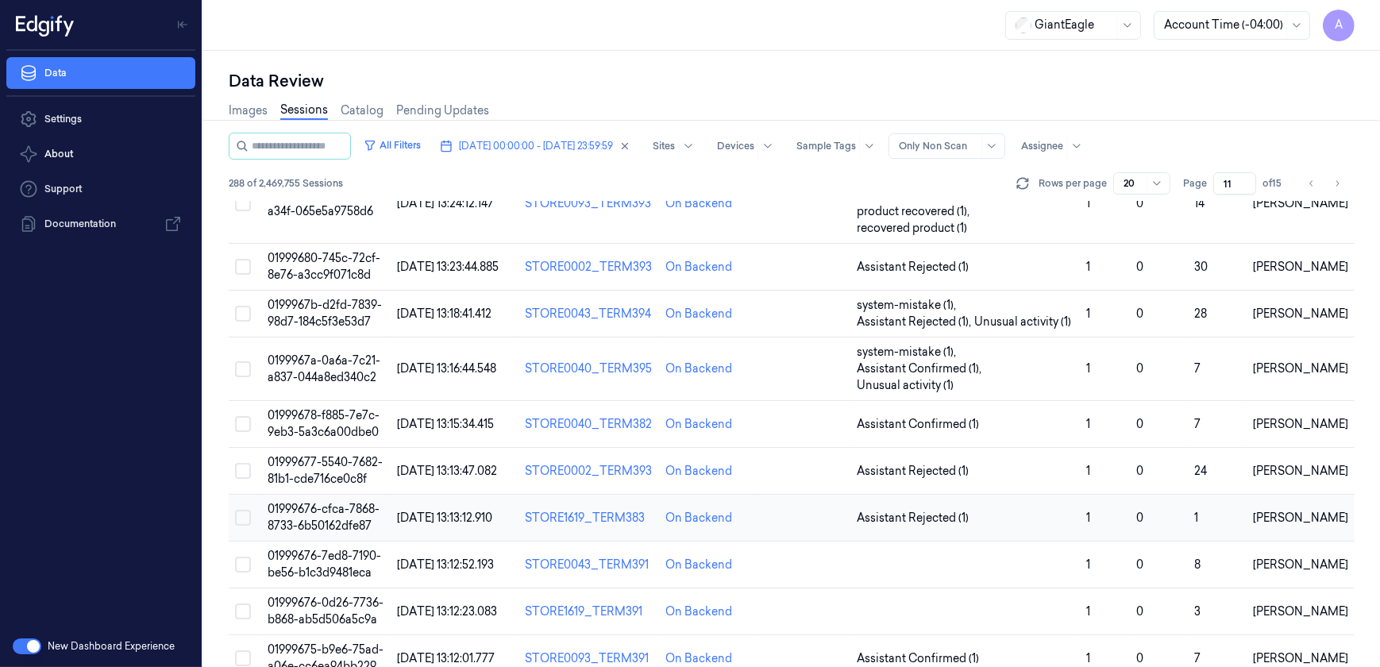
scroll to position [214, 0]
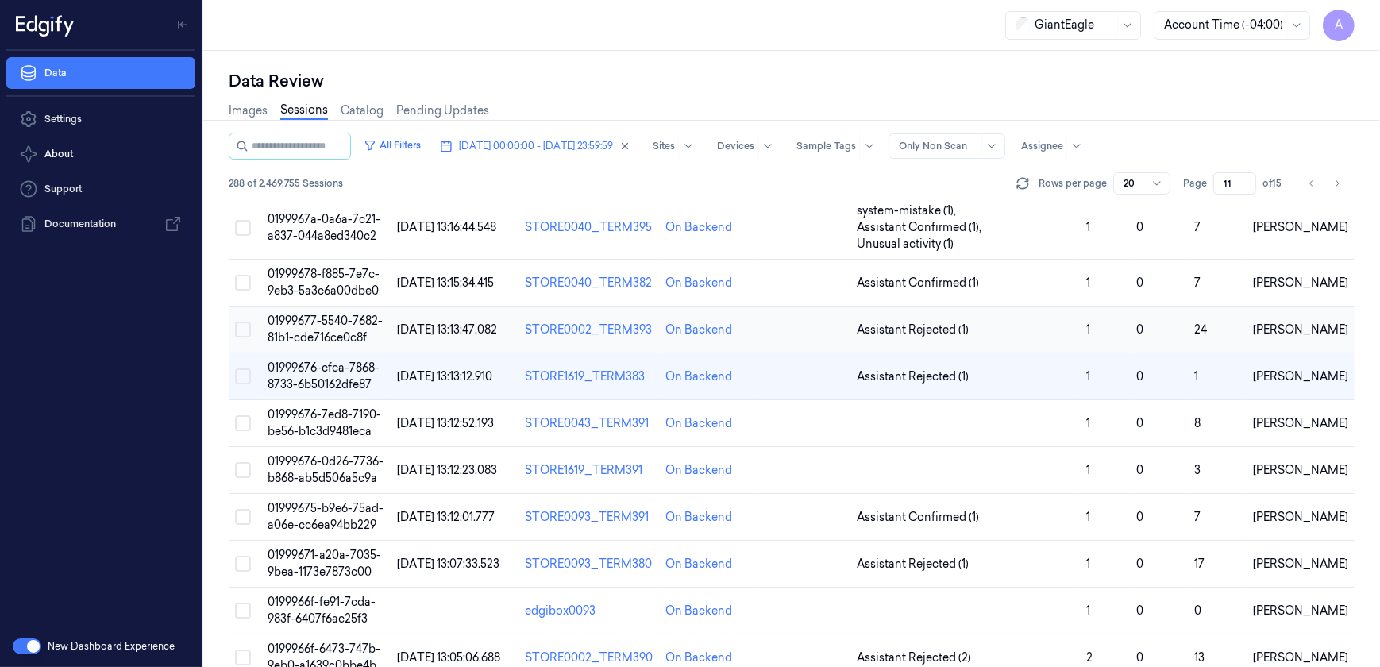
click at [324, 325] on span "01999677-5540-7682-81b1-cde716ce0c8f" at bounding box center [324, 329] width 115 height 31
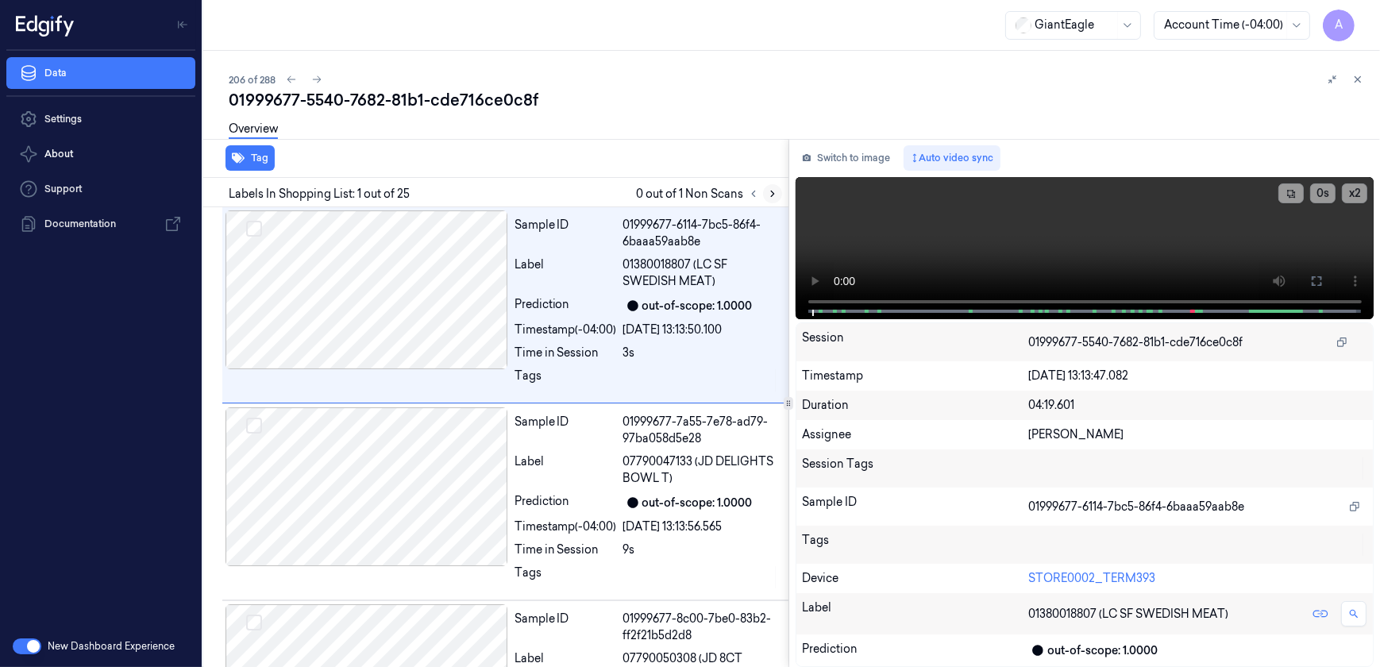
click at [767, 188] on icon at bounding box center [772, 193] width 11 height 11
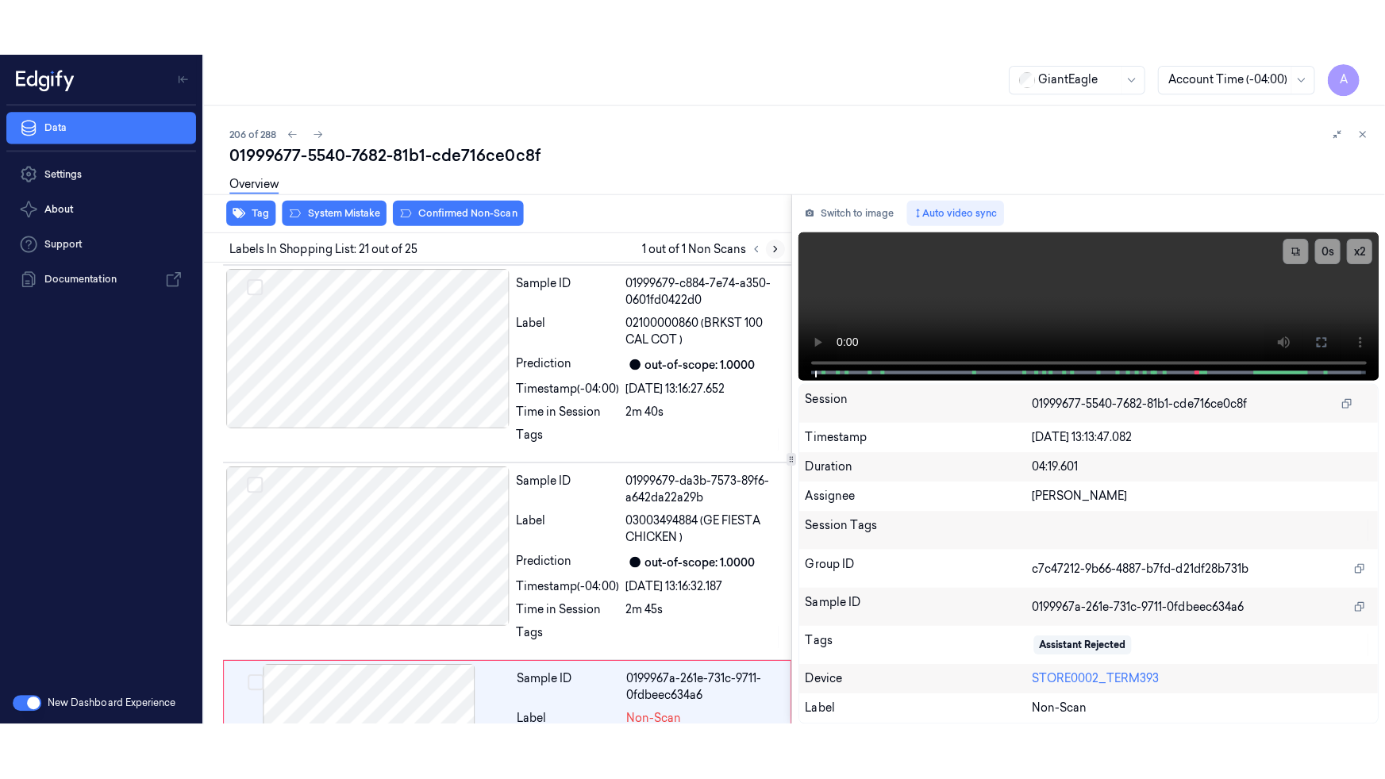
scroll to position [3786, 0]
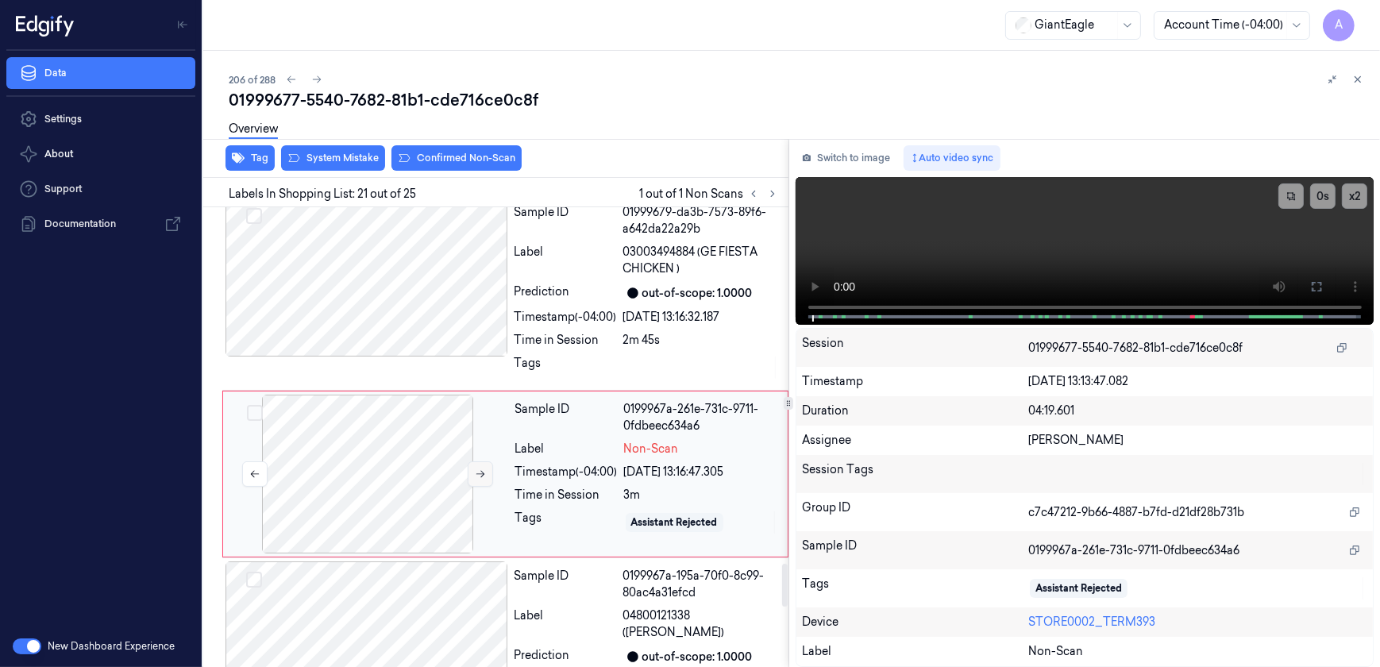
click at [476, 468] on icon at bounding box center [480, 473] width 11 height 11
click at [478, 468] on icon at bounding box center [480, 473] width 11 height 11
click at [480, 461] on button at bounding box center [480, 473] width 25 height 25
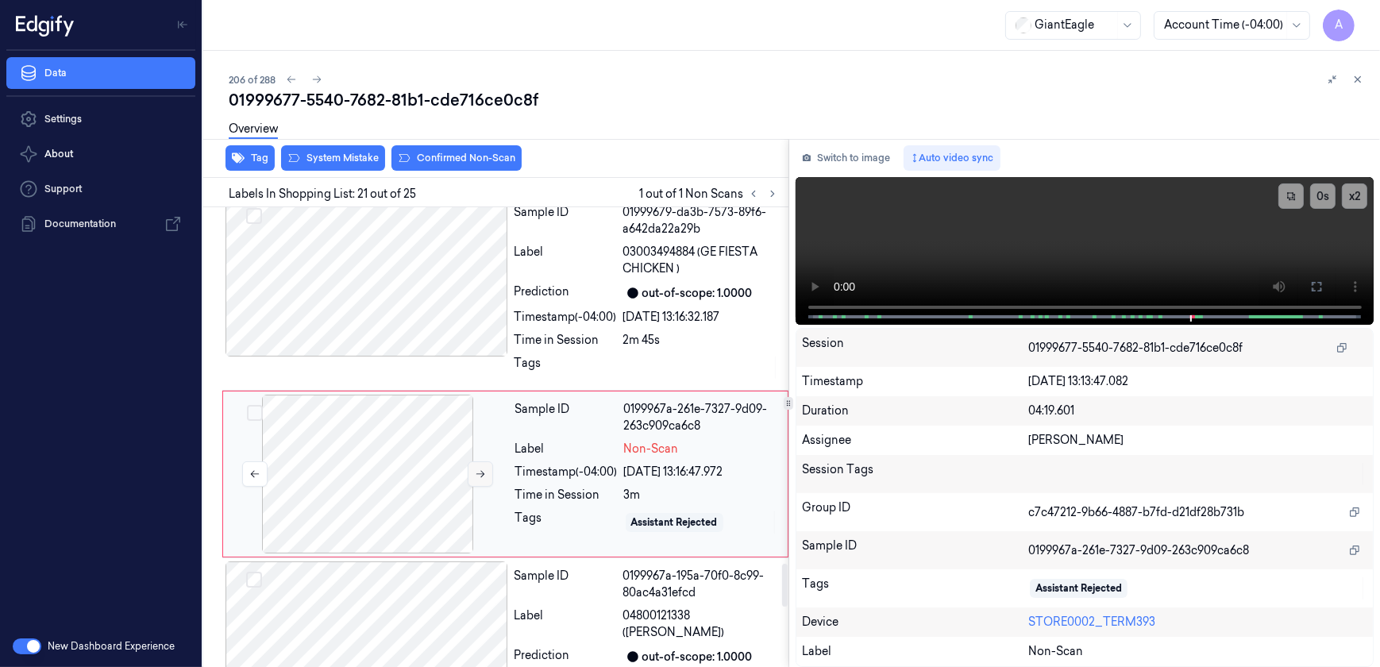
click at [480, 461] on button at bounding box center [480, 473] width 25 height 25
click at [480, 471] on icon at bounding box center [480, 474] width 9 height 7
click at [1318, 283] on icon at bounding box center [1316, 286] width 13 height 13
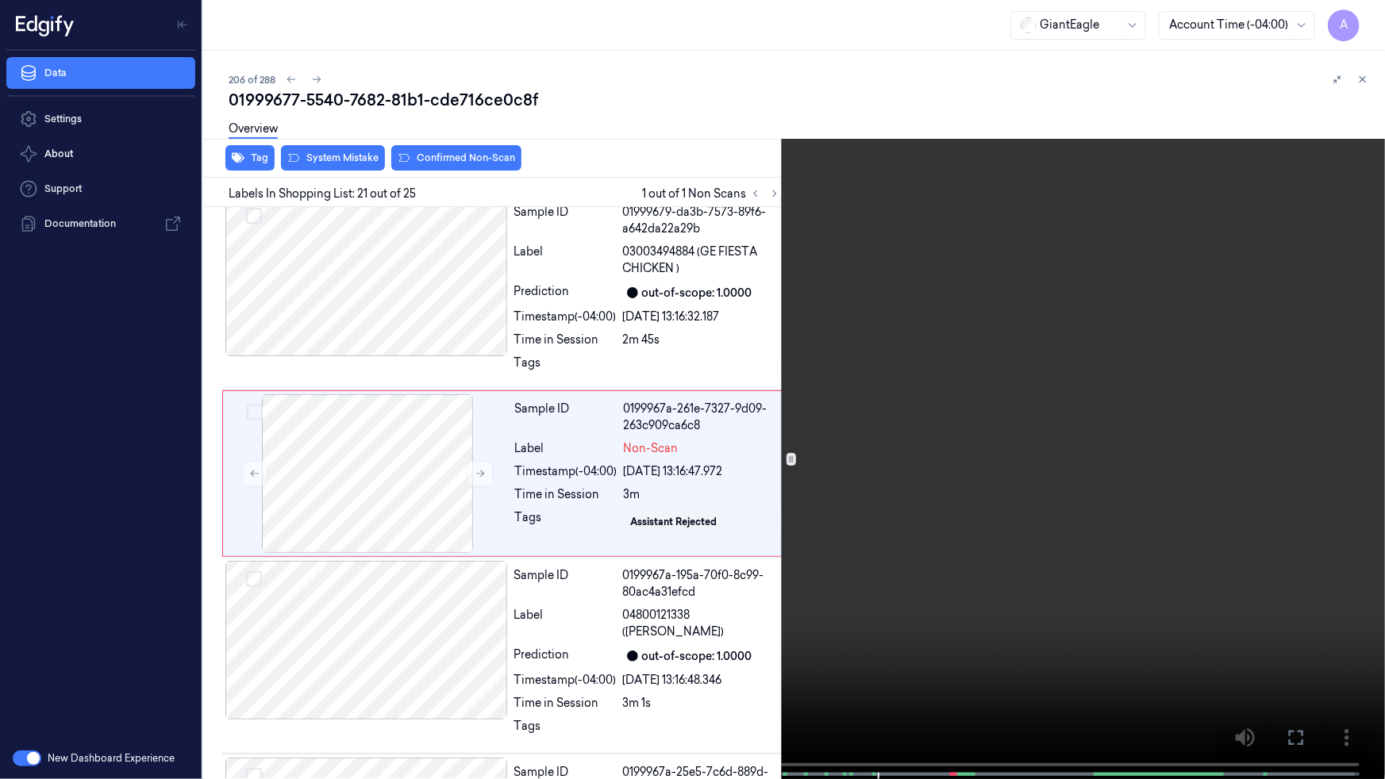
click at [990, 371] on video at bounding box center [692, 391] width 1385 height 783
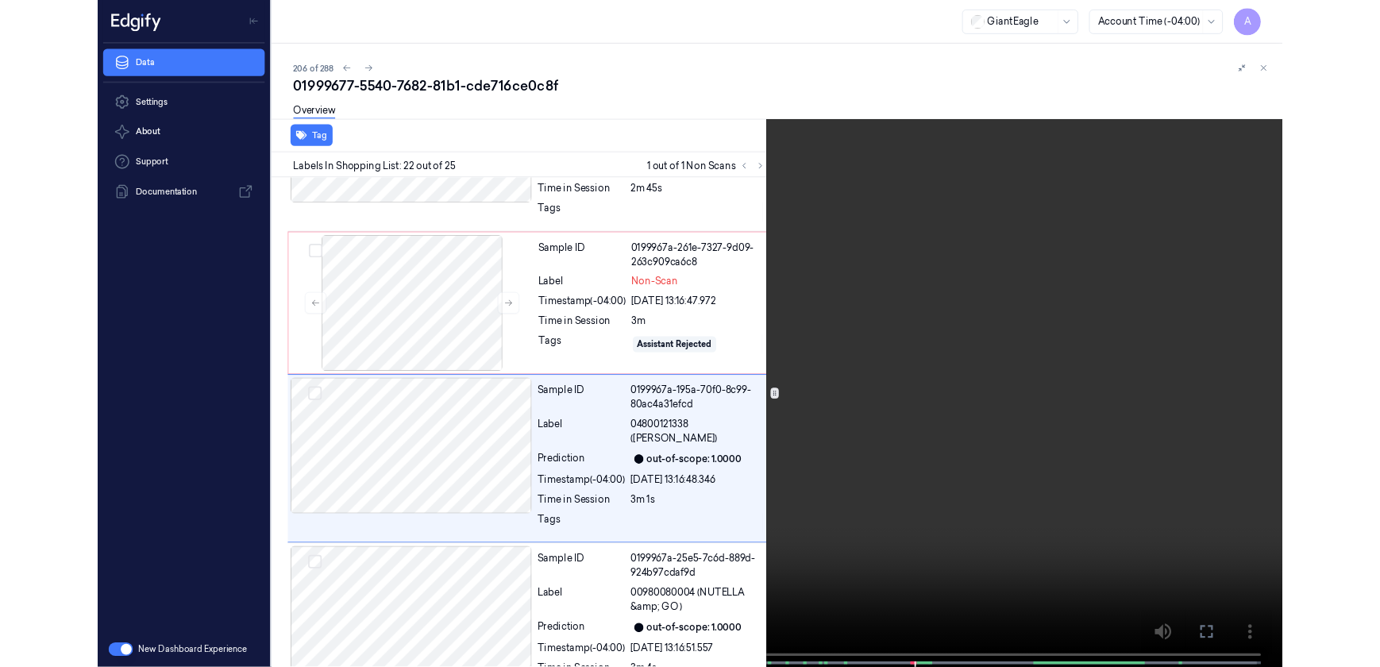
scroll to position [3912, 0]
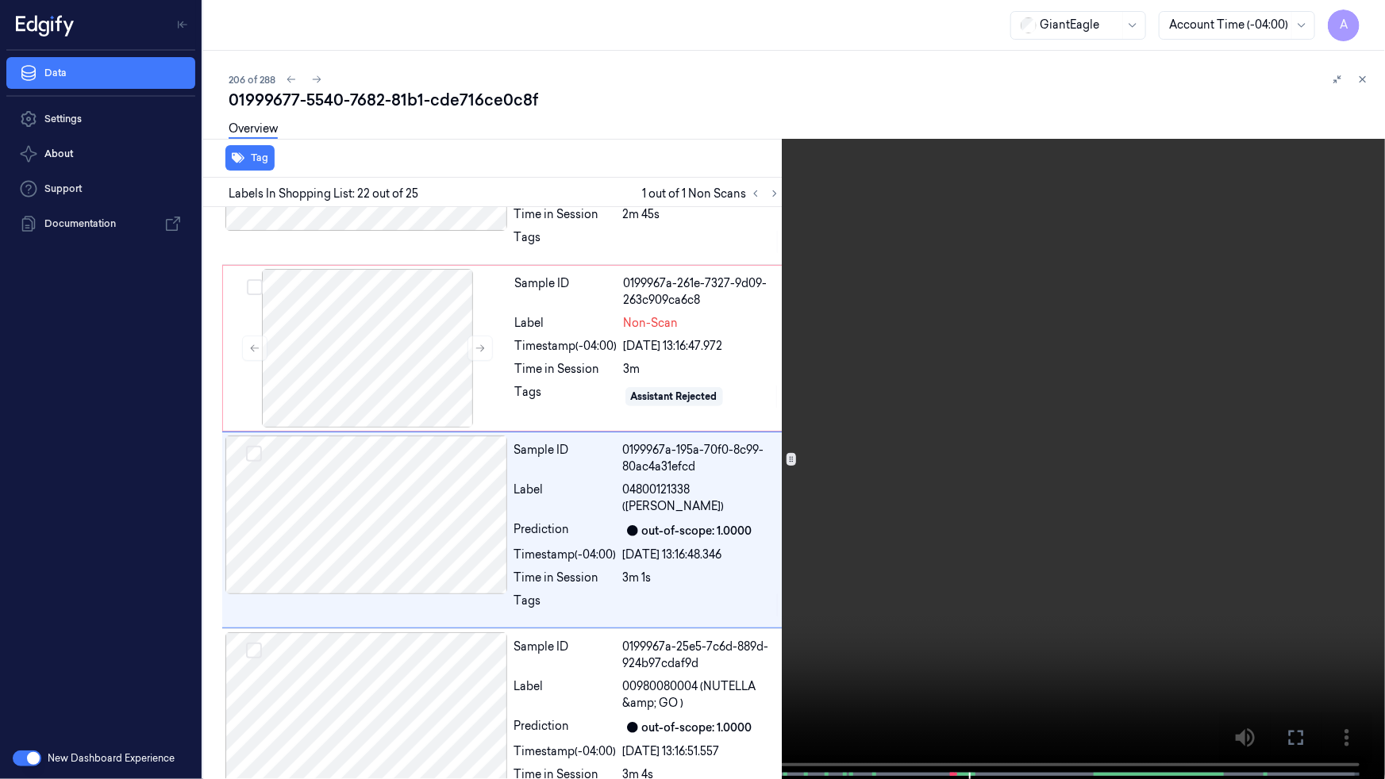
click at [0, 0] on button at bounding box center [0, 0] width 0 height 0
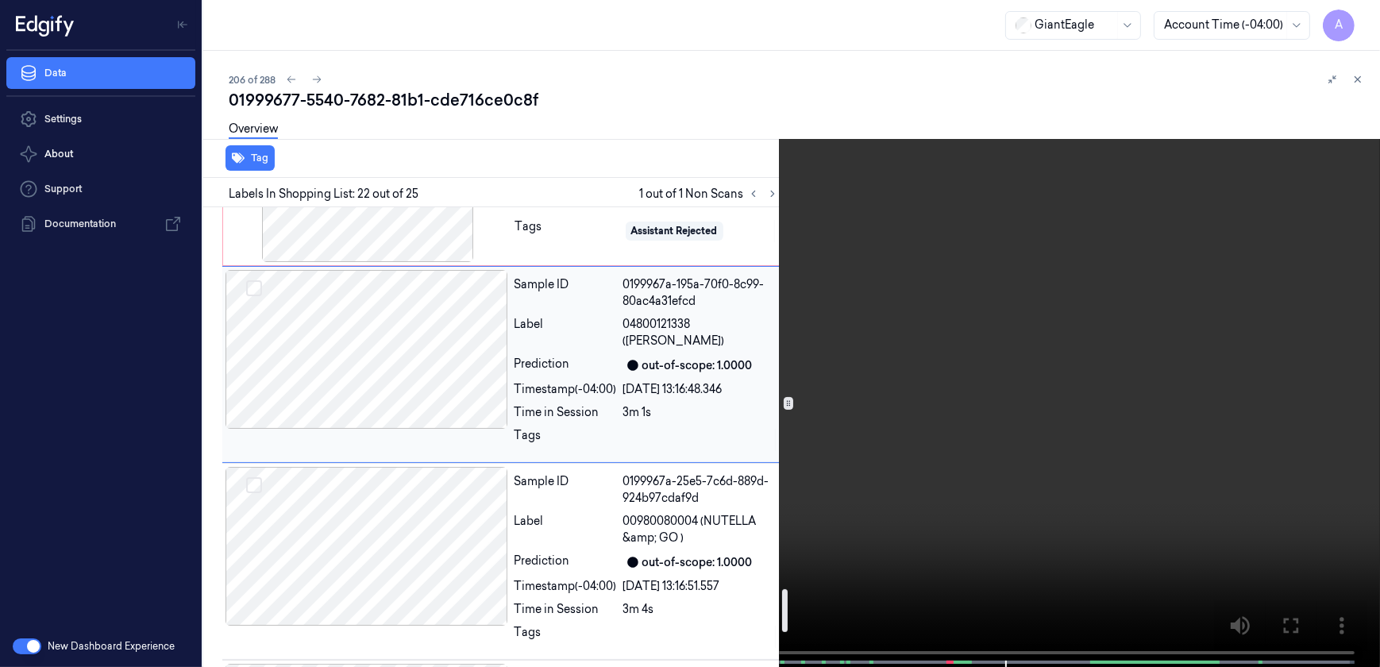
scroll to position [4056, 0]
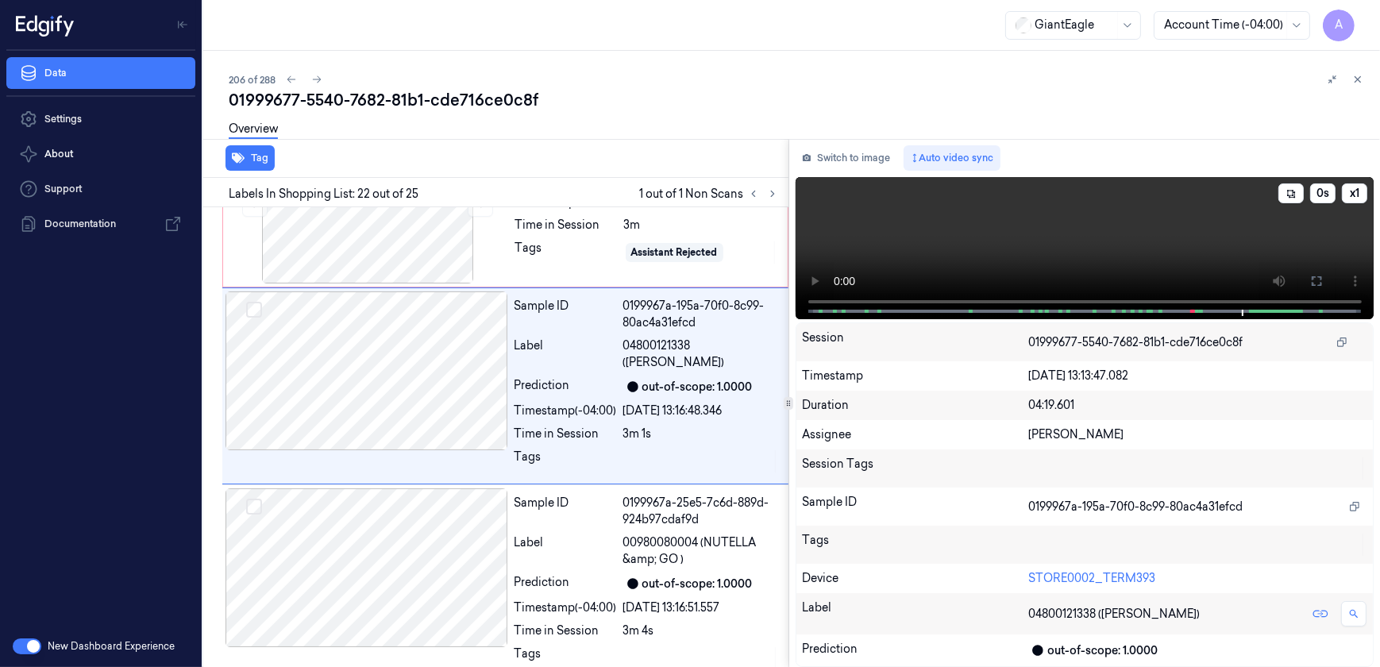
click at [1014, 238] on video at bounding box center [1084, 248] width 579 height 142
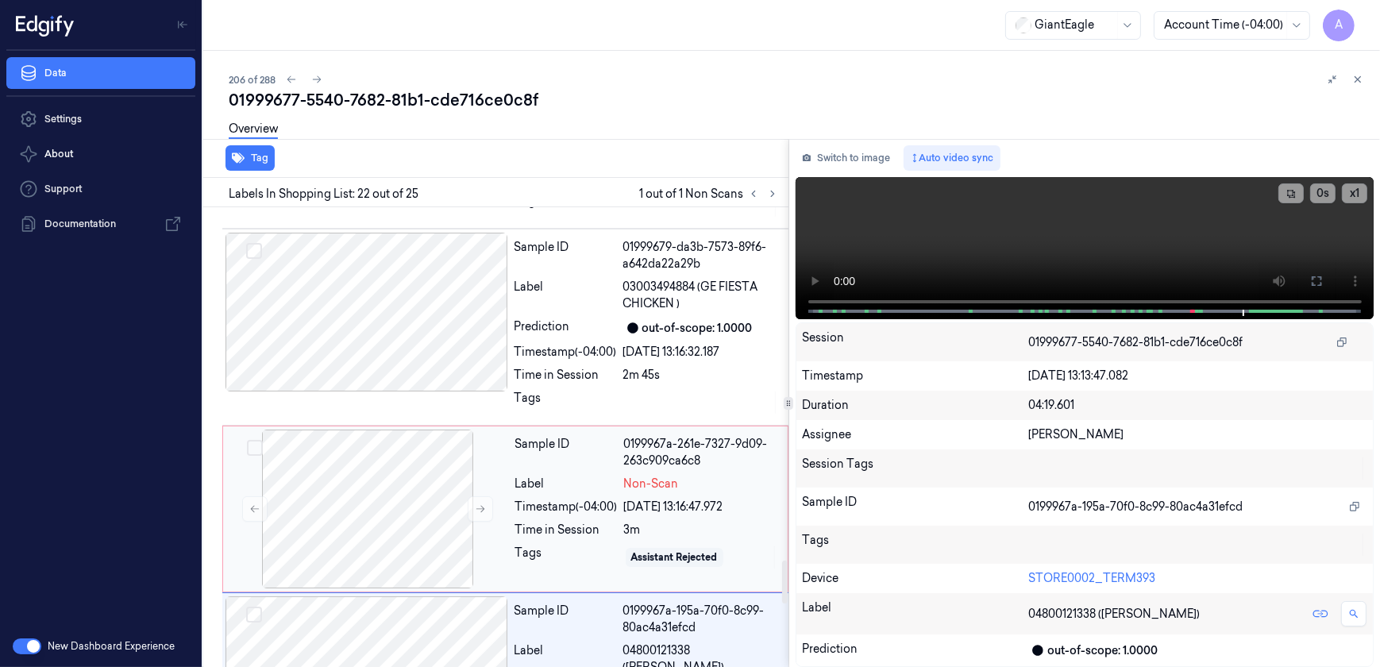
click at [566, 535] on div "Sample ID 0199967a-261e-7327-9d09-263c909ca6c8 Label Non-Scan Timestamp (-04:00…" at bounding box center [646, 508] width 275 height 159
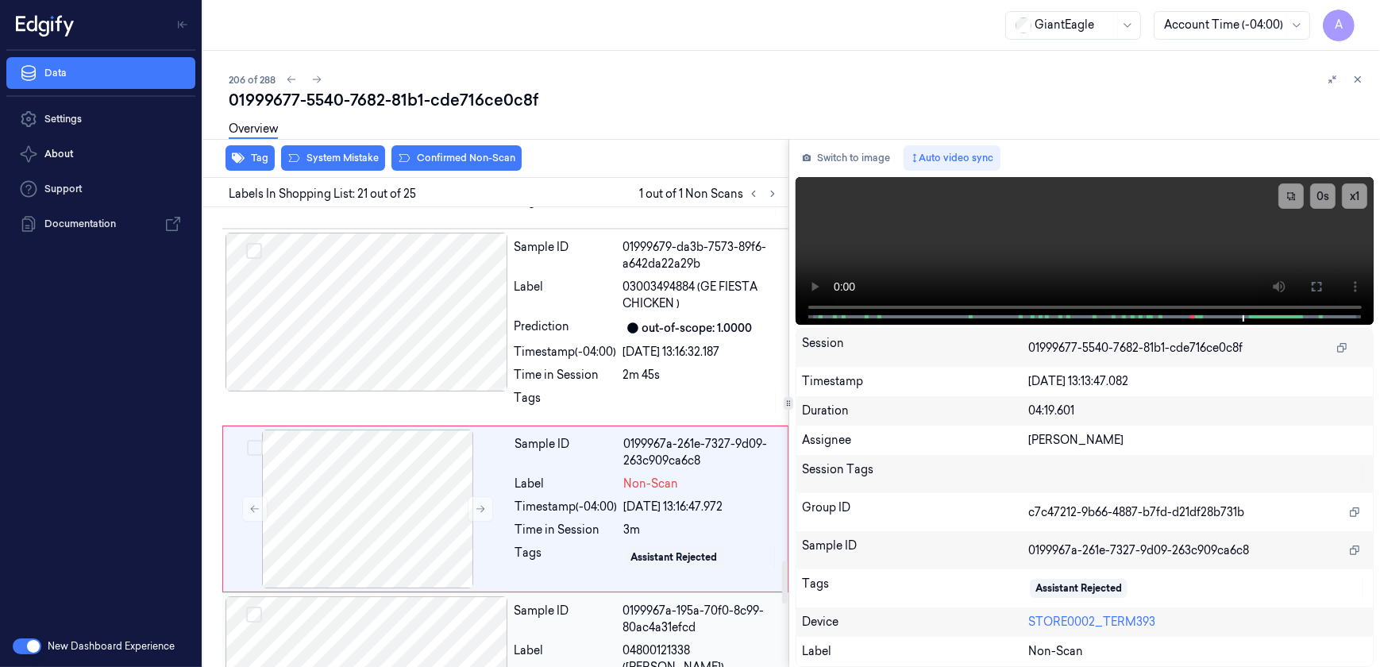
scroll to position [3786, 0]
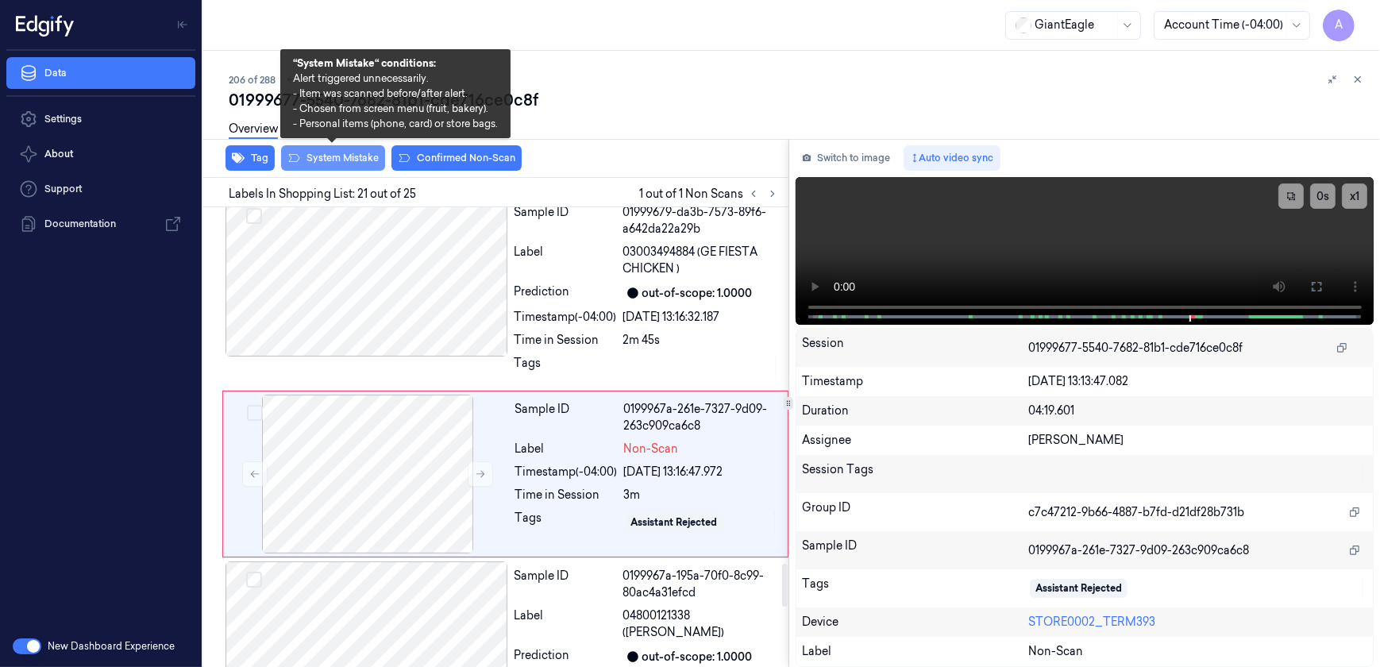
click at [335, 166] on button "System Mistake" at bounding box center [333, 157] width 104 height 25
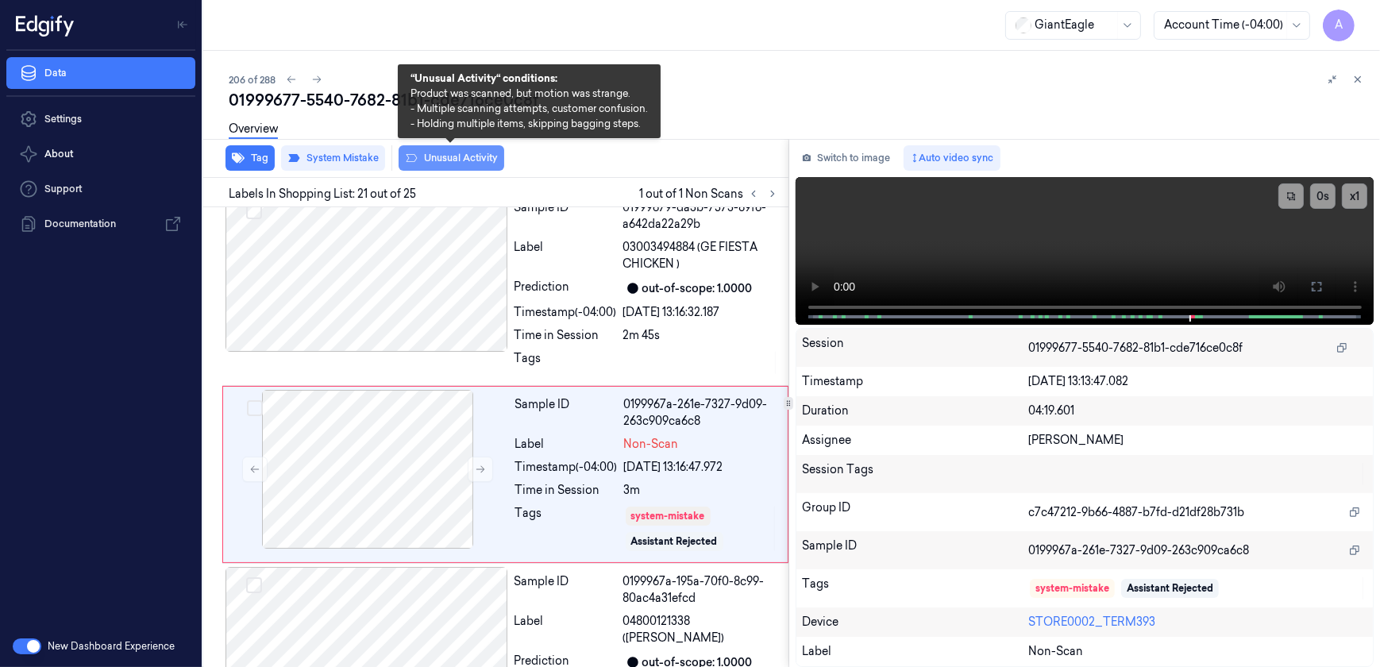
click at [460, 160] on button "Unusual Activity" at bounding box center [451, 157] width 106 height 25
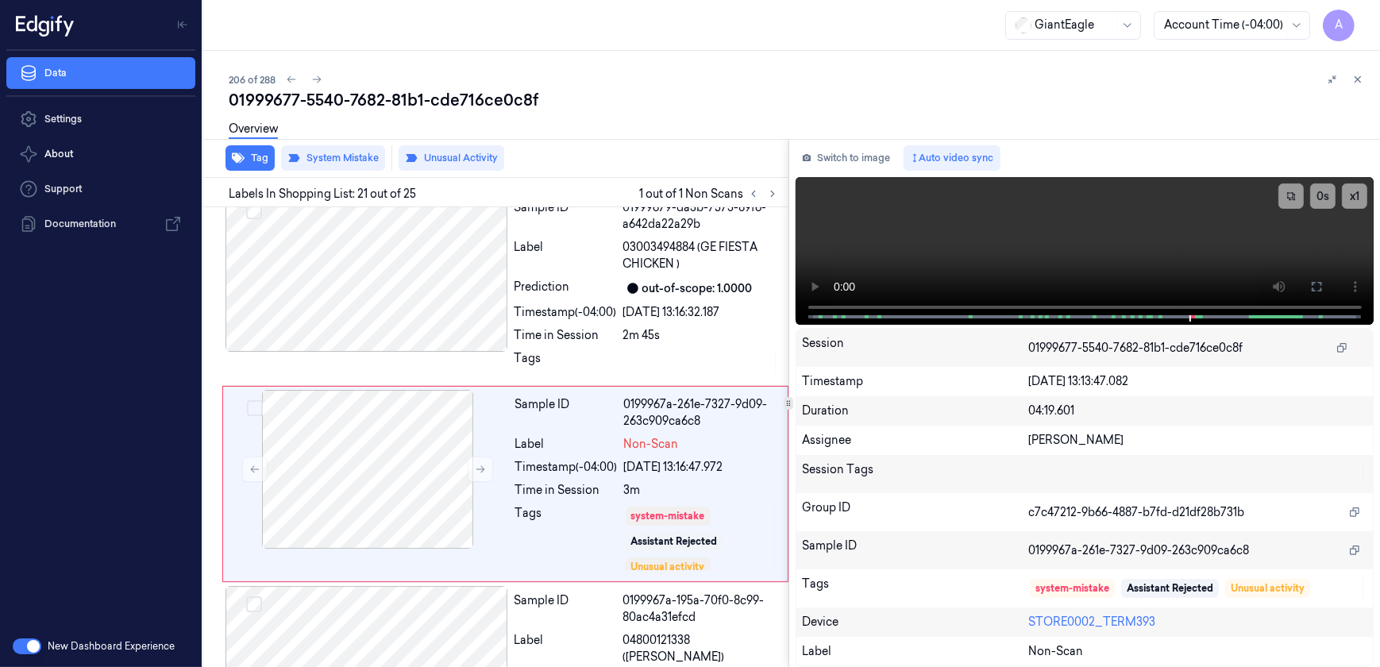
scroll to position [3801, 0]
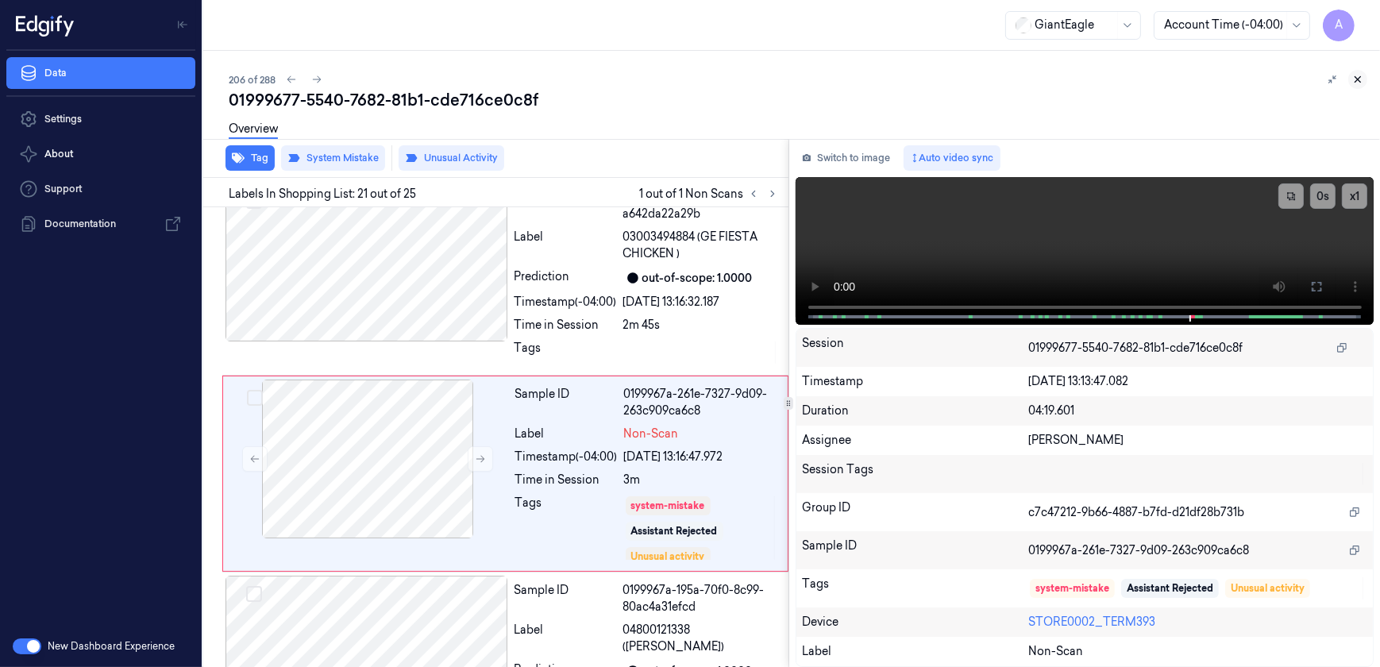
click at [1360, 77] on icon at bounding box center [1357, 79] width 11 height 11
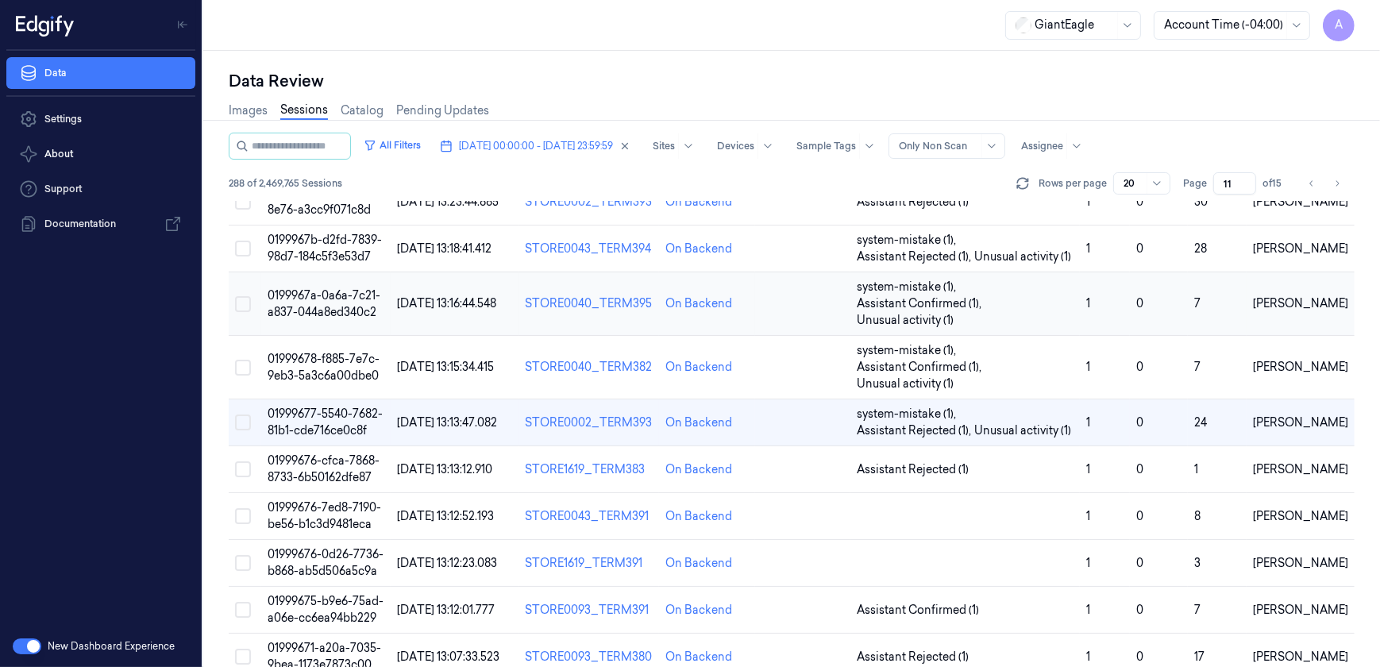
scroll to position [144, 0]
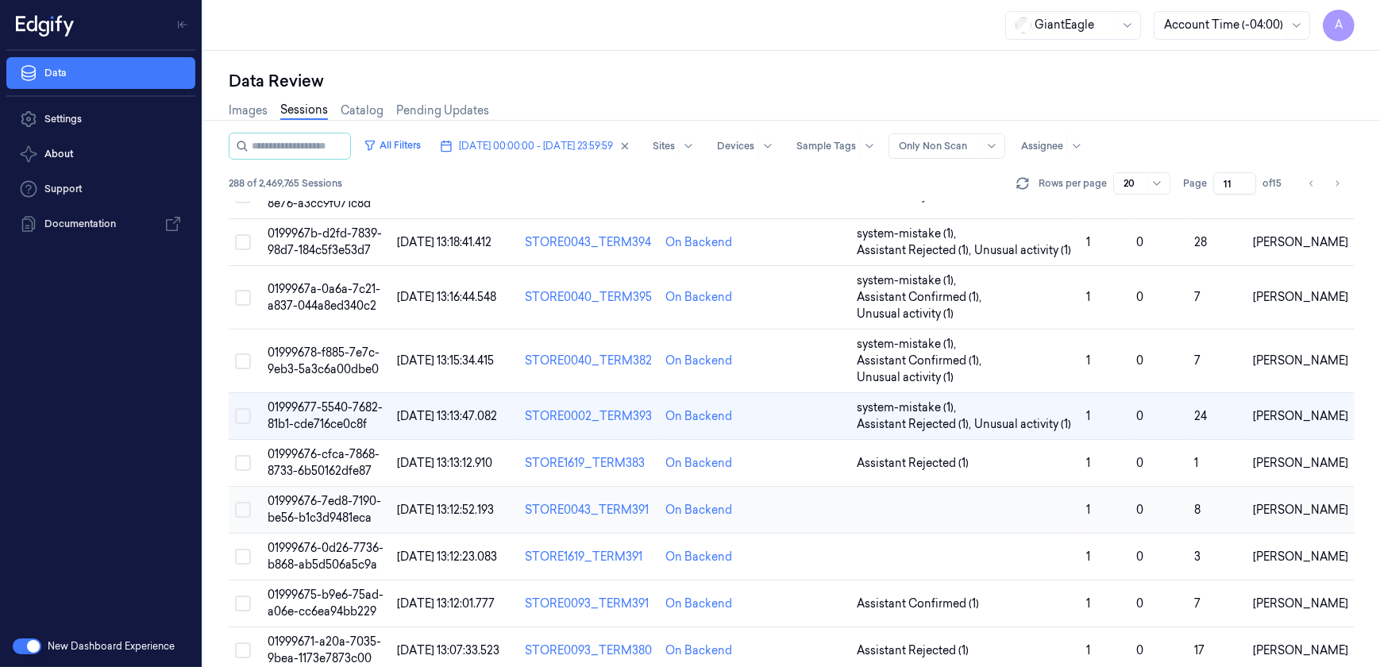
click at [333, 505] on span "01999676-7ed8-7190-be56-b1c3d9481eca" at bounding box center [324, 509] width 114 height 31
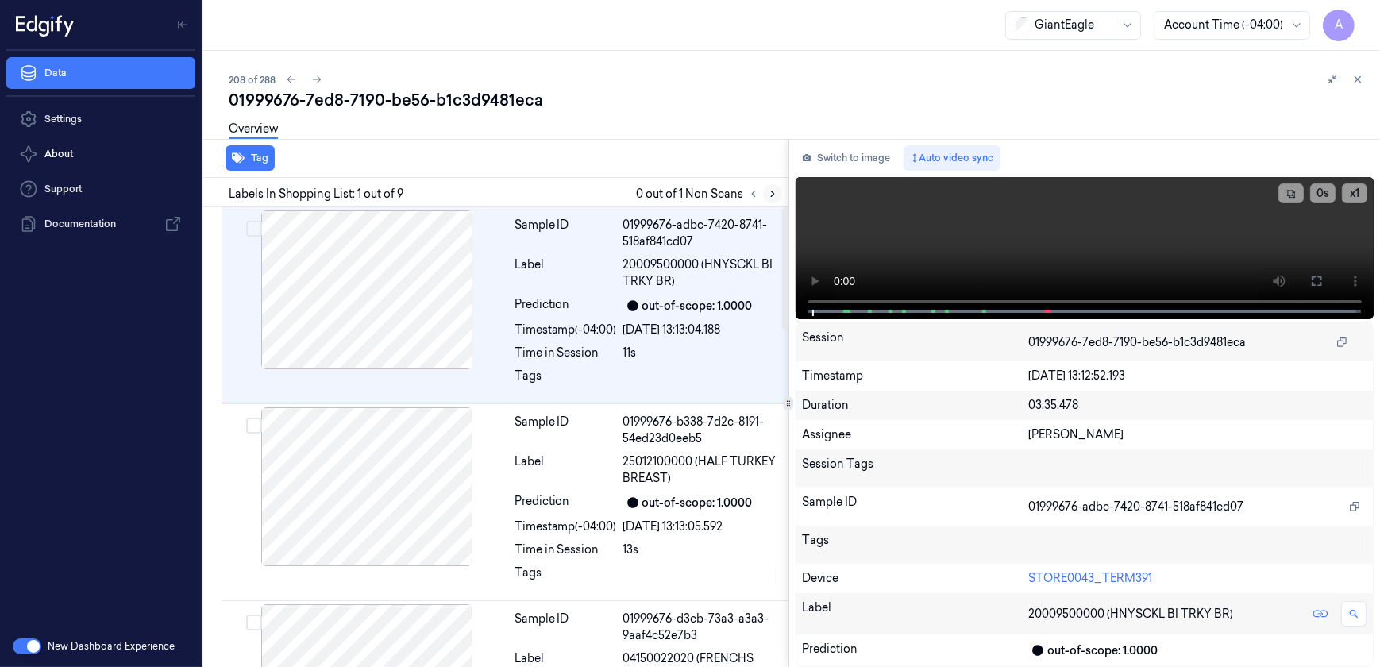
click at [769, 198] on icon at bounding box center [772, 193] width 11 height 11
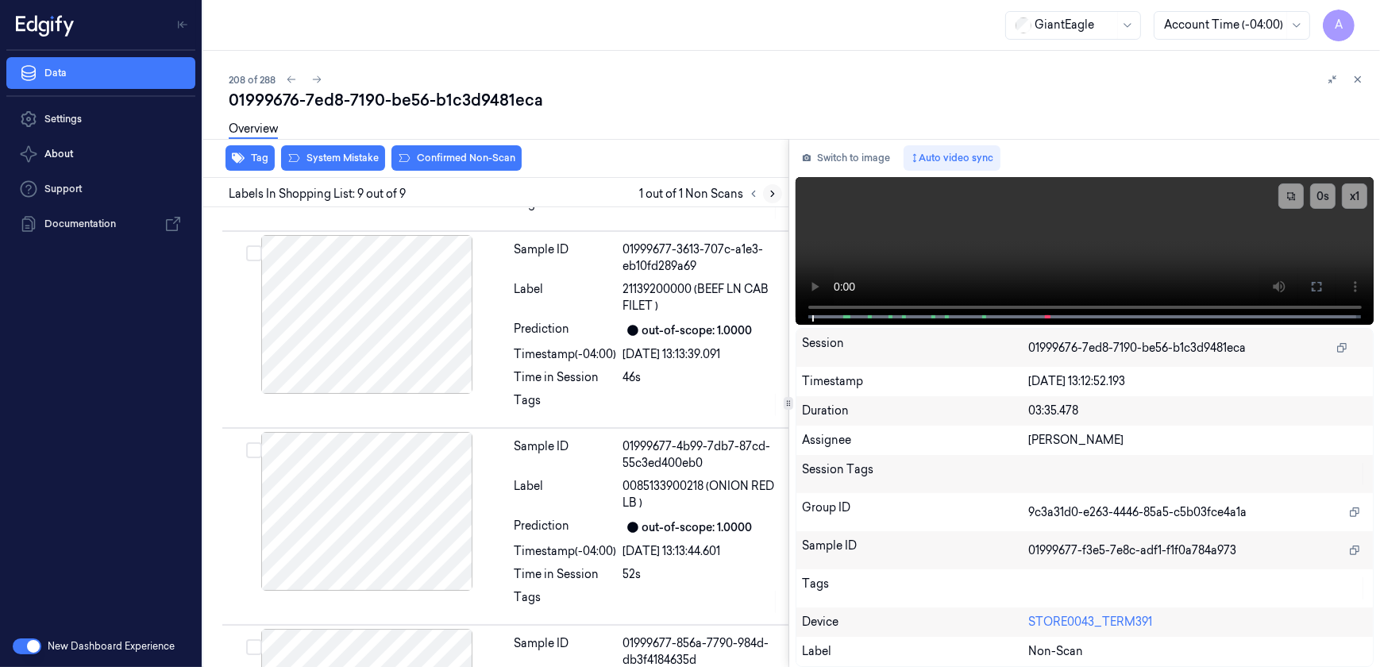
scroll to position [1268, 0]
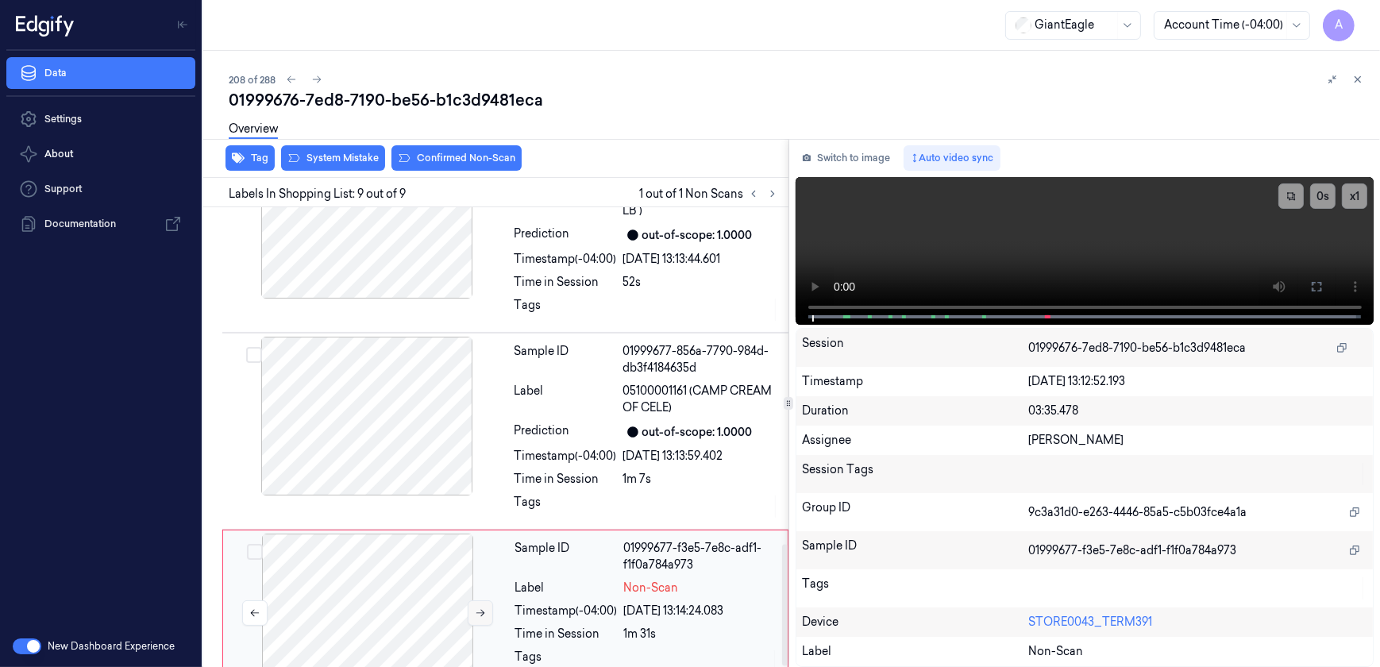
click at [483, 610] on icon at bounding box center [480, 613] width 9 height 7
click at [476, 607] on icon at bounding box center [480, 612] width 11 height 11
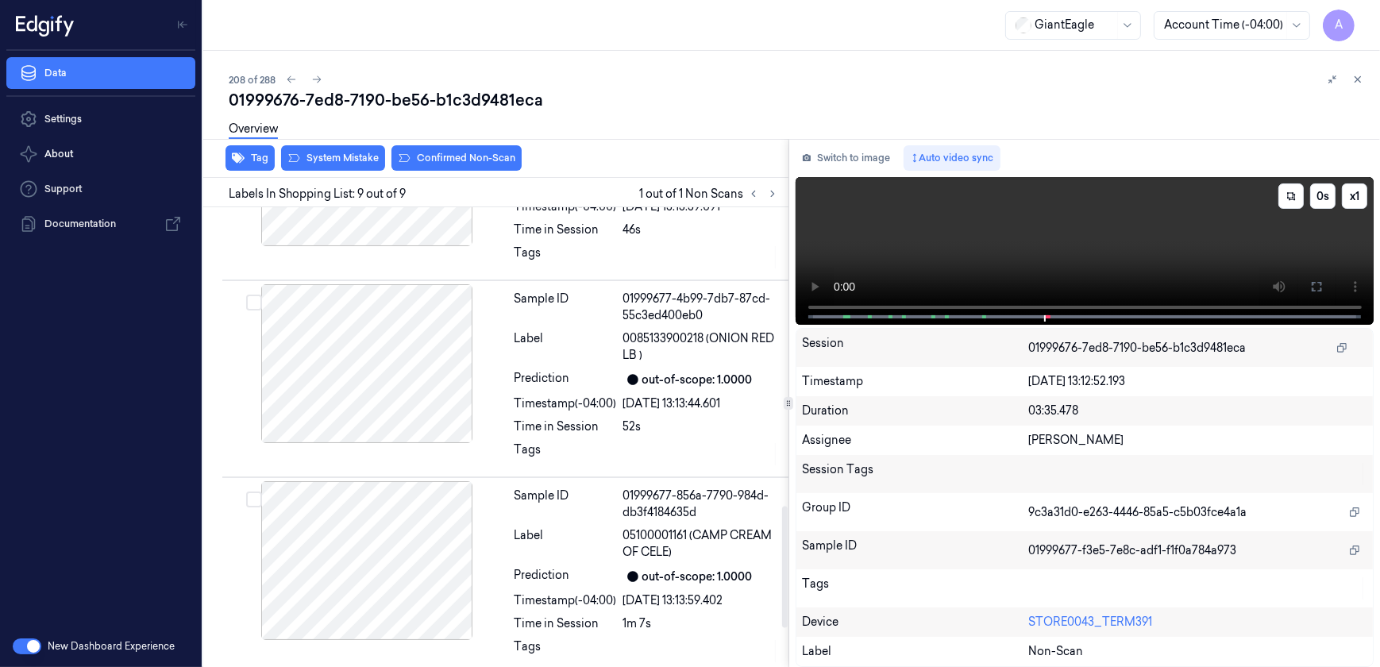
click at [1037, 214] on video at bounding box center [1084, 251] width 579 height 148
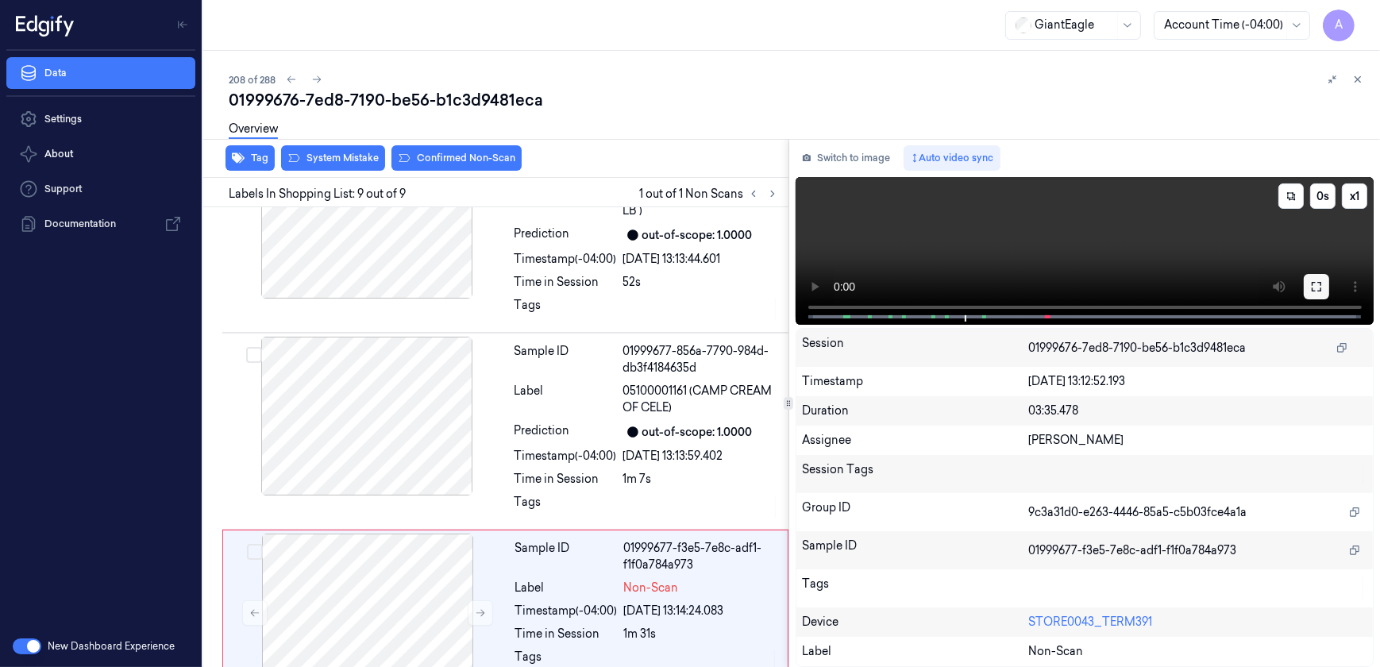
click at [1313, 283] on icon at bounding box center [1316, 286] width 13 height 13
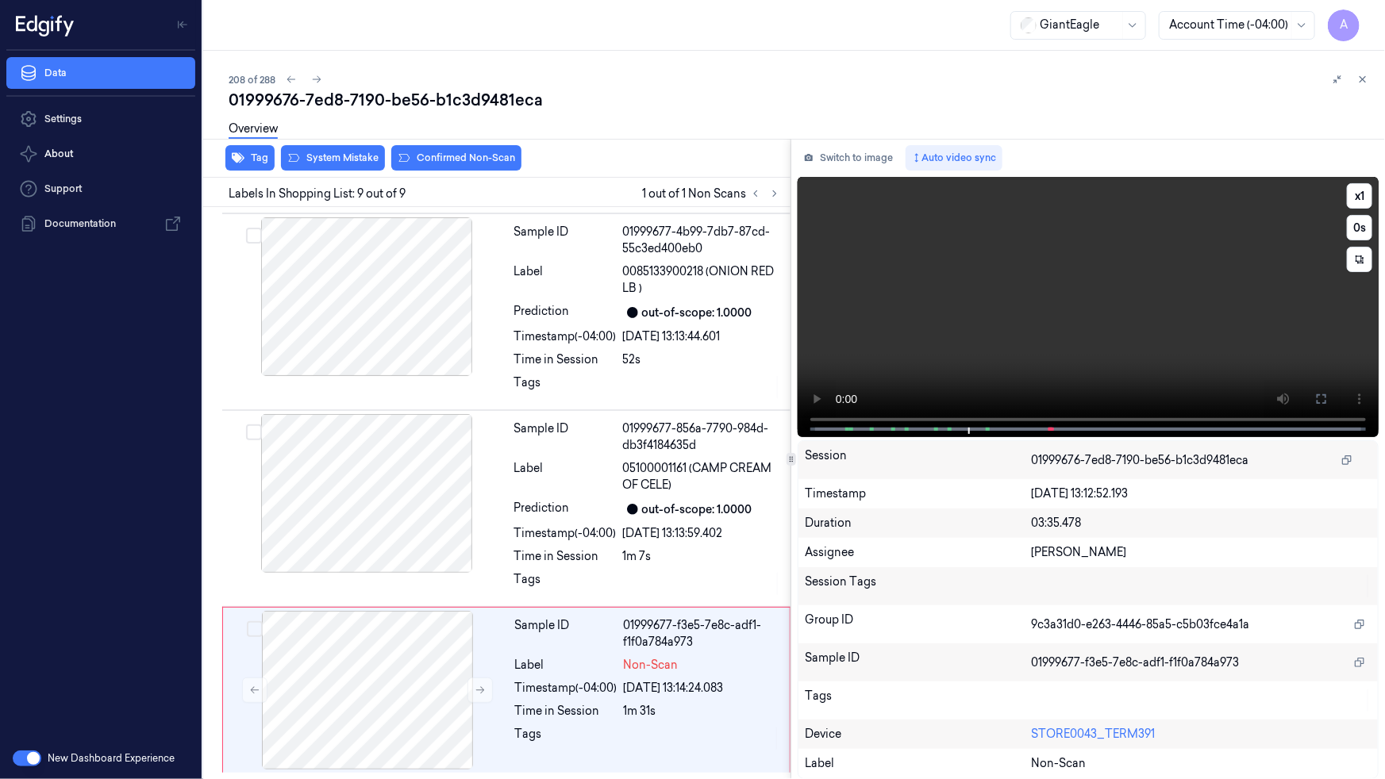
scroll to position [1156, 0]
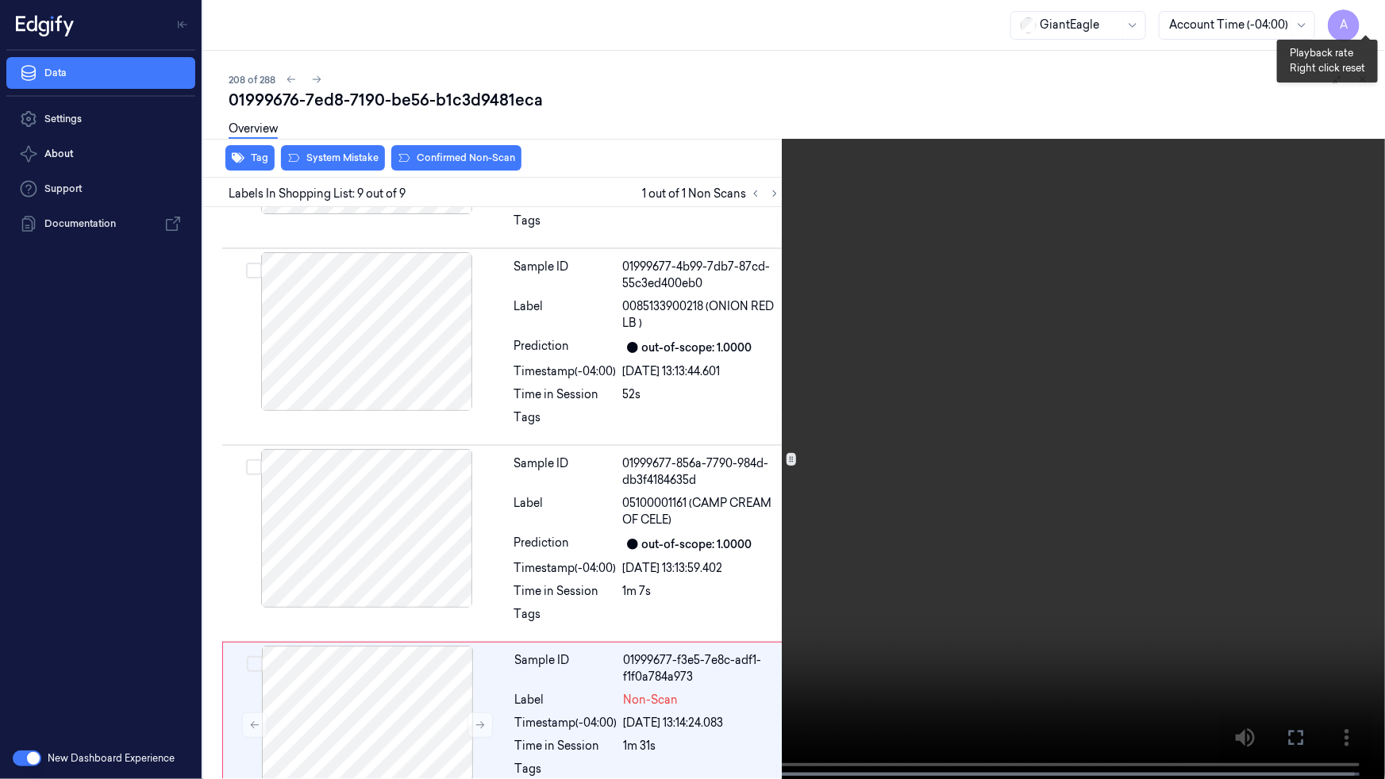
click at [1372, 10] on button "x 1" at bounding box center [1365, 18] width 25 height 25
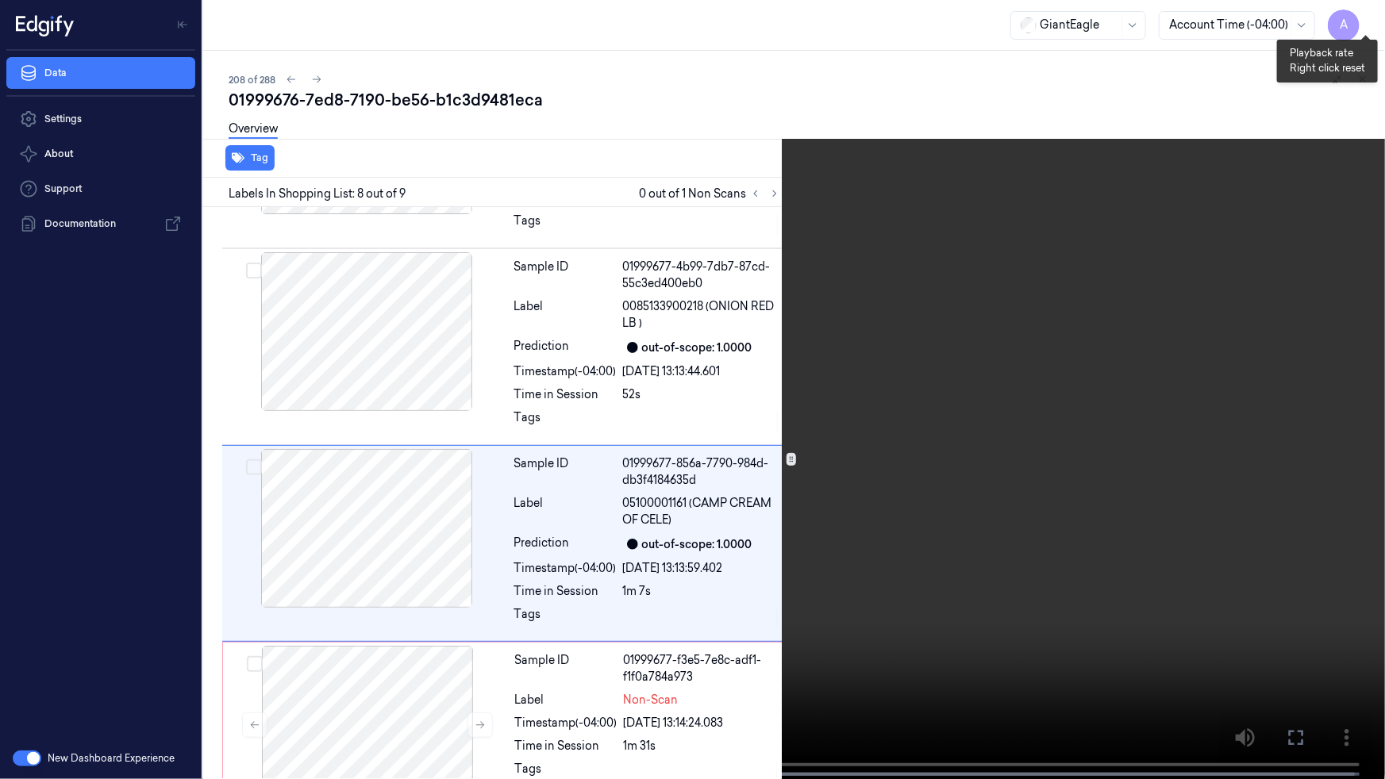
click at [1368, 16] on button "x 2" at bounding box center [1365, 18] width 25 height 25
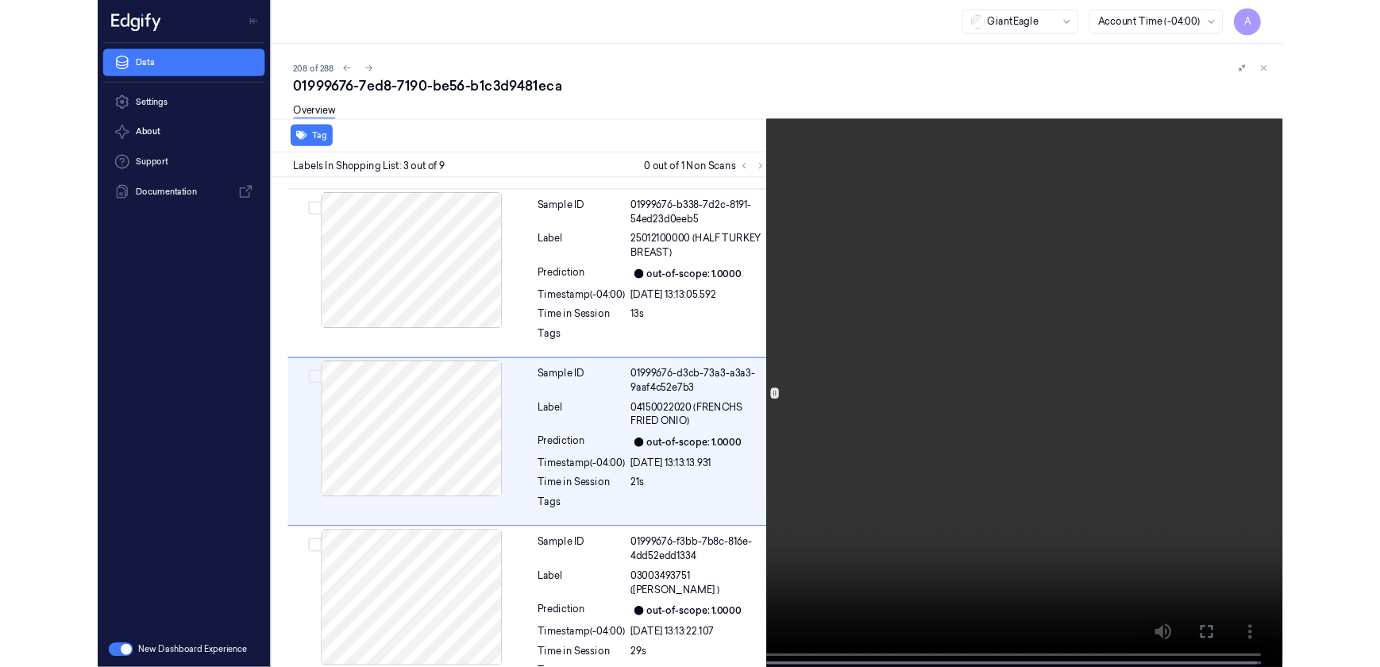
scroll to position [205, 0]
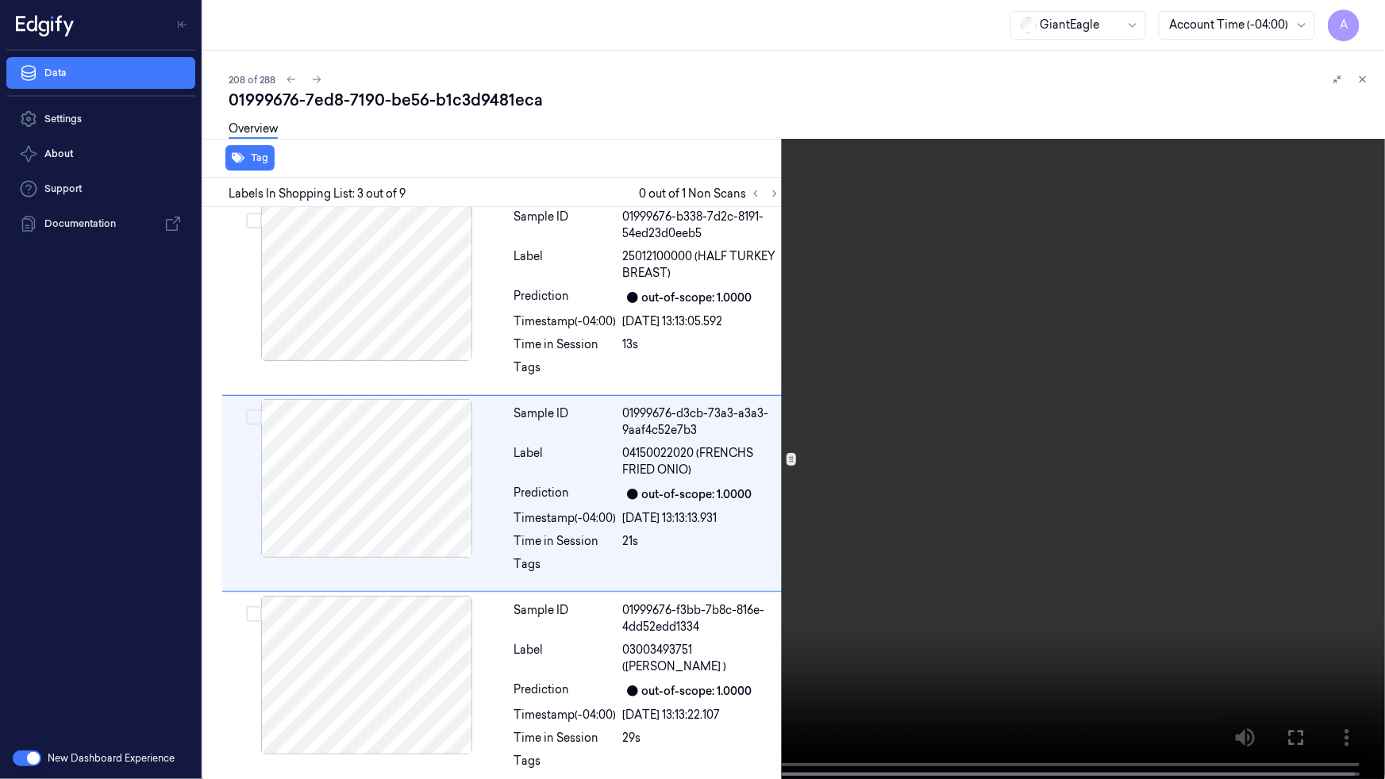
click at [0, 0] on icon at bounding box center [0, 0] width 0 height 0
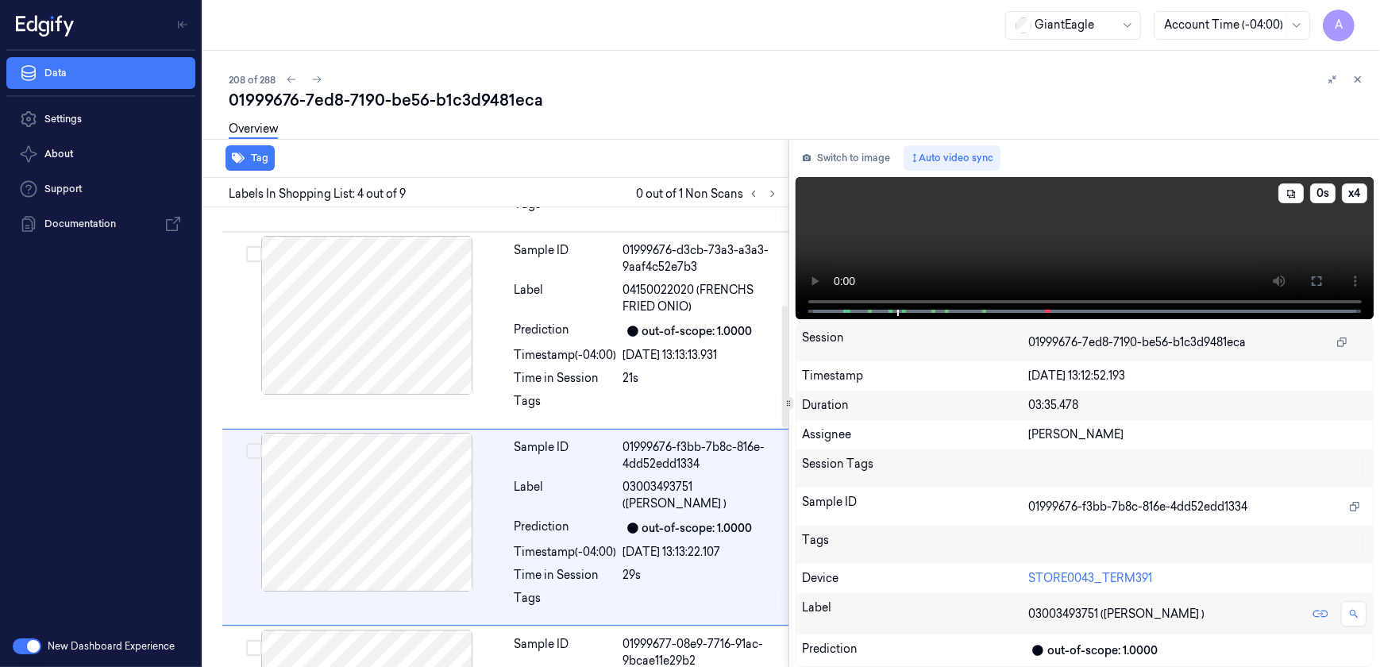
click at [945, 231] on video at bounding box center [1084, 248] width 579 height 142
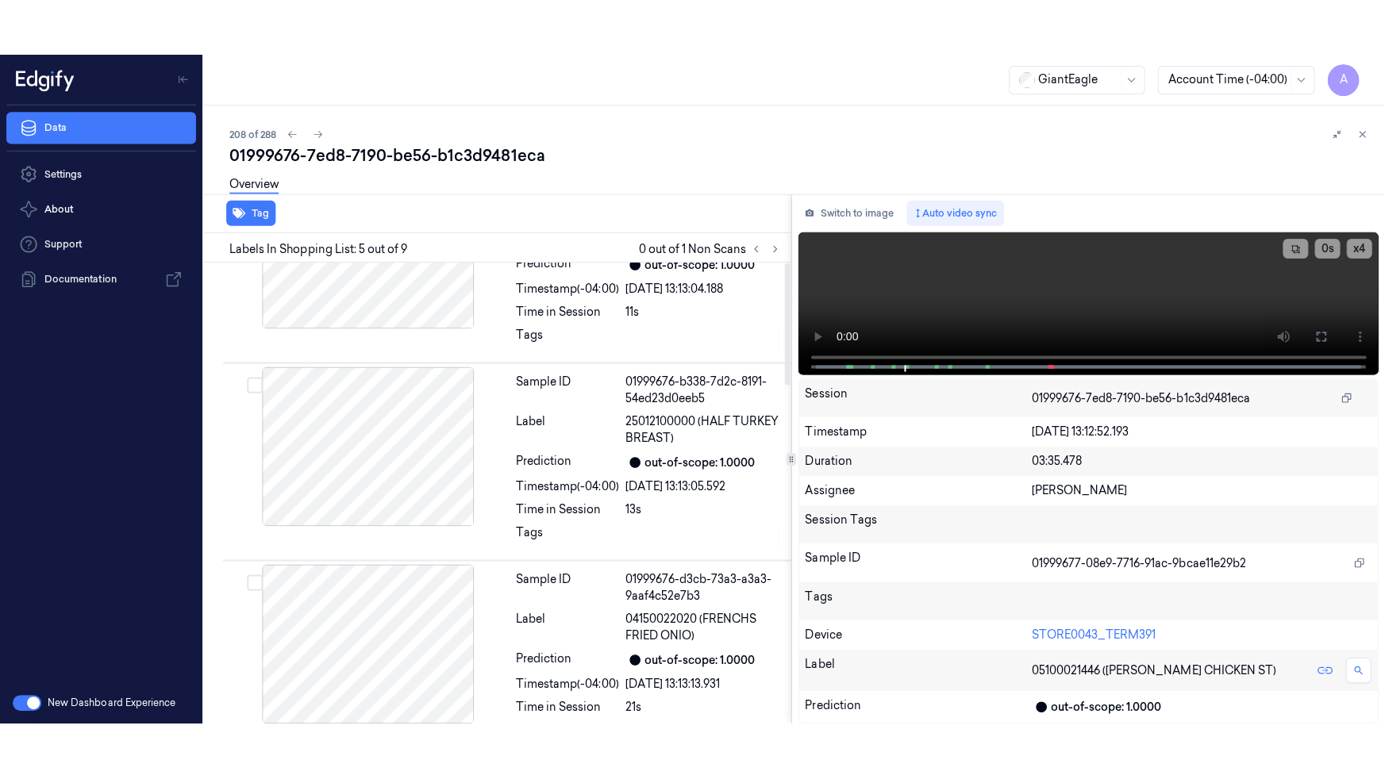
scroll to position [0, 0]
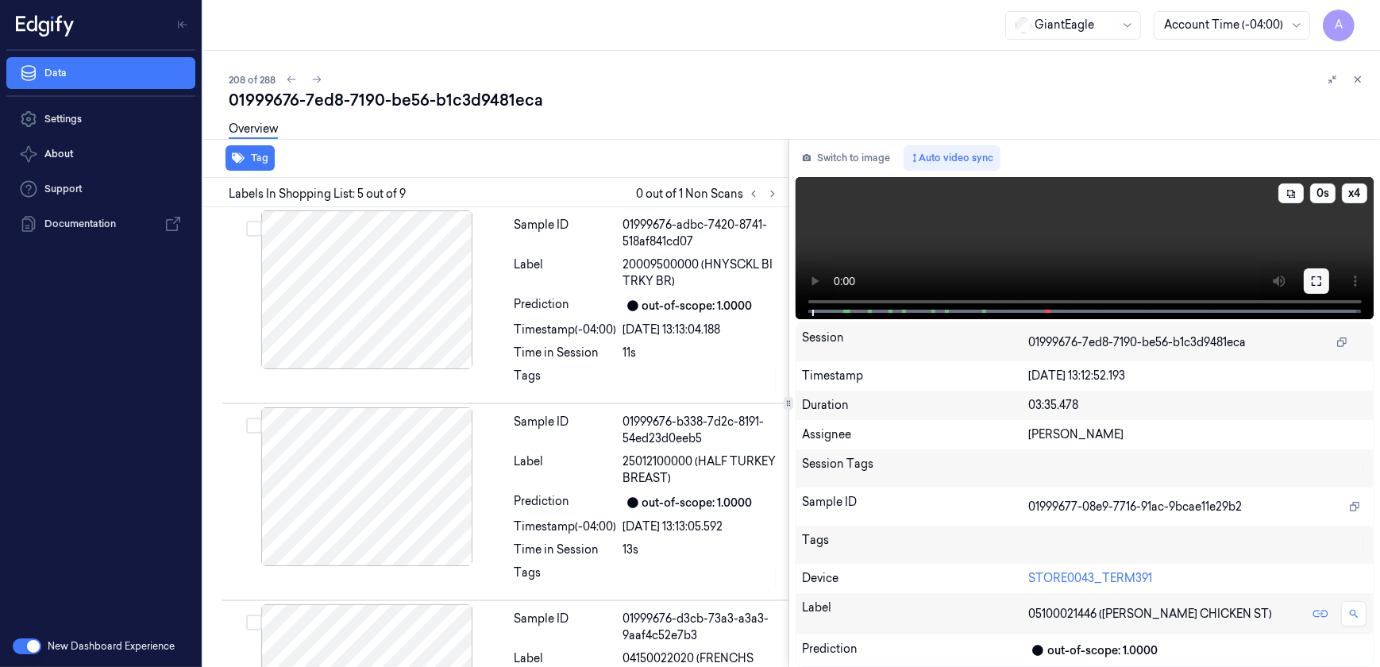
click at [1306, 283] on button at bounding box center [1315, 280] width 25 height 25
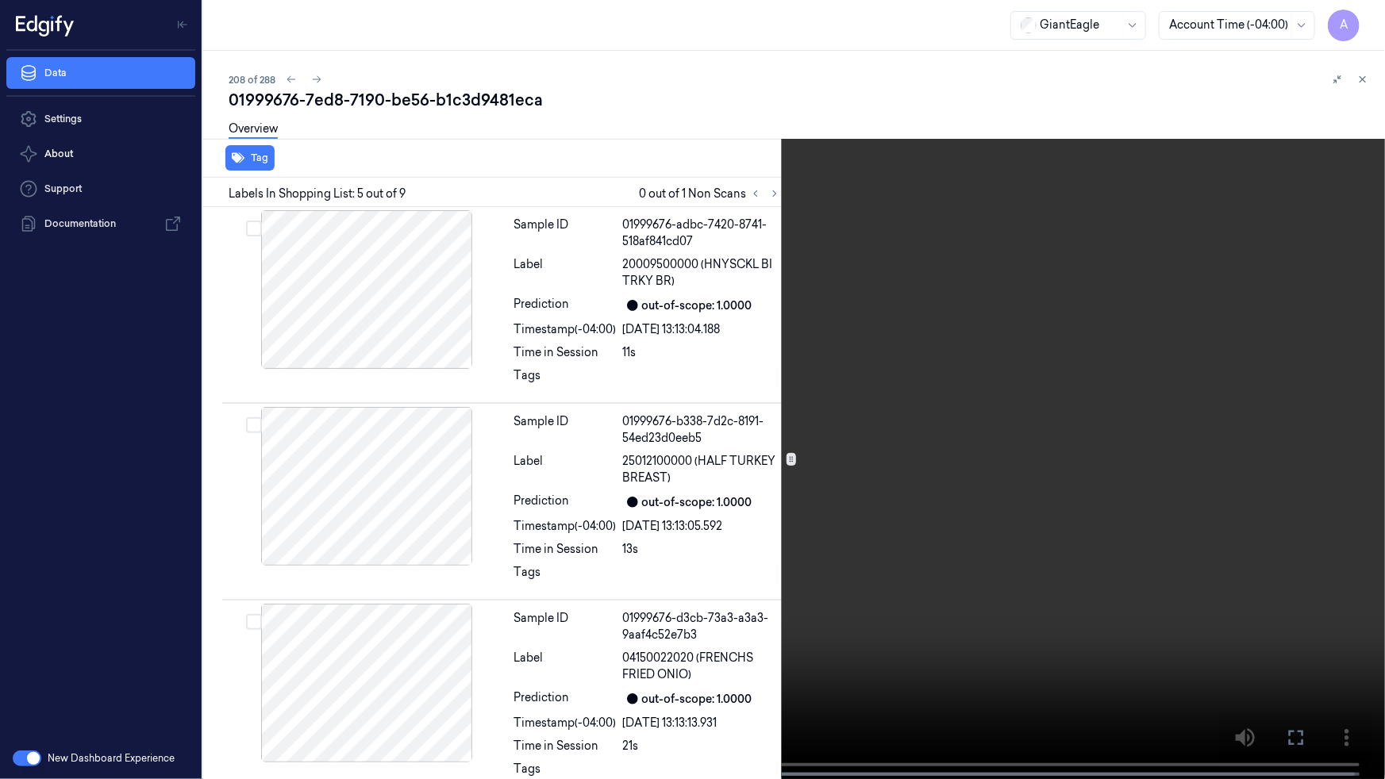
click at [995, 325] on video at bounding box center [692, 391] width 1385 height 783
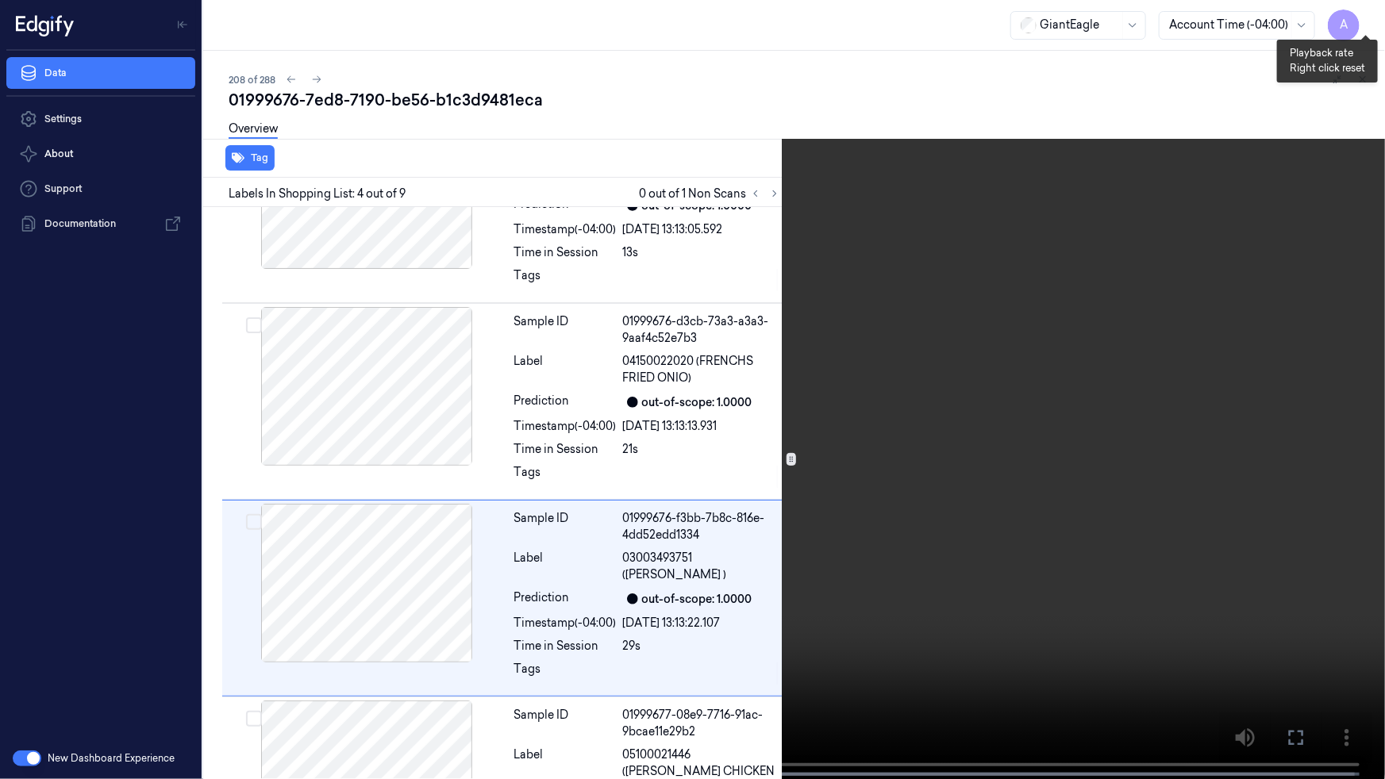
scroll to position [393, 0]
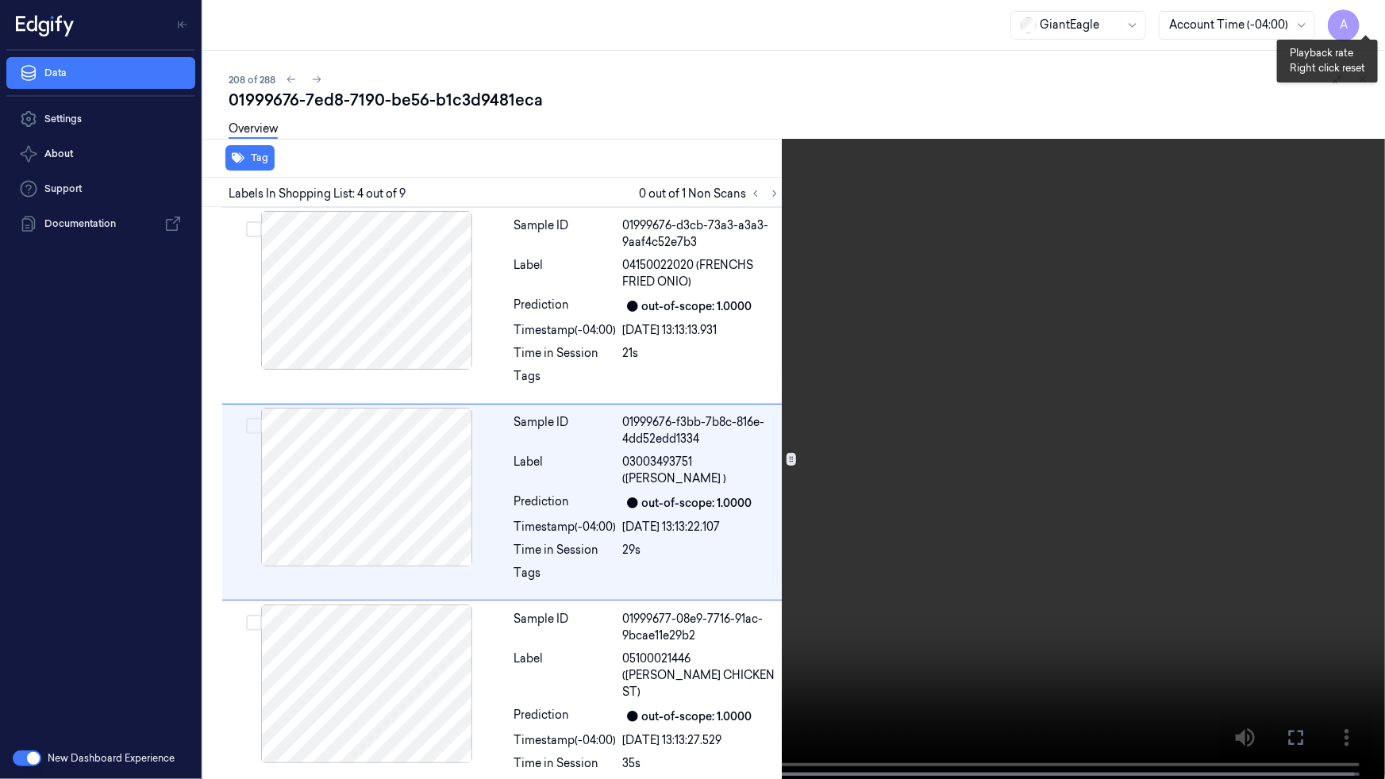
click at [1362, 26] on button "x 1" at bounding box center [1365, 18] width 25 height 25
click at [1362, 26] on button "x 2" at bounding box center [1365, 18] width 25 height 25
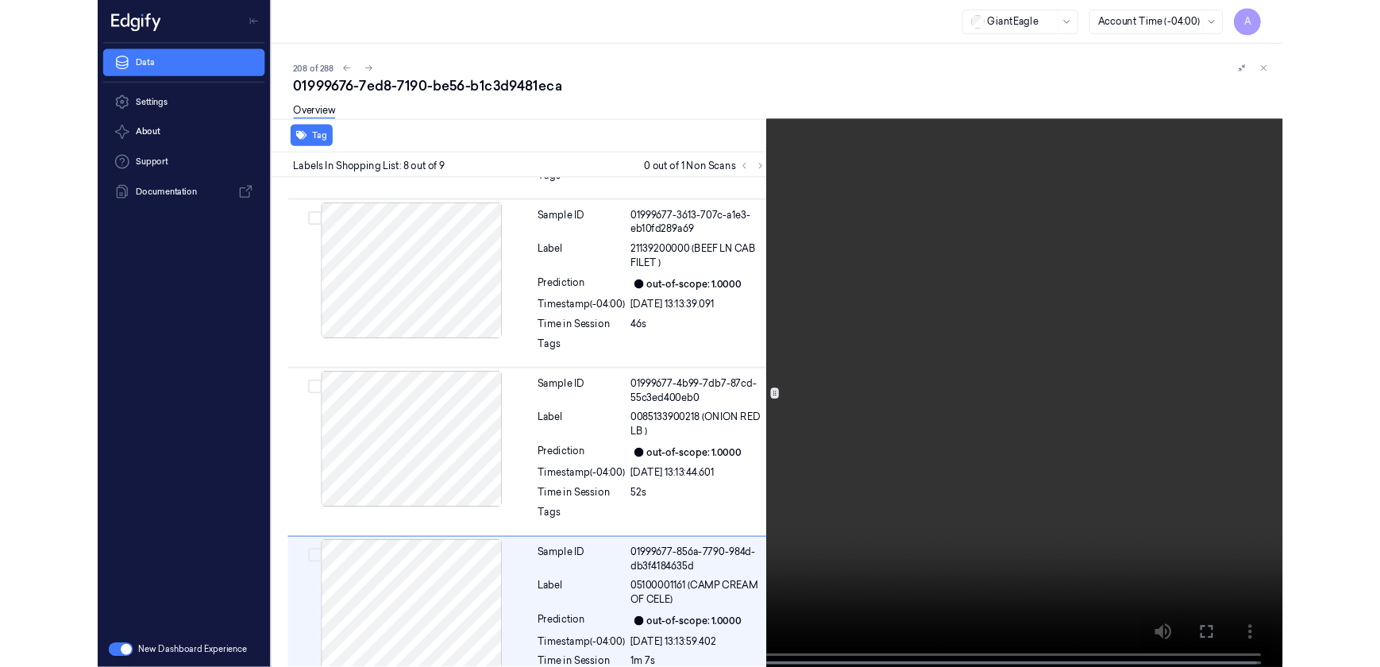
scroll to position [1156, 0]
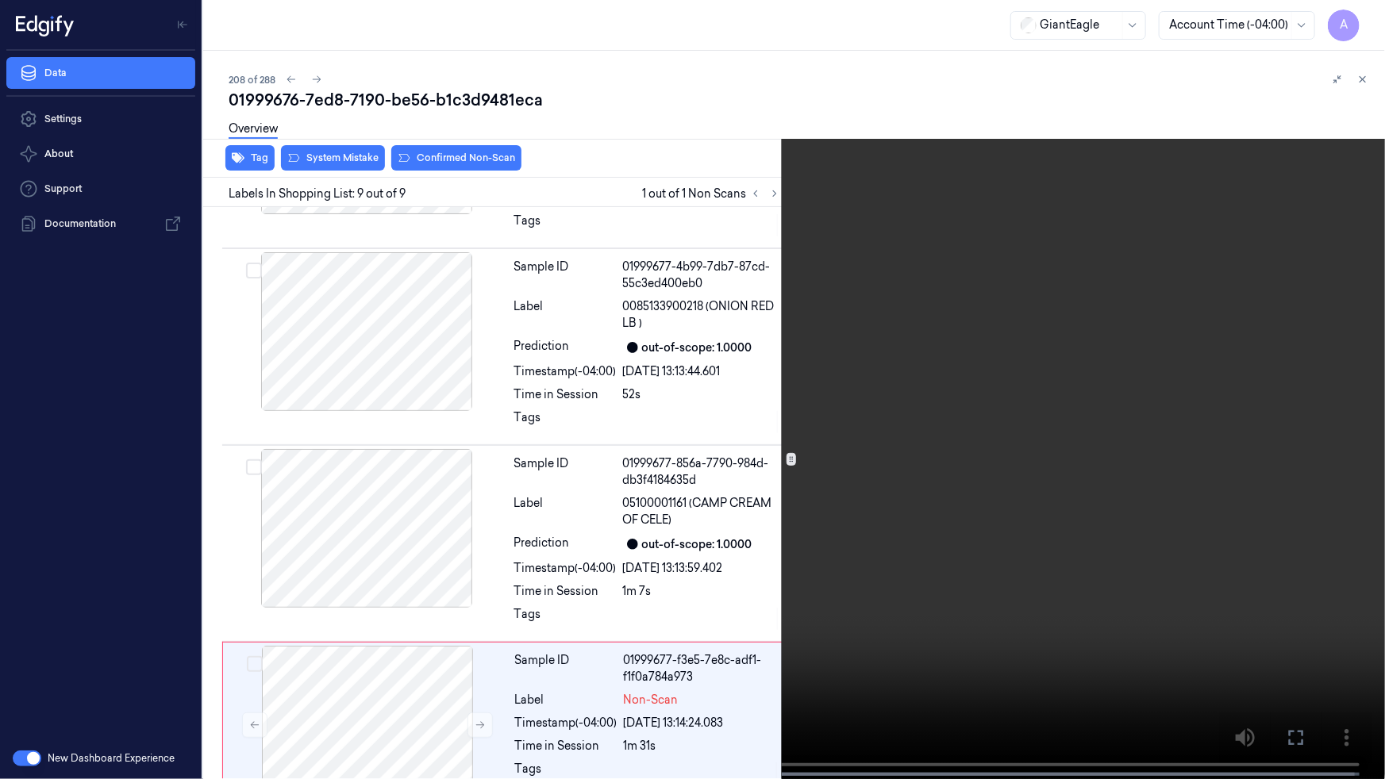
click at [0, 0] on icon at bounding box center [0, 0] width 0 height 0
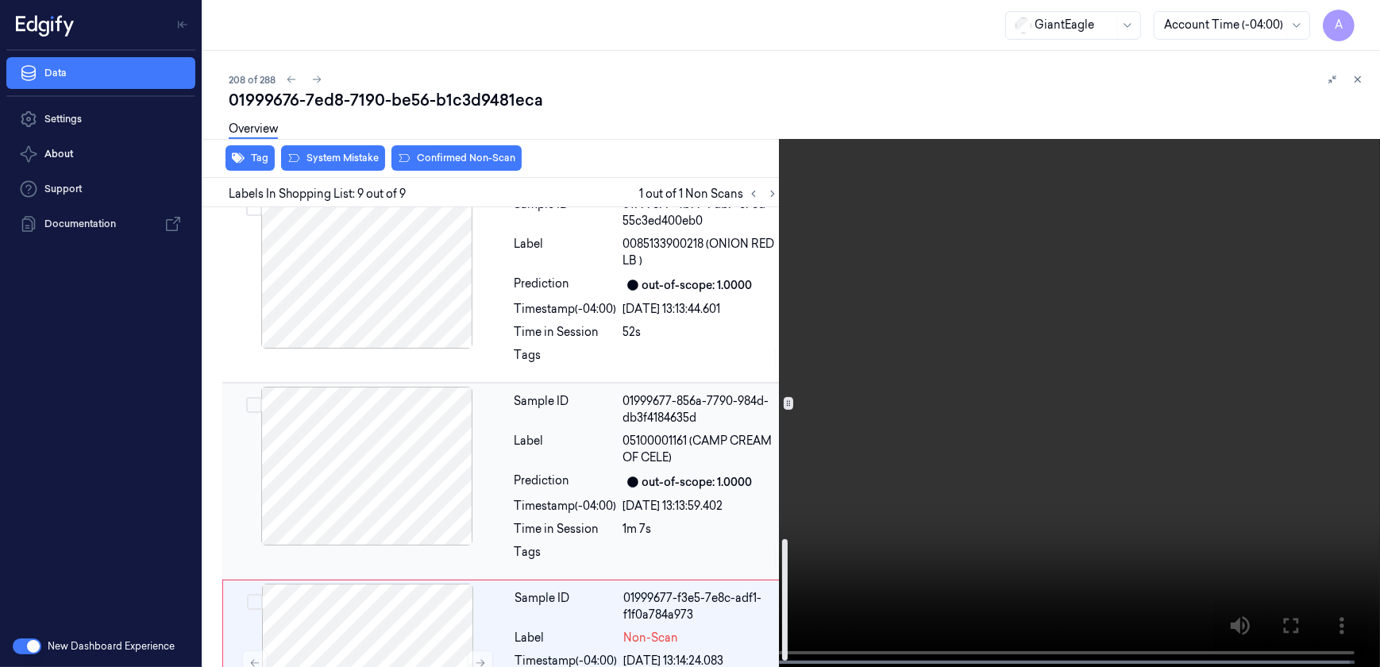
scroll to position [1268, 0]
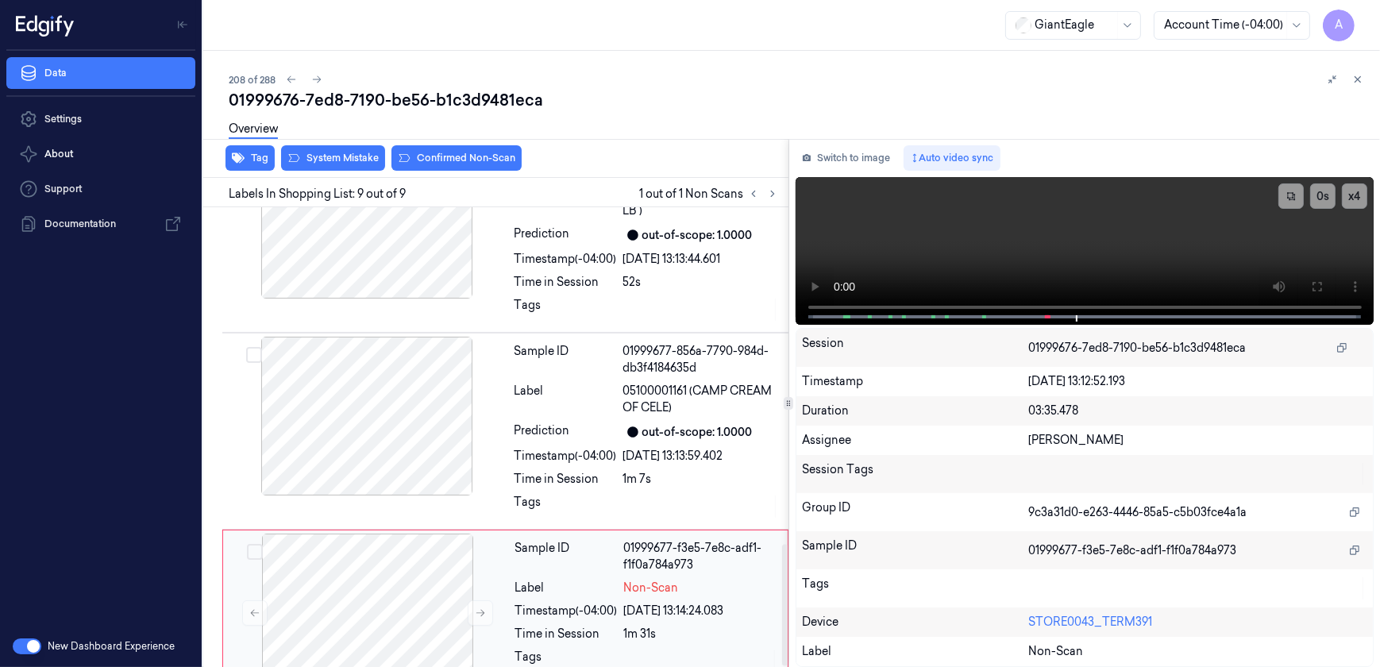
drag, startPoint x: 568, startPoint y: 558, endPoint x: 549, endPoint y: 507, distance: 54.0
click at [568, 579] on div "Label" at bounding box center [566, 587] width 102 height 17
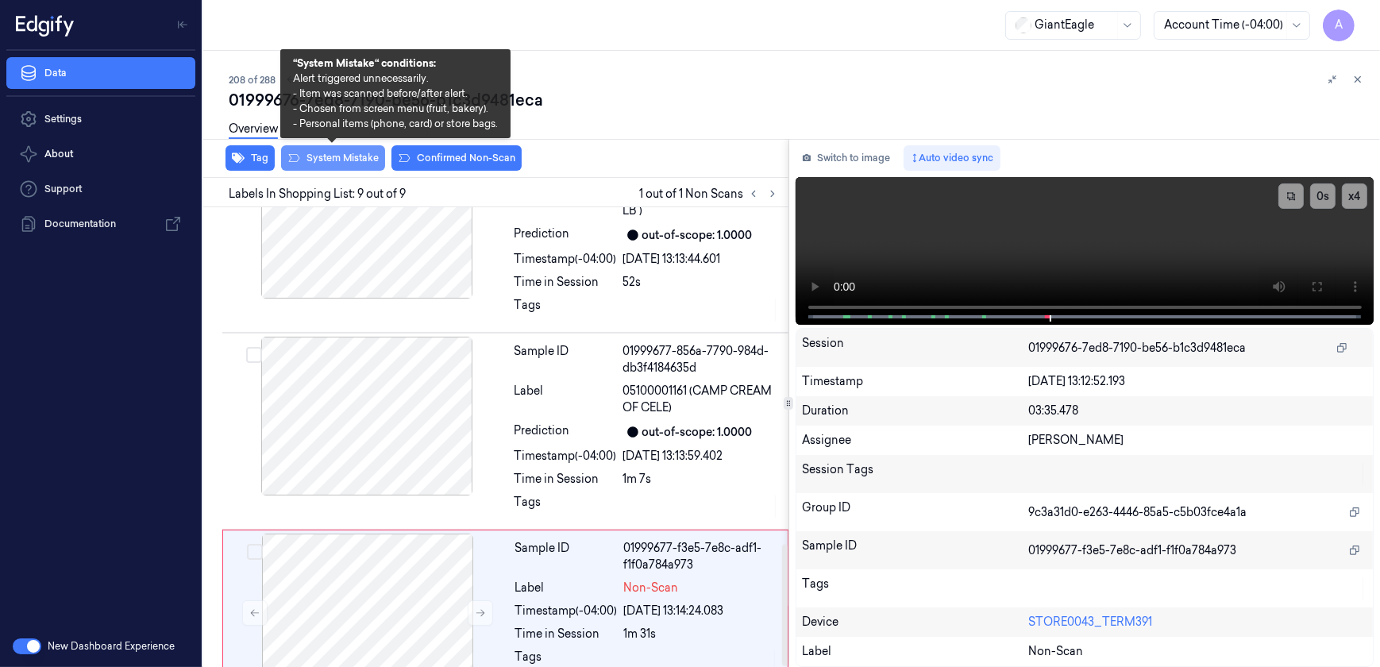
click at [329, 167] on button "System Mistake" at bounding box center [333, 157] width 104 height 25
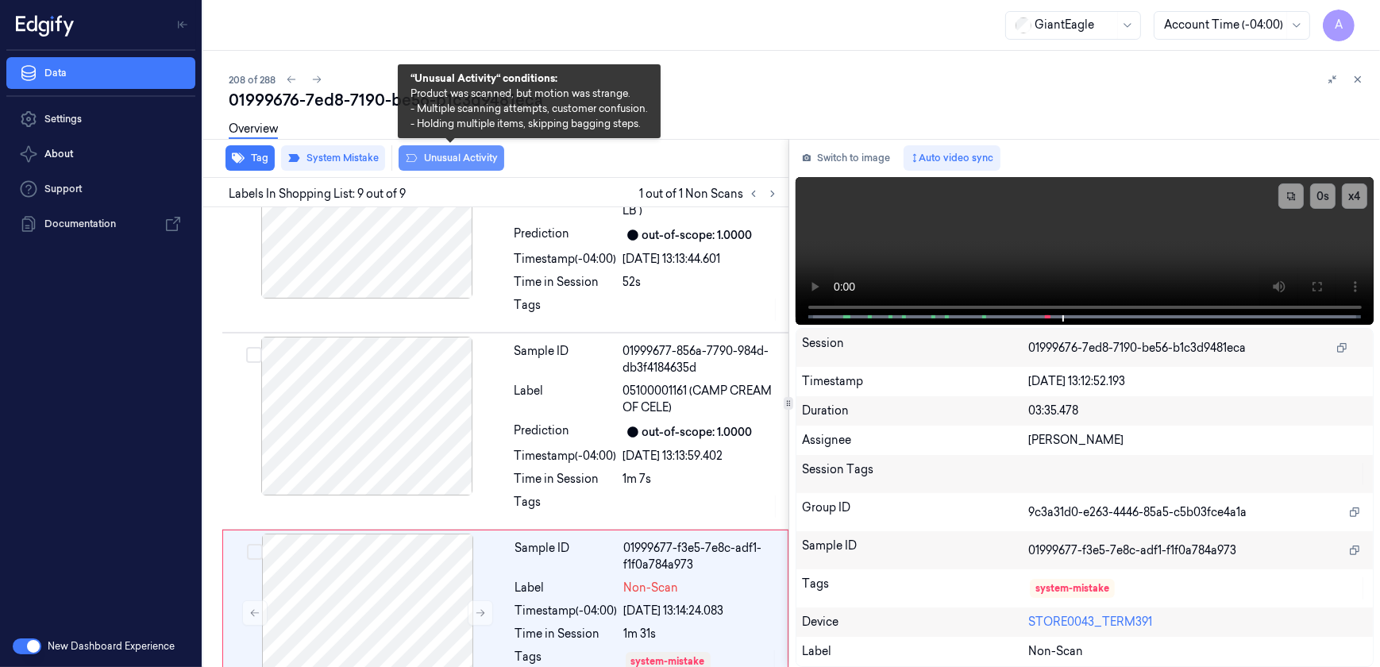
click at [442, 165] on button "Unusual Activity" at bounding box center [451, 157] width 106 height 25
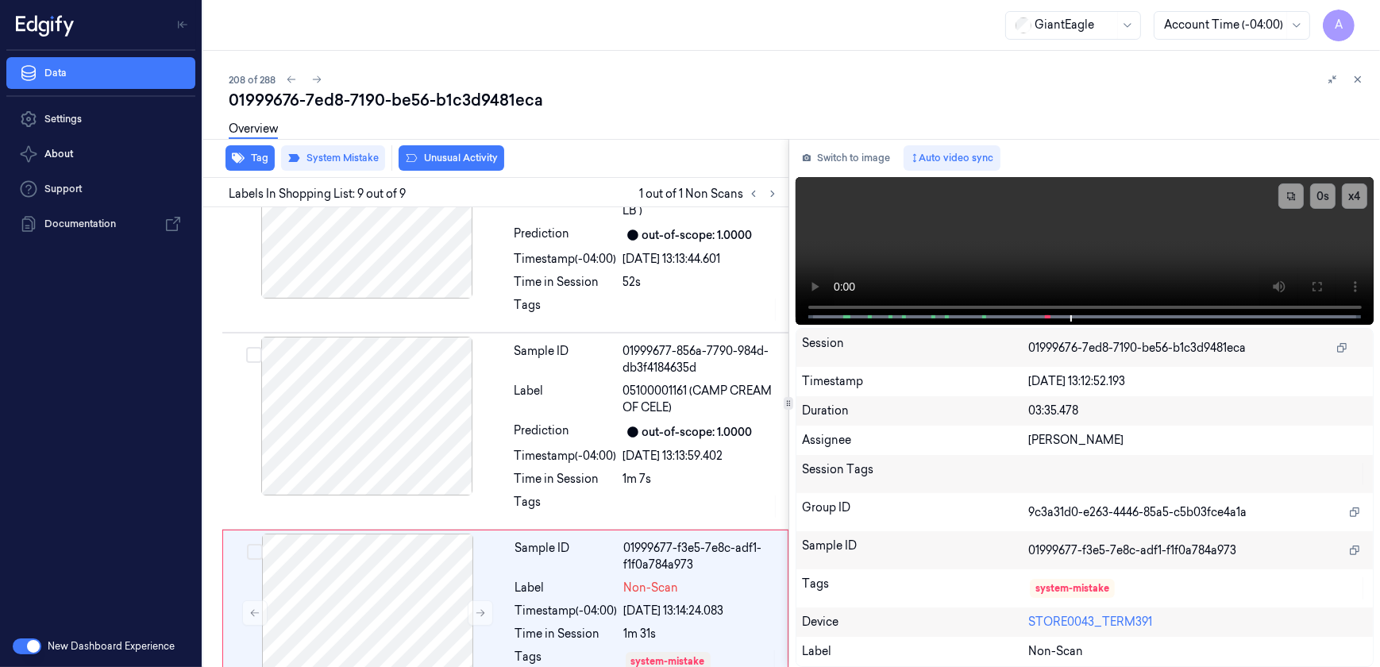
scroll to position [1278, 0]
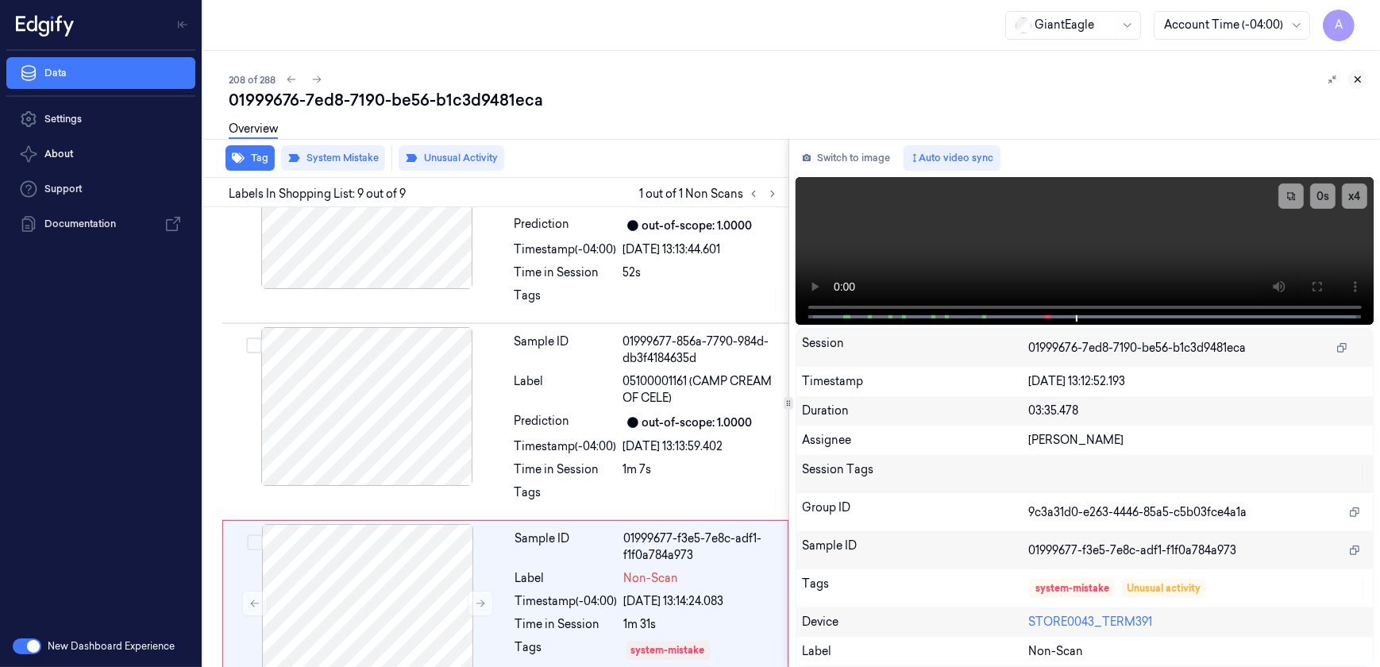
click at [1364, 81] on button at bounding box center [1357, 79] width 19 height 19
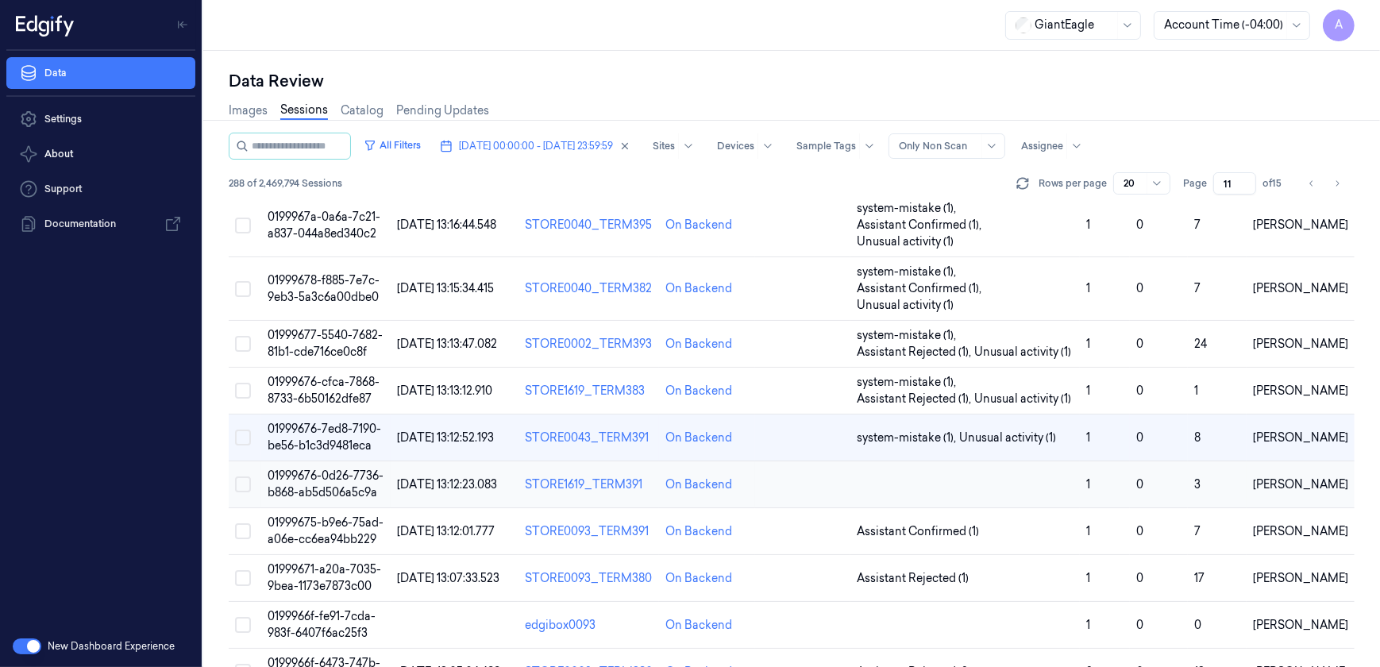
scroll to position [288, 0]
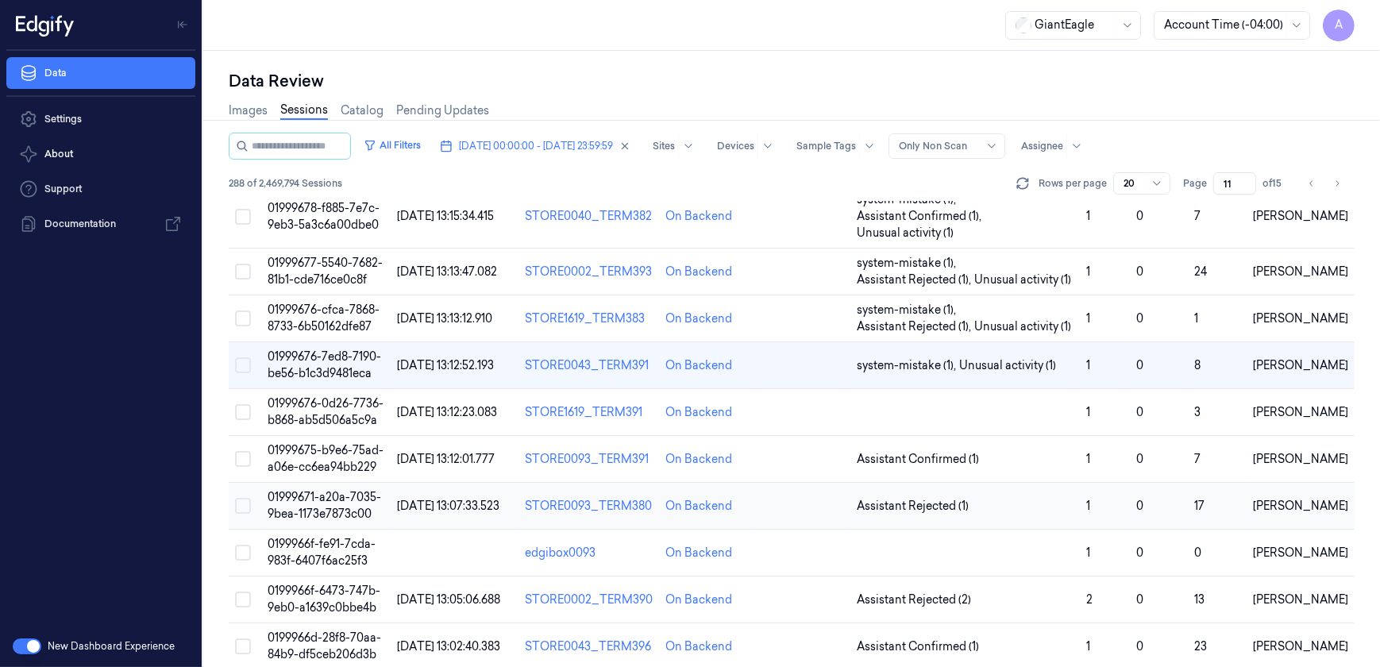
click at [333, 498] on span "01999671-a20a-7035-9bea-1173e7873c00" at bounding box center [324, 505] width 114 height 31
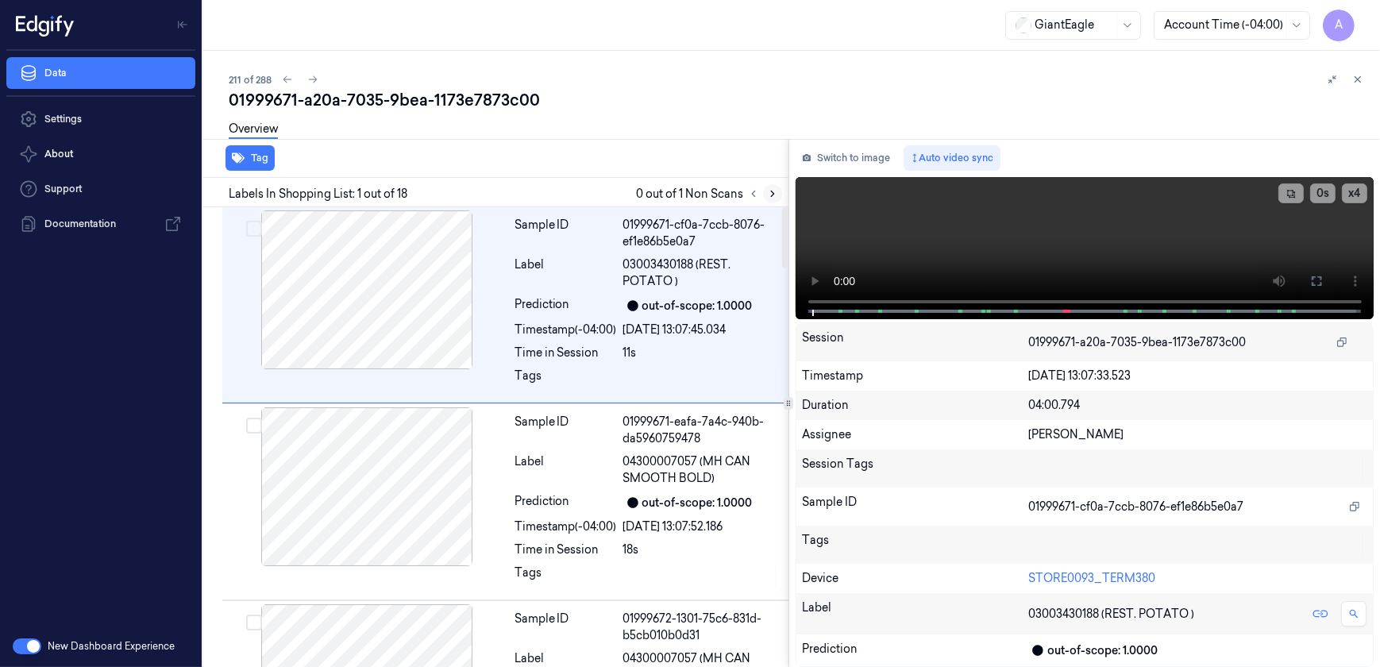
click at [772, 190] on icon at bounding box center [772, 193] width 11 height 11
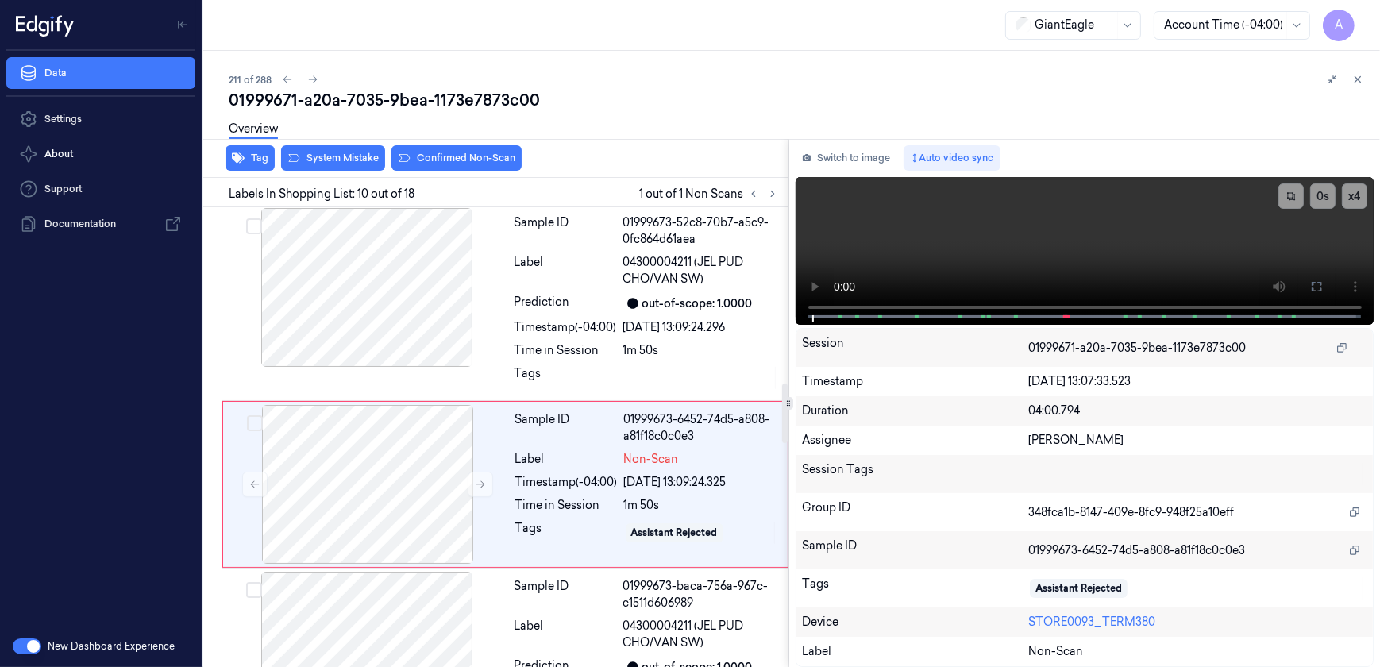
scroll to position [1622, 0]
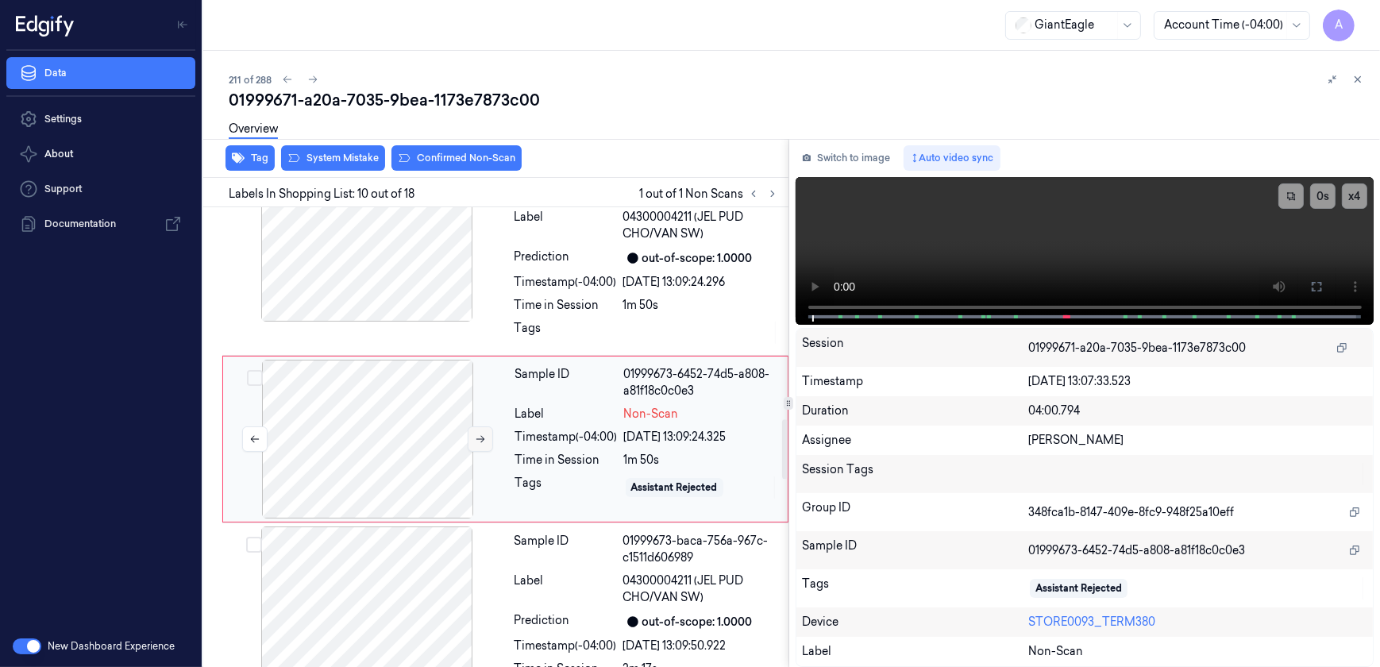
click at [481, 445] on button at bounding box center [480, 438] width 25 height 25
click at [476, 429] on button at bounding box center [480, 438] width 25 height 25
click at [475, 444] on button at bounding box center [480, 438] width 25 height 25
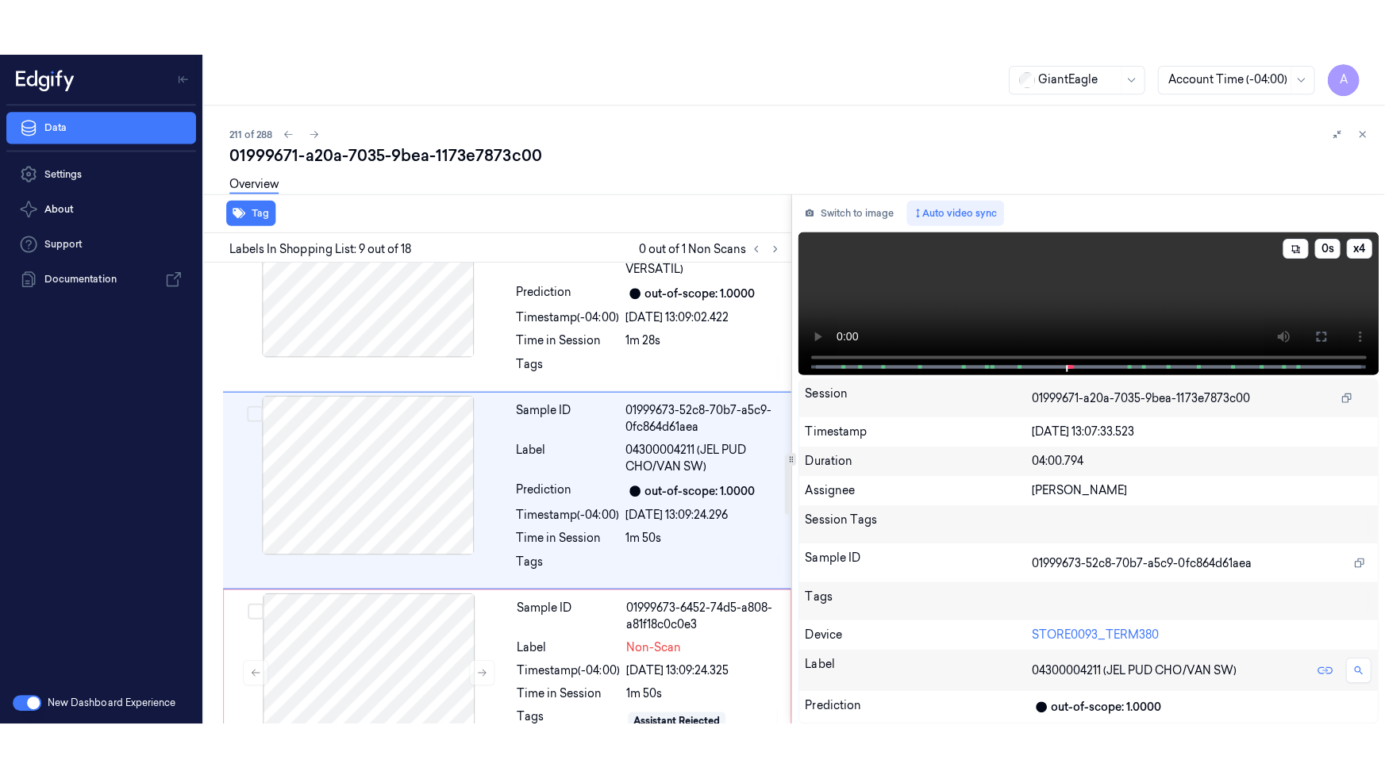
scroll to position [1441, 0]
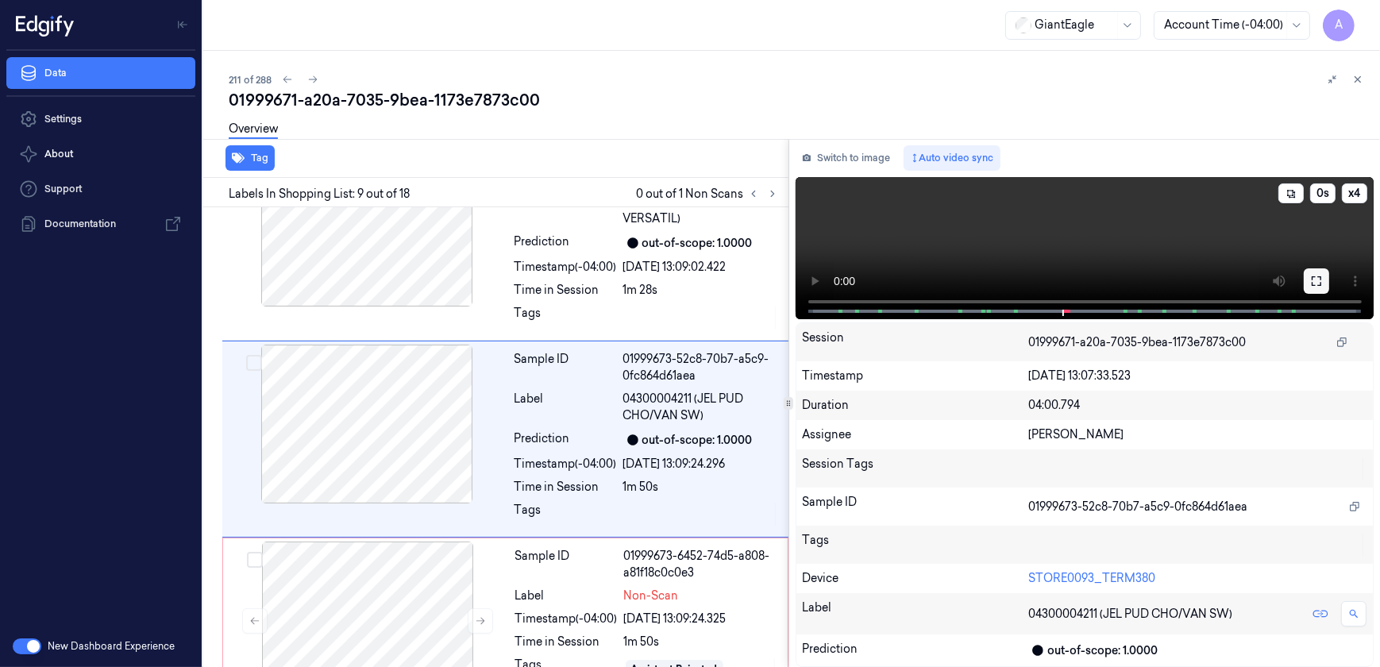
click at [1313, 276] on icon at bounding box center [1316, 281] width 13 height 13
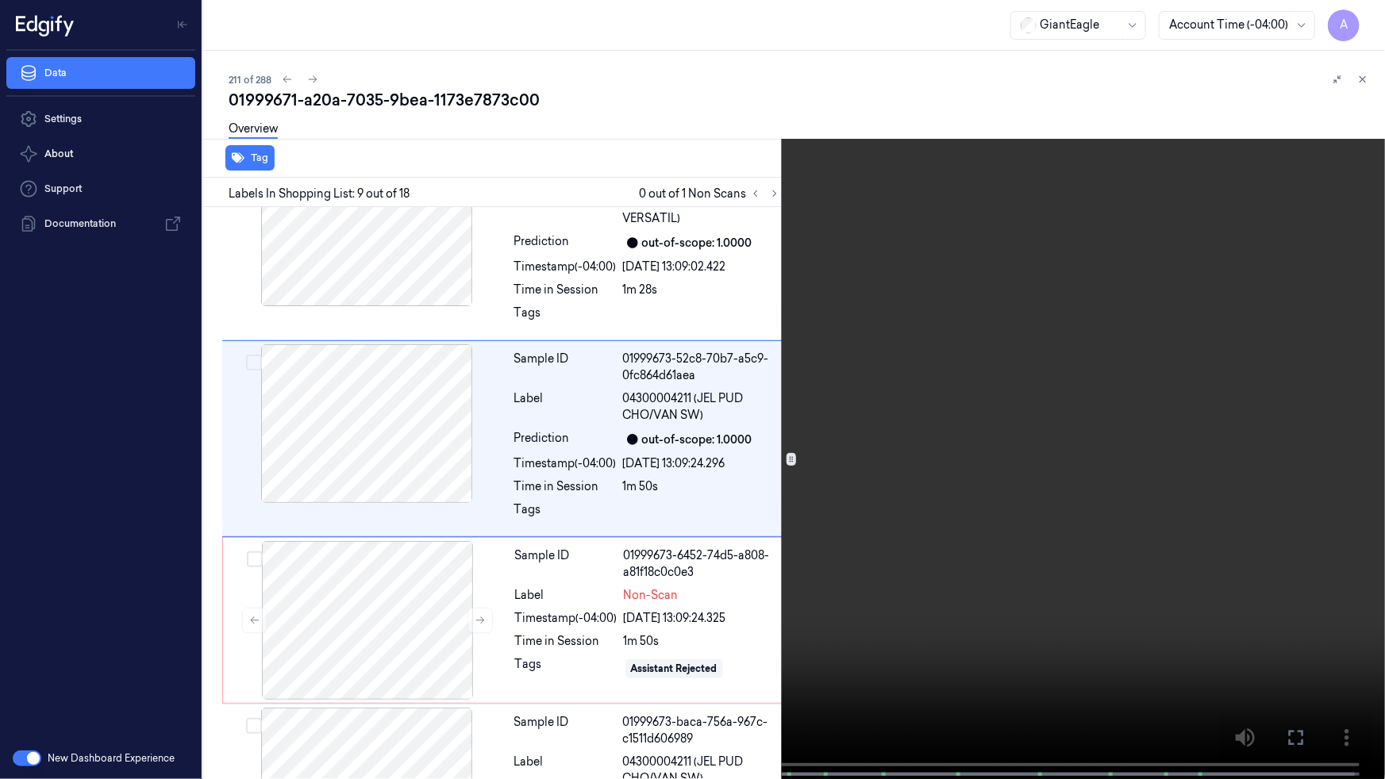
click at [983, 466] on video at bounding box center [692, 391] width 1385 height 783
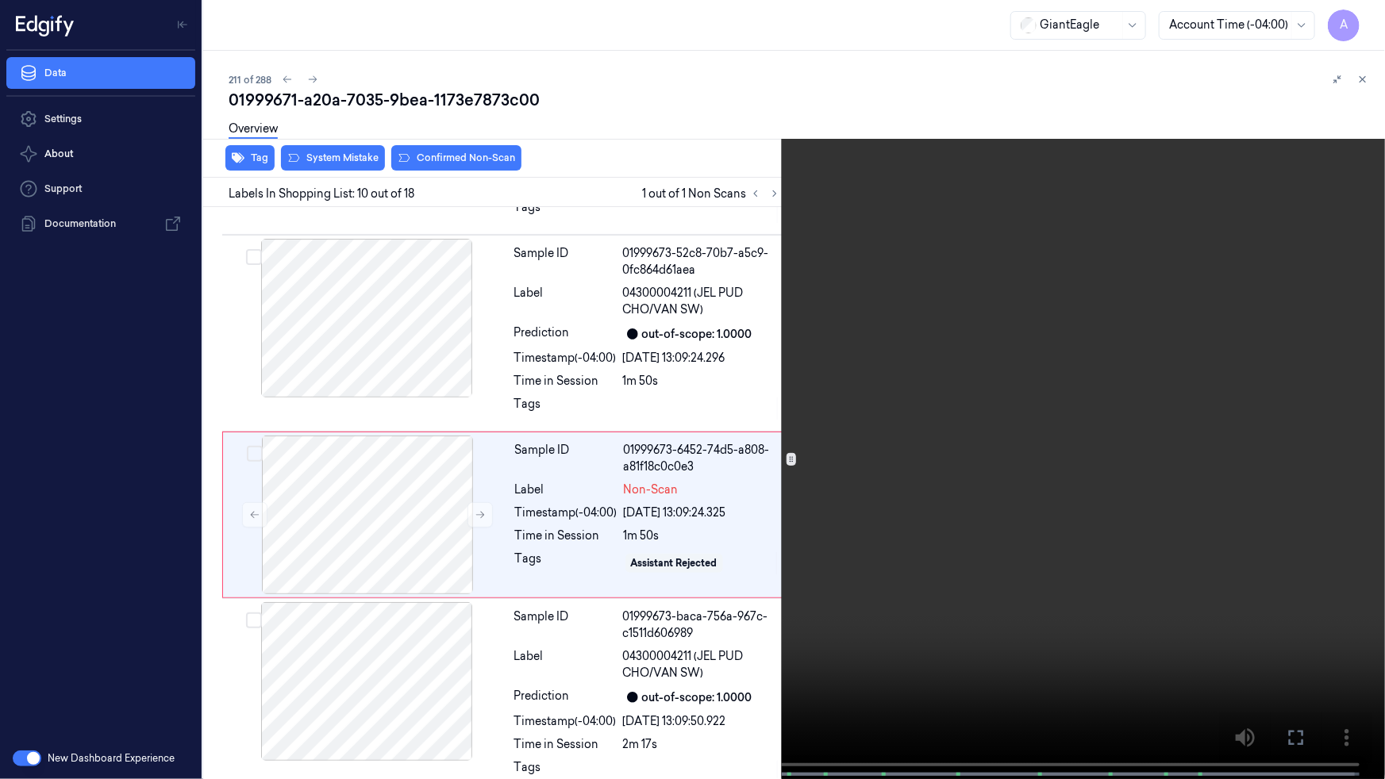
scroll to position [1566, 0]
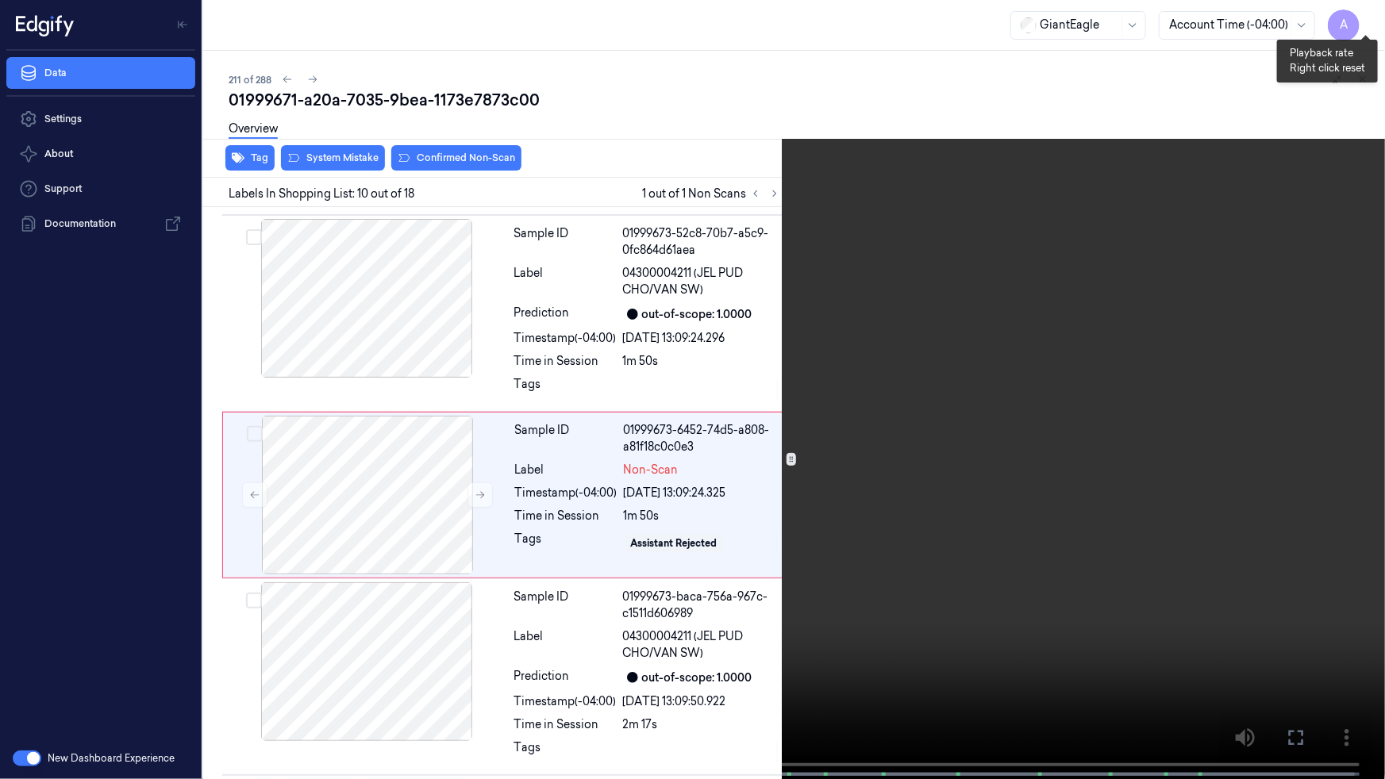
click at [1365, 14] on button "x 1" at bounding box center [1365, 18] width 25 height 25
click at [1365, 14] on button "x 2" at bounding box center [1365, 18] width 25 height 25
drag, startPoint x: 1365, startPoint y: 14, endPoint x: 1077, endPoint y: 227, distance: 358.1
click at [1077, 227] on video at bounding box center [692, 391] width 1385 height 783
click at [1143, 94] on video at bounding box center [692, 391] width 1385 height 783
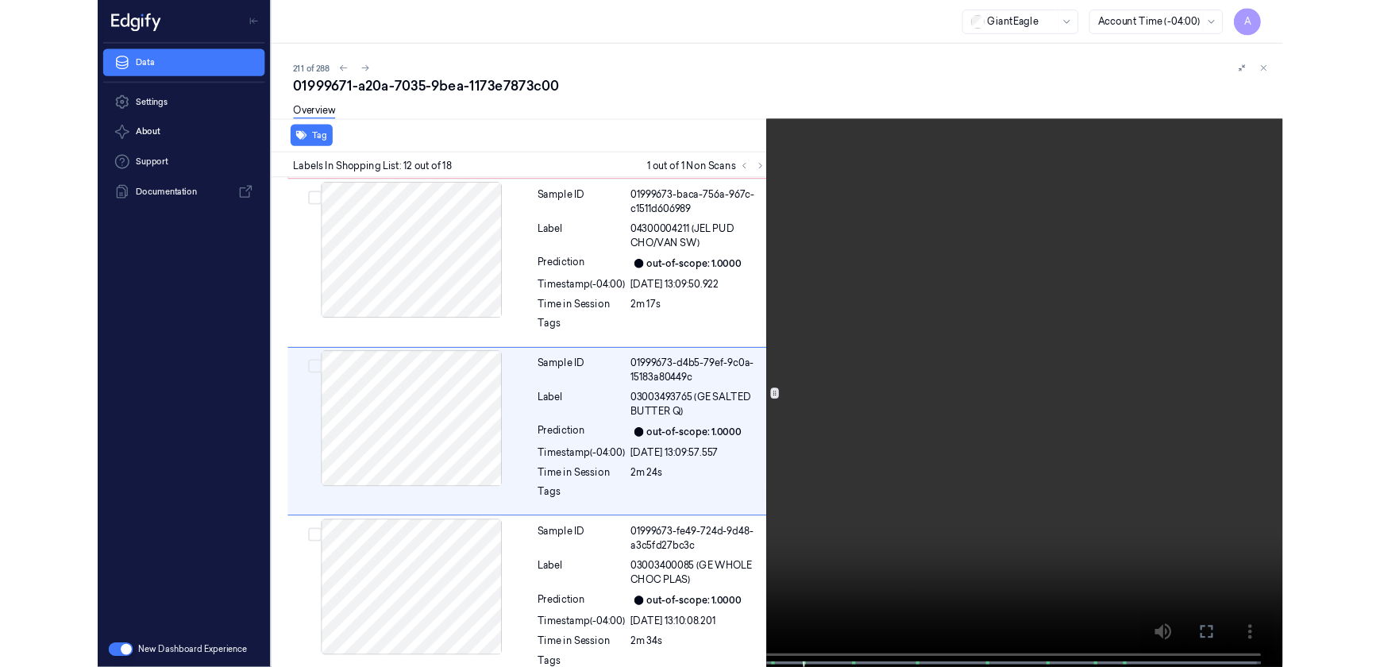
scroll to position [1945, 0]
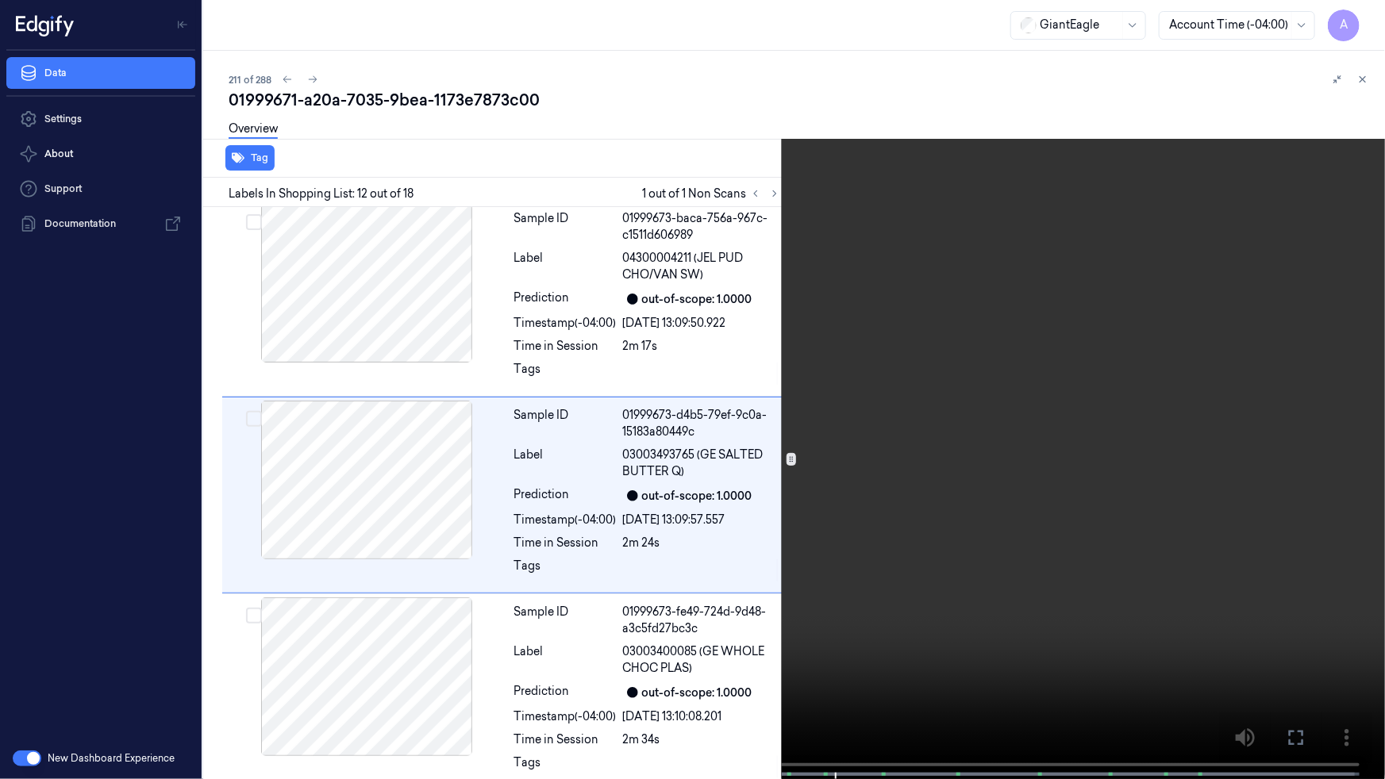
click at [0, 0] on icon at bounding box center [0, 0] width 0 height 0
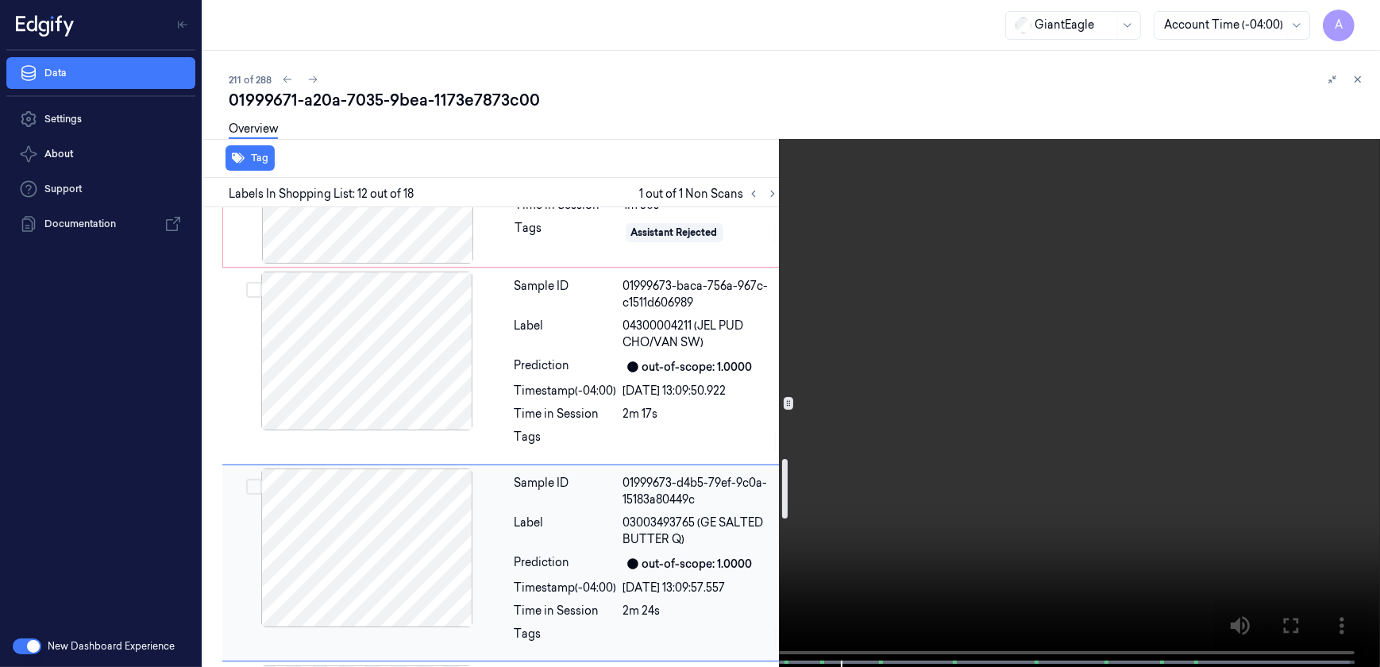
scroll to position [1800, 0]
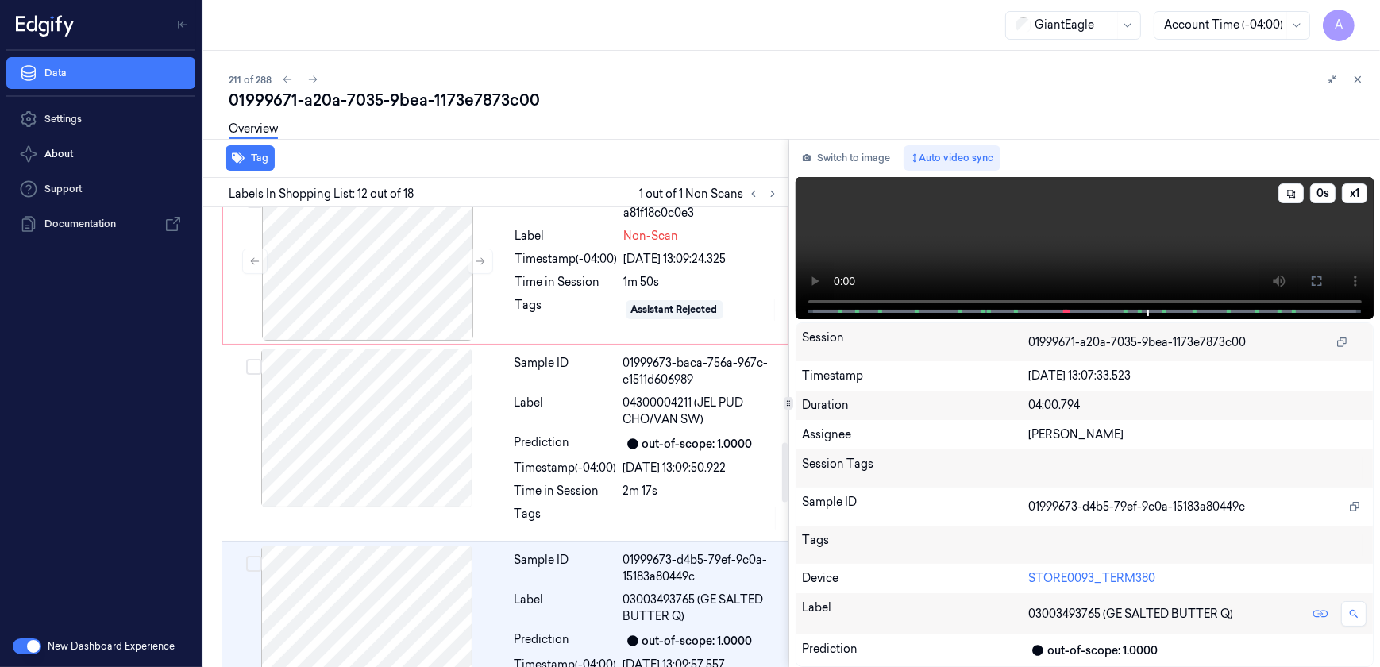
click at [1037, 235] on video at bounding box center [1084, 248] width 579 height 142
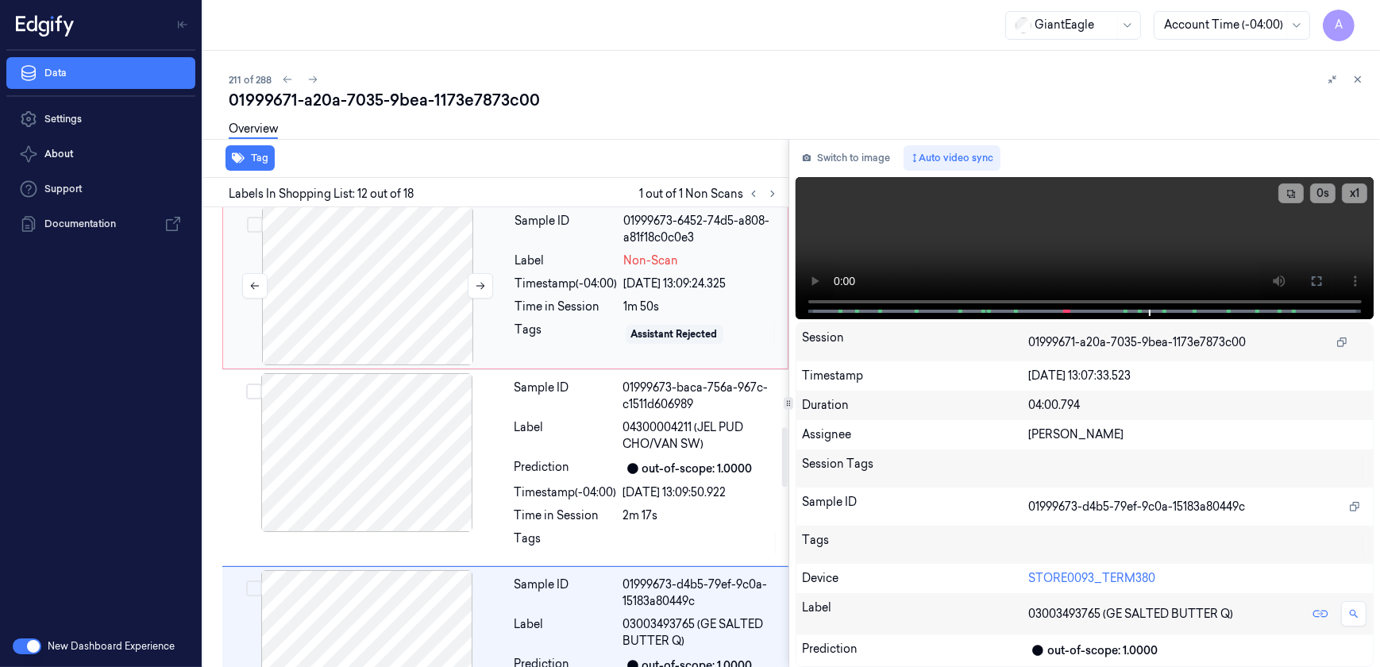
scroll to position [1635, 0]
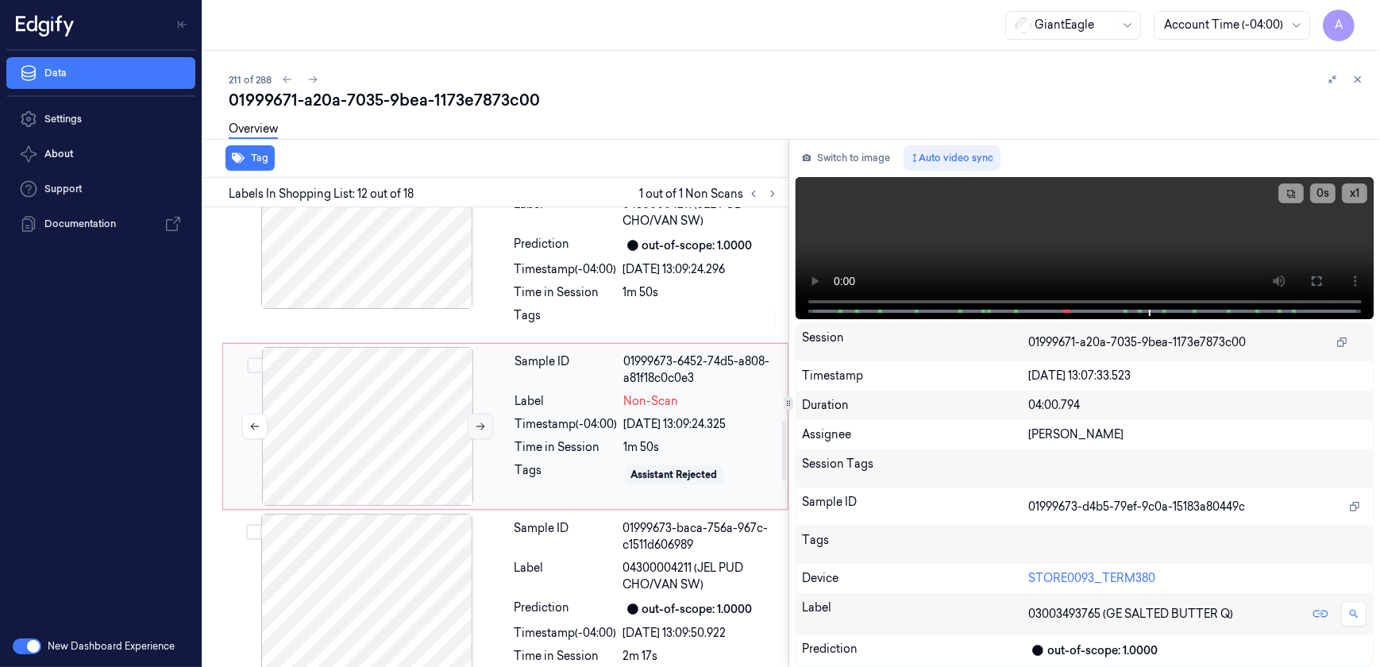
click at [476, 426] on icon at bounding box center [480, 426] width 11 height 11
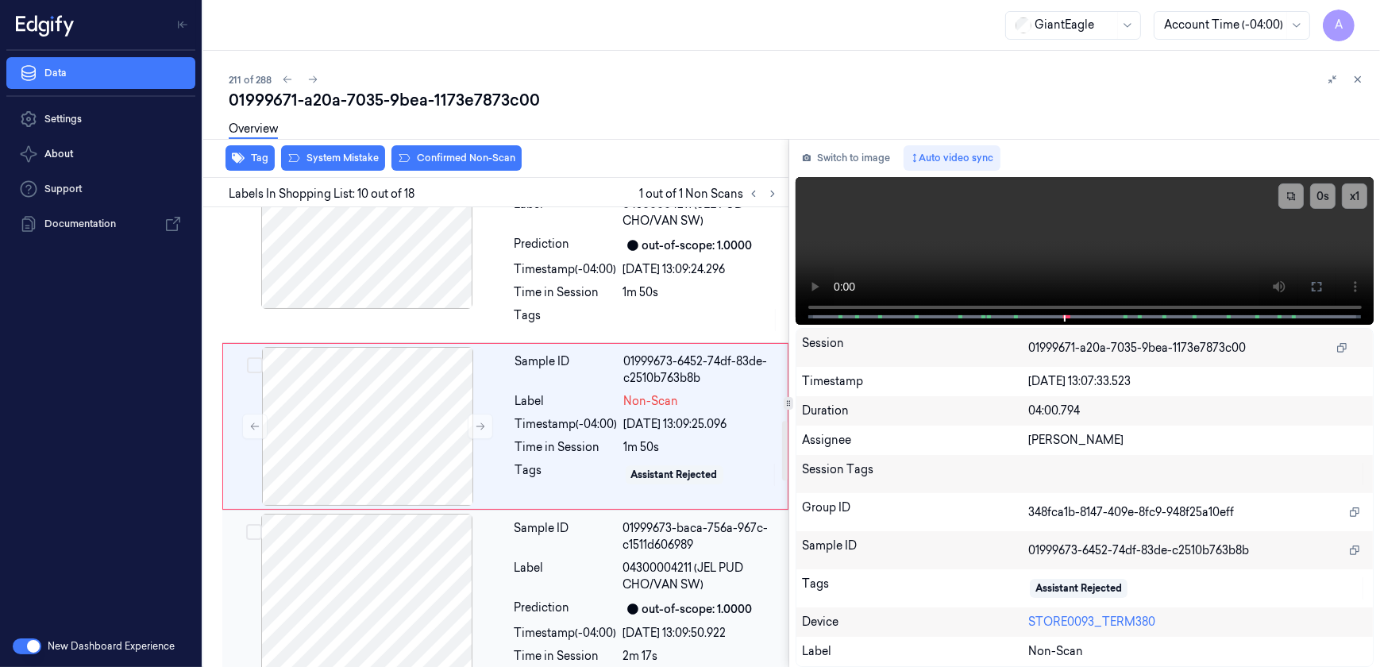
scroll to position [1622, 0]
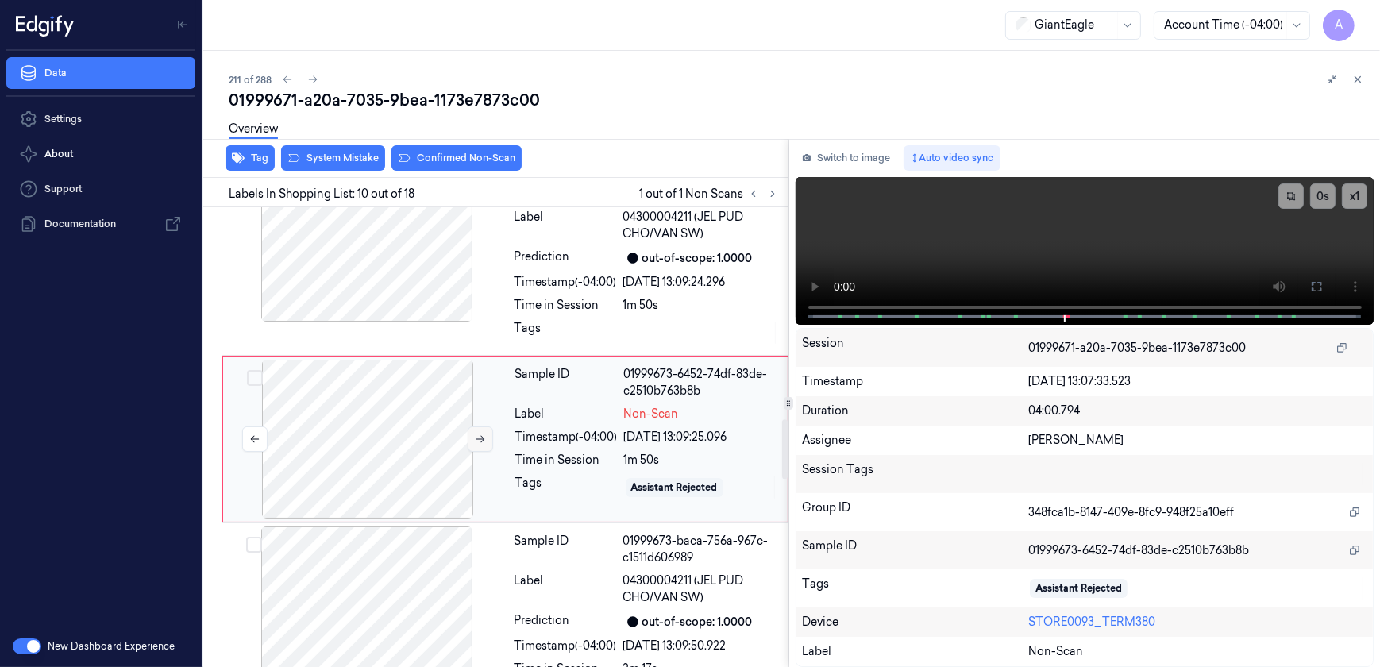
click at [481, 444] on button at bounding box center [480, 438] width 25 height 25
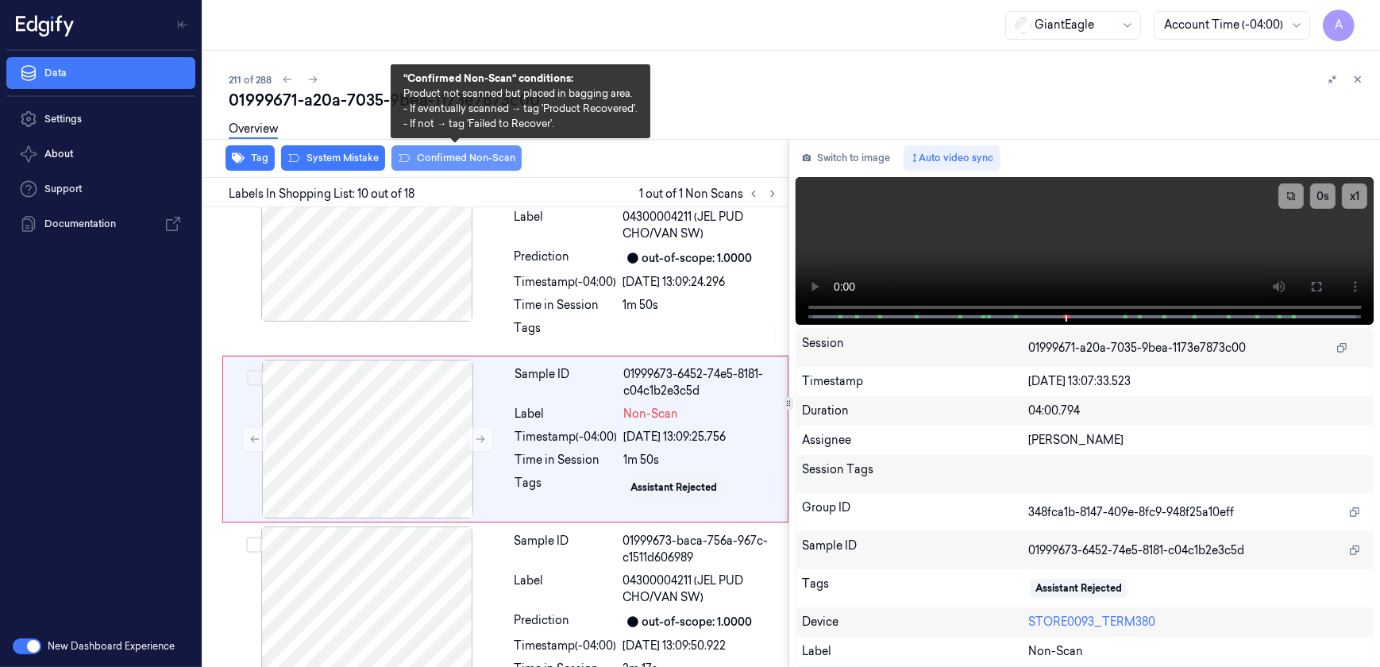
click at [452, 160] on button "Confirmed Non-Scan" at bounding box center [456, 157] width 130 height 25
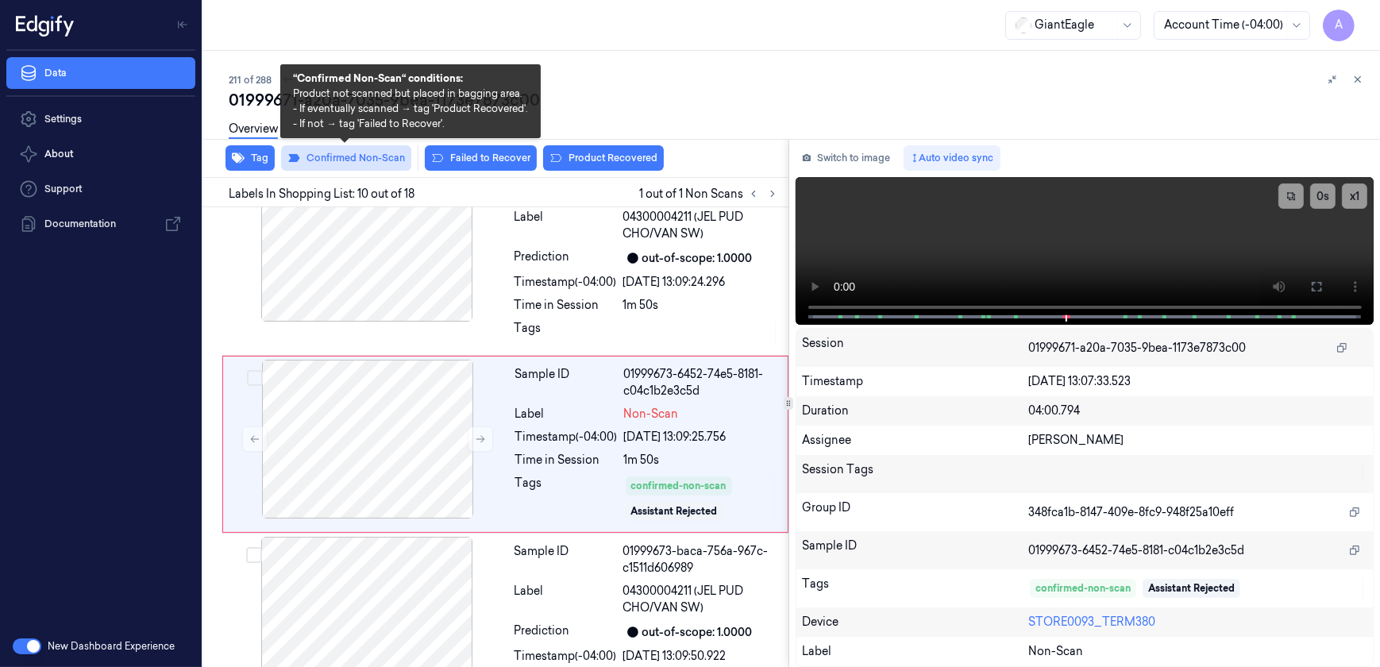
scroll to position [1627, 0]
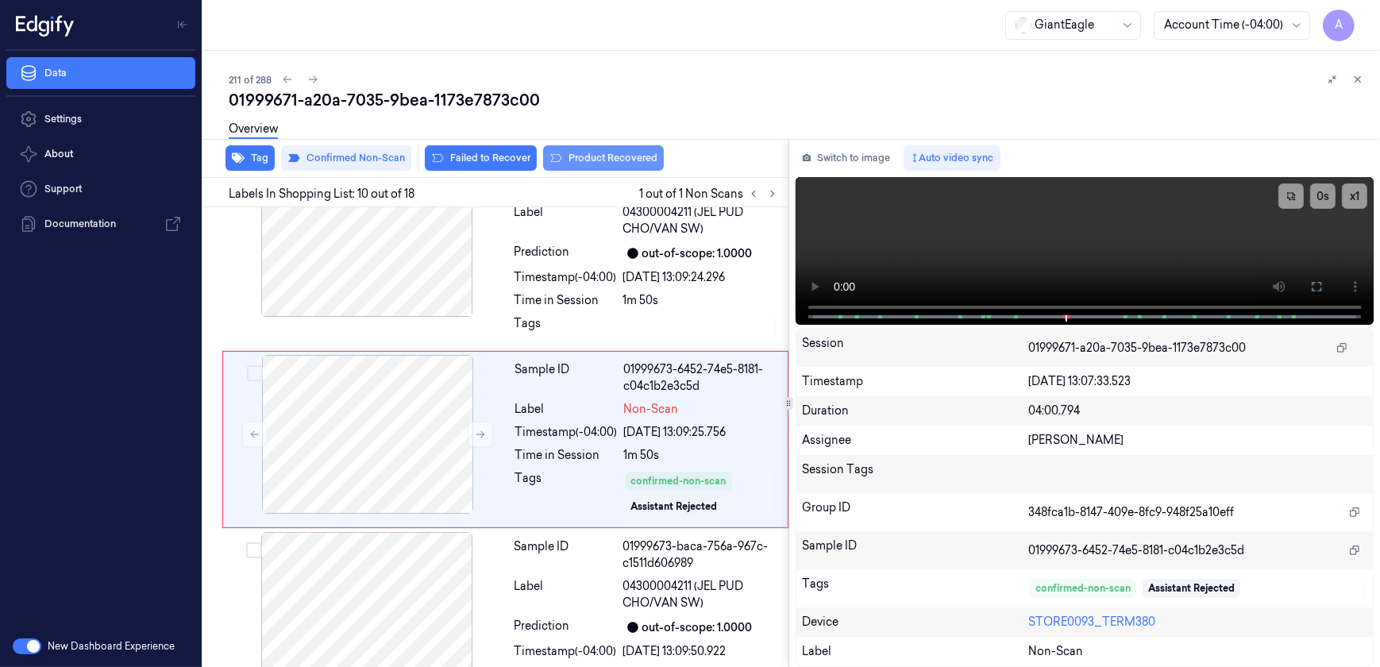
click at [571, 160] on button "Product Recovered" at bounding box center [603, 157] width 121 height 25
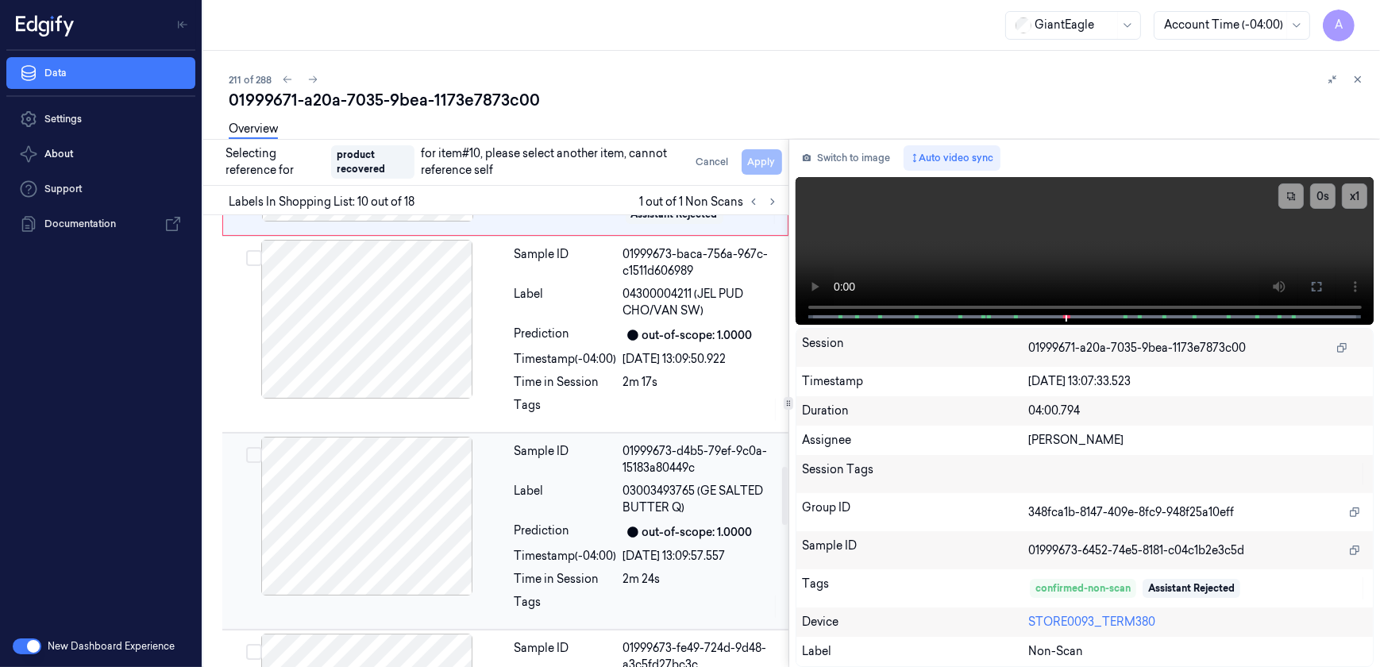
scroll to position [1988, 0]
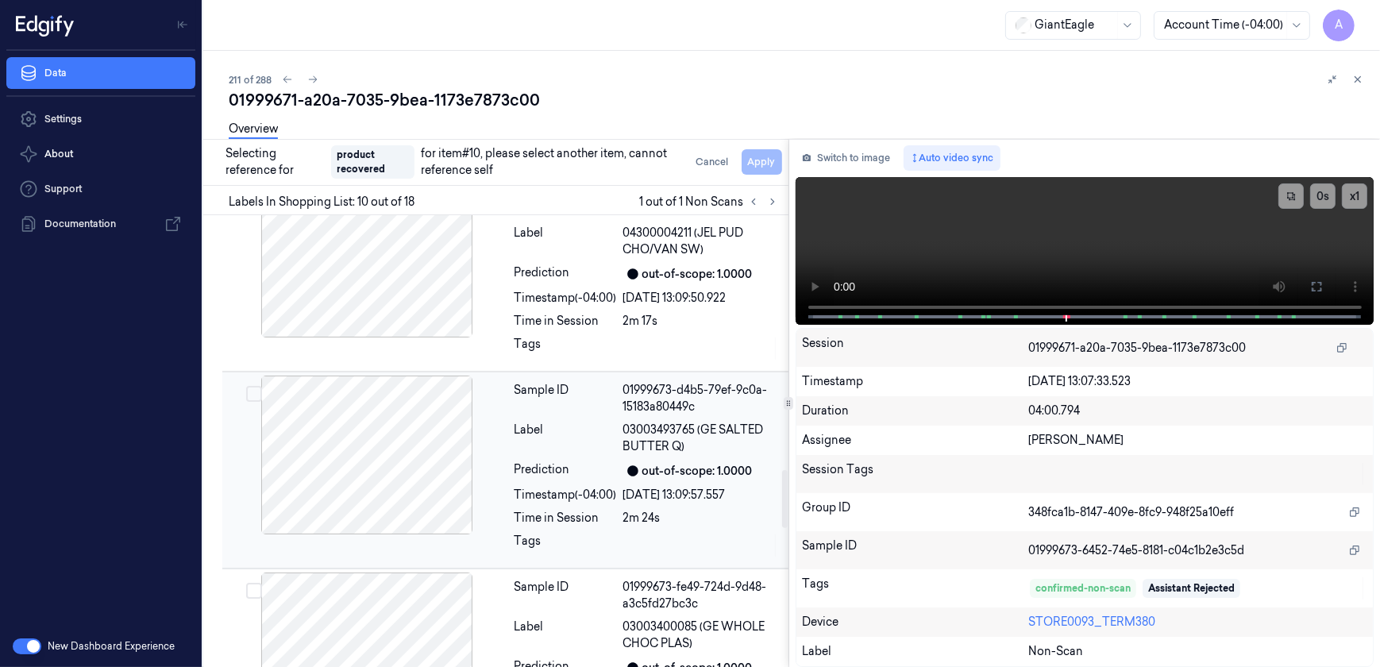
click at [586, 533] on div "Tags" at bounding box center [565, 545] width 102 height 25
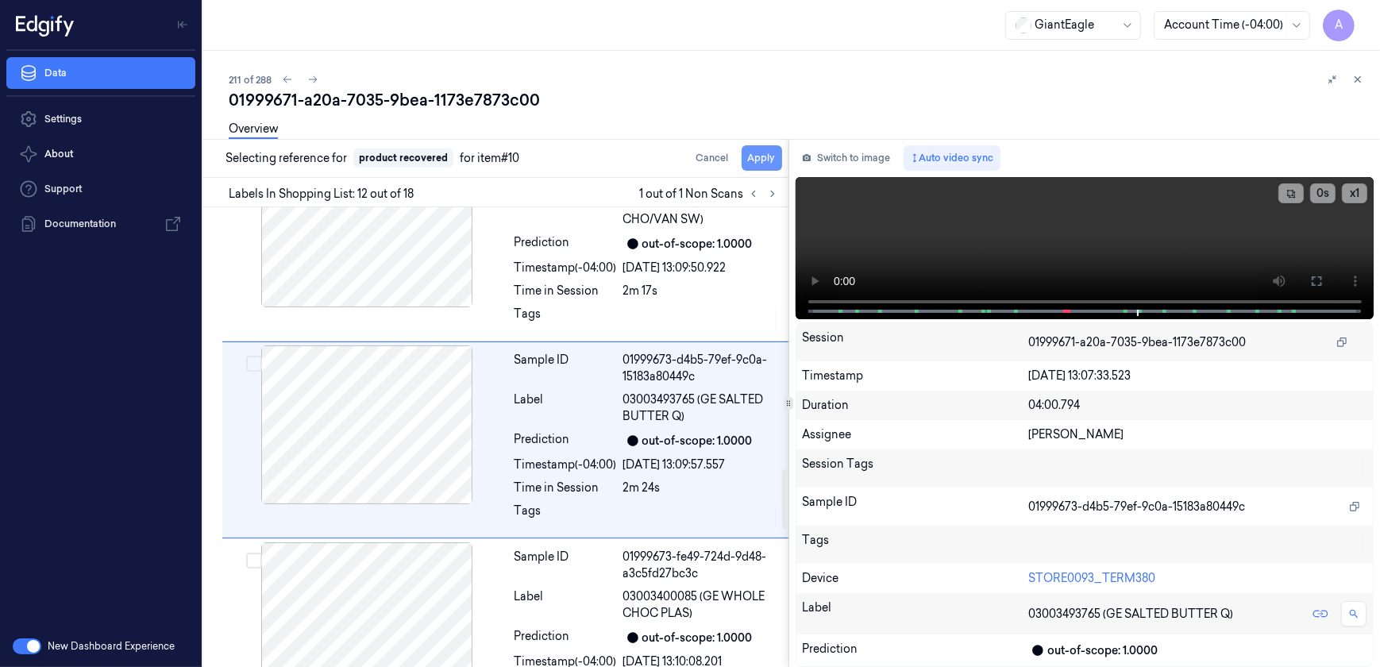
click at [755, 164] on button "Apply" at bounding box center [761, 157] width 40 height 25
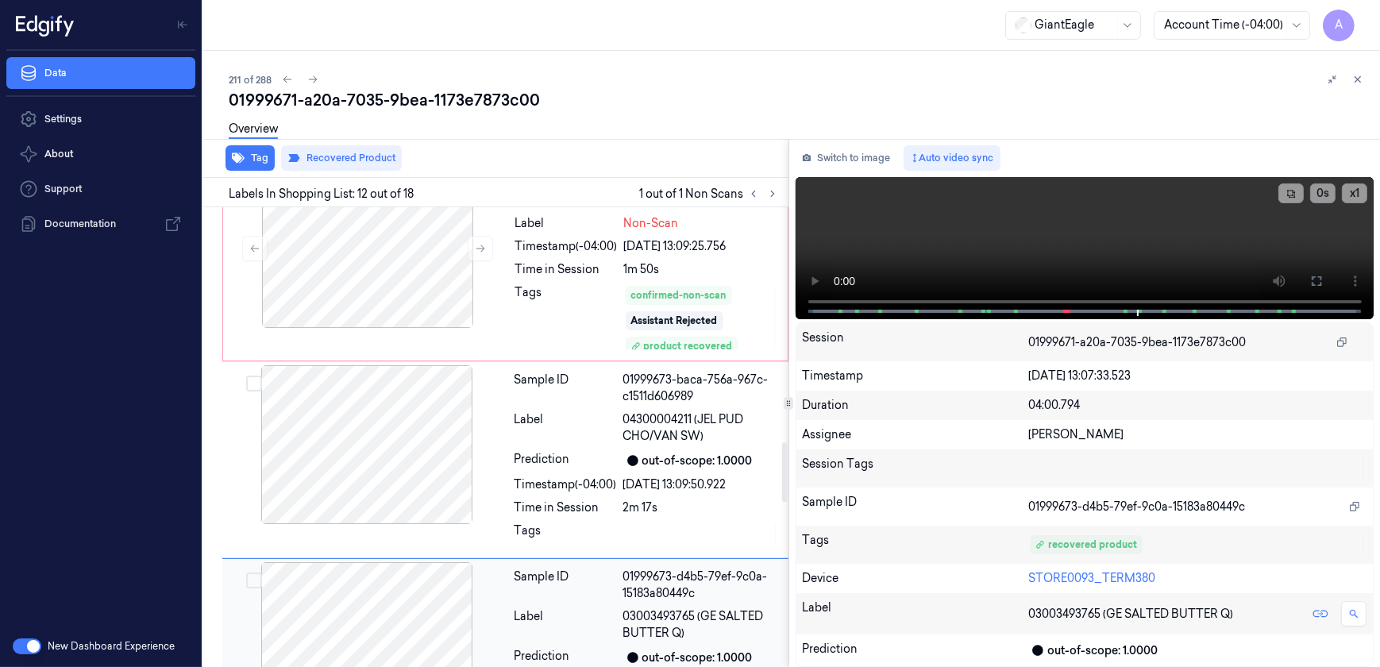
scroll to position [1814, 0]
click at [1361, 82] on icon at bounding box center [1357, 79] width 11 height 11
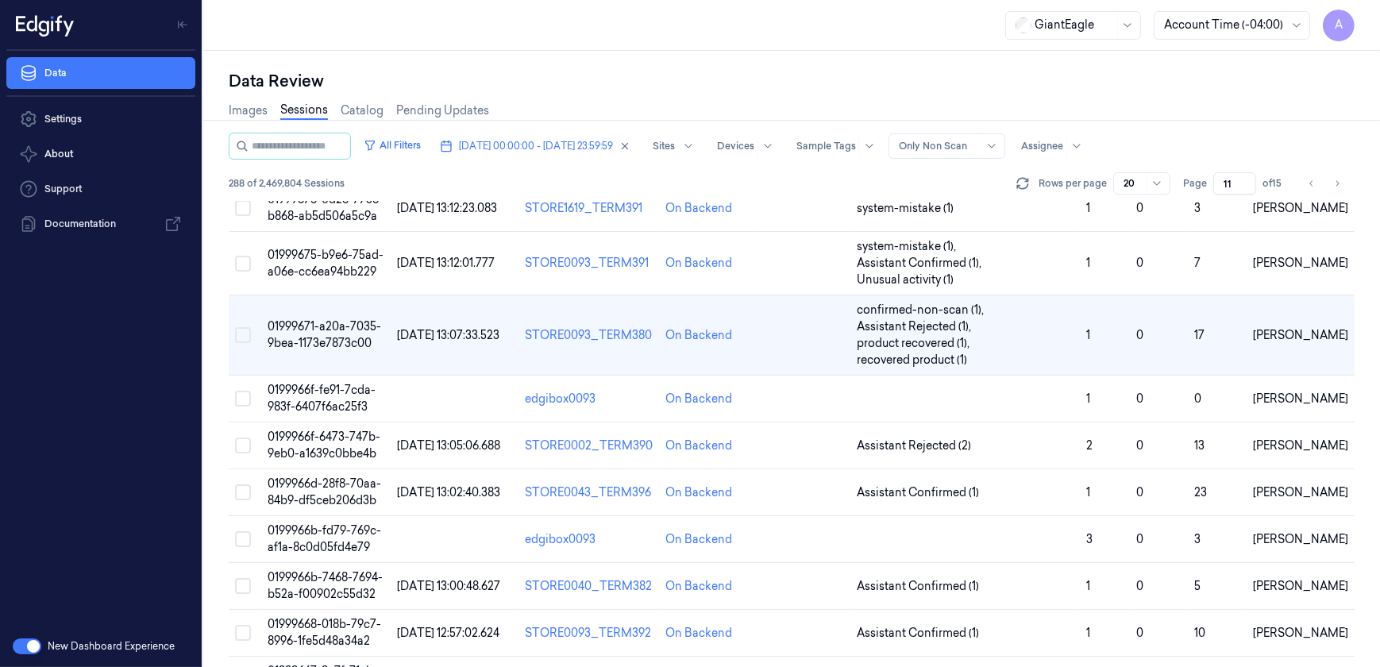
scroll to position [442, 0]
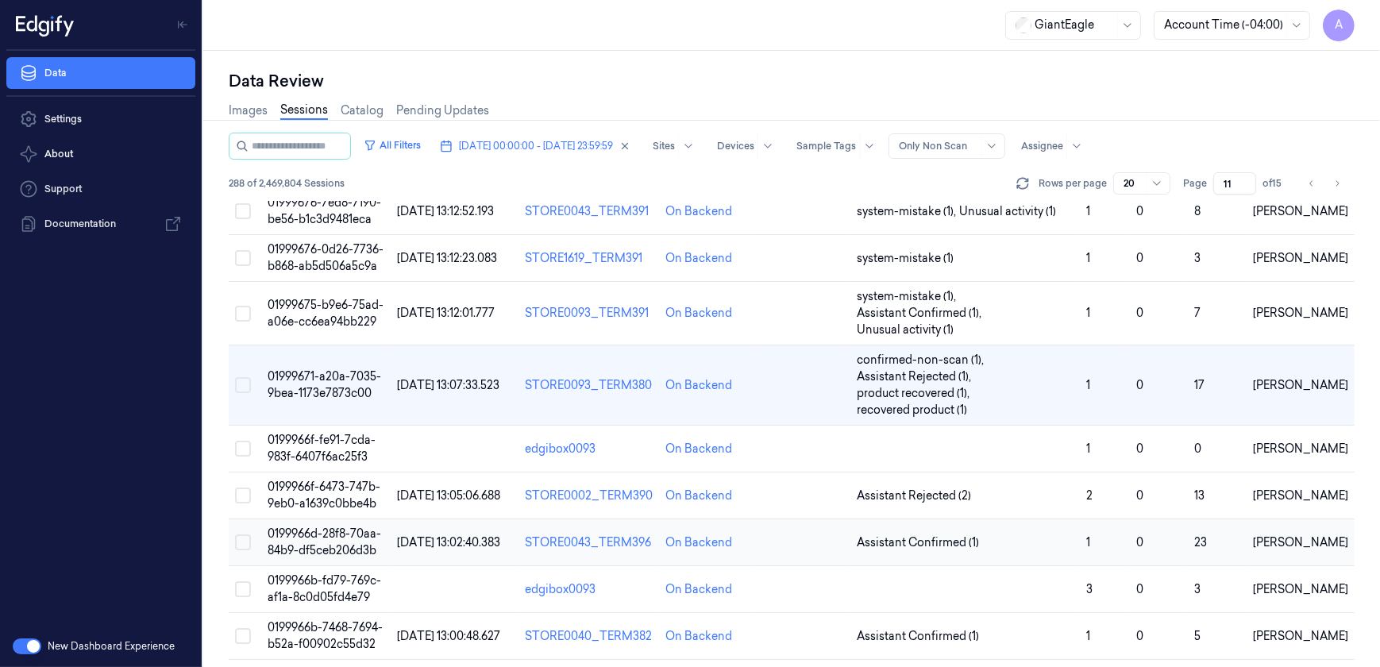
click at [314, 533] on span "0199966d-28f8-70aa-84b9-df5ceb206d3b" at bounding box center [324, 541] width 114 height 31
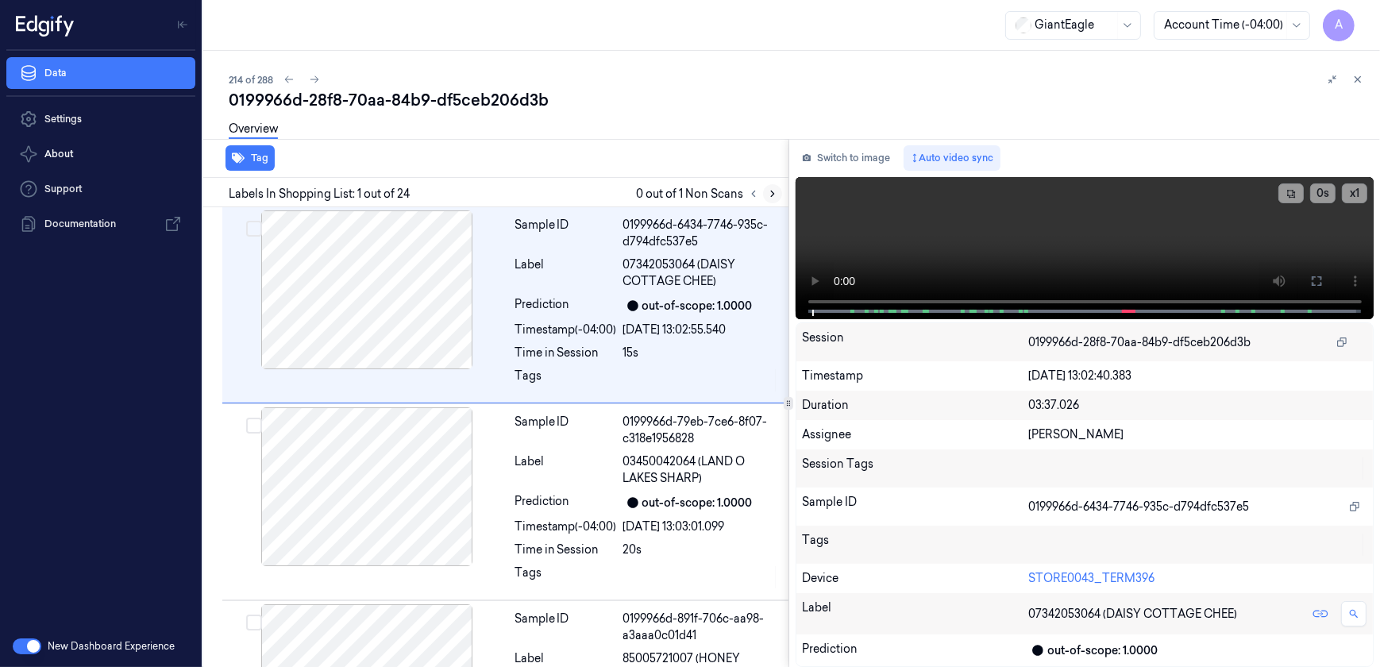
click at [767, 190] on icon at bounding box center [772, 193] width 11 height 11
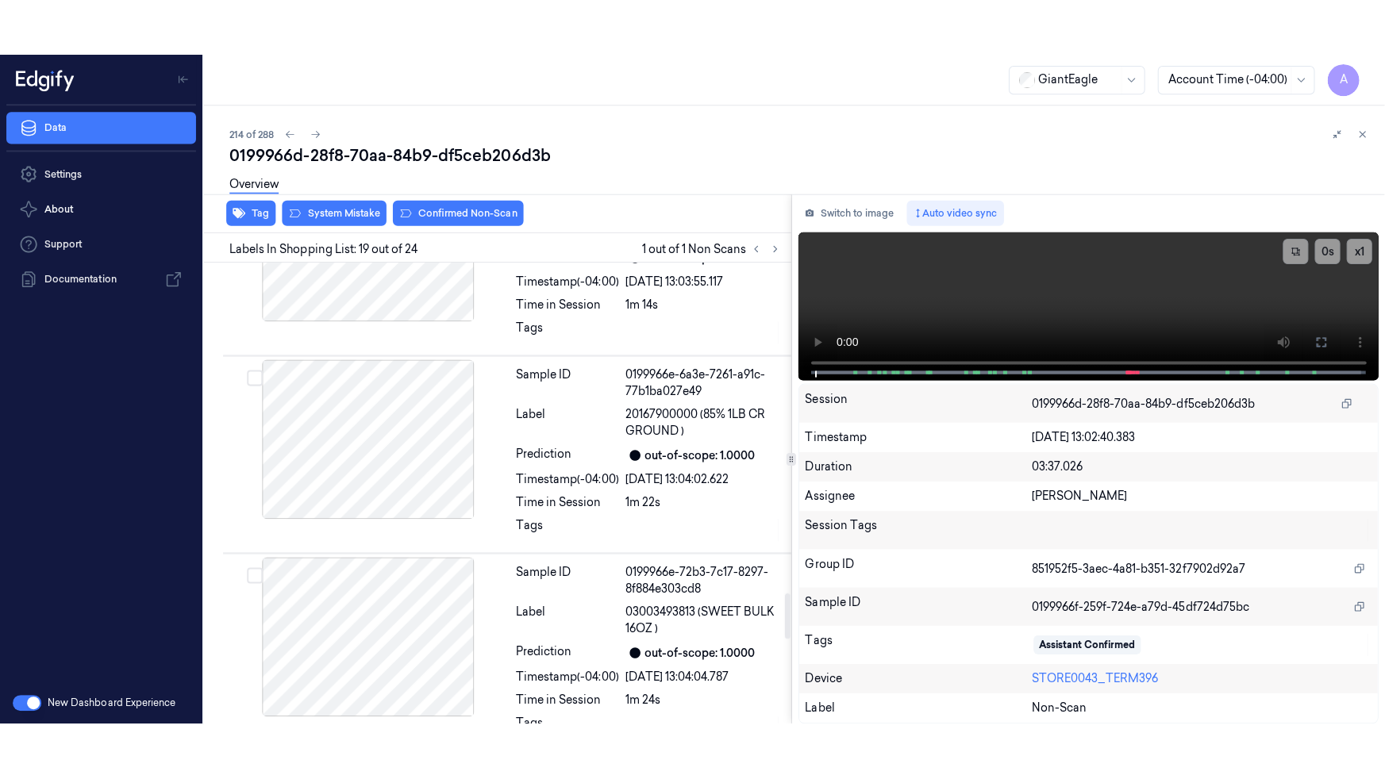
scroll to position [3392, 0]
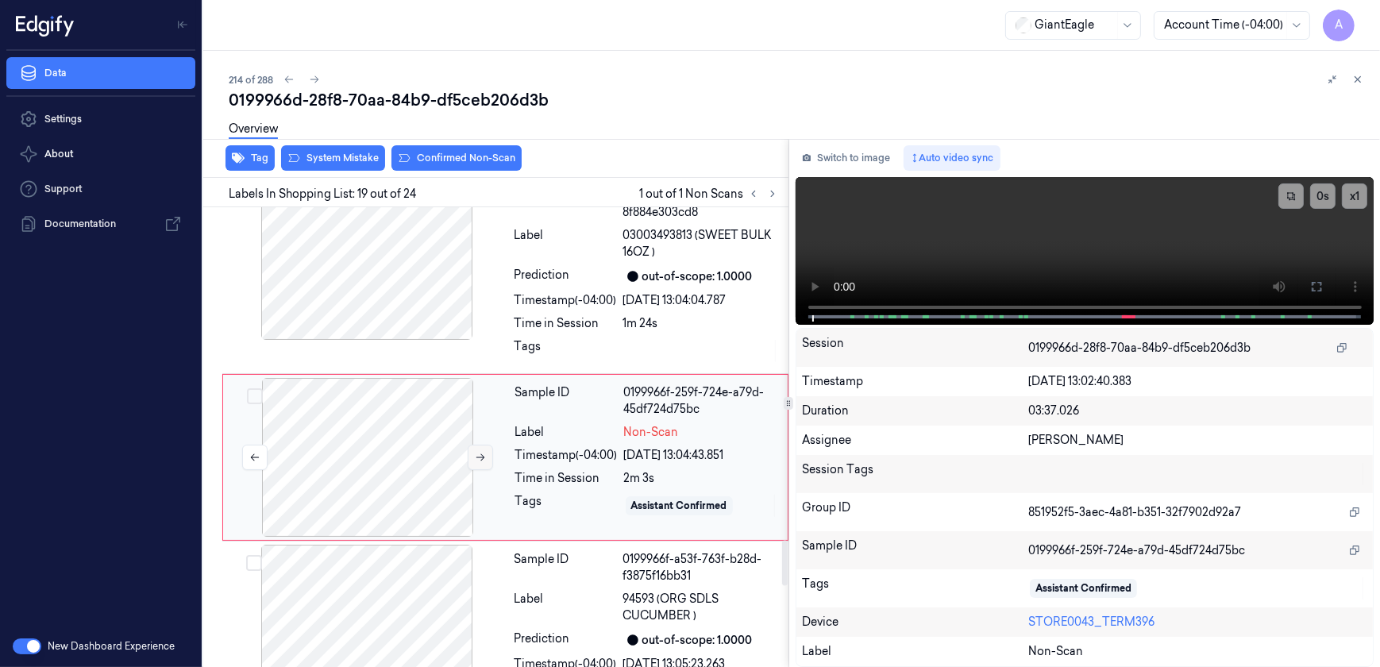
click at [482, 452] on icon at bounding box center [480, 457] width 11 height 11
click at [475, 452] on icon at bounding box center [480, 457] width 11 height 11
click at [1318, 295] on button at bounding box center [1315, 286] width 25 height 25
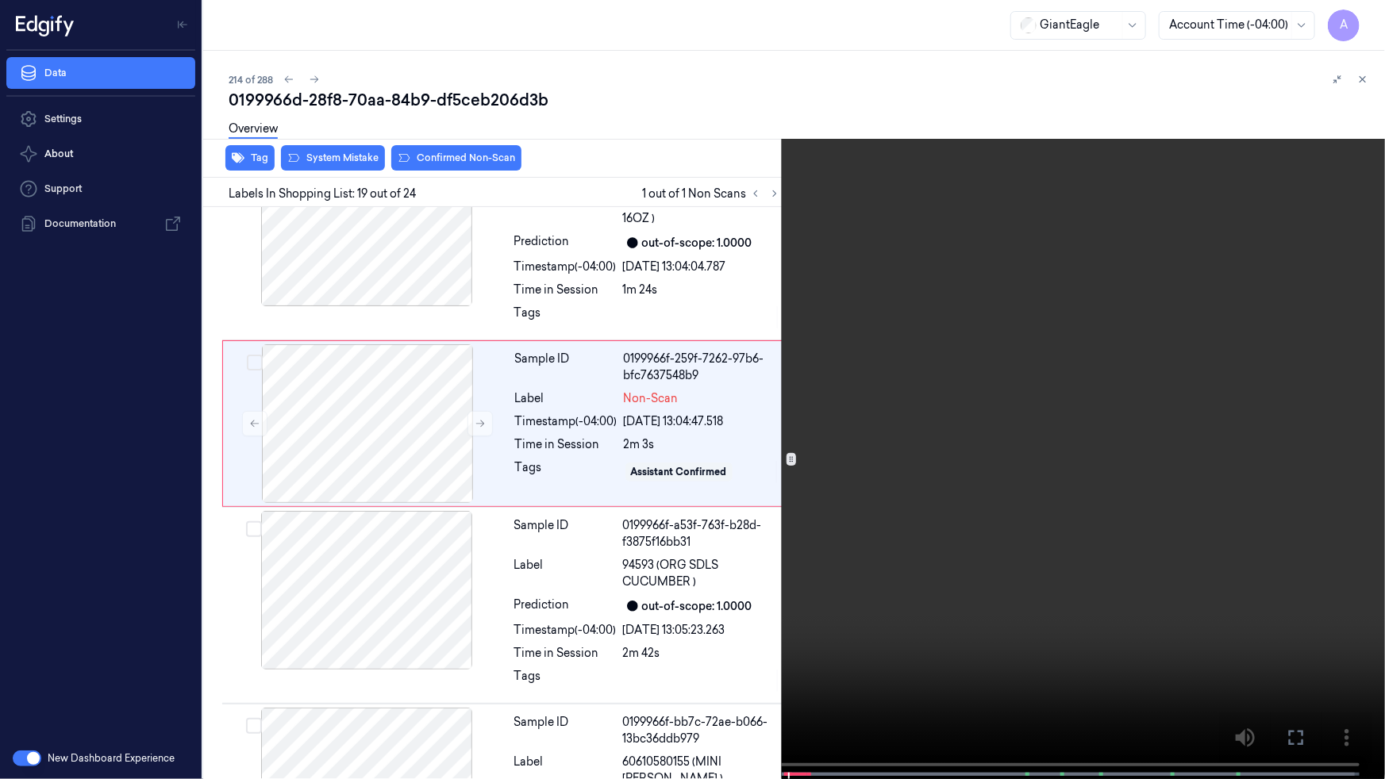
click at [752, 539] on video at bounding box center [692, 391] width 1385 height 783
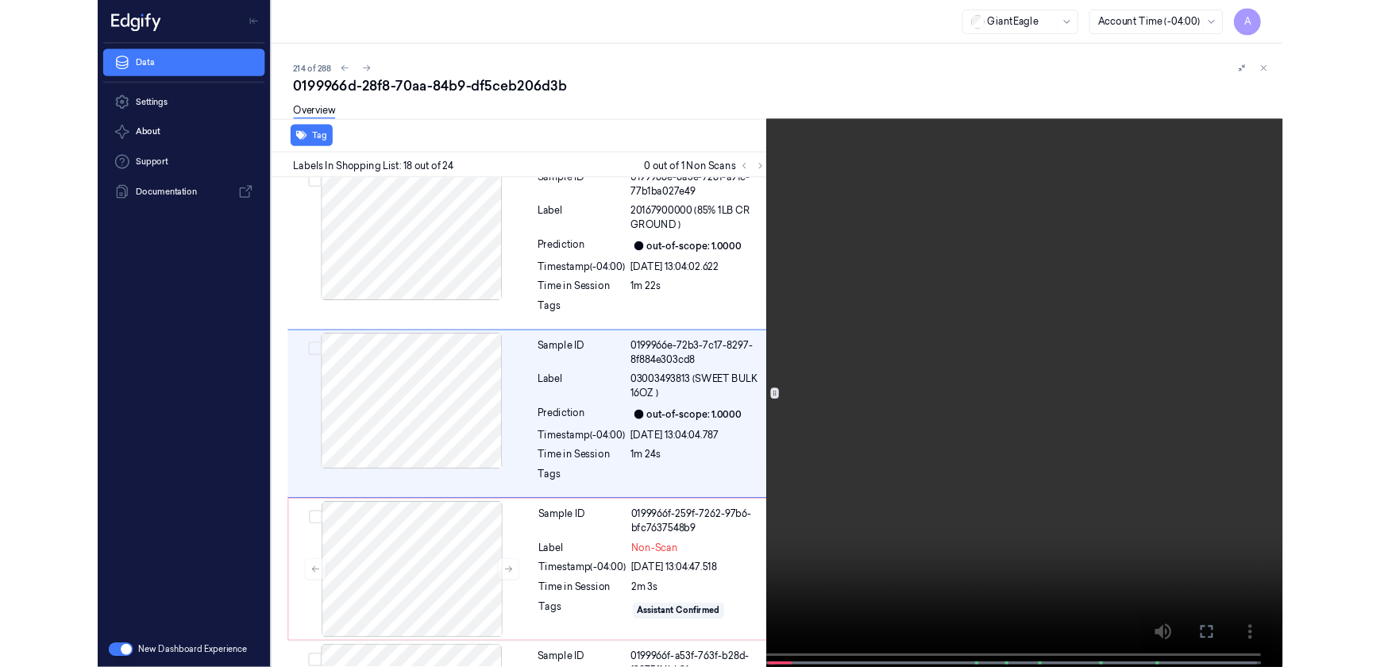
scroll to position [3154, 0]
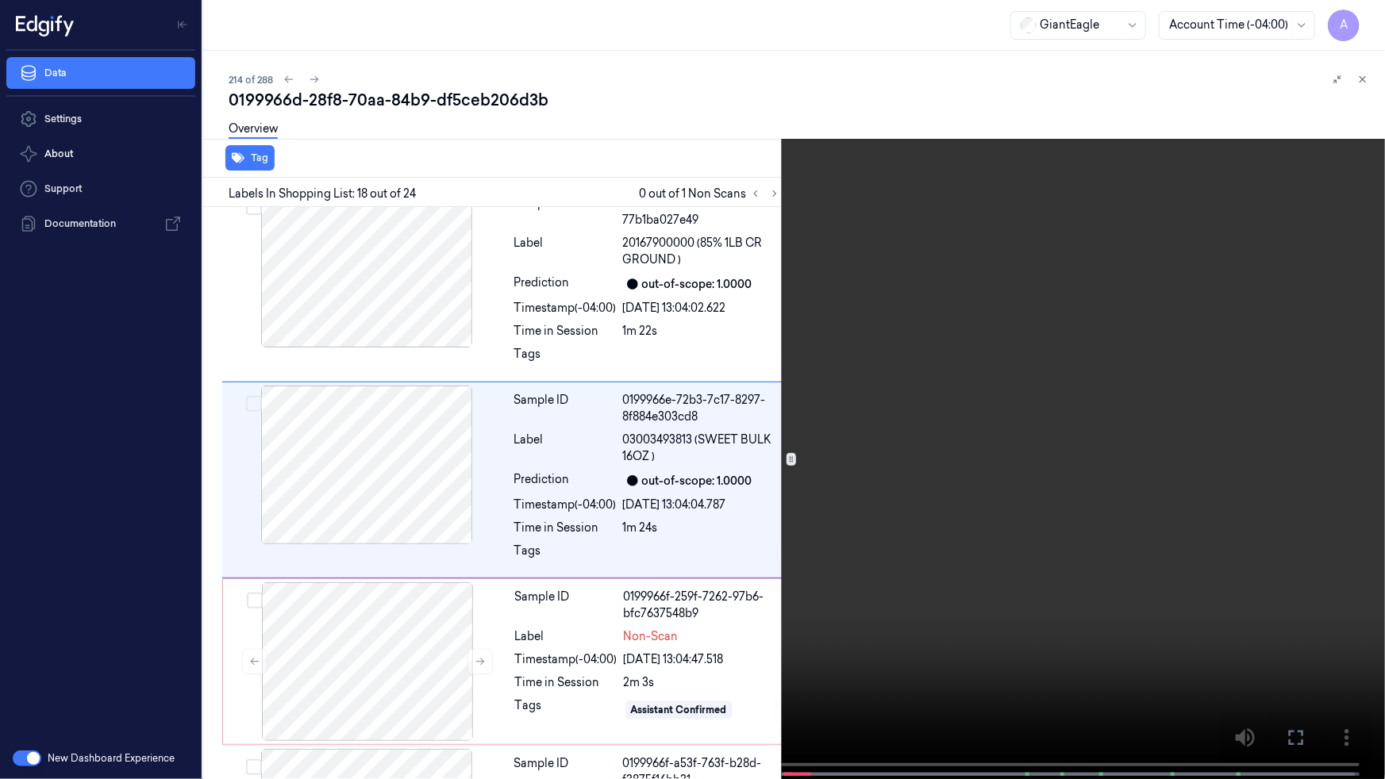
click at [0, 0] on button at bounding box center [0, 0] width 0 height 0
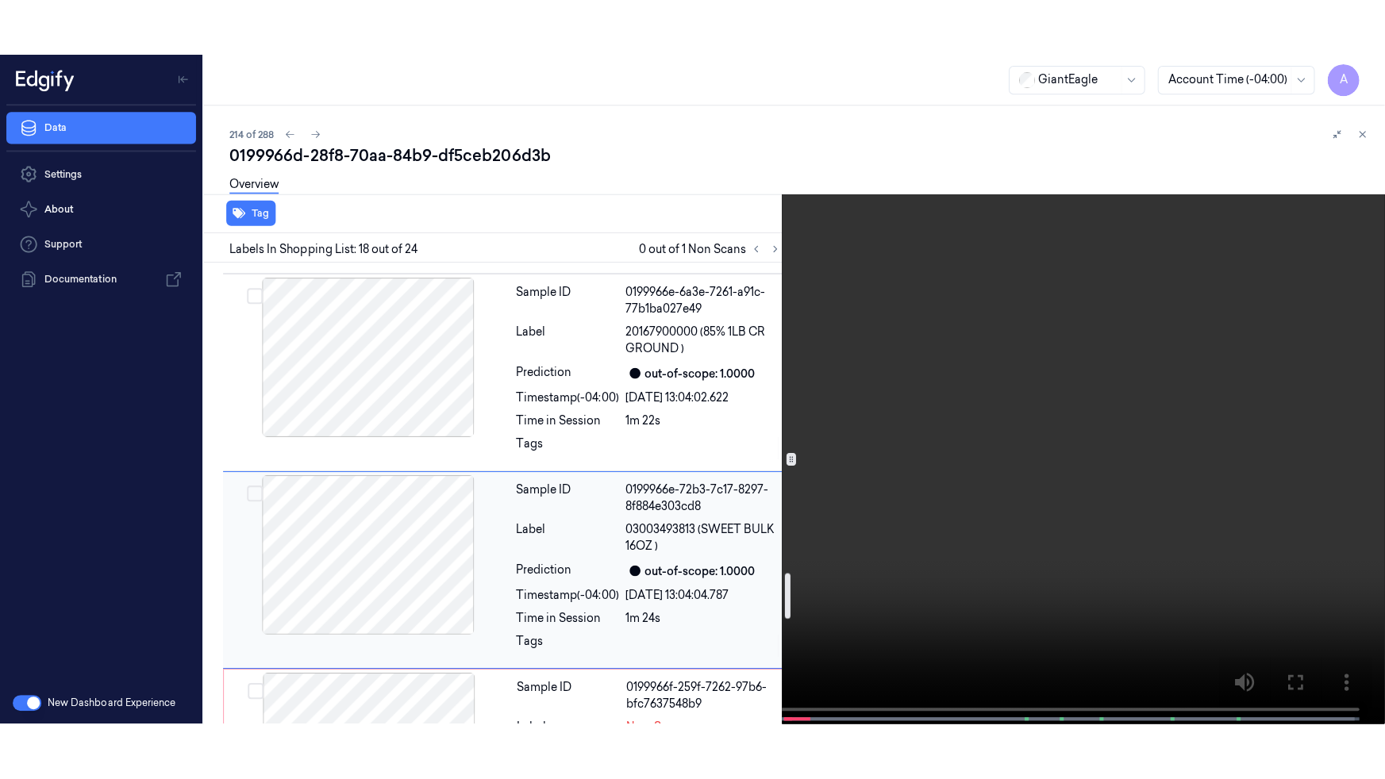
scroll to position [3371, 0]
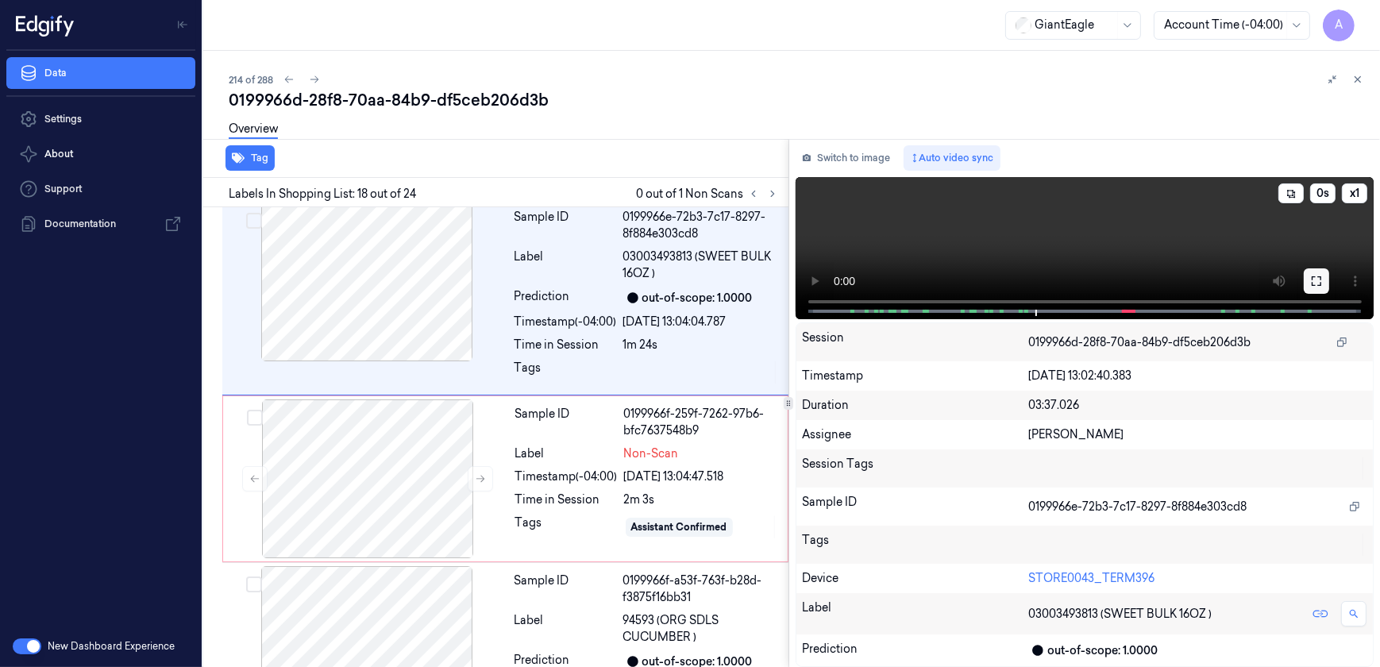
click at [1318, 284] on icon at bounding box center [1316, 281] width 13 height 13
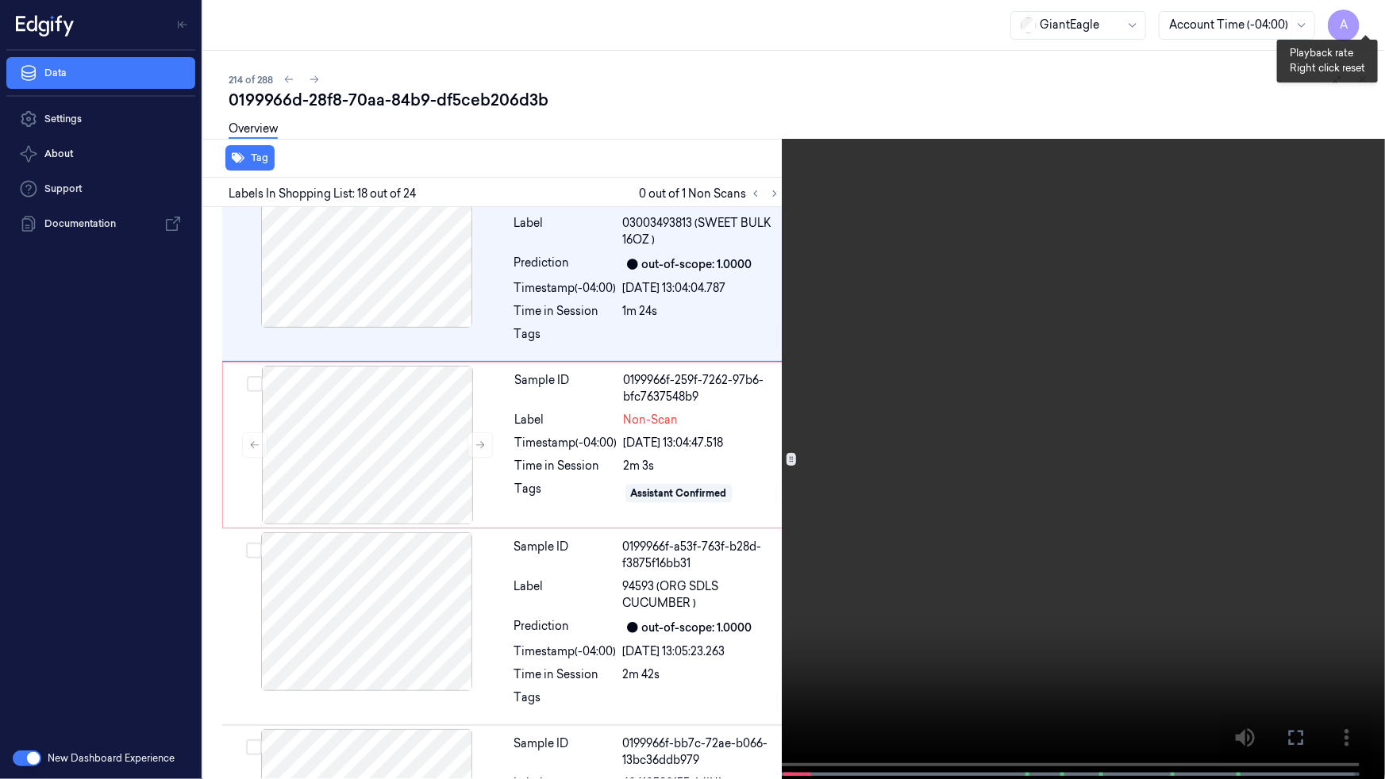
click at [1375, 22] on button "x 1" at bounding box center [1365, 18] width 25 height 25
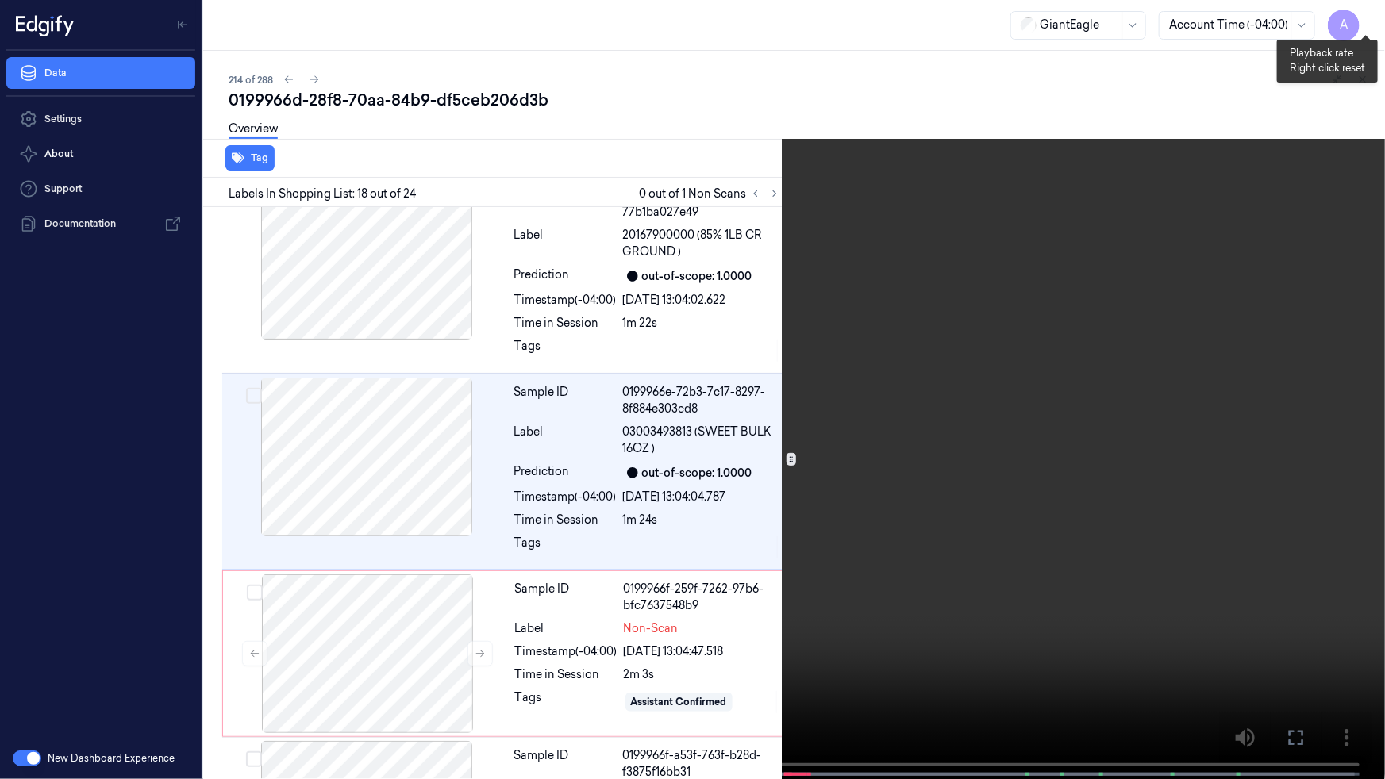
scroll to position [3154, 0]
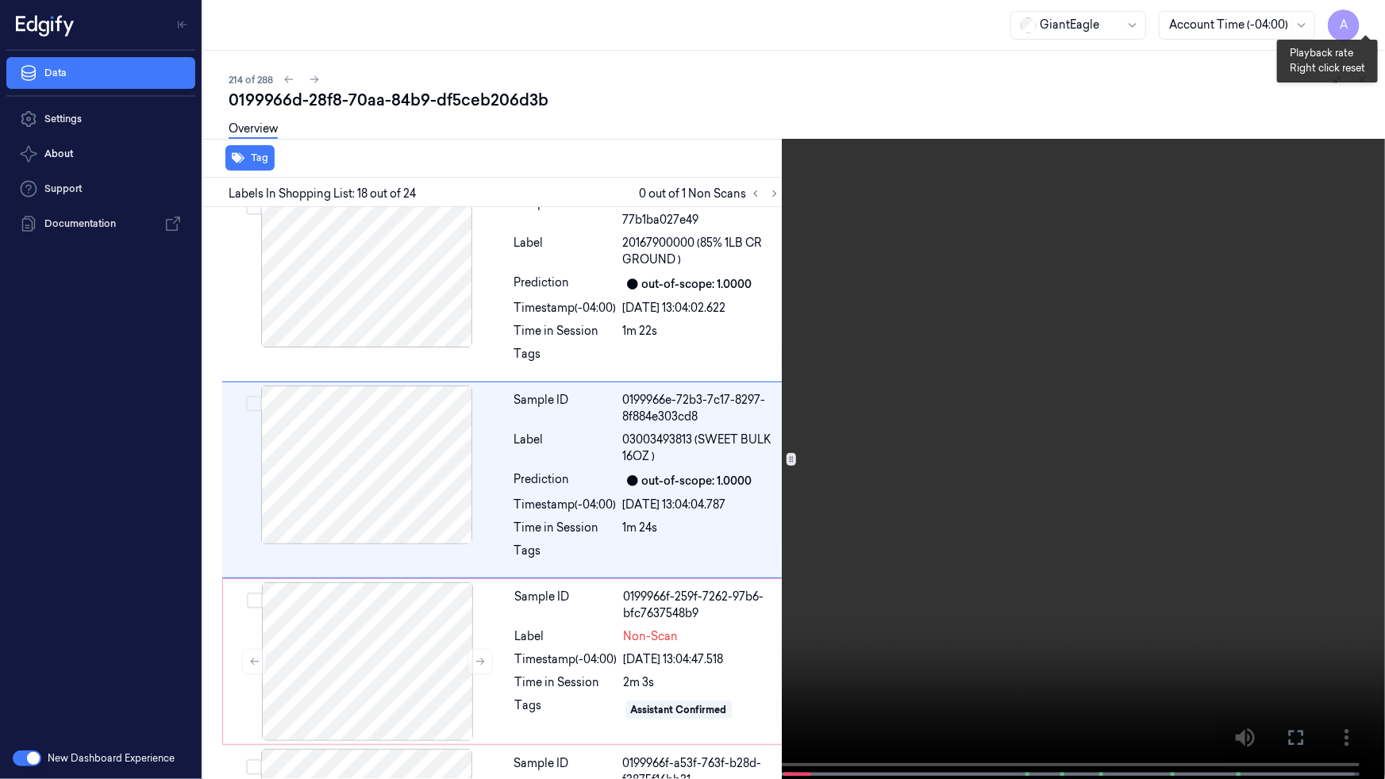
click at [1362, 22] on button "x 2" at bounding box center [1365, 18] width 25 height 25
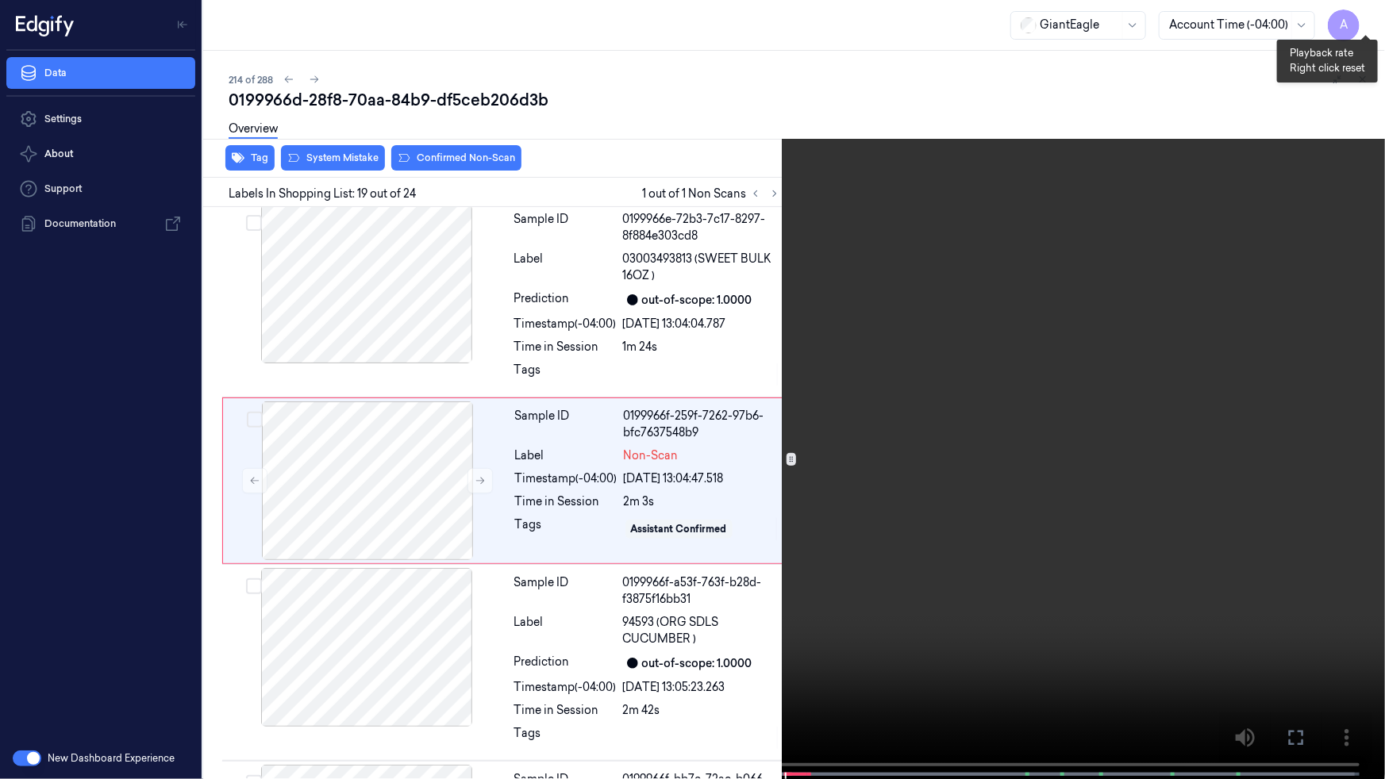
scroll to position [3336, 0]
click at [1367, 17] on button "x 1" at bounding box center [1365, 18] width 25 height 25
click at [1367, 17] on button "x 2" at bounding box center [1365, 18] width 25 height 25
drag, startPoint x: 1367, startPoint y: 17, endPoint x: 1187, endPoint y: 128, distance: 211.7
click at [1187, 128] on video at bounding box center [692, 391] width 1385 height 783
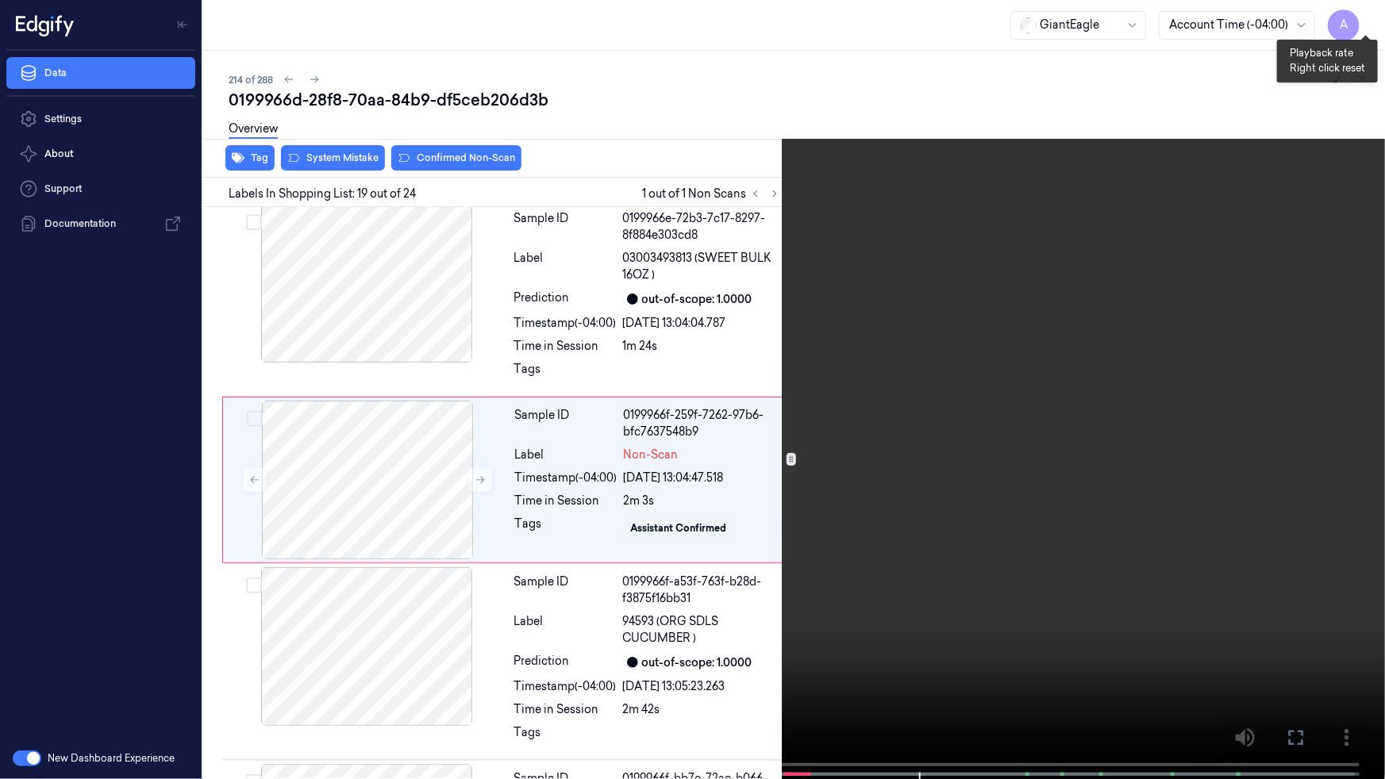
click at [1364, 19] on button "x 4" at bounding box center [1365, 18] width 25 height 25
click at [1364, 19] on button "x 1" at bounding box center [1365, 18] width 25 height 25
click at [1364, 19] on button "x 2" at bounding box center [1365, 18] width 25 height 25
click at [1001, 136] on video at bounding box center [692, 391] width 1385 height 783
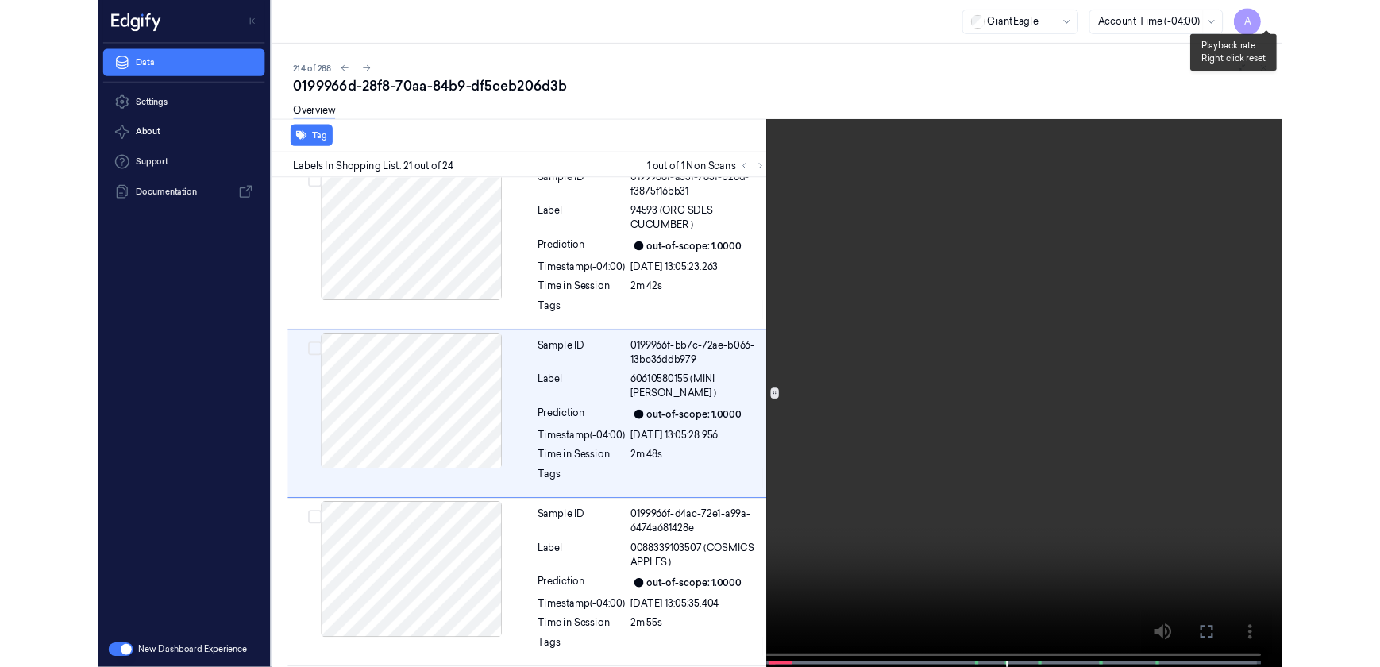
scroll to position [3715, 0]
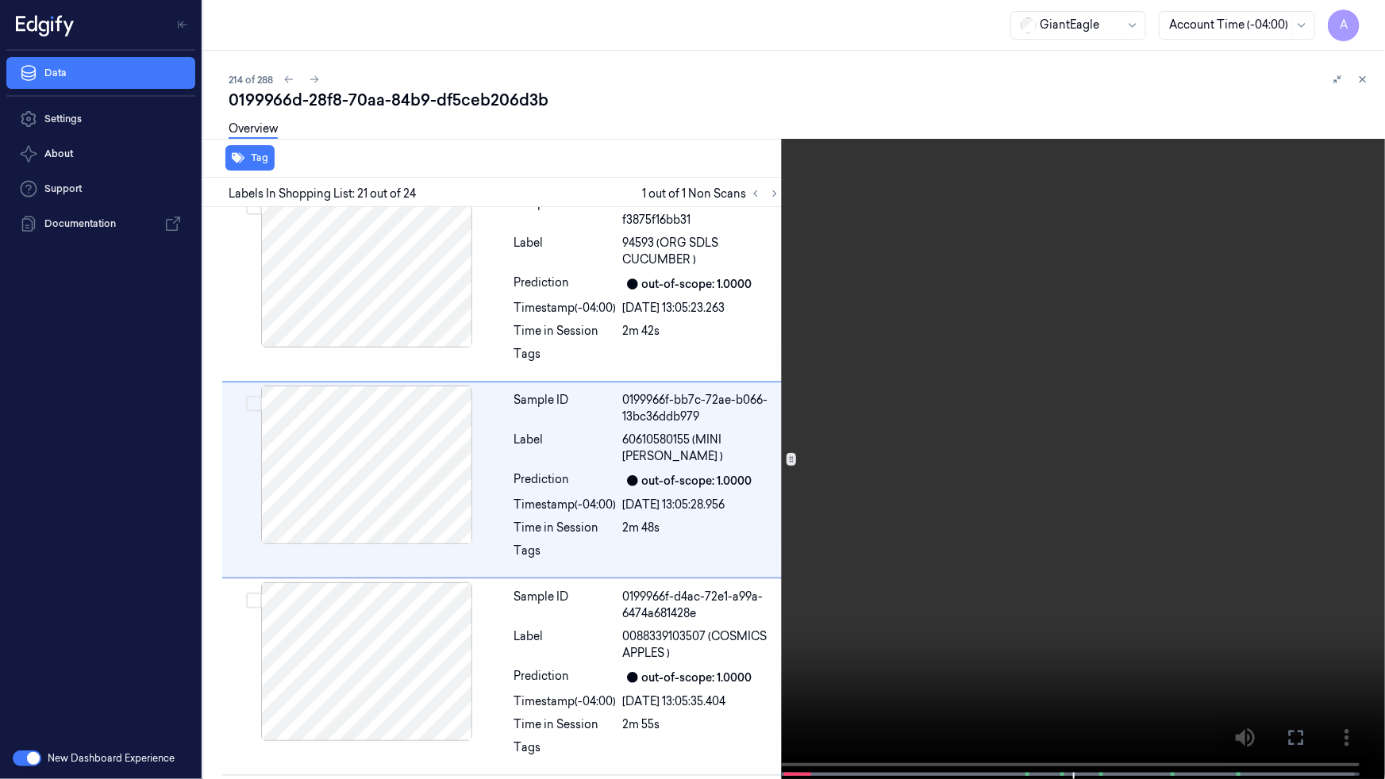
click at [0, 0] on button at bounding box center [0, 0] width 0 height 0
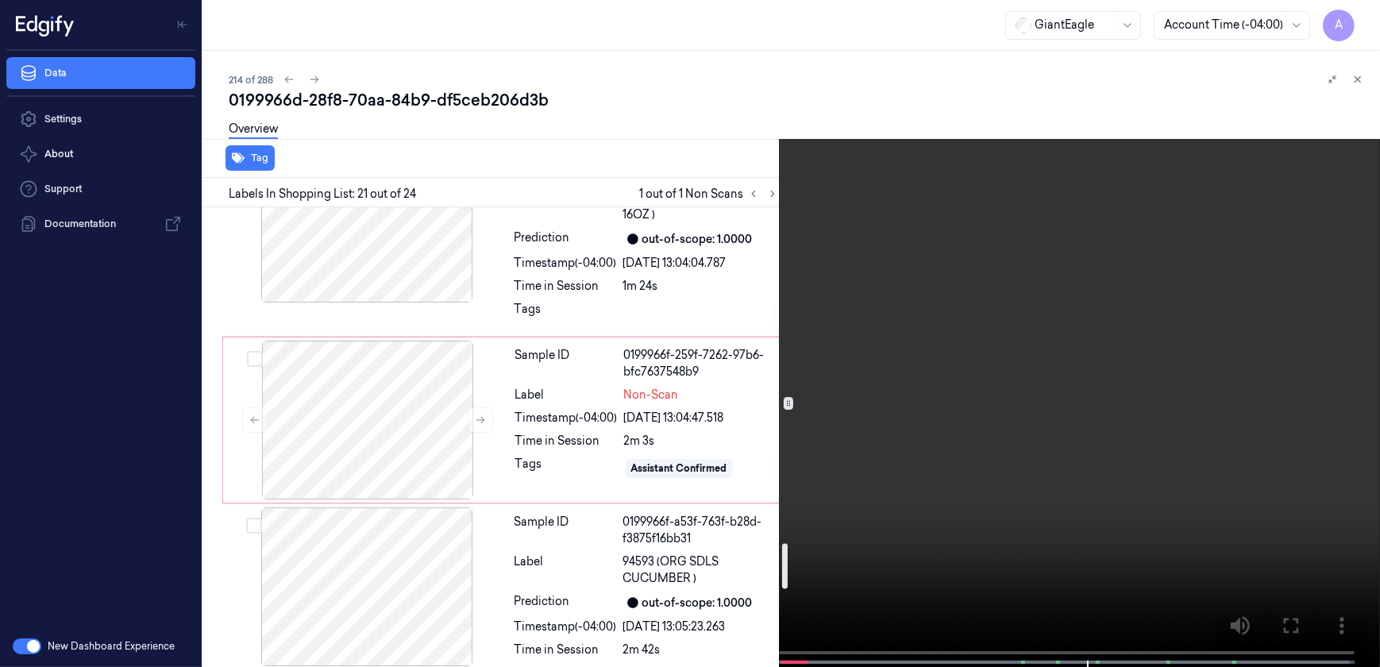
scroll to position [3426, 0]
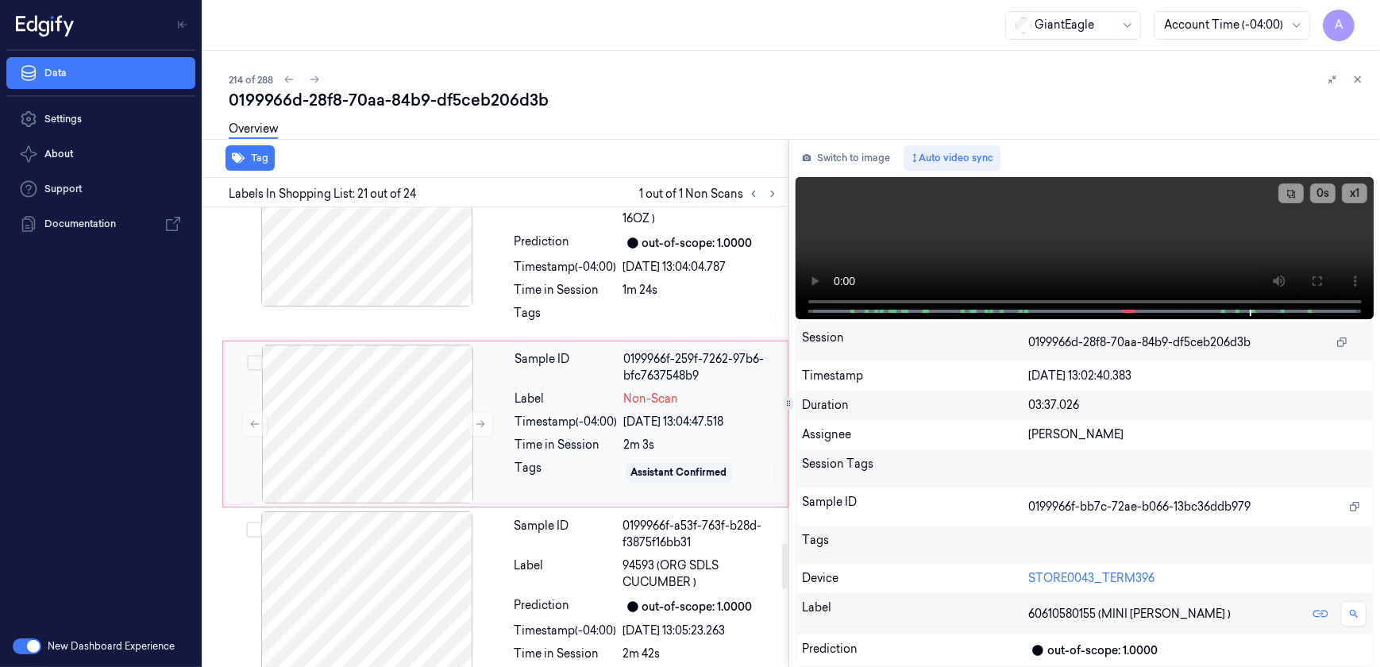
click at [568, 445] on div "Sample ID 0199966f-259f-7262-97b6-bfc7637548b9 Label Non-Scan Timestamp (-04:00…" at bounding box center [646, 423] width 275 height 159
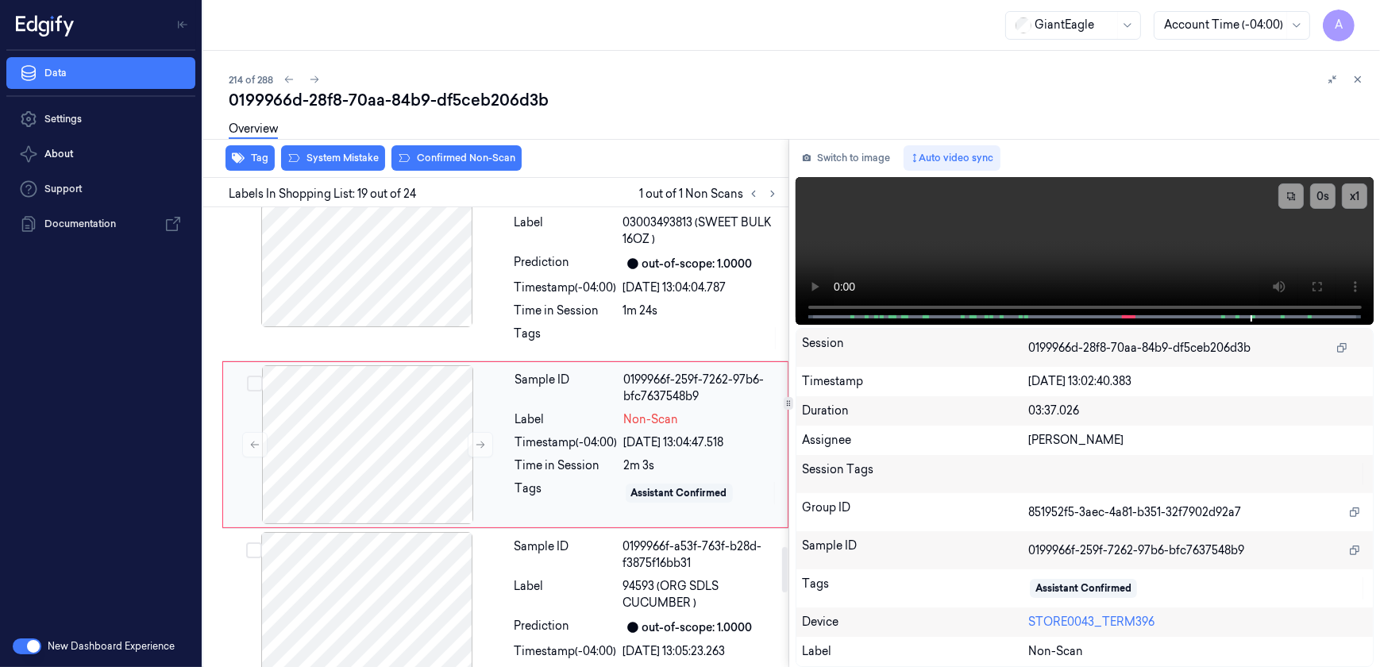
scroll to position [3392, 0]
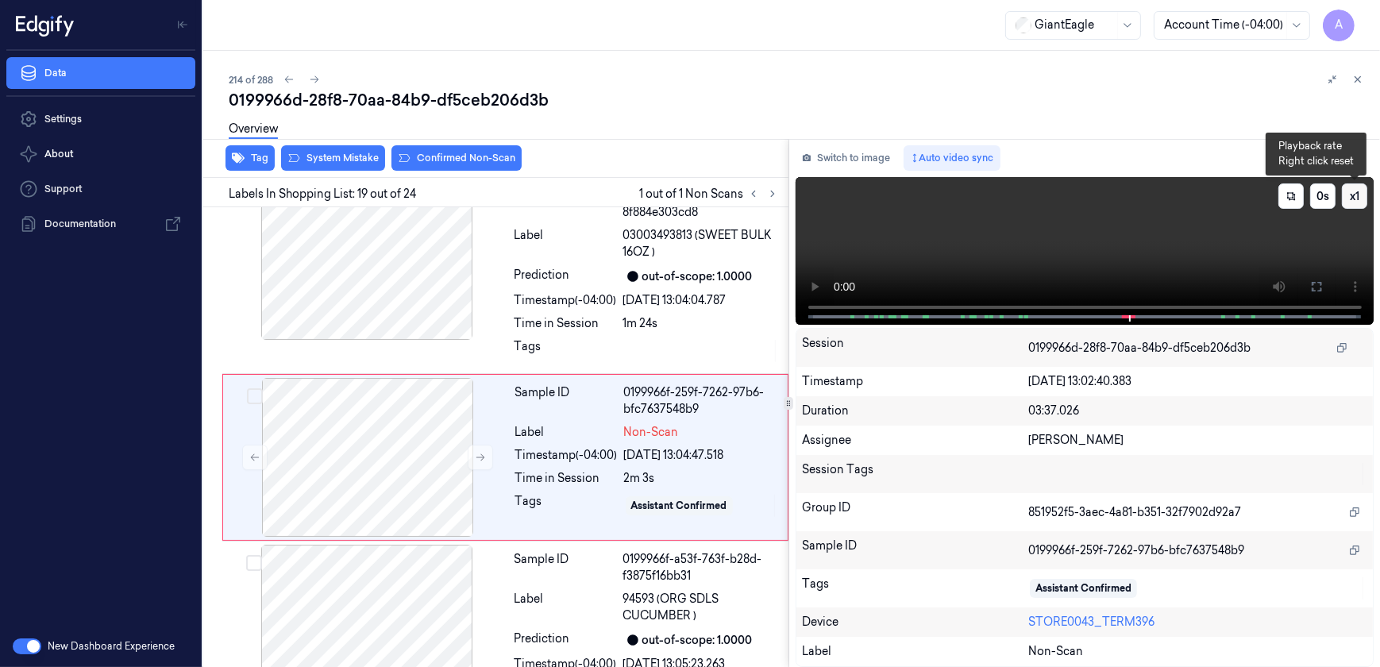
click at [1353, 194] on button "x 1" at bounding box center [1353, 195] width 25 height 25
click at [1353, 194] on button "x 2" at bounding box center [1353, 195] width 25 height 25
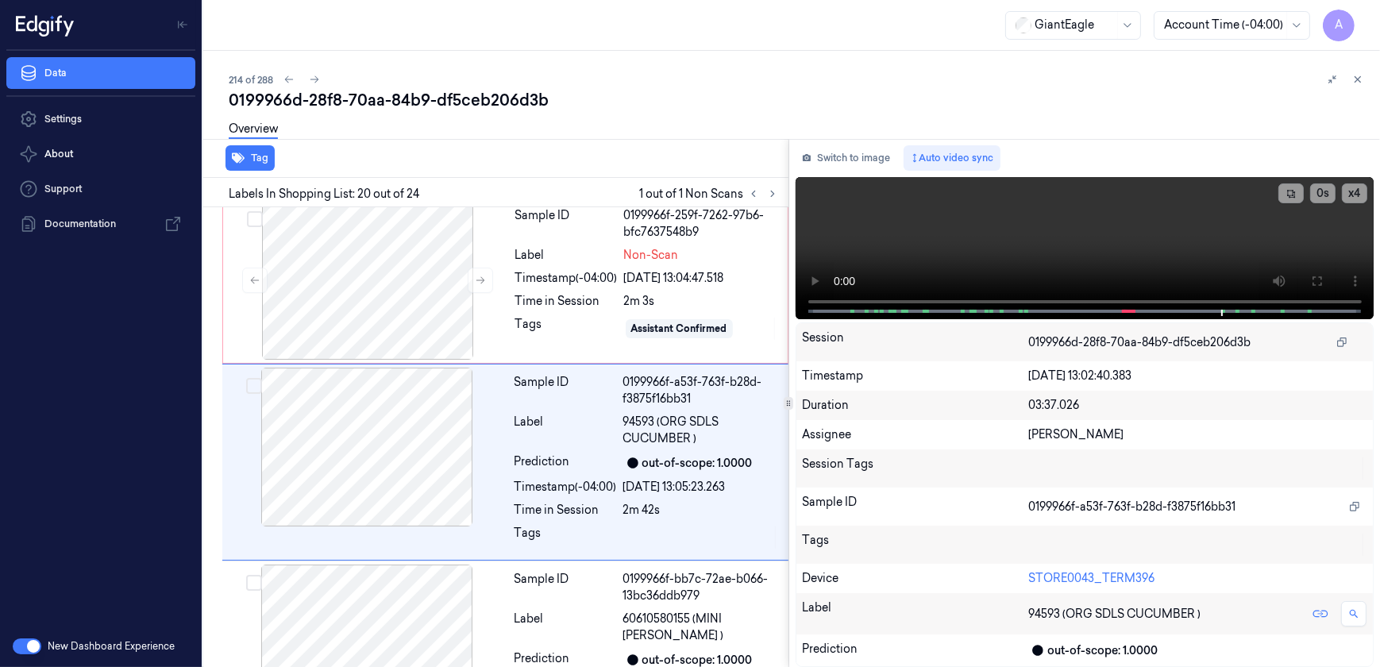
scroll to position [3574, 0]
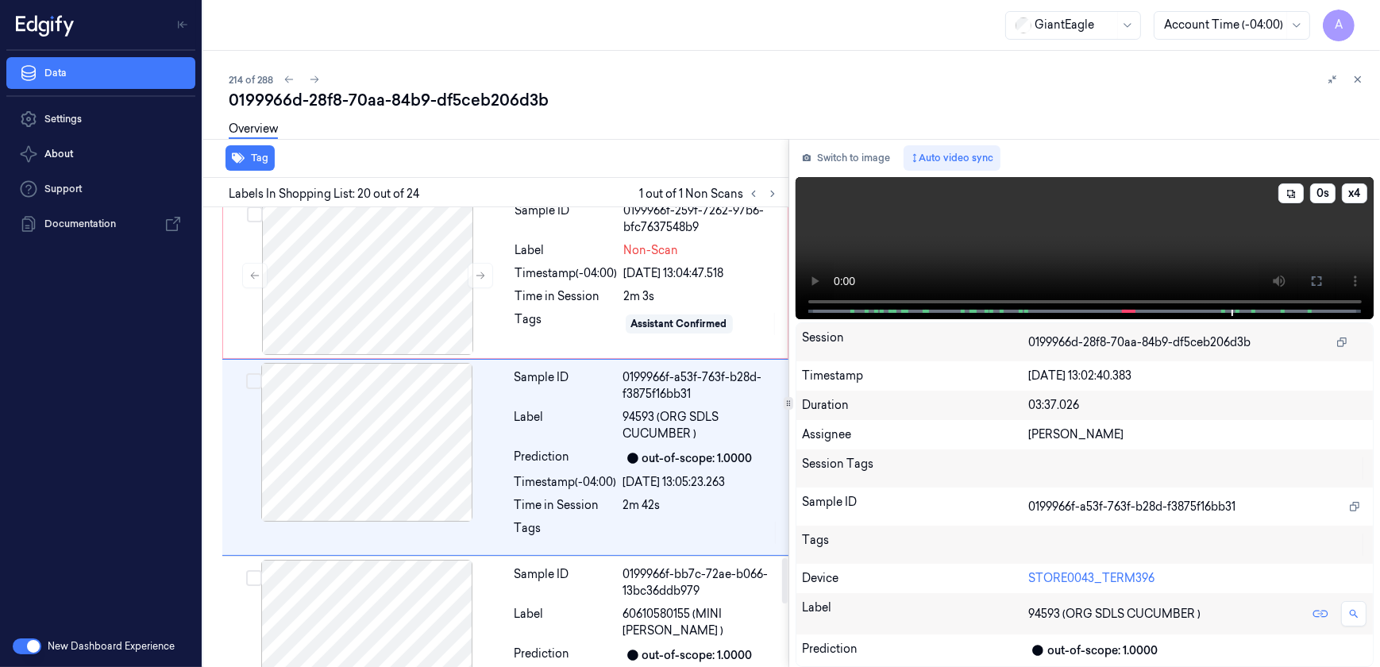
click at [1136, 233] on video at bounding box center [1084, 248] width 579 height 142
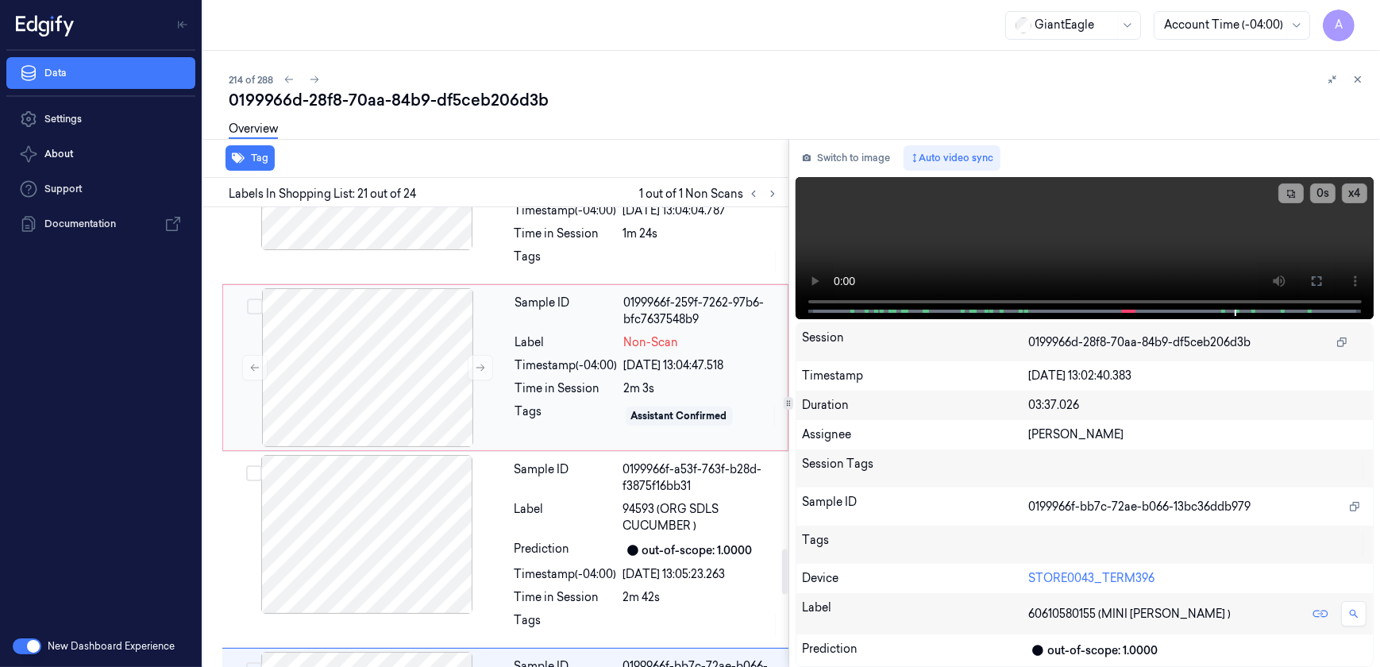
click at [563, 403] on div "Tags" at bounding box center [566, 415] width 102 height 25
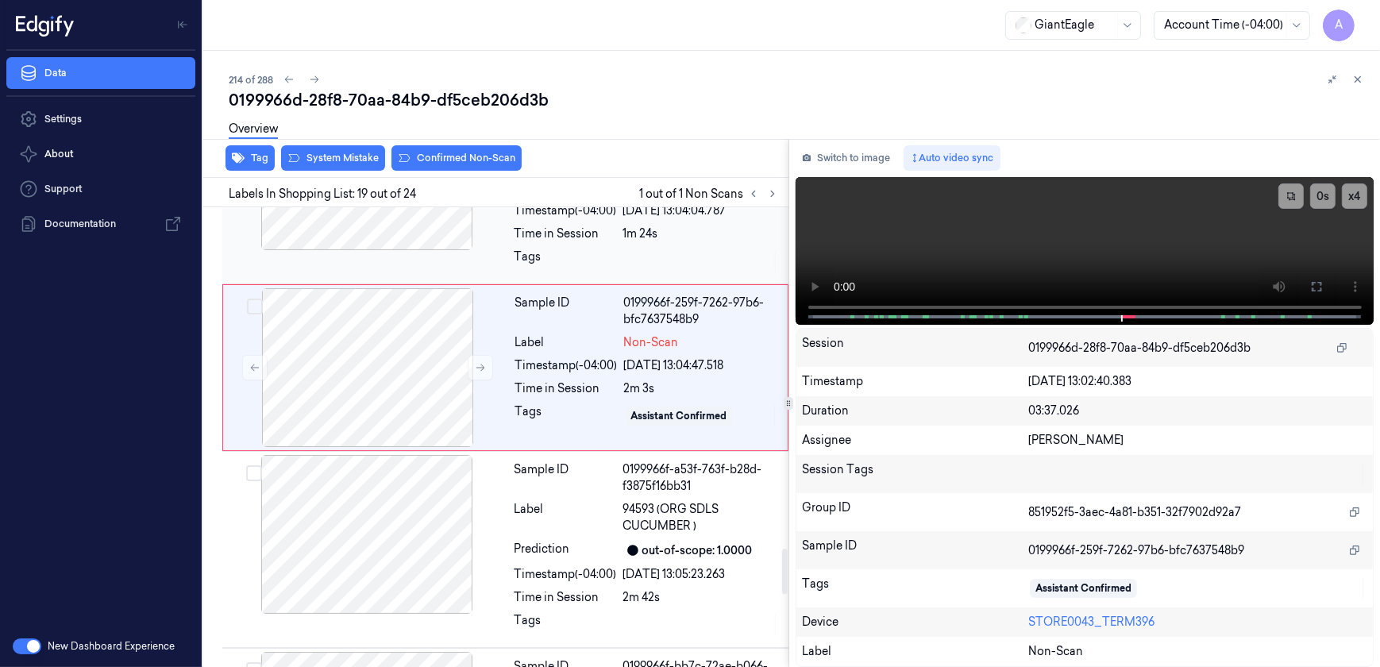
scroll to position [3392, 0]
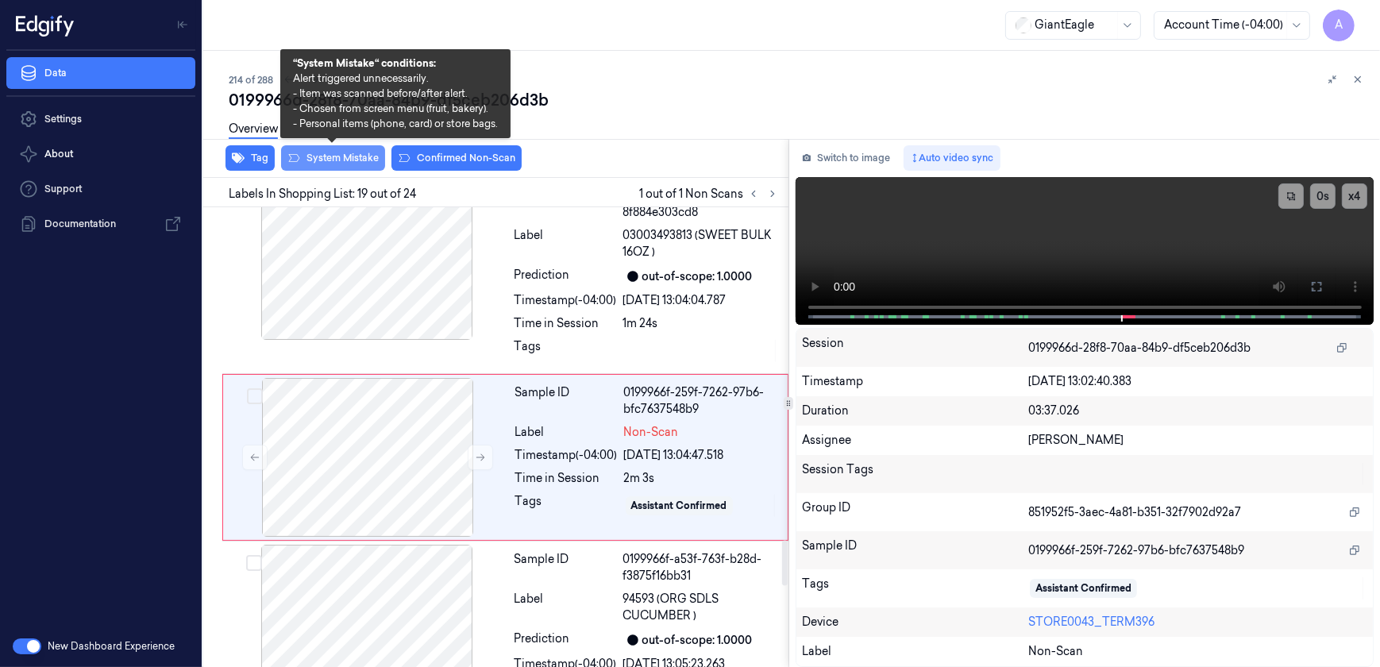
click at [337, 167] on button "System Mistake" at bounding box center [333, 157] width 104 height 25
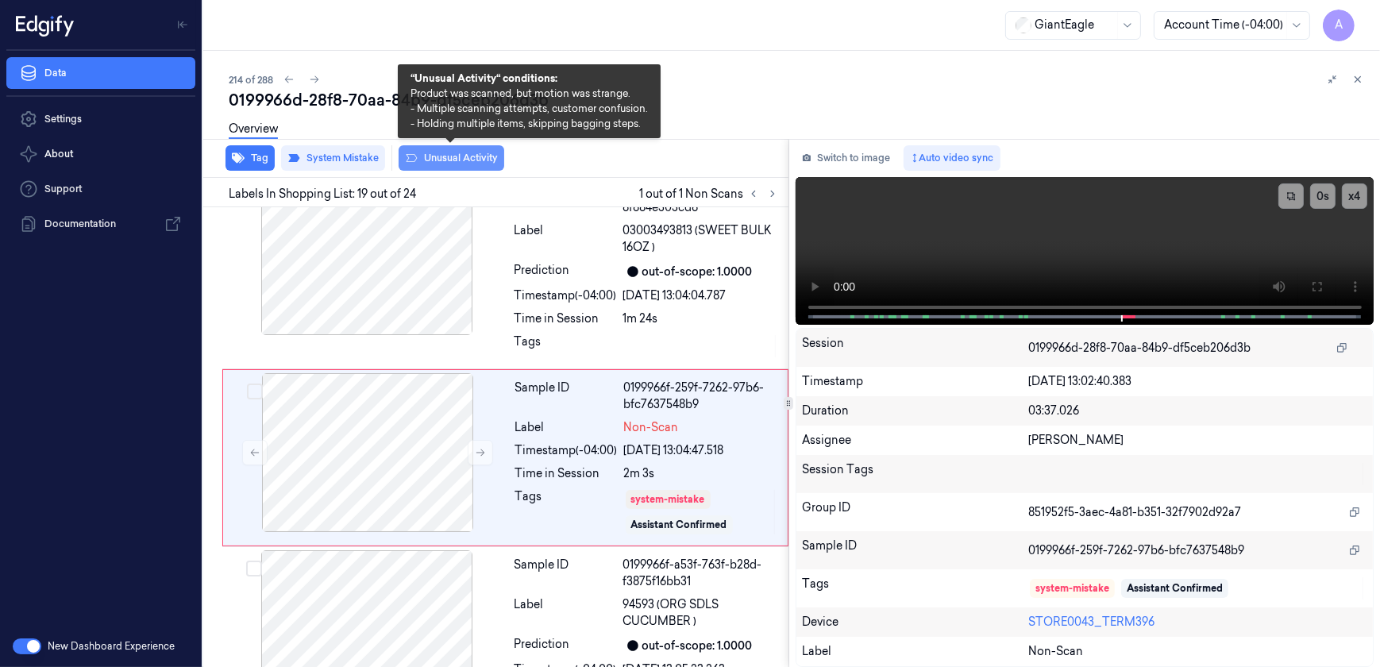
click at [421, 166] on button "Unusual Activity" at bounding box center [451, 157] width 106 height 25
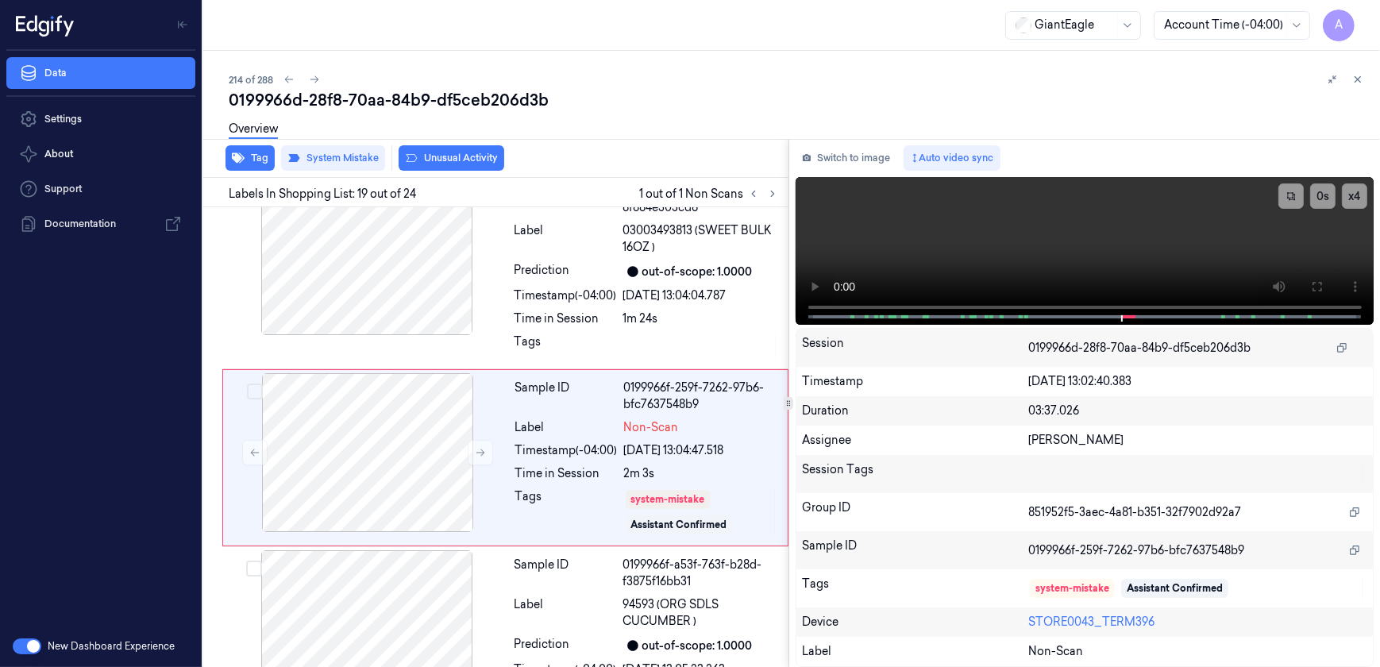
scroll to position [3407, 0]
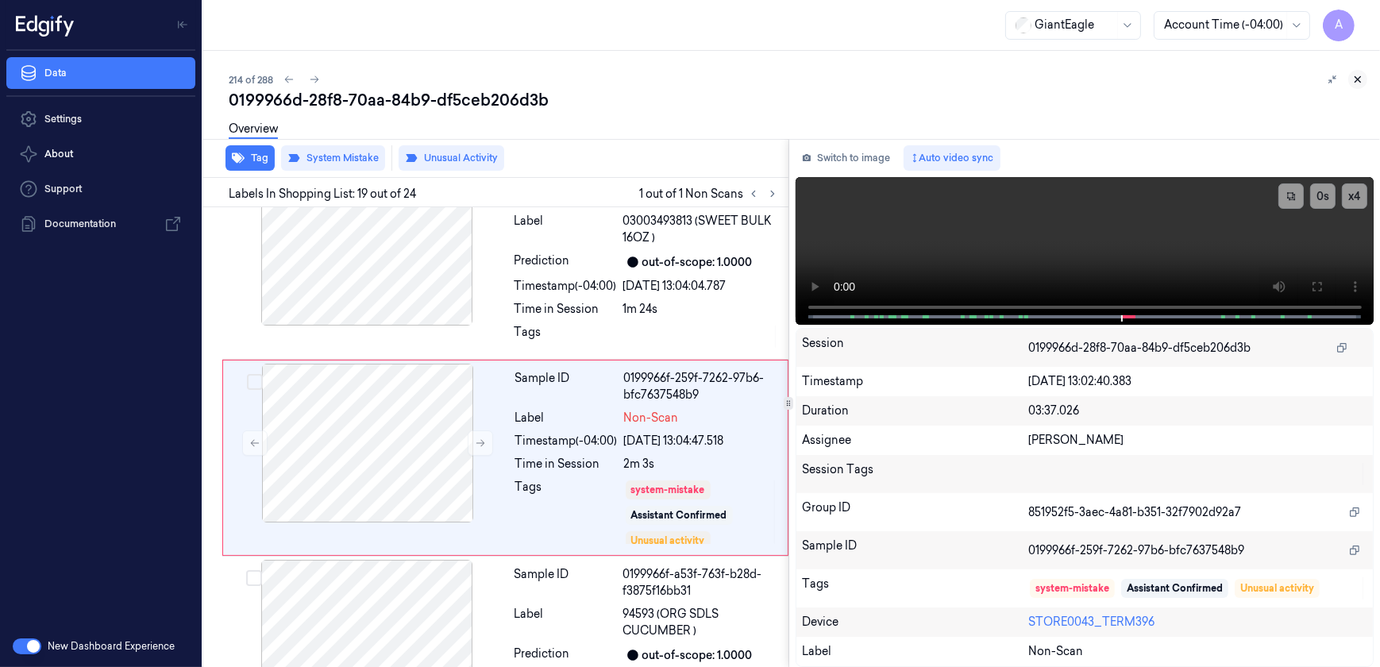
click at [1352, 79] on icon at bounding box center [1357, 79] width 11 height 11
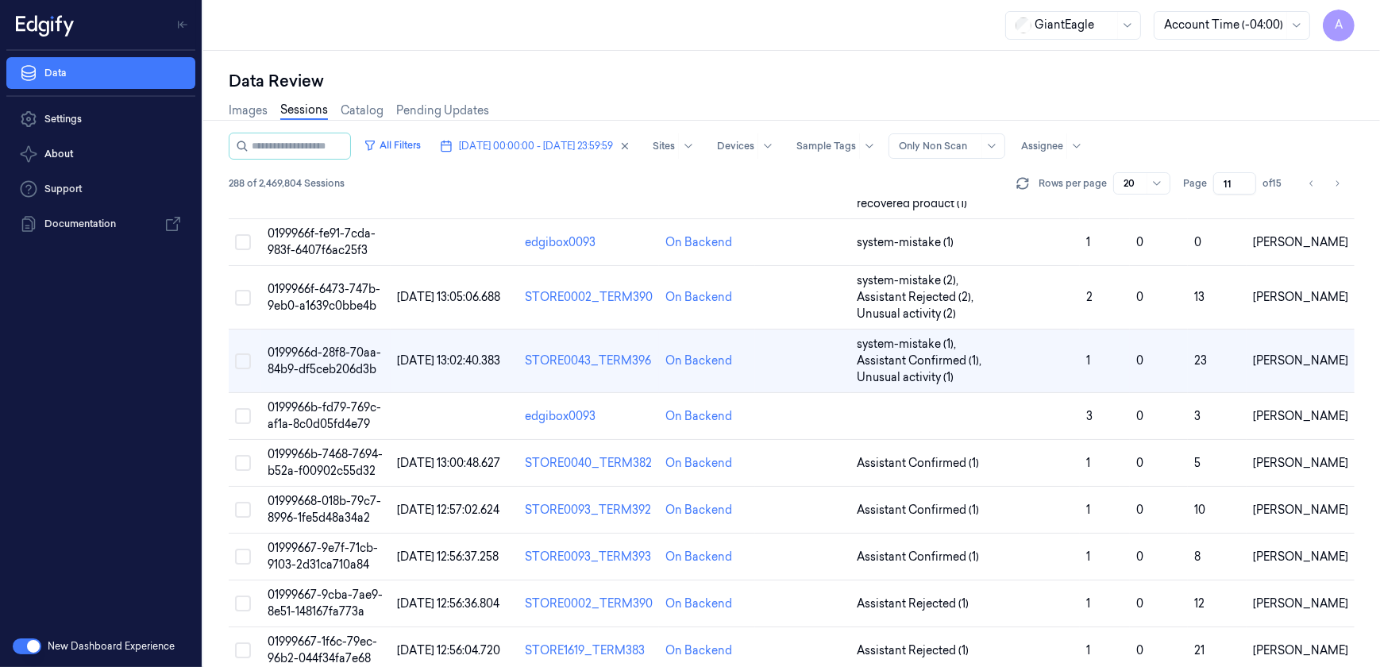
scroll to position [649, 0]
click at [329, 493] on span "01999668-018b-79c7-8996-1fe5d48a34a2" at bounding box center [324, 508] width 114 height 31
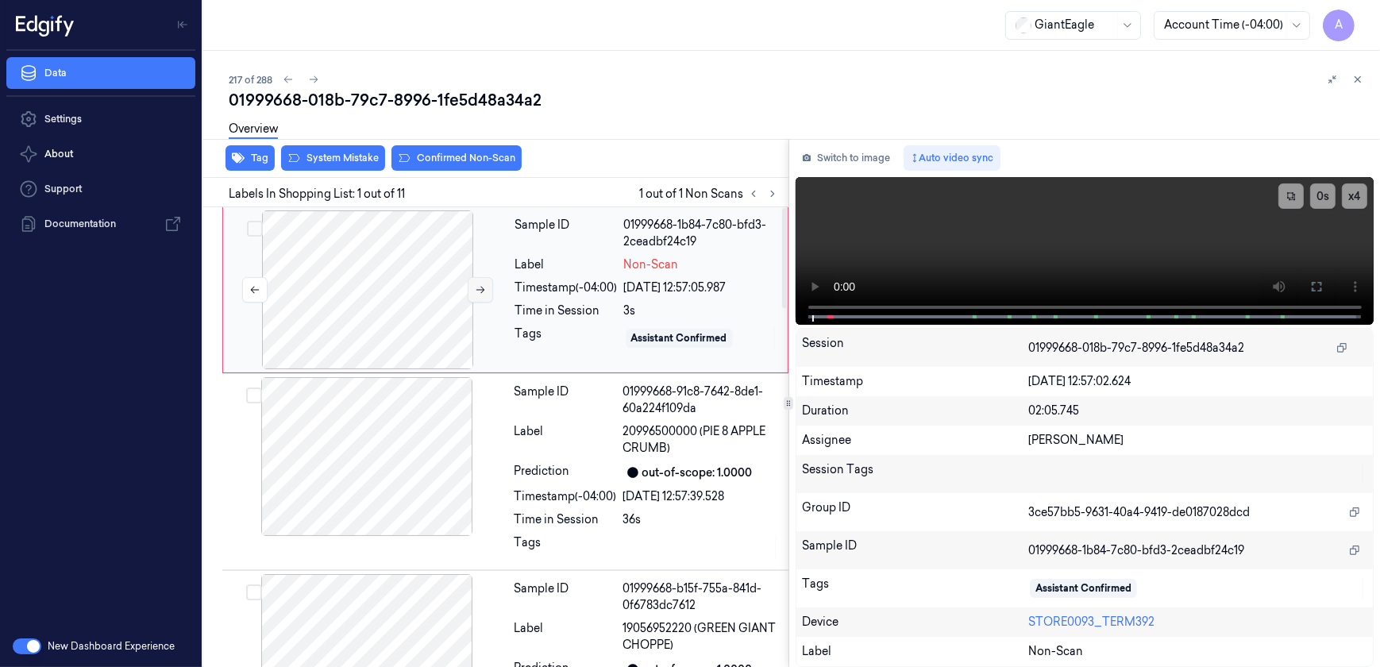
click at [478, 292] on icon at bounding box center [480, 289] width 11 height 11
click at [475, 295] on button at bounding box center [480, 289] width 25 height 25
click at [479, 298] on button at bounding box center [480, 289] width 25 height 25
click at [1326, 288] on button at bounding box center [1315, 286] width 25 height 25
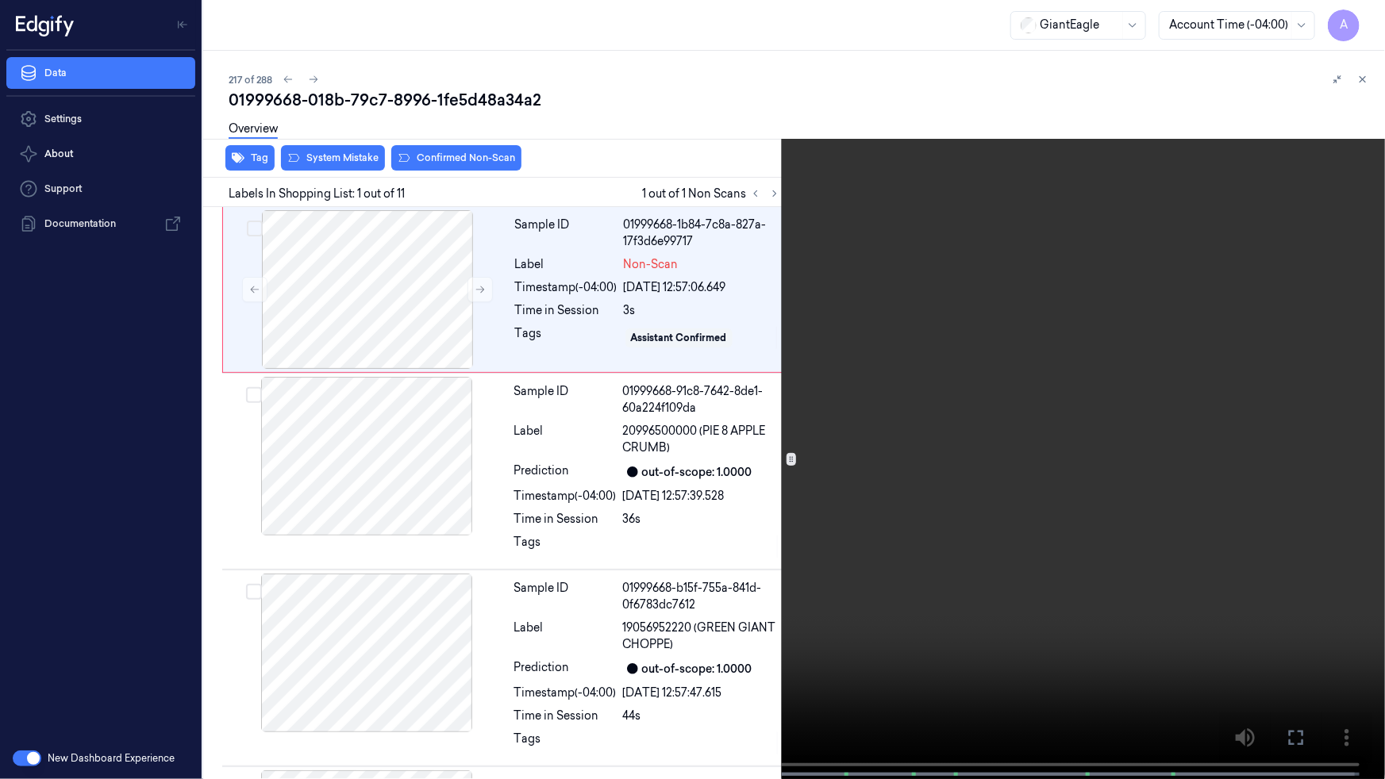
drag, startPoint x: 810, startPoint y: 392, endPoint x: 914, endPoint y: 385, distance: 103.4
click at [820, 392] on video at bounding box center [692, 391] width 1385 height 783
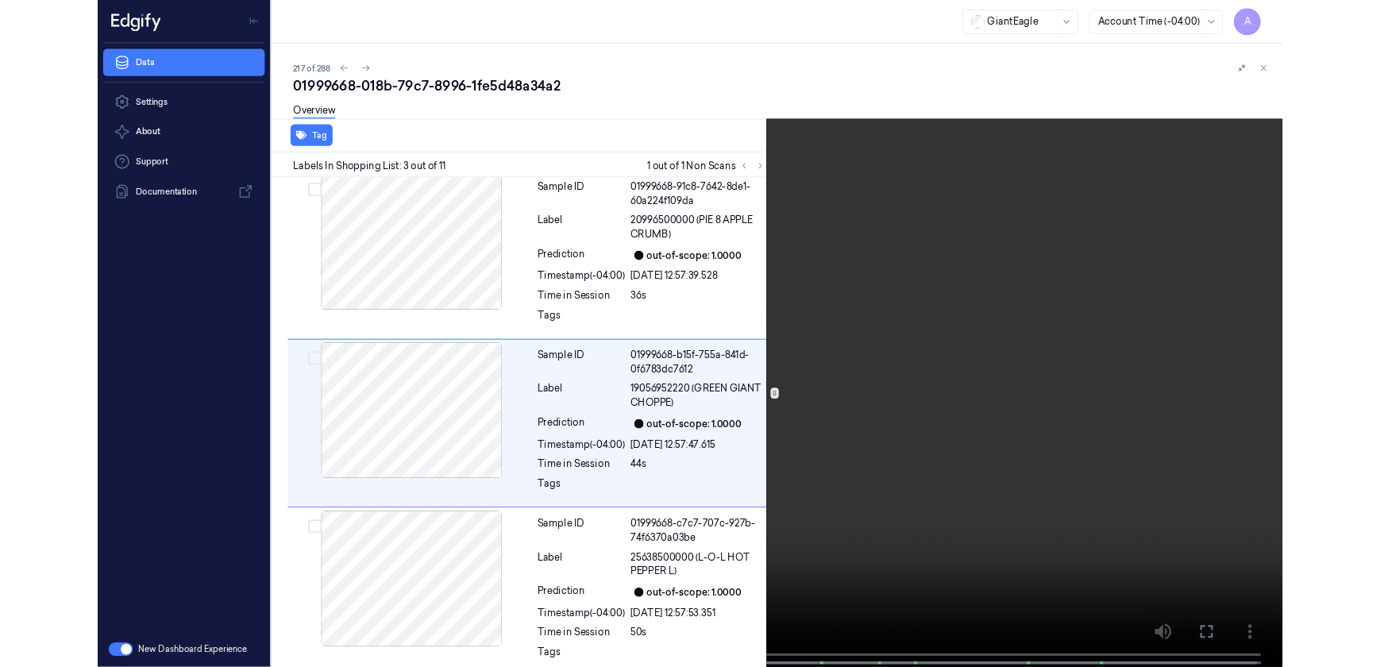
scroll to position [175, 0]
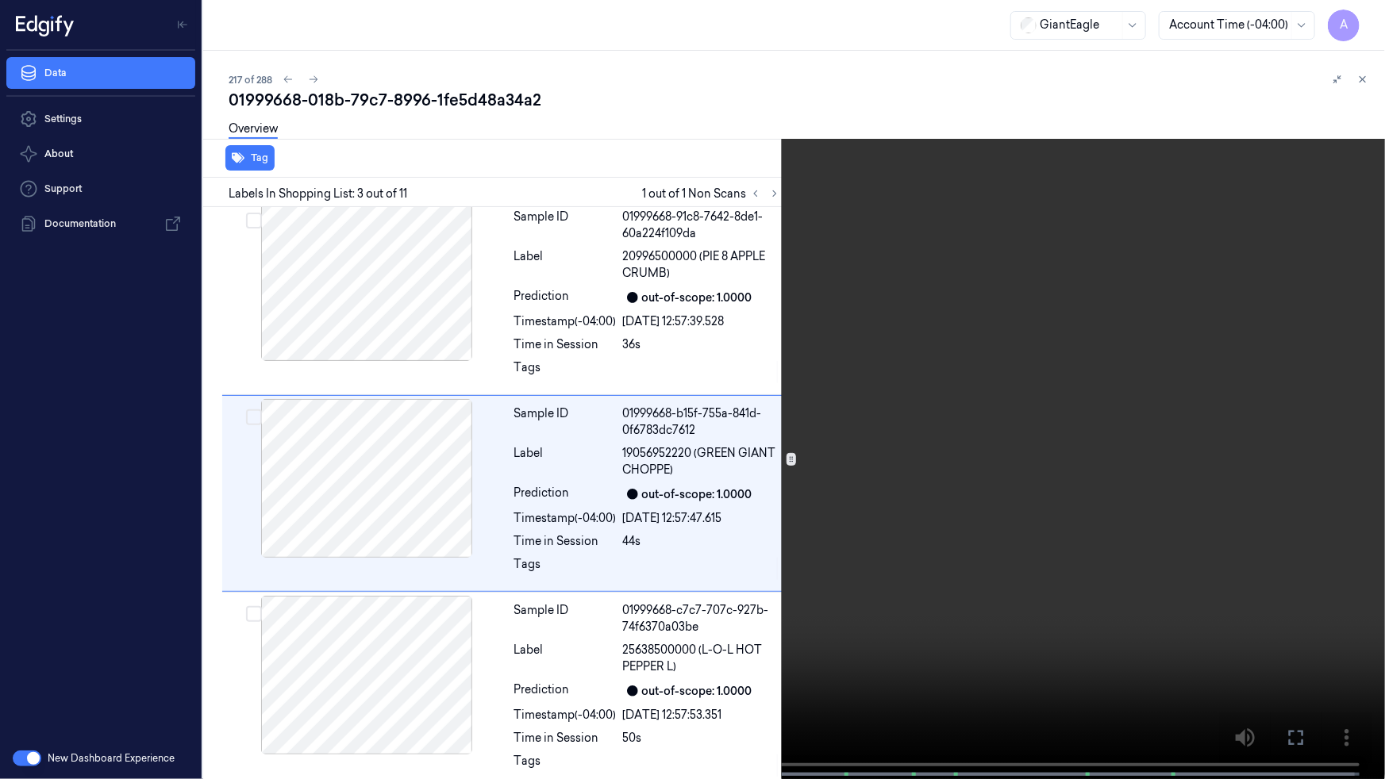
click at [0, 0] on icon at bounding box center [0, 0] width 0 height 0
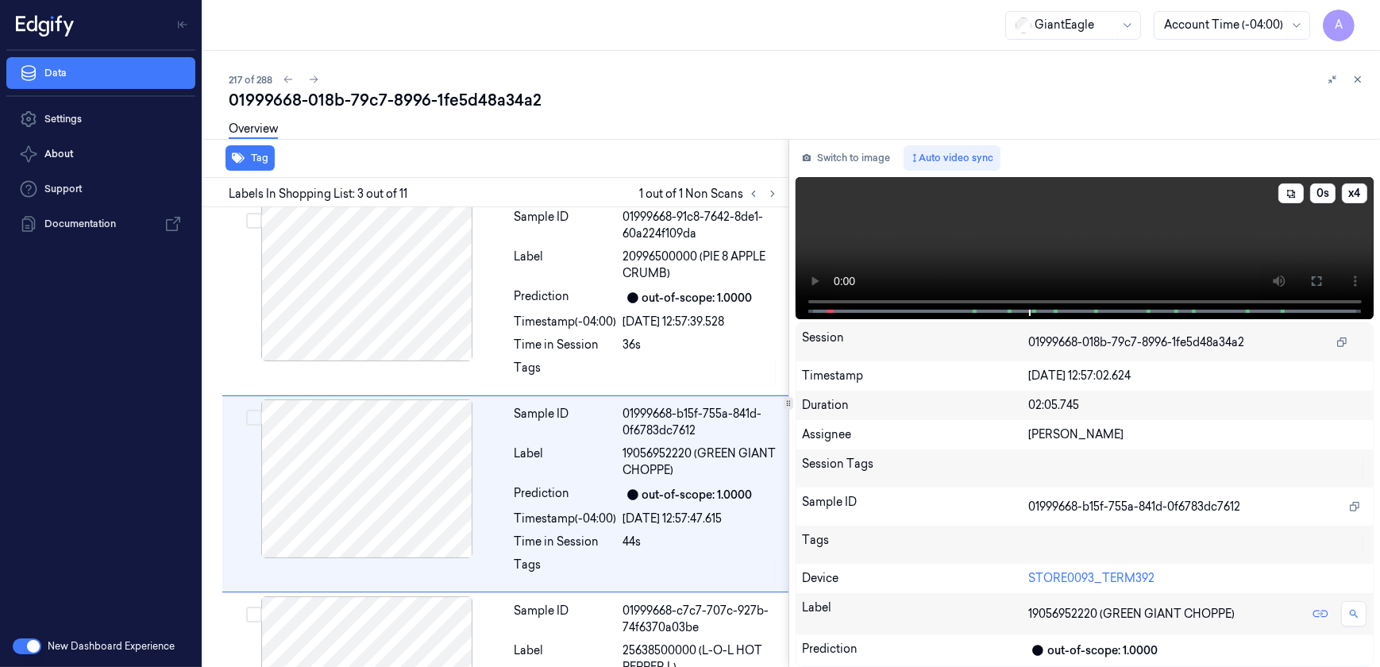
click at [1057, 246] on video at bounding box center [1084, 248] width 579 height 142
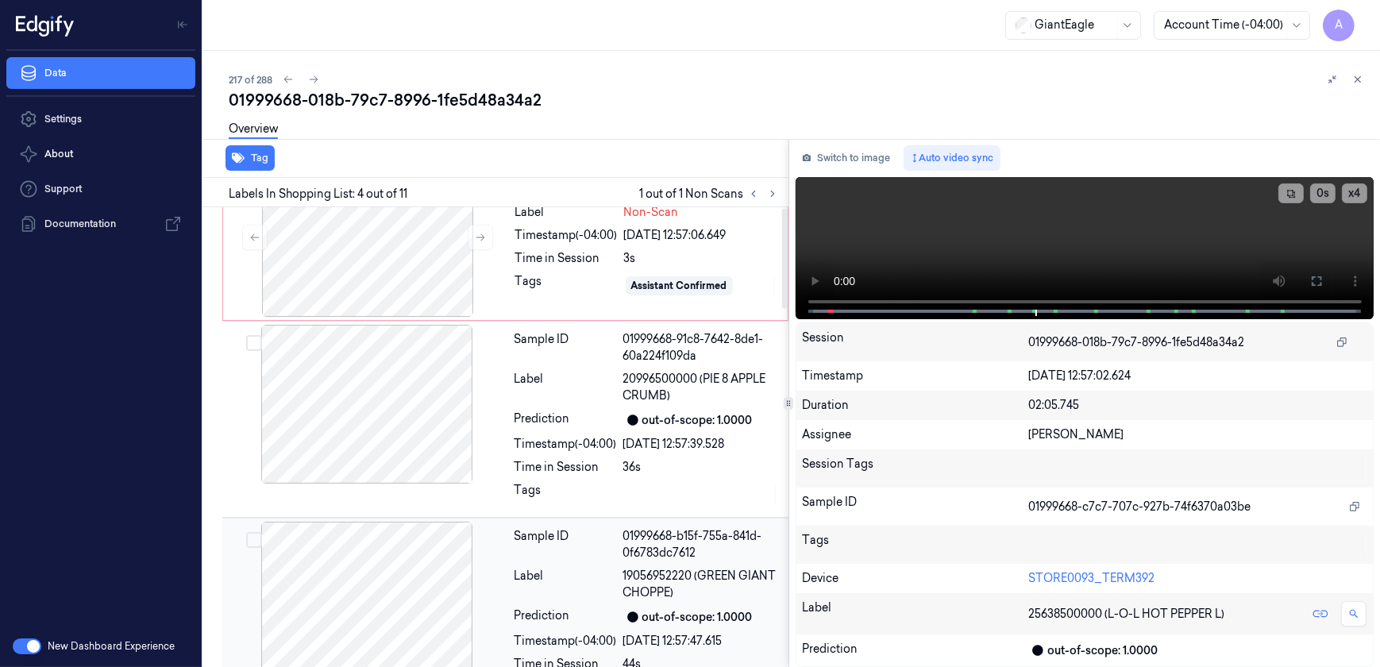
scroll to position [0, 0]
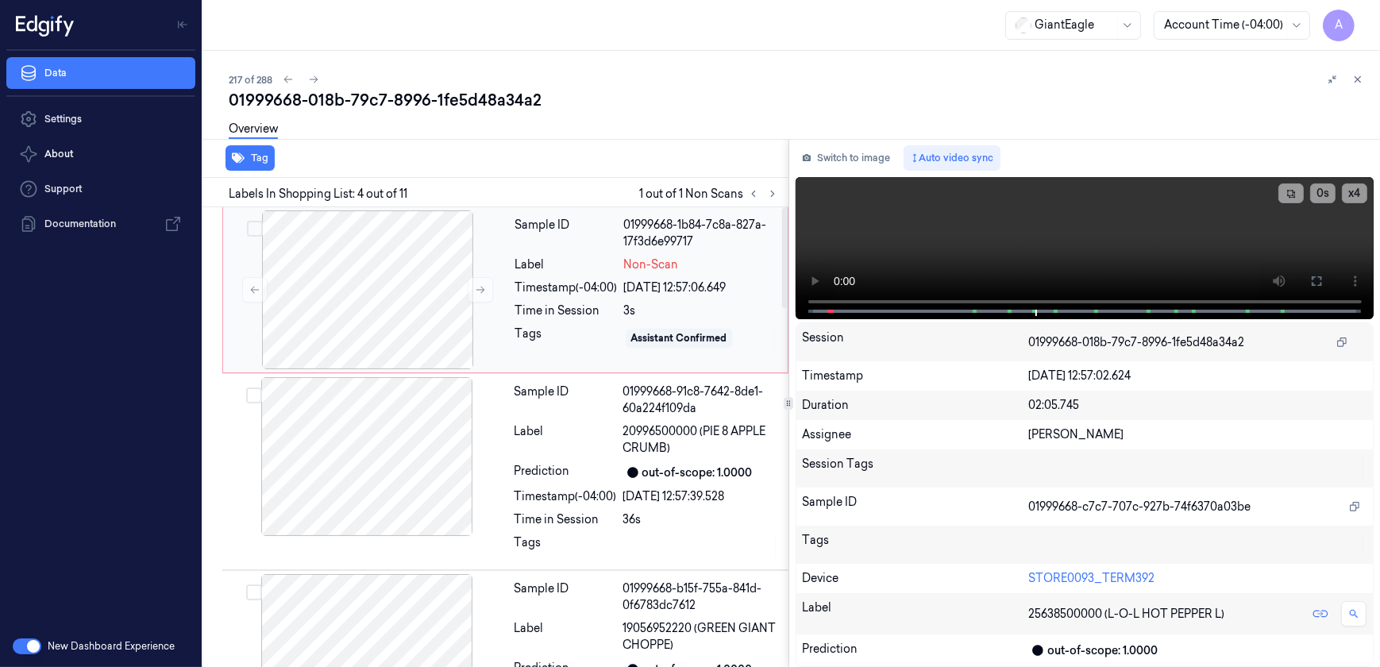
click at [548, 338] on div "Tags" at bounding box center [566, 337] width 102 height 25
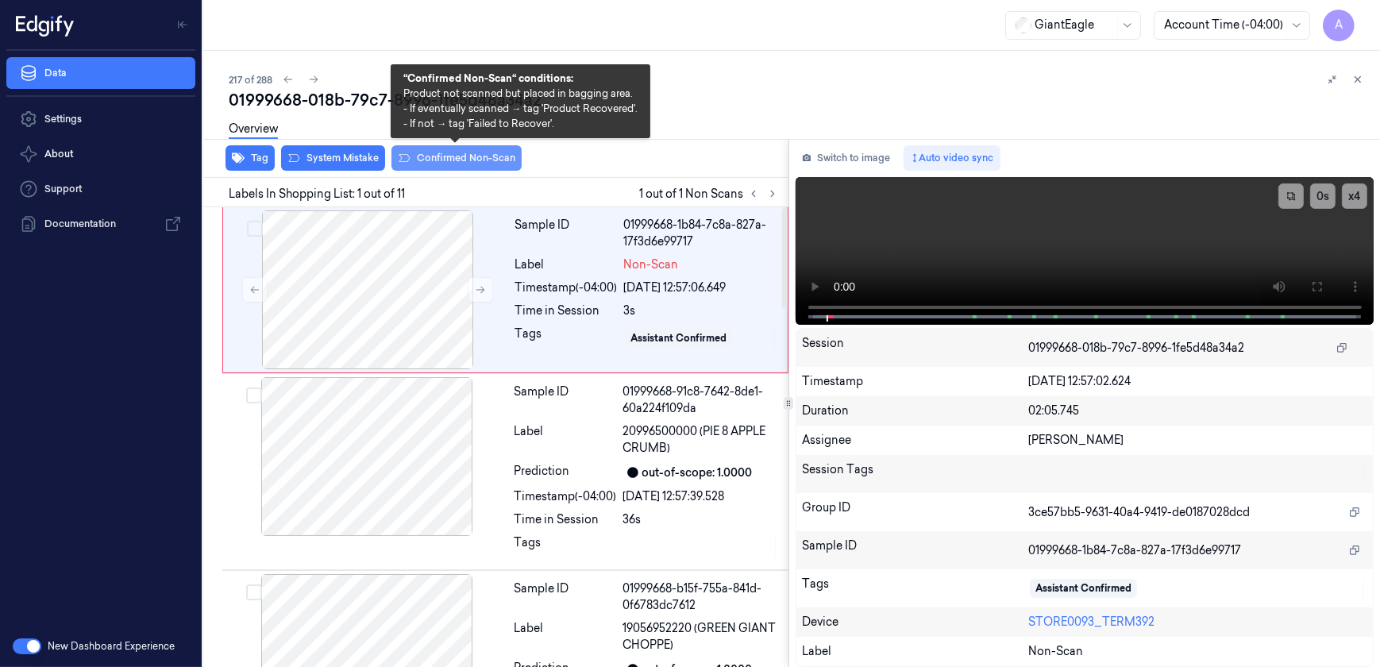
click at [441, 152] on button "Confirmed Non-Scan" at bounding box center [456, 157] width 130 height 25
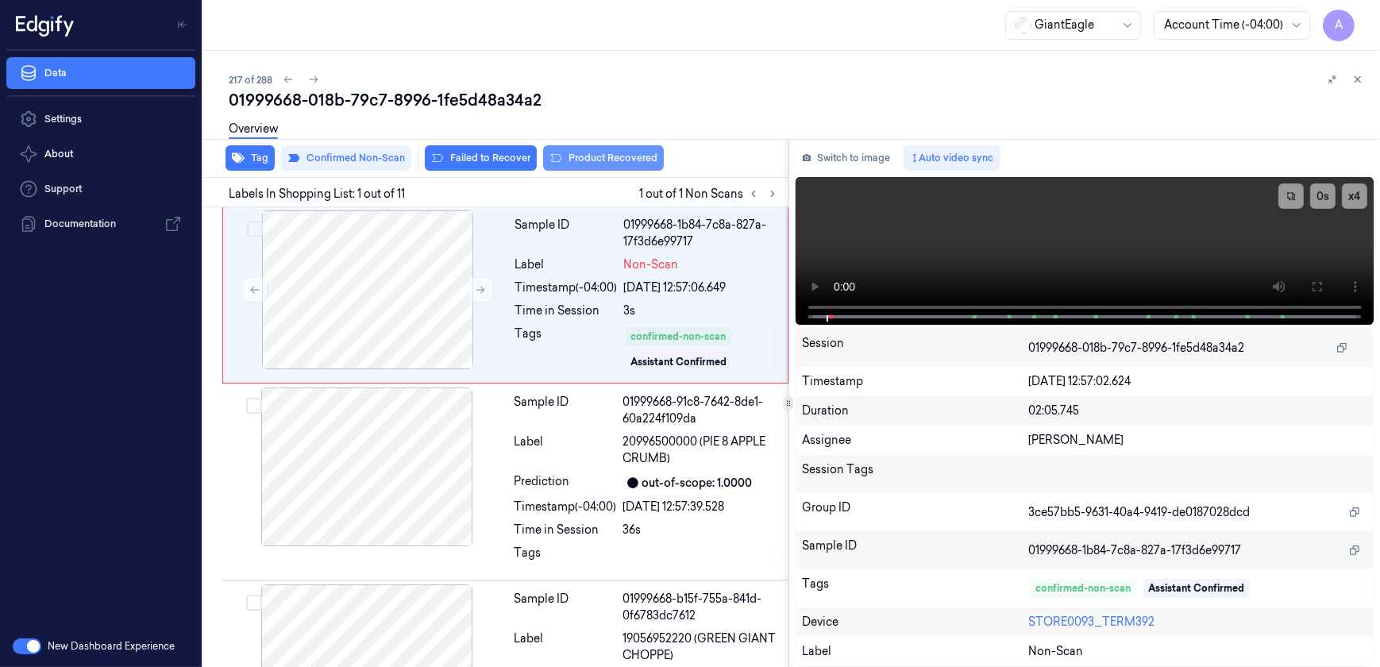
click at [595, 164] on button "Product Recovered" at bounding box center [603, 157] width 121 height 25
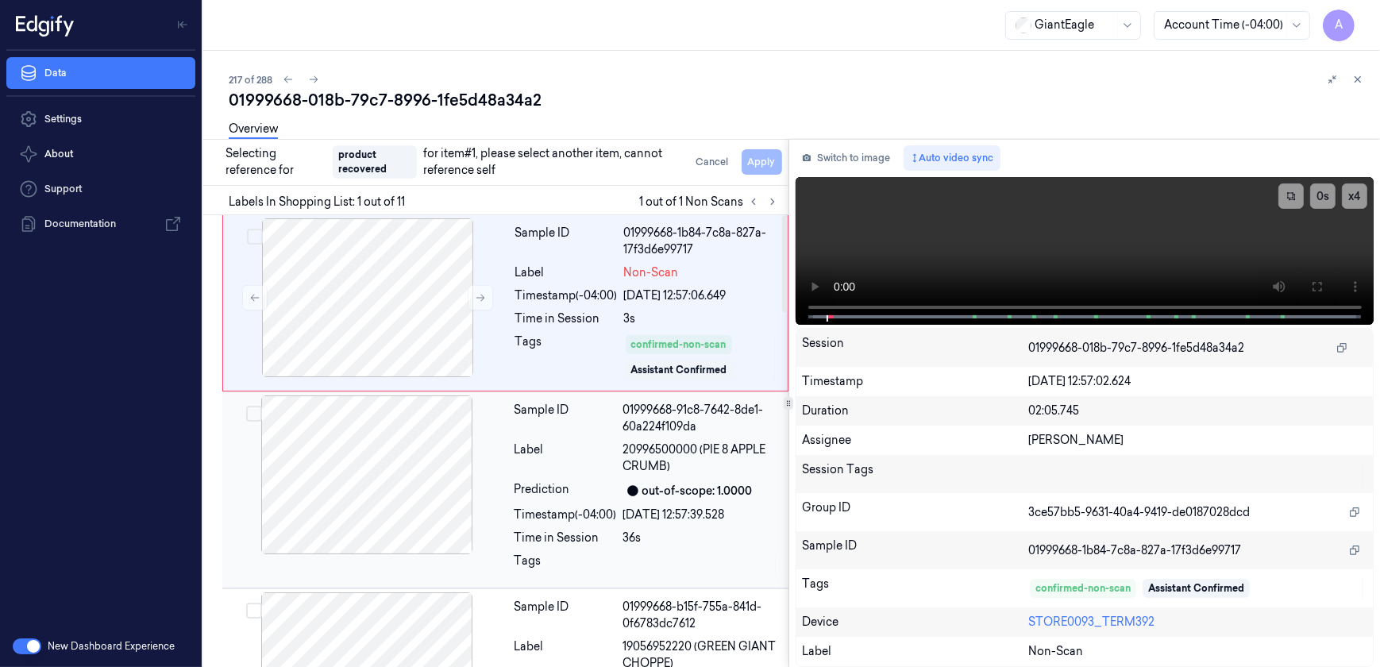
click at [601, 483] on div "Prediction" at bounding box center [565, 490] width 102 height 19
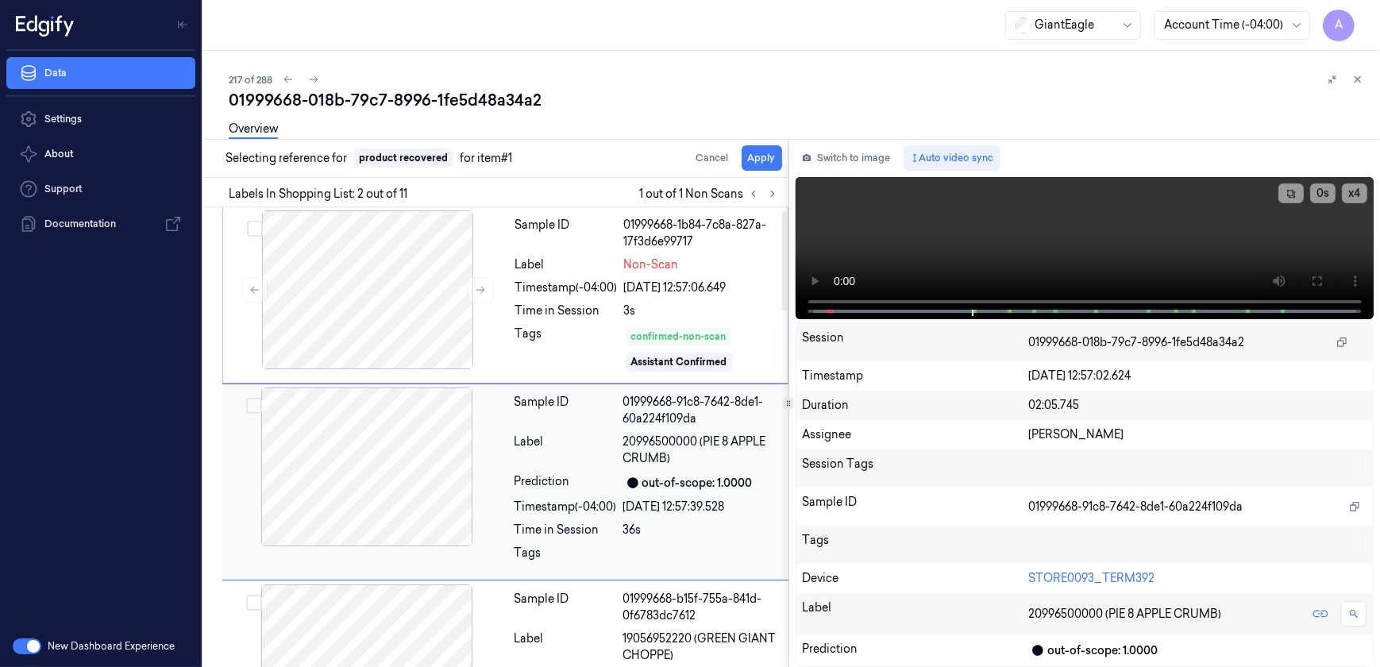
scroll to position [44, 0]
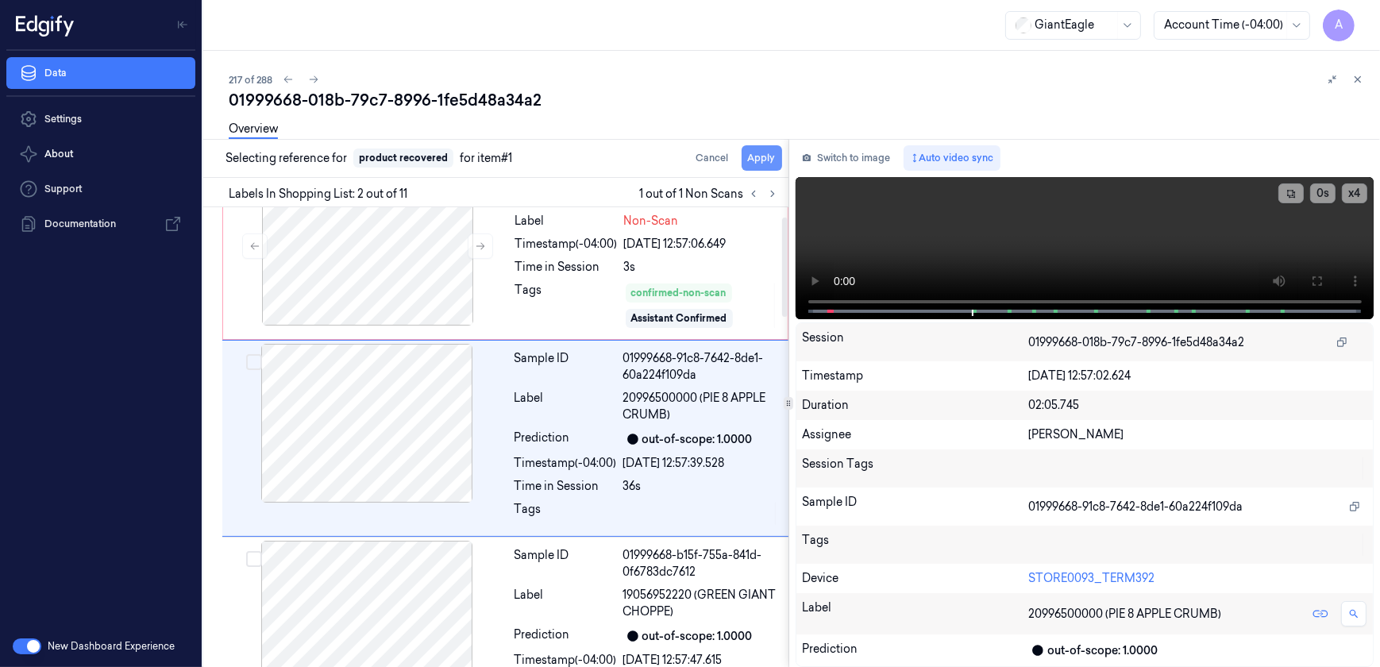
click at [753, 163] on button "Apply" at bounding box center [761, 157] width 40 height 25
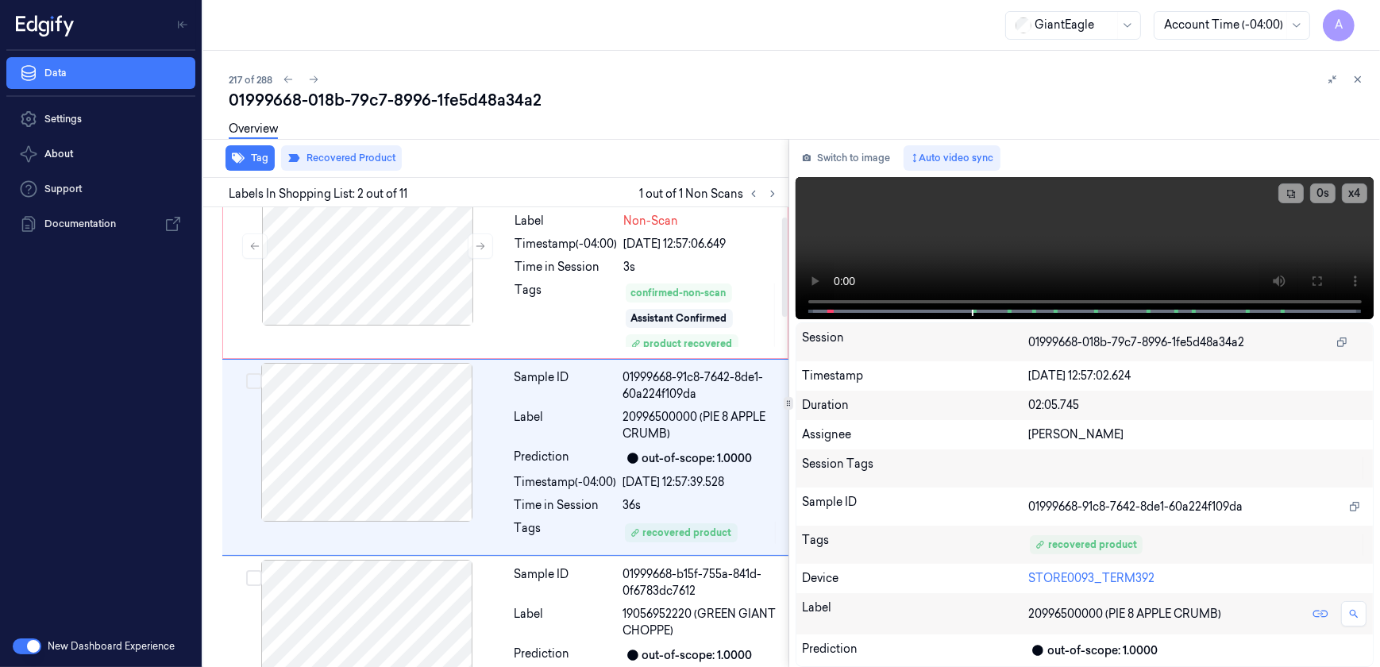
scroll to position [63, 0]
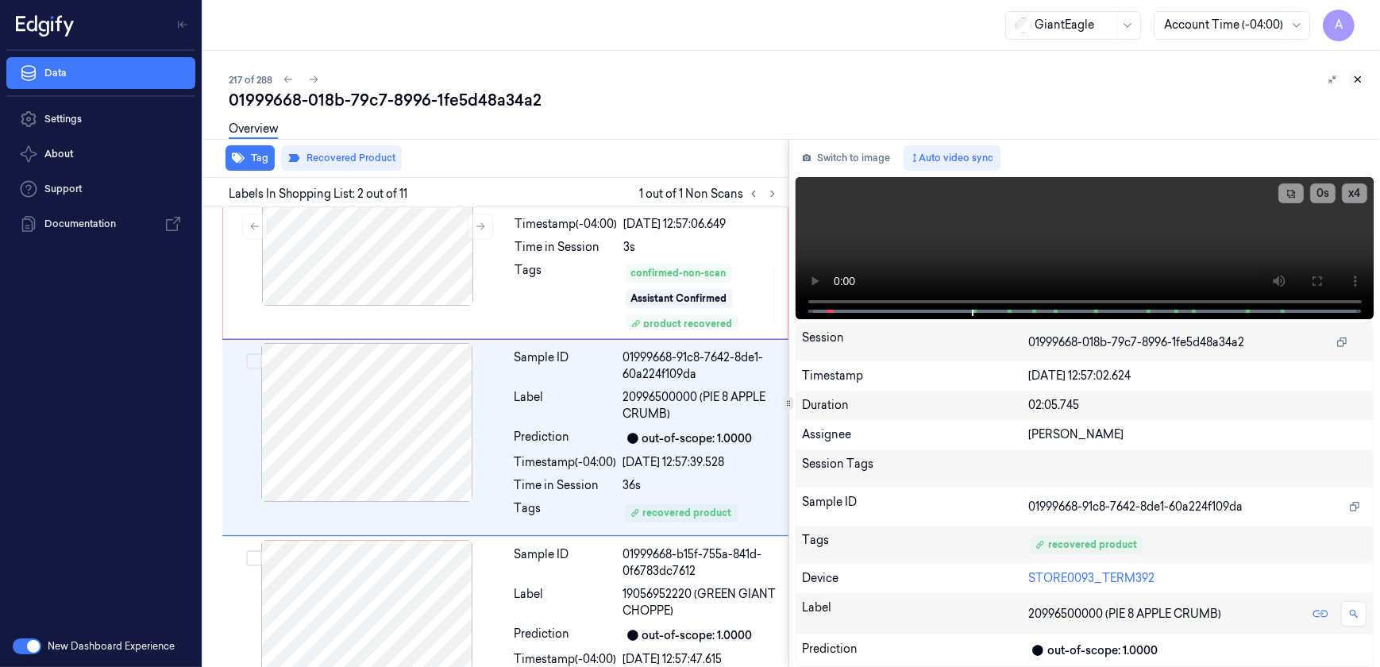
click at [1356, 78] on icon at bounding box center [1357, 79] width 11 height 11
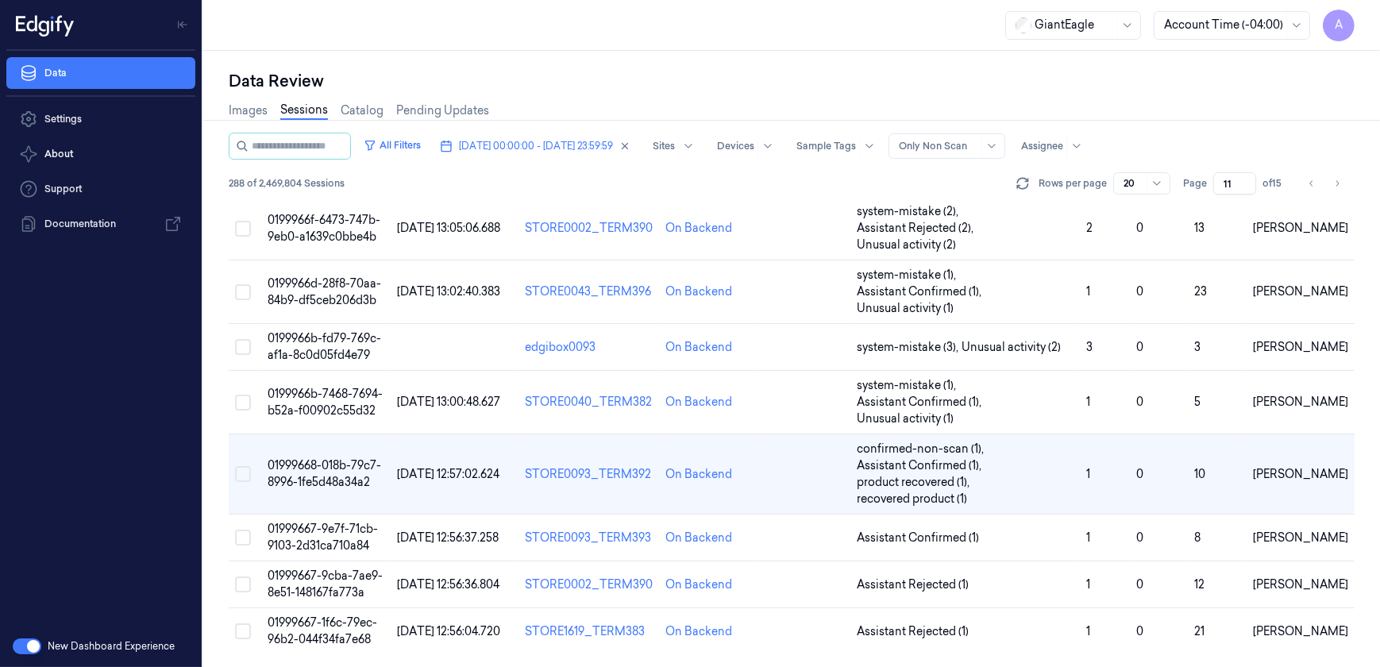
scroll to position [698, 0]
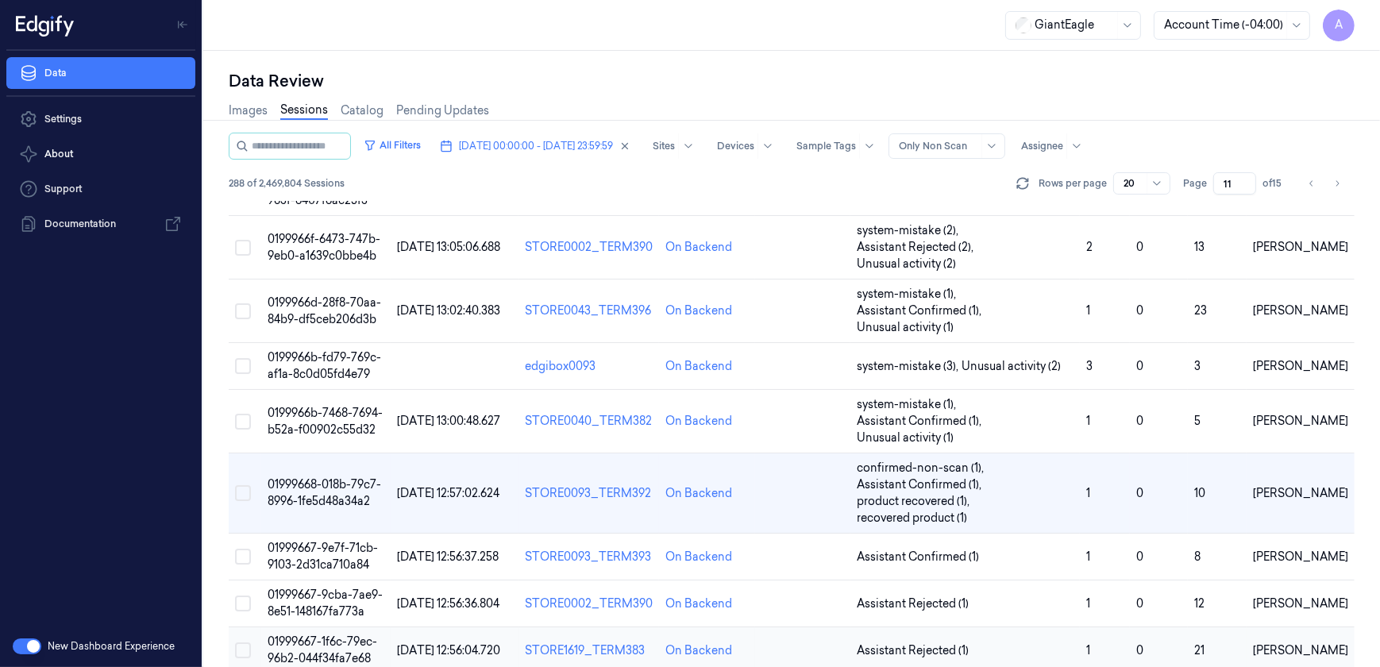
click at [335, 634] on span "01999667-1f6c-79ec-96b2-044f34fa7e68" at bounding box center [322, 649] width 110 height 31
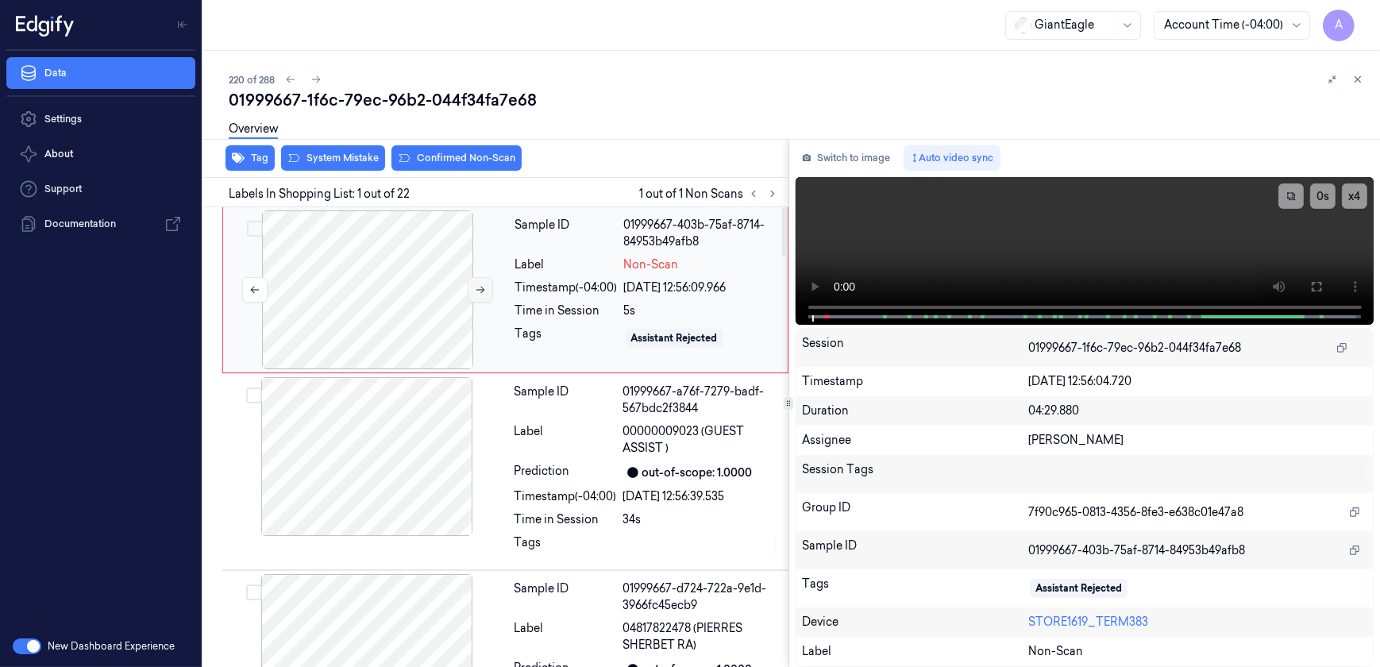
click at [477, 293] on icon at bounding box center [480, 289] width 11 height 11
click at [476, 291] on icon at bounding box center [480, 289] width 11 height 11
click at [1314, 291] on icon at bounding box center [1316, 287] width 10 height 10
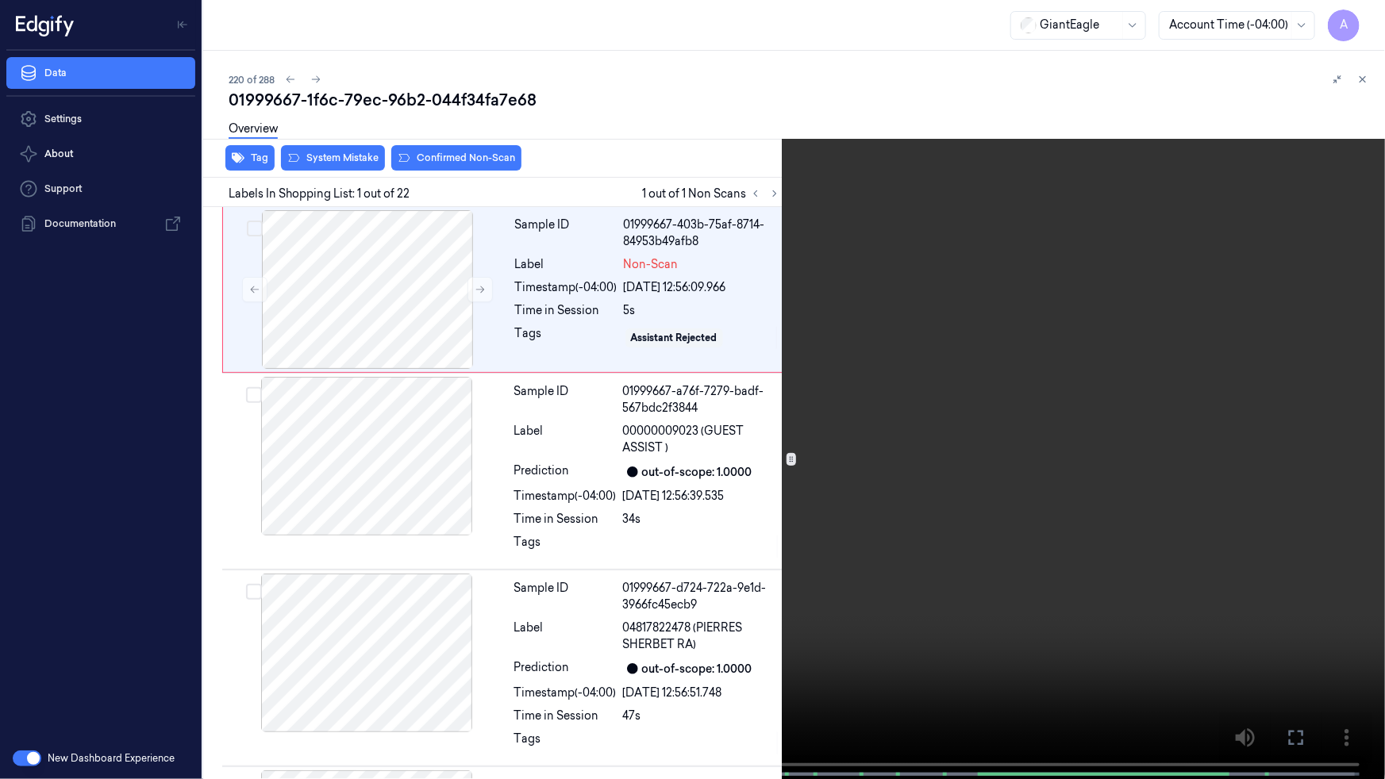
click at [0, 0] on icon at bounding box center [0, 0] width 0 height 0
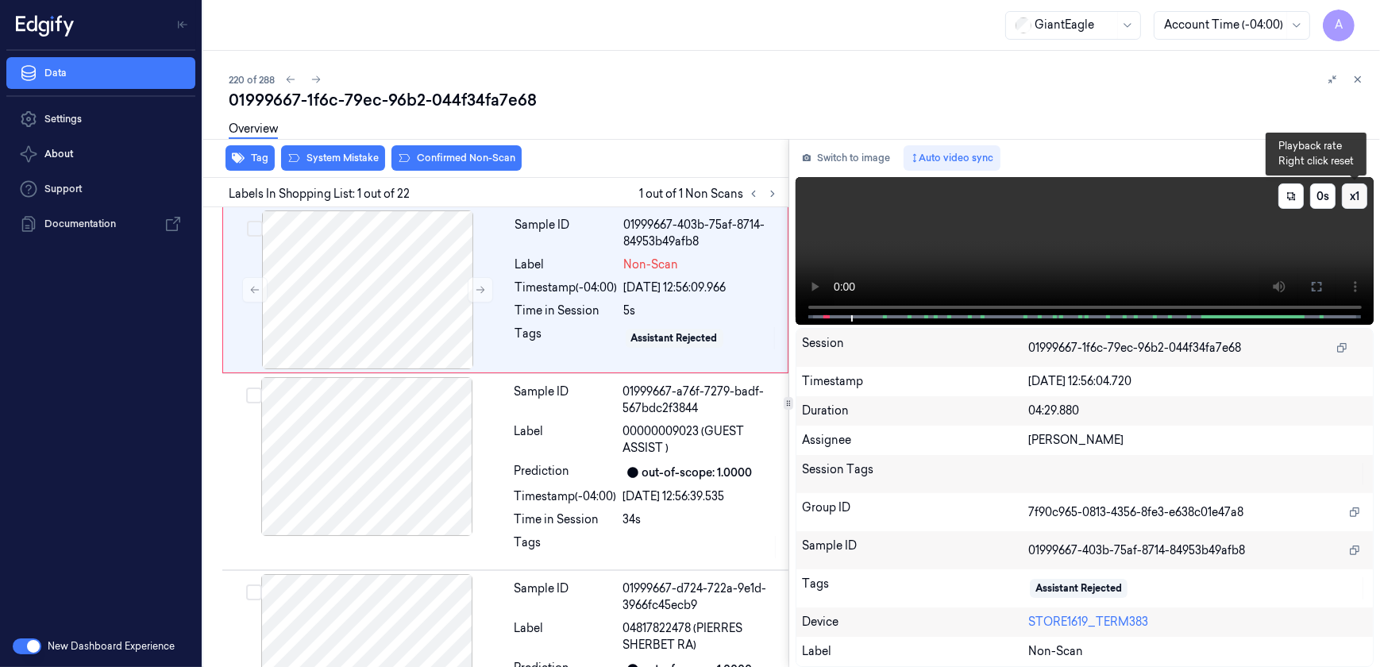
click at [1345, 197] on button "x 1" at bounding box center [1353, 195] width 25 height 25
click at [1309, 285] on button at bounding box center [1315, 286] width 25 height 25
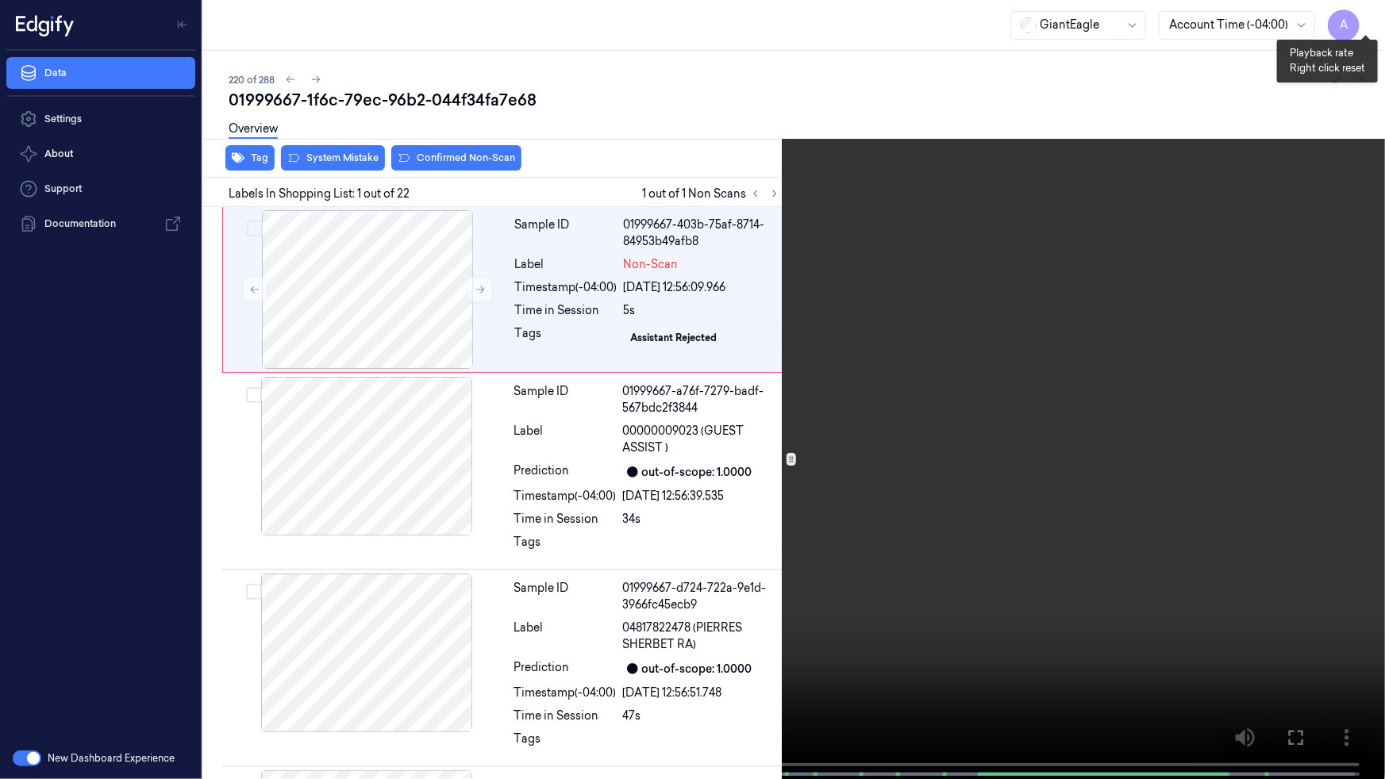
click at [1360, 10] on button "x 2" at bounding box center [1365, 18] width 25 height 25
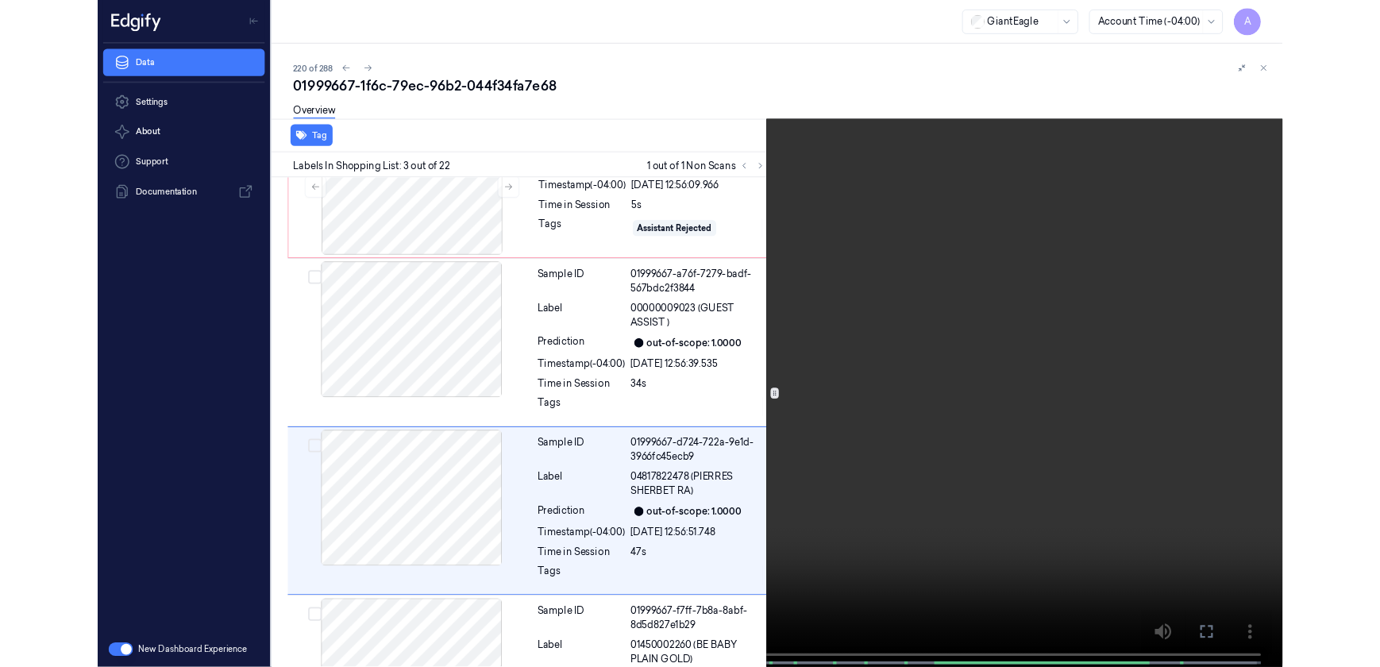
scroll to position [175, 0]
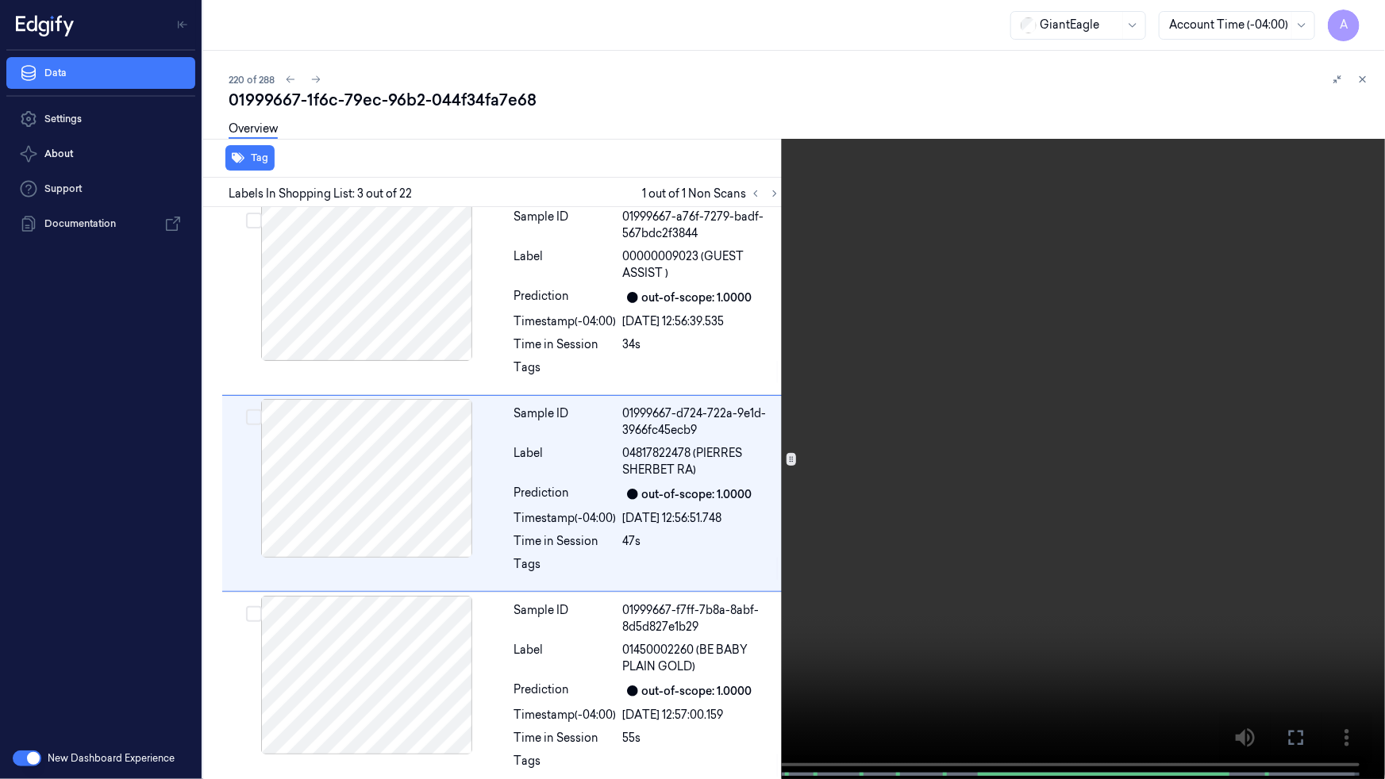
click at [0, 0] on icon at bounding box center [0, 0] width 0 height 0
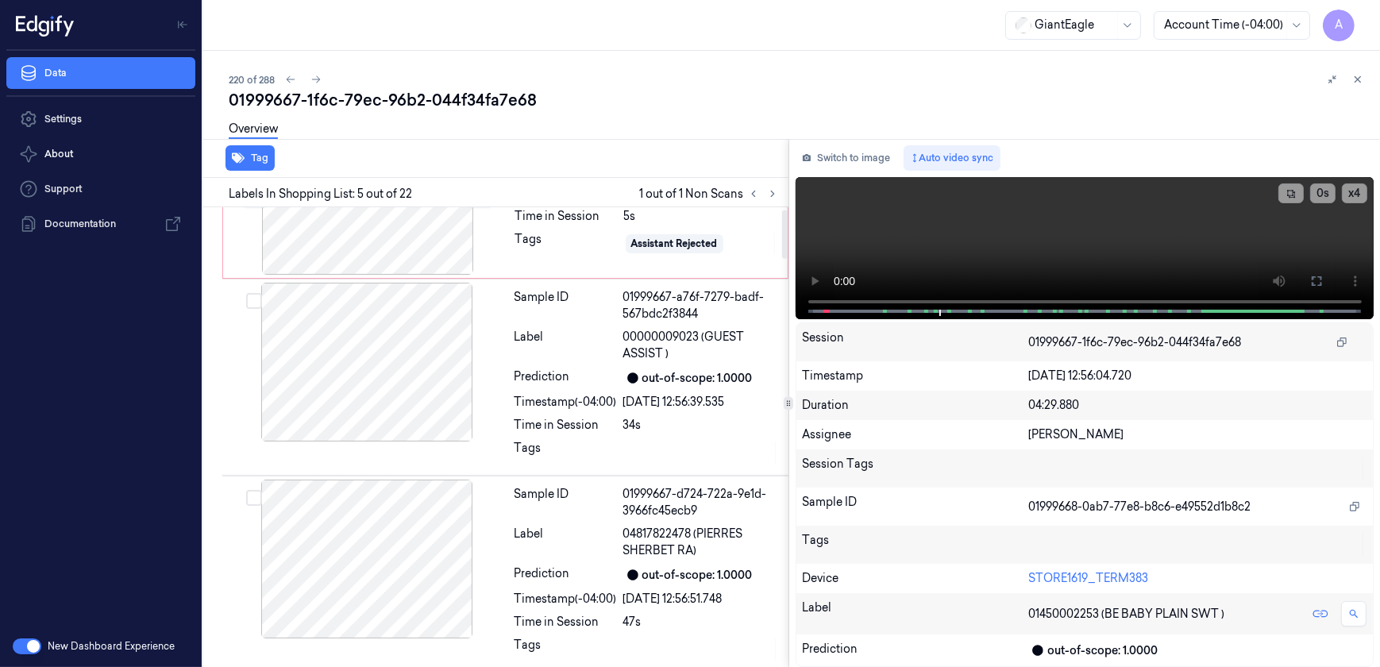
scroll to position [0, 0]
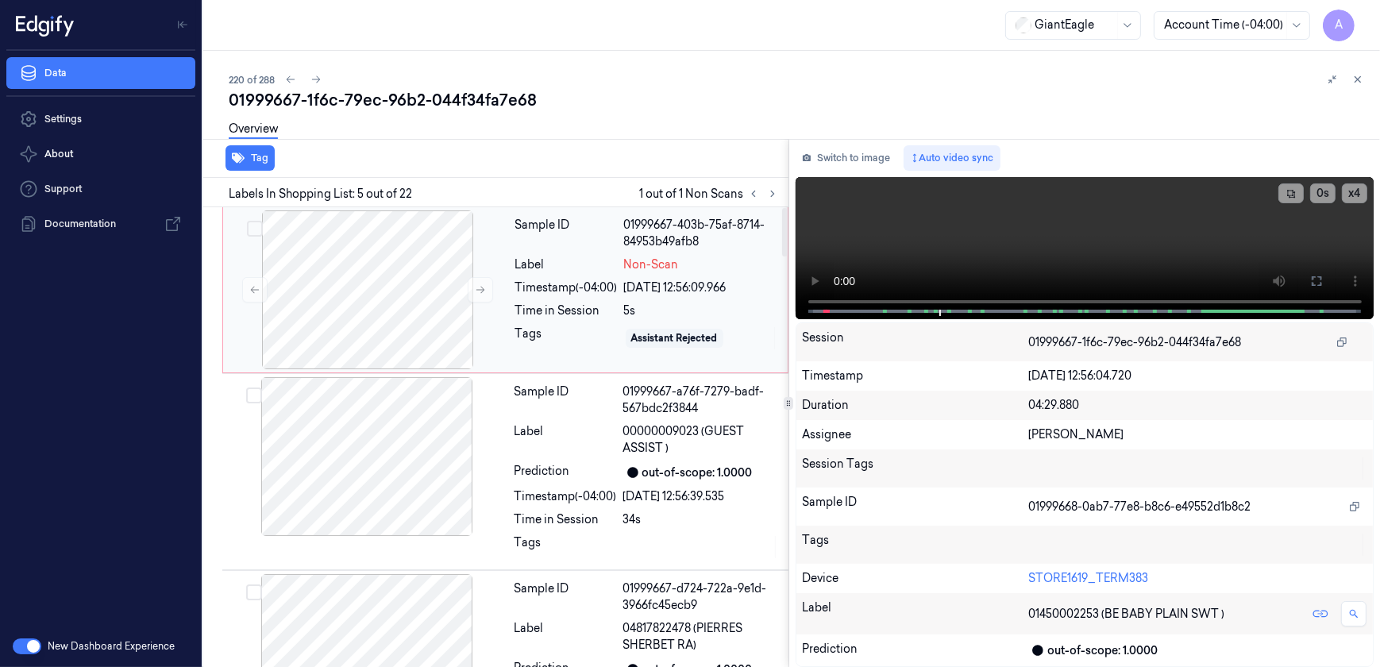
click at [512, 325] on div "Sample ID 01999667-403b-75af-8714-84953b49afb8 Label Non-Scan Timestamp (-04:00…" at bounding box center [646, 289] width 275 height 159
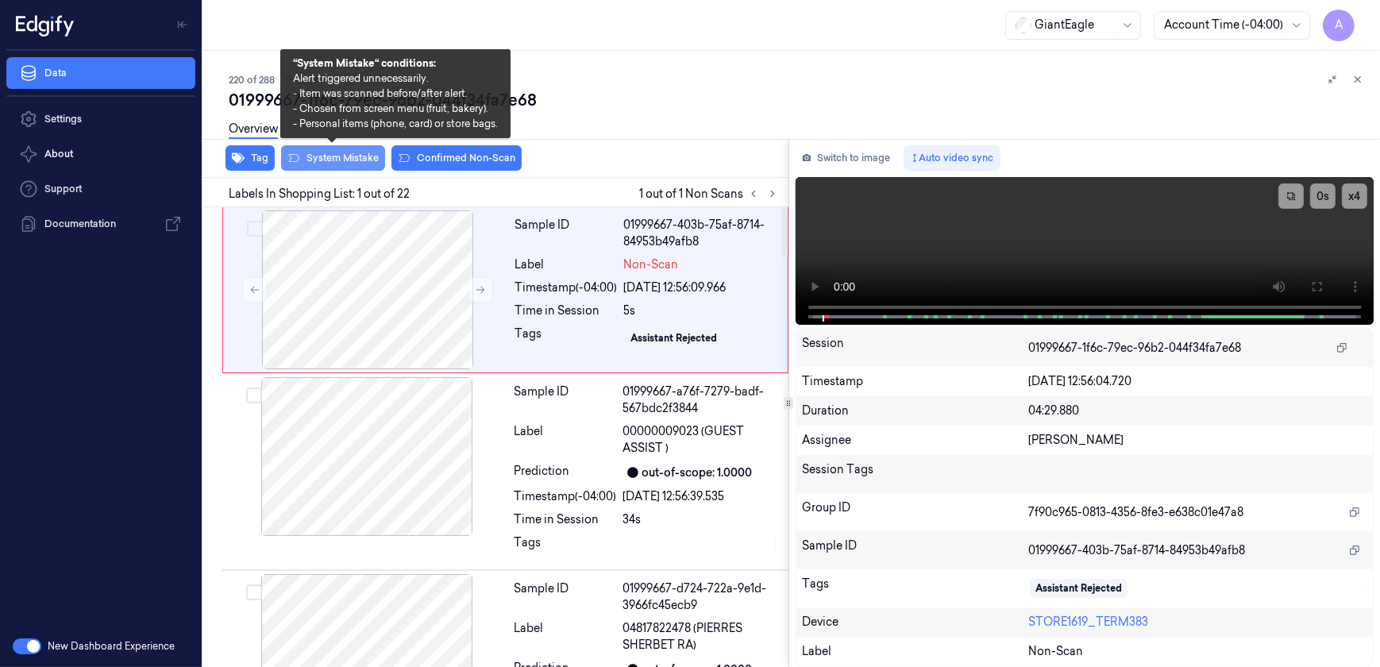
click at [331, 157] on button "System Mistake" at bounding box center [333, 157] width 104 height 25
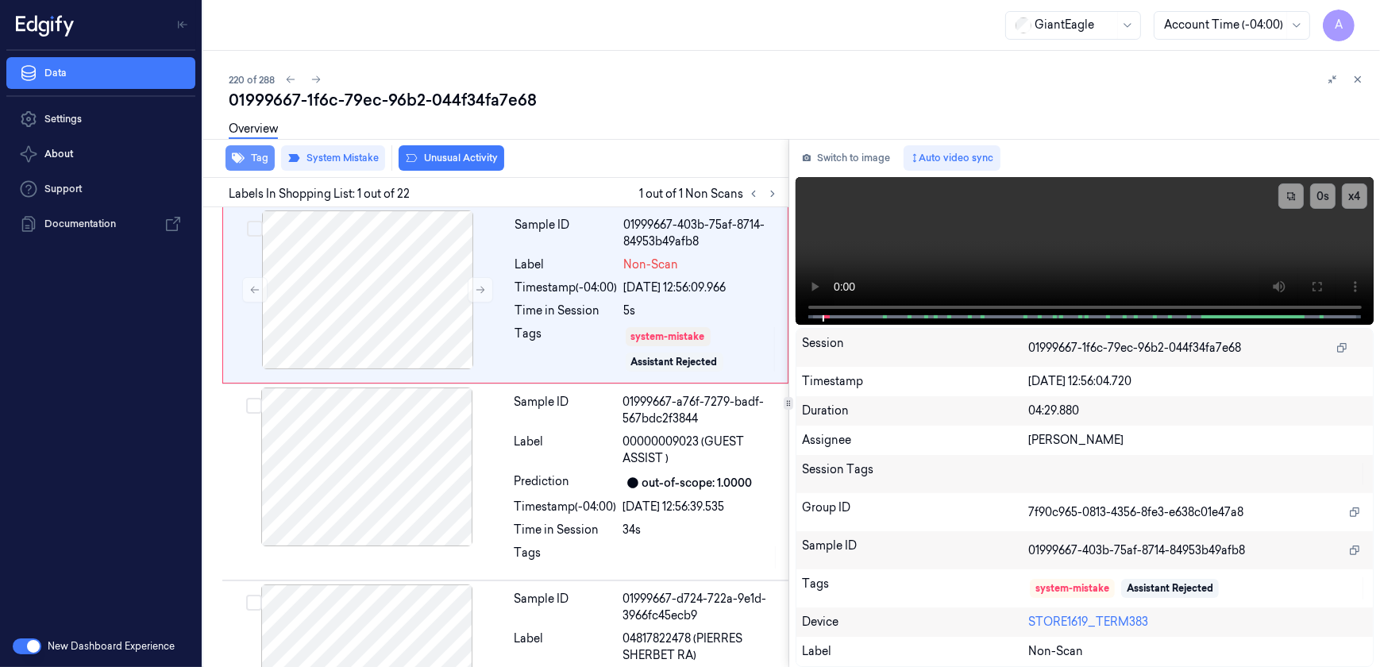
click at [256, 160] on button "Tag" at bounding box center [249, 157] width 49 height 25
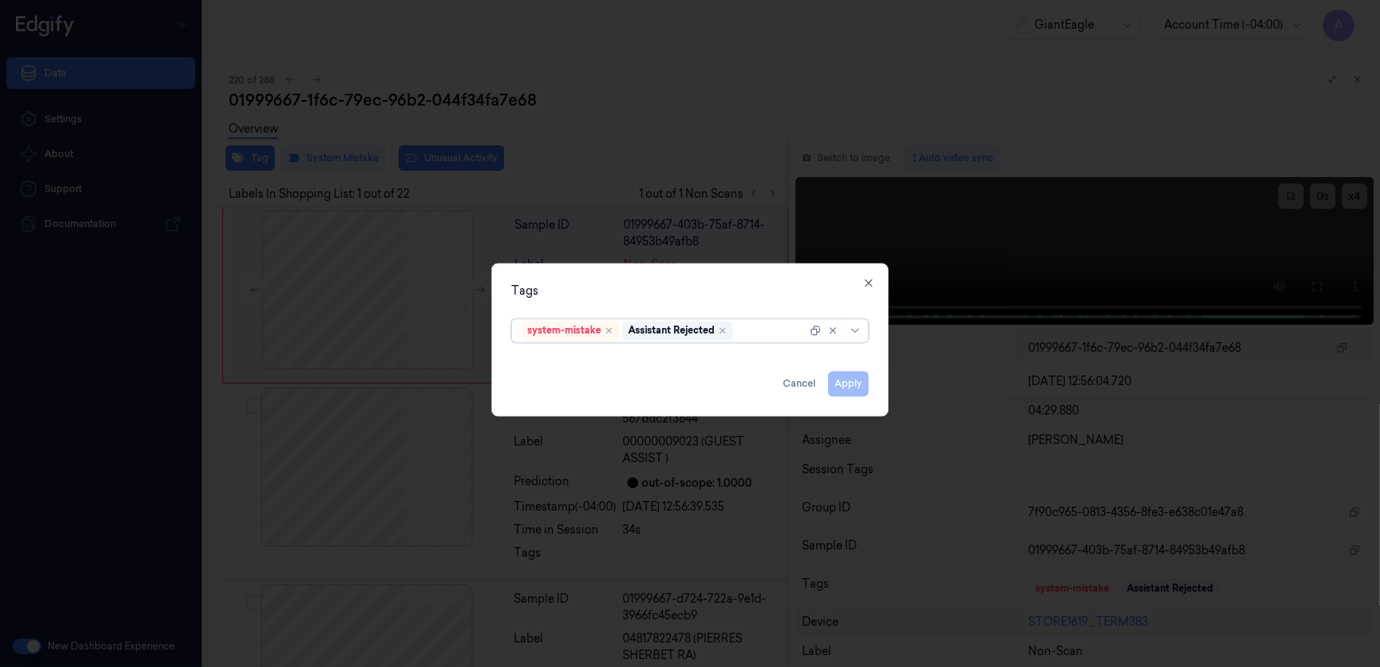
click at [745, 331] on div at bounding box center [771, 330] width 71 height 17
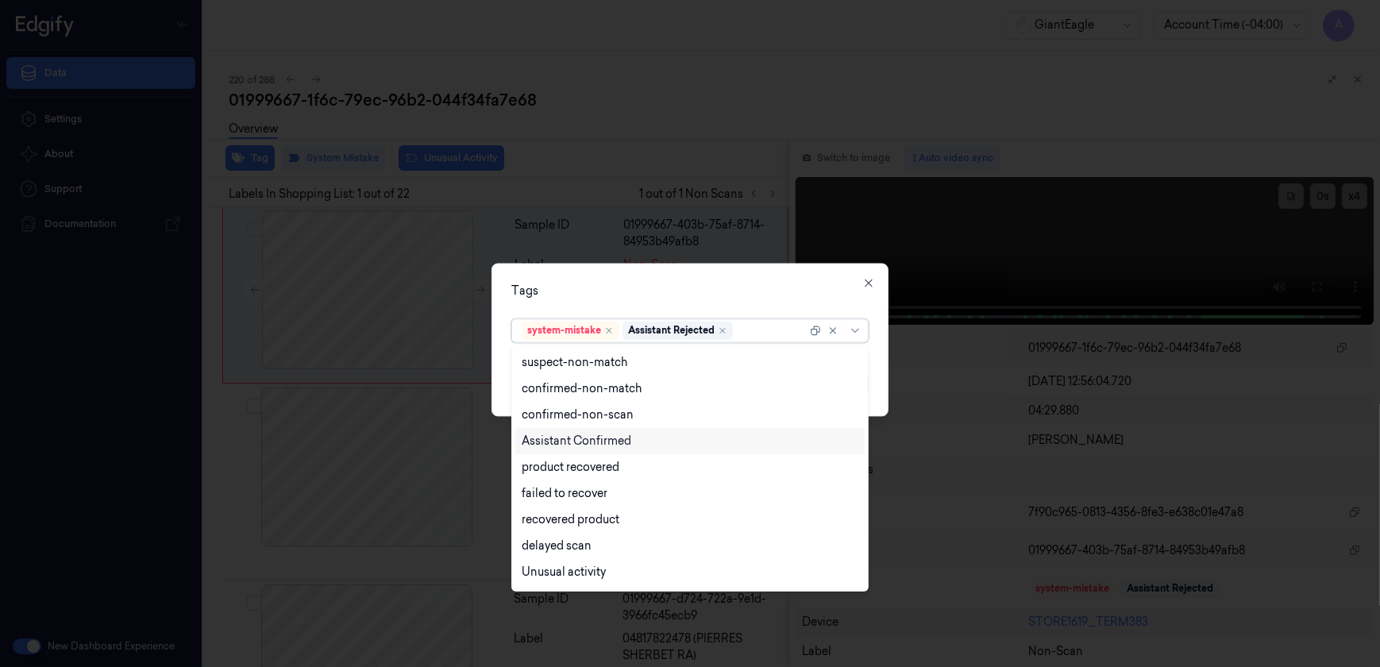
scroll to position [128, 0]
click at [566, 550] on div "Bag" at bounding box center [689, 549] width 337 height 17
click at [675, 270] on div "Tags option Bag, selected. 13 results available. Use Up and Down to choose opti…" at bounding box center [689, 340] width 397 height 153
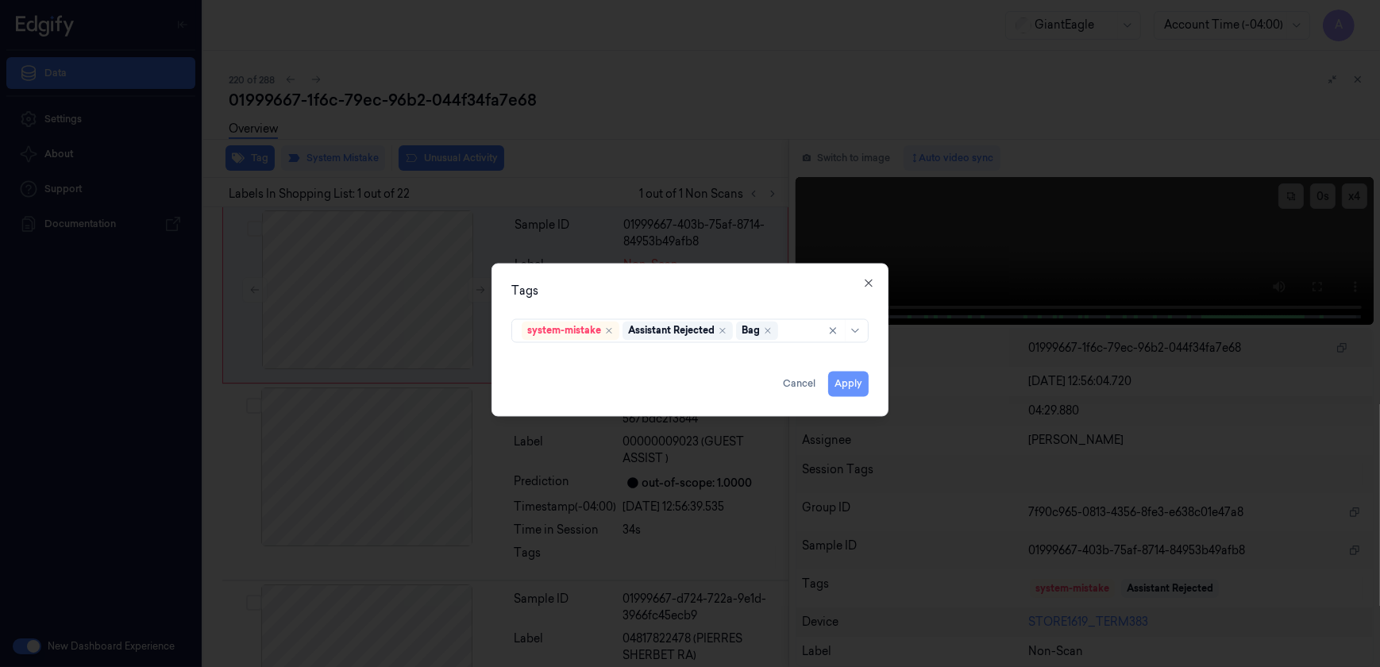
click at [841, 381] on button "Apply" at bounding box center [848, 383] width 40 height 25
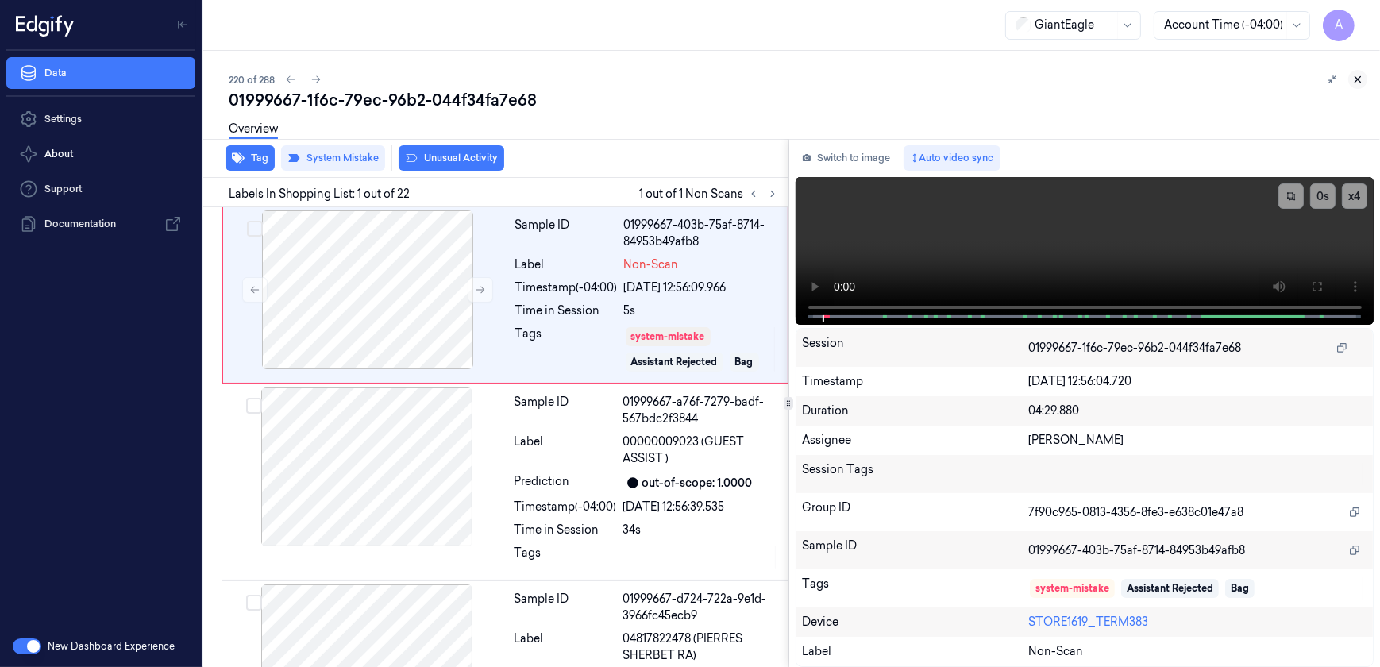
click at [1355, 79] on icon at bounding box center [1357, 79] width 11 height 11
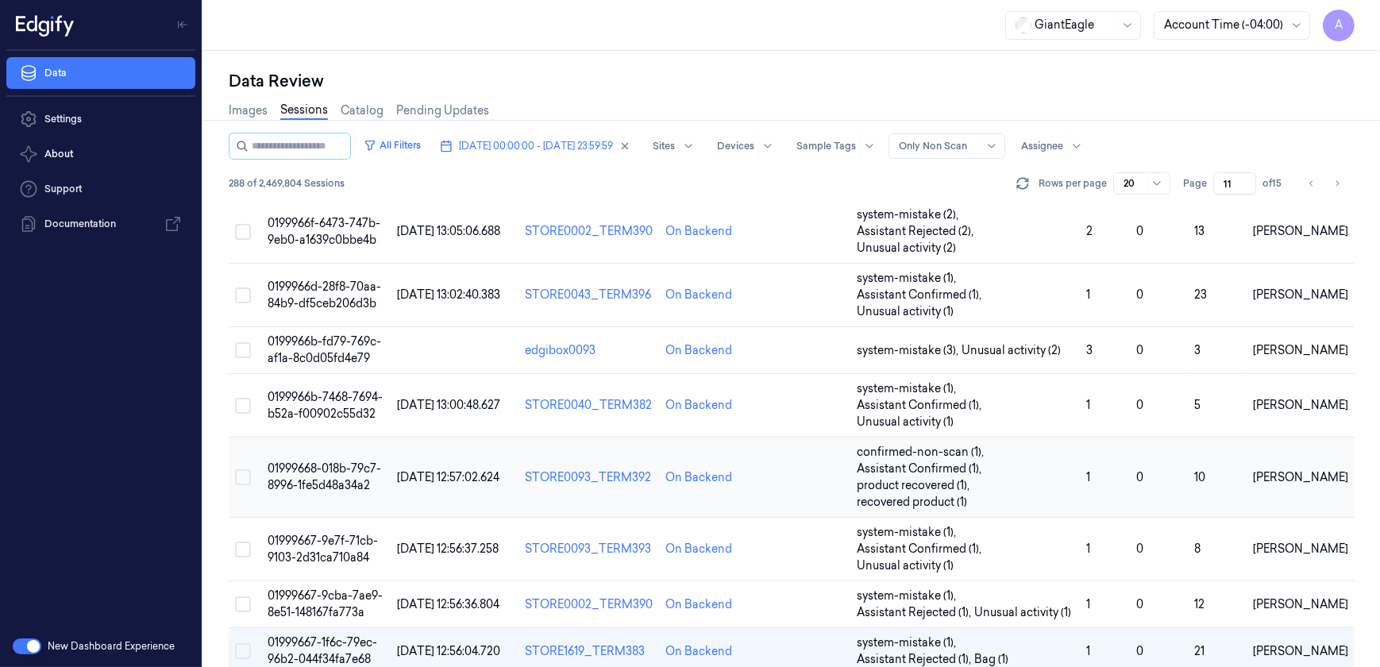
scroll to position [715, 0]
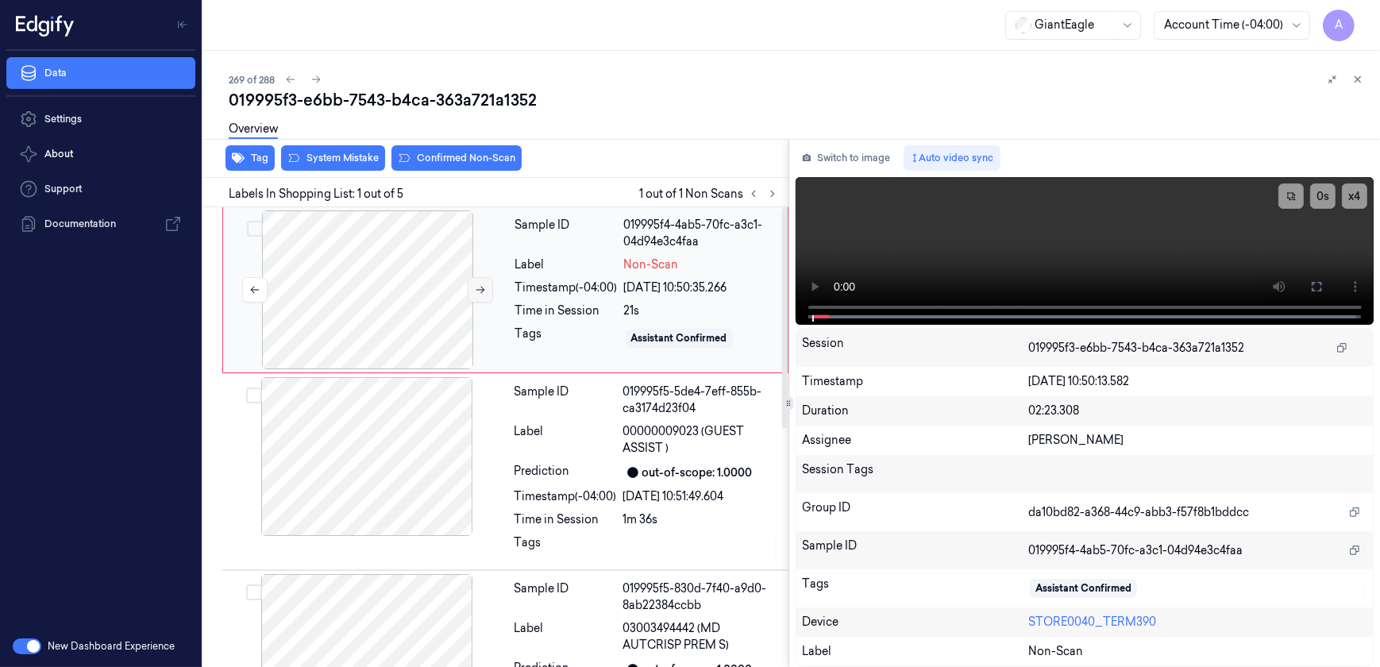
click at [487, 297] on button at bounding box center [480, 289] width 25 height 25
click at [468, 298] on button at bounding box center [480, 289] width 25 height 25
click at [483, 287] on icon at bounding box center [480, 289] width 11 height 11
click at [1310, 284] on icon at bounding box center [1316, 286] width 13 height 13
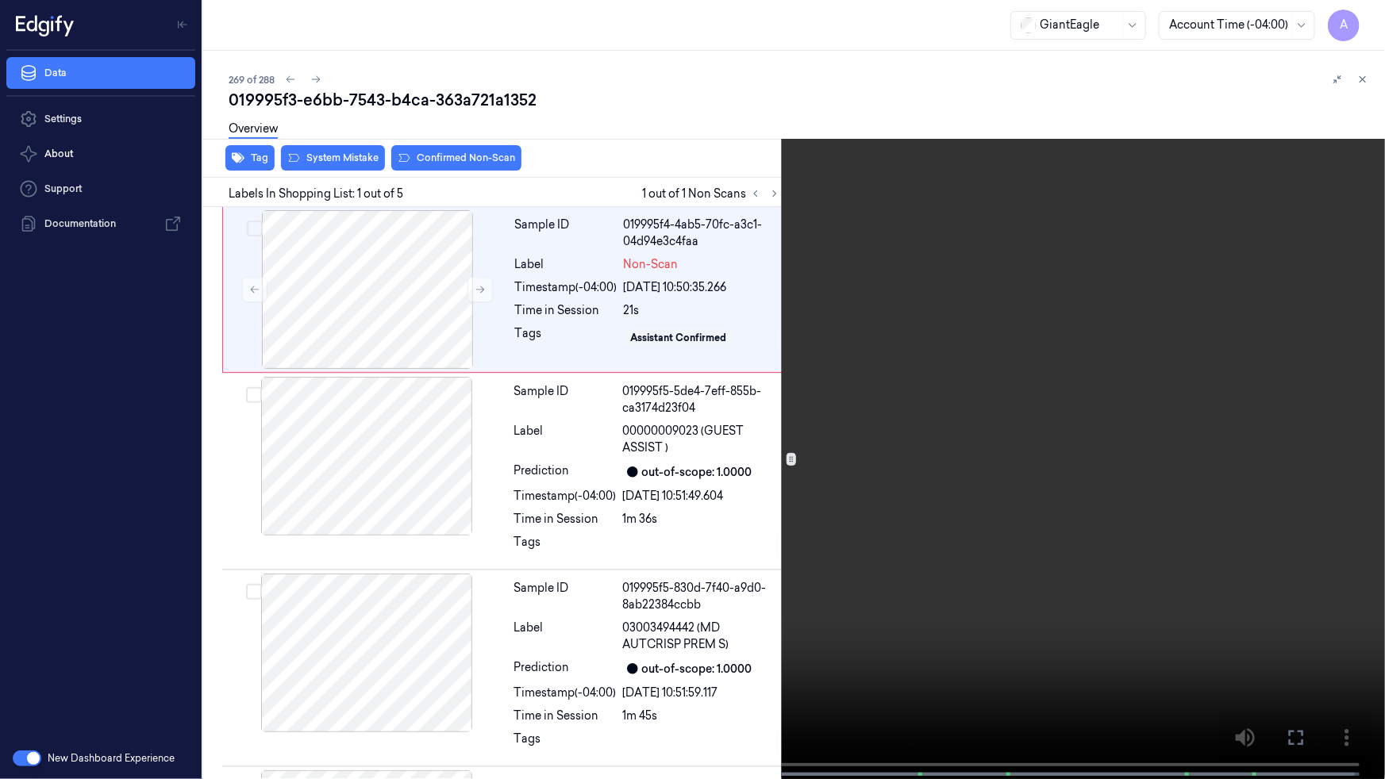
click at [1147, 518] on video at bounding box center [692, 391] width 1385 height 783
click at [0, 0] on icon at bounding box center [0, 0] width 0 height 0
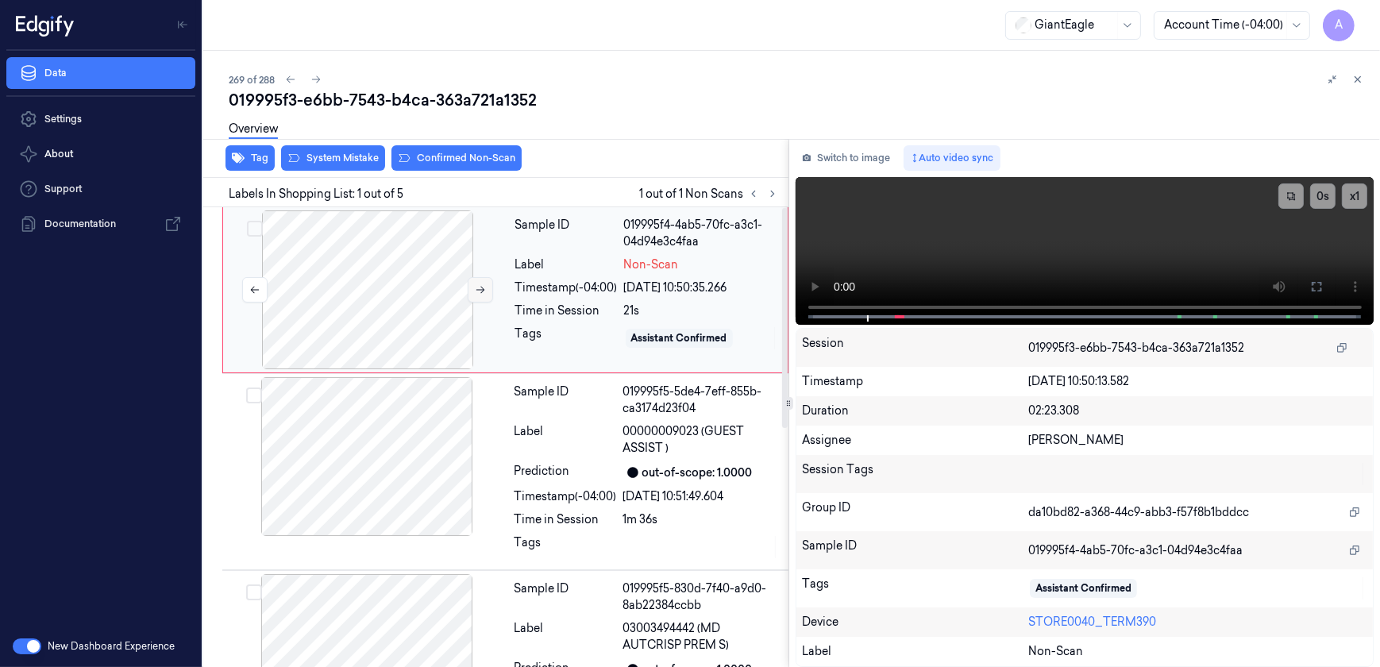
click at [475, 296] on button at bounding box center [480, 289] width 25 height 25
click at [1303, 287] on button at bounding box center [1315, 286] width 25 height 25
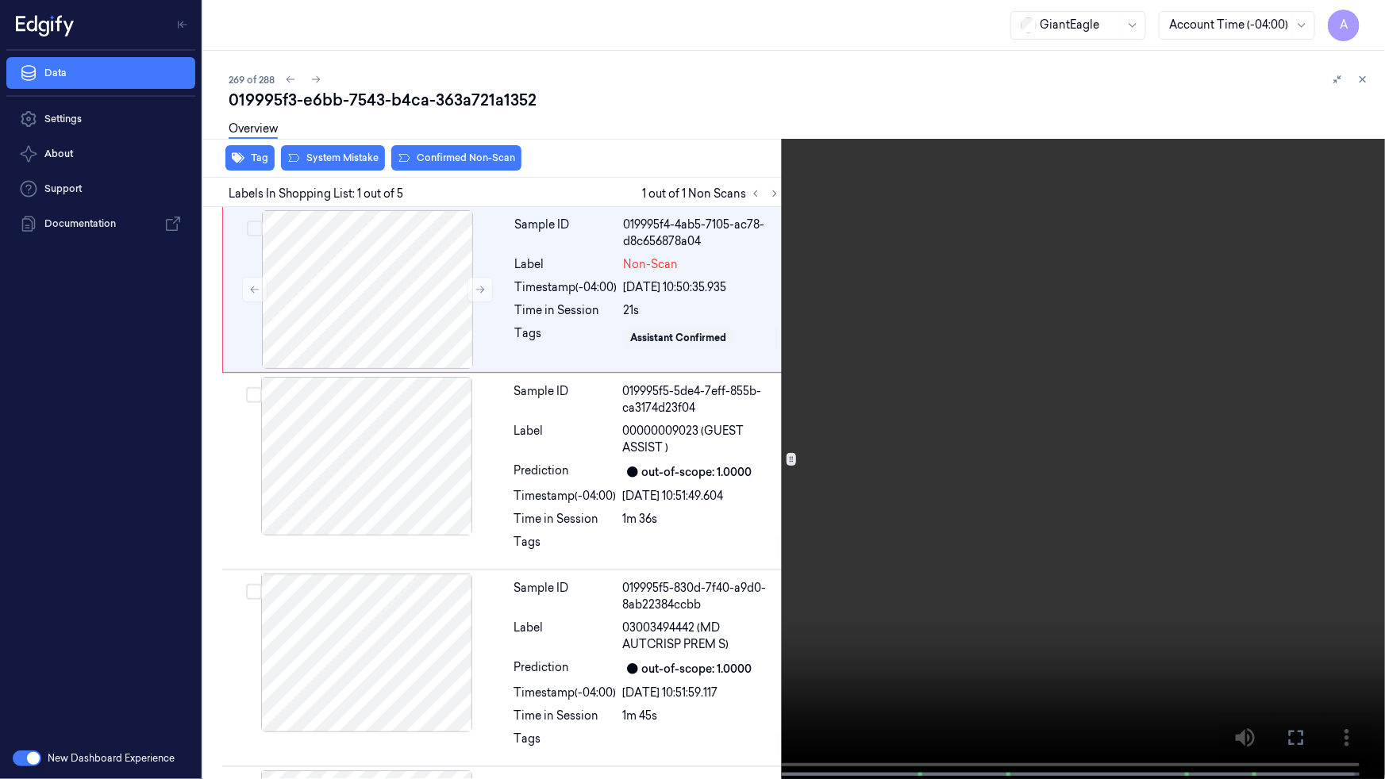
click at [0, 0] on button at bounding box center [0, 0] width 0 height 0
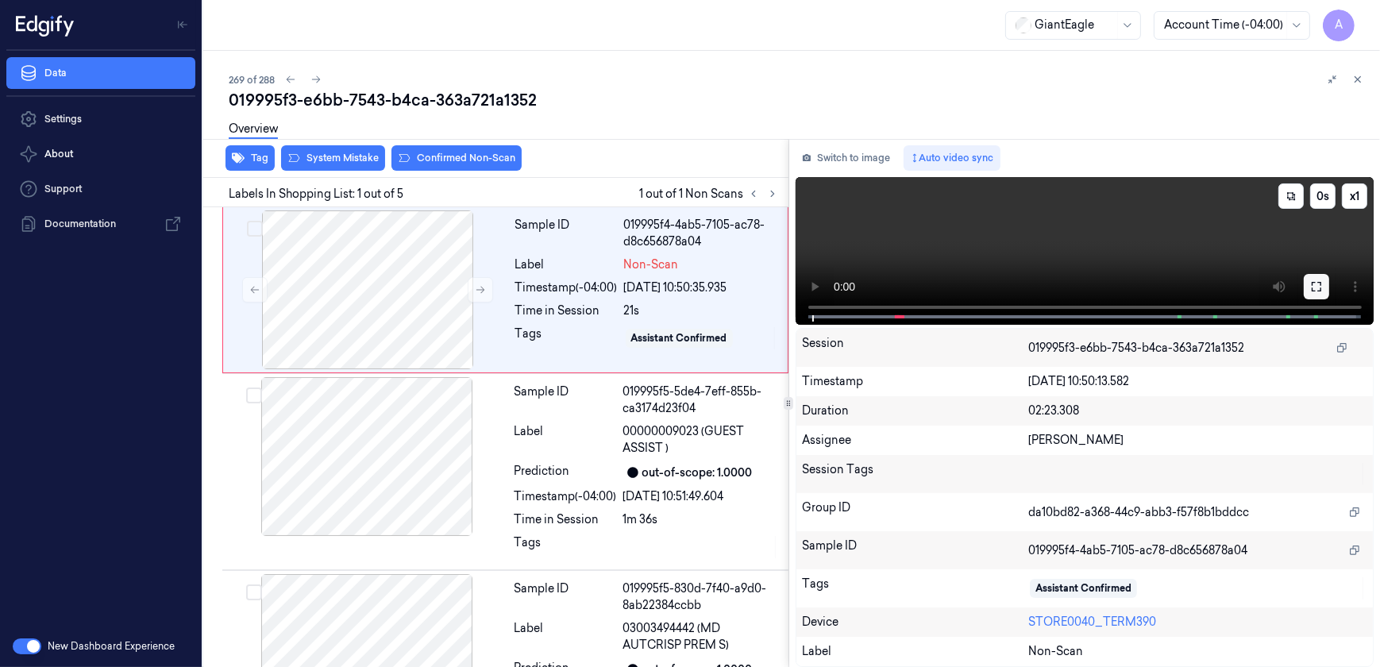
click at [1306, 286] on button at bounding box center [1315, 286] width 25 height 25
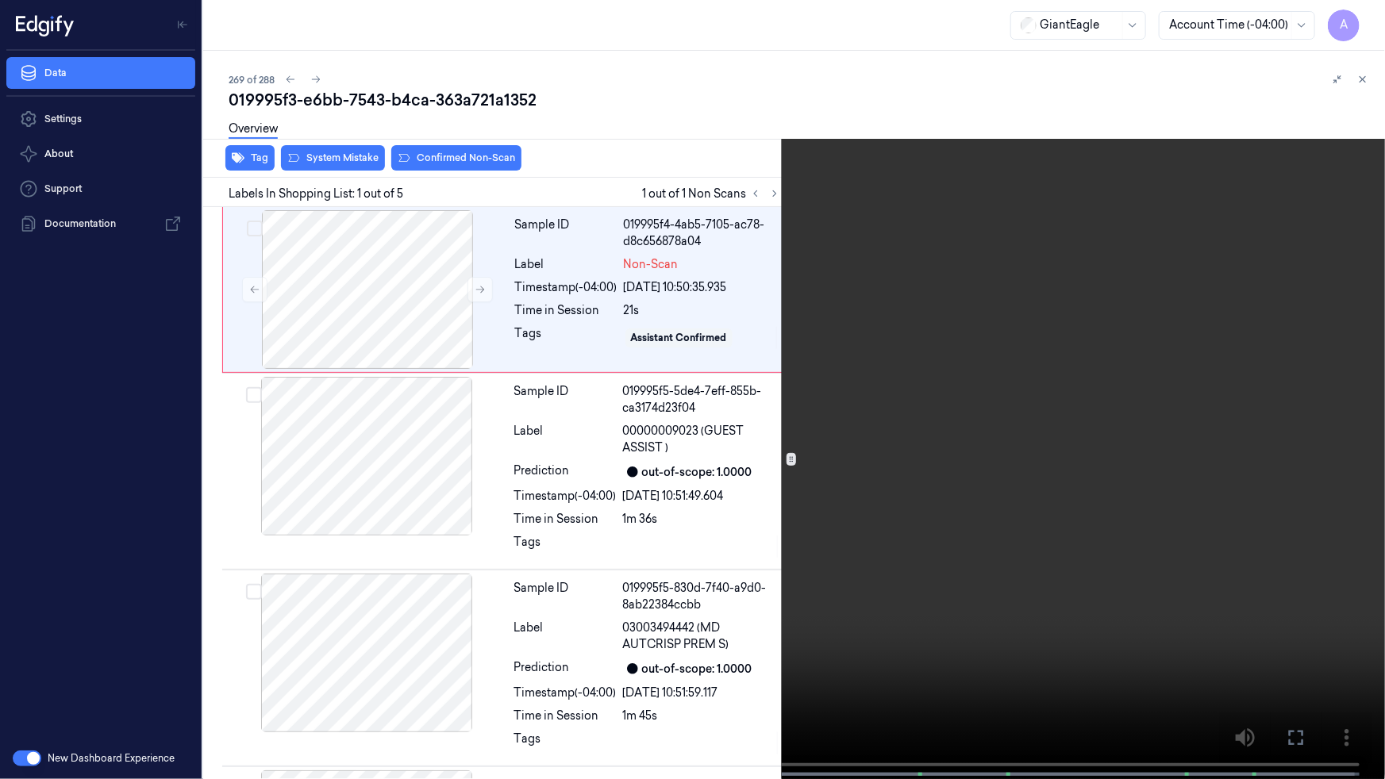
click at [907, 450] on video at bounding box center [692, 391] width 1385 height 783
click at [1364, 21] on button "x 1" at bounding box center [1365, 18] width 25 height 25
click at [1364, 21] on button "x 2" at bounding box center [1365, 18] width 25 height 25
click at [1371, 16] on button "x 1" at bounding box center [1365, 18] width 25 height 25
click at [1371, 16] on button "x 2" at bounding box center [1365, 18] width 25 height 25
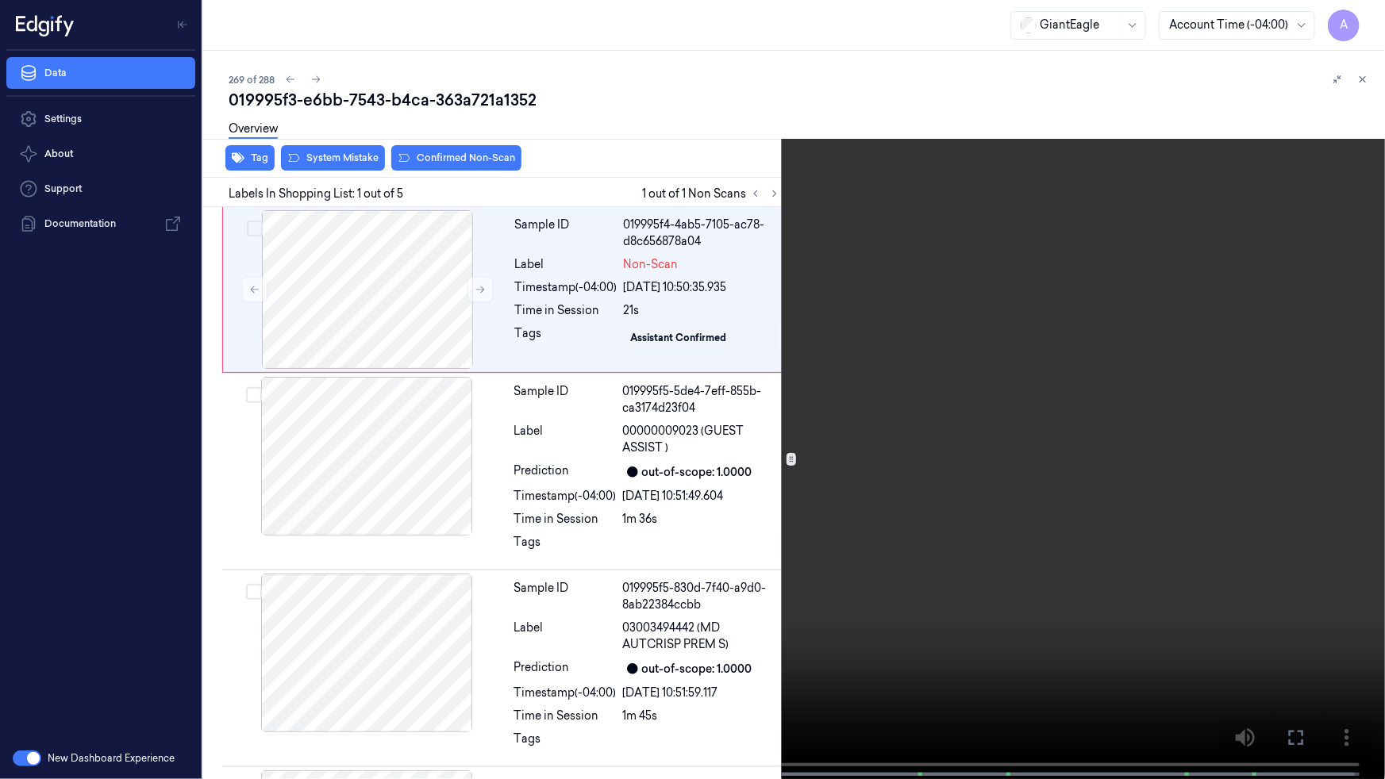
click at [0, 0] on icon at bounding box center [0, 0] width 0 height 0
